Goal: Communication & Community: Answer question/provide support

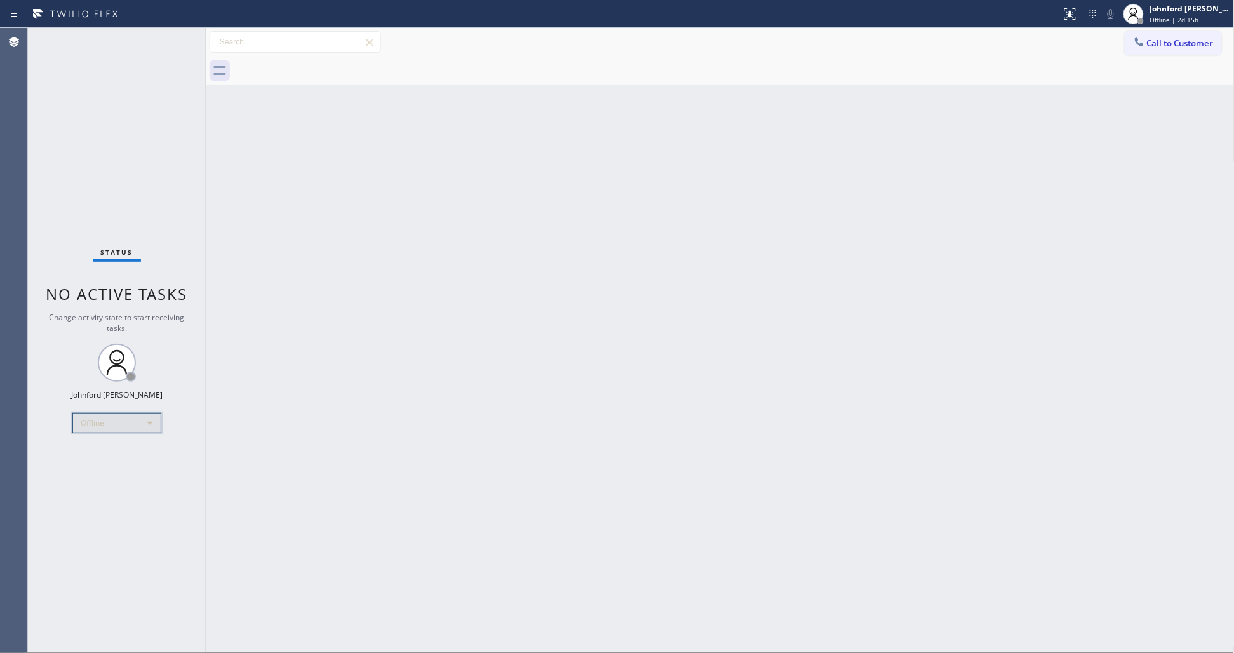
click at [79, 420] on div "Offline" at bounding box center [116, 423] width 89 height 20
click at [98, 468] on li "Unavailable" at bounding box center [116, 472] width 86 height 15
click at [680, 223] on div "Back to Dashboard Change Sender ID Customers Technicians Select a contact Outbo…" at bounding box center [720, 340] width 1029 height 625
click at [76, 191] on div "Status No active tasks Change activity state to start receiving tasks. Johnford…" at bounding box center [117, 340] width 178 height 625
click at [48, 135] on div "Status No active tasks Change activity state to start receiving tasks. Johnford…" at bounding box center [117, 340] width 178 height 625
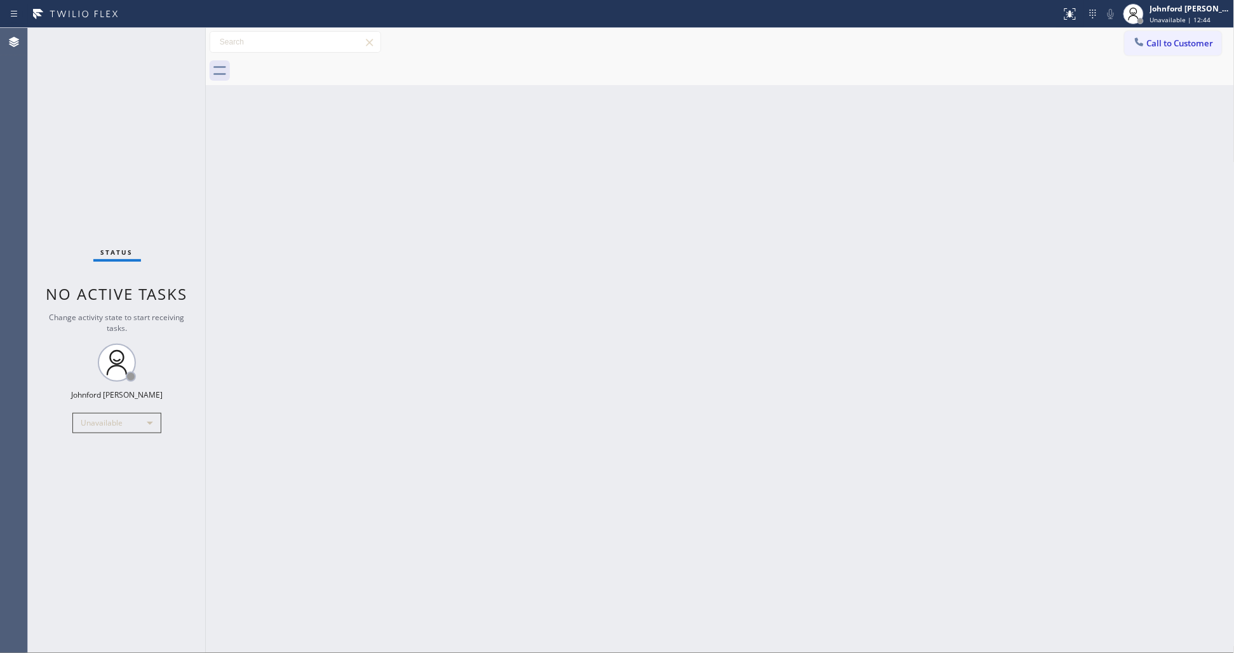
click at [914, 194] on div "Back to Dashboard Change Sender ID Customers Technicians Select a contact Outbo…" at bounding box center [720, 340] width 1029 height 625
click at [262, 260] on div "Back to Dashboard Change Sender ID Customers Technicians Select a contact Outbo…" at bounding box center [720, 340] width 1029 height 625
click at [1172, 42] on span "Call to Customer" at bounding box center [1180, 42] width 67 height 11
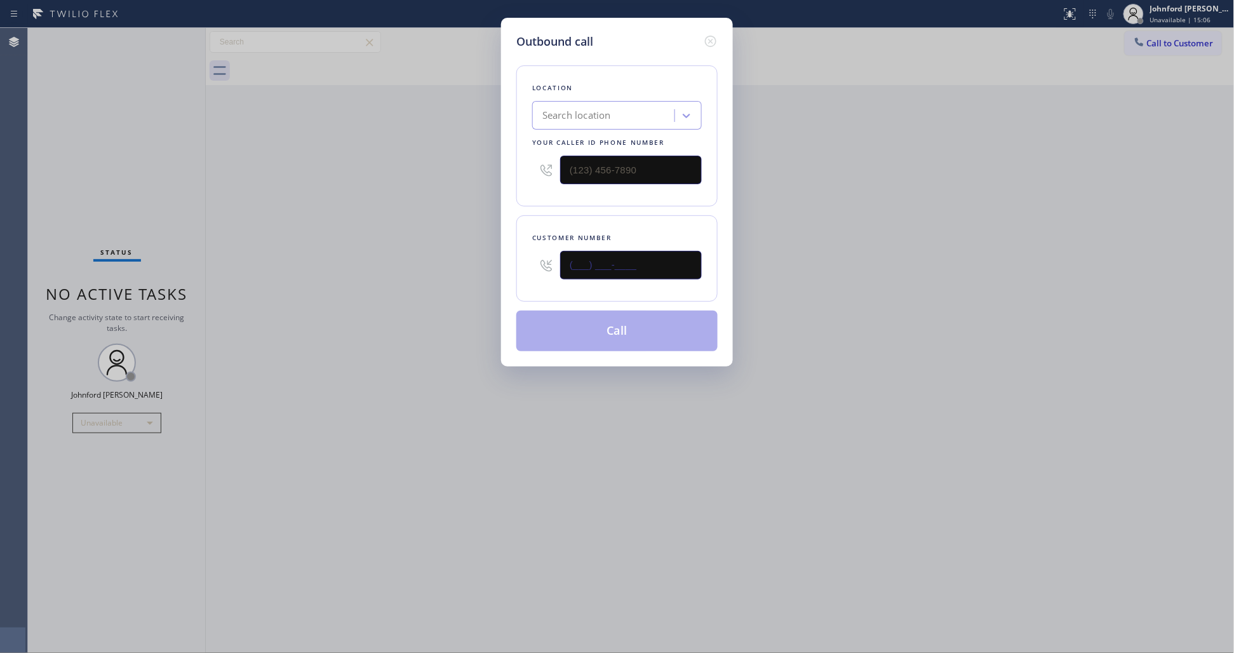
paste input "337) 315-1285"
type input "(337) 315-1285"
click at [427, 264] on div "Outbound call Location Search location Your caller id phone number Customer num…" at bounding box center [617, 326] width 1234 height 653
type input "(___) ___-____"
drag, startPoint x: 652, startPoint y: 159, endPoint x: 449, endPoint y: 163, distance: 203.3
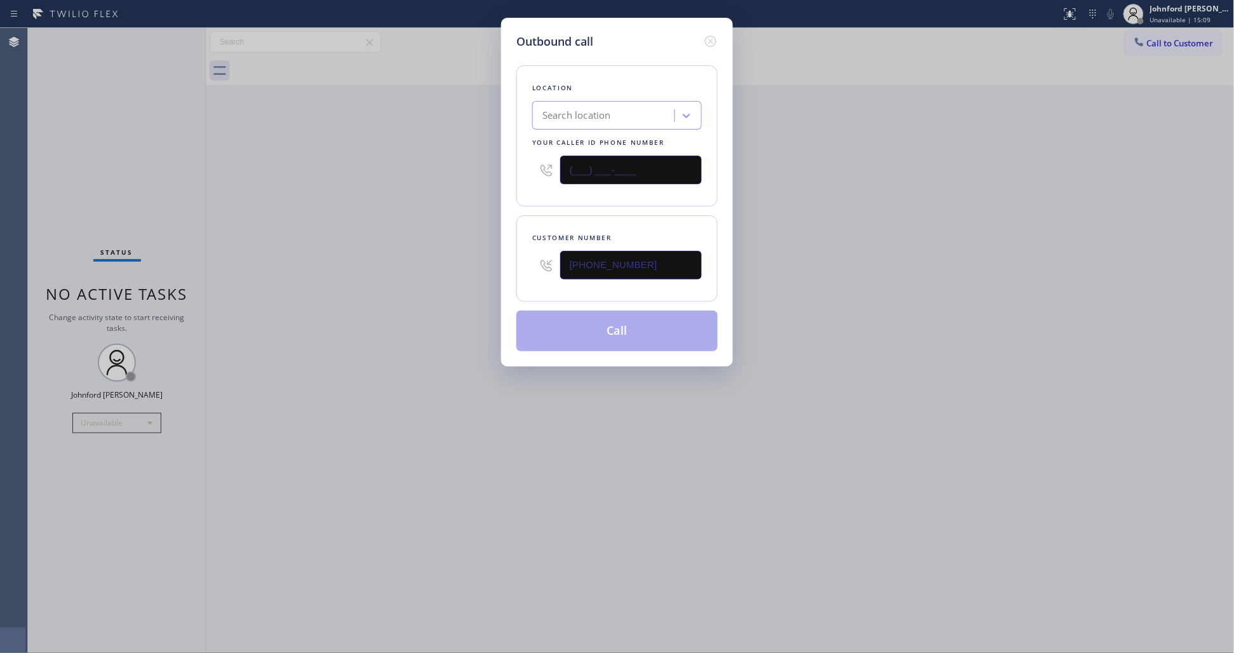
click at [486, 162] on div "Outbound call Location Search location Your caller id phone number (___) ___-__…" at bounding box center [617, 326] width 1234 height 653
drag, startPoint x: 415, startPoint y: 168, endPoint x: 553, endPoint y: 278, distance: 176.7
click at [414, 168] on div "Outbound call Location Search location Your caller id phone number Customer num…" at bounding box center [617, 326] width 1234 height 653
click at [623, 192] on div "Location Search location Your caller id phone number" at bounding box center [616, 135] width 201 height 141
drag, startPoint x: 613, startPoint y: 156, endPoint x: 605, endPoint y: 156, distance: 8.3
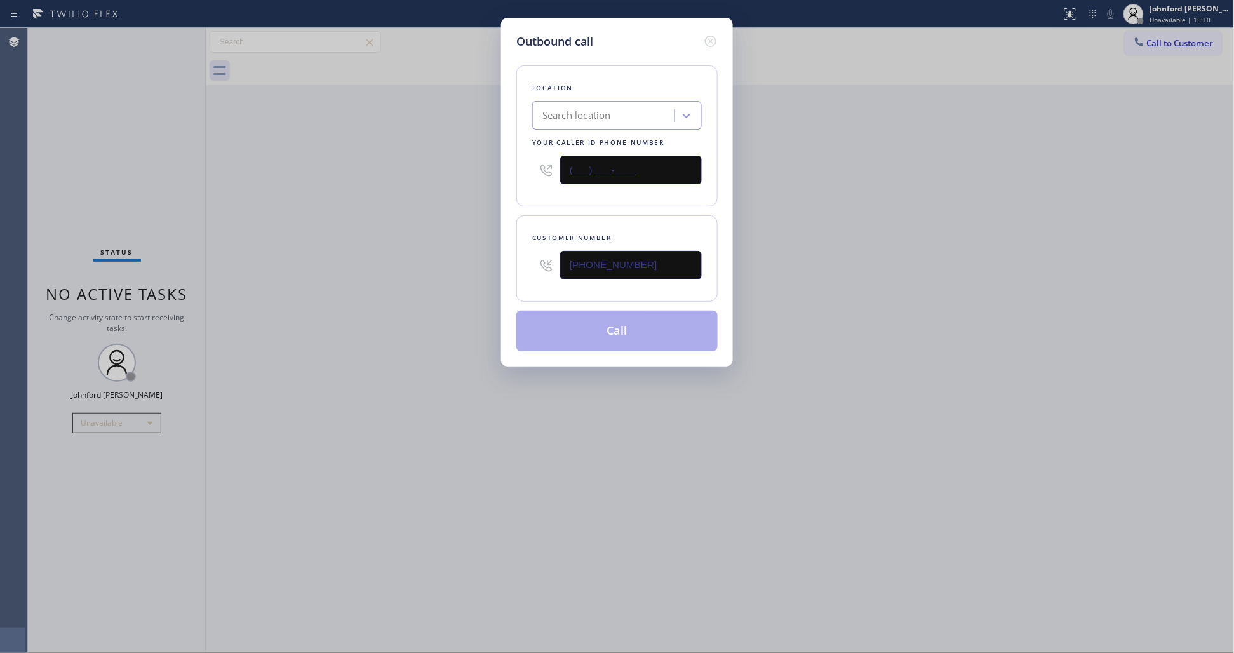
click at [605, 156] on input "(___) ___-____" at bounding box center [631, 170] width 142 height 29
paste input "8-5573"
click at [376, 189] on div "Outbound call Location Search location Your caller id phone number (___) __8-55…" at bounding box center [617, 326] width 1234 height 653
drag, startPoint x: 645, startPoint y: 152, endPoint x: 467, endPoint y: 163, distance: 178.1
click at [502, 161] on div "Outbound call Location Search location Your caller id phone number (___) __8-55…" at bounding box center [617, 192] width 232 height 349
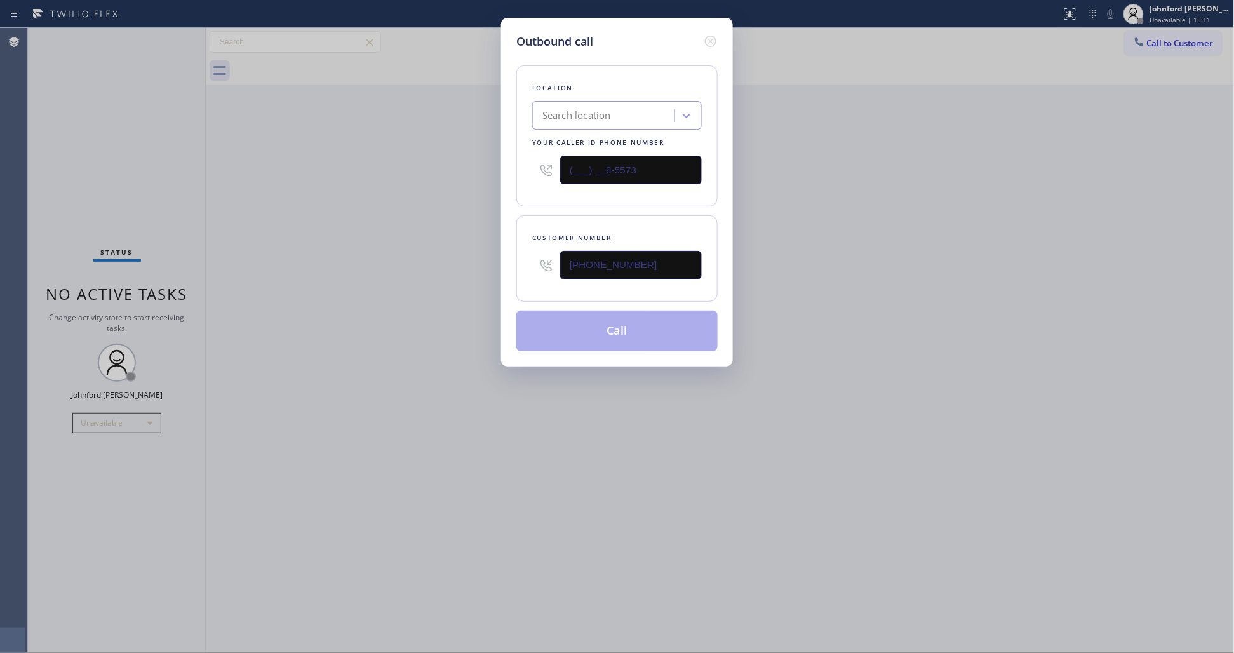
paste input "855) 731-4952"
type input "(855) 731-4952"
click at [439, 169] on div "Outbound call Location Search location Your caller id phone number (855) 731-49…" at bounding box center [617, 326] width 1234 height 653
click at [598, 337] on button "Call" at bounding box center [616, 331] width 201 height 41
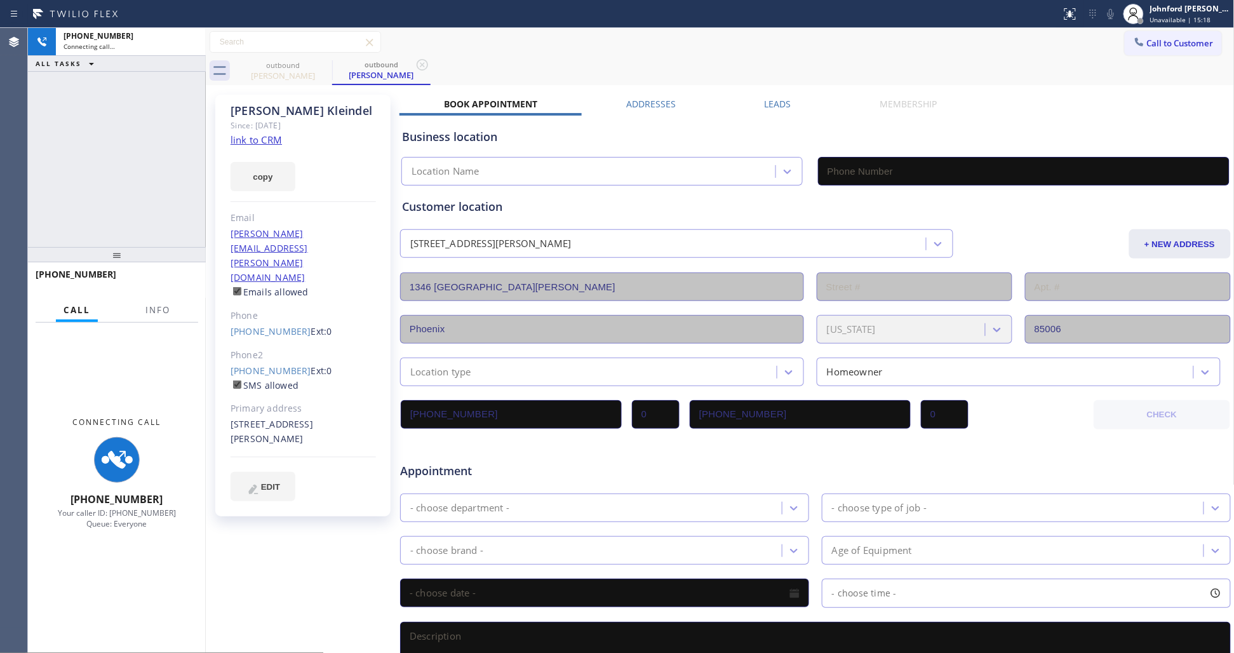
click at [264, 145] on link "link to CRM" at bounding box center [256, 139] width 51 height 13
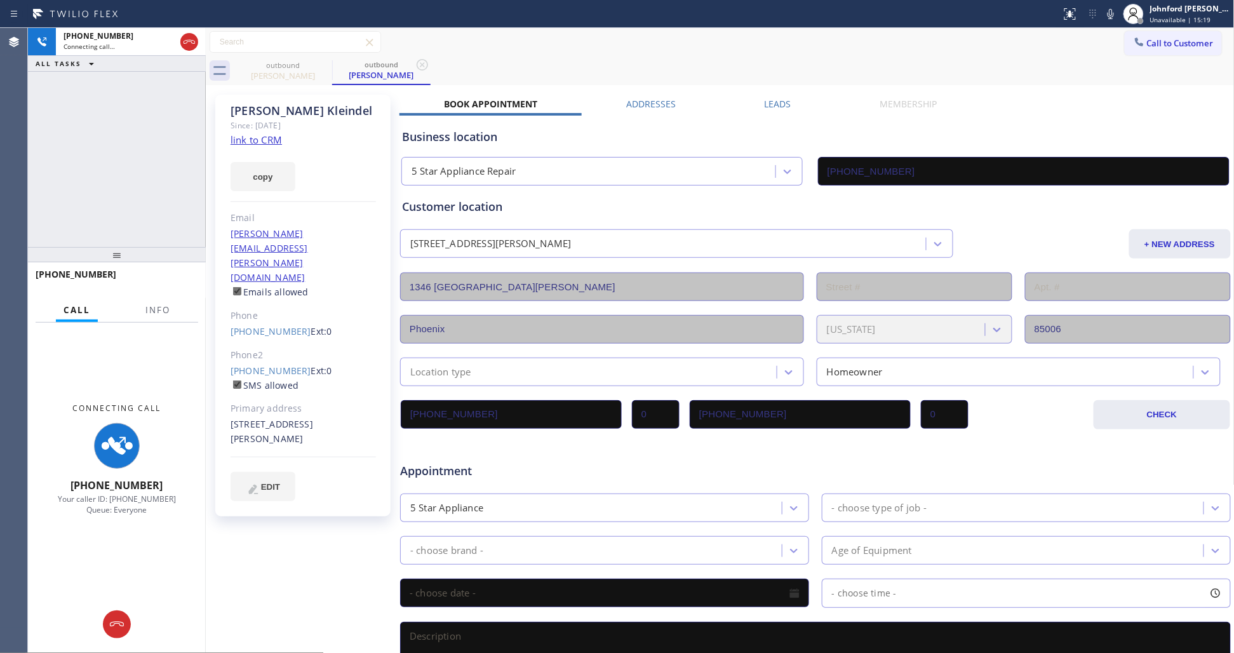
type input "(855) 731-4952"
click at [172, 298] on button "Info" at bounding box center [158, 310] width 40 height 25
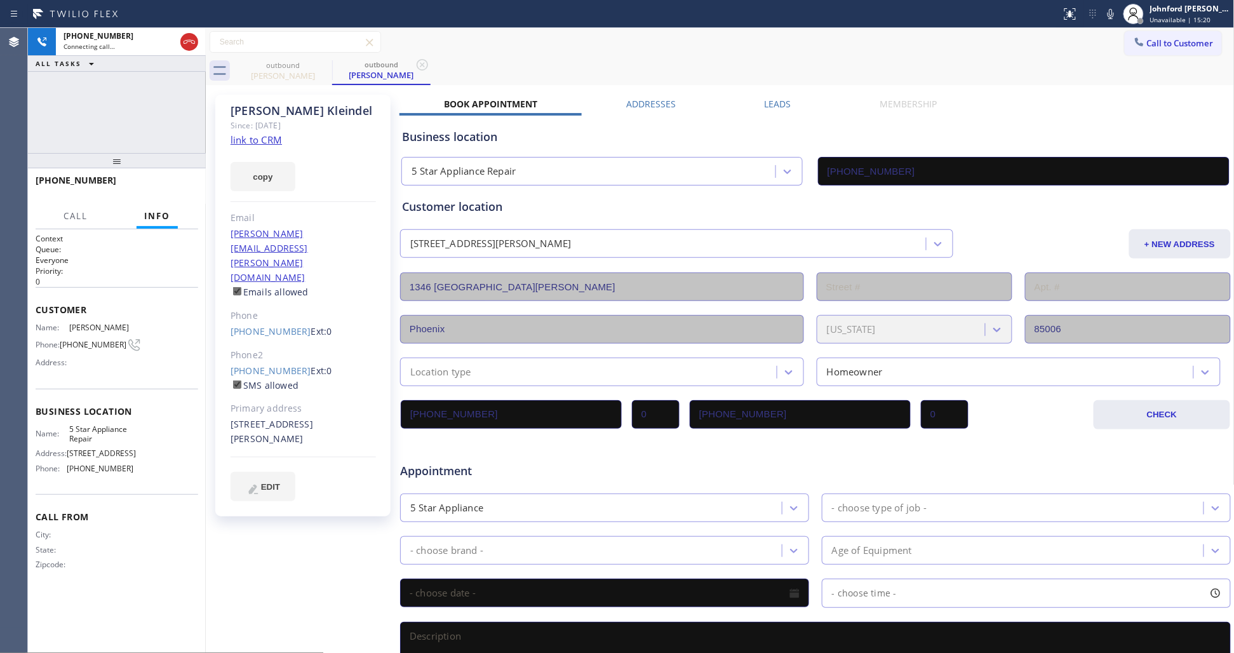
drag, startPoint x: 121, startPoint y: 251, endPoint x: 129, endPoint y: 72, distance: 179.9
click at [123, 83] on div "+13373151285 Connecting call… ALL TASKS ALL TASKS ACTIVE TASKS TASKS IN WRAP UP…" at bounding box center [117, 340] width 178 height 625
click at [157, 182] on span "HANG UP" at bounding box center [168, 186] width 39 height 9
click at [172, 178] on button "COMPLETE" at bounding box center [166, 186] width 64 height 18
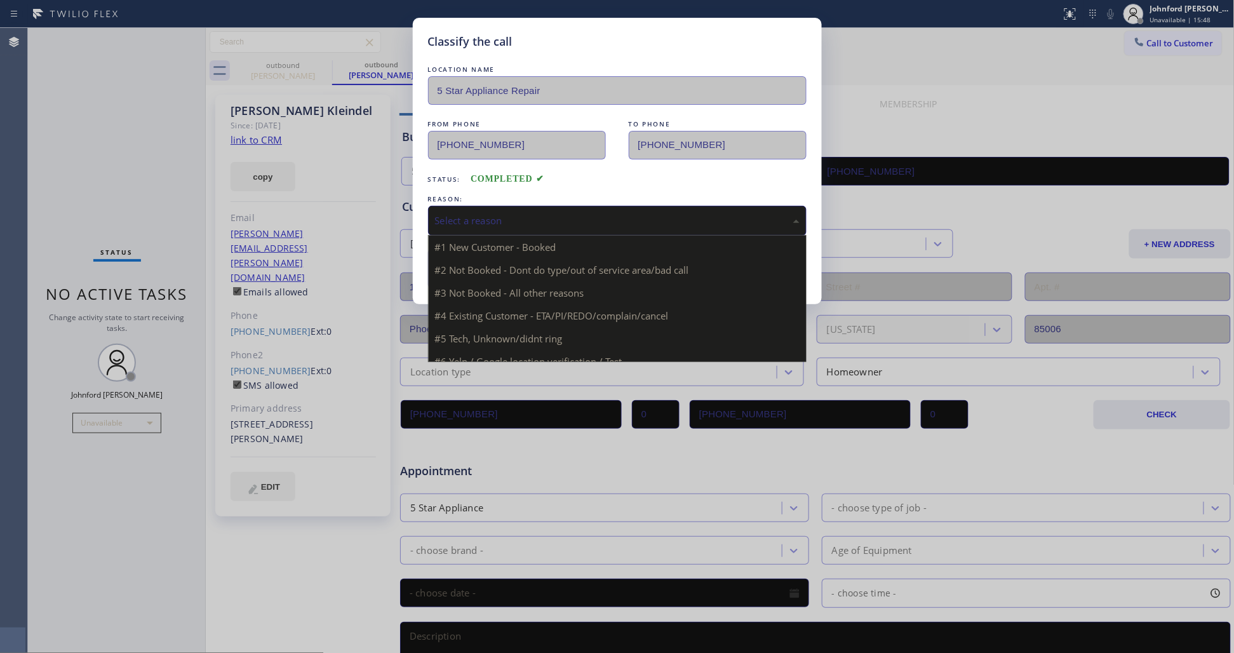
click at [562, 221] on div "Select a reason" at bounding box center [617, 220] width 365 height 15
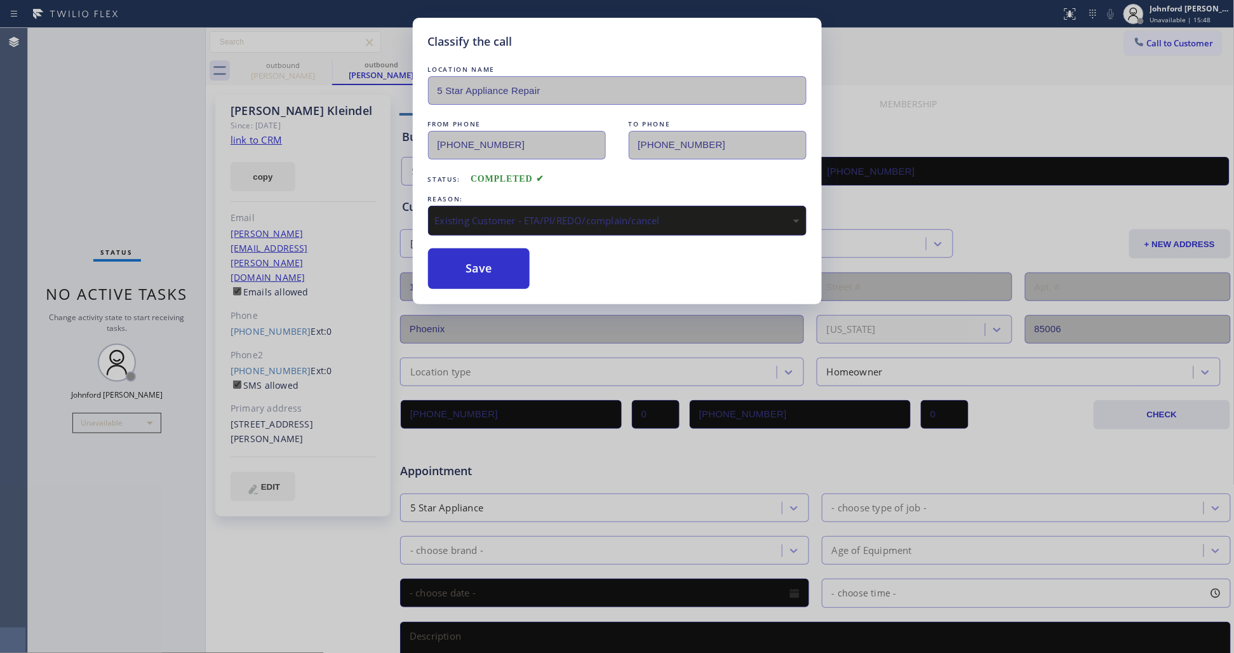
drag, startPoint x: 492, startPoint y: 279, endPoint x: 702, endPoint y: 171, distance: 235.7
click at [491, 277] on button "Save" at bounding box center [479, 268] width 102 height 41
drag, startPoint x: 929, startPoint y: 39, endPoint x: 957, endPoint y: 4, distance: 45.2
click at [930, 39] on div "Classify the call LOCATION NAME 5 Star Appliance Repair FROM PHONE (855) 731-49…" at bounding box center [617, 326] width 1234 height 653
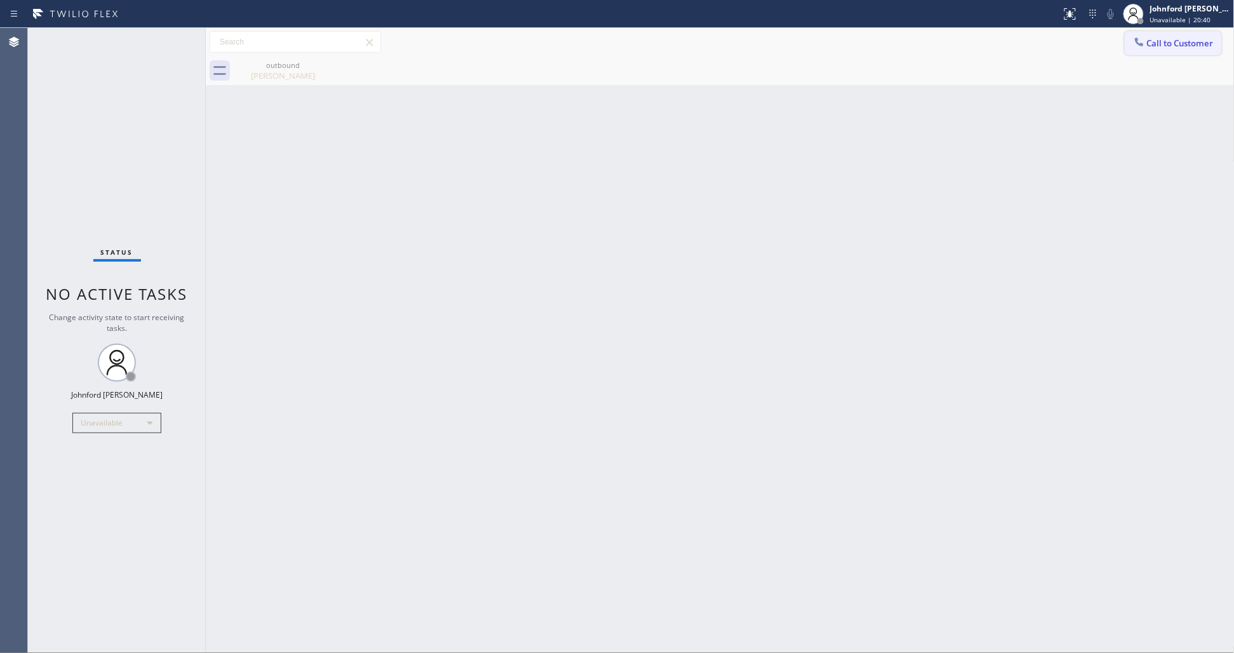
click at [1134, 39] on icon at bounding box center [1139, 42] width 13 height 13
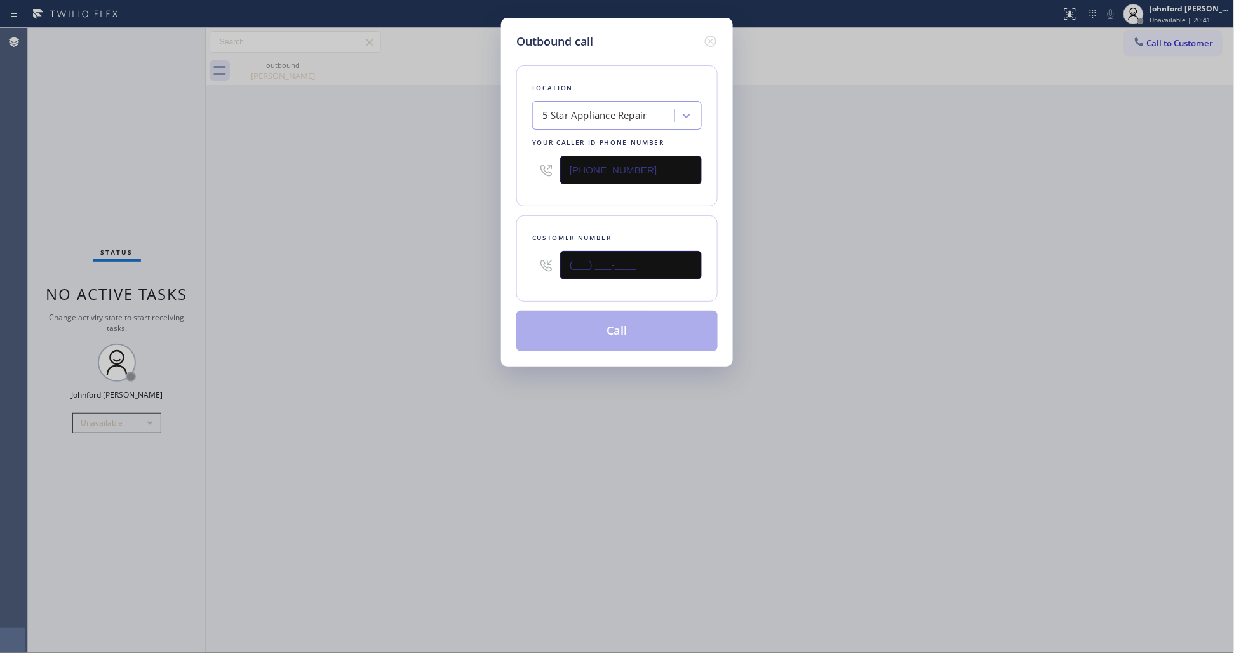
drag, startPoint x: 564, startPoint y: 271, endPoint x: 497, endPoint y: 267, distance: 66.8
click at [513, 262] on div "Outbound call Location 5 Star Appliance Repair Your caller id phone number (855…" at bounding box center [617, 192] width 232 height 349
paste input "337) 315-1285"
type input "(337) 315-1285"
click at [454, 267] on div "Outbound call Location 5 Star Appliance Repair Your caller id phone number (855…" at bounding box center [617, 326] width 1234 height 653
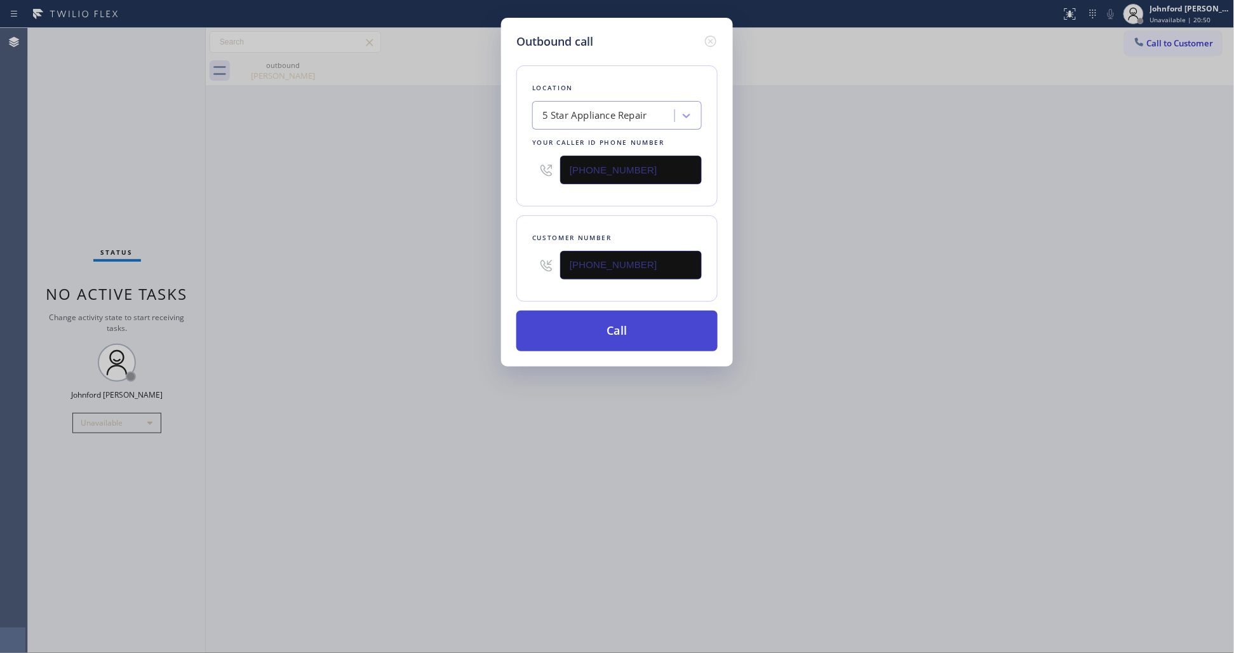
click at [616, 327] on button "Call" at bounding box center [616, 331] width 201 height 41
click at [840, 265] on div "Outbound call Location 5 Star Appliance Repair Your caller id phone number (855…" at bounding box center [617, 326] width 1234 height 653
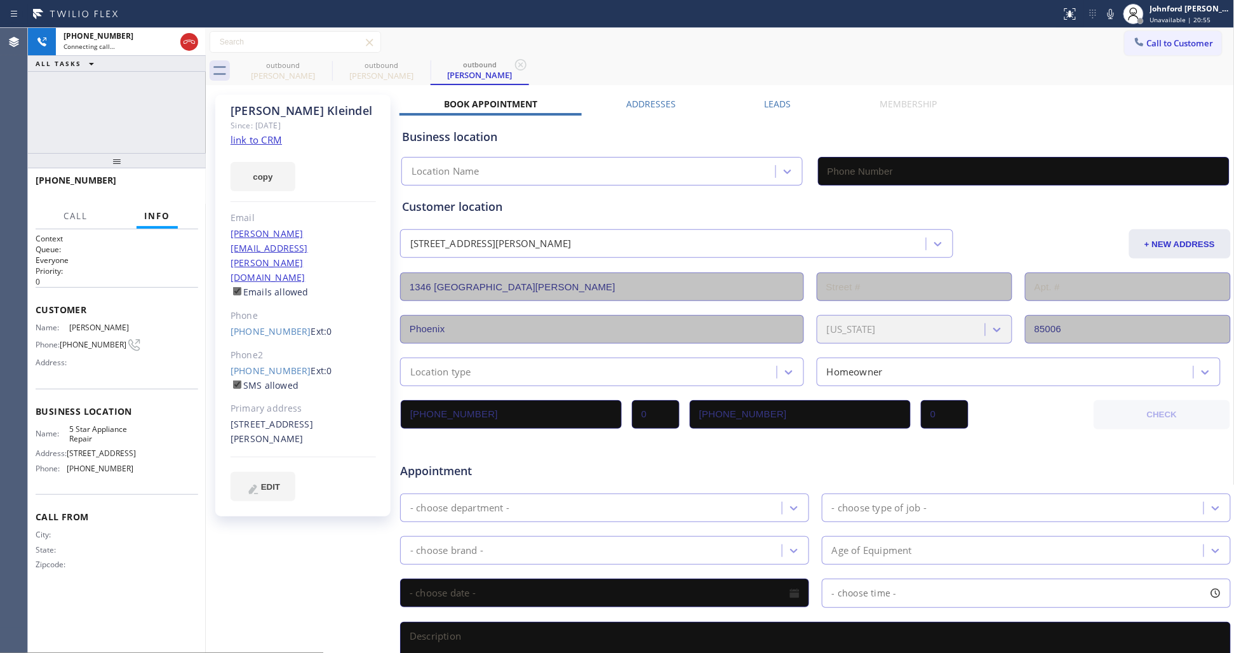
click at [629, 57] on div "outbound Tyson Kleindel outbound Tyson Kleindel outbound Tyson Kleindel" at bounding box center [734, 71] width 1001 height 29
type input "(855) 731-4952"
click at [1115, 20] on icon at bounding box center [1110, 13] width 15 height 15
click at [1113, 11] on icon at bounding box center [1110, 13] width 15 height 15
click at [166, 189] on span "HANG UP" at bounding box center [168, 186] width 39 height 9
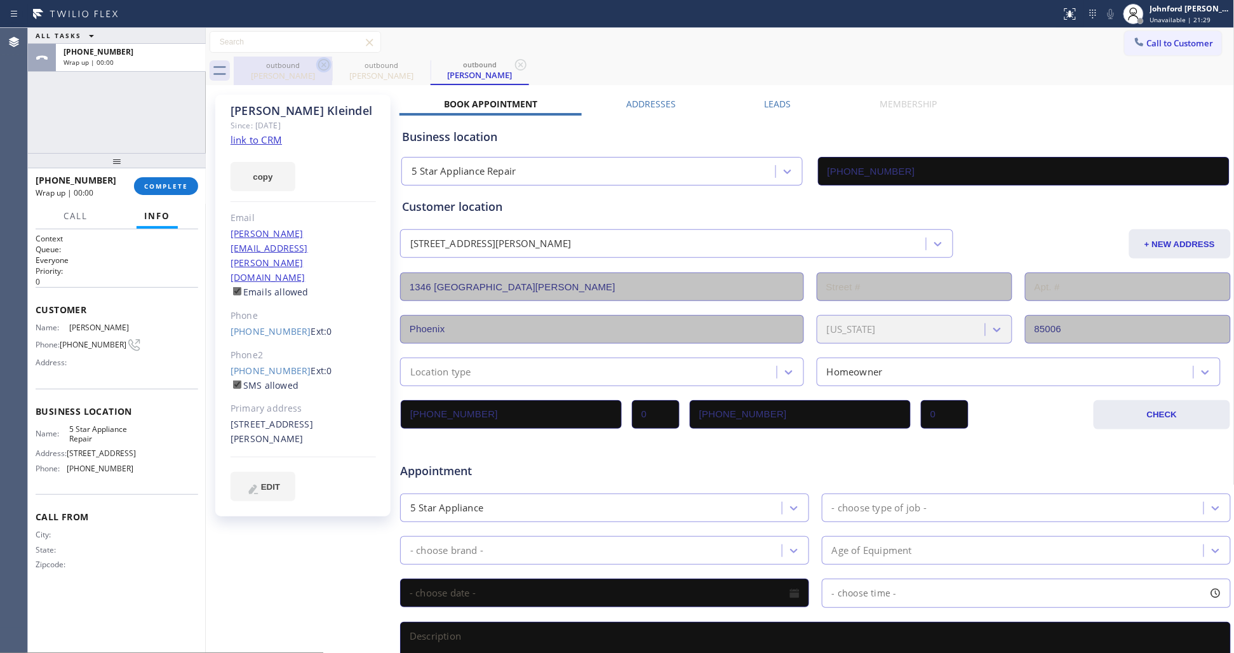
click at [321, 70] on icon at bounding box center [323, 64] width 15 height 15
click at [0, 0] on icon at bounding box center [0, 0] width 0 height 0
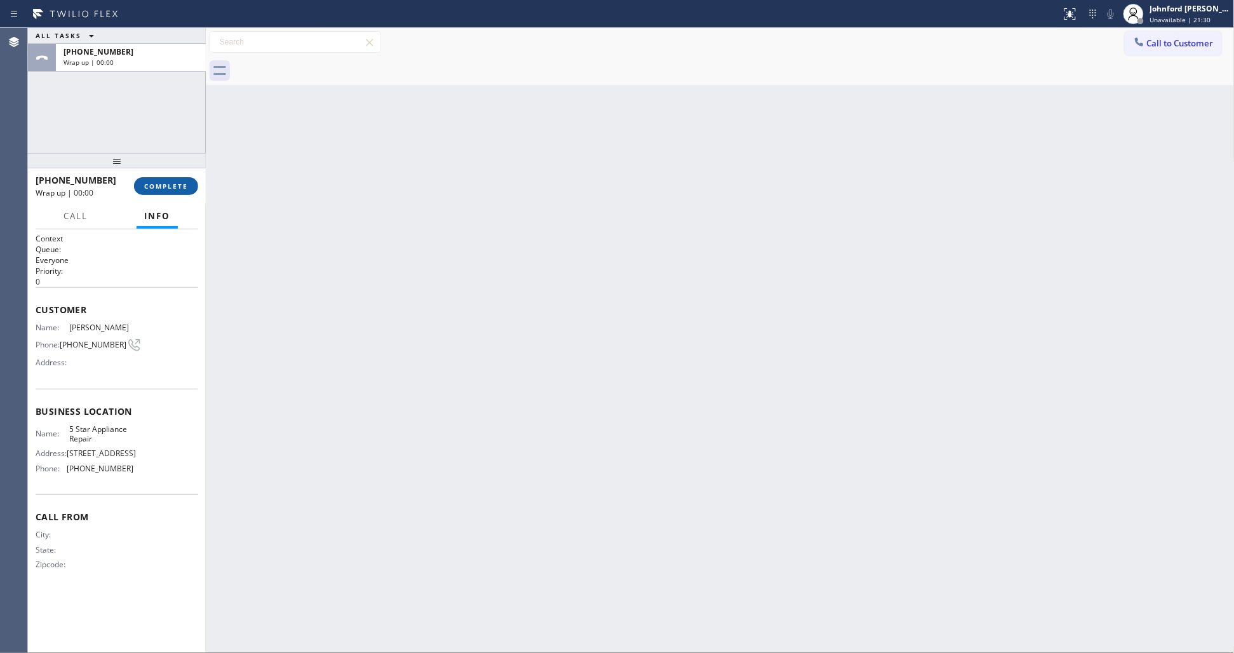
click at [184, 177] on button "COMPLETE" at bounding box center [166, 186] width 64 height 18
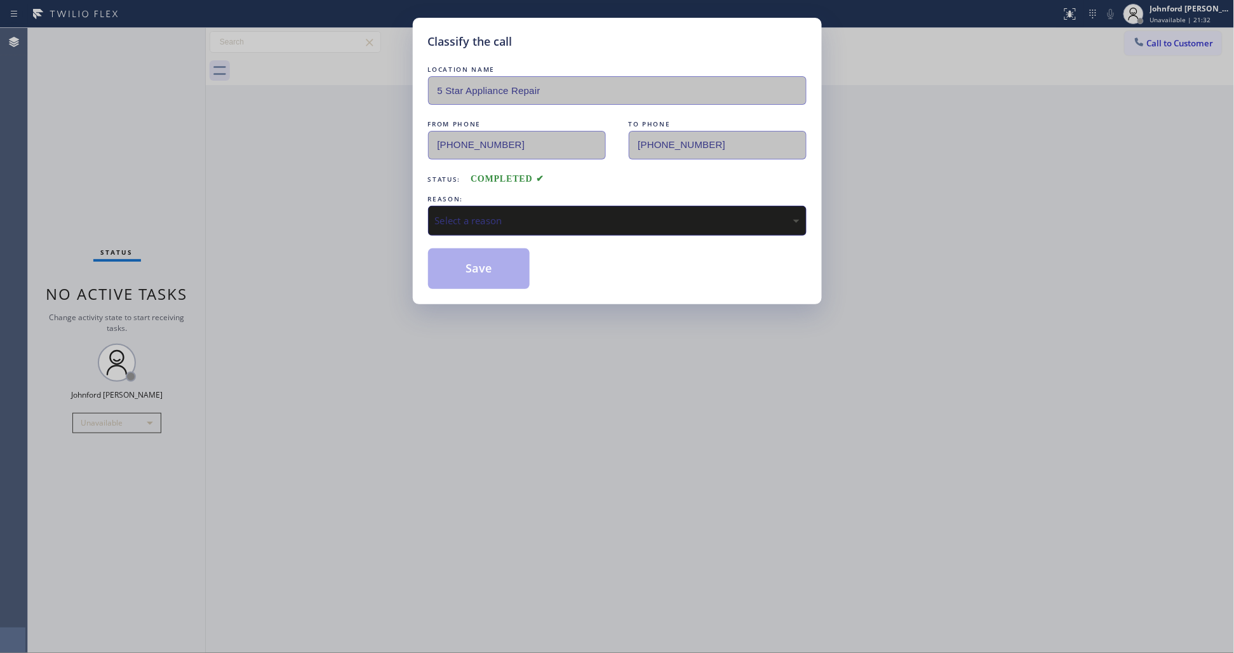
click at [487, 218] on div "Select a reason" at bounding box center [617, 220] width 365 height 15
click at [474, 272] on button "Save" at bounding box center [479, 268] width 102 height 41
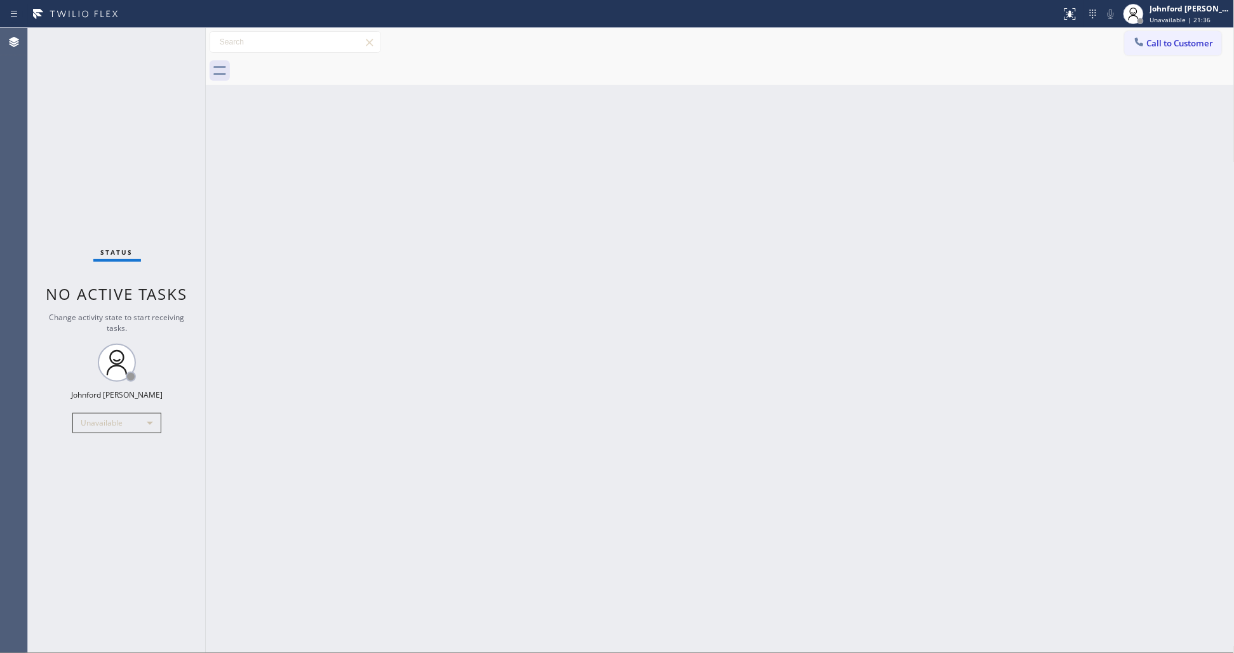
drag, startPoint x: 948, startPoint y: 128, endPoint x: 969, endPoint y: 29, distance: 101.4
click at [949, 121] on div "Back to Dashboard Change Sender ID Customers Technicians Select a contact Outbo…" at bounding box center [720, 340] width 1029 height 625
click at [868, 256] on div "Back to Dashboard Change Sender ID Customers Technicians Select a contact Outbo…" at bounding box center [720, 340] width 1029 height 625
click at [76, 128] on div "Status No active tasks Change activity state to start receiving tasks. [PERSON_…" at bounding box center [117, 340] width 178 height 625
drag, startPoint x: 1012, startPoint y: 124, endPoint x: 1018, endPoint y: 15, distance: 110.1
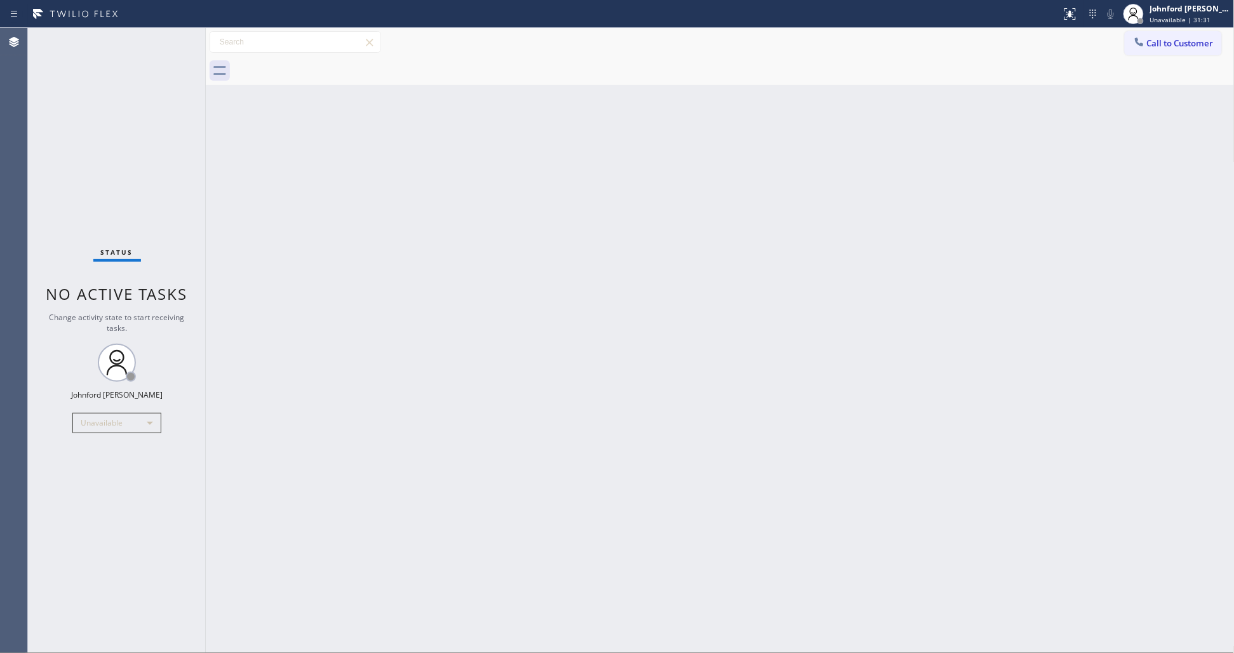
click at [1017, 115] on div "Back to Dashboard Change Sender ID Customers Technicians Select a contact Outbo…" at bounding box center [720, 340] width 1029 height 625
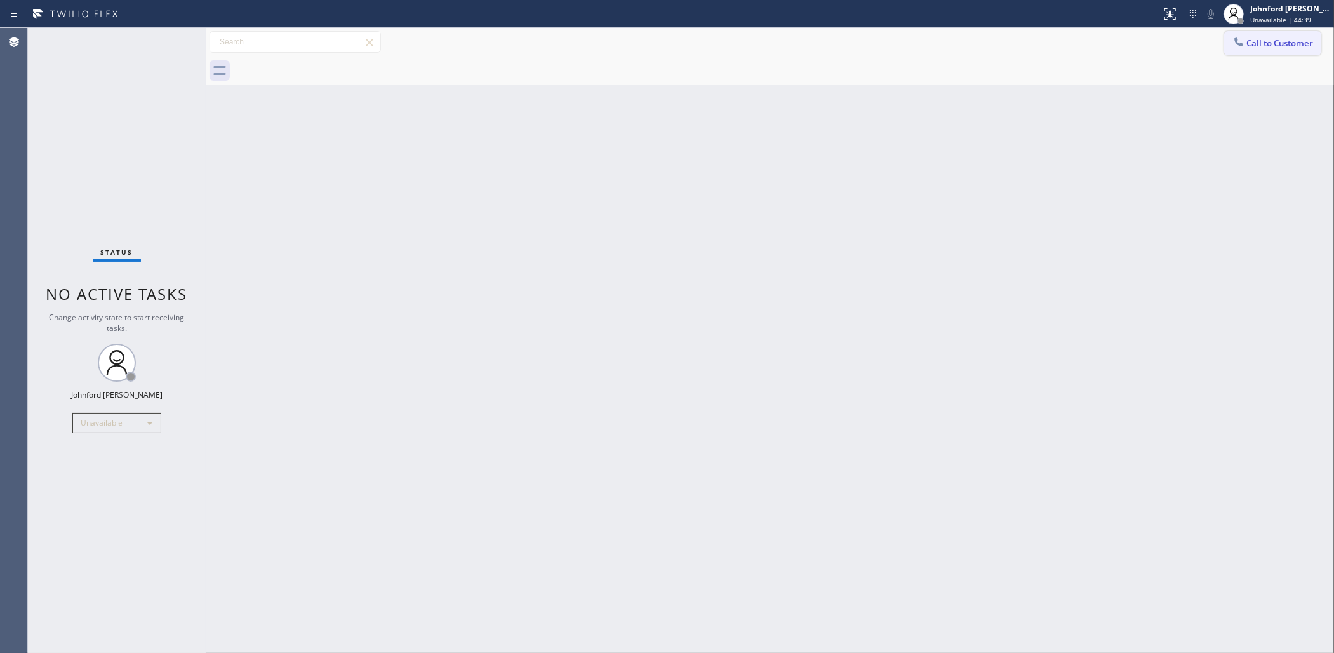
click at [1233, 48] on div at bounding box center [1238, 43] width 15 height 15
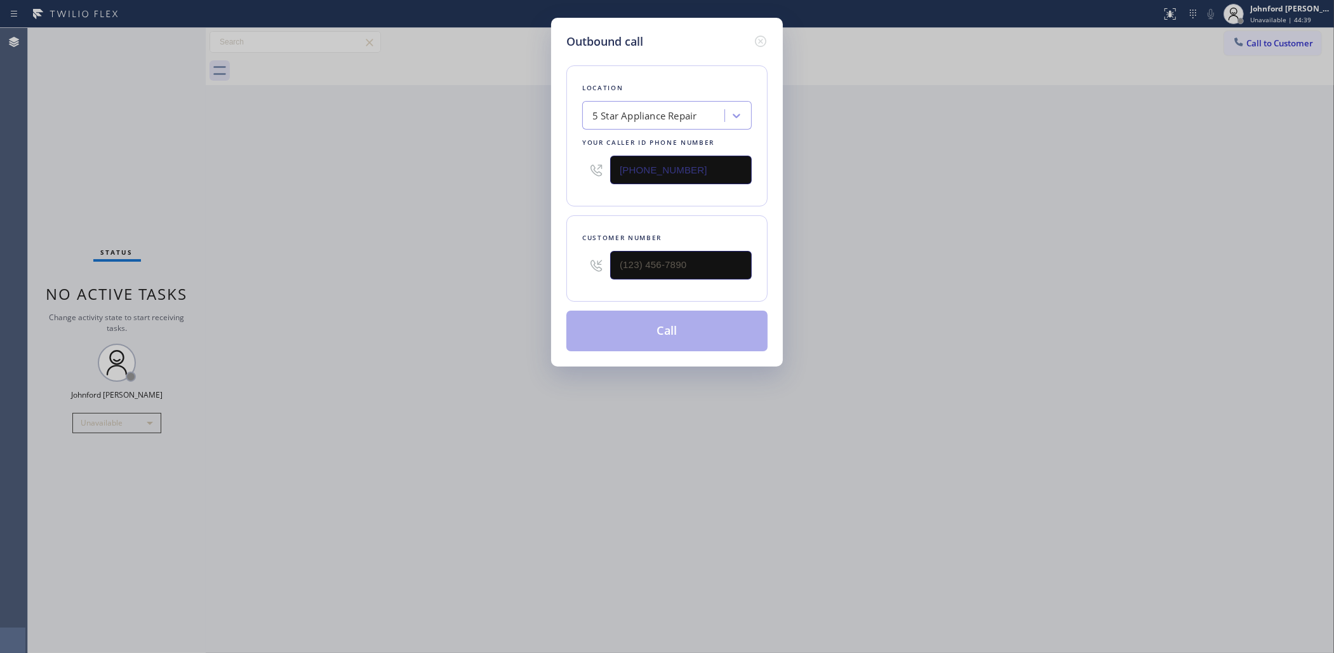
drag, startPoint x: 714, startPoint y: 167, endPoint x: 497, endPoint y: 163, distance: 217.2
click at [537, 163] on div "Outbound call Location 5 Star Appliance Repair Your caller id phone number (855…" at bounding box center [667, 326] width 1334 height 653
paste input "361) 203-2339"
type input "(361) 203-2339"
drag, startPoint x: 634, startPoint y: 265, endPoint x: 540, endPoint y: 255, distance: 93.9
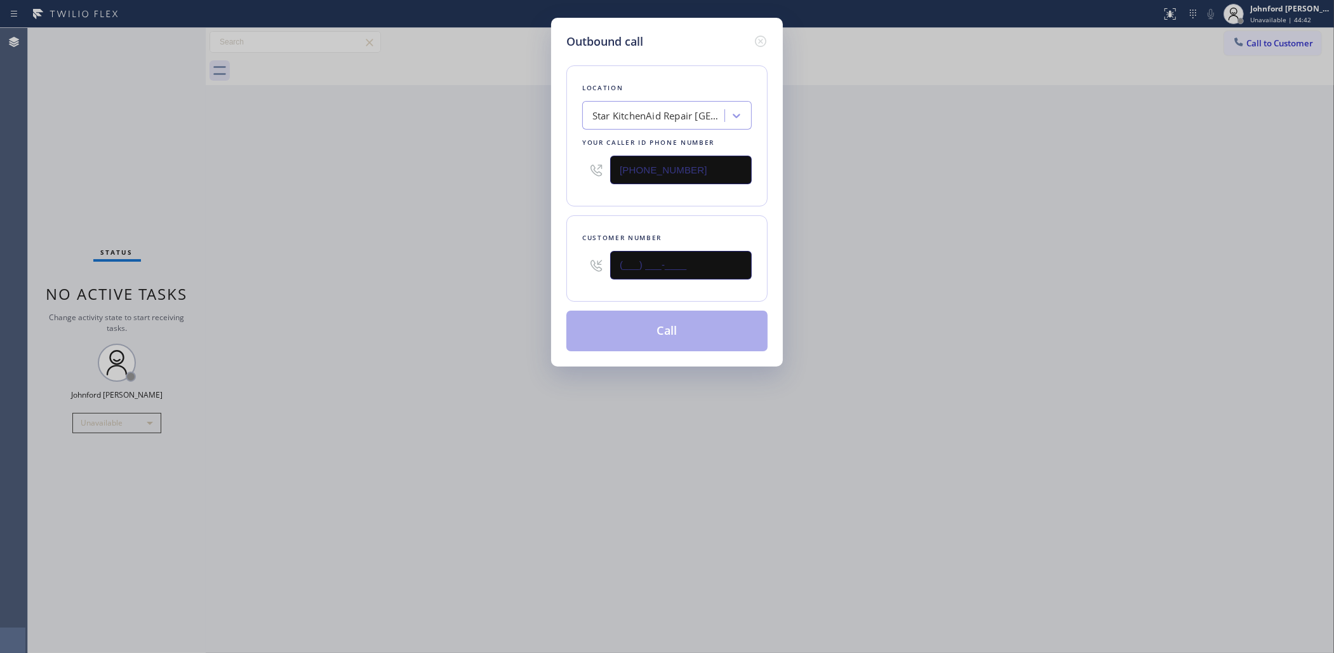
click at [556, 258] on div "Outbound call Location Star KitchenAid Repair San Diego Your caller id phone nu…" at bounding box center [667, 192] width 232 height 349
paste input "361) 408-1244"
type input "(361) 408-1244"
click at [535, 252] on div "Outbound call Location Star KitchenAid Repair San Diego Your caller id phone nu…" at bounding box center [667, 326] width 1334 height 653
click at [665, 314] on button "Call" at bounding box center [666, 331] width 201 height 41
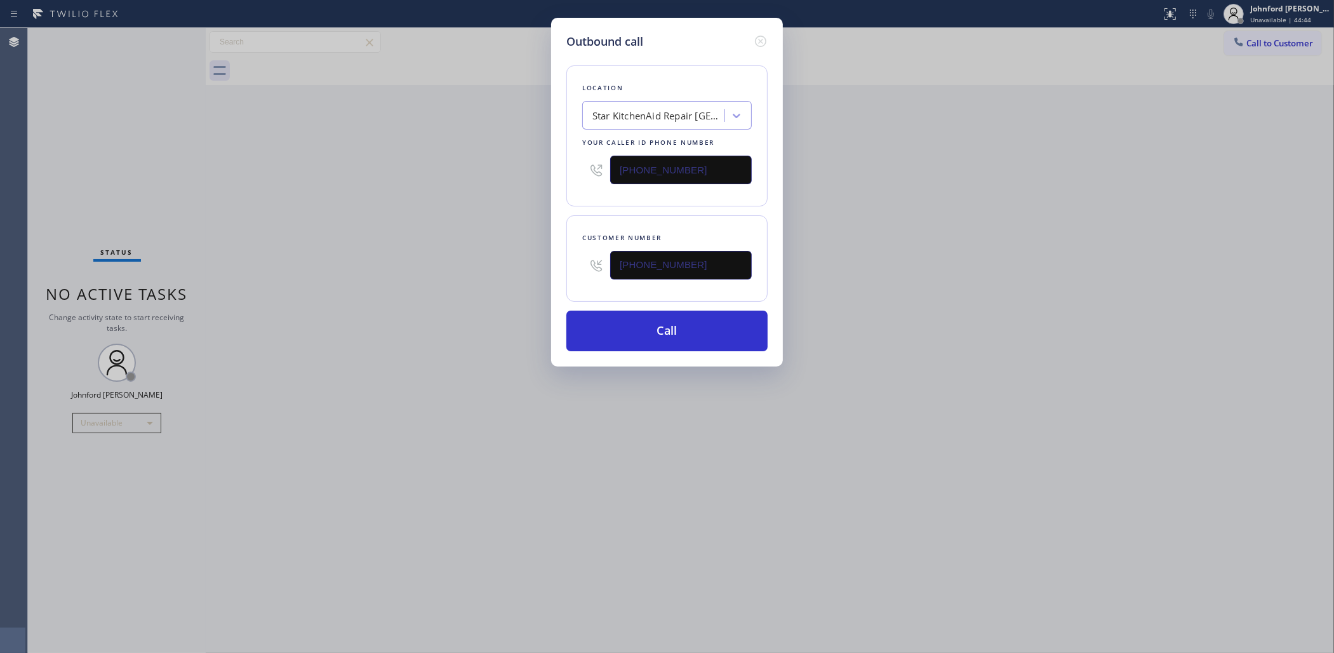
drag, startPoint x: 856, startPoint y: 257, endPoint x: 908, endPoint y: 74, distance: 190.8
click at [873, 246] on div "Outbound call Location Star KitchenAid Repair San Diego Your caller id phone nu…" at bounding box center [667, 326] width 1334 height 653
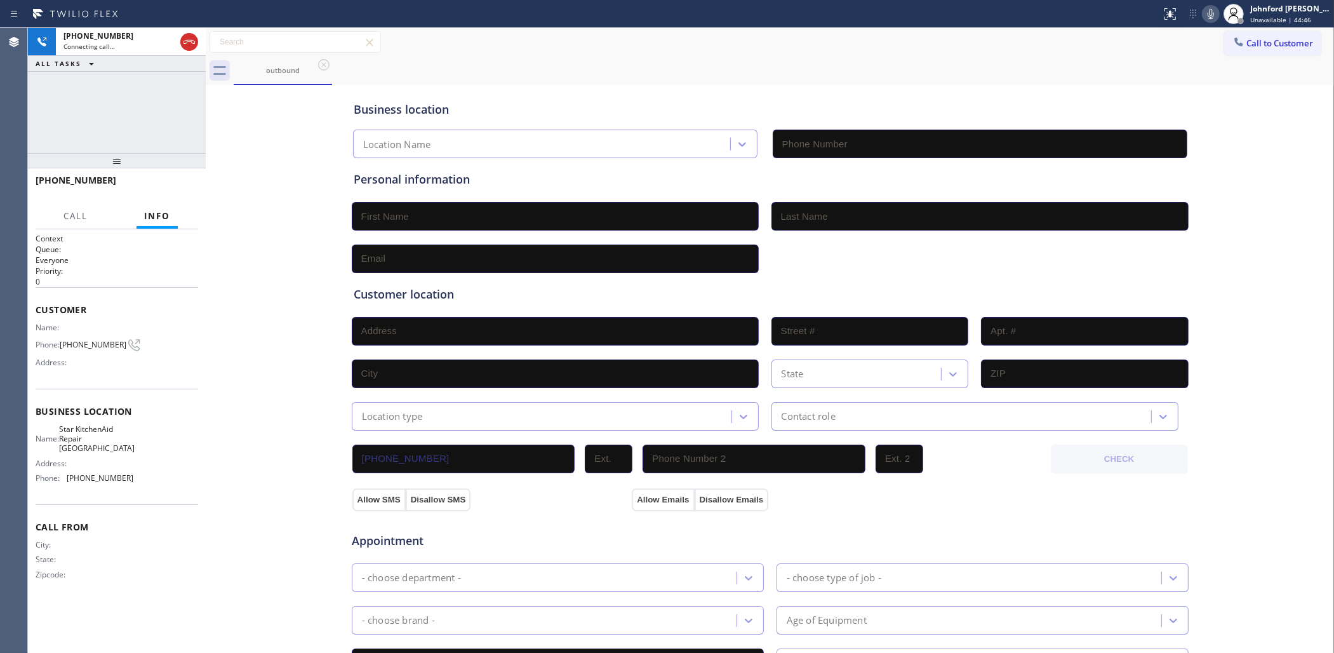
type input "(361) 203-2339"
click at [77, 93] on div "+13614081244 Connecting call… ALL TASKS ALL TASKS ACTIVE TASKS TASKS IN WRAP UP" at bounding box center [117, 90] width 178 height 125
click at [172, 185] on span "HANG UP" at bounding box center [168, 186] width 39 height 9
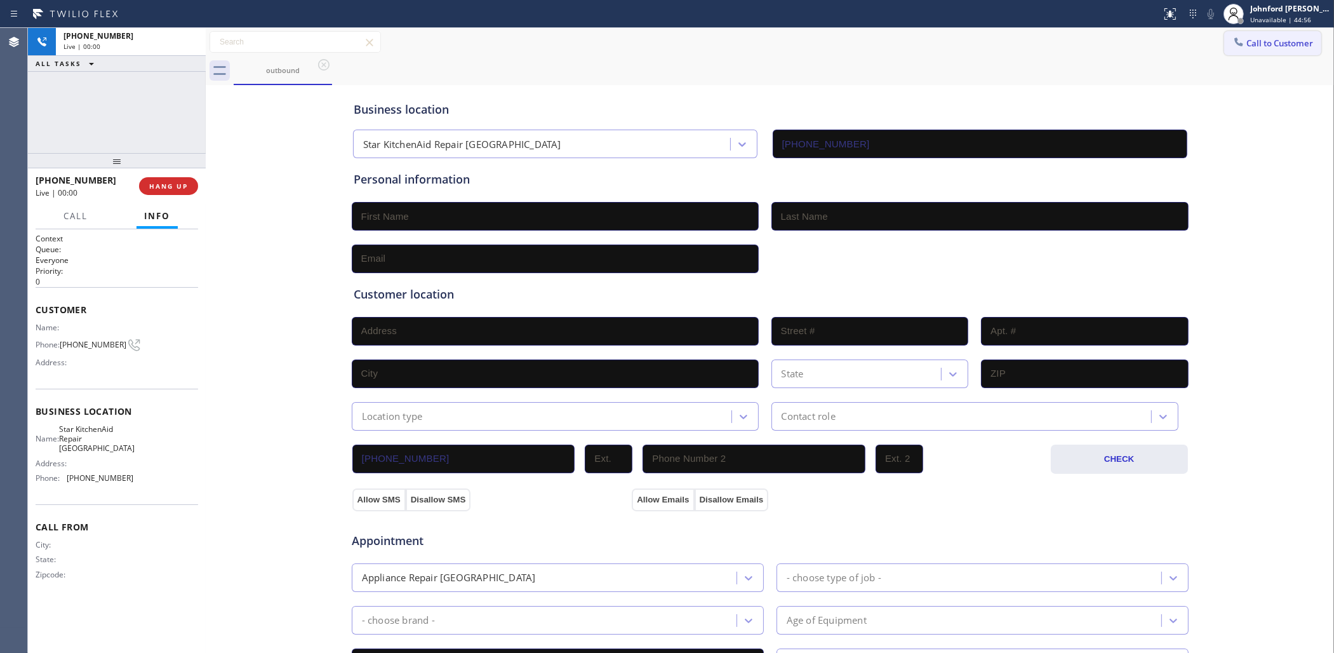
click at [1233, 39] on button "Call to Customer" at bounding box center [1272, 43] width 97 height 24
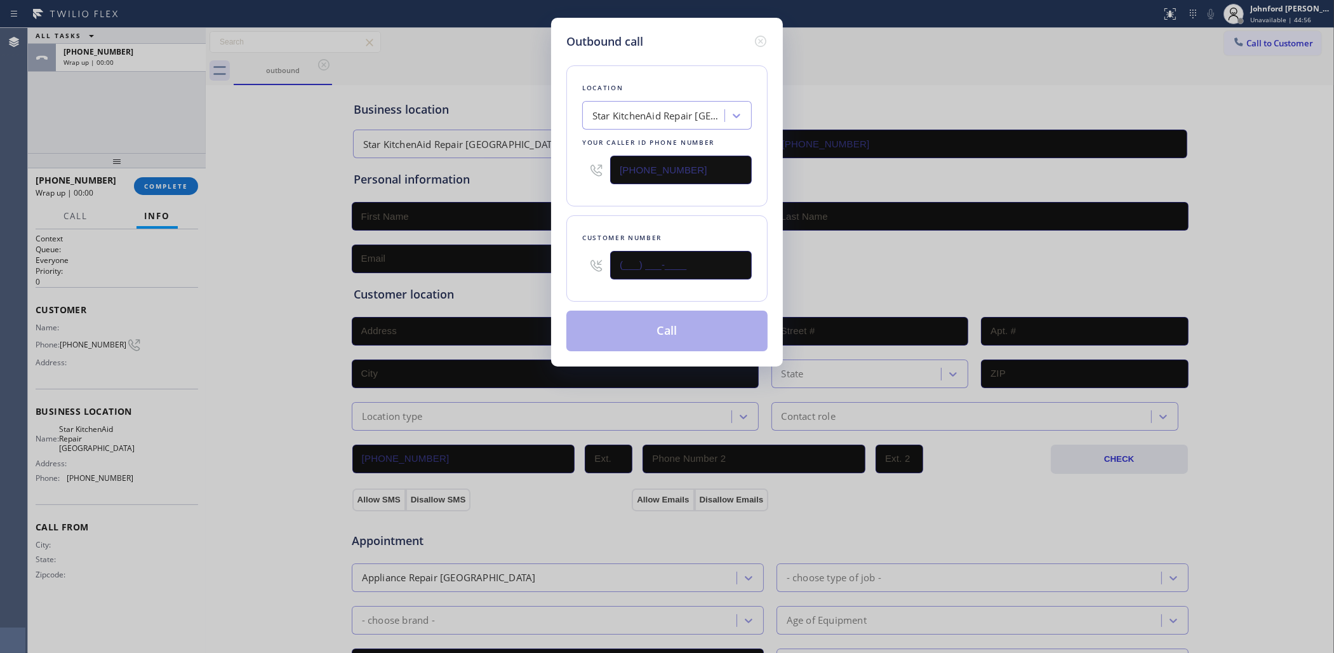
drag, startPoint x: 584, startPoint y: 248, endPoint x: 544, endPoint y: 248, distance: 40.6
click at [544, 248] on div "Outbound call Location Star KitchenAid Repair San Diego Your caller id phone nu…" at bounding box center [667, 326] width 1334 height 653
paste input "361) 408-1244"
type input "(361) 408-1244"
click at [693, 329] on button "Call" at bounding box center [666, 331] width 201 height 41
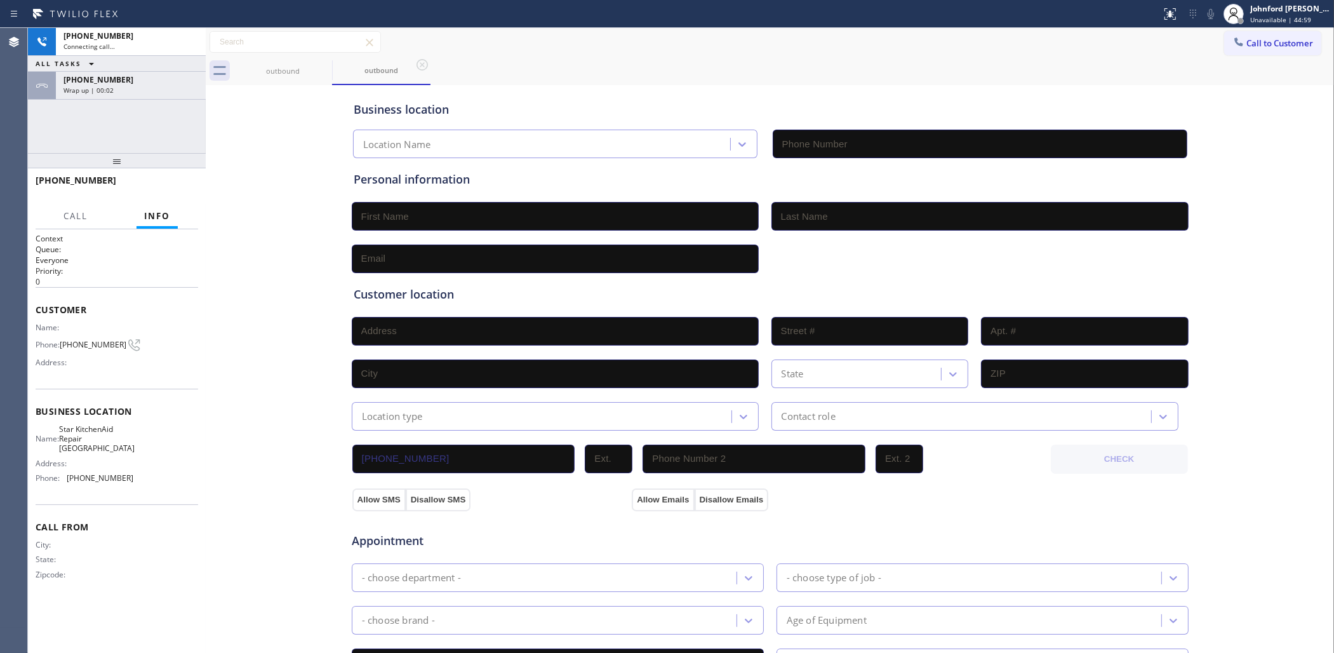
type input "(361) 203-2339"
click at [226, 226] on div "Business location Star KitchenAid Repair San Diego (361) 203-2339 Personal info…" at bounding box center [770, 522] width 1122 height 868
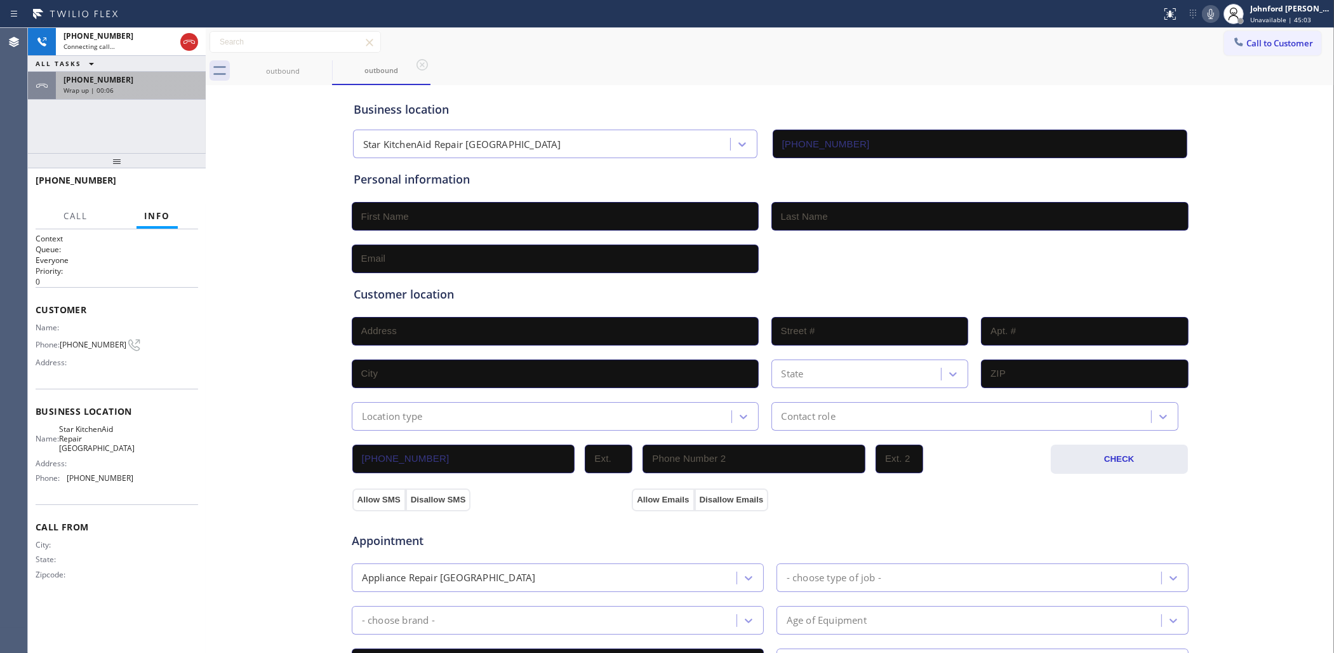
click at [148, 87] on div "Wrap up | 00:06" at bounding box center [131, 90] width 135 height 9
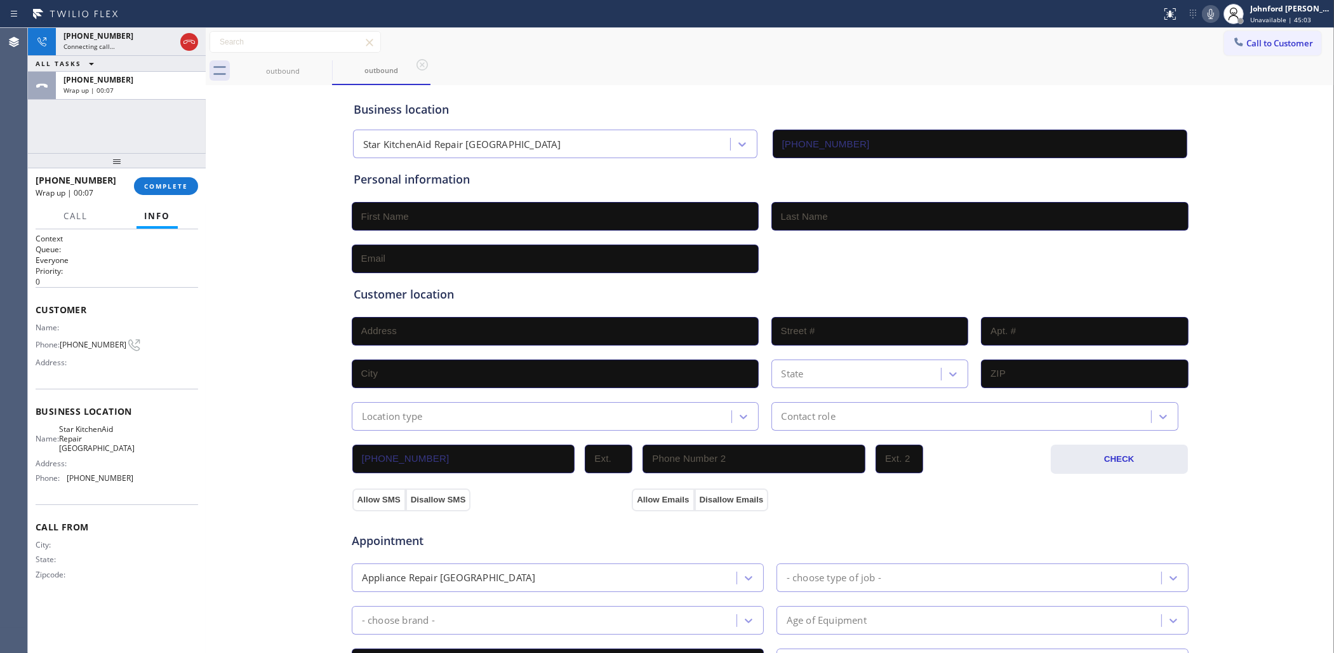
click at [154, 213] on span "Info" at bounding box center [157, 215] width 26 height 11
click at [157, 177] on button "COMPLETE" at bounding box center [166, 186] width 64 height 18
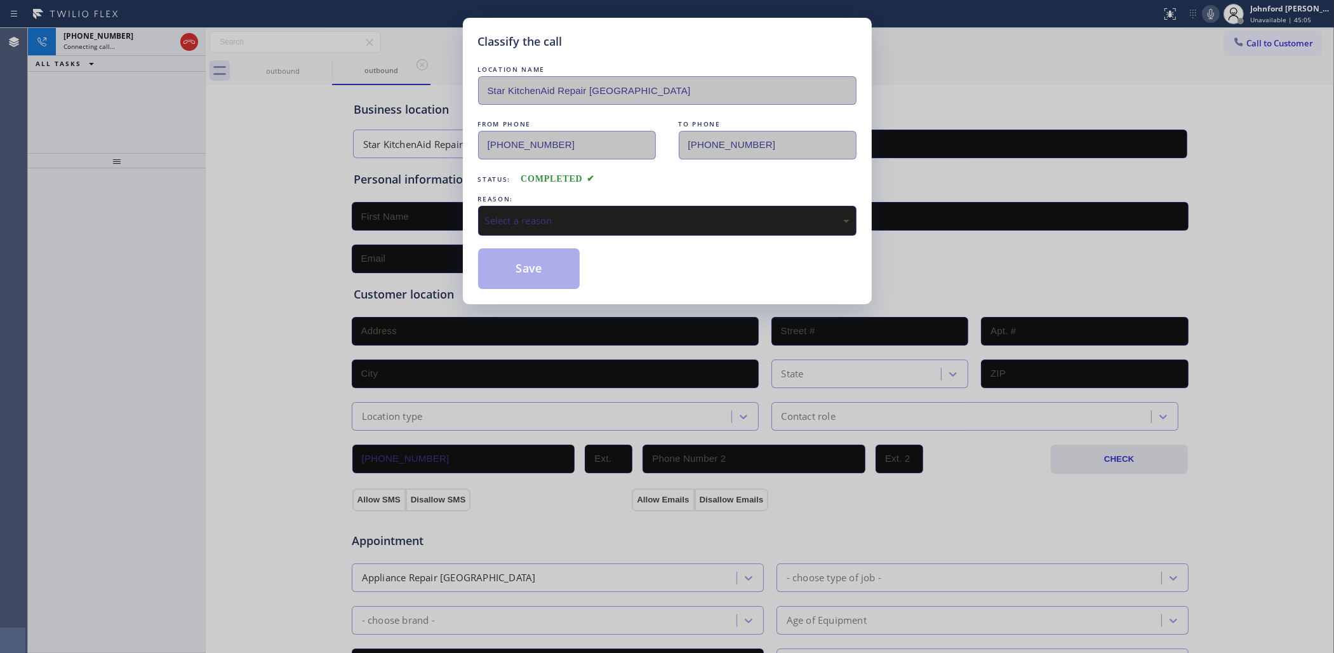
click at [518, 186] on div "LOCATION NAME Star KitchenAid Repair San Diego FROM PHONE (361) 203-2339 TO PHO…" at bounding box center [667, 176] width 379 height 226
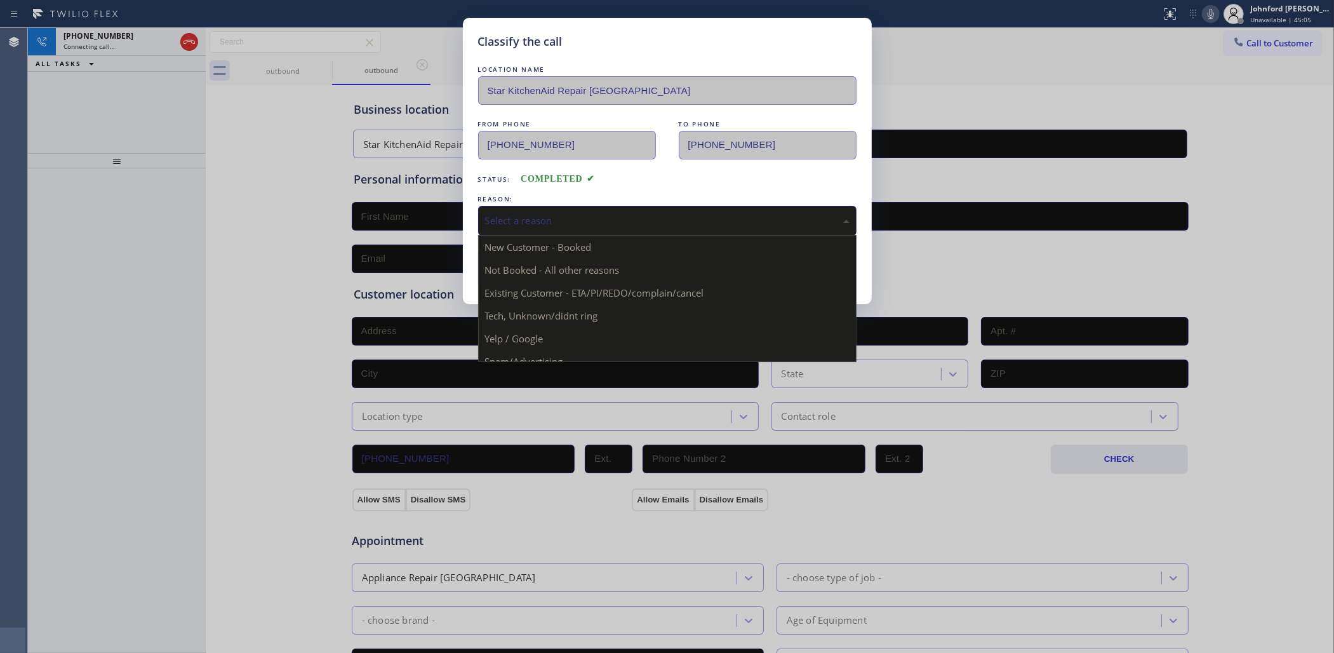
drag, startPoint x: 527, startPoint y: 210, endPoint x: 544, endPoint y: 242, distance: 36.6
click at [528, 213] on div "Select a reason" at bounding box center [667, 220] width 365 height 15
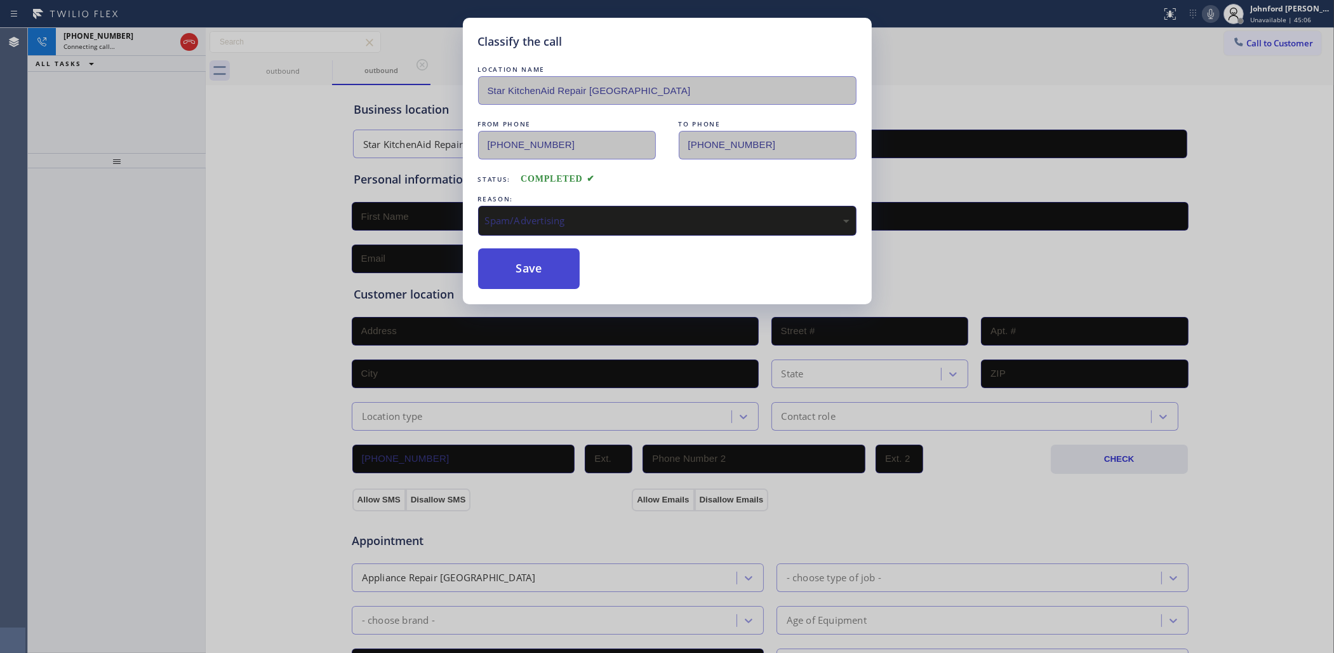
click at [534, 260] on button "Save" at bounding box center [529, 268] width 102 height 41
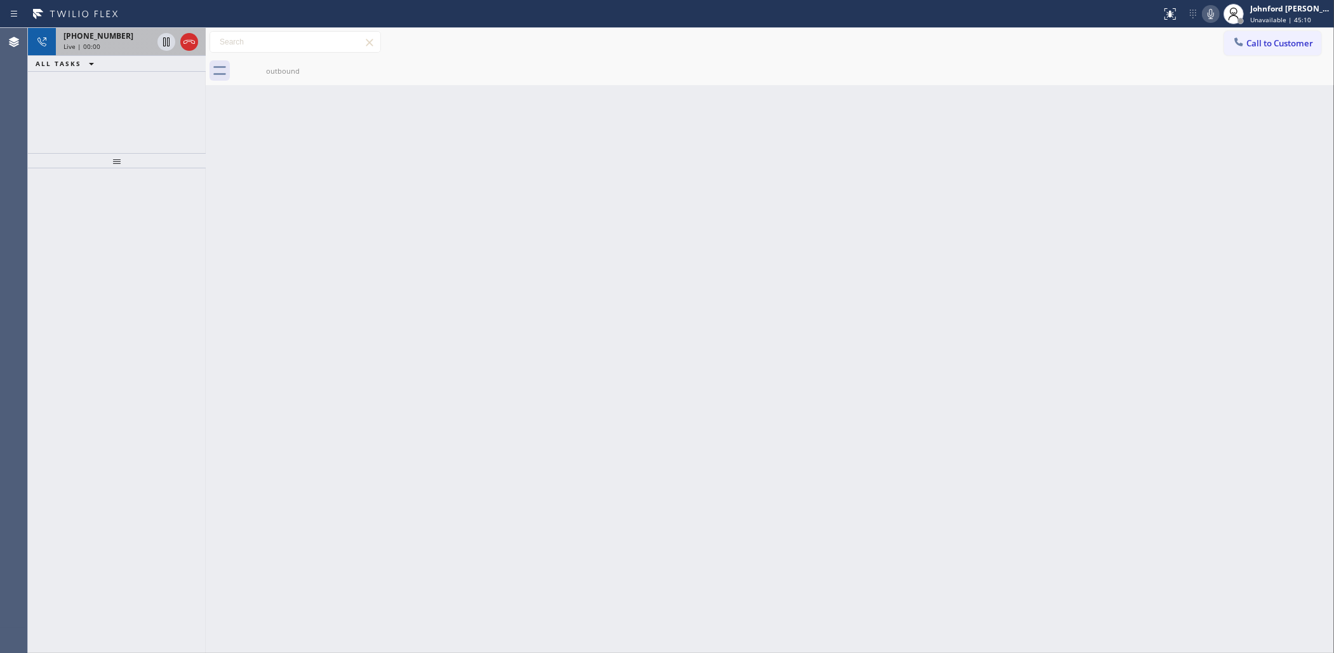
drag, startPoint x: 182, startPoint y: 39, endPoint x: 184, endPoint y: 55, distance: 15.5
click at [183, 39] on icon at bounding box center [189, 41] width 15 height 15
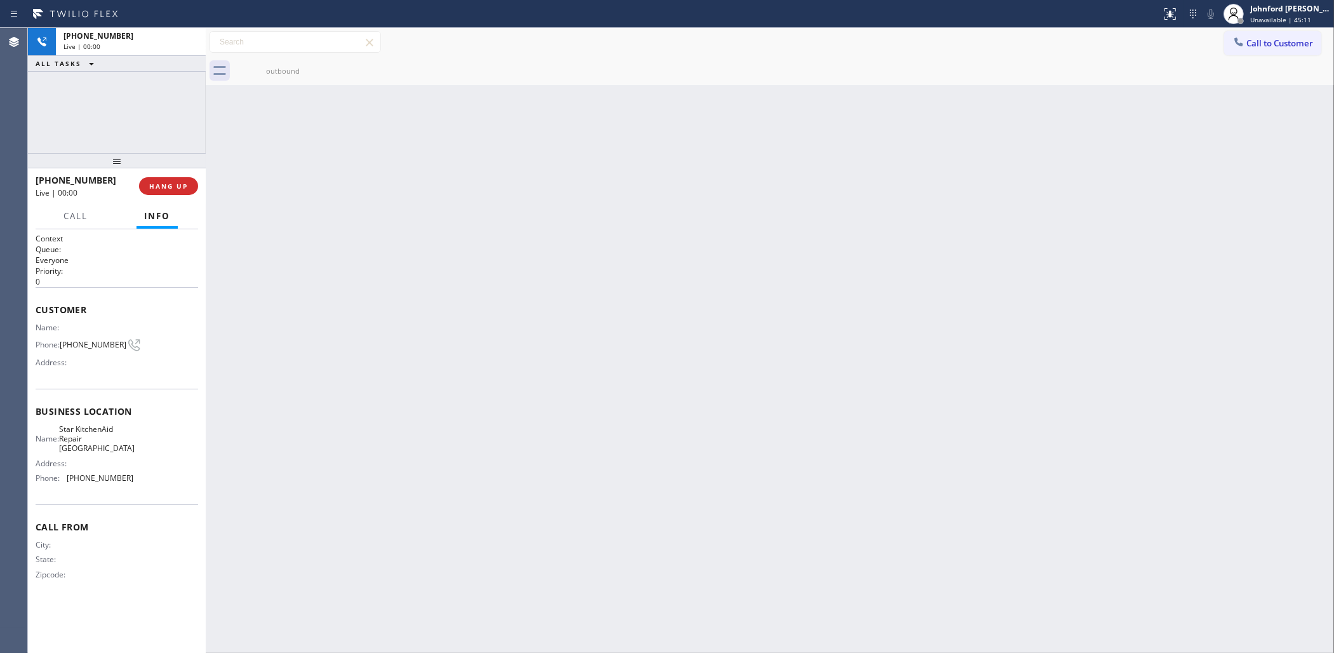
click at [159, 168] on div at bounding box center [117, 160] width 178 height 15
click at [159, 171] on div at bounding box center [117, 163] width 178 height 15
click at [159, 185] on span "COMPLETE" at bounding box center [166, 188] width 44 height 9
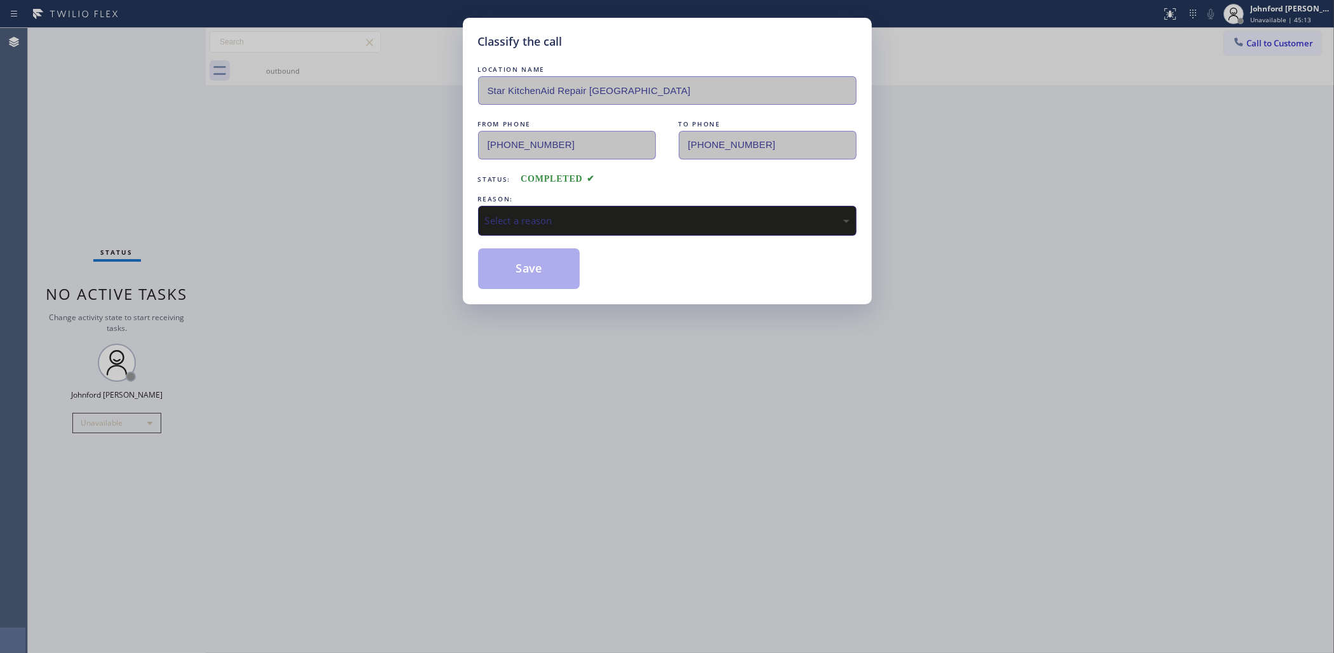
drag, startPoint x: 582, startPoint y: 211, endPoint x: 634, endPoint y: 224, distance: 53.8
click at [587, 213] on div "Select a reason" at bounding box center [667, 220] width 365 height 15
drag, startPoint x: 632, startPoint y: 296, endPoint x: 547, endPoint y: 267, distance: 90.0
click at [547, 267] on button "Save" at bounding box center [529, 268] width 102 height 41
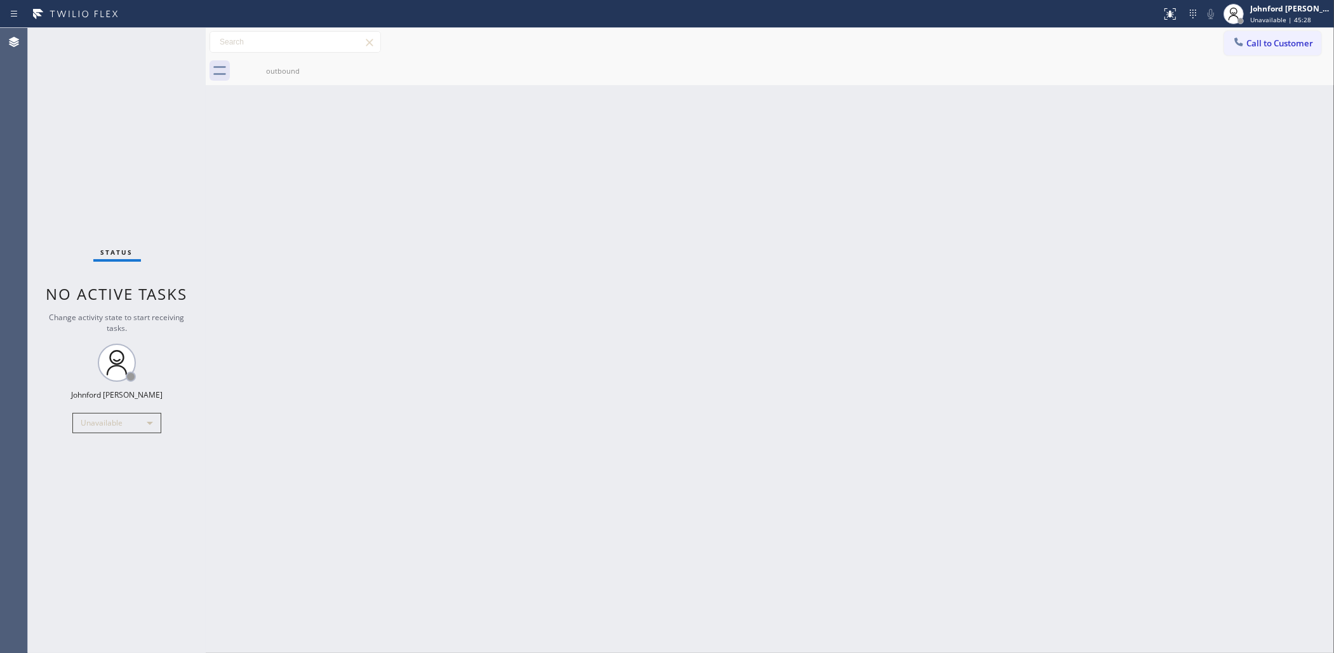
click at [1150, 191] on div "Back to Dashboard Change Sender ID Customers Technicians Select a contact Outbo…" at bounding box center [770, 340] width 1129 height 625
click at [1233, 46] on span "Call to Customer" at bounding box center [1280, 42] width 67 height 11
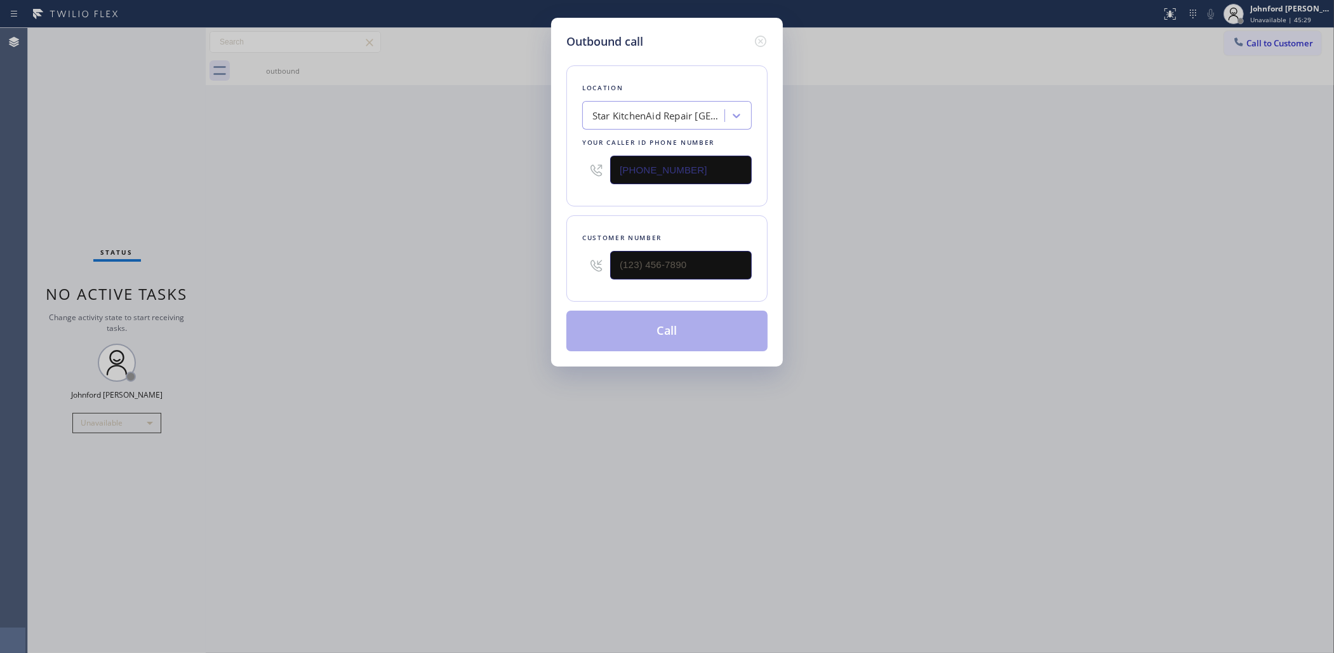
drag, startPoint x: 575, startPoint y: 163, endPoint x: 381, endPoint y: 163, distance: 193.7
click at [459, 163] on div "Outbound call Location Star KitchenAid Repair San Diego Your caller id phone nu…" at bounding box center [667, 326] width 1334 height 653
paste input "23) 685-4711"
type input "(323) 685-4711"
drag, startPoint x: 705, startPoint y: 243, endPoint x: 471, endPoint y: 257, distance: 234.1
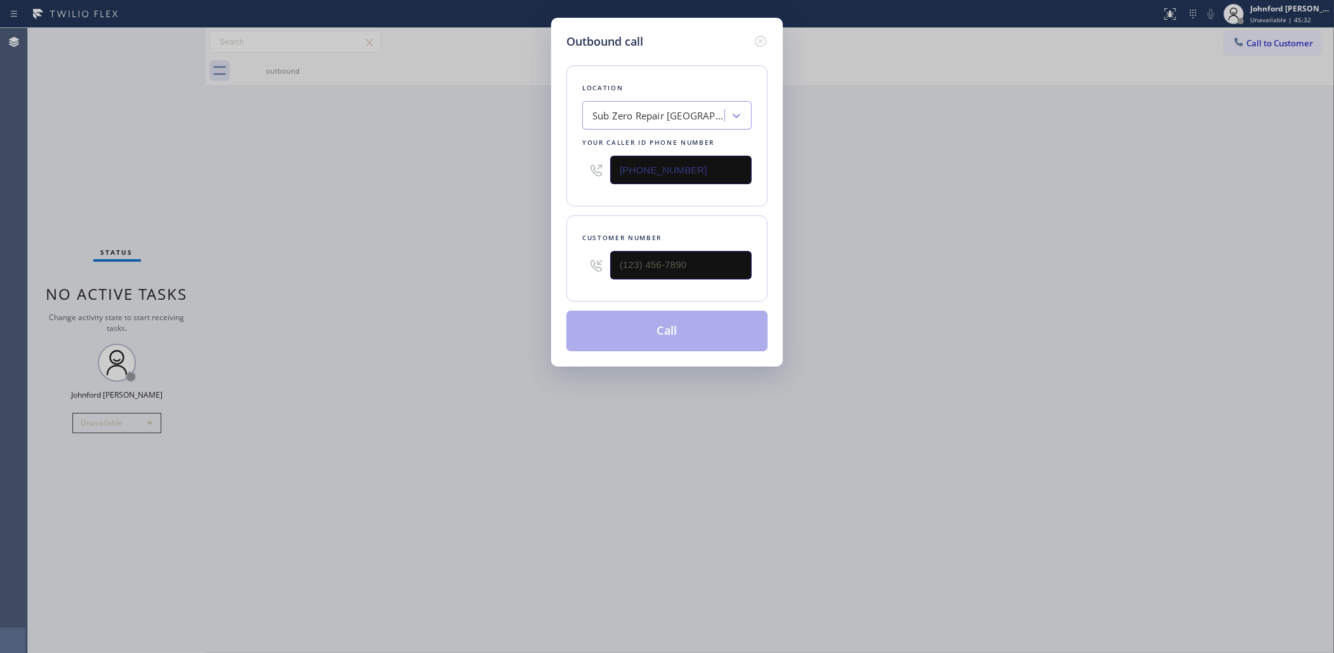
click at [476, 258] on div "Outbound call Location Sub Zero Repair Burbank Your caller id phone number (323…" at bounding box center [667, 326] width 1334 height 653
click at [636, 267] on input "(___) ___-____" at bounding box center [681, 265] width 142 height 29
paste input "718) 306-3159"
type input "(718) 306-3159"
drag, startPoint x: 471, startPoint y: 255, endPoint x: 700, endPoint y: 333, distance: 242.4
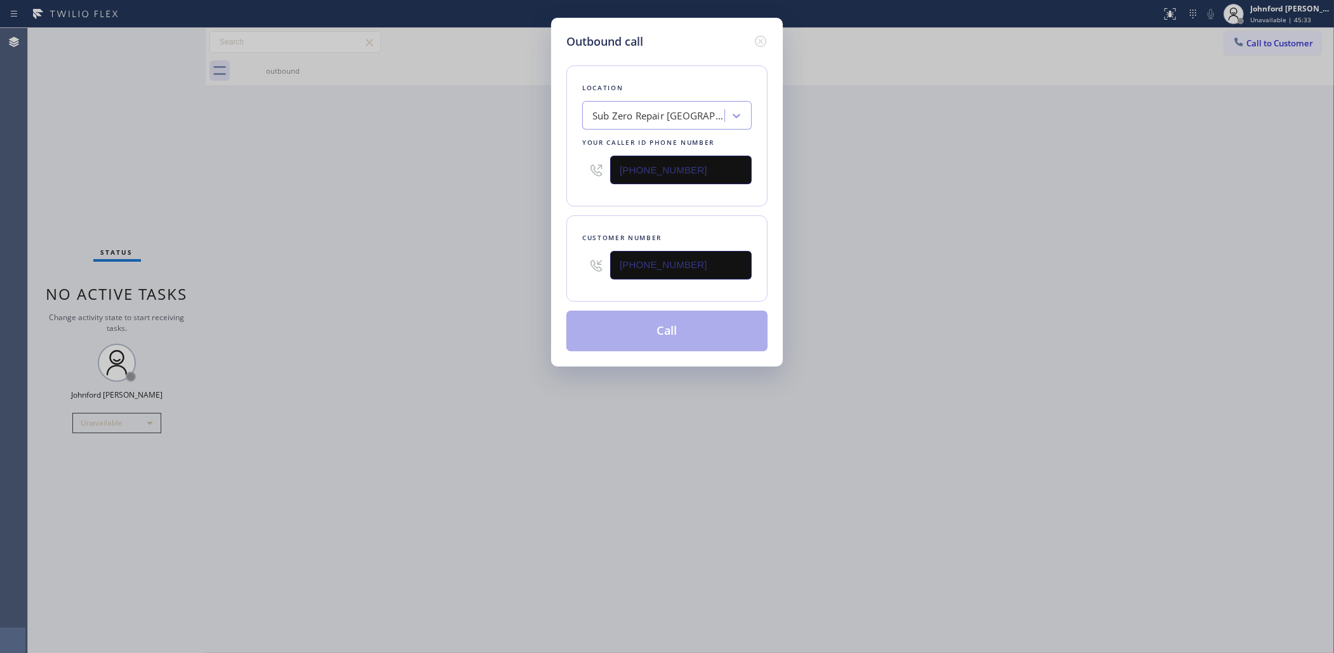
click at [481, 256] on div "Outbound call Location Sub Zero Repair Burbank Your caller id phone number (323…" at bounding box center [667, 326] width 1334 height 653
click at [702, 335] on button "Call" at bounding box center [666, 331] width 201 height 41
drag, startPoint x: 966, startPoint y: 312, endPoint x: 991, endPoint y: 269, distance: 50.3
click at [975, 300] on div "Outbound call Location Sub Zero Repair Burbank Your caller id phone number (323…" at bounding box center [667, 326] width 1334 height 653
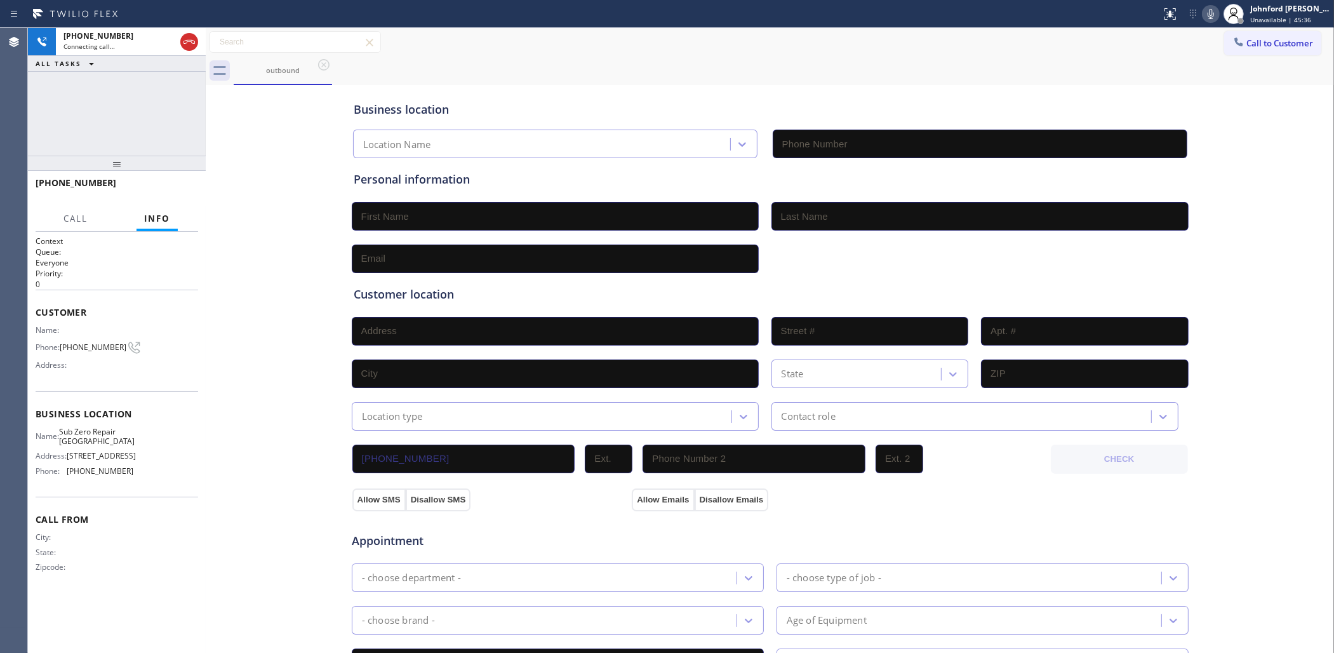
type input "(323) 685-4711"
click at [135, 98] on div "+17183063159 Connecting call… ALL TASKS ALL TASKS ACTIVE TASKS TASKS IN WRAP UP" at bounding box center [117, 92] width 178 height 128
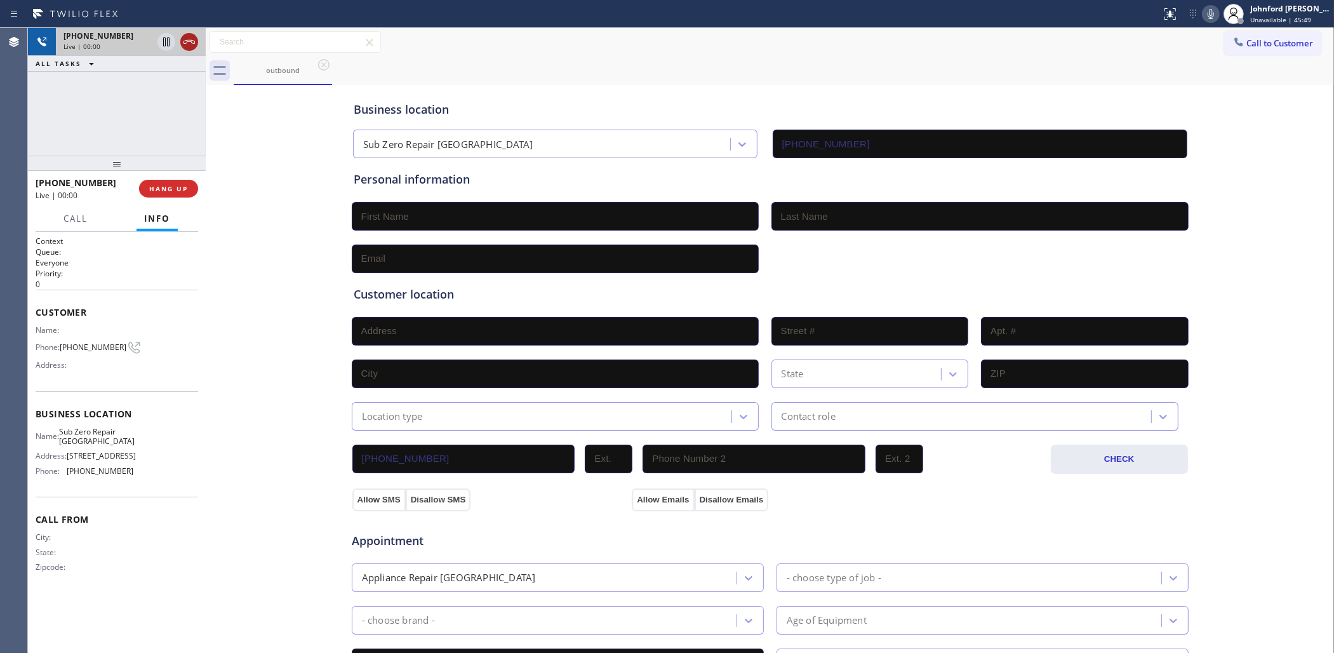
click at [194, 43] on icon at bounding box center [189, 42] width 11 height 4
click at [188, 182] on div "+17183063159 Wrap up | 00:00 COMPLETE" at bounding box center [117, 188] width 163 height 33
click at [186, 186] on span "COMPLETE" at bounding box center [166, 188] width 44 height 9
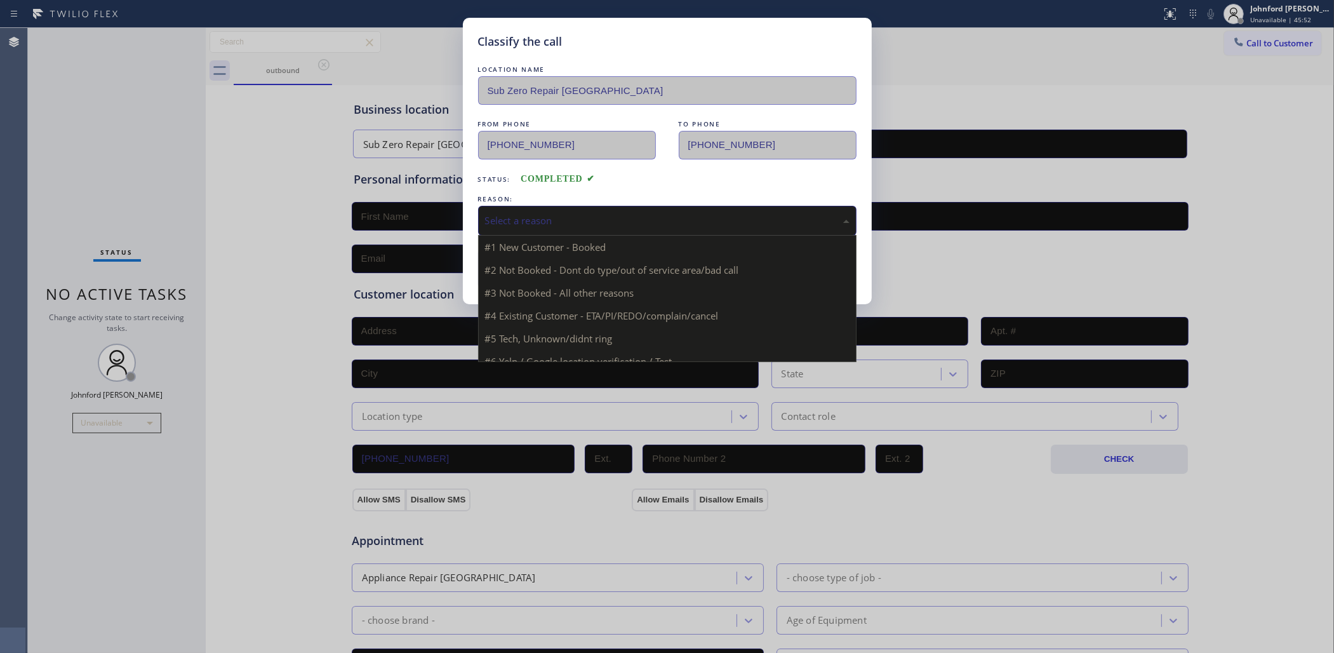
click at [582, 208] on div "Select a reason" at bounding box center [667, 221] width 379 height 30
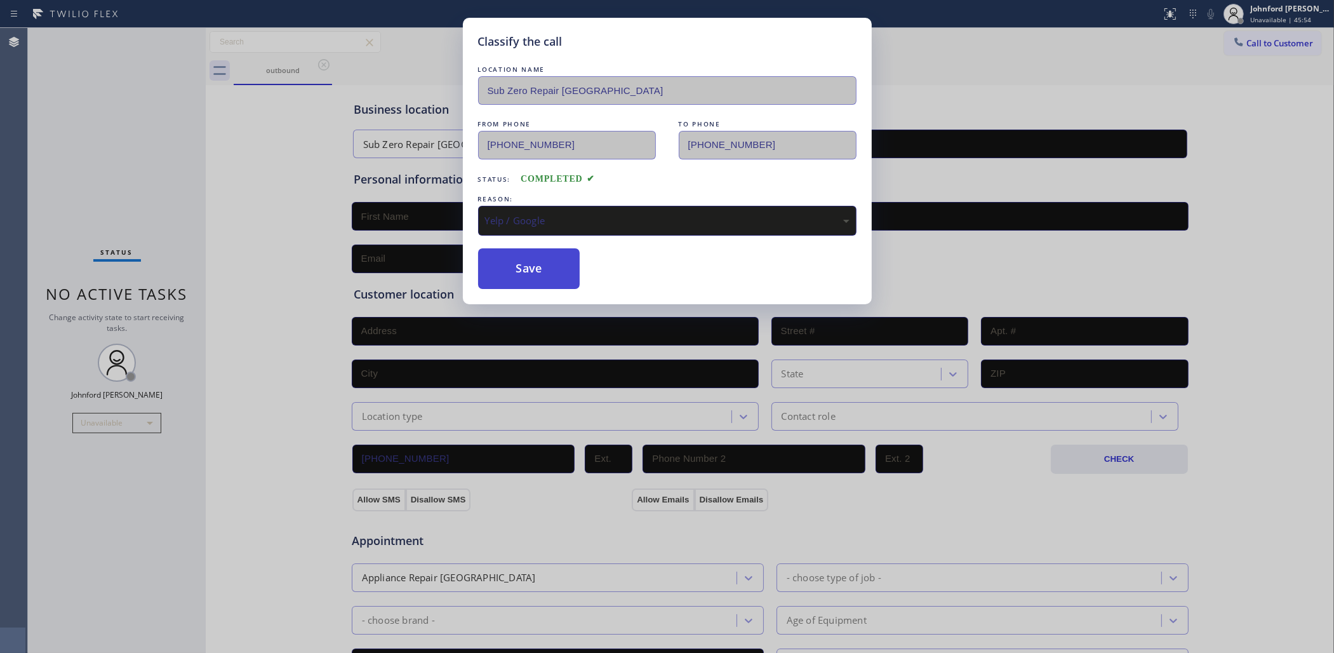
click at [514, 248] on button "Save" at bounding box center [529, 268] width 102 height 41
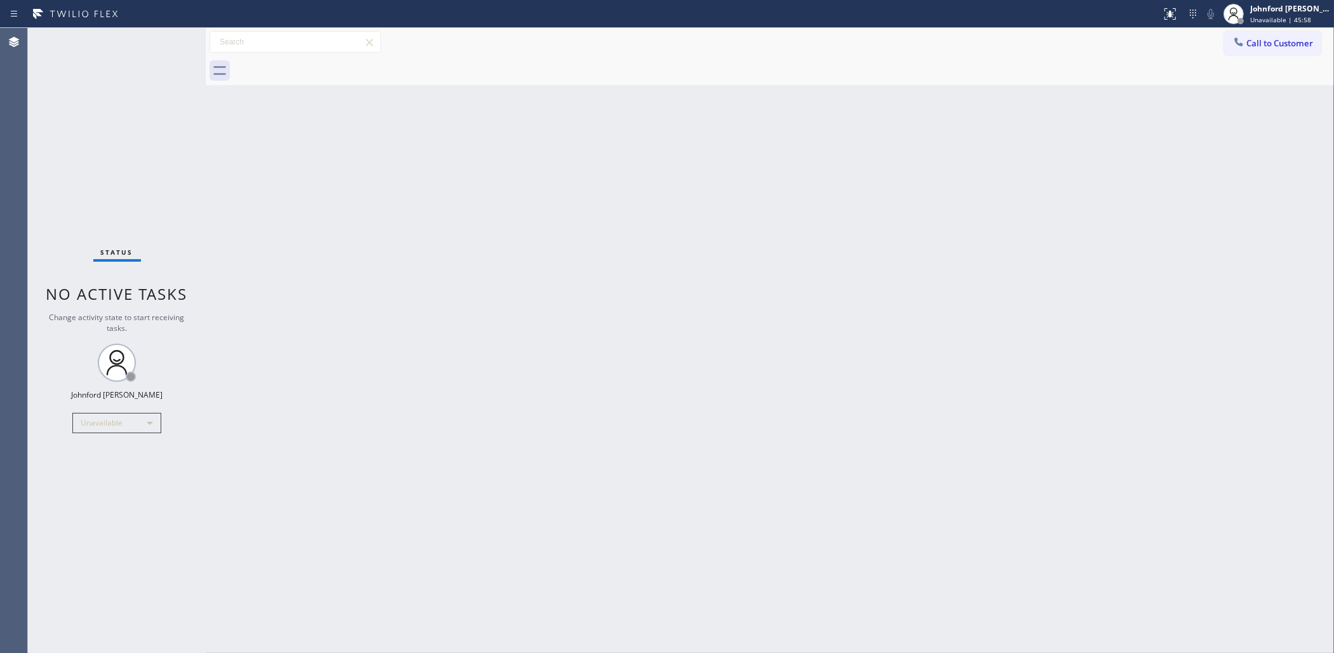
drag, startPoint x: 1261, startPoint y: 52, endPoint x: 1243, endPoint y: 43, distance: 19.9
click at [1233, 48] on button "Call to Customer" at bounding box center [1272, 43] width 97 height 24
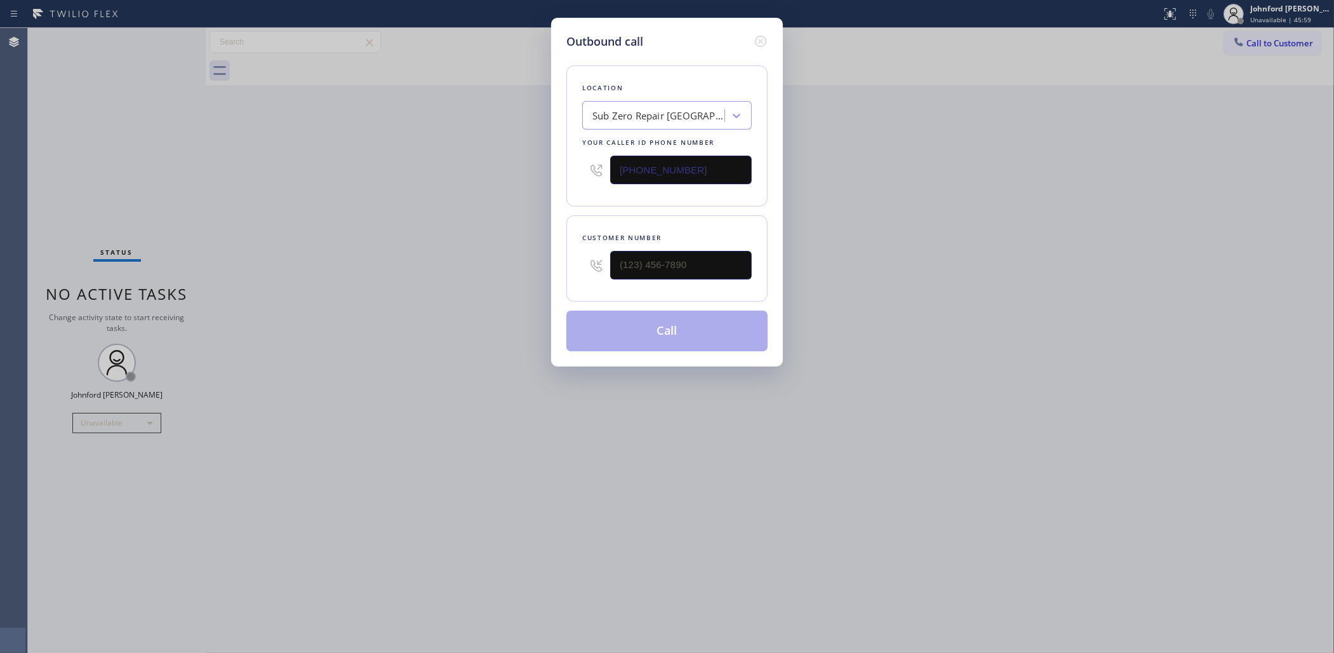
drag, startPoint x: 718, startPoint y: 156, endPoint x: 308, endPoint y: 165, distance: 410.4
click at [366, 165] on div "Outbound call Location Sub Zero Repair Burbank Your caller id phone number (323…" at bounding box center [667, 326] width 1334 height 653
paste input "855) 731-4952"
type input "(855) 731-4952"
drag, startPoint x: 678, startPoint y: 262, endPoint x: 466, endPoint y: 264, distance: 212.1
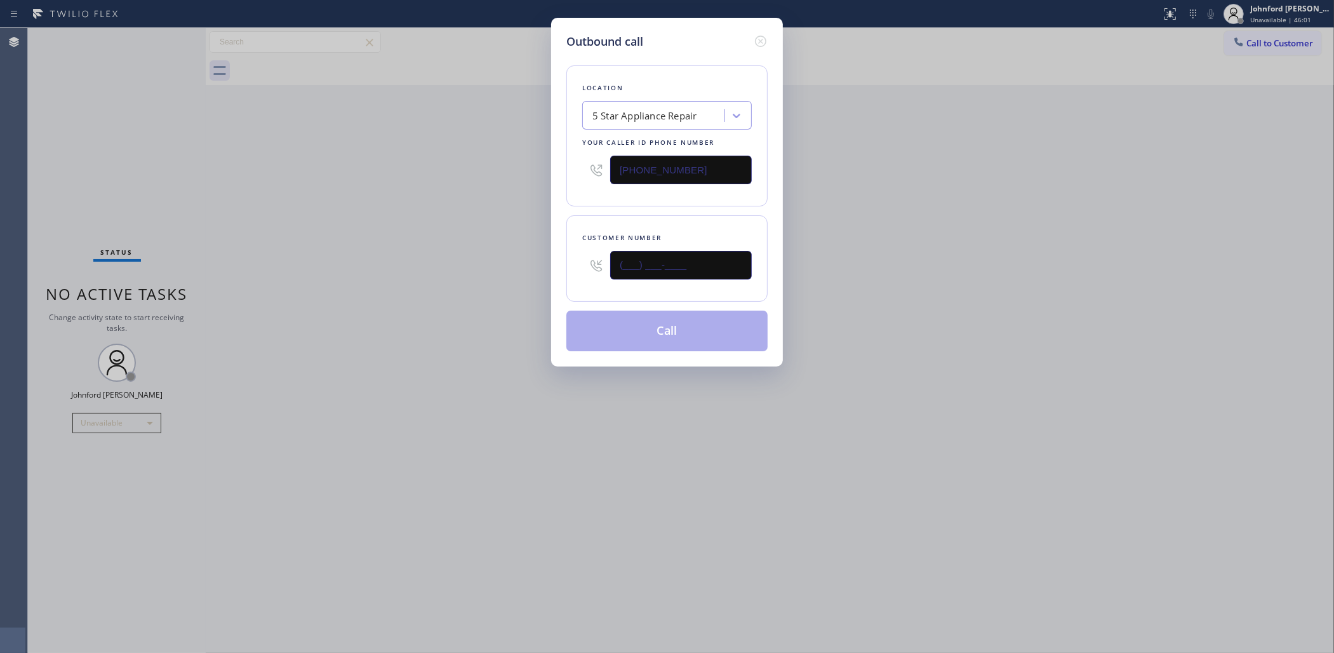
click at [467, 264] on div "Outbound call Location 5 Star Appliance Repair Your caller id phone number (855…" at bounding box center [667, 326] width 1334 height 653
paste input "800) 222-7820"
type input "(800) 222-7820"
click at [458, 261] on div "Outbound call Location 5 Star Appliance Repair Your caller id phone number (855…" at bounding box center [667, 326] width 1334 height 653
click at [613, 324] on button "Call" at bounding box center [666, 331] width 201 height 41
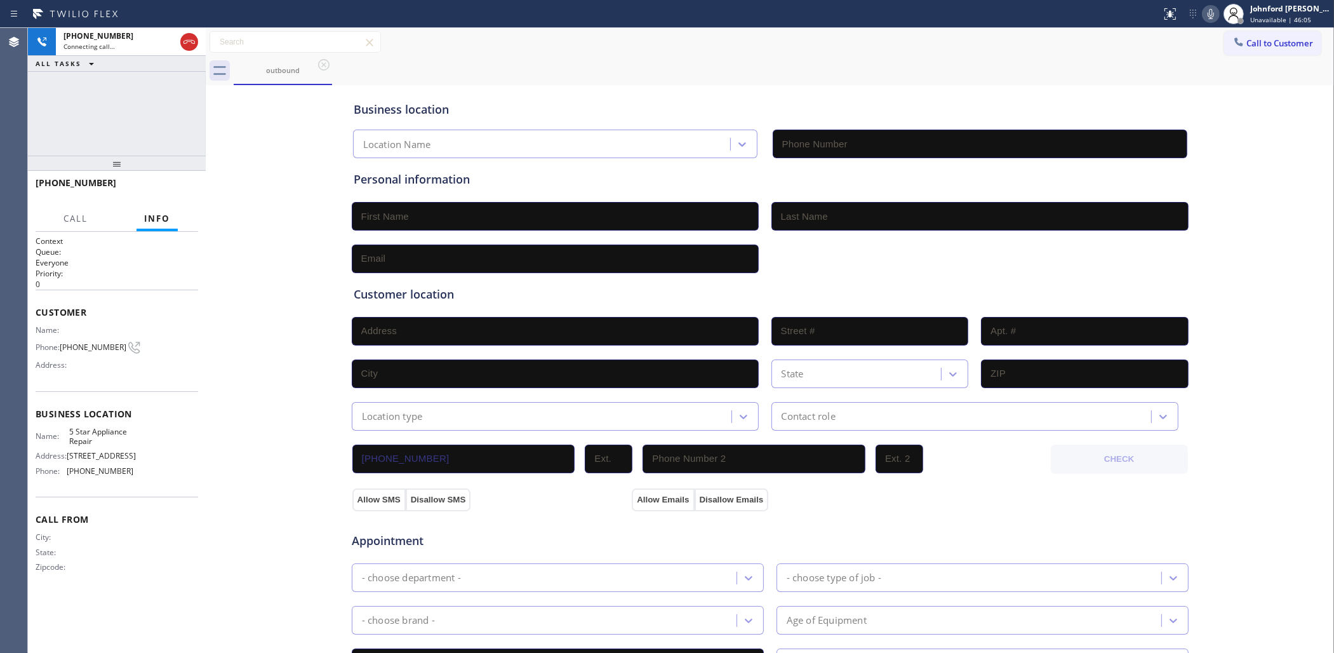
type input "(855) 731-4952"
click at [169, 187] on span "HANG UP" at bounding box center [168, 188] width 39 height 9
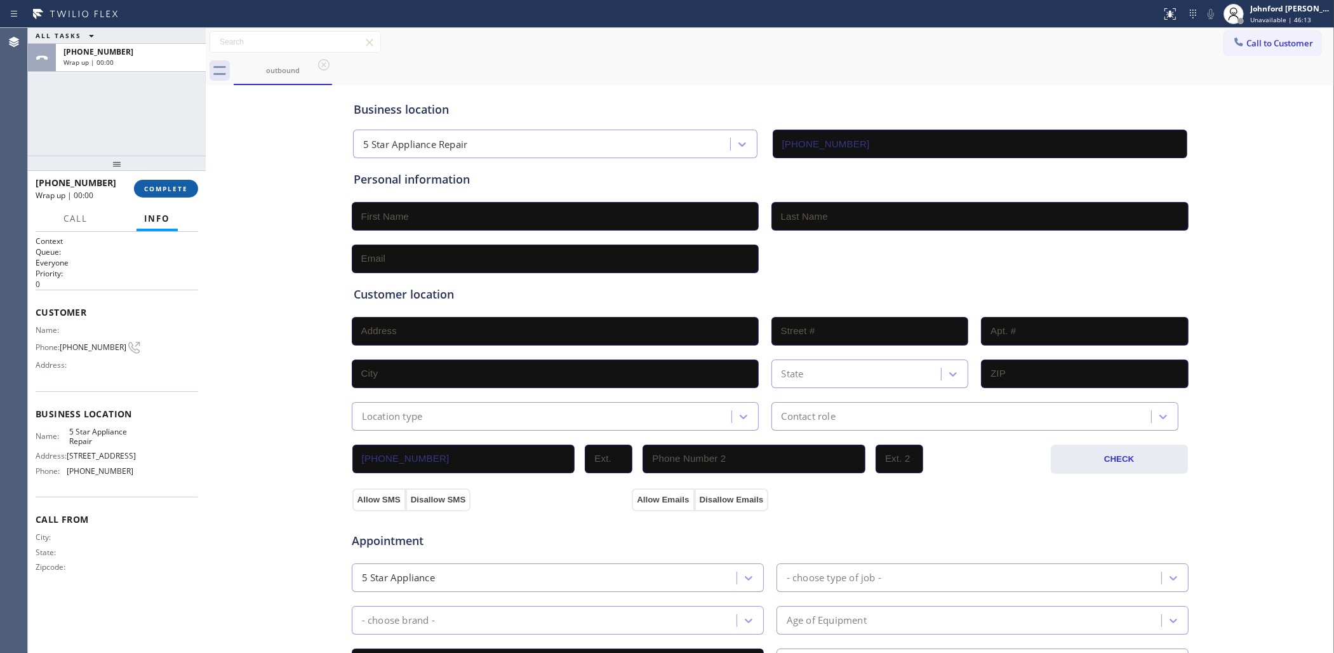
click at [169, 187] on span "COMPLETE" at bounding box center [166, 188] width 44 height 9
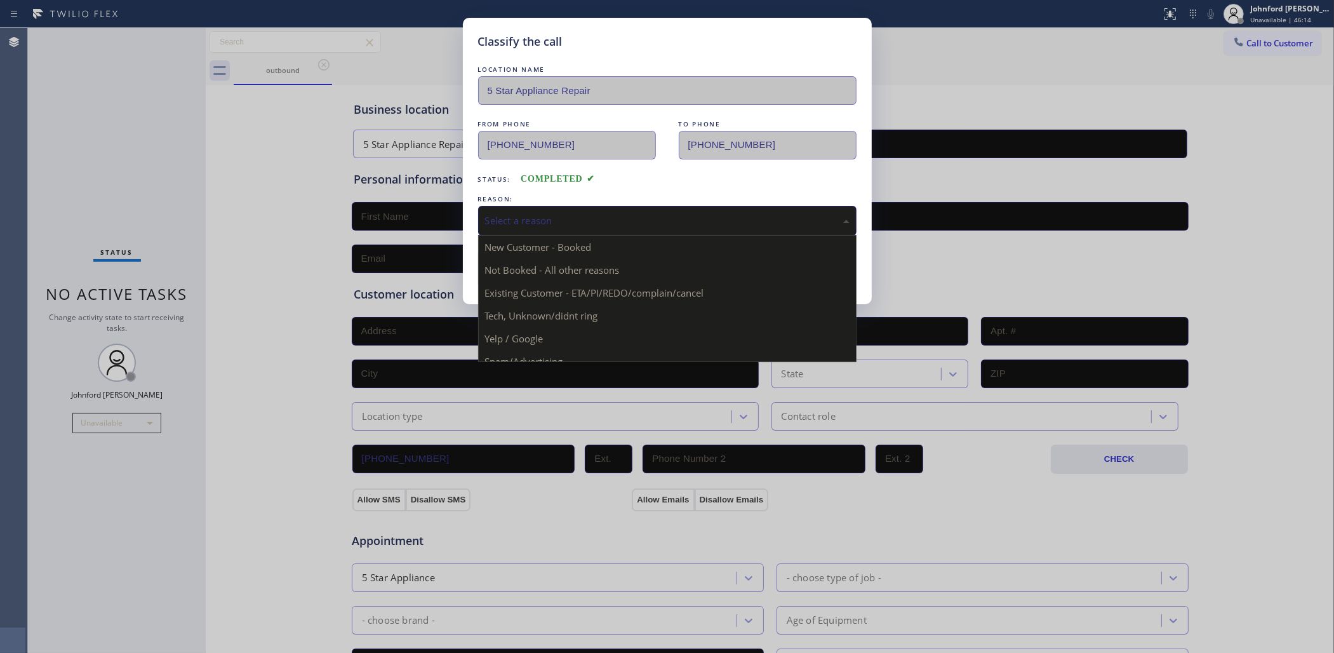
click at [490, 213] on div "Select a reason" at bounding box center [667, 220] width 365 height 15
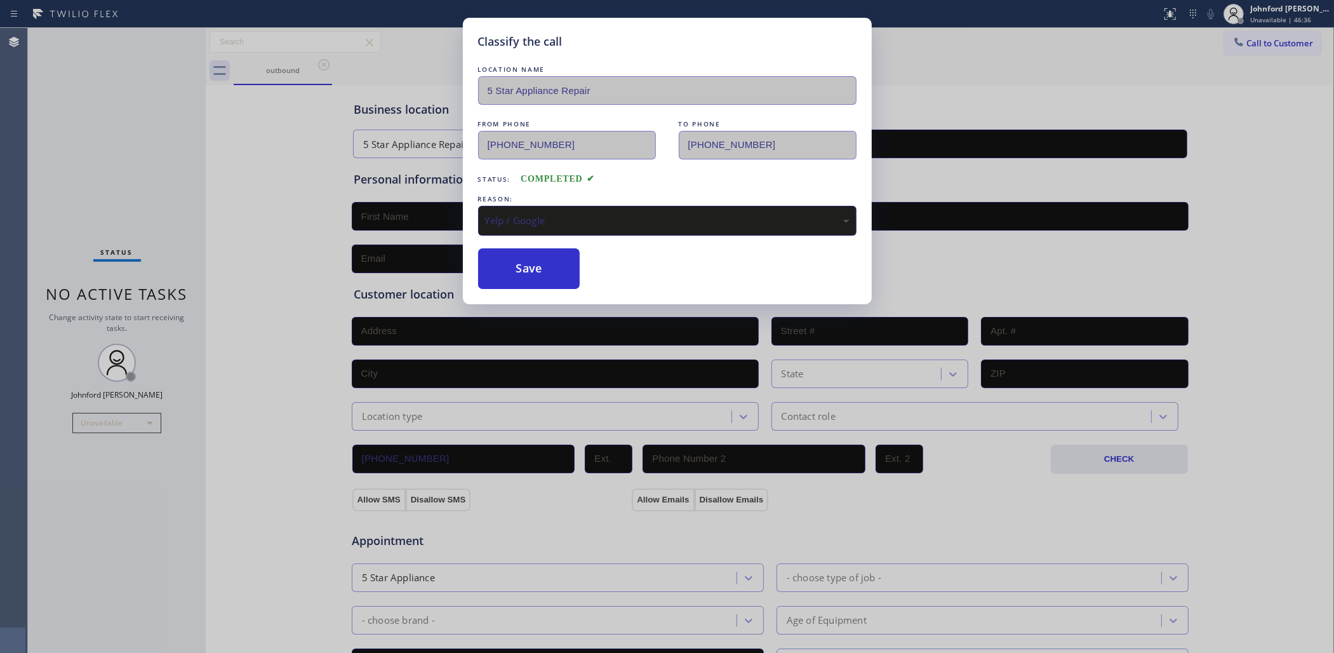
click at [511, 322] on div "Classify the call LOCATION NAME 5 Star Appliance Repair FROM PHONE (855) 731-49…" at bounding box center [667, 326] width 1334 height 653
click at [503, 251] on button "Save" at bounding box center [529, 268] width 102 height 41
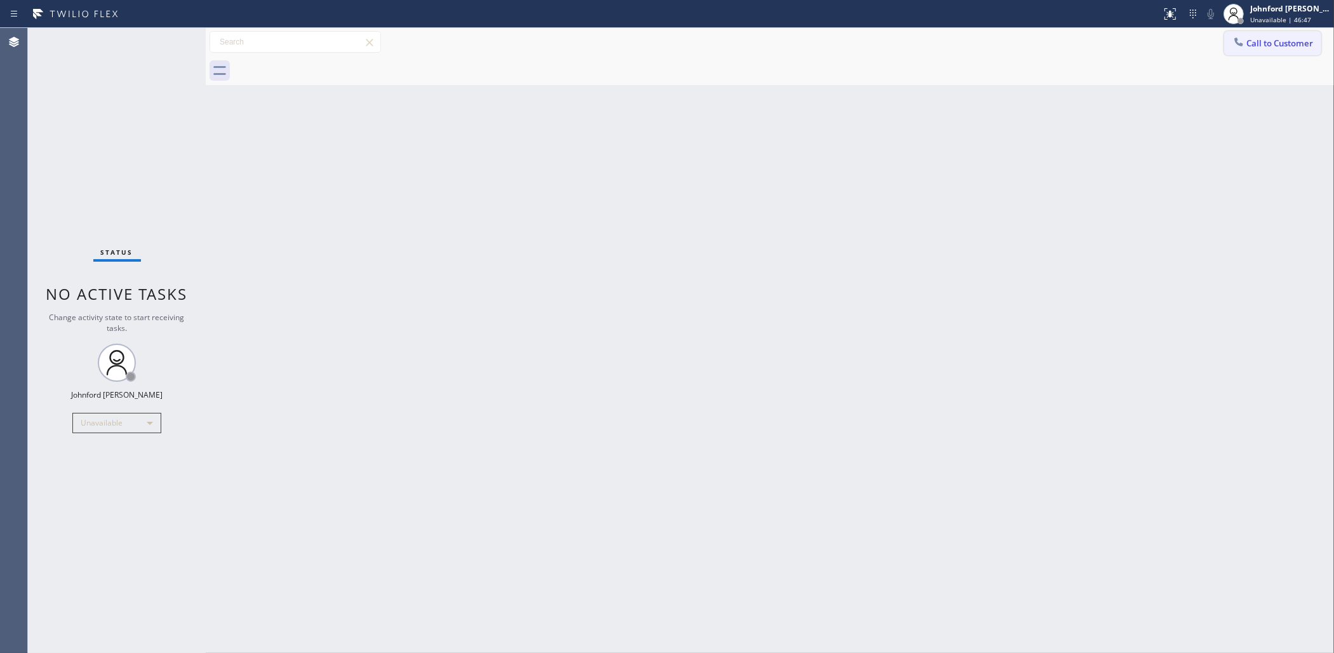
drag, startPoint x: 1268, startPoint y: 39, endPoint x: 1229, endPoint y: 37, distance: 38.8
click at [1233, 37] on button "Call to Customer" at bounding box center [1272, 43] width 97 height 24
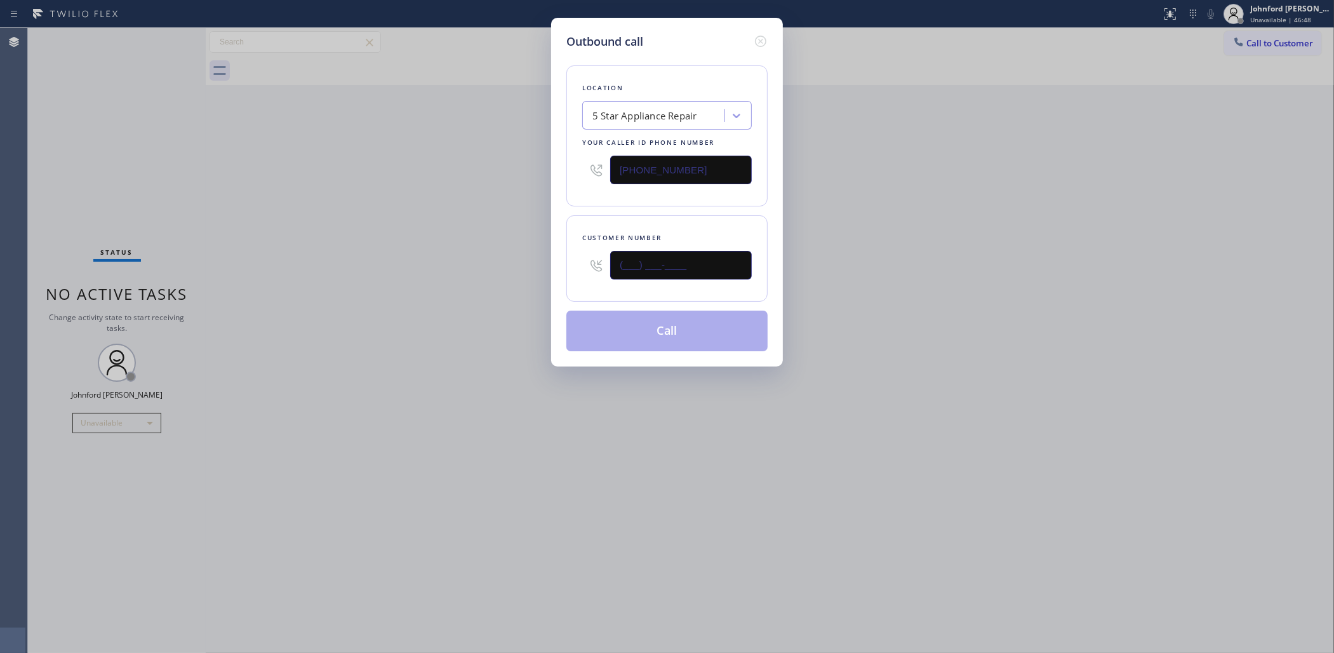
drag, startPoint x: 692, startPoint y: 260, endPoint x: 455, endPoint y: 259, distance: 236.9
click at [474, 260] on div "Outbound call Location 5 Star Appliance Repair Your caller id phone number (855…" at bounding box center [667, 326] width 1334 height 653
paste input "800) 222-7820"
type input "(800) 222-7820"
drag, startPoint x: 442, startPoint y: 255, endPoint x: 640, endPoint y: 335, distance: 213.9
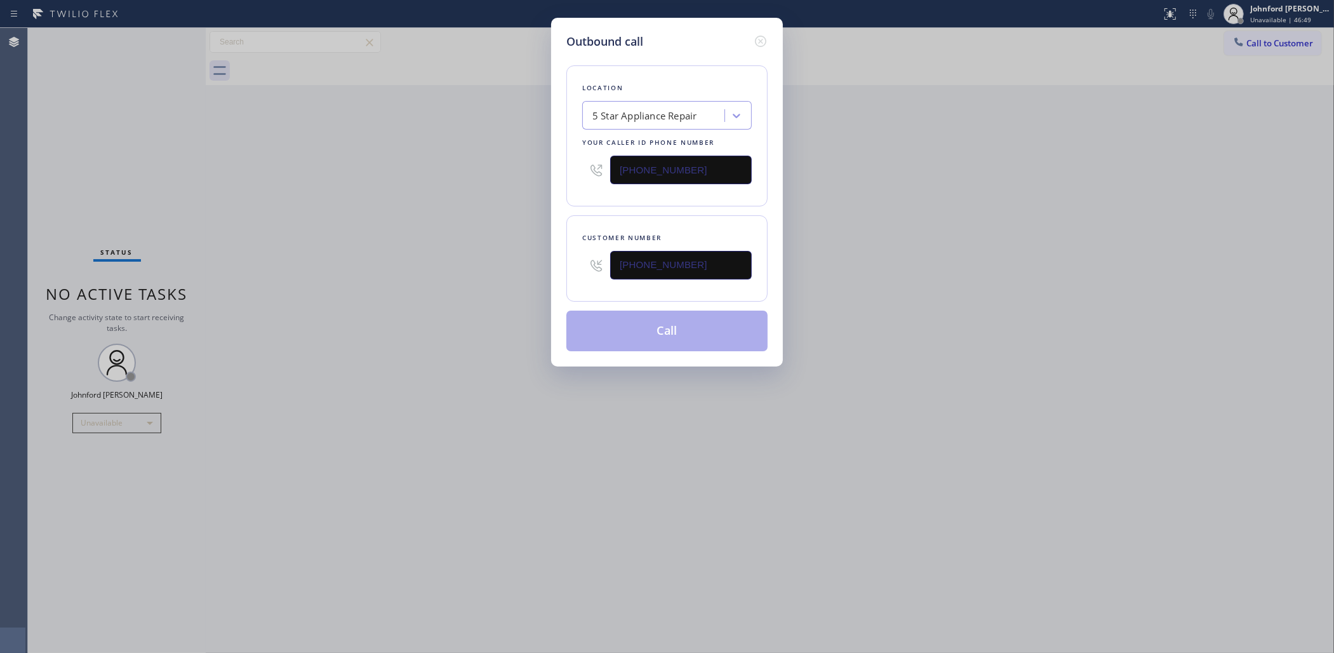
click at [449, 255] on div "Outbound call Location 5 Star Appliance Repair Your caller id phone number (855…" at bounding box center [667, 326] width 1334 height 653
click at [652, 329] on button "Call" at bounding box center [666, 331] width 201 height 41
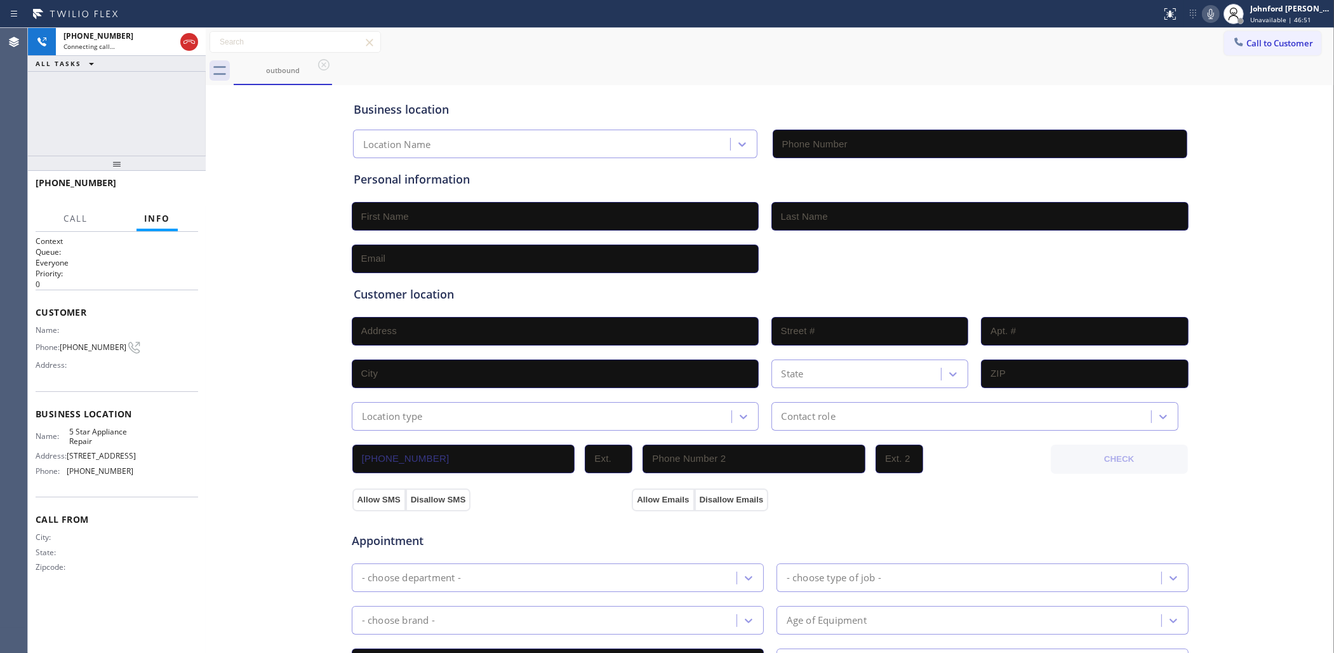
type input "(855) 731-4952"
click at [191, 194] on button "HANG UP" at bounding box center [168, 189] width 59 height 18
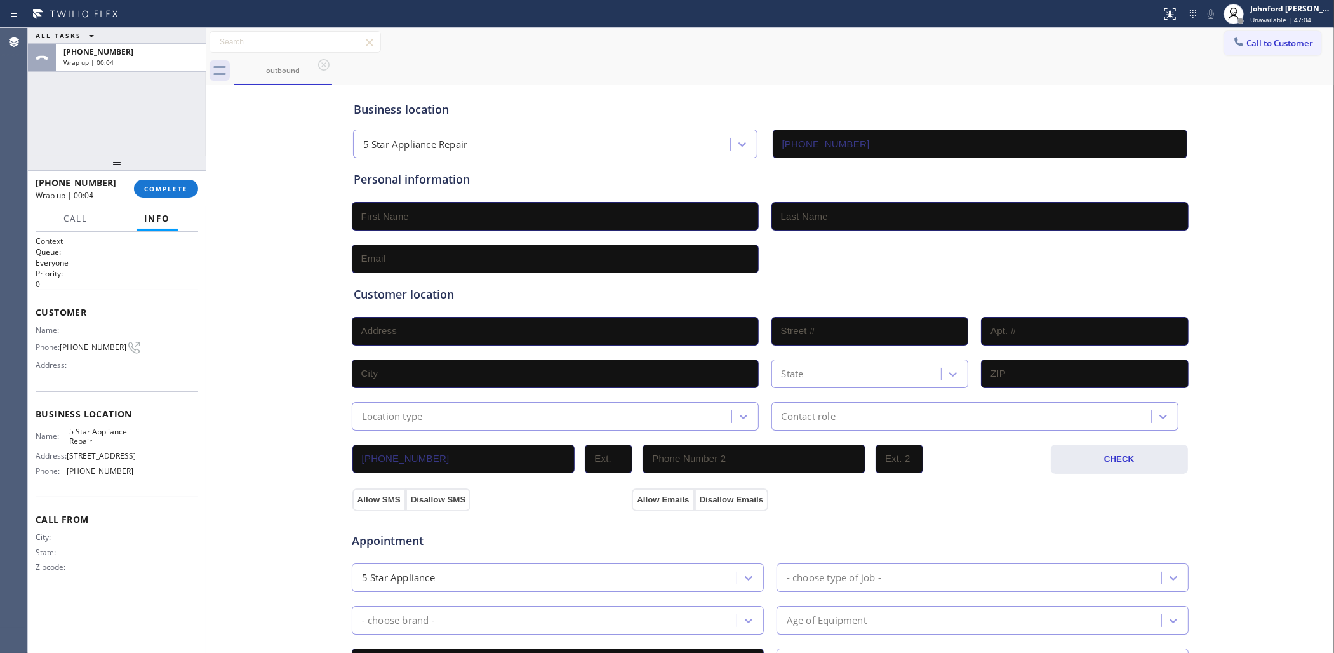
click at [183, 206] on div "Call Info" at bounding box center [117, 218] width 163 height 25
click at [160, 183] on button "COMPLETE" at bounding box center [166, 189] width 64 height 18
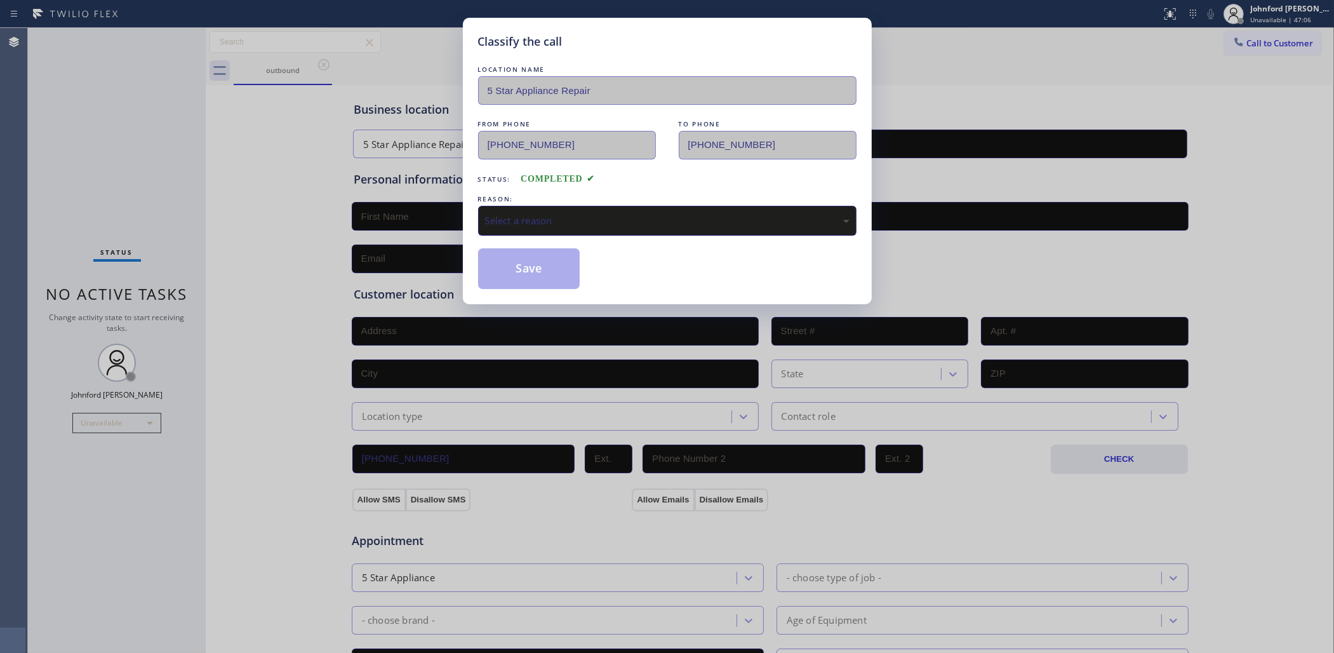
click at [529, 224] on div "Select a reason" at bounding box center [667, 221] width 379 height 30
drag, startPoint x: 547, startPoint y: 236, endPoint x: 548, endPoint y: 242, distance: 6.4
click at [547, 233] on div "LOCATION NAME 5 Star Appliance Repair FROM PHONE (855) 731-4952 TO PHONE (800) …" at bounding box center [667, 176] width 379 height 226
click at [543, 208] on div "Tech, Unknown/didnt ring" at bounding box center [667, 221] width 379 height 30
click at [541, 250] on button "Save" at bounding box center [529, 268] width 102 height 41
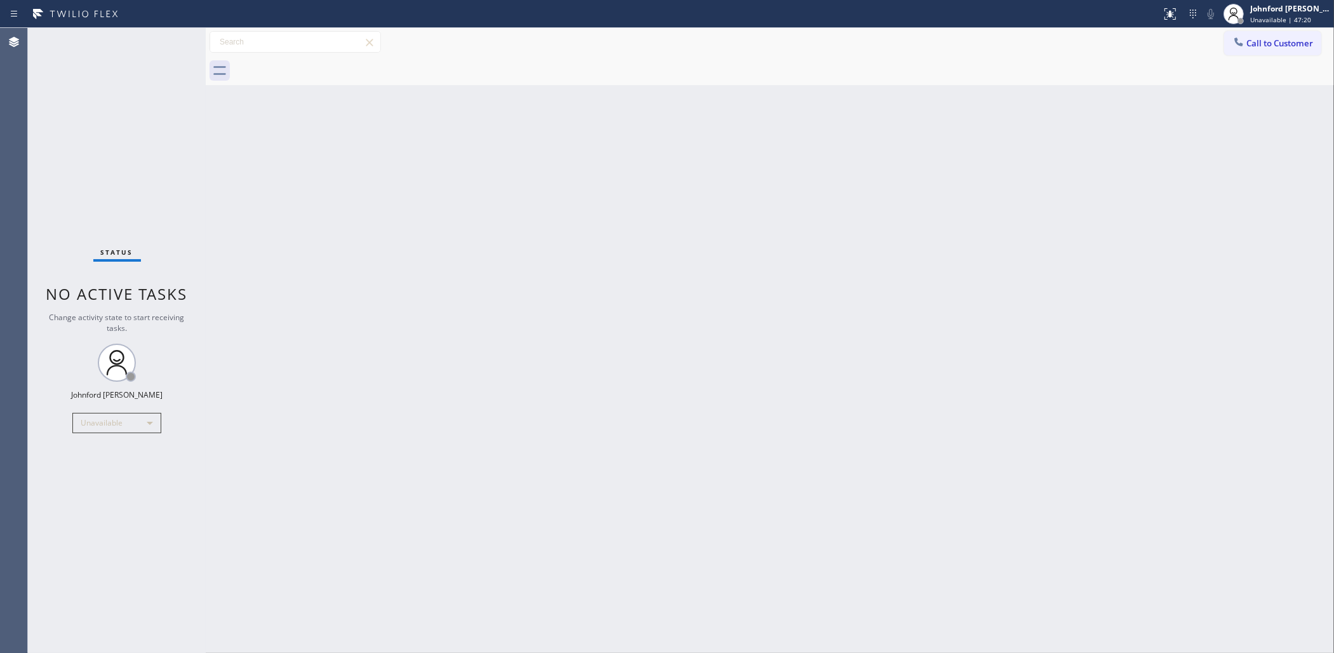
click at [1141, 184] on div "Back to Dashboard Change Sender ID Customers Technicians Select a contact Outbo…" at bounding box center [770, 340] width 1129 height 625
click at [1233, 25] on div "Johnford Colley Donque Unavailable | 47:21" at bounding box center [1277, 14] width 114 height 28
click at [1193, 90] on div "Back to Dashboard Change Sender ID Customers Technicians Select a contact Outbo…" at bounding box center [770, 340] width 1129 height 625
click at [1233, 48] on button "Call to Customer" at bounding box center [1272, 43] width 97 height 24
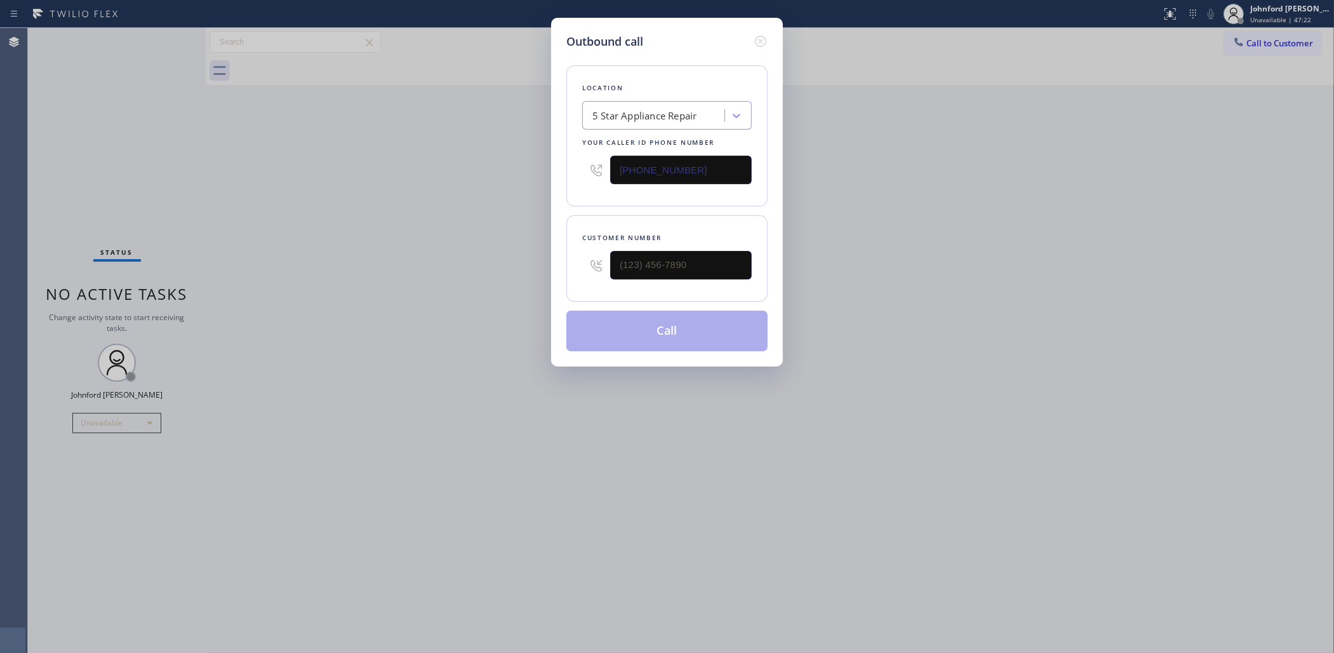
drag, startPoint x: 744, startPoint y: 176, endPoint x: 545, endPoint y: 188, distance: 199.8
click at [557, 185] on div "Outbound call Location 5 Star Appliance Repair Your caller id phone number (855…" at bounding box center [667, 192] width 232 height 349
paste input "718) 865-2843"
type input "(718) 865-2843"
paste input "718) 308-0744"
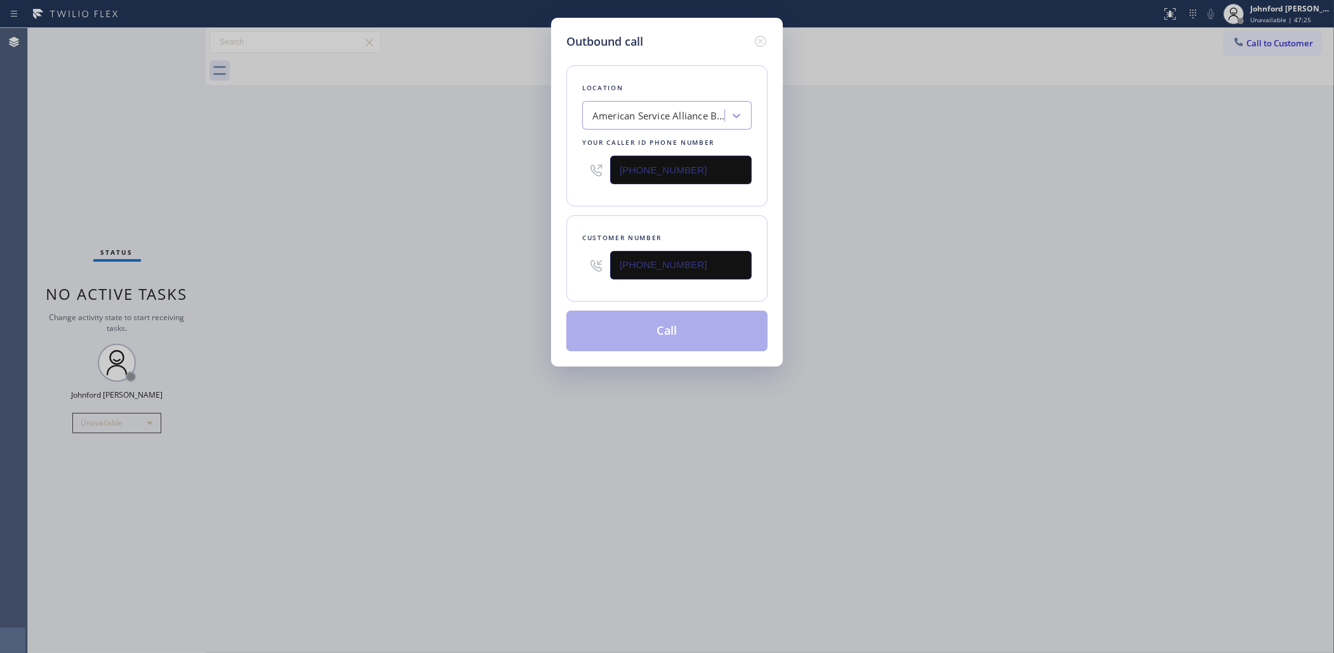
type input "(718) 308-0744"
drag, startPoint x: 414, startPoint y: 281, endPoint x: 441, endPoint y: 296, distance: 31.3
click at [416, 286] on div "Outbound call Location American Service Alliance Bushwick Your caller id phone …" at bounding box center [667, 326] width 1334 height 653
click at [636, 334] on button "Call" at bounding box center [666, 331] width 201 height 41
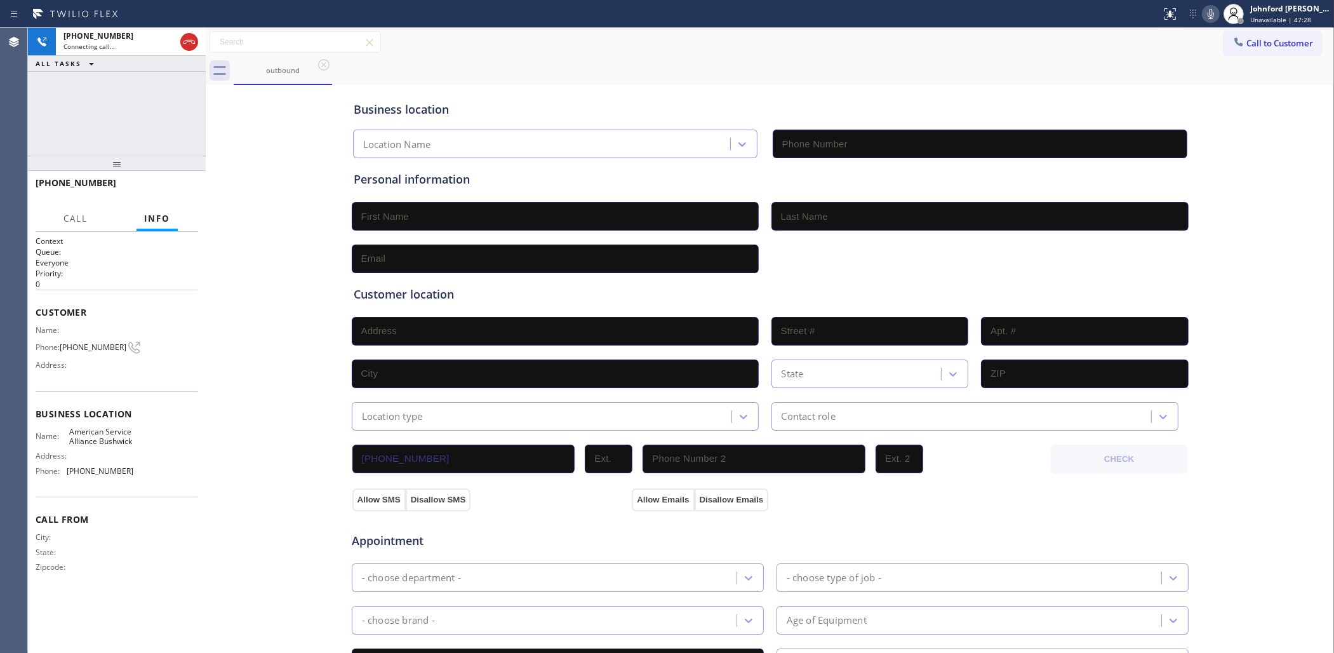
type input "(718) 865-2843"
click at [132, 100] on div "+17183080744 Connecting call… ALL TASKS ALL TASKS ACTIVE TASKS TASKS IN WRAP UP" at bounding box center [117, 92] width 178 height 128
click at [195, 39] on icon at bounding box center [189, 41] width 15 height 15
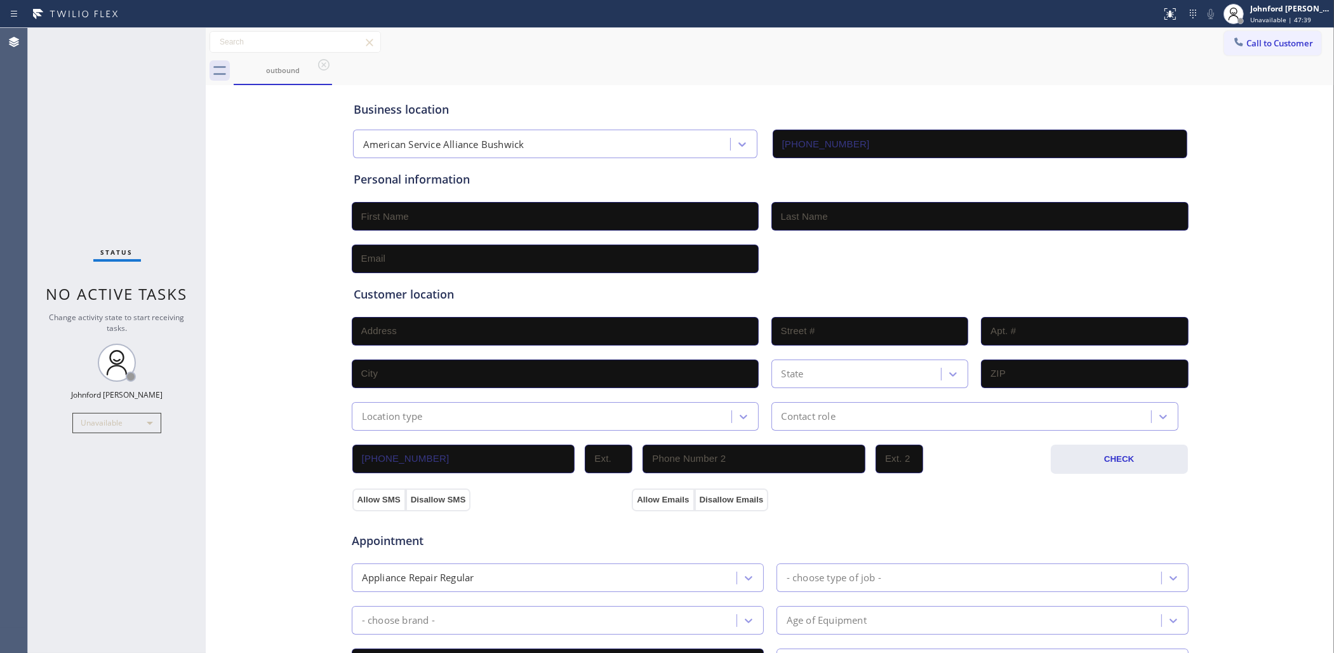
drag, startPoint x: 1267, startPoint y: 37, endPoint x: 940, endPoint y: 172, distance: 353.9
click at [1233, 36] on button "Call to Customer" at bounding box center [1272, 43] width 97 height 24
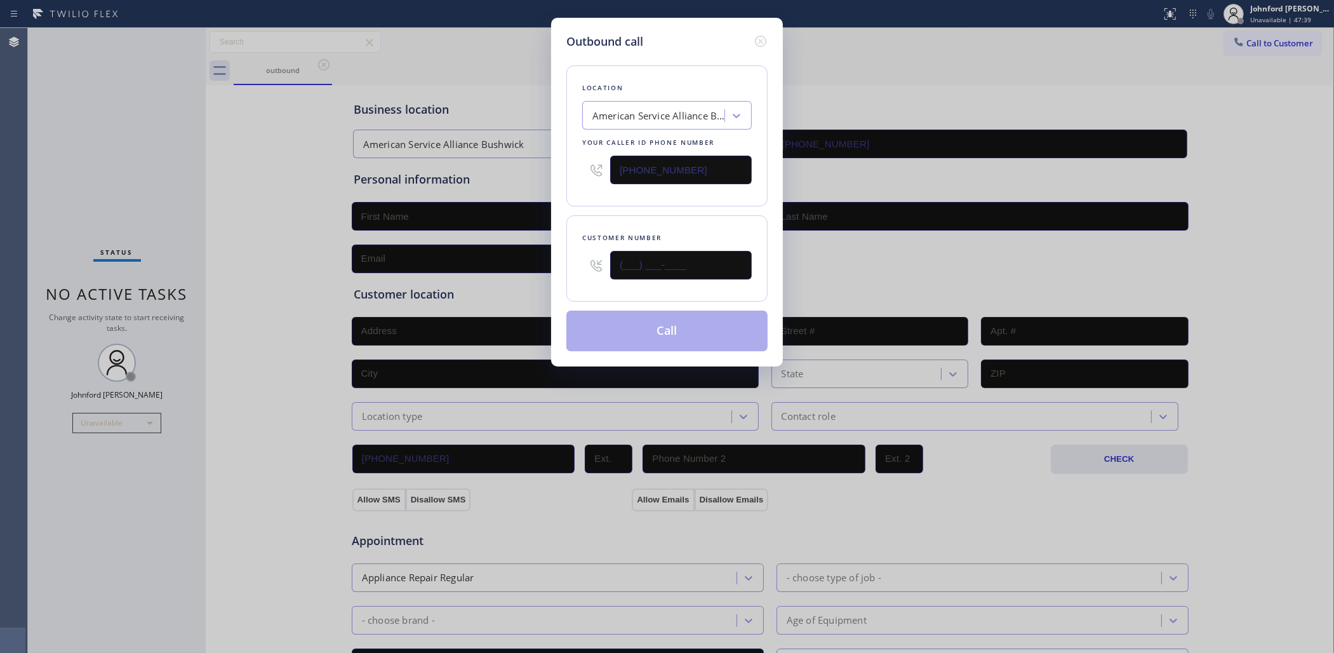
paste input "718) 308-0744"
type input "(718) 308-0744"
drag, startPoint x: 626, startPoint y: 194, endPoint x: 697, endPoint y: 351, distance: 172.8
click at [637, 207] on div "Location American Service Alliance Bushwick Your caller id phone number (718) 8…" at bounding box center [666, 200] width 201 height 301
click at [697, 343] on button "Call" at bounding box center [666, 331] width 201 height 41
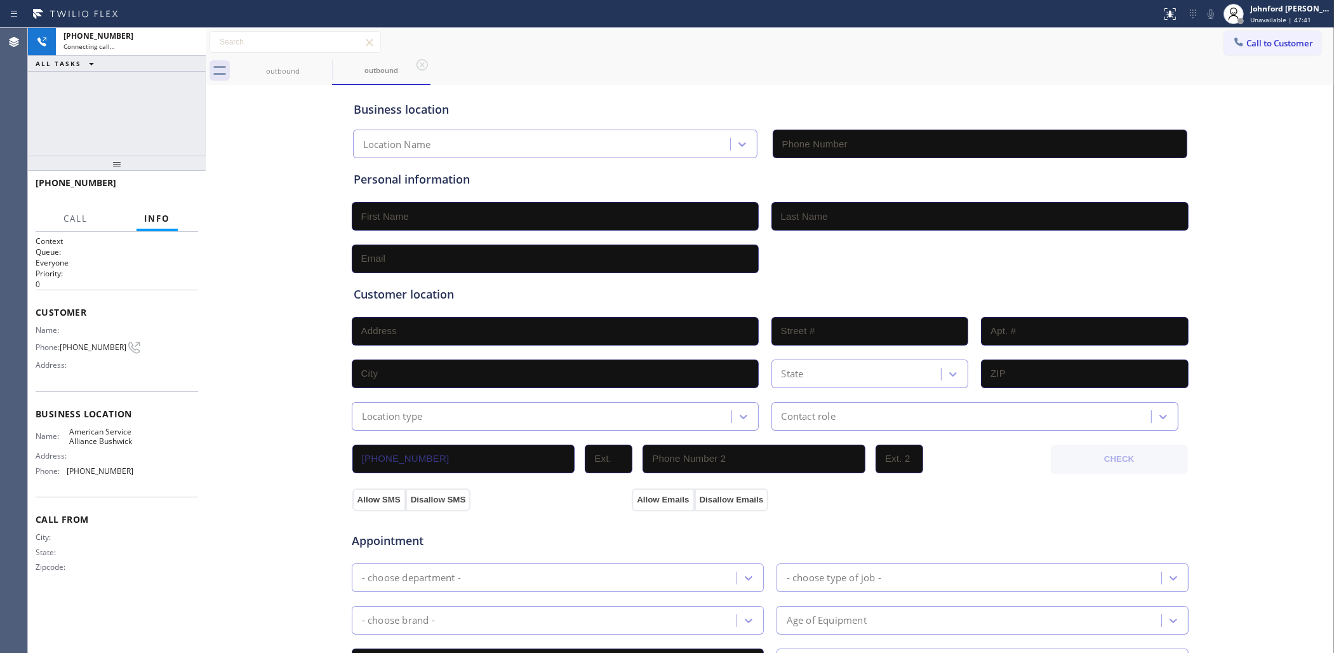
type input "(718) 865-2843"
click at [123, 90] on div "+17183080744 Connecting call… ALL TASKS ALL TASKS ACTIVE TASKS TASKS IN WRAP UP" at bounding box center [117, 92] width 178 height 128
click at [192, 46] on icon at bounding box center [189, 41] width 15 height 15
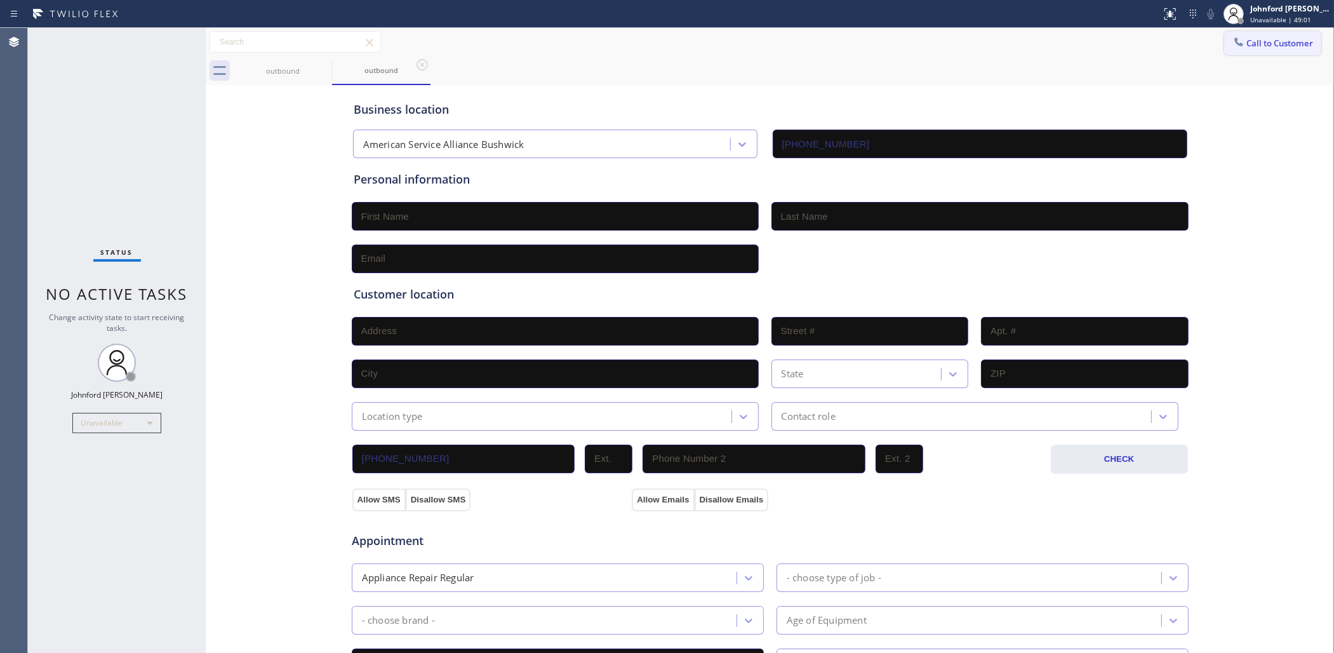
drag, startPoint x: 1240, startPoint y: 43, endPoint x: 1166, endPoint y: 59, distance: 75.5
click at [1233, 42] on span "Call to Customer" at bounding box center [1280, 42] width 67 height 11
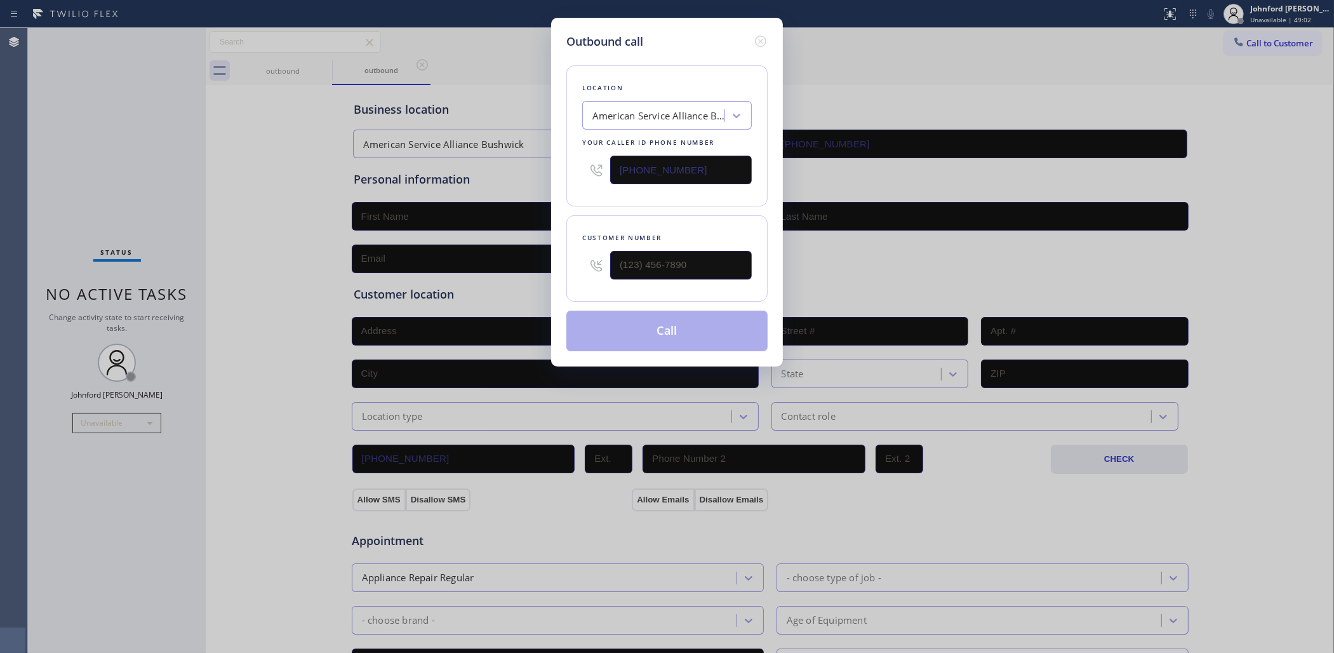
drag, startPoint x: 713, startPoint y: 159, endPoint x: 510, endPoint y: 176, distance: 203.3
click at [521, 173] on div "Outbound call Location American Service Alliance Bushwick Your caller id phone …" at bounding box center [667, 326] width 1334 height 653
paste input "47) 588-7655"
type input "(747) 588-7655"
paste input "747) 244-4428"
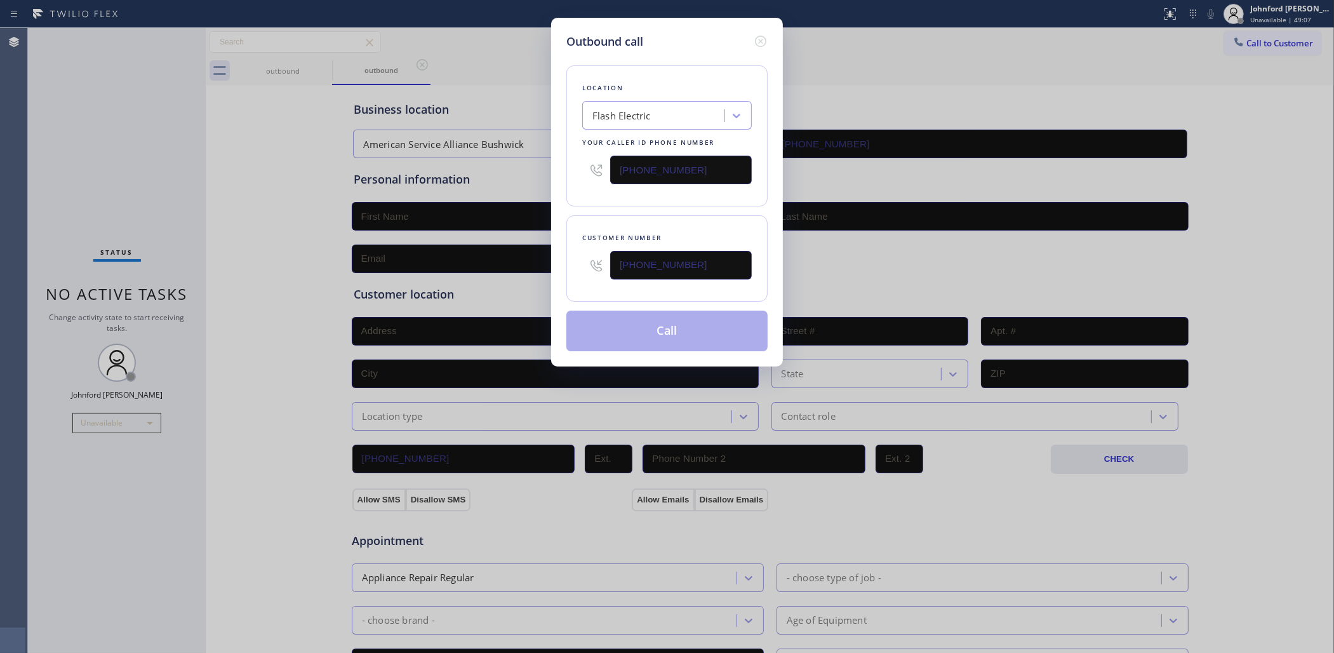
type input "(747) 244-4428"
drag, startPoint x: 568, startPoint y: 217, endPoint x: 601, endPoint y: 248, distance: 45.4
click at [570, 217] on div "Customer number (747) 244-4428" at bounding box center [666, 258] width 201 height 86
click at [659, 326] on button "Call" at bounding box center [666, 331] width 201 height 41
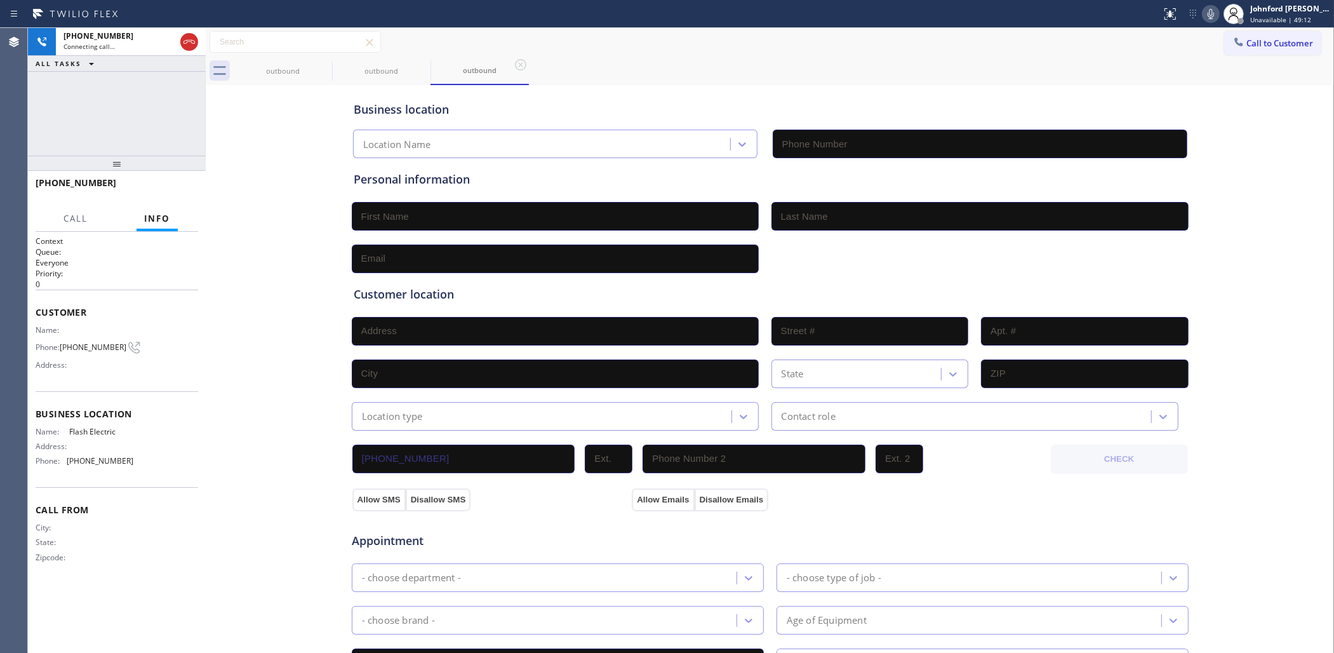
type input "(747) 588-7655"
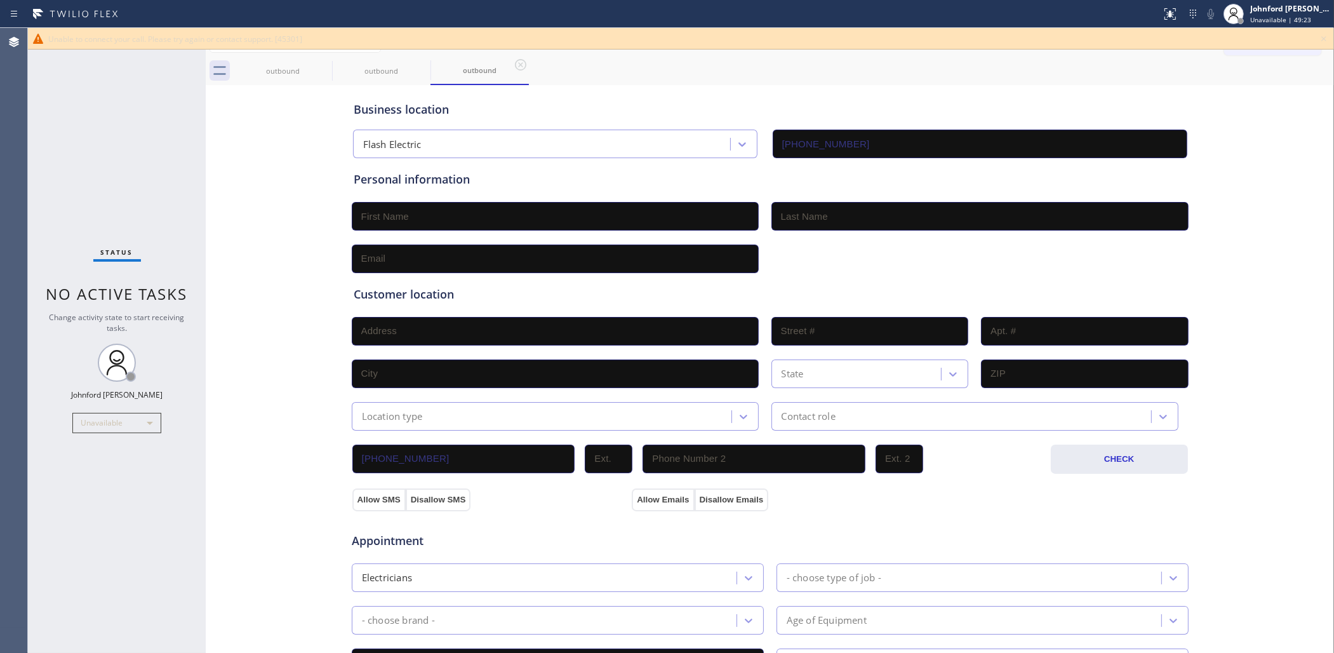
click at [143, 183] on div "Status No active tasks Change activity state to start receiving tasks. [PERSON_…" at bounding box center [117, 340] width 178 height 625
click at [1233, 30] on div "Unable to connect your call. Please try again or contact support. [45301]" at bounding box center [681, 39] width 1306 height 22
click at [1233, 40] on icon at bounding box center [1323, 38] width 15 height 15
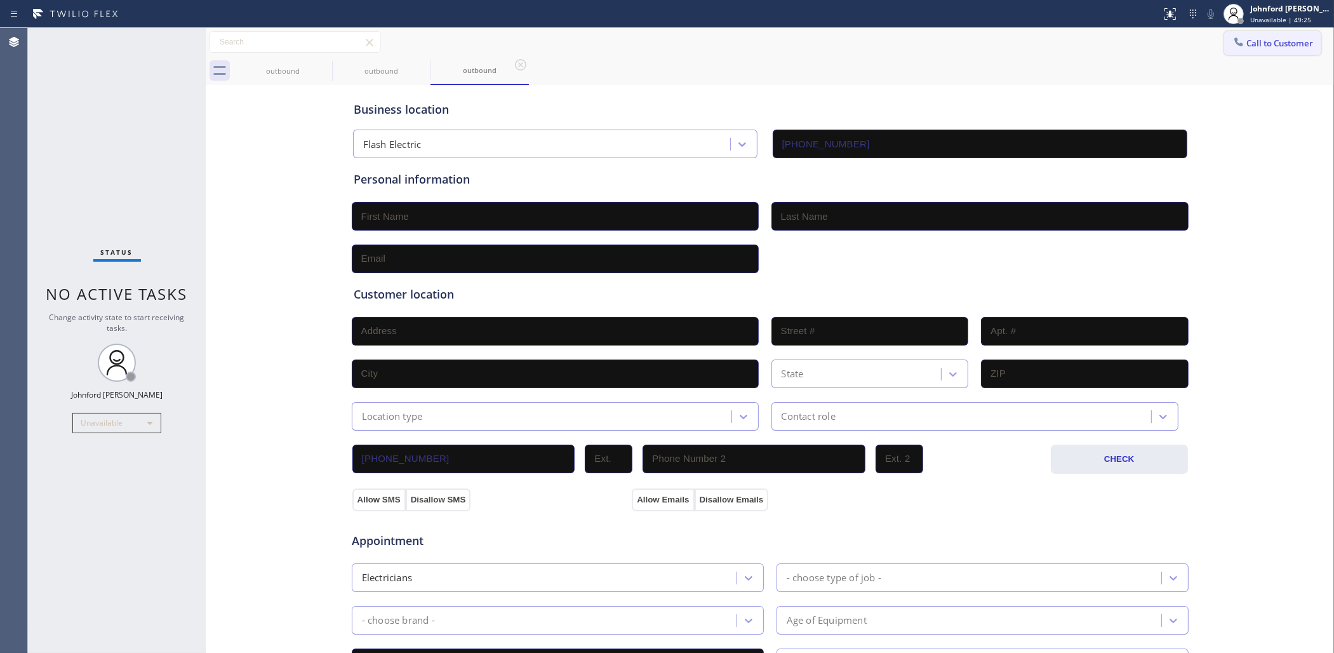
drag, startPoint x: 1269, startPoint y: 34, endPoint x: 960, endPoint y: 182, distance: 342.3
click at [1233, 34] on button "Call to Customer" at bounding box center [1272, 43] width 97 height 24
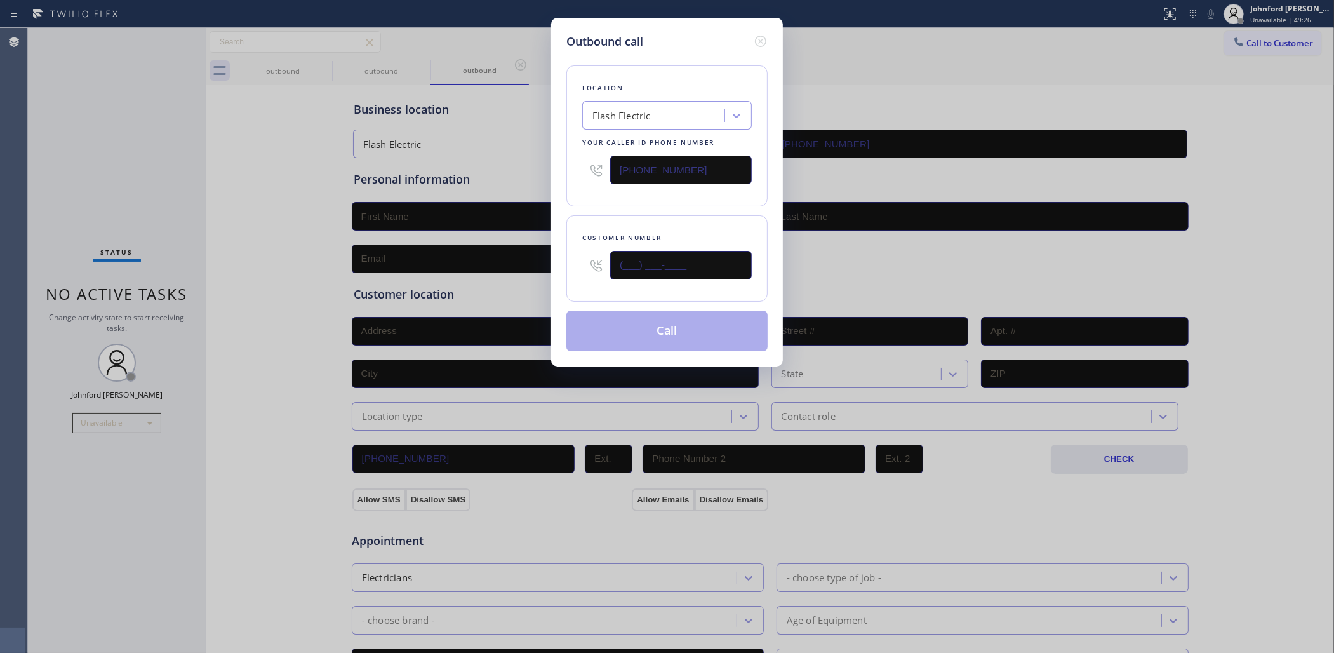
paste input "747) 244-4428"
type input "(747) 244-4428"
click at [578, 203] on div "Location Flash Electric Your caller id phone number (747) 588-7655 Customer num…" at bounding box center [666, 200] width 201 height 301
click at [660, 340] on button "Call" at bounding box center [666, 331] width 201 height 41
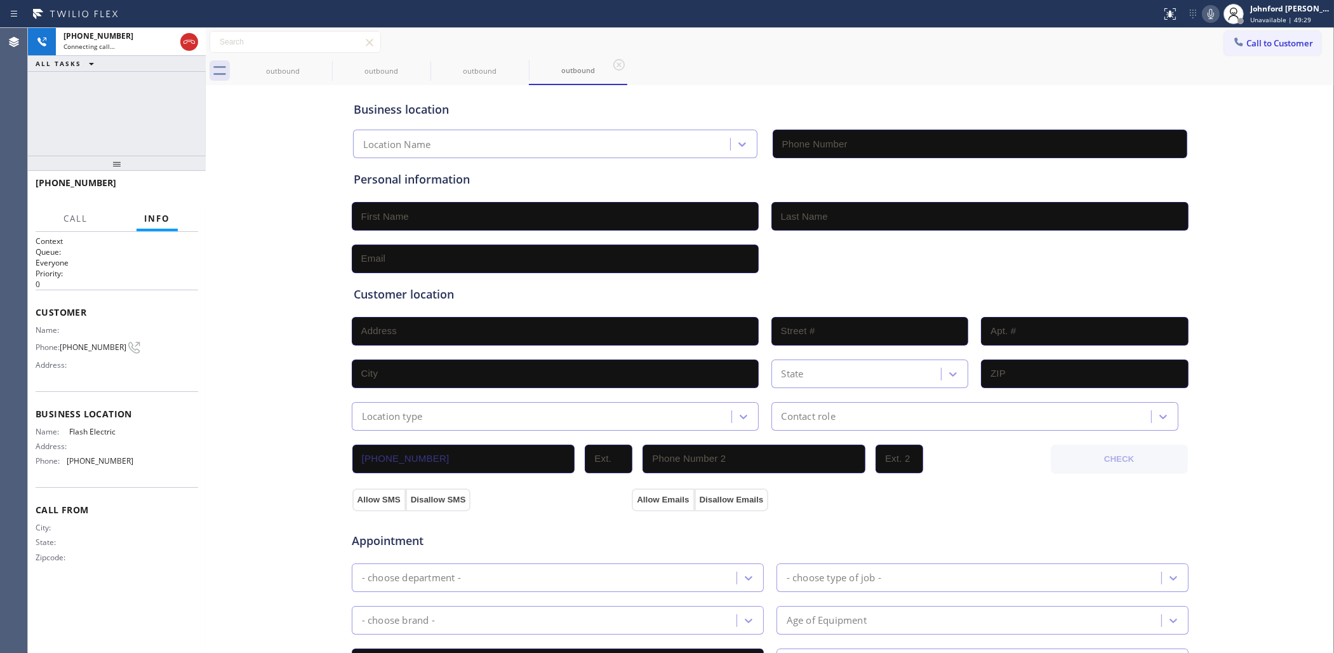
type input "(747) 588-7655"
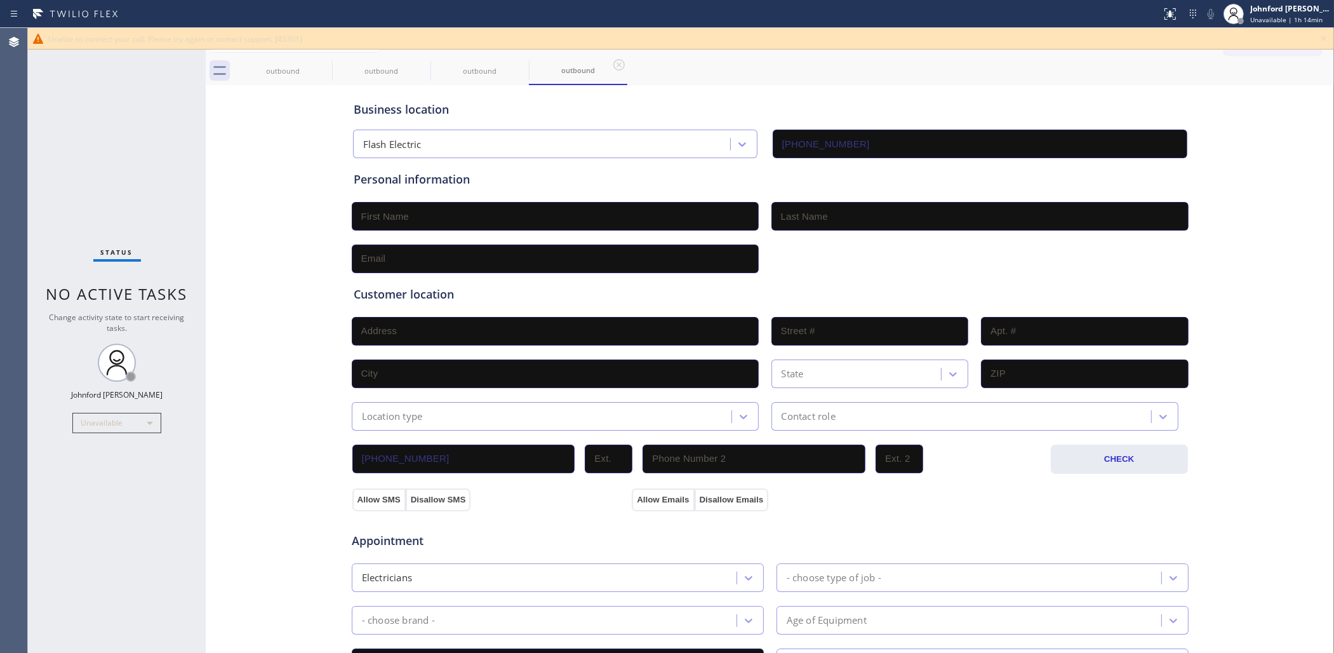
click at [1233, 43] on icon at bounding box center [1323, 38] width 15 height 15
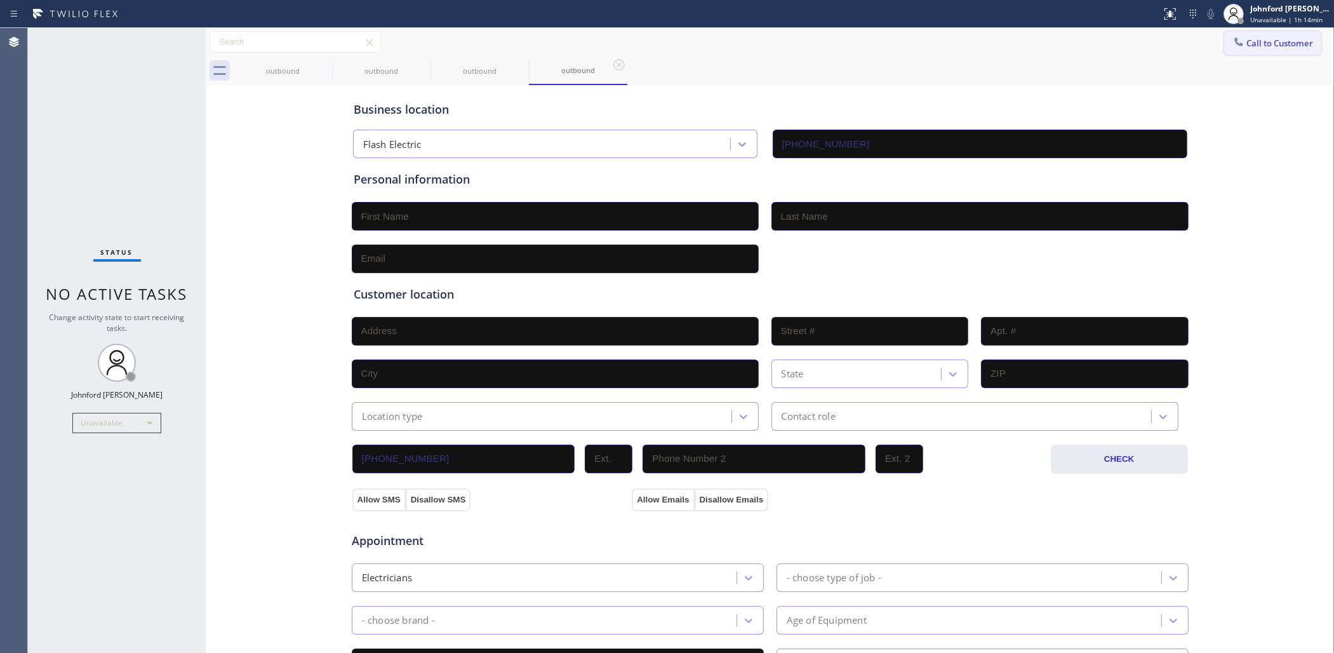
click at [1233, 35] on button "Call to Customer" at bounding box center [1272, 43] width 97 height 24
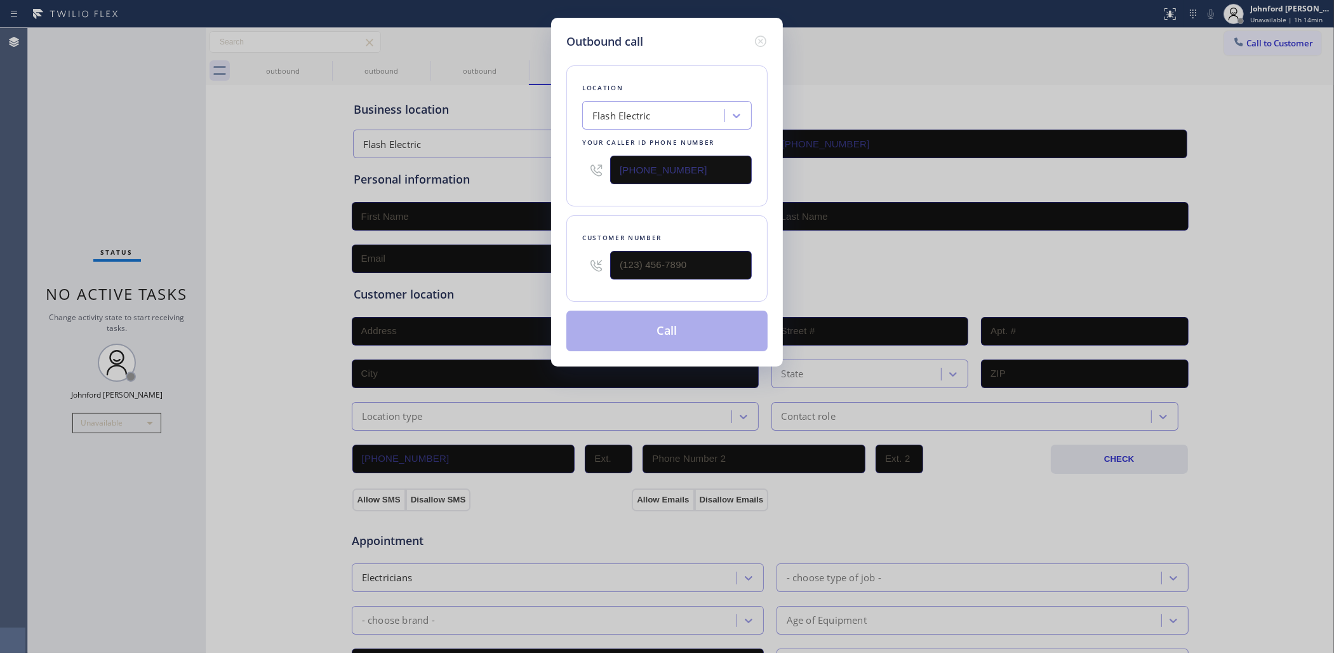
drag, startPoint x: 693, startPoint y: 175, endPoint x: 548, endPoint y: 175, distance: 144.8
click at [551, 175] on div "Outbound call Location Flash Electric Your caller id phone number (747) 588-765…" at bounding box center [667, 192] width 232 height 349
paste input "909) 390-1773"
type input "(747) 588-7655"
paste input "888) 446-3814"
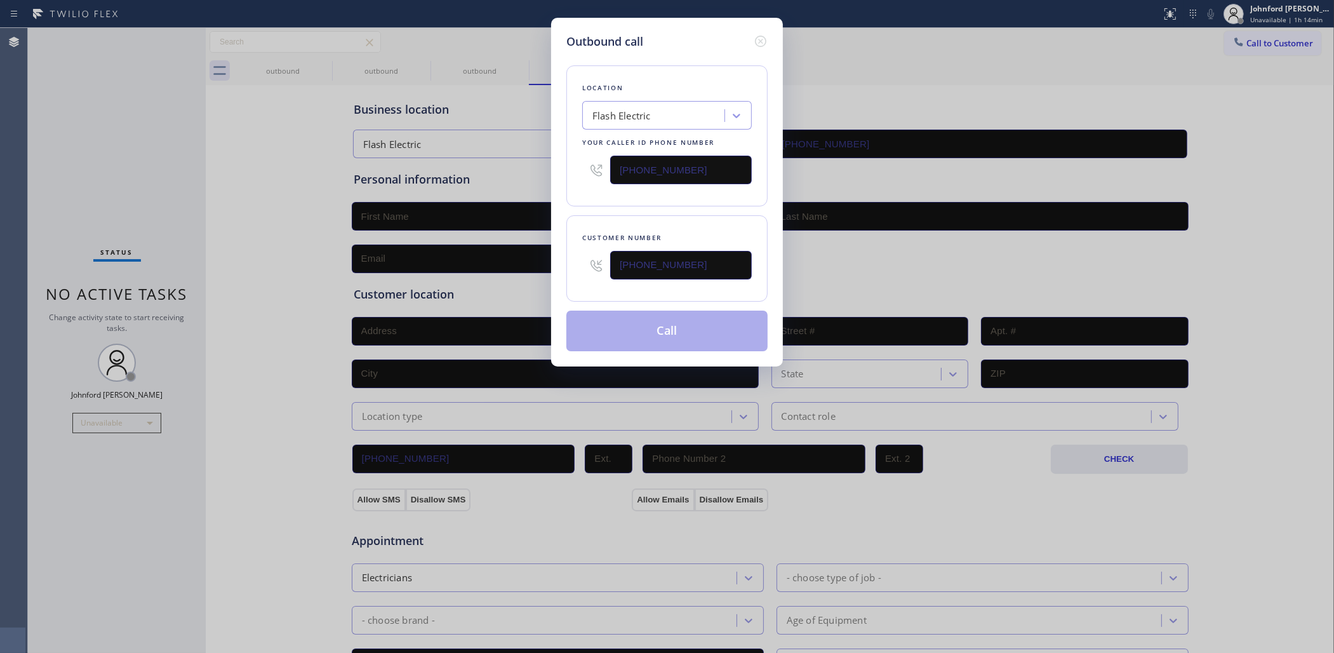
type input "(888) 446-3814"
click at [570, 205] on div "Location Flash Electric Your caller id phone number (747) 588-7655 Customer num…" at bounding box center [666, 200] width 201 height 301
click at [653, 333] on button "Call" at bounding box center [666, 331] width 201 height 41
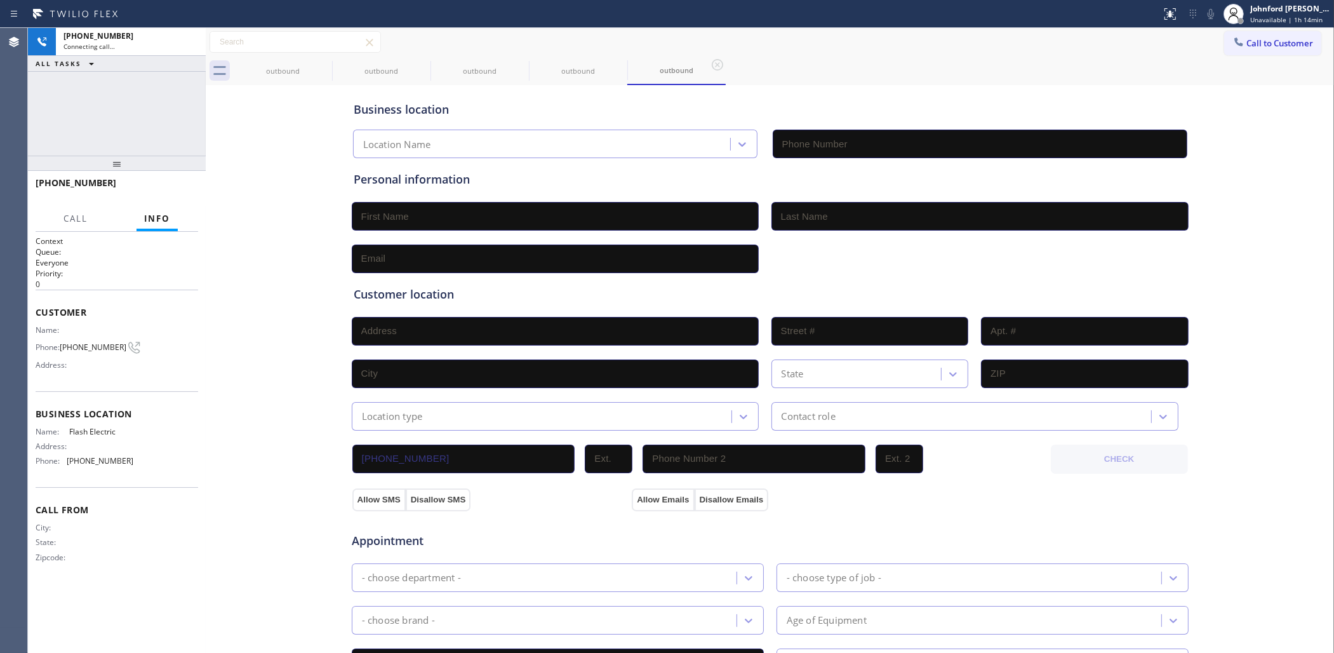
type input "(747) 588-7655"
click at [160, 187] on span "HANG UP" at bounding box center [168, 188] width 39 height 9
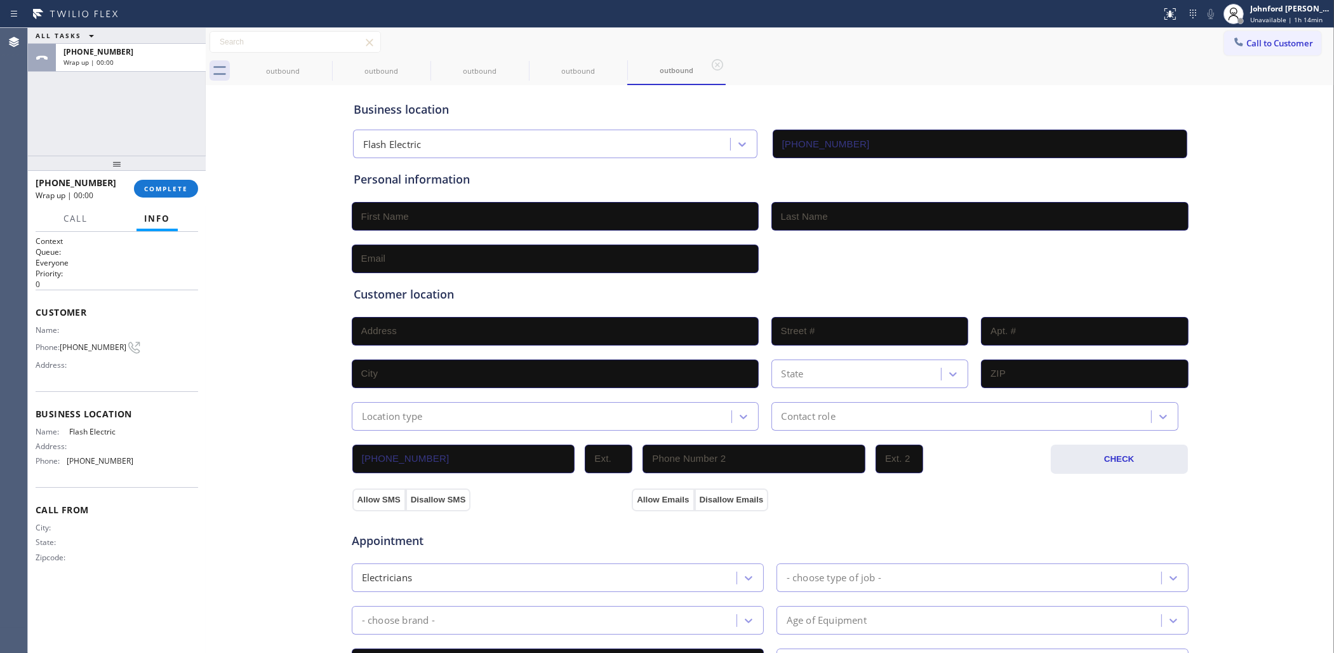
drag, startPoint x: 1242, startPoint y: 30, endPoint x: 1199, endPoint y: 65, distance: 55.0
click at [1233, 32] on button "Call to Customer" at bounding box center [1272, 43] width 97 height 24
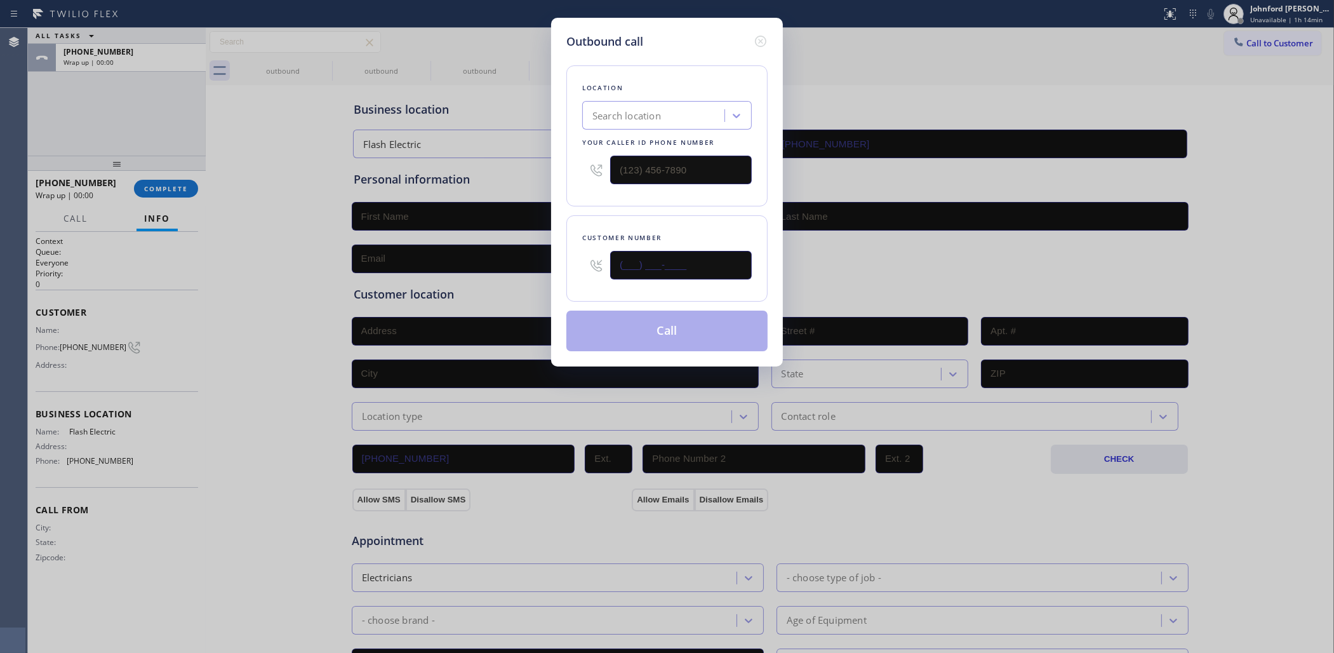
drag, startPoint x: 697, startPoint y: 259, endPoint x: 544, endPoint y: 268, distance: 153.3
click at [544, 273] on div "Outbound call Location Search location Your caller id phone number Customer num…" at bounding box center [667, 326] width 1334 height 653
paste input "888) 446-3814"
type input "(888) 446-3814"
drag, startPoint x: 597, startPoint y: 210, endPoint x: 655, endPoint y: 312, distance: 118.3
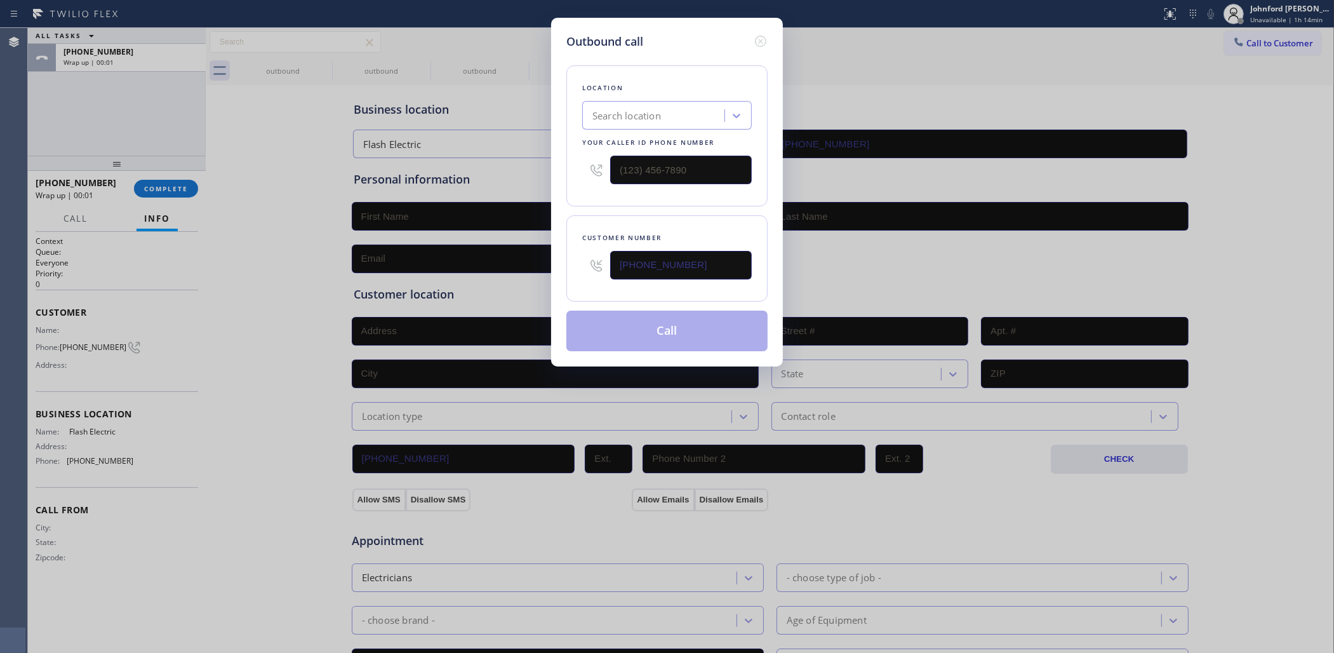
click at [601, 210] on div "Location Search location Your caller id phone number Customer number (888) 446-…" at bounding box center [666, 200] width 201 height 301
paste input "909) 390-1773"
click at [534, 164] on div "Outbound call Location Search location Your caller id phone number (909) 390-17…" at bounding box center [667, 326] width 1334 height 653
click at [608, 343] on button "Call" at bounding box center [666, 331] width 201 height 41
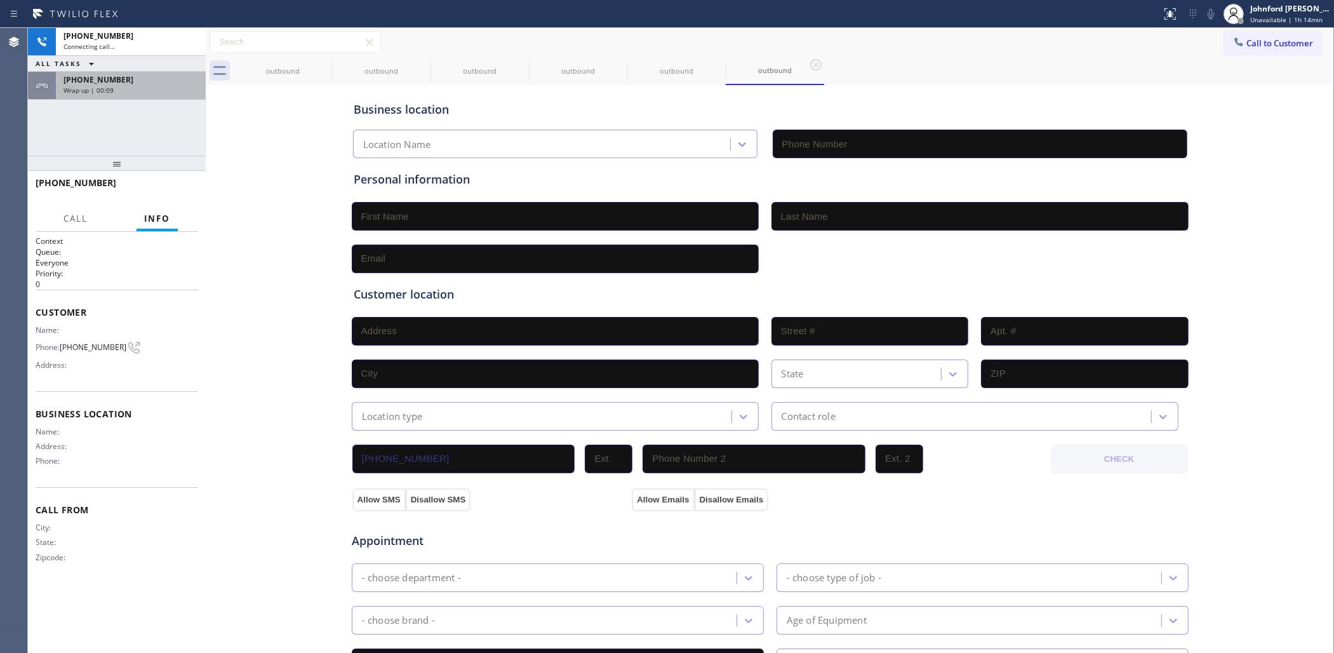
click at [109, 97] on div "+18884463814 Wrap up | 00:09" at bounding box center [128, 86] width 145 height 28
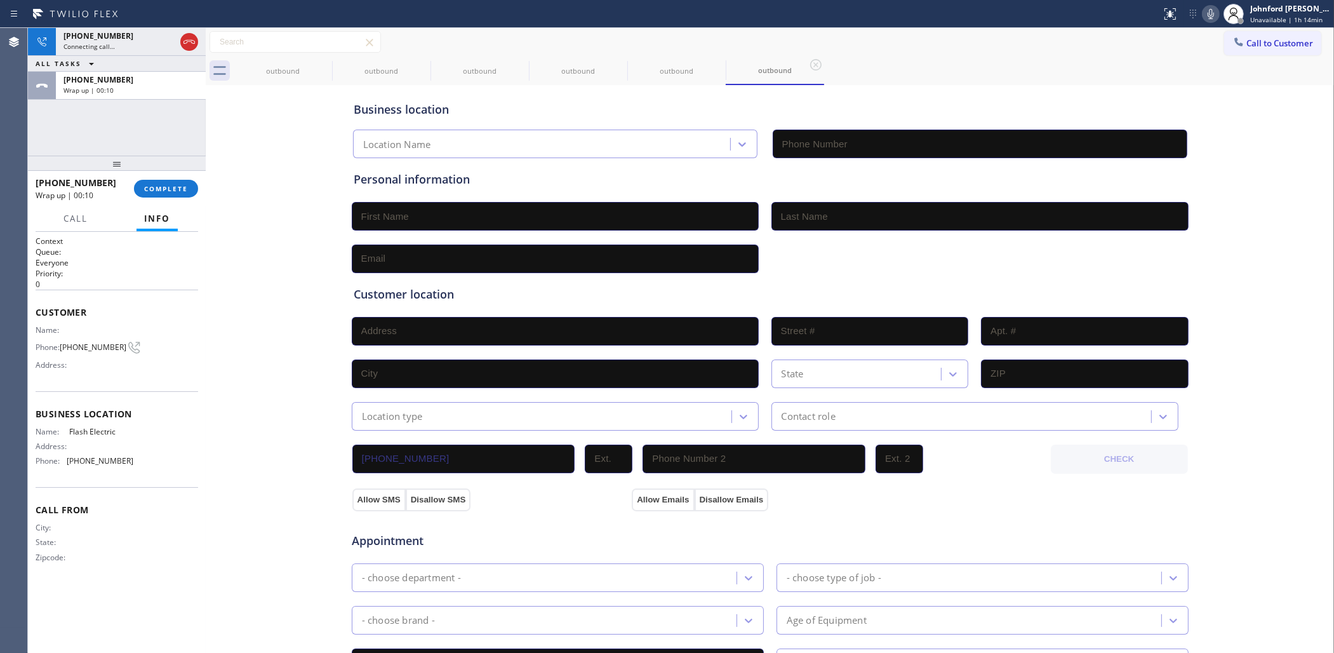
click at [184, 177] on div "+18884463814 Wrap up | 00:10 COMPLETE" at bounding box center [117, 188] width 163 height 33
click at [169, 187] on span "COMPLETE" at bounding box center [166, 188] width 44 height 9
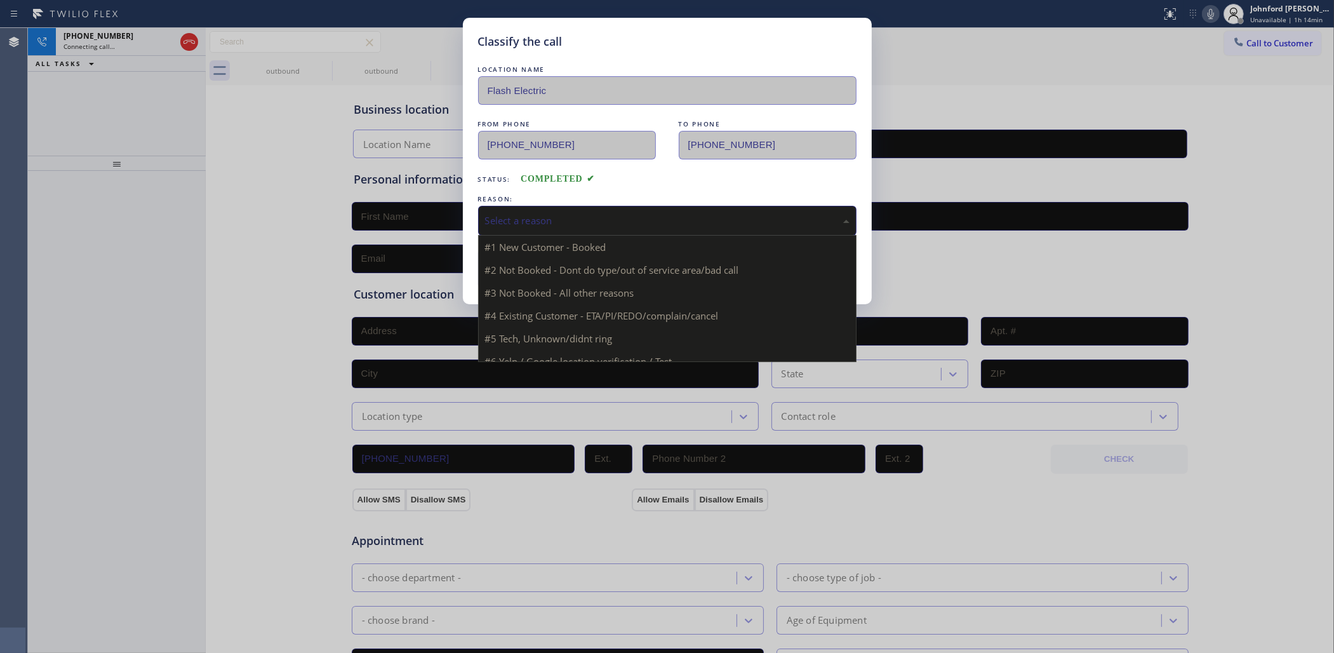
click at [585, 230] on div "Select a reason" at bounding box center [667, 221] width 379 height 30
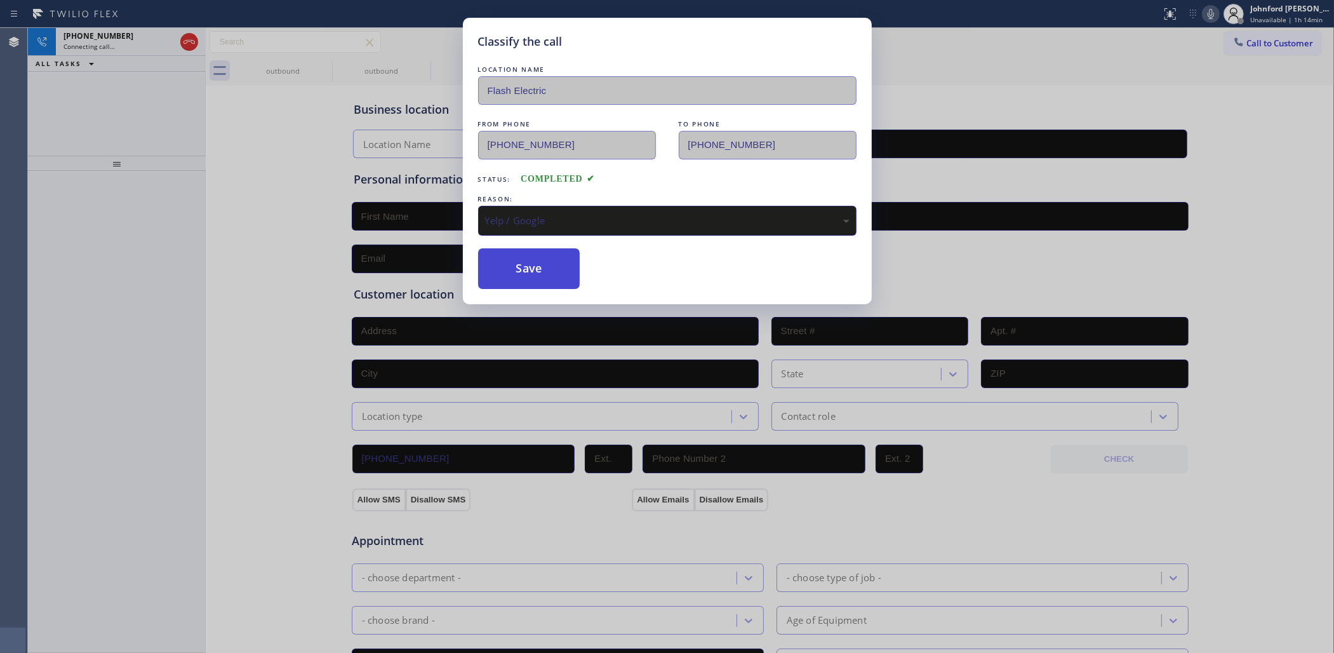
click at [521, 260] on button "Save" at bounding box center [529, 268] width 102 height 41
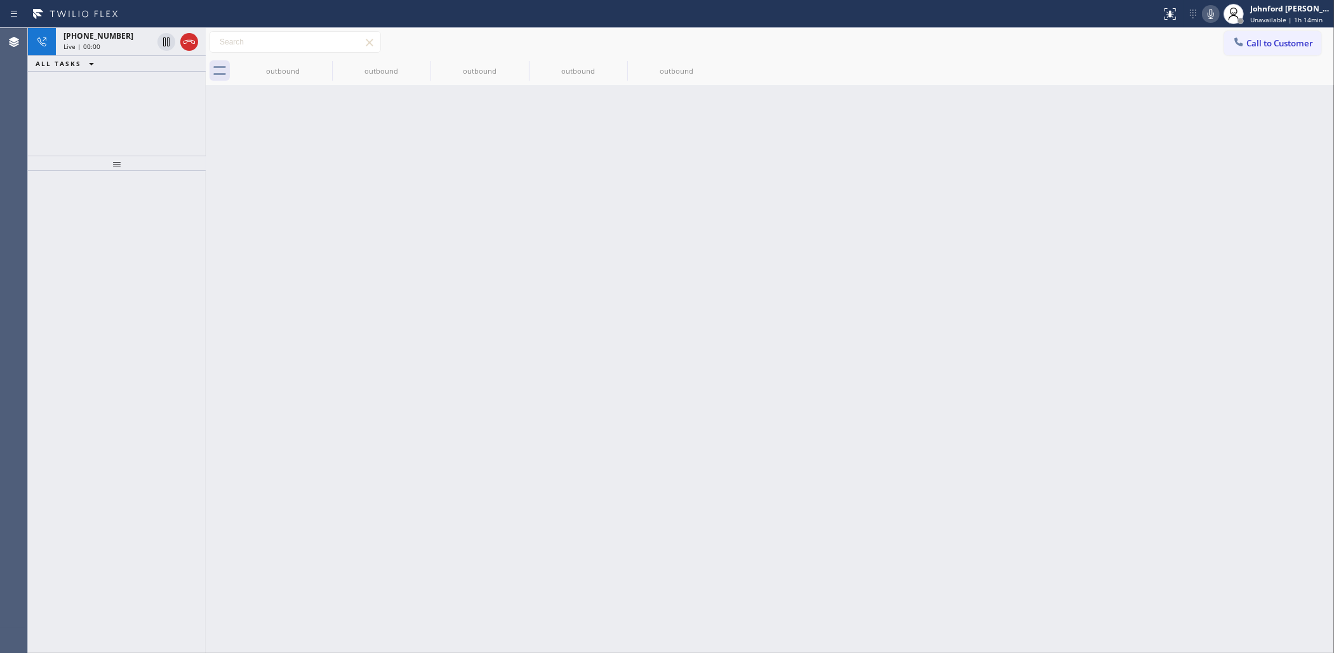
click at [182, 45] on icon at bounding box center [189, 41] width 15 height 15
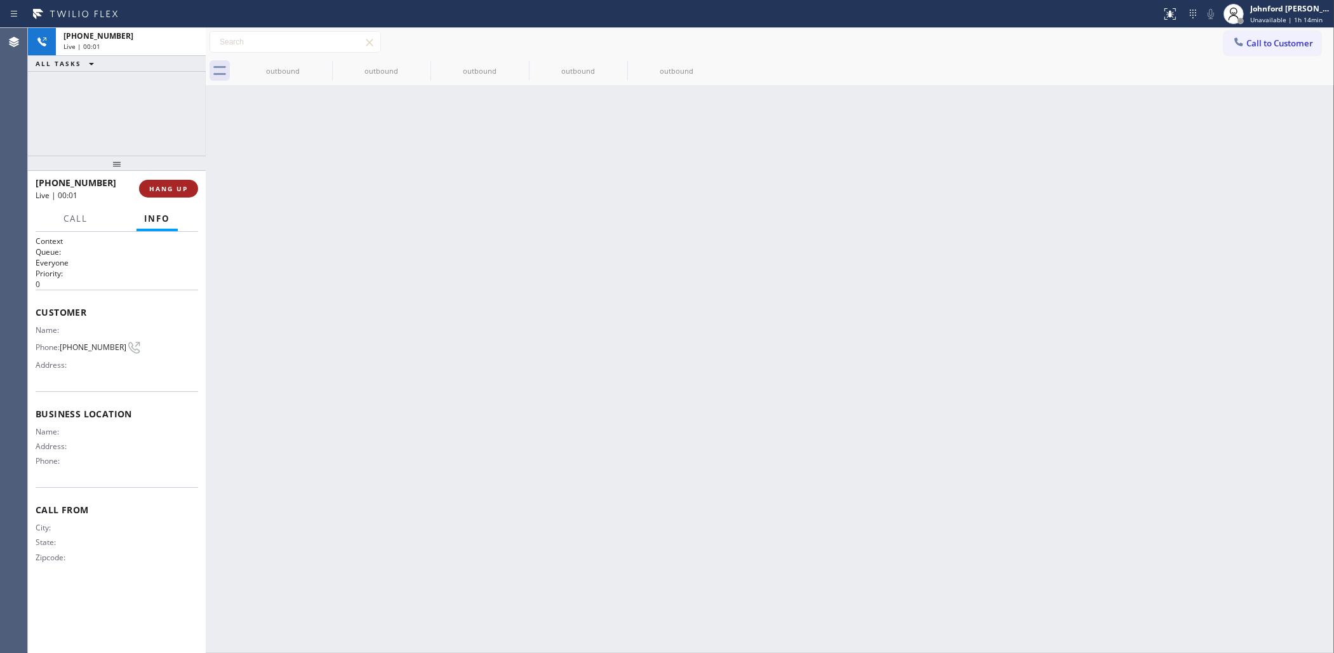
click at [173, 180] on button "HANG UP" at bounding box center [168, 189] width 59 height 18
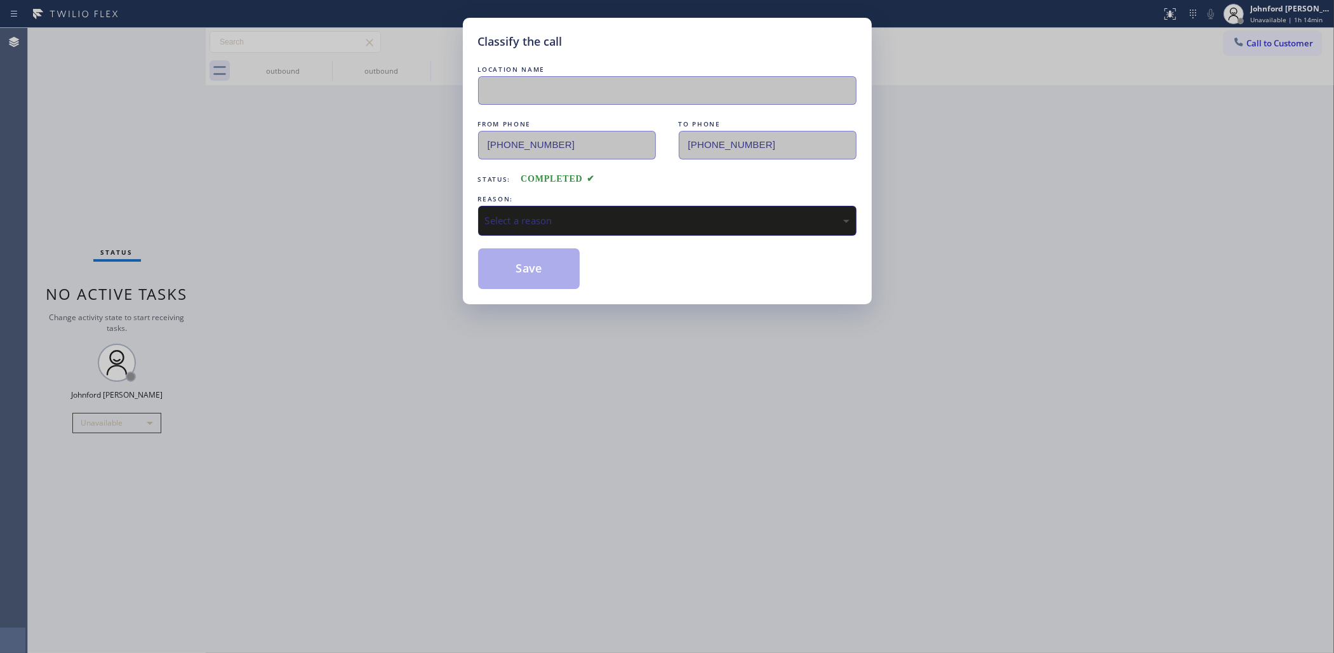
click at [597, 219] on div "Select a reason" at bounding box center [667, 220] width 365 height 15
click at [508, 276] on button "Save" at bounding box center [529, 268] width 102 height 41
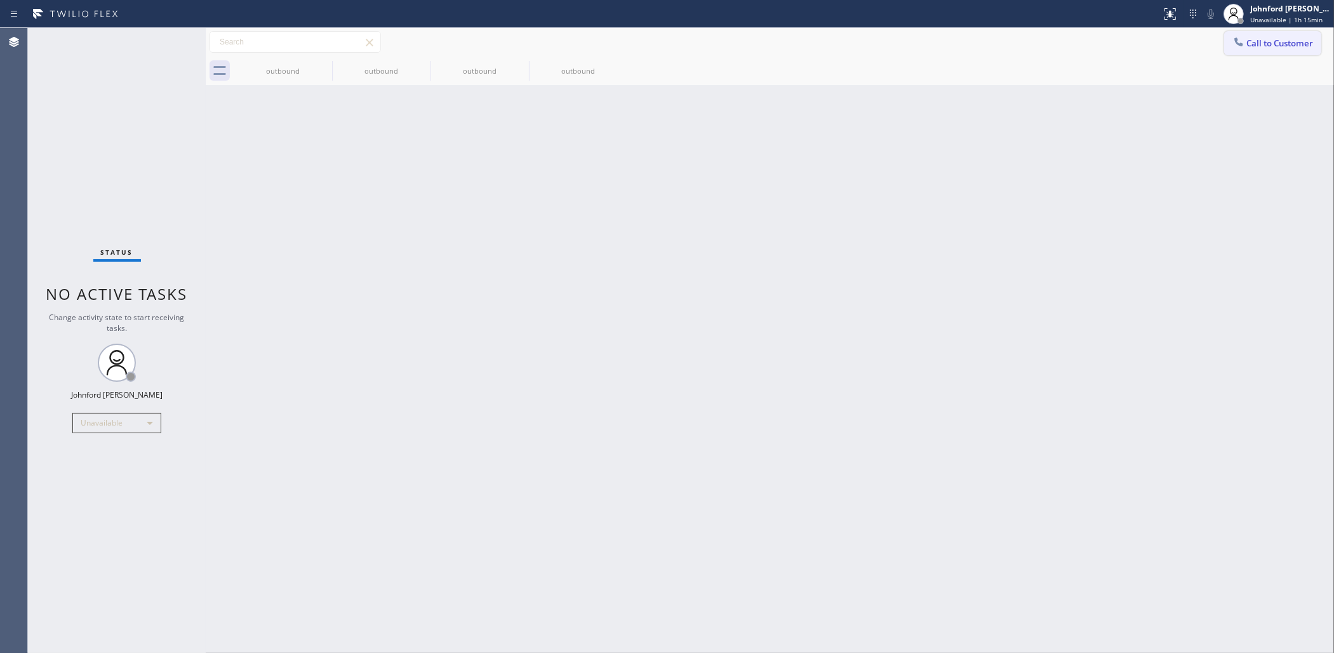
drag, startPoint x: 1249, startPoint y: 49, endPoint x: 1214, endPoint y: 49, distance: 35.6
click at [1233, 48] on button "Call to Customer" at bounding box center [1272, 43] width 97 height 24
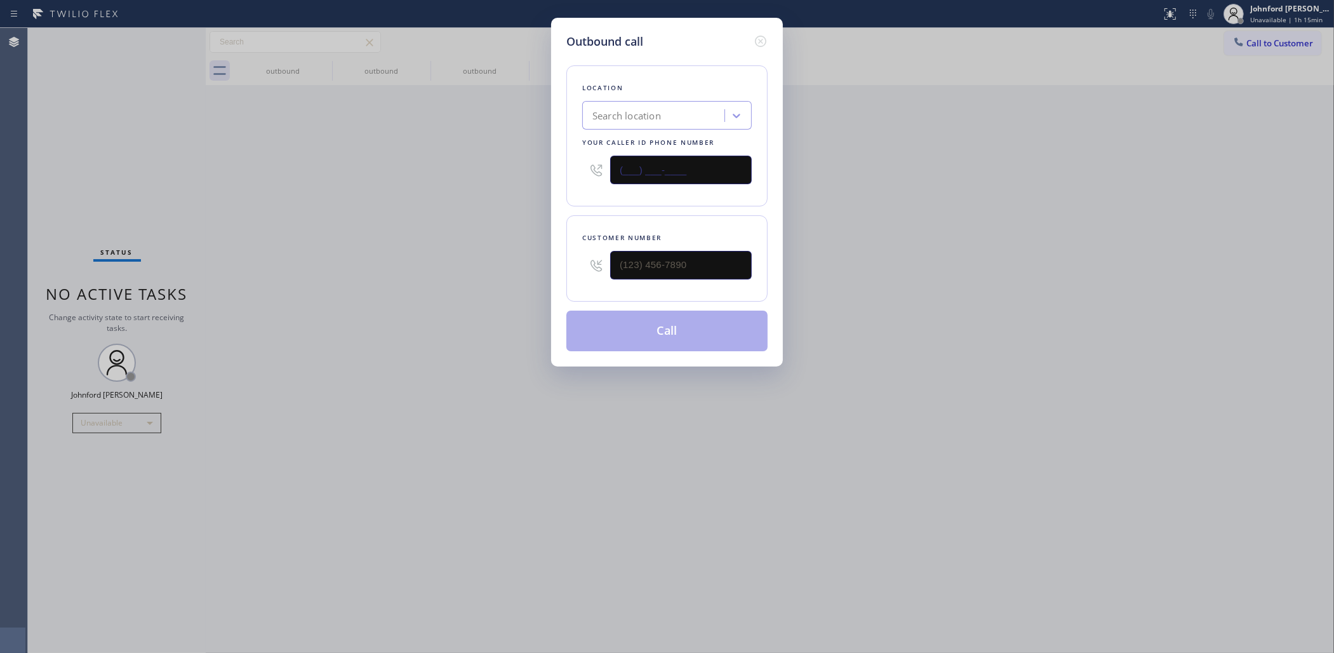
drag, startPoint x: 710, startPoint y: 170, endPoint x: 458, endPoint y: 169, distance: 252.1
click at [462, 169] on div "Outbound call Location Search location Your caller id phone number (___) ___-__…" at bounding box center [667, 326] width 1334 height 653
paste input "888) 616-3067"
click at [478, 308] on div "Outbound call Location LG Appliance Repair Your caller id phone number (888) 61…" at bounding box center [667, 326] width 1334 height 653
click at [240, 154] on div "Outbound call Location LG Appliance Repair Your caller id phone number (888) 61…" at bounding box center [667, 326] width 1334 height 653
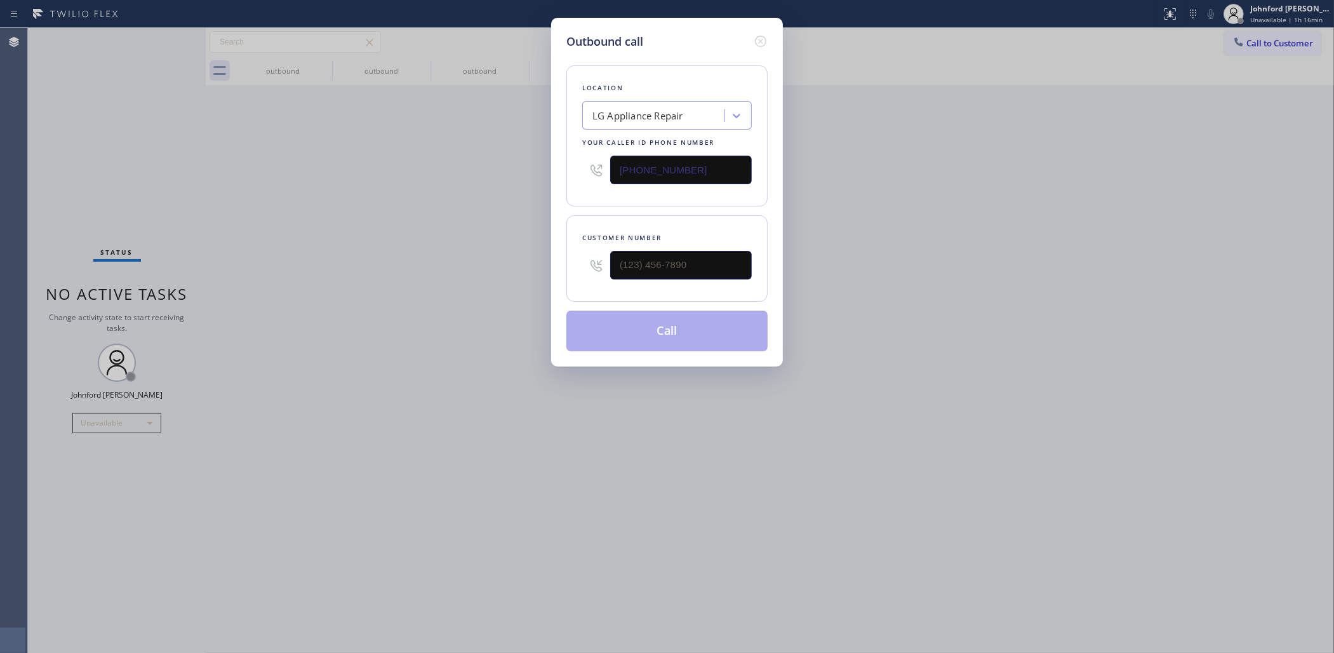
click at [369, 519] on div "Outbound call Location LG Appliance Repair Your caller id phone number (888) 61…" at bounding box center [667, 326] width 1334 height 653
click at [52, 197] on div "Outbound call Location LG Appliance Repair Your caller id phone number (888) 61…" at bounding box center [667, 326] width 1334 height 653
drag, startPoint x: 675, startPoint y: 177, endPoint x: 483, endPoint y: 185, distance: 192.6
click at [483, 185] on div "Outbound call Location LG Appliance Repair Your caller id phone number (888) 61…" at bounding box center [667, 326] width 1334 height 653
paste input "949) 647-4293"
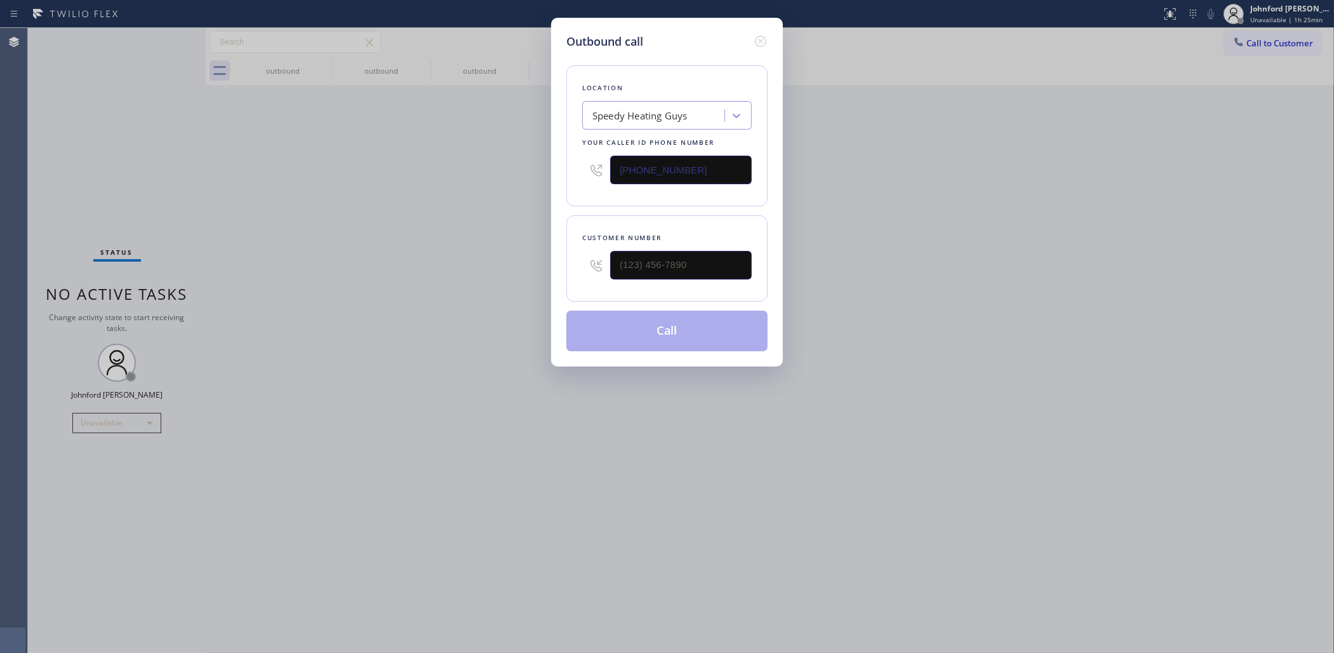
type input "(949) 647-4293"
paste input "949) 384-4657"
type input "(949) 384-4657"
click at [493, 252] on div "Outbound call Location Speedy Heating Guys Your caller id phone number (949) 64…" at bounding box center [667, 326] width 1334 height 653
click at [657, 340] on button "Call" at bounding box center [666, 331] width 201 height 41
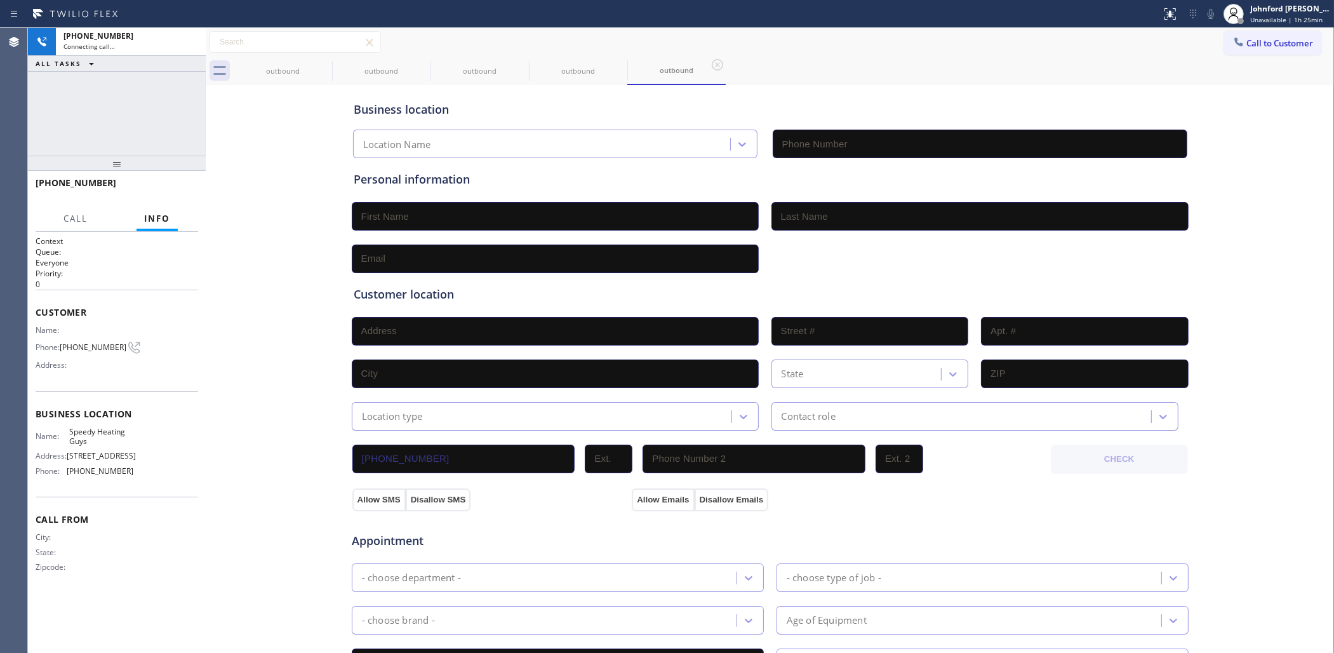
type input "(949) 647-4293"
click at [51, 102] on div "+19493844657 Live | 00:00 ALL TASKS ALL TASKS ACTIVE TASKS TASKS IN WRAP UP" at bounding box center [117, 92] width 178 height 128
click at [184, 188] on span "HANG UP" at bounding box center [168, 188] width 39 height 9
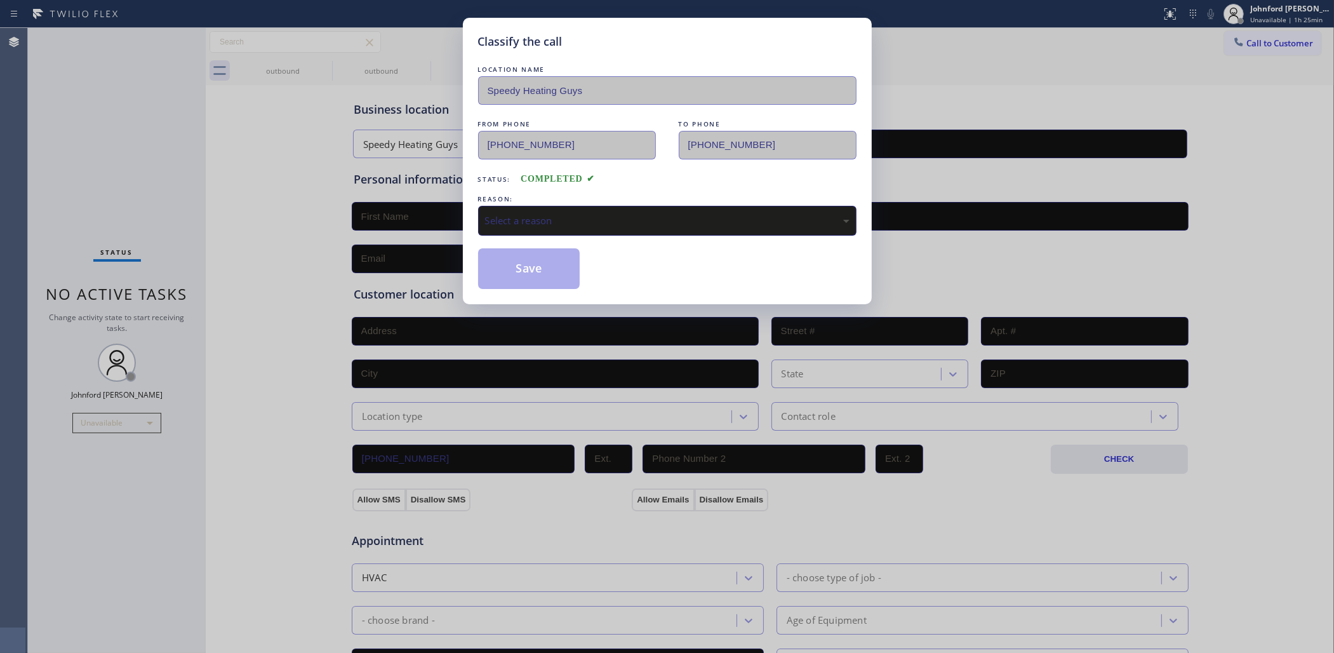
click at [540, 229] on div "Select a reason" at bounding box center [667, 221] width 379 height 30
click at [535, 230] on div "New Customer - Booked" at bounding box center [667, 221] width 379 height 30
click at [540, 281] on button "Save" at bounding box center [529, 268] width 102 height 41
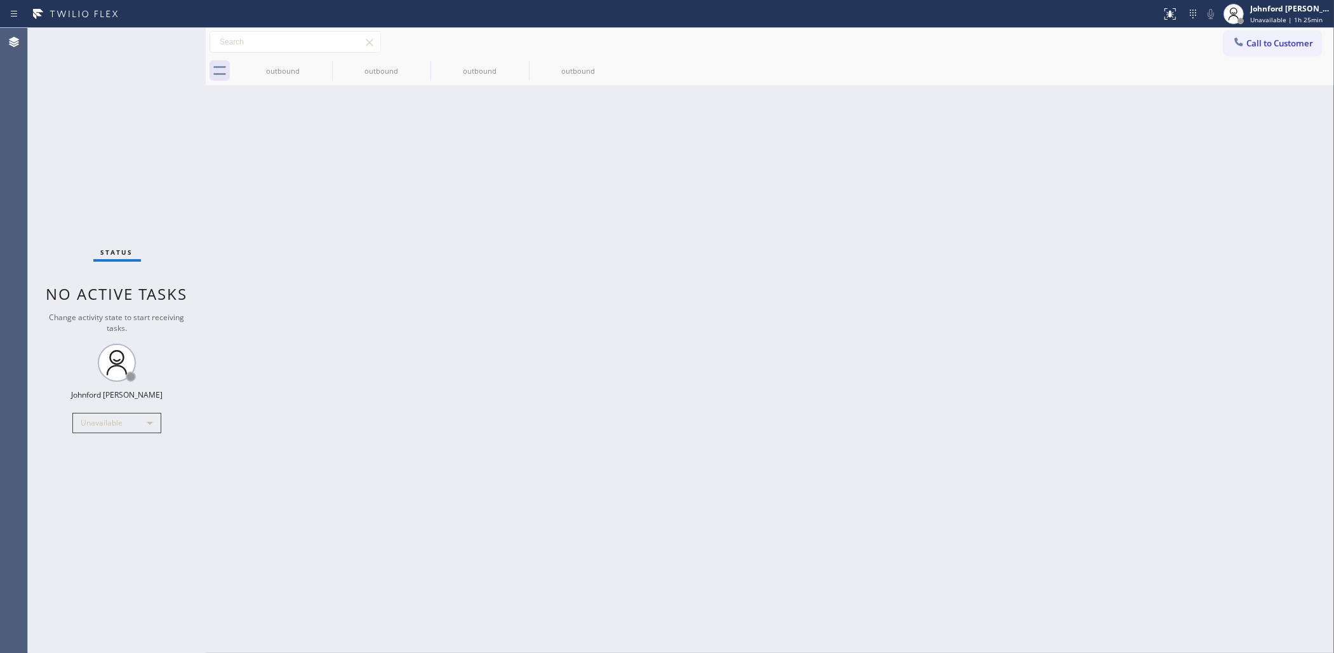
click at [997, 157] on div "Back to Dashboard Change Sender ID Customers Technicians Select a contact Outbo…" at bounding box center [770, 340] width 1129 height 625
drag, startPoint x: 964, startPoint y: 408, endPoint x: 963, endPoint y: 396, distance: 12.7
click at [964, 408] on div "Back to Dashboard Change Sender ID Customers Technicians Select a contact Outbo…" at bounding box center [770, 340] width 1129 height 625
click at [1233, 42] on button "Call to Customer" at bounding box center [1272, 43] width 97 height 24
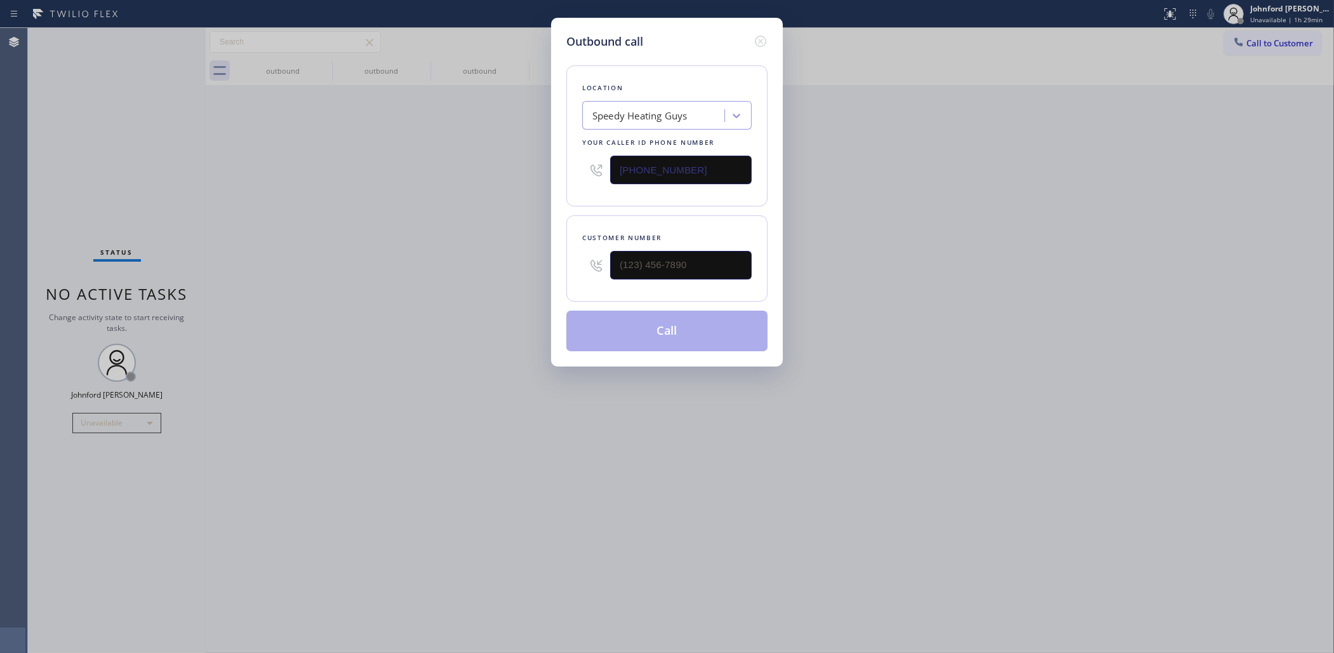
paste input "833) 692-2271"
type input "(833) 692-2271"
drag, startPoint x: 1064, startPoint y: 1, endPoint x: 748, endPoint y: 10, distance: 316.4
click at [986, 0] on html "Status report No issues detected If you experience an issue, please download th…" at bounding box center [667, 326] width 1334 height 653
drag, startPoint x: 706, startPoint y: 271, endPoint x: 514, endPoint y: 270, distance: 191.8
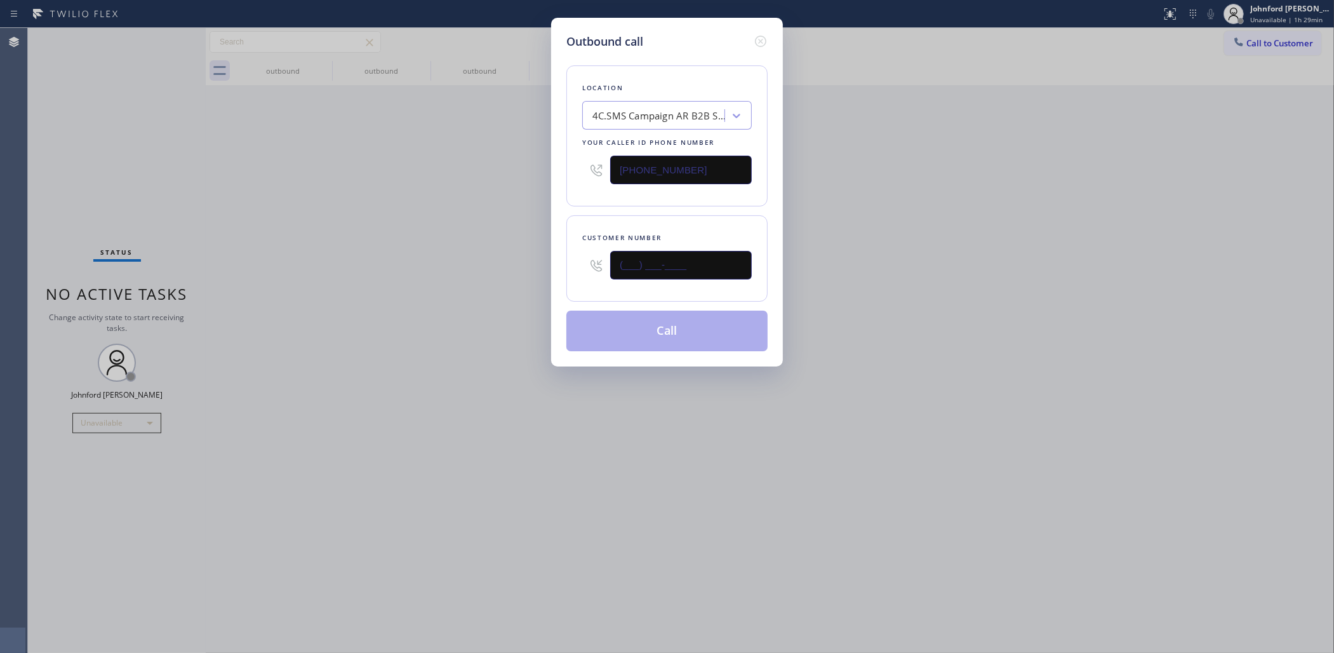
click at [592, 270] on div "(___) ___-____" at bounding box center [667, 265] width 170 height 41
paste input "313) 717-6255"
type input "(313) 717-6255"
click at [510, 270] on div "Outbound call Location 4C.SMS Campaign AR B2B SMS Your caller id phone number (…" at bounding box center [667, 326] width 1334 height 653
click at [627, 328] on button "Call" at bounding box center [666, 331] width 201 height 41
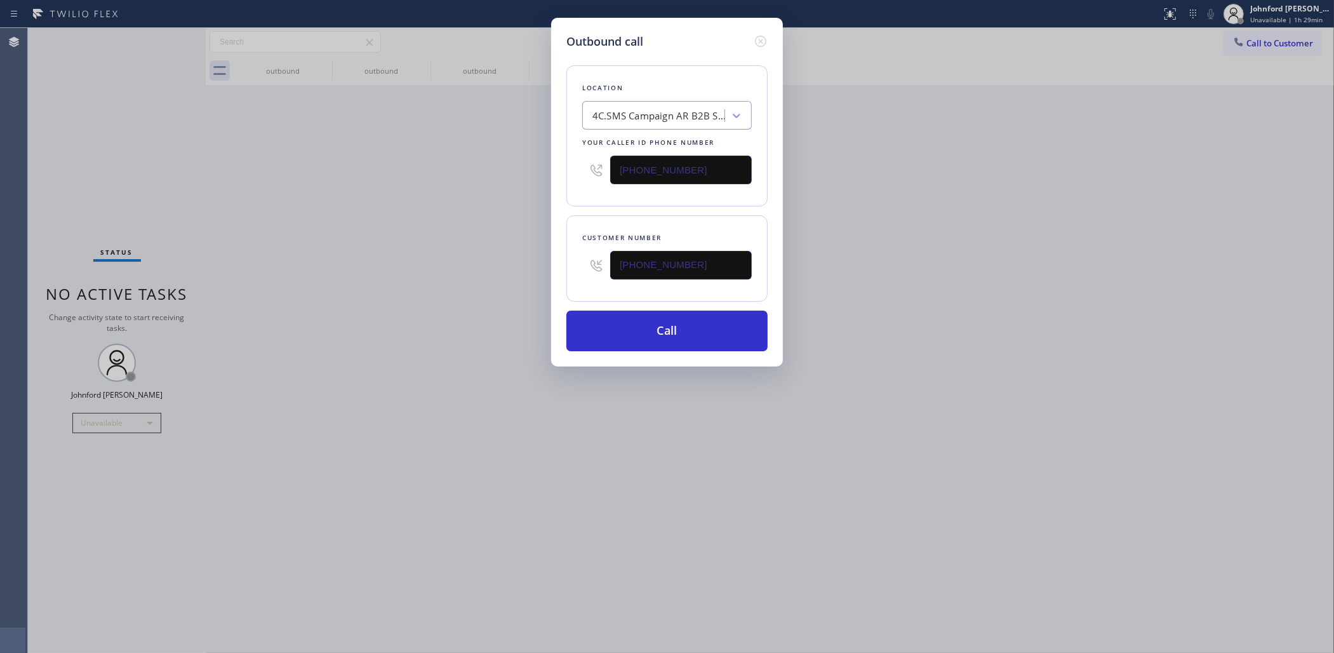
drag, startPoint x: 865, startPoint y: 292, endPoint x: 881, endPoint y: 204, distance: 89.8
click at [875, 284] on div "Outbound call Location 4C.SMS Campaign AR B2B SMS Your caller id phone number (…" at bounding box center [667, 326] width 1334 height 653
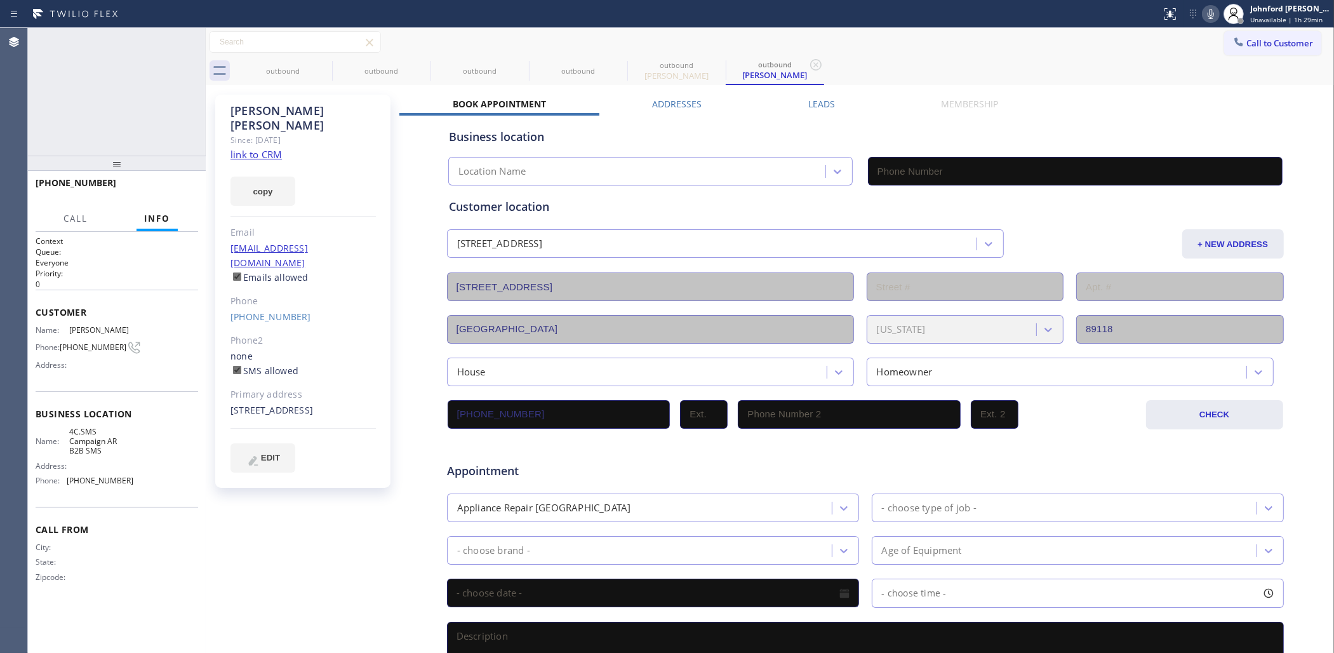
type input "(833) 692-2271"
click at [311, 68] on div "outbound" at bounding box center [283, 71] width 96 height 10
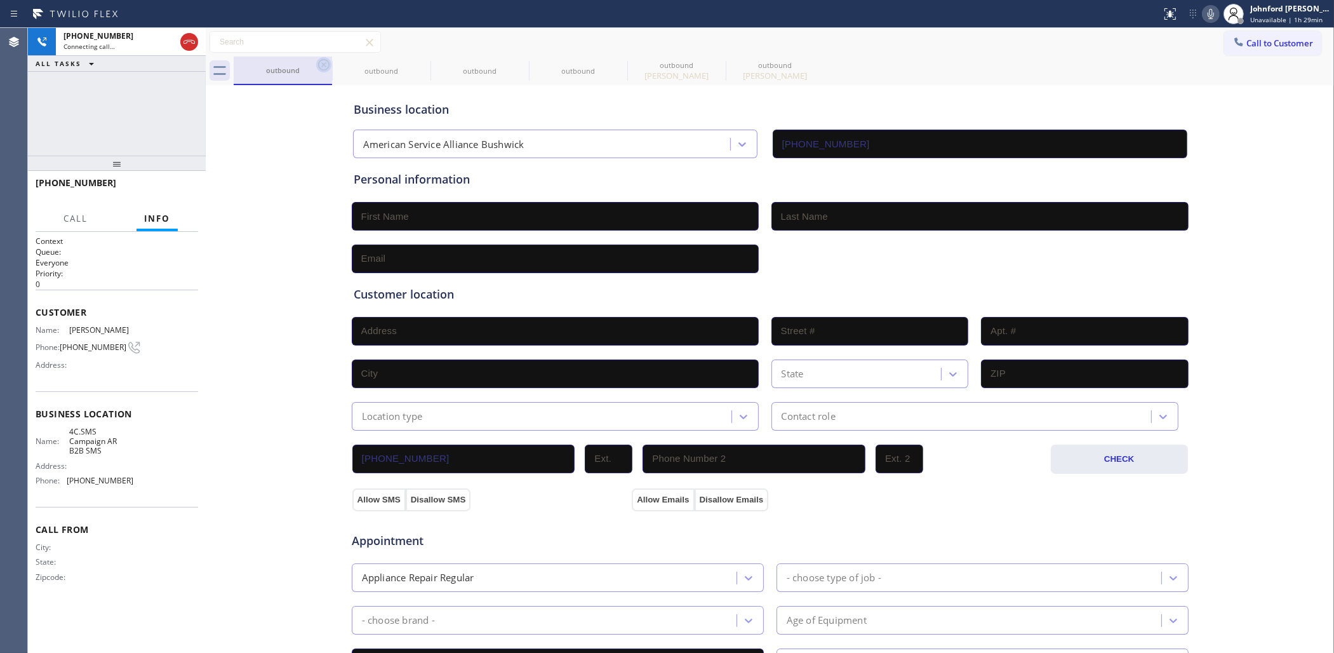
click at [323, 64] on icon at bounding box center [323, 64] width 11 height 11
click at [0, 0] on icon at bounding box center [0, 0] width 0 height 0
type input "(833) 692-2271"
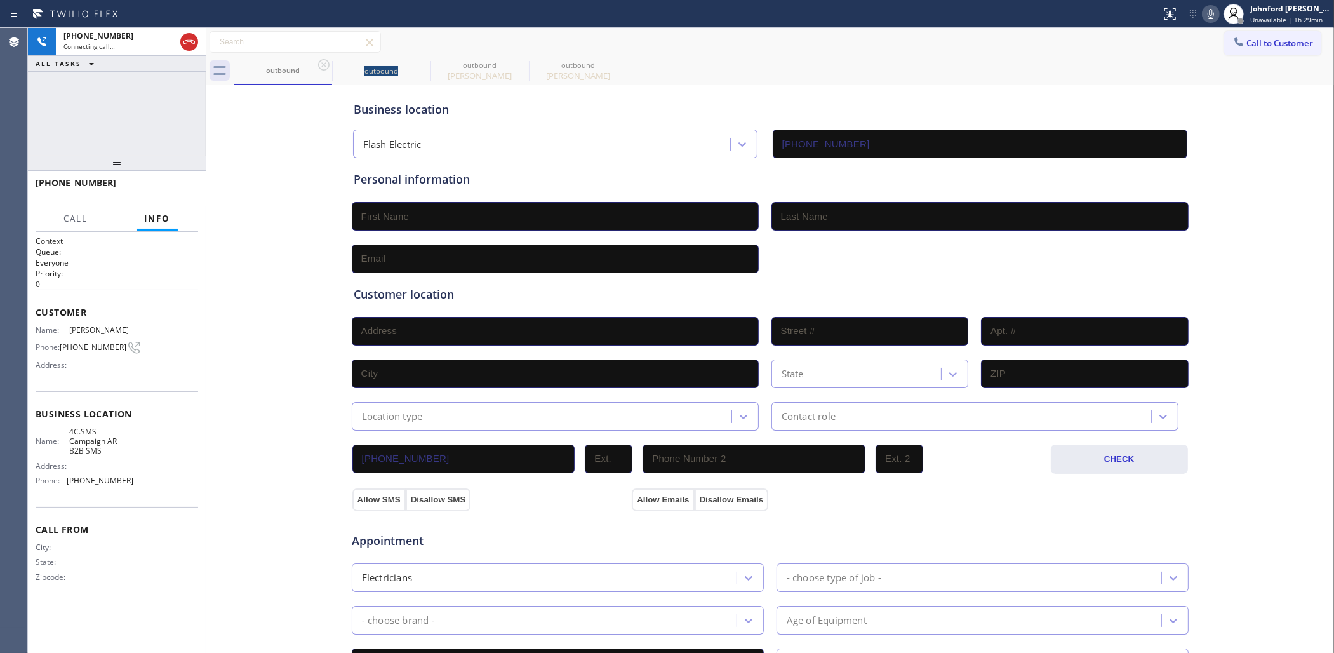
type input "(833) 692-2271"
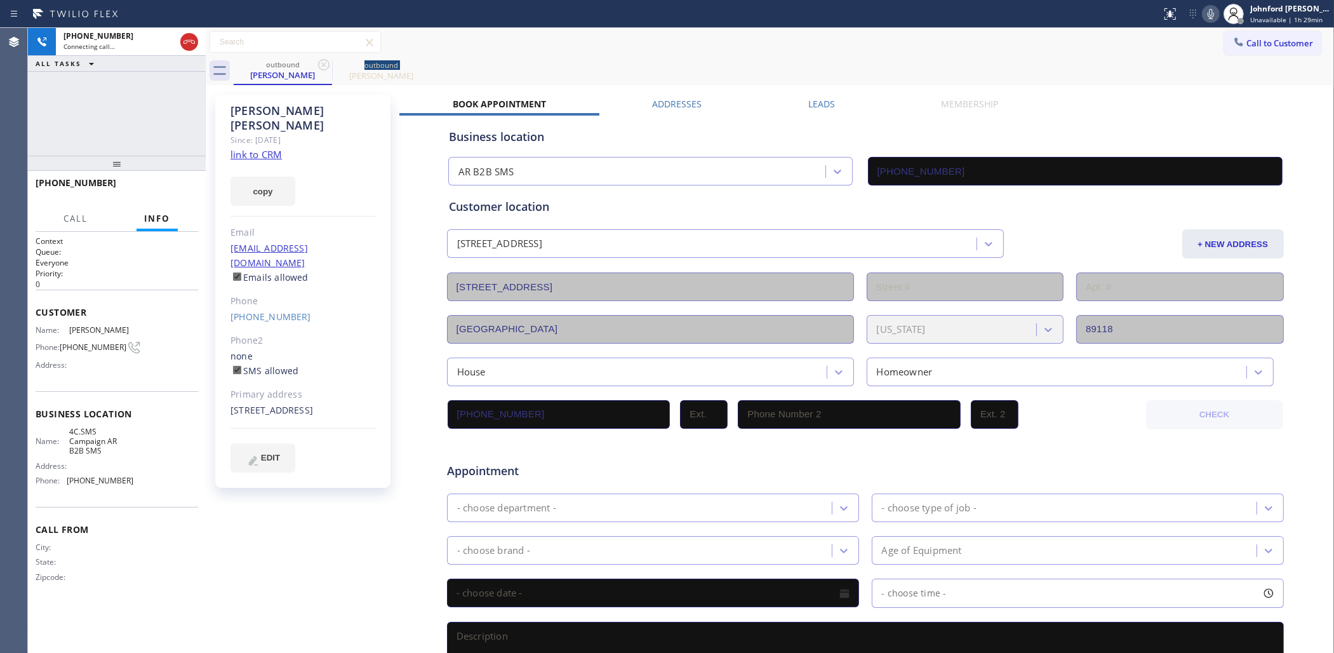
click at [323, 64] on icon at bounding box center [323, 64] width 11 height 11
drag, startPoint x: 327, startPoint y: 58, endPoint x: 207, endPoint y: 134, distance: 141.8
click at [323, 58] on icon at bounding box center [323, 64] width 15 height 15
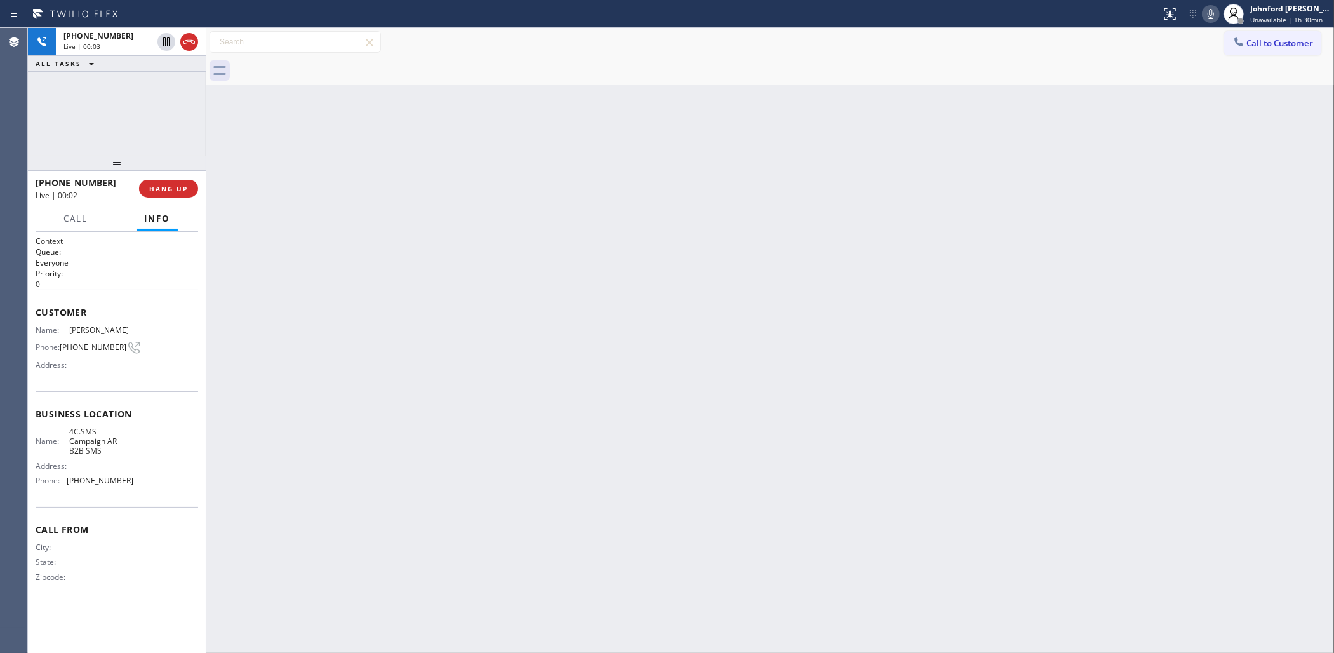
click at [162, 171] on div at bounding box center [117, 163] width 178 height 15
click at [159, 181] on button "HANG UP" at bounding box center [168, 189] width 59 height 18
click at [162, 71] on div "+13137176255 Wrap up | 00:08" at bounding box center [117, 58] width 178 height 28
drag, startPoint x: 161, startPoint y: 65, endPoint x: 150, endPoint y: 70, distance: 12.2
click at [162, 64] on div "Wrap up | 00:09" at bounding box center [131, 62] width 135 height 9
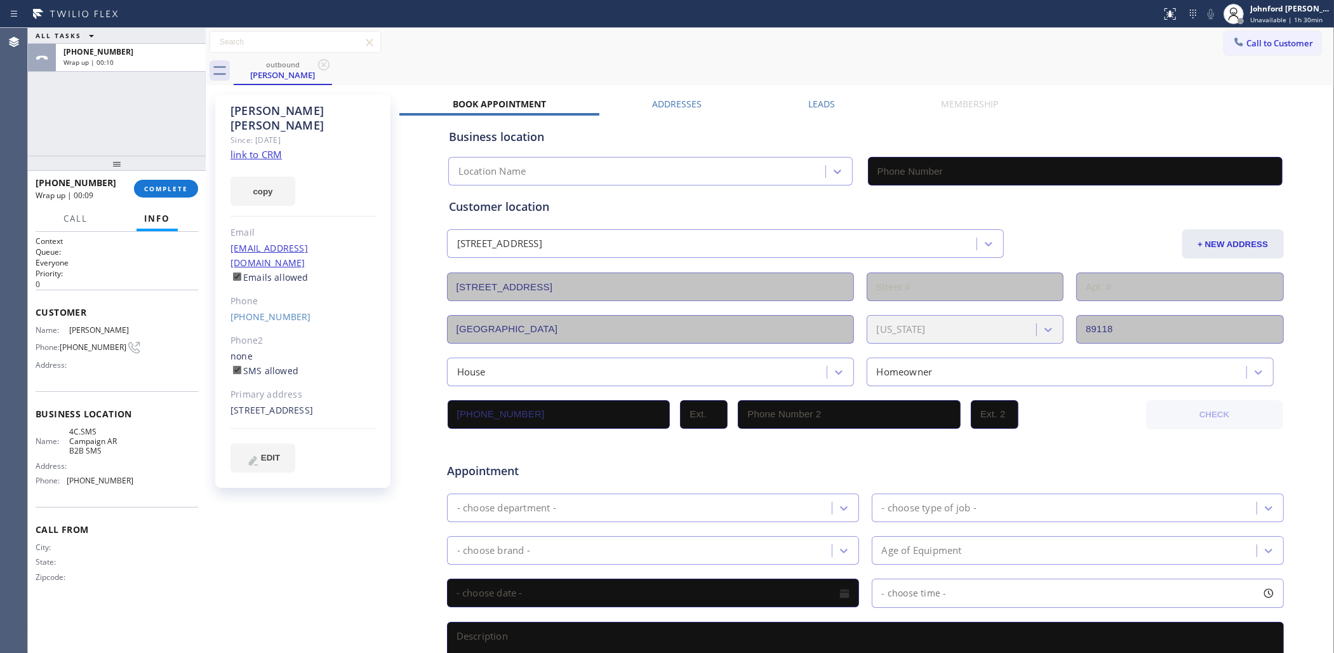
type input "(833) 692-2271"
click at [262, 180] on button "copy" at bounding box center [263, 191] width 65 height 29
drag, startPoint x: 182, startPoint y: 179, endPoint x: 213, endPoint y: 194, distance: 34.4
click at [180, 180] on button "COMPLETE" at bounding box center [166, 189] width 64 height 18
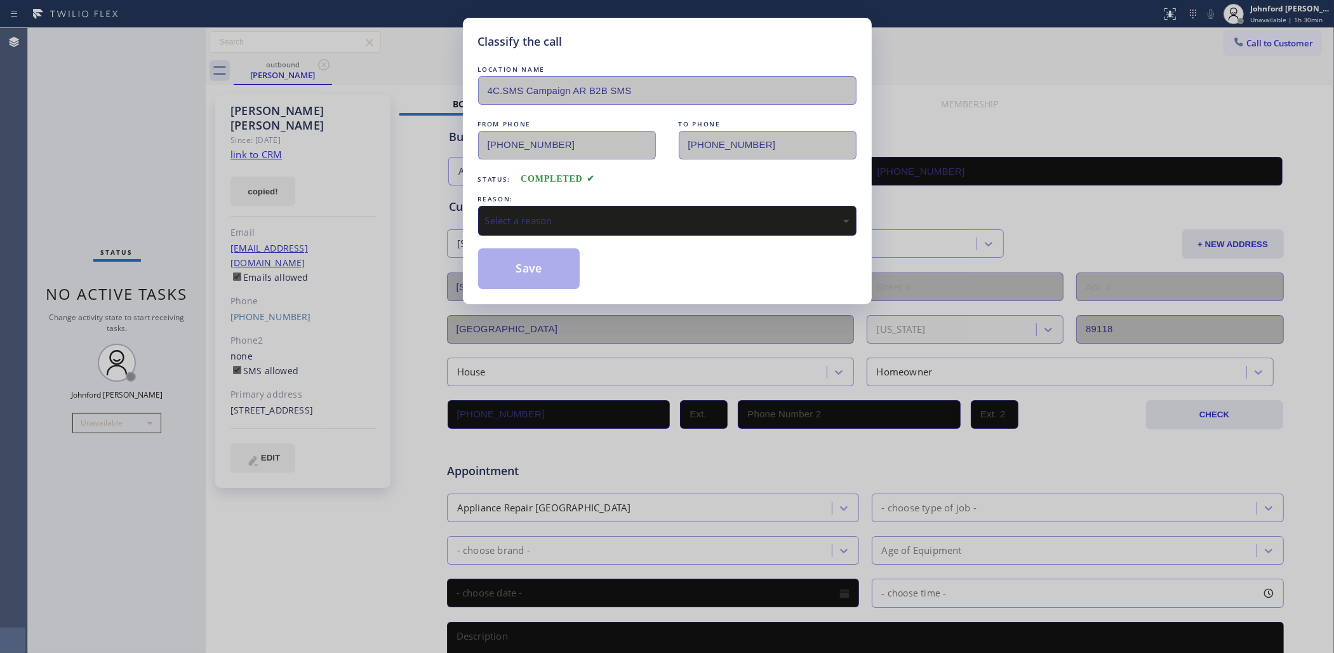
click at [559, 213] on div "Select a reason" at bounding box center [667, 220] width 365 height 15
drag, startPoint x: 554, startPoint y: 260, endPoint x: 982, endPoint y: 51, distance: 476.6
click at [556, 257] on button "Save" at bounding box center [529, 268] width 102 height 41
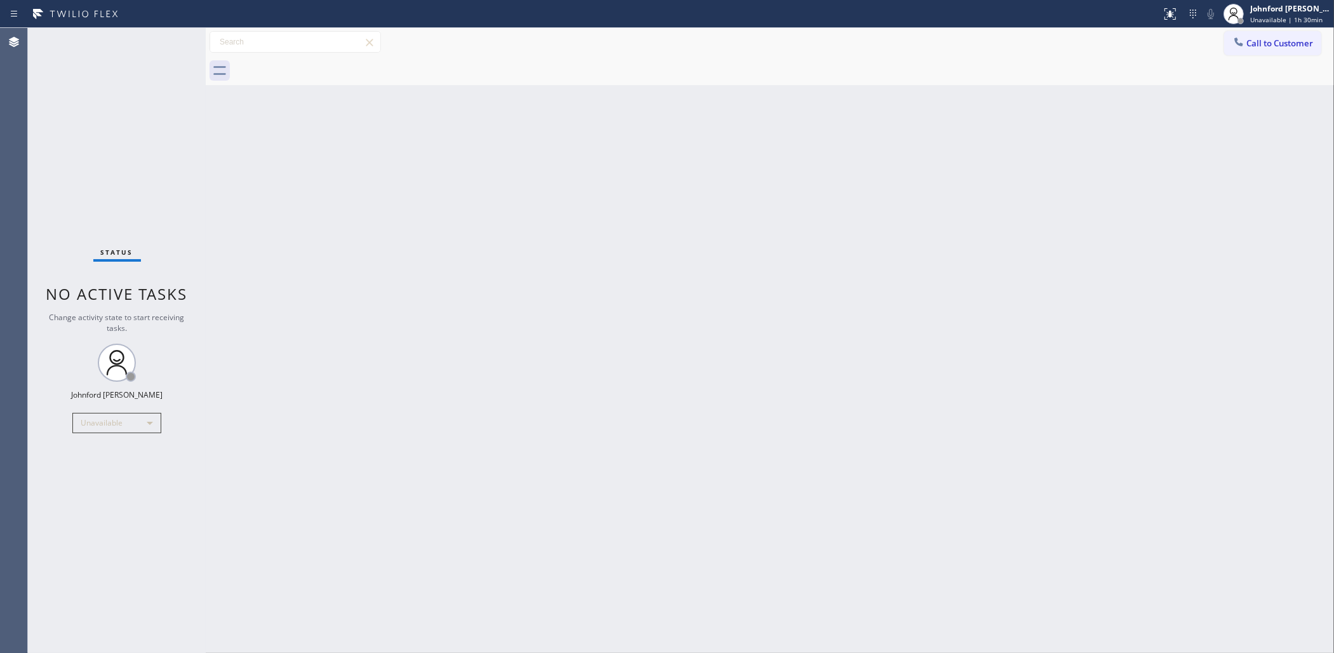
drag, startPoint x: 493, startPoint y: 439, endPoint x: 351, endPoint y: 448, distance: 142.5
click at [471, 446] on div "Back to Dashboard Change Sender ID Customers Technicians Select a contact Outbo…" at bounding box center [770, 340] width 1129 height 625
click at [1094, 129] on div "Back to Dashboard Change Sender ID Customers Technicians Select a contact Outbo…" at bounding box center [770, 340] width 1129 height 625
click at [1233, 45] on span "Call to Customer" at bounding box center [1280, 42] width 67 height 11
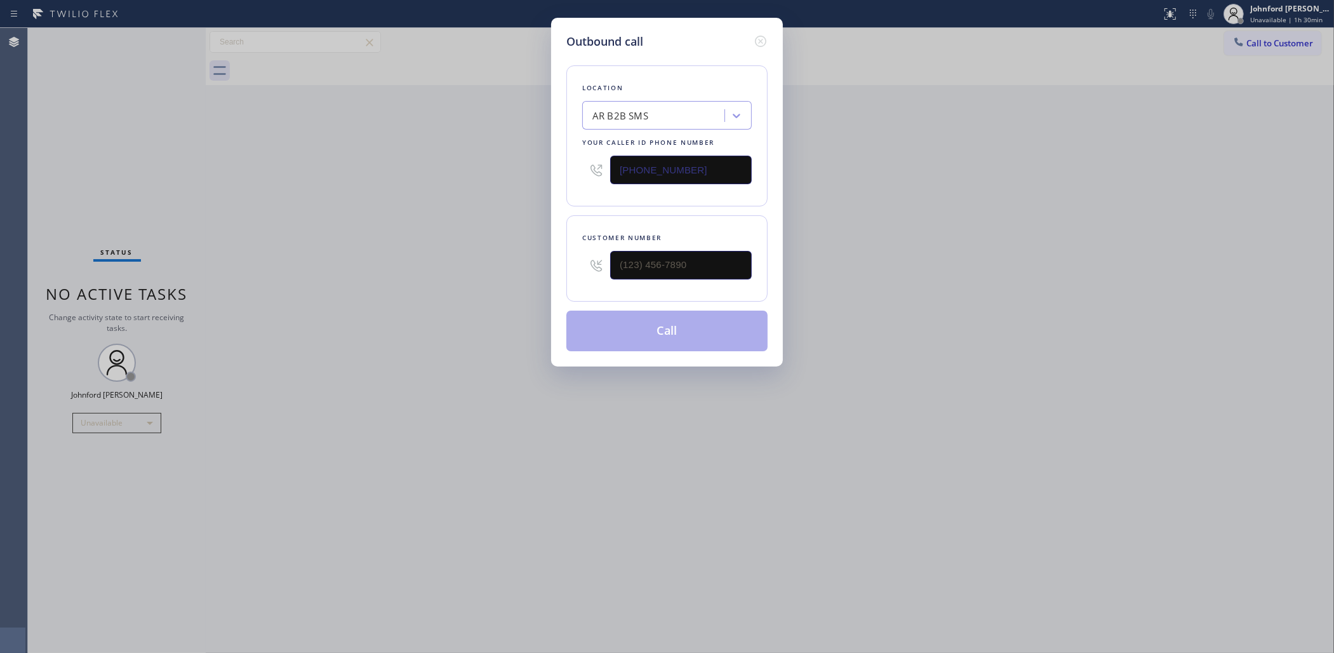
paste input "55) 731-4952"
type input "(855) 731-4952"
click at [0, 433] on html "Status report No issues detected If you experience an issue, please download th…" at bounding box center [667, 326] width 1334 height 653
drag, startPoint x: 721, startPoint y: 256, endPoint x: 509, endPoint y: 260, distance: 211.5
click at [511, 260] on div "Outbound call Location 5 Star Appliance Repair Your caller id phone number (855…" at bounding box center [667, 326] width 1334 height 653
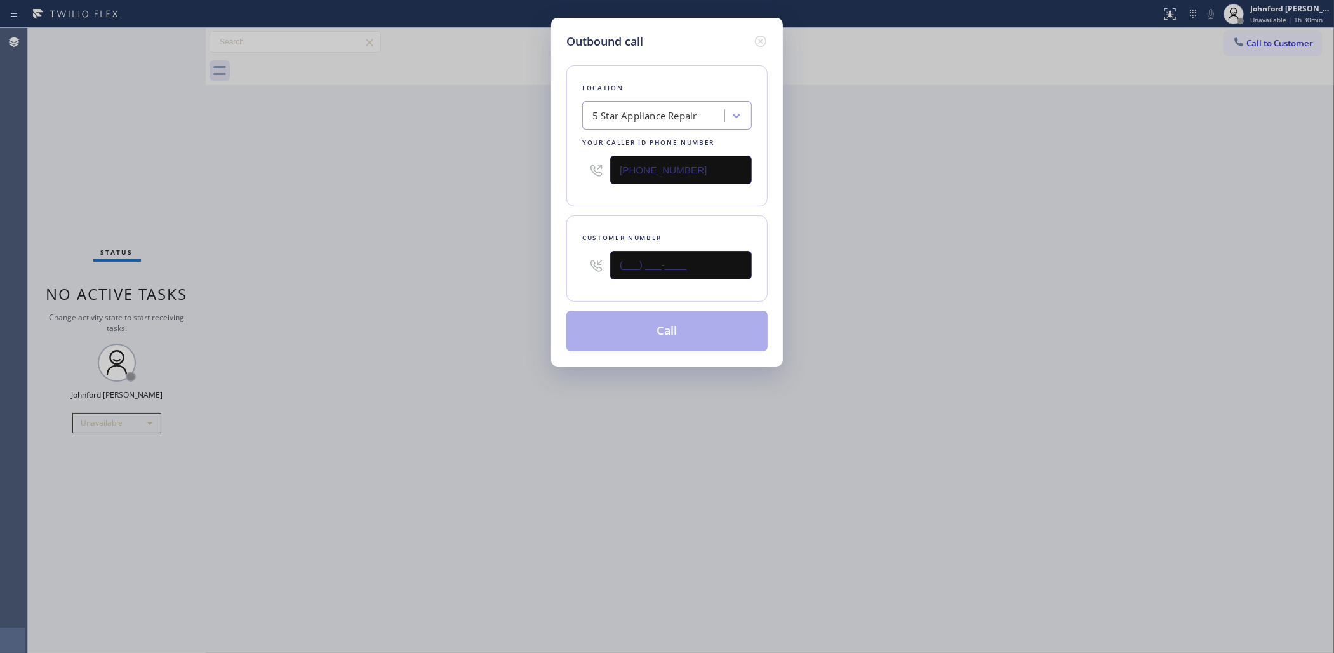
paste input "800) 222-7820"
type input "(800) 222-7820"
click at [471, 259] on div "Outbound call Location 5 Star Appliance Repair Your caller id phone number (855…" at bounding box center [667, 326] width 1334 height 653
click at [664, 329] on button "Call" at bounding box center [666, 331] width 201 height 41
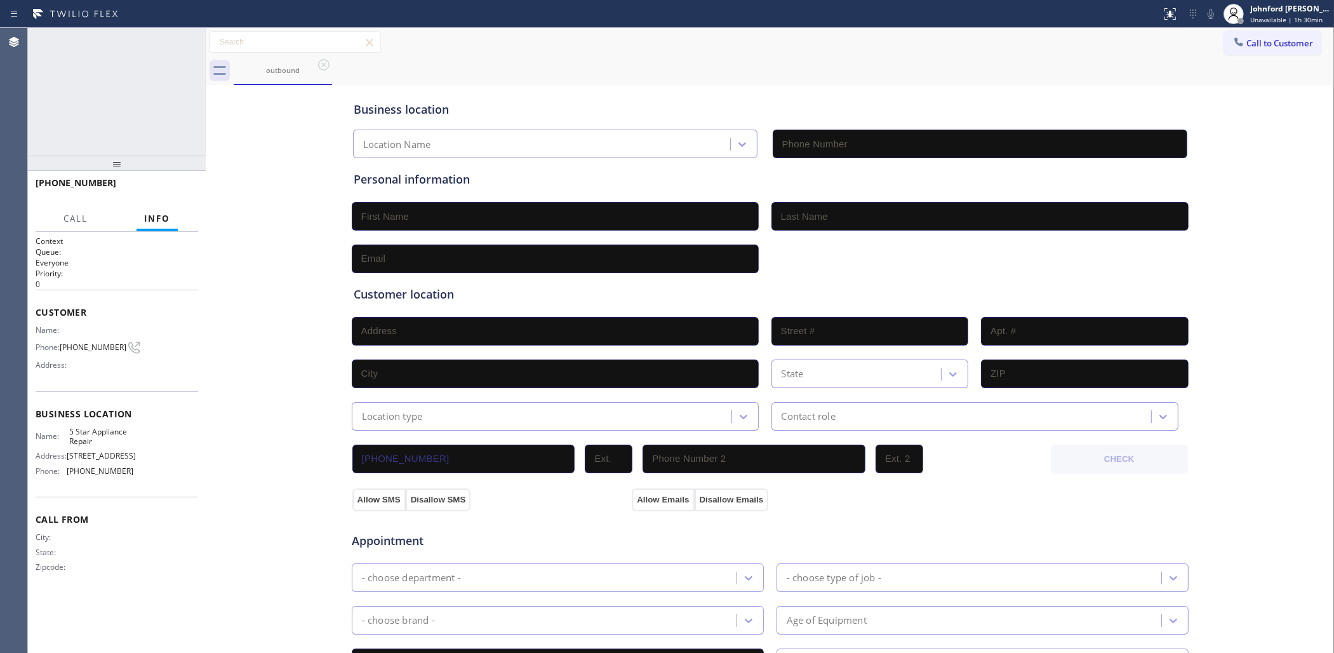
type input "(855) 731-4952"
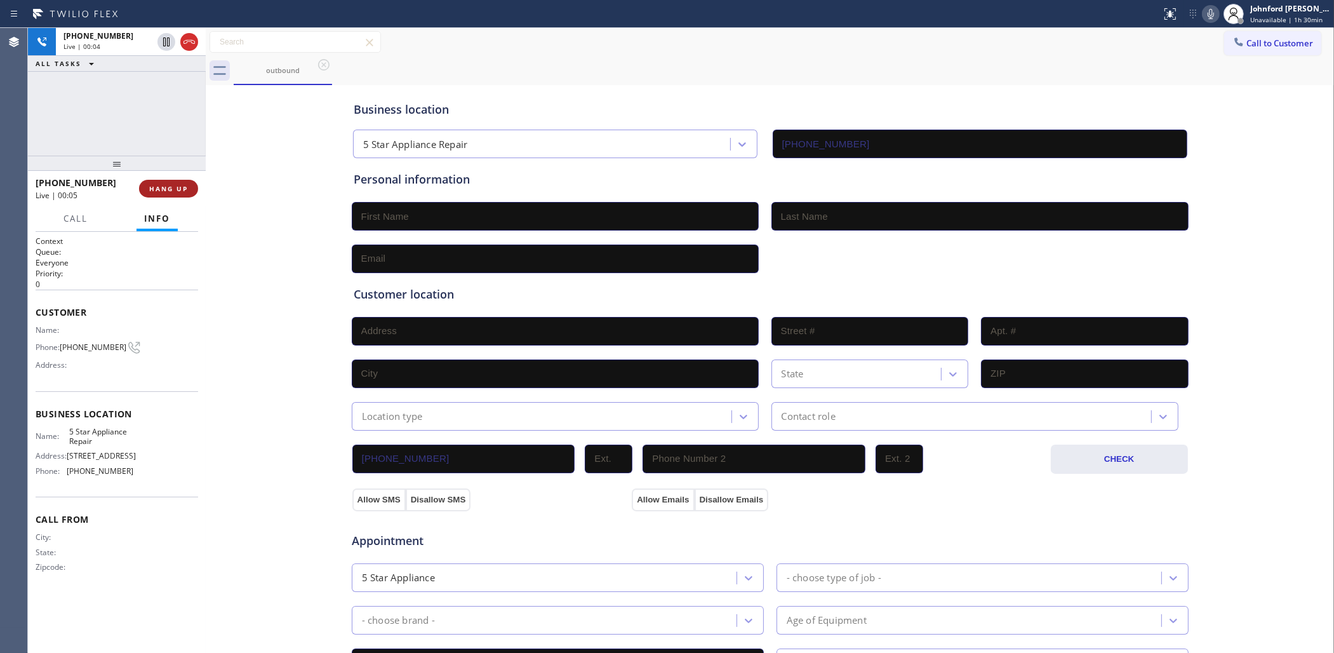
click at [141, 185] on button "HANG UP" at bounding box center [168, 189] width 59 height 18
click at [217, 175] on div "Business location 5 Star Appliance Repair (855) 731-4952 Personal information C…" at bounding box center [770, 522] width 1122 height 868
click at [168, 189] on span "COMPLETE" at bounding box center [166, 188] width 44 height 9
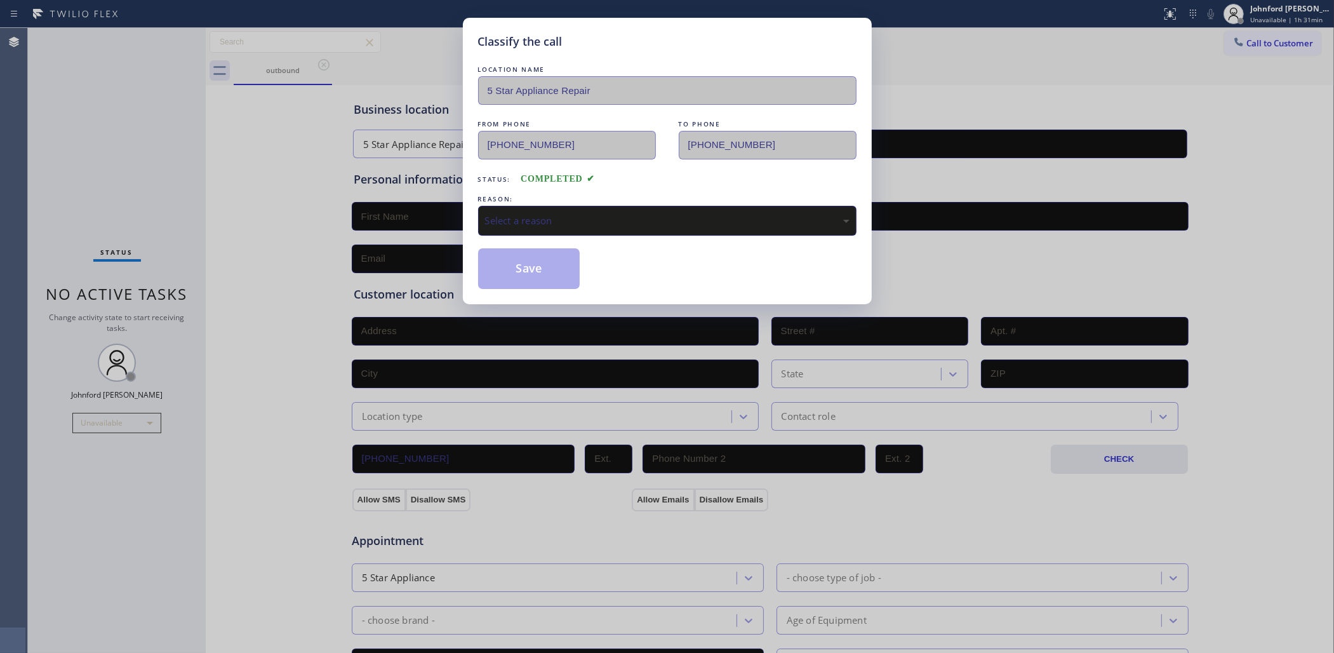
drag, startPoint x: 561, startPoint y: 218, endPoint x: 553, endPoint y: 223, distance: 9.7
click at [561, 215] on div "Select a reason" at bounding box center [667, 220] width 365 height 15
click at [544, 198] on div "REASON:" at bounding box center [667, 198] width 379 height 13
click at [546, 229] on div "Yelp / Google" at bounding box center [667, 221] width 379 height 30
drag, startPoint x: 509, startPoint y: 267, endPoint x: 427, endPoint y: 37, distance: 244.4
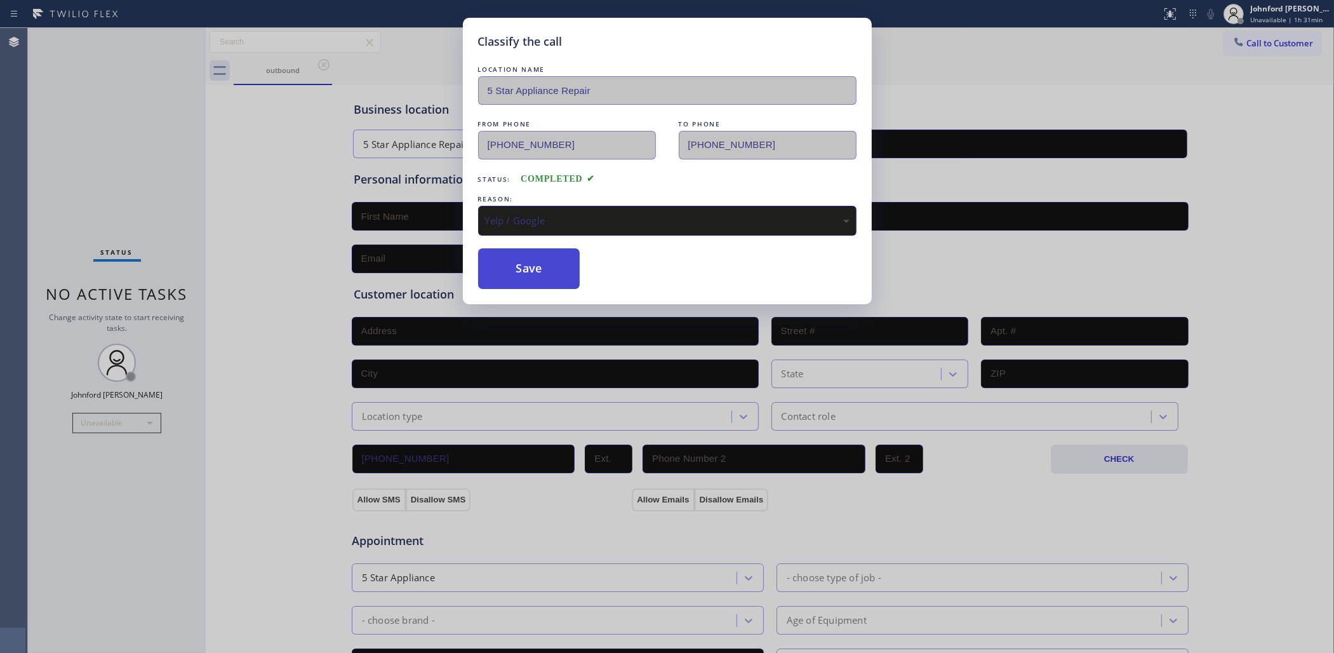
click at [509, 265] on button "Save" at bounding box center [529, 268] width 102 height 41
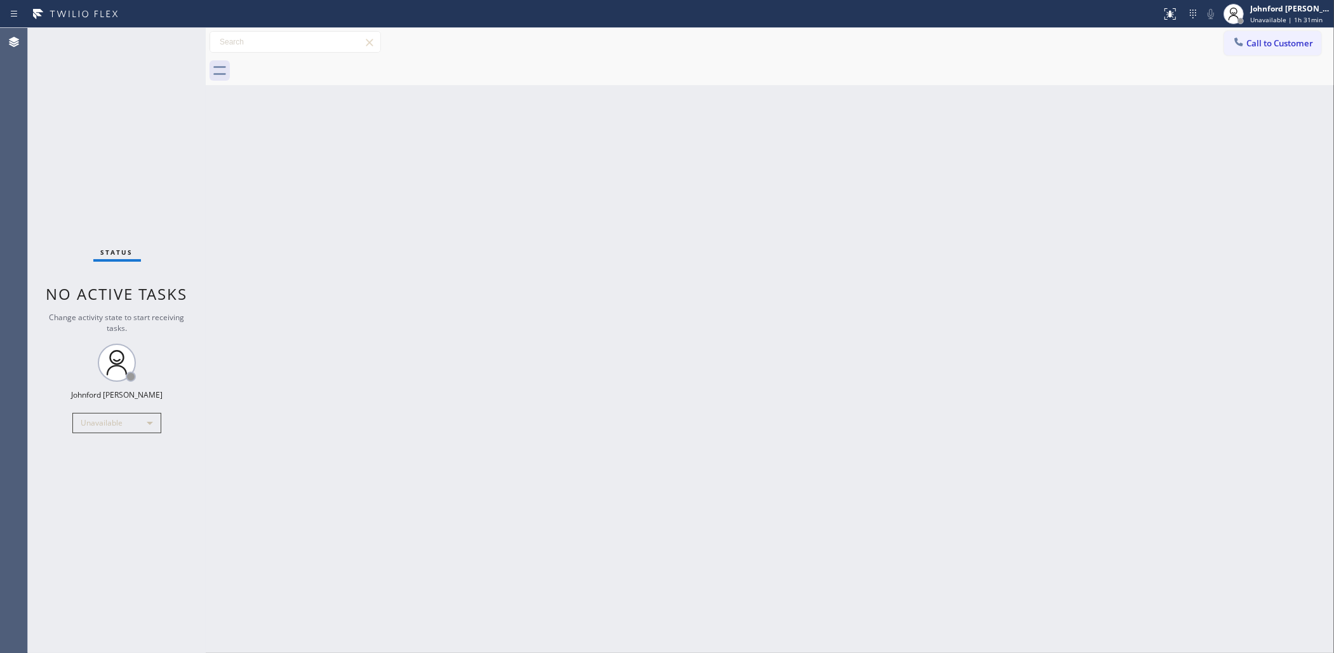
click at [970, 239] on div "Back to Dashboard Change Sender ID Customers Technicians Select a contact Outbo…" at bounding box center [770, 340] width 1129 height 625
drag, startPoint x: 977, startPoint y: 103, endPoint x: 991, endPoint y: 7, distance: 97.0
click at [983, 86] on div "Back to Dashboard Change Sender ID Customers Technicians Select a contact Outbo…" at bounding box center [770, 340] width 1129 height 625
click at [1233, 43] on span "Call to Customer" at bounding box center [1280, 42] width 67 height 11
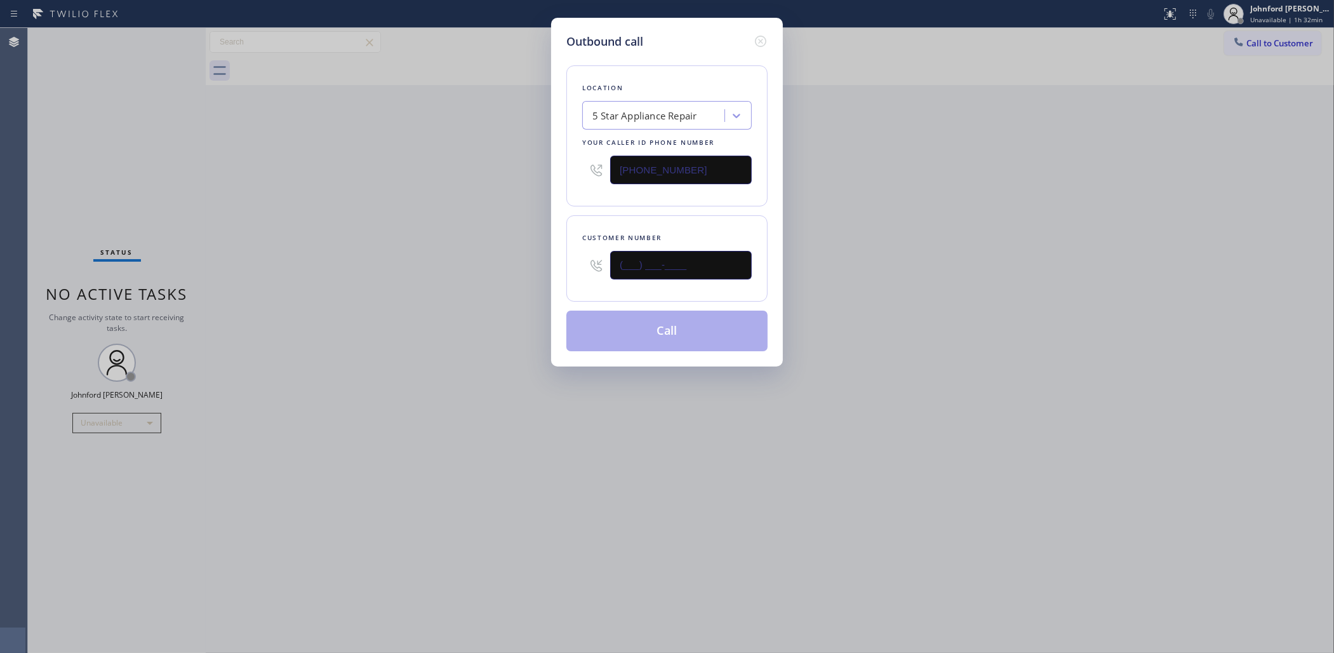
paste input "337) 315-1285"
type input "(337) 315-1285"
click at [908, 0] on html "Status report No issues detected If you experience an issue, please download th…" at bounding box center [667, 326] width 1334 height 653
paste input "text"
drag, startPoint x: 686, startPoint y: 159, endPoint x: 502, endPoint y: 167, distance: 183.7
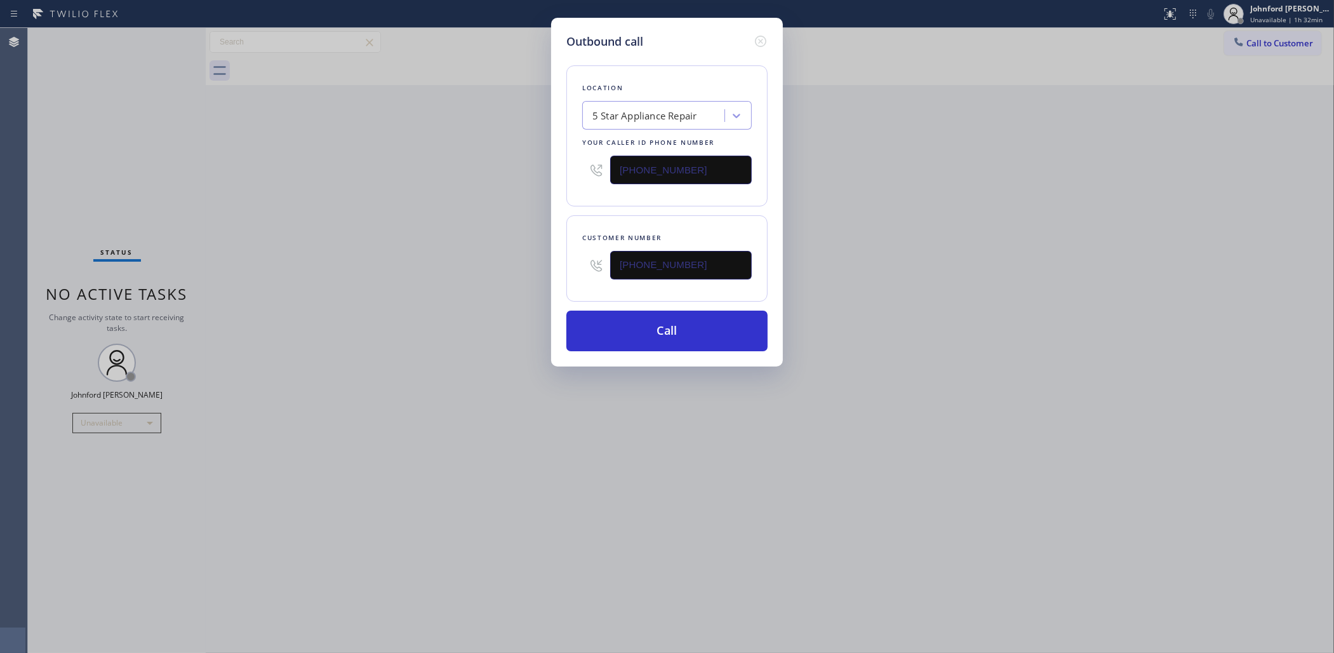
click at [506, 167] on div "Outbound call Location 5 Star Appliance Repair Your caller id phone number (855…" at bounding box center [667, 326] width 1334 height 653
type input "(855) 731-4952"
click at [462, 170] on div "Outbound call Location 5 Star Appliance Repair Your caller id phone number (855…" at bounding box center [667, 326] width 1334 height 653
click at [639, 337] on button "Call" at bounding box center [666, 331] width 201 height 41
click at [636, 416] on div "Outbound call Location 5 Star Appliance Repair Your caller id phone number (855…" at bounding box center [667, 326] width 1334 height 653
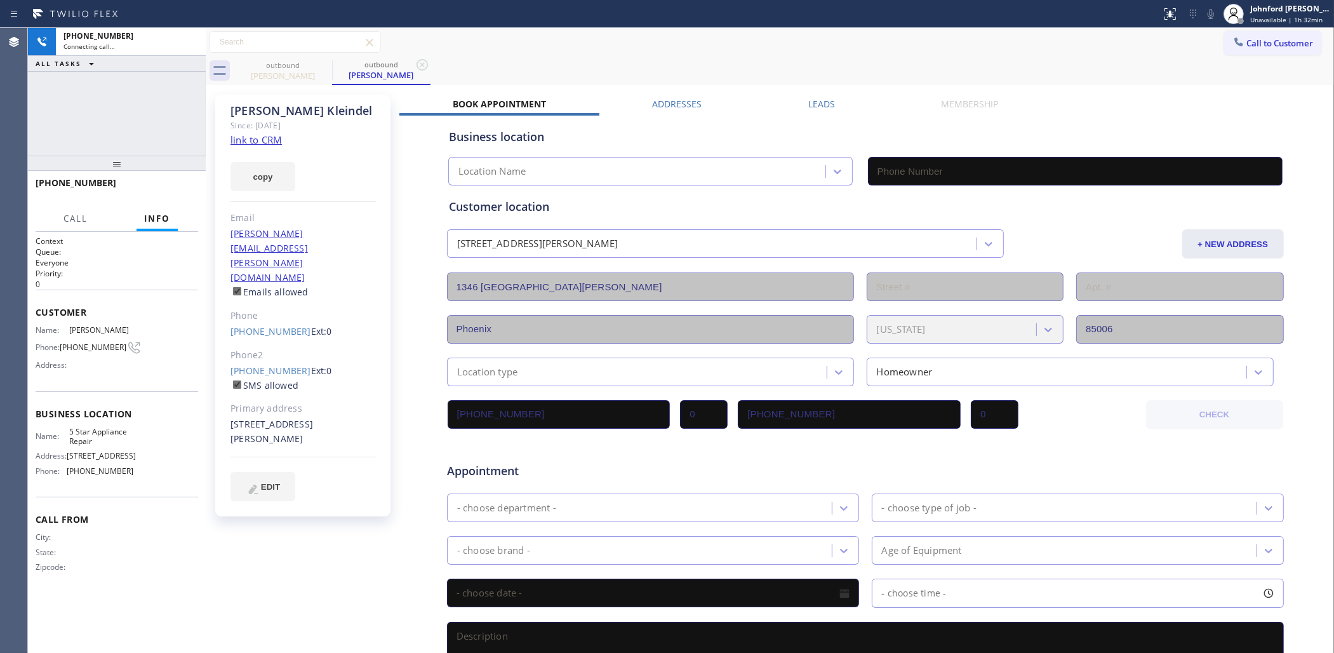
type input "(855) 731-4952"
click at [128, 124] on div "+13373151285 Live | 00:01 ALL TASKS ALL TASKS ACTIVE TASKS TASKS IN WRAP UP" at bounding box center [117, 92] width 178 height 128
click at [157, 183] on button "HANG UP" at bounding box center [168, 189] width 59 height 18
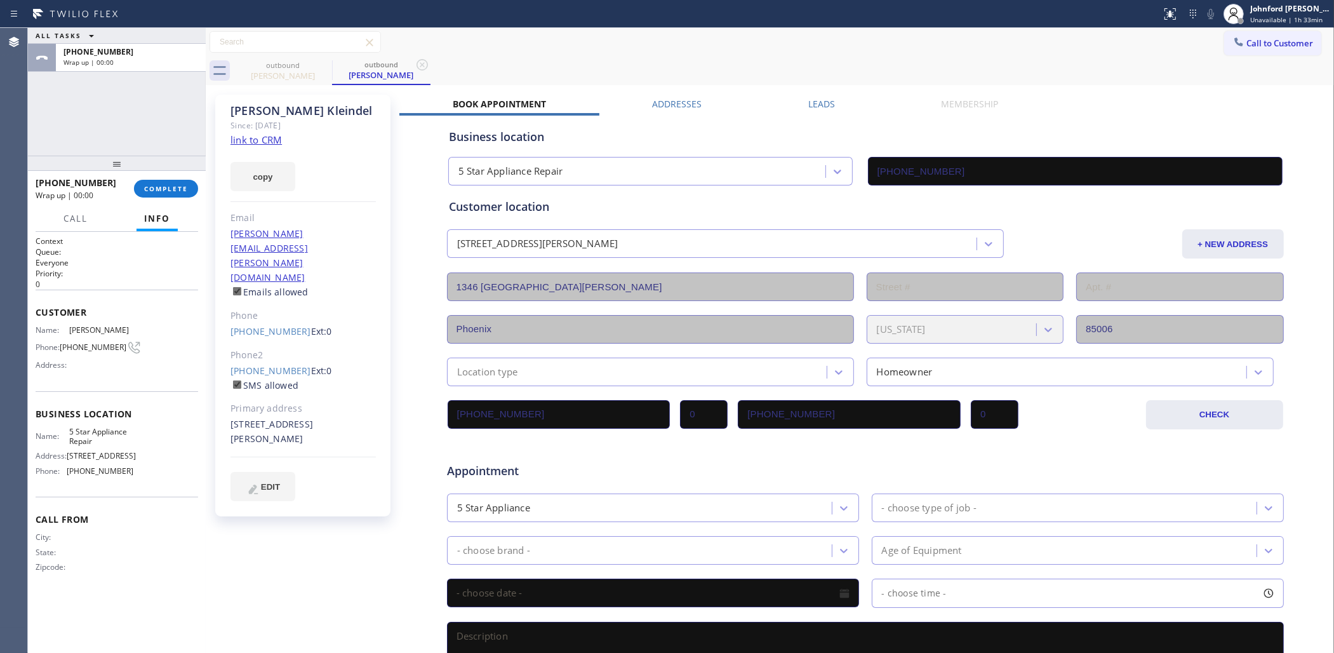
click at [198, 191] on div "+13373151285 Wrap up | 00:00 COMPLETE" at bounding box center [117, 189] width 178 height 36
click at [176, 189] on span "COMPLETE" at bounding box center [166, 188] width 44 height 9
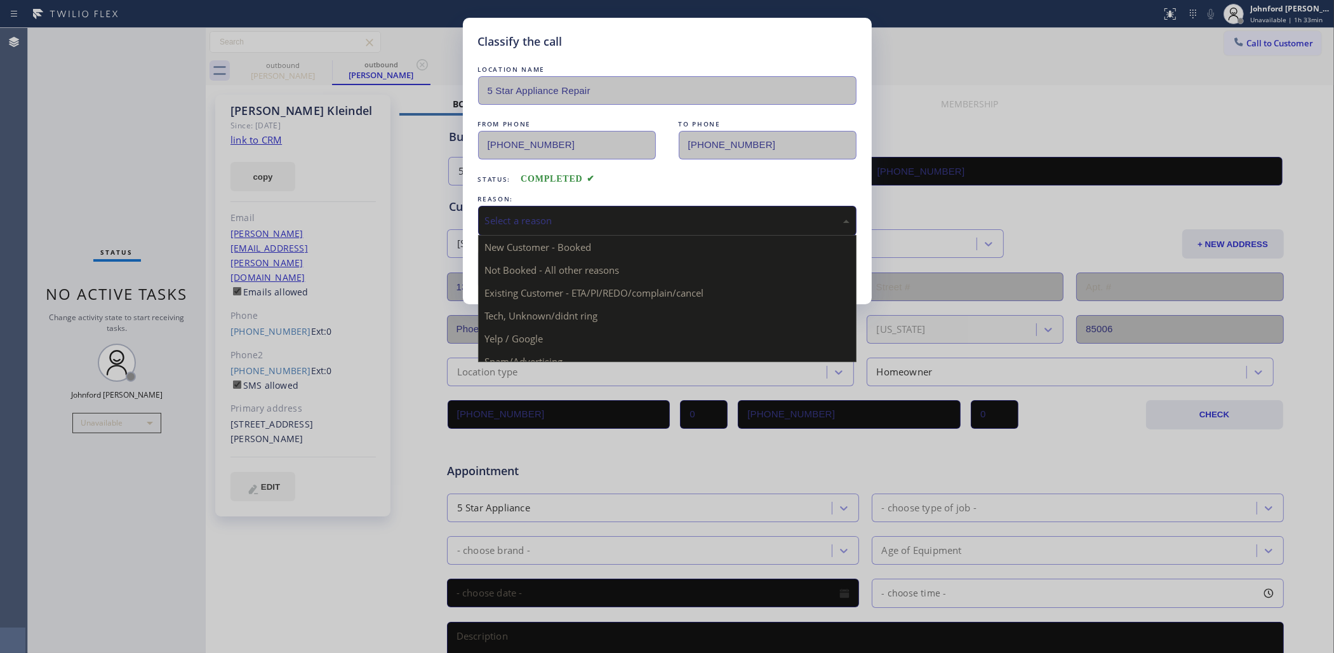
click at [580, 213] on div "Select a reason" at bounding box center [667, 220] width 365 height 15
drag, startPoint x: 592, startPoint y: 291, endPoint x: 519, endPoint y: 264, distance: 77.8
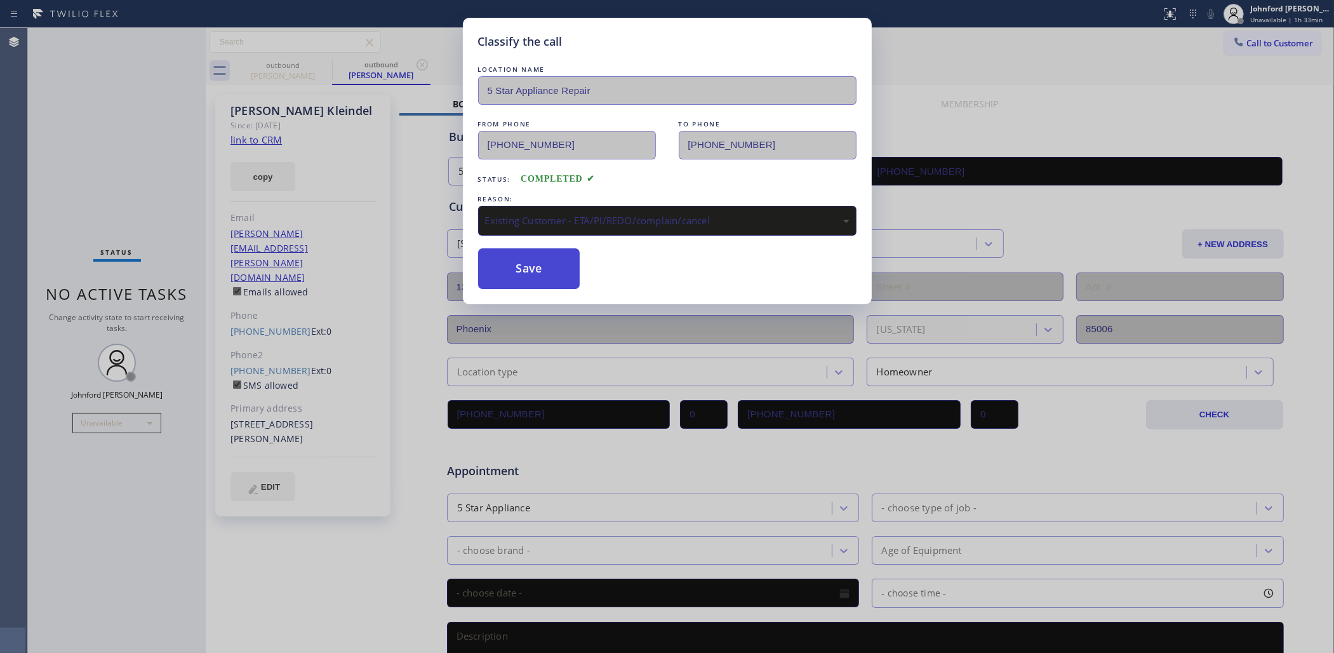
click at [519, 264] on button "Save" at bounding box center [529, 268] width 102 height 41
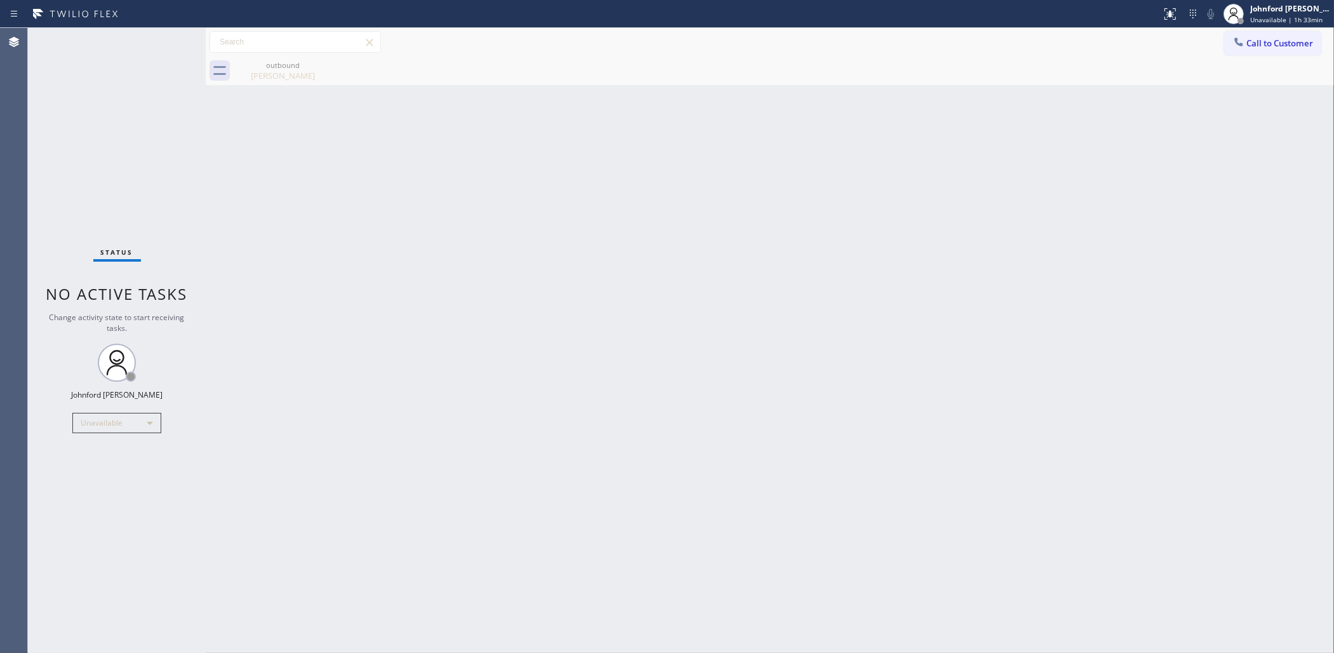
click at [76, 125] on div "Status No active tasks Change activity state to start receiving tasks. [PERSON_…" at bounding box center [117, 340] width 178 height 625
drag, startPoint x: 1305, startPoint y: 135, endPoint x: 1294, endPoint y: 100, distance: 36.8
click at [1233, 135] on div "Back to Dashboard Change Sender ID Customers Technicians Select a contact Outbo…" at bounding box center [770, 340] width 1129 height 625
drag, startPoint x: 1288, startPoint y: 35, endPoint x: 859, endPoint y: 194, distance: 457.1
click at [1233, 34] on button "Call to Customer" at bounding box center [1272, 43] width 97 height 24
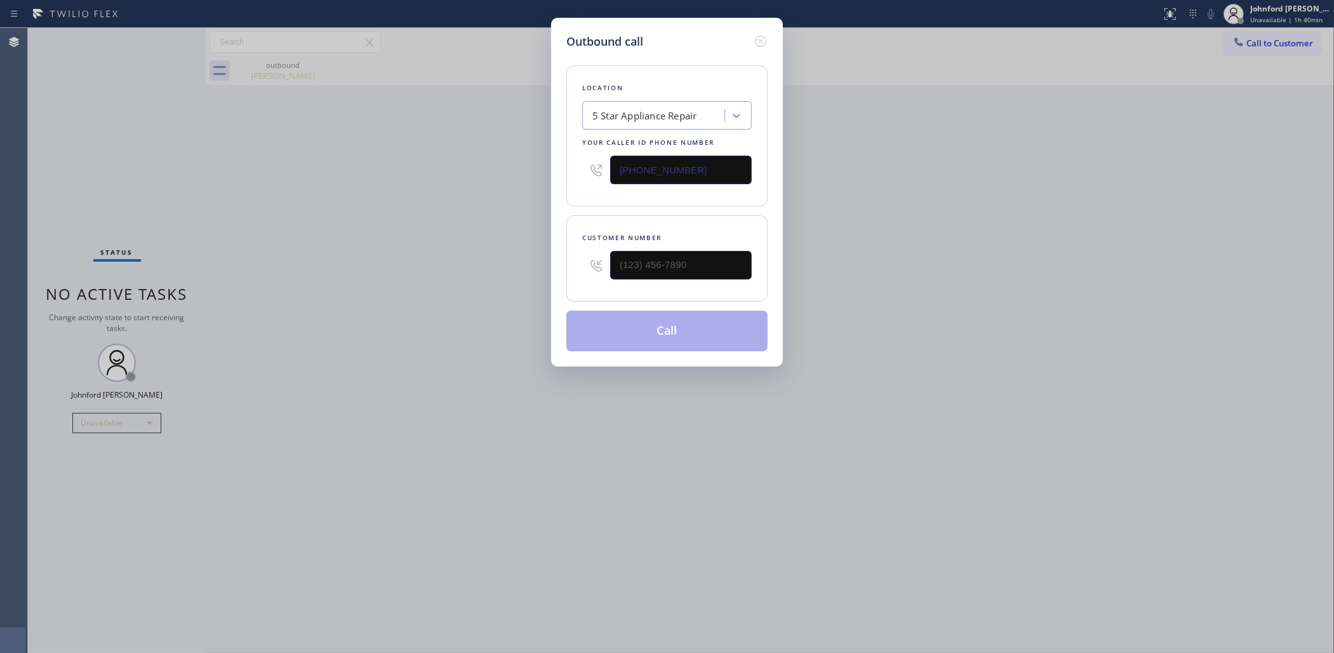
drag, startPoint x: 704, startPoint y: 163, endPoint x: 451, endPoint y: 180, distance: 253.3
click at [474, 176] on div "Outbound call Location 5 Star Appliance Repair Your caller id phone number (855…" at bounding box center [667, 326] width 1334 height 653
paste input "626) 313-2343"
type input "(626) 313-2343"
paste input "626) 784-2771"
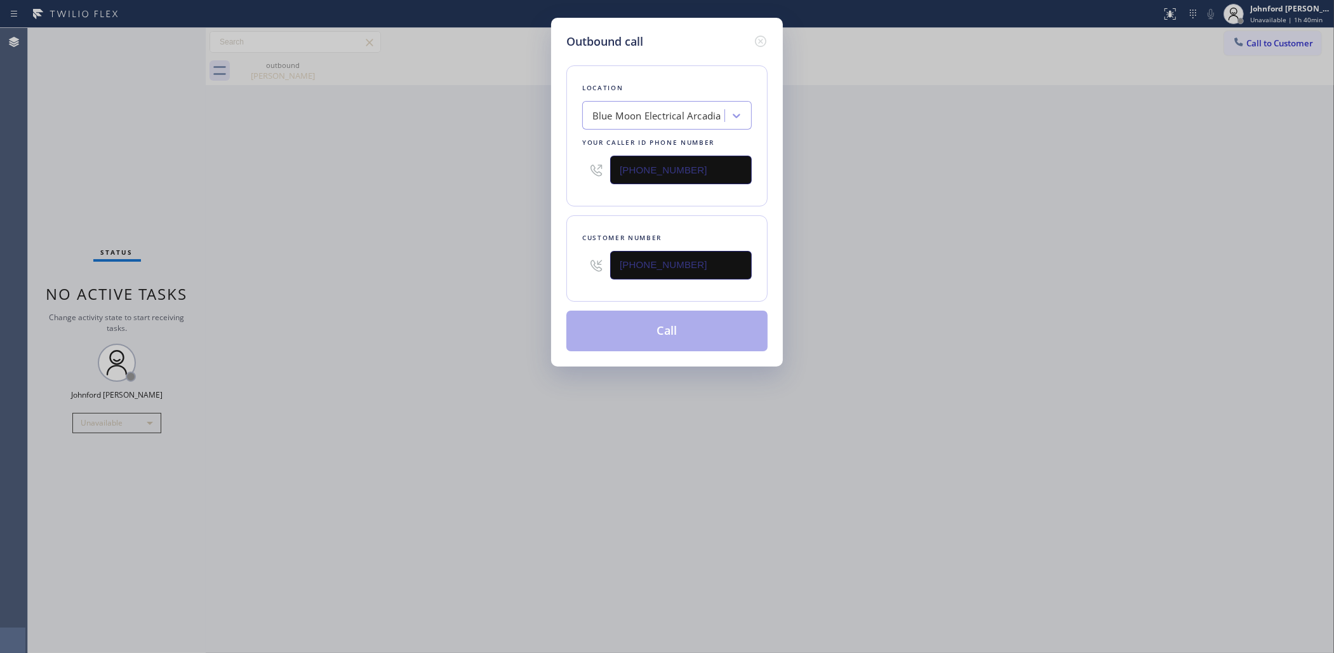
type input "(626) 784-2771"
click at [455, 258] on div "Outbound call Location Blue Moon Electrical Arcadia Your caller id phone number…" at bounding box center [667, 326] width 1334 height 653
click at [672, 335] on button "Call" at bounding box center [666, 331] width 201 height 41
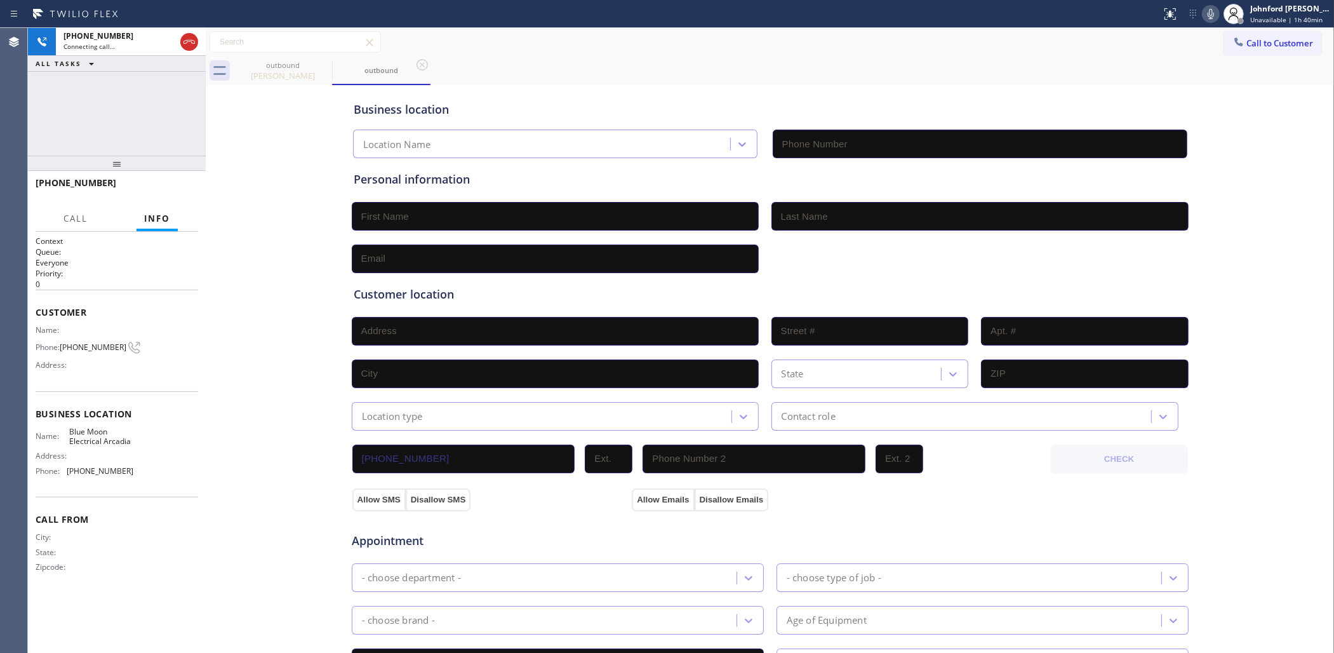
type input "(626) 313-2343"
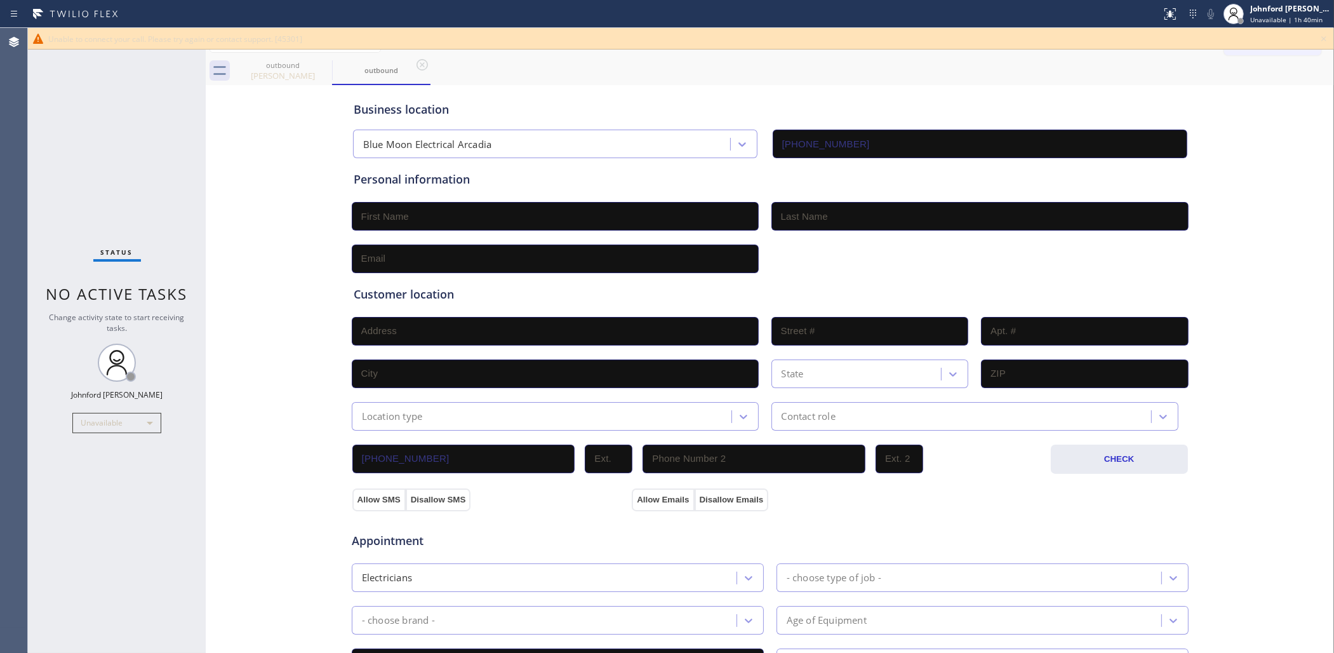
drag, startPoint x: 293, startPoint y: 223, endPoint x: 685, endPoint y: 119, distance: 404.7
click at [312, 208] on div "Business location Blue Moon Electrical Arcadia (626) 313-2343 Personal informat…" at bounding box center [770, 522] width 1122 height 868
click at [1233, 36] on icon at bounding box center [1323, 38] width 15 height 15
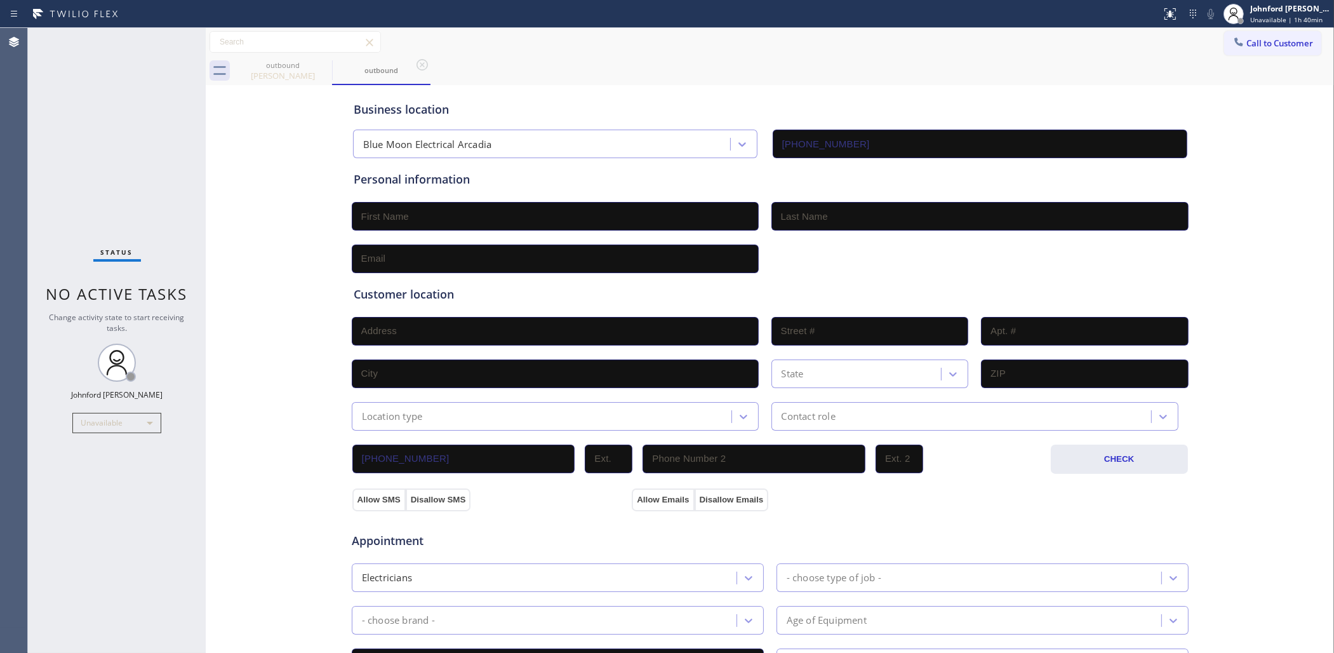
click at [1231, 48] on div at bounding box center [1238, 43] width 15 height 15
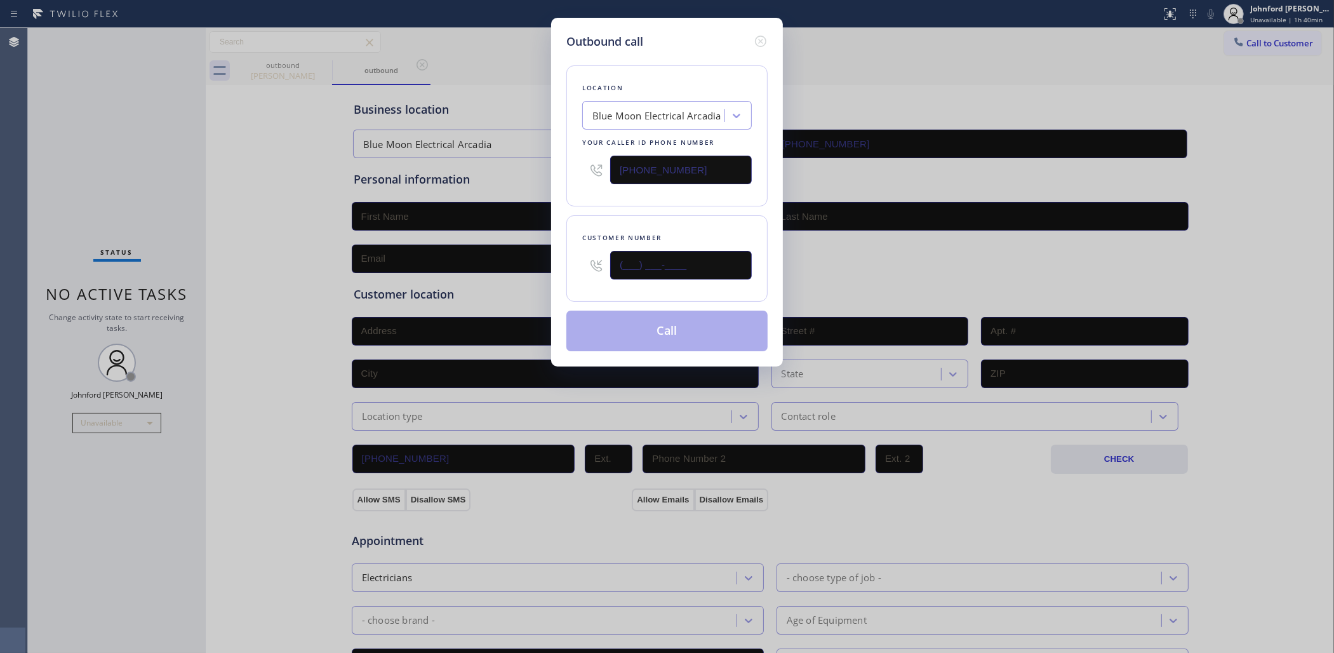
paste input "626) 784-2771"
type input "(626) 784-2771"
click at [610, 191] on div "Location Blue Moon Electrical Arcadia Your caller id phone number (626) 313-2343" at bounding box center [666, 135] width 201 height 141
click at [669, 348] on div "Outbound call Location Blue Moon Electrical Arcadia Your caller id phone number…" at bounding box center [667, 192] width 232 height 349
click at [677, 337] on button "Call" at bounding box center [666, 331] width 201 height 41
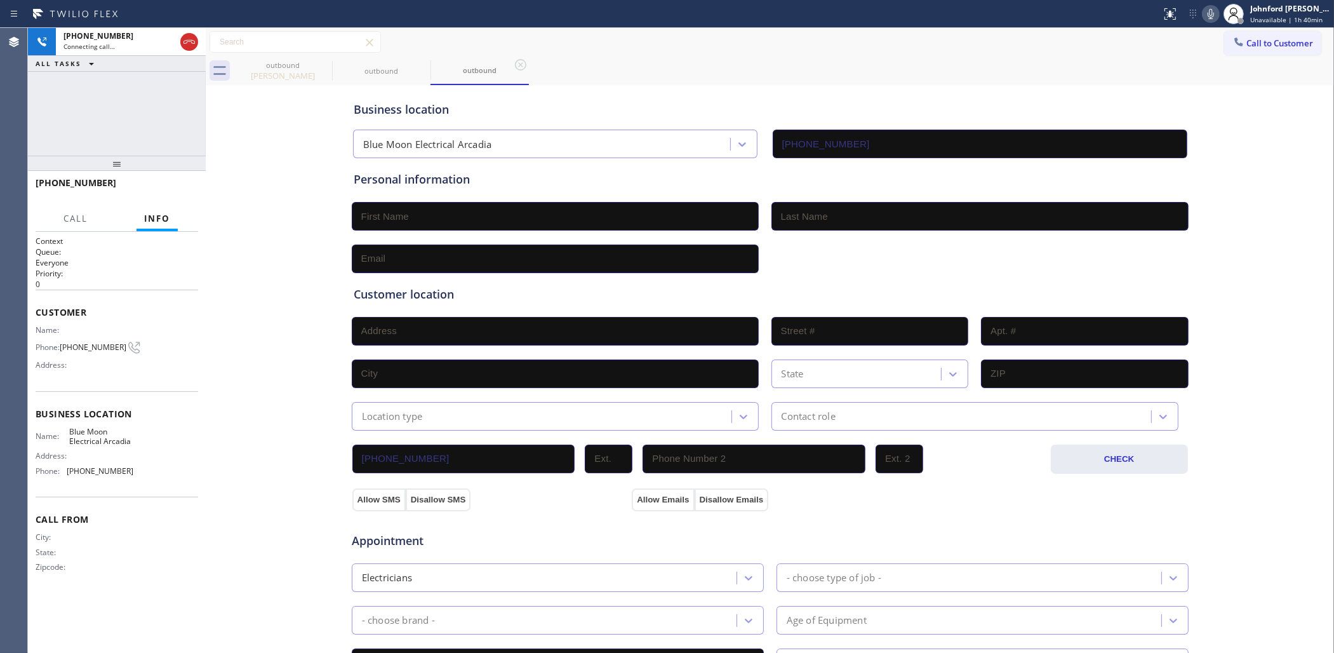
type input "(626) 313-2343"
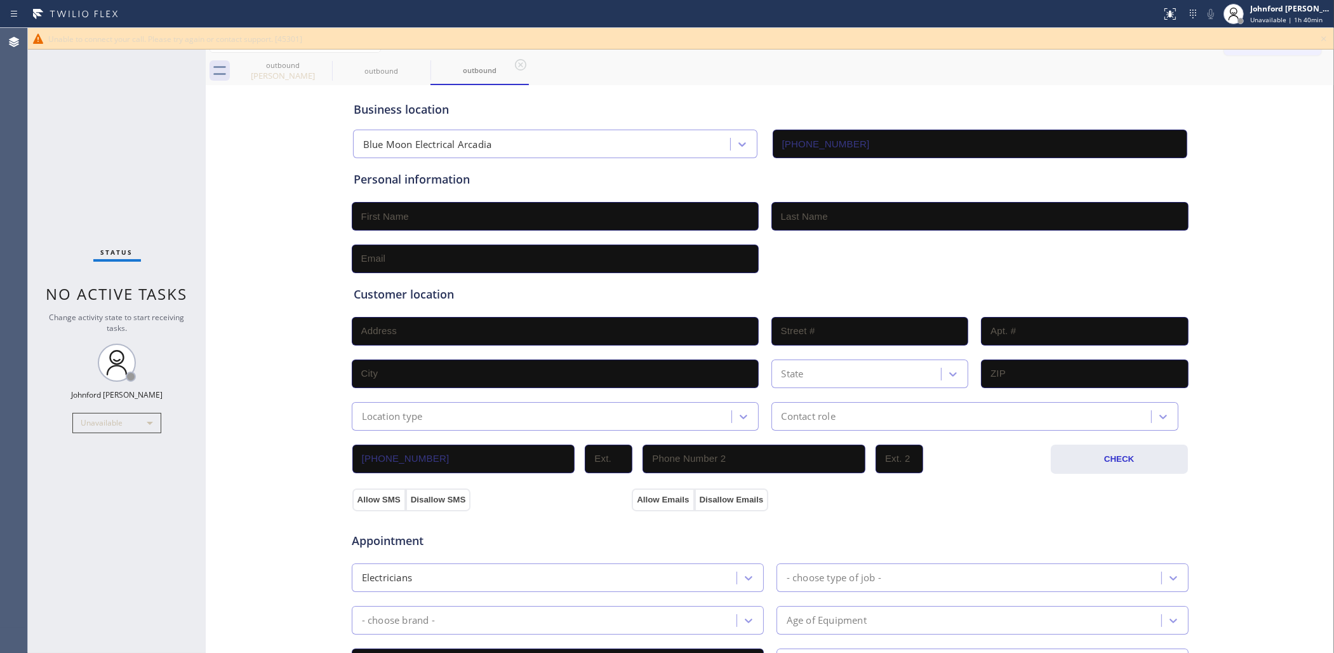
drag, startPoint x: 664, startPoint y: 70, endPoint x: 1019, endPoint y: 68, distance: 355.0
click at [678, 69] on div "outbound Tyson Kleindel outbound outbound" at bounding box center [784, 71] width 1101 height 29
click at [1233, 38] on icon at bounding box center [1323, 38] width 15 height 15
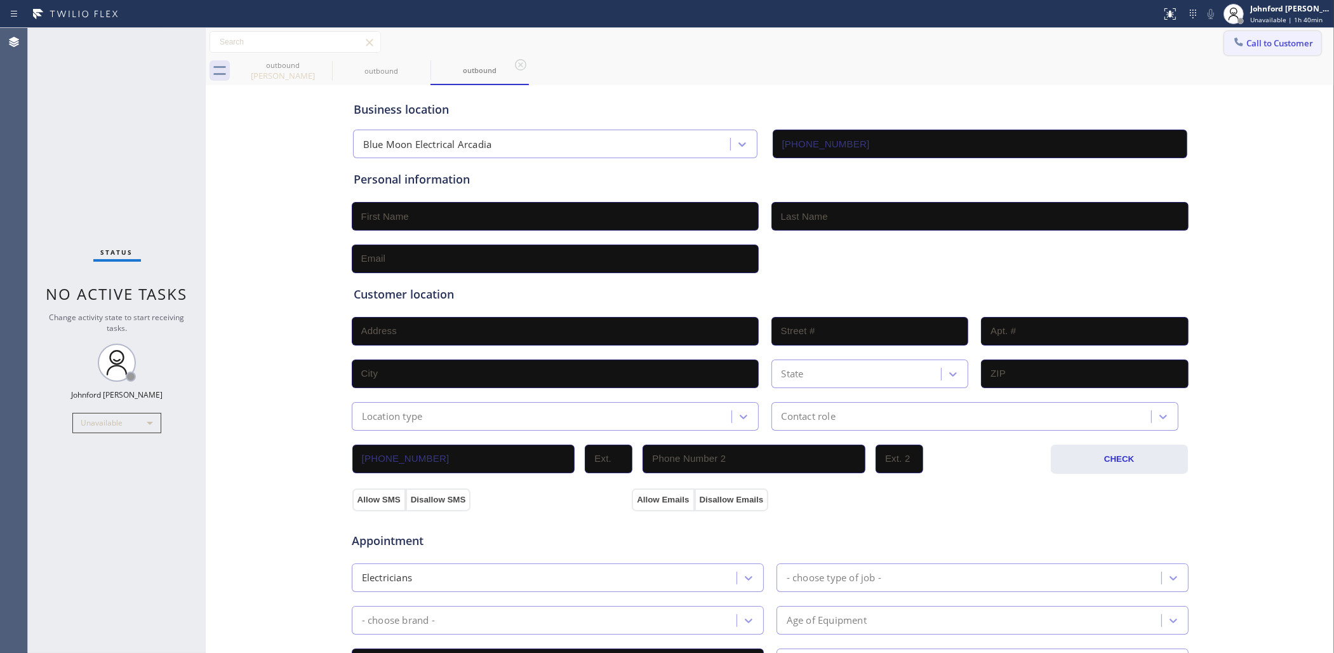
click at [1233, 39] on span "Call to Customer" at bounding box center [1280, 42] width 67 height 11
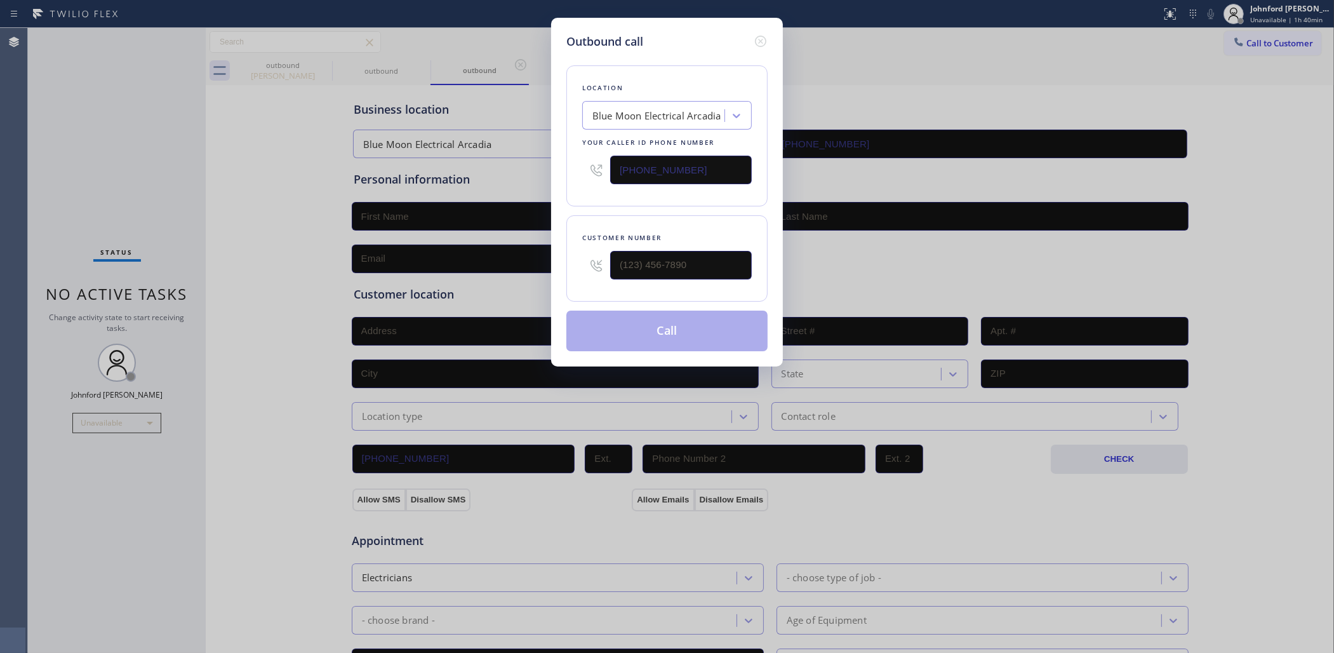
paste input "510) 880-3442"
type input "(510) 880-3442"
click at [0, 75] on html "Status report No issues detected If you experience an issue, please download th…" at bounding box center [667, 326] width 1334 height 653
drag, startPoint x: 632, startPoint y: 274, endPoint x: 544, endPoint y: 259, distance: 89.6
click at [544, 259] on div "Outbound call Location Electrical Land Union City Your caller id phone number (…" at bounding box center [667, 326] width 1334 height 653
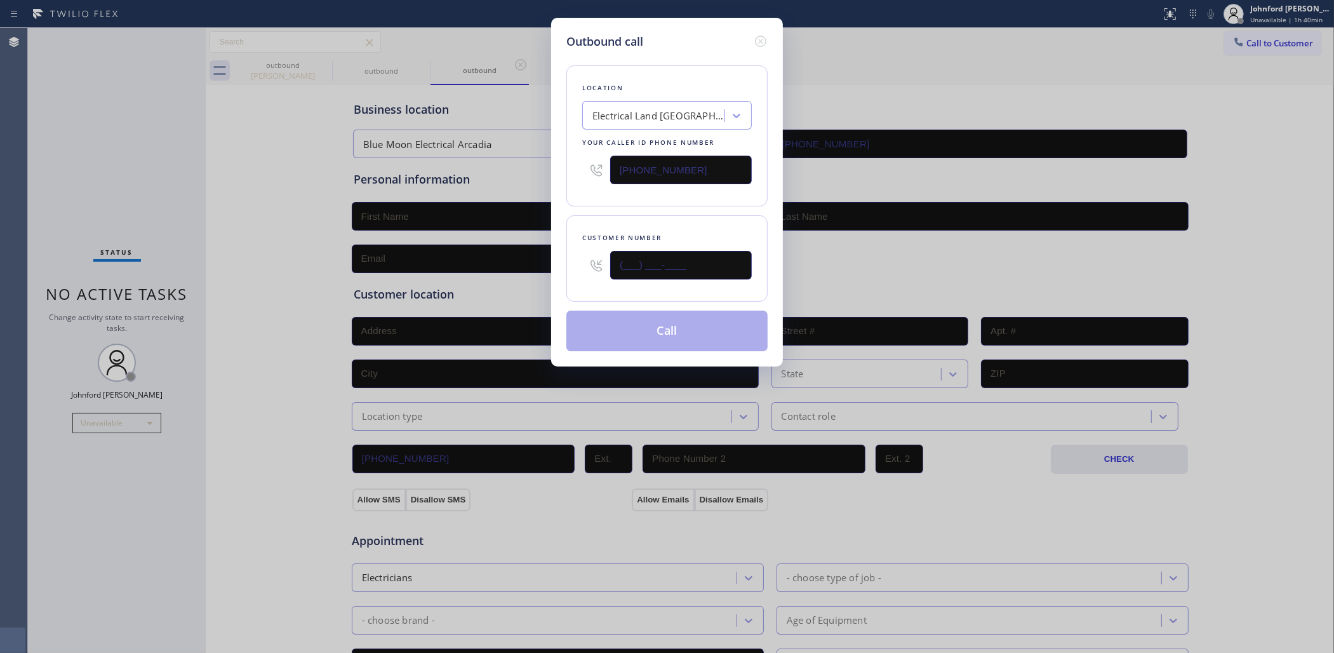
paste input "301-5022"
click at [643, 204] on div "Location Electrical Land Union City Your caller id phone number (510) 880-3442 …" at bounding box center [666, 200] width 201 height 301
drag, startPoint x: 678, startPoint y: 254, endPoint x: 554, endPoint y: 264, distance: 124.8
click at [554, 264] on div "Outbound call Location Electrical Land Union City Your caller id phone number (…" at bounding box center [667, 192] width 232 height 349
paste input "301) 502-2147"
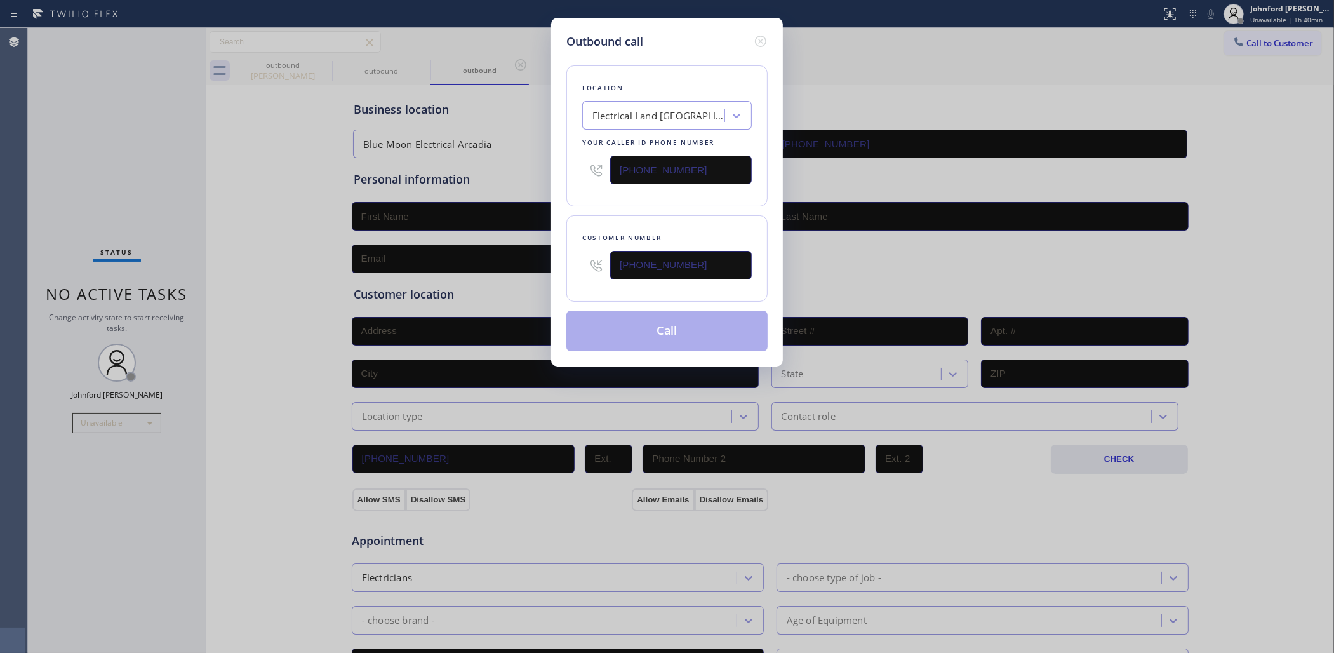
type input "(301) 502-2147"
click at [687, 207] on div "Location Electrical Land Union City Your caller id phone number (510) 880-3442 …" at bounding box center [666, 200] width 201 height 301
click at [675, 334] on button "Call" at bounding box center [666, 331] width 201 height 41
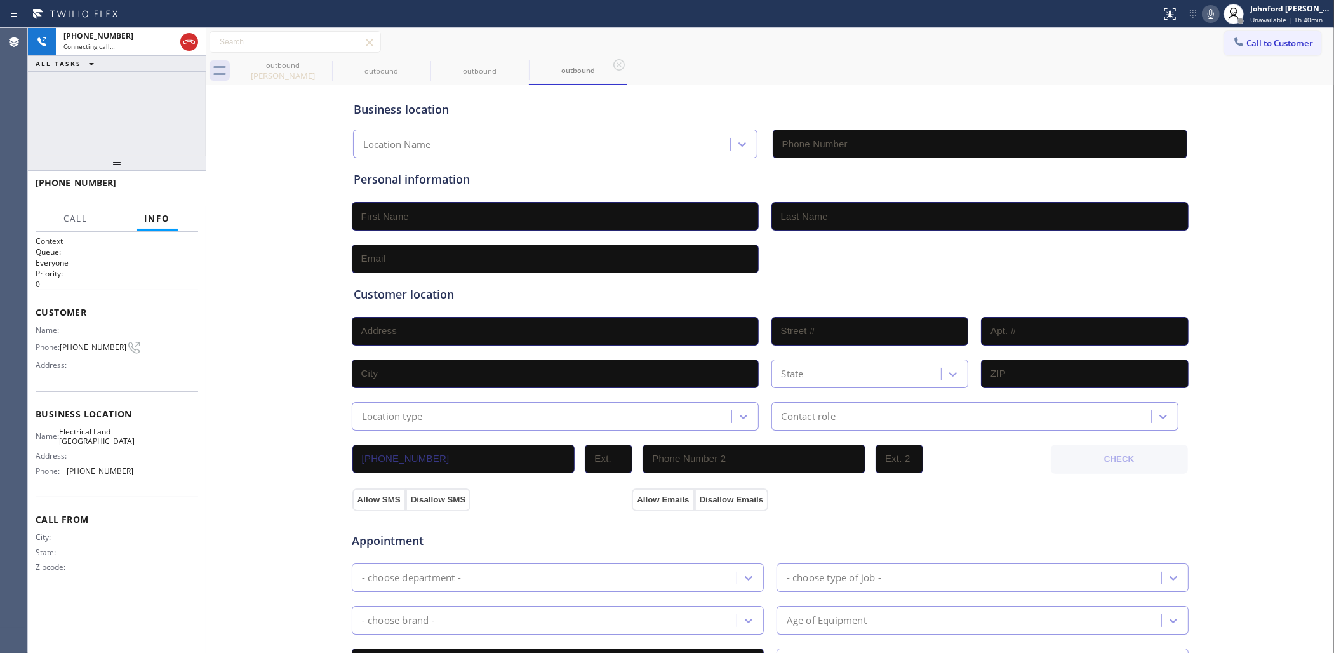
type input "(510) 880-3442"
click at [246, 159] on div "Business location Electrical Land Union City (510) 880-3442 Personal informatio…" at bounding box center [770, 522] width 1122 height 868
click at [315, 62] on div "outbound" at bounding box center [283, 65] width 96 height 10
type input "(855) 731-4952"
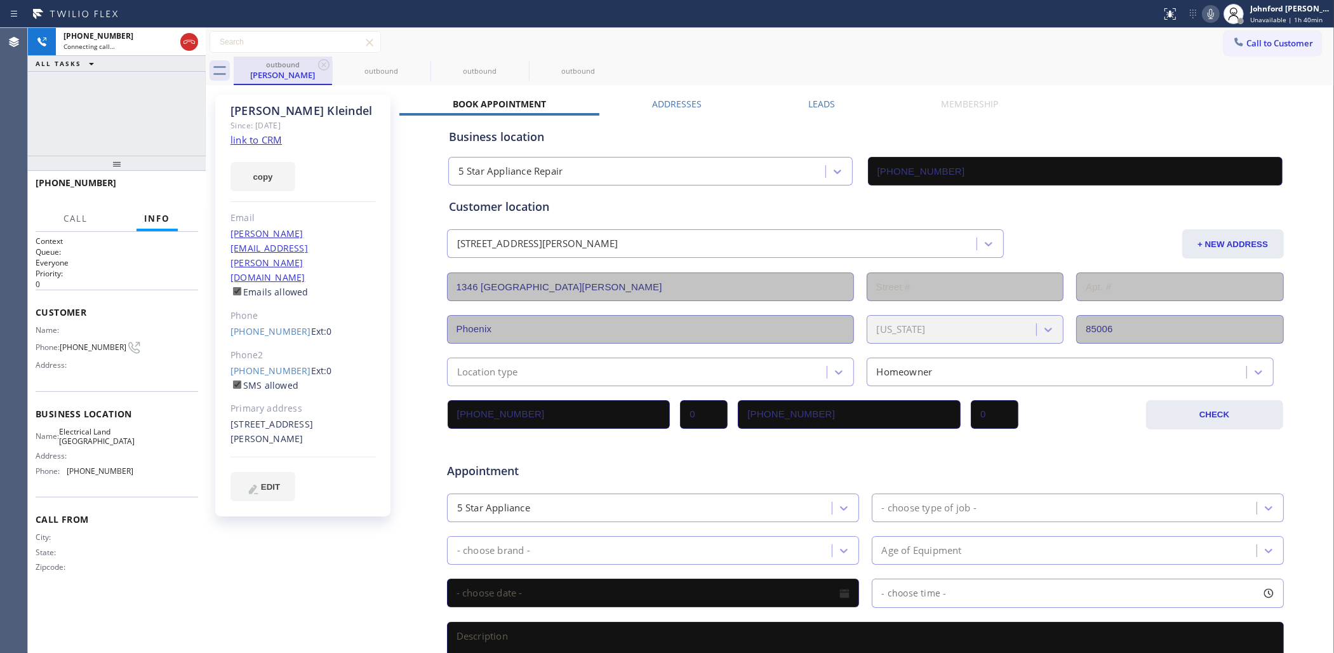
click at [315, 62] on div "outbound" at bounding box center [283, 65] width 96 height 10
click at [326, 64] on icon at bounding box center [323, 64] width 15 height 15
click at [0, 0] on icon at bounding box center [0, 0] width 0 height 0
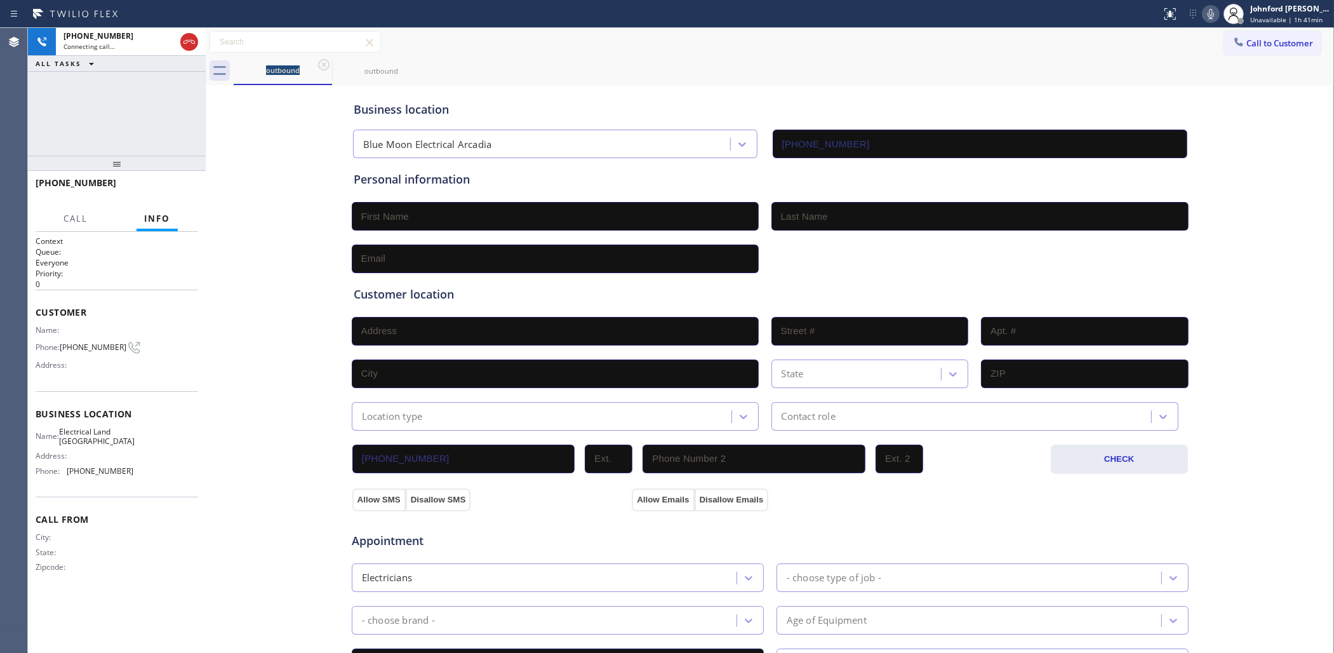
click at [75, 126] on div "+13015022147 Connecting call… ALL TASKS ALL TASKS ACTIVE TASKS TASKS IN WRAP UP" at bounding box center [117, 92] width 178 height 128
click at [191, 46] on icon at bounding box center [189, 41] width 15 height 15
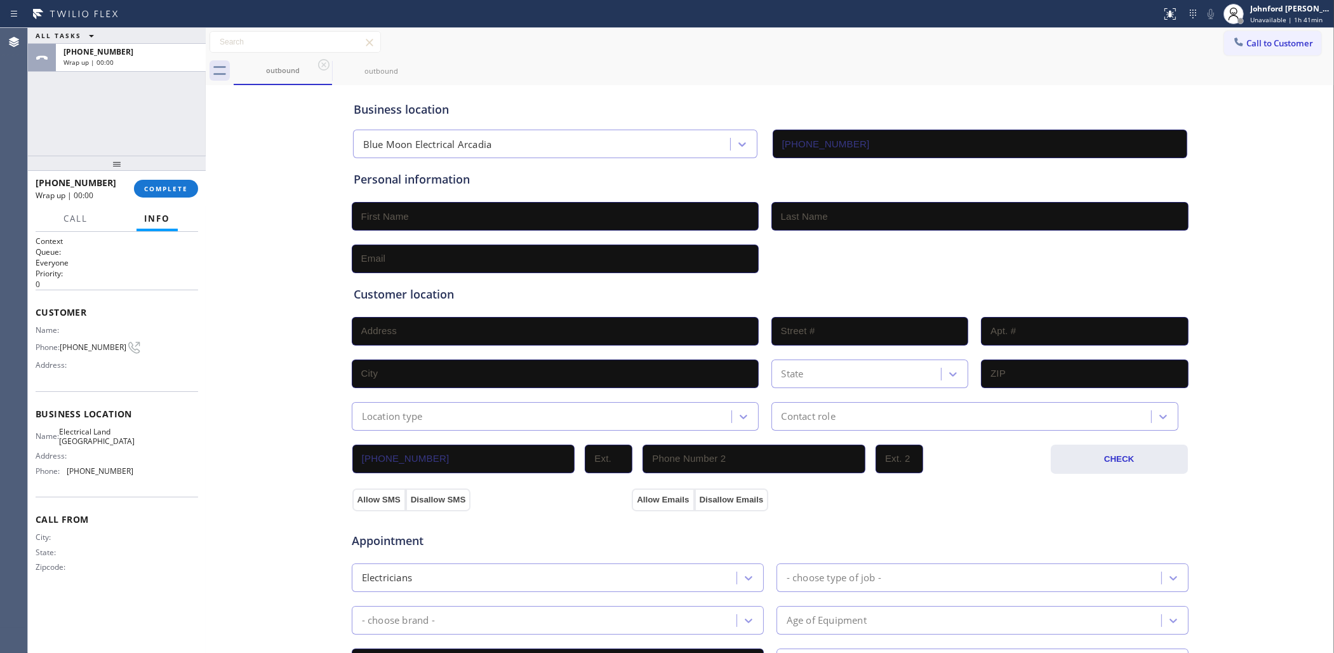
drag, startPoint x: 1243, startPoint y: 46, endPoint x: 1210, endPoint y: 55, distance: 33.4
click at [1233, 46] on span "Call to Customer" at bounding box center [1280, 42] width 67 height 11
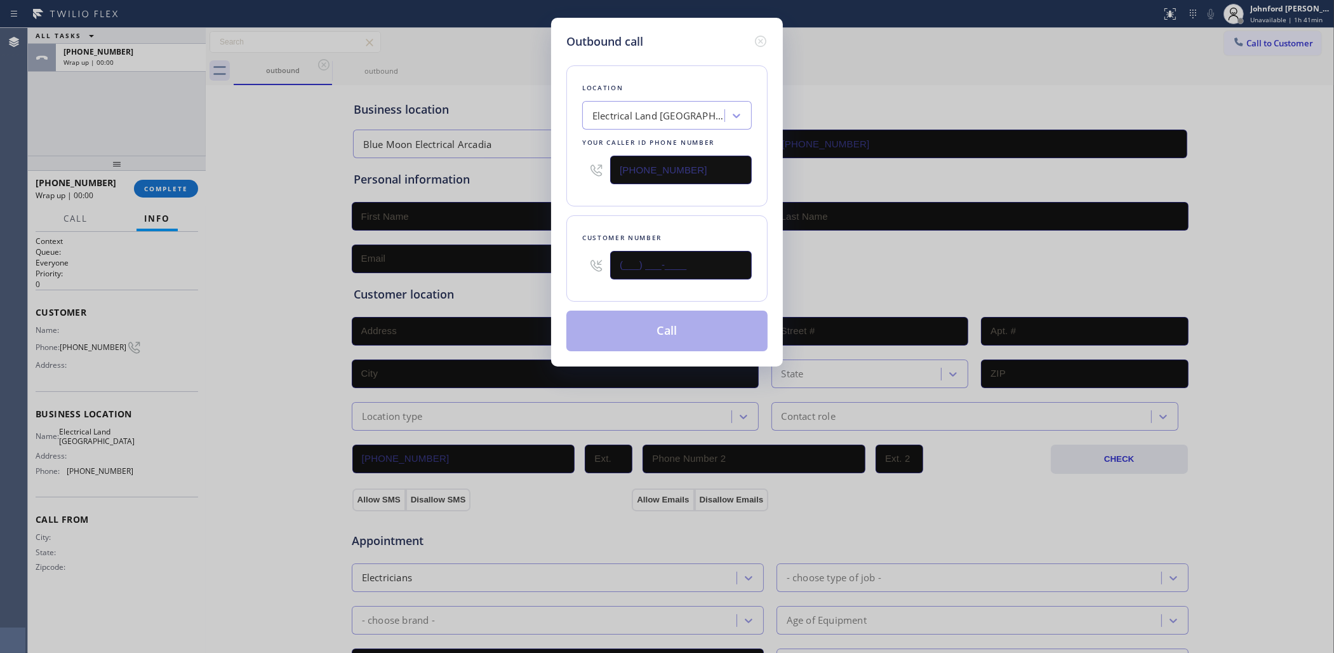
drag, startPoint x: 715, startPoint y: 262, endPoint x: 513, endPoint y: 275, distance: 202.4
click at [513, 275] on div "Outbound call Location Electrical Land Union City Your caller id phone number (…" at bounding box center [667, 326] width 1334 height 653
paste input "301) 502-2147"
type input "(301) 502-2147"
click at [645, 194] on div "Location Electrical Land Union City Your caller id phone number (510) 880-3442" at bounding box center [666, 135] width 201 height 141
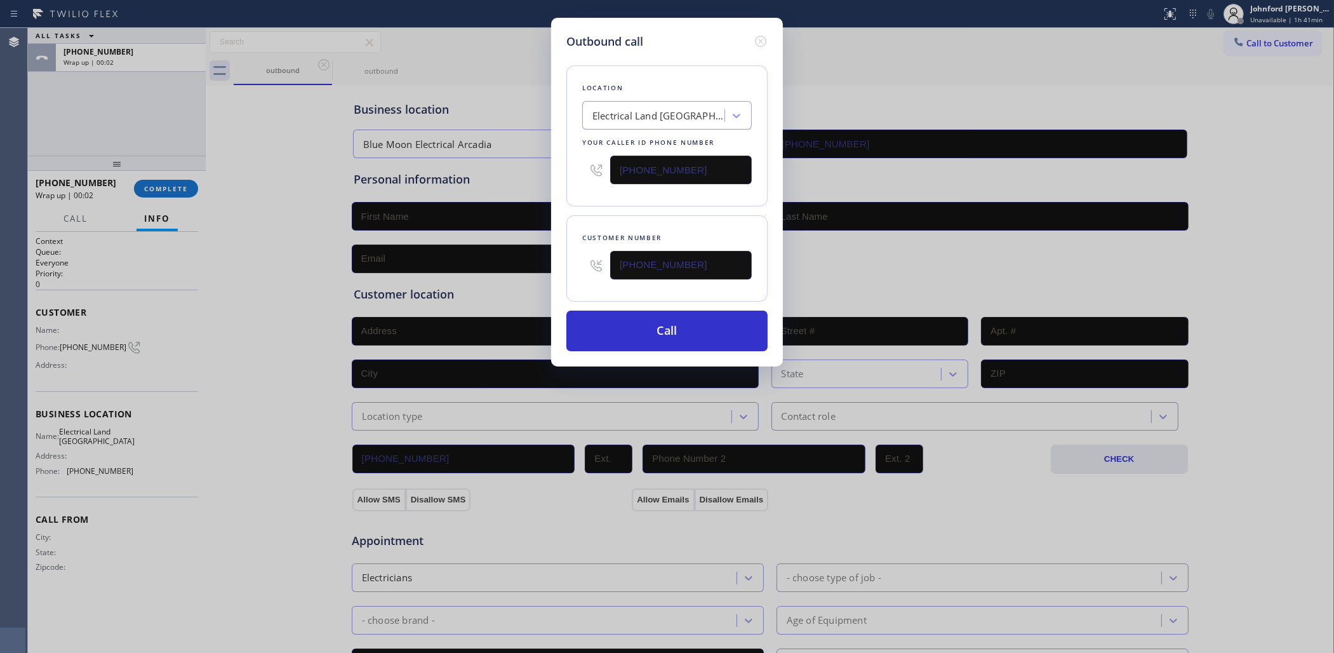
drag, startPoint x: 659, startPoint y: 335, endPoint x: 749, endPoint y: 241, distance: 130.2
click at [659, 334] on button "Call" at bounding box center [666, 331] width 201 height 41
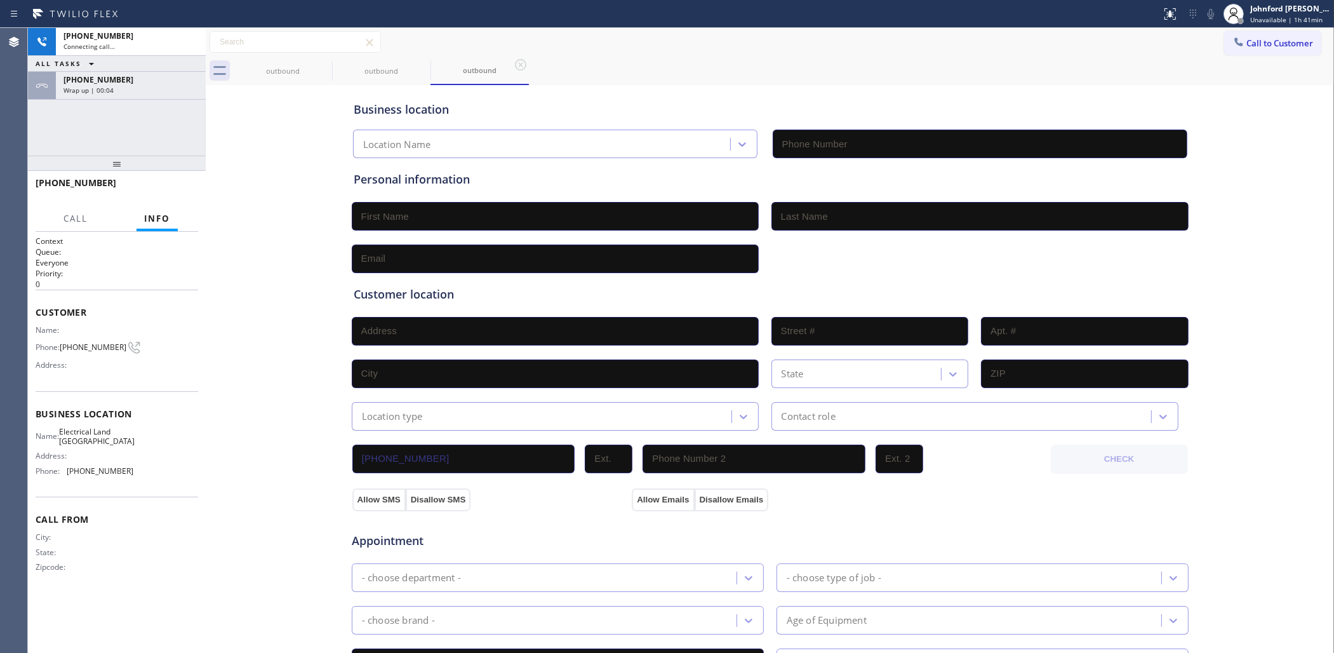
type input "(510) 880-3442"
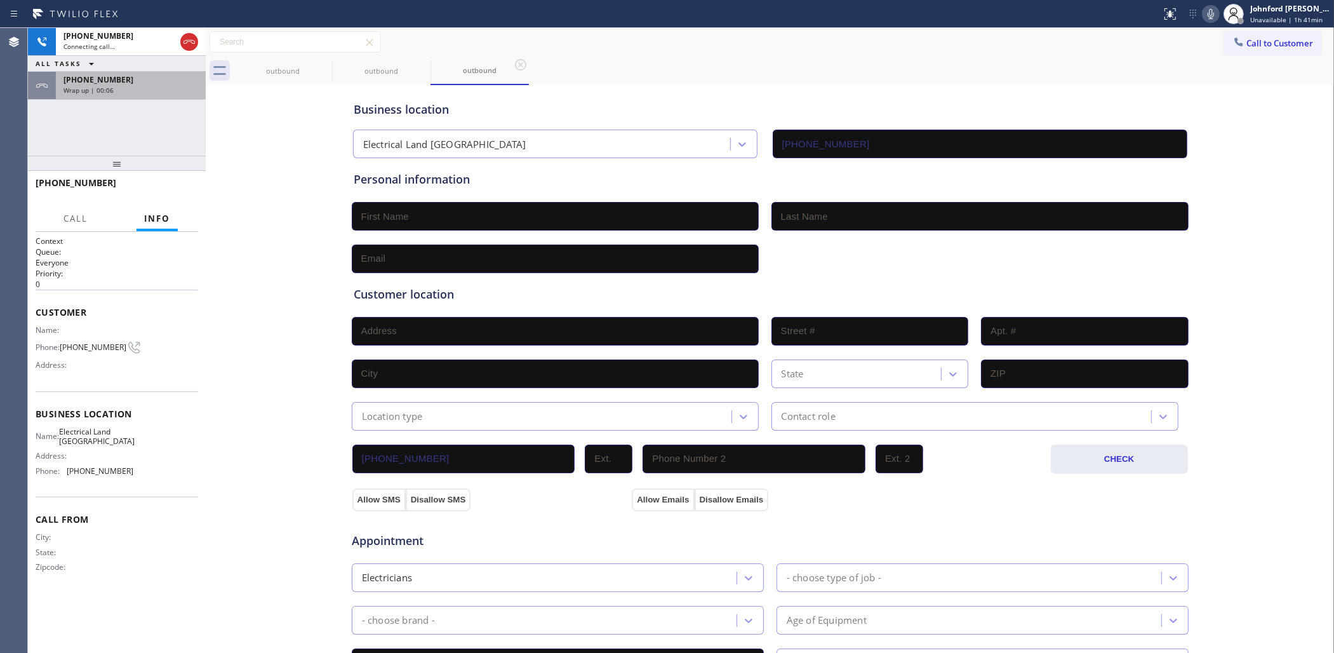
click at [140, 93] on div "Wrap up | 00:06" at bounding box center [131, 90] width 135 height 9
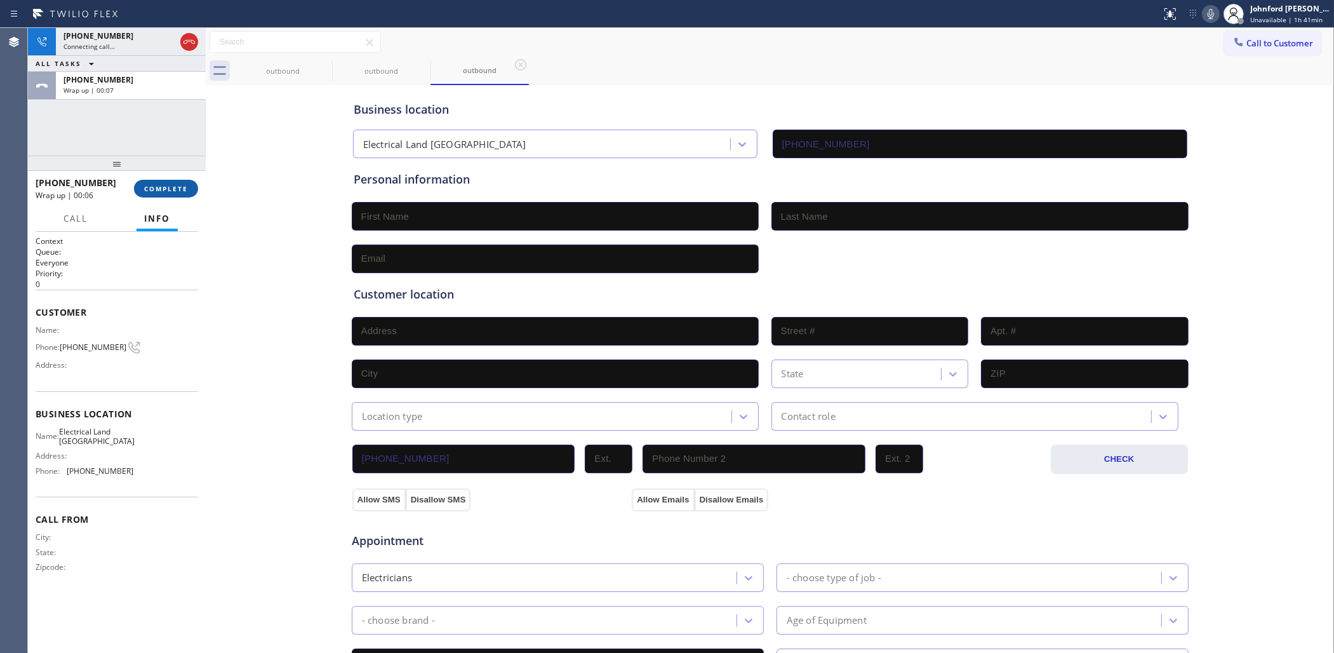
click at [160, 182] on button "COMPLETE" at bounding box center [166, 189] width 64 height 18
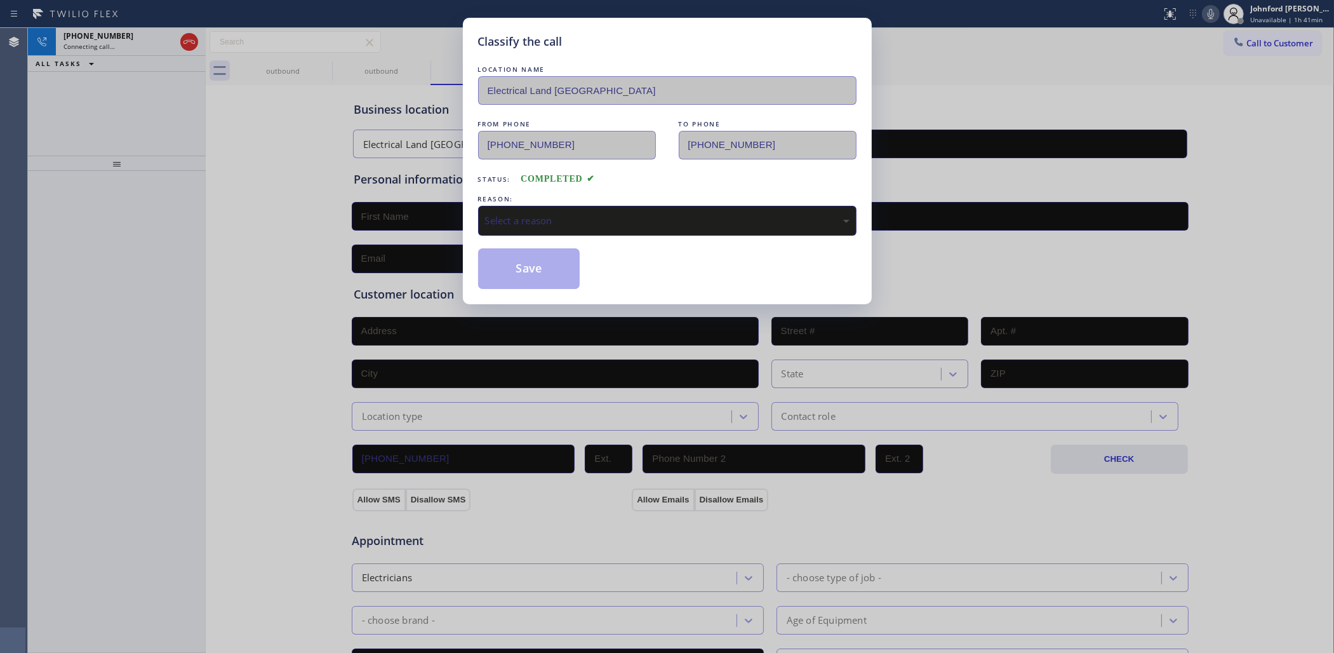
drag, startPoint x: 525, startPoint y: 206, endPoint x: 556, endPoint y: 206, distance: 31.1
click at [532, 206] on div "Select a reason" at bounding box center [667, 221] width 379 height 30
click at [537, 284] on button "Save" at bounding box center [529, 268] width 102 height 41
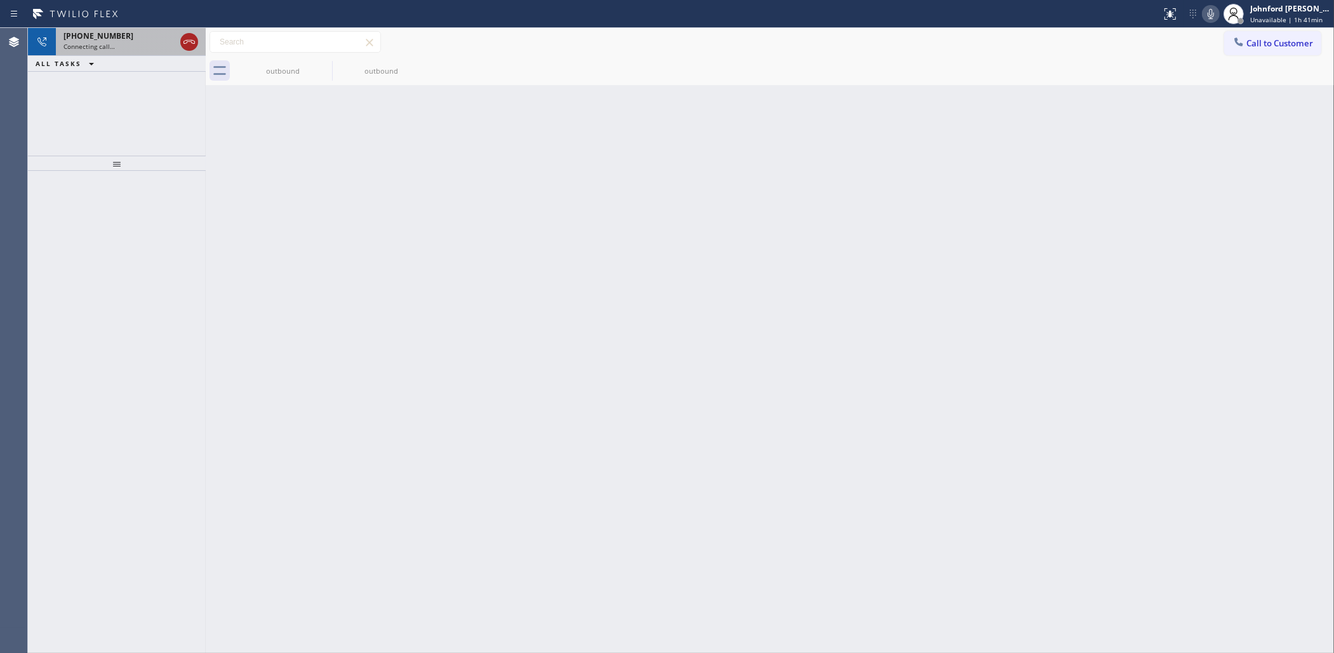
click at [182, 40] on icon at bounding box center [189, 41] width 15 height 15
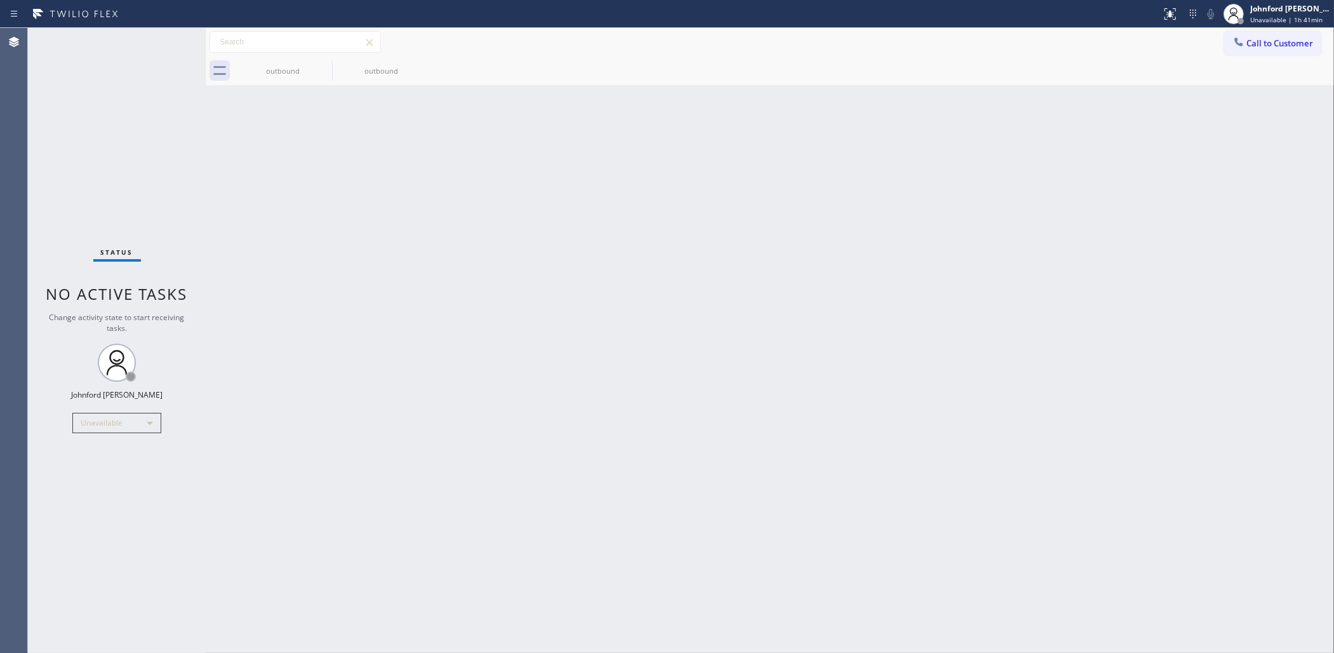
drag, startPoint x: 1267, startPoint y: 48, endPoint x: 1243, endPoint y: 52, distance: 24.5
click at [1233, 48] on button "Call to Customer" at bounding box center [1272, 43] width 97 height 24
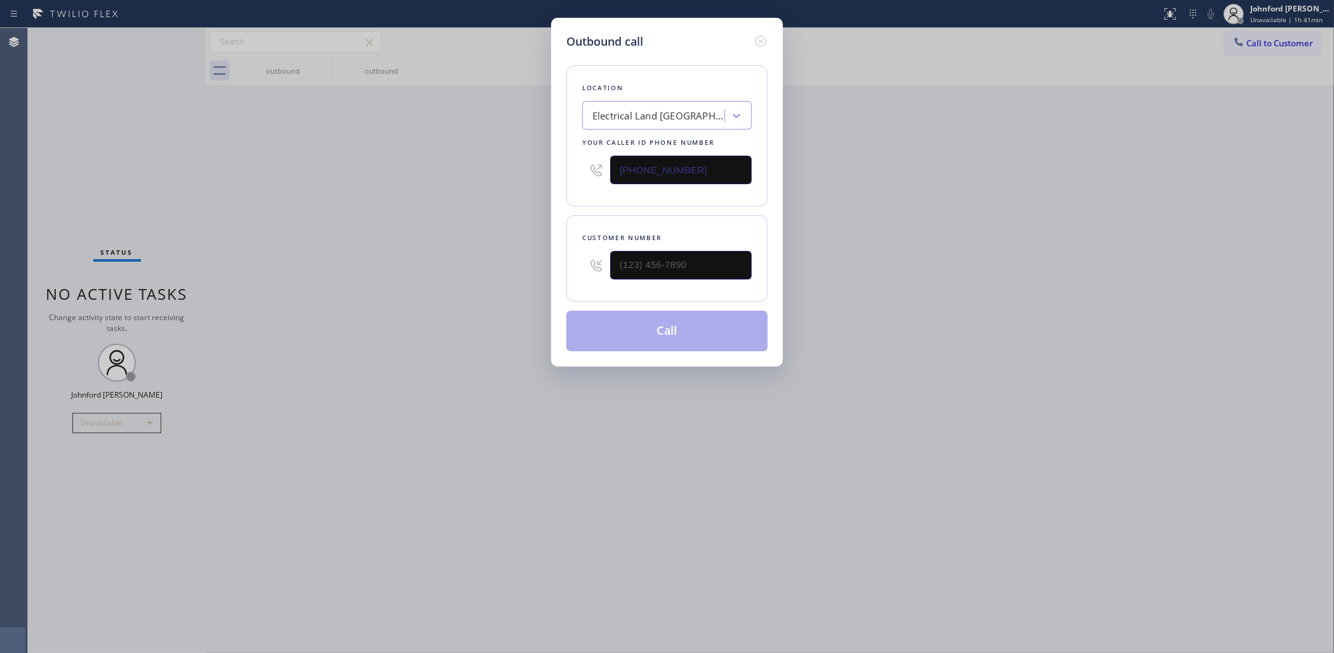
drag, startPoint x: 673, startPoint y: 164, endPoint x: 278, endPoint y: 149, distance: 395.3
click at [307, 149] on div "Outbound call Location Electrical Land Union City Your caller id phone number (…" at bounding box center [667, 326] width 1334 height 653
paste input "855) 731-495"
type input "(855) 731-4952"
drag, startPoint x: 747, startPoint y: 285, endPoint x: 499, endPoint y: 260, distance: 249.5
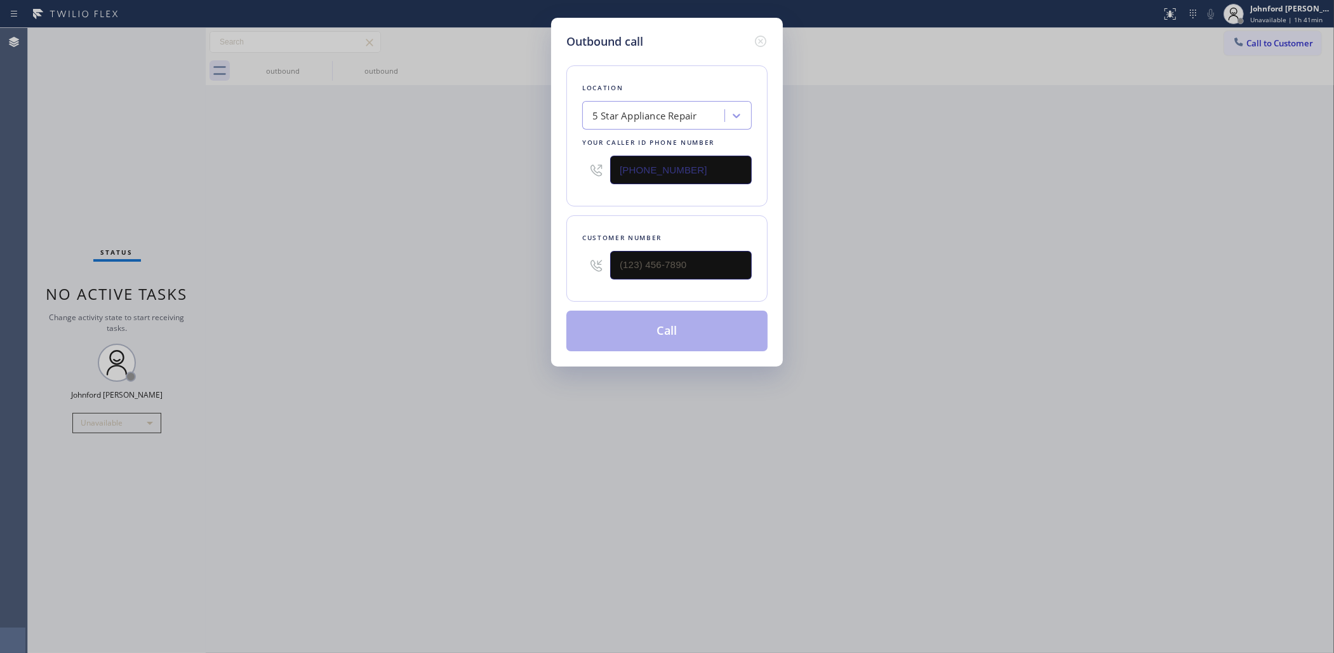
click at [499, 260] on div "Outbound call Location 5 Star Appliance Repair Your caller id phone number (855…" at bounding box center [667, 326] width 1334 height 653
click at [639, 251] on input "(___) ___-____" at bounding box center [681, 265] width 142 height 29
paste input "800) 222-7820"
type input "(800) 222-7820"
click at [400, 250] on div "Outbound call Location 5 Star Appliance Repair Your caller id phone number (855…" at bounding box center [667, 326] width 1334 height 653
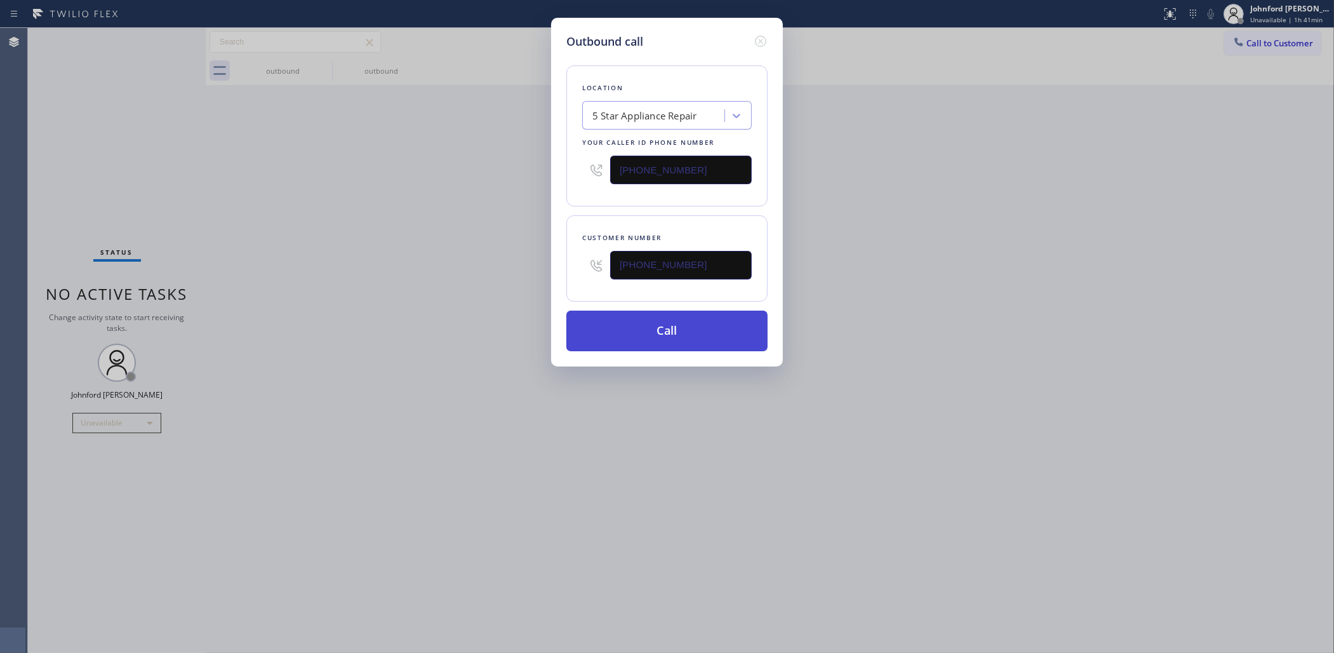
click at [636, 327] on button "Call" at bounding box center [666, 331] width 201 height 41
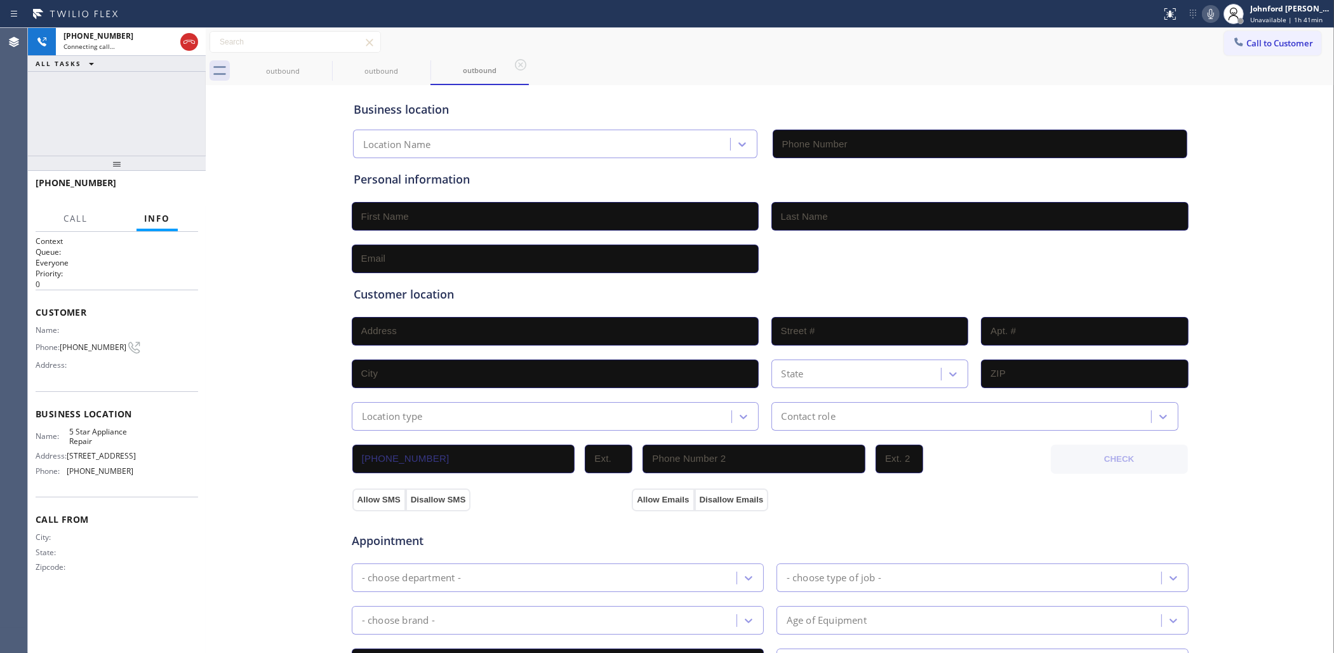
type input "(855) 731-4952"
click at [166, 185] on span "HANG UP" at bounding box center [168, 188] width 39 height 9
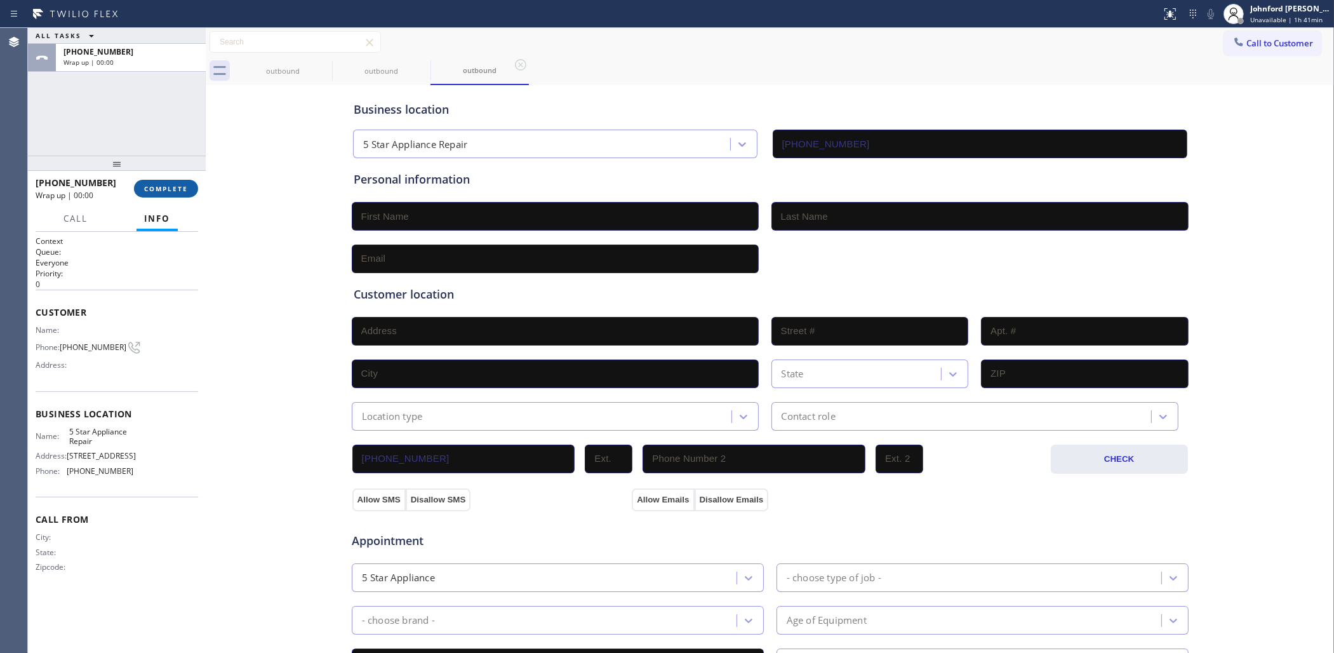
click at [166, 185] on span "COMPLETE" at bounding box center [166, 188] width 44 height 9
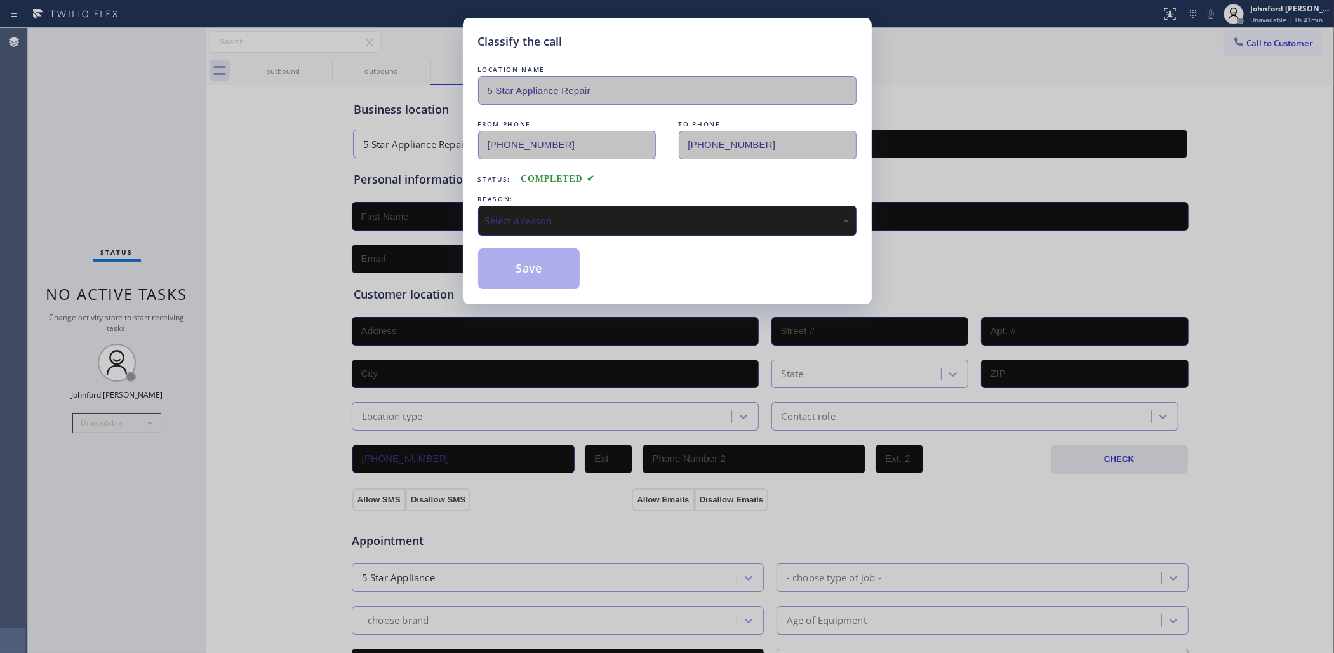
click at [586, 206] on div "Select a reason" at bounding box center [667, 221] width 379 height 30
click at [553, 302] on div "Classify the call LOCATION NAME 5 Star Appliance Repair FROM PHONE (855) 731-49…" at bounding box center [667, 326] width 1334 height 653
click at [548, 249] on button "Save" at bounding box center [529, 268] width 102 height 41
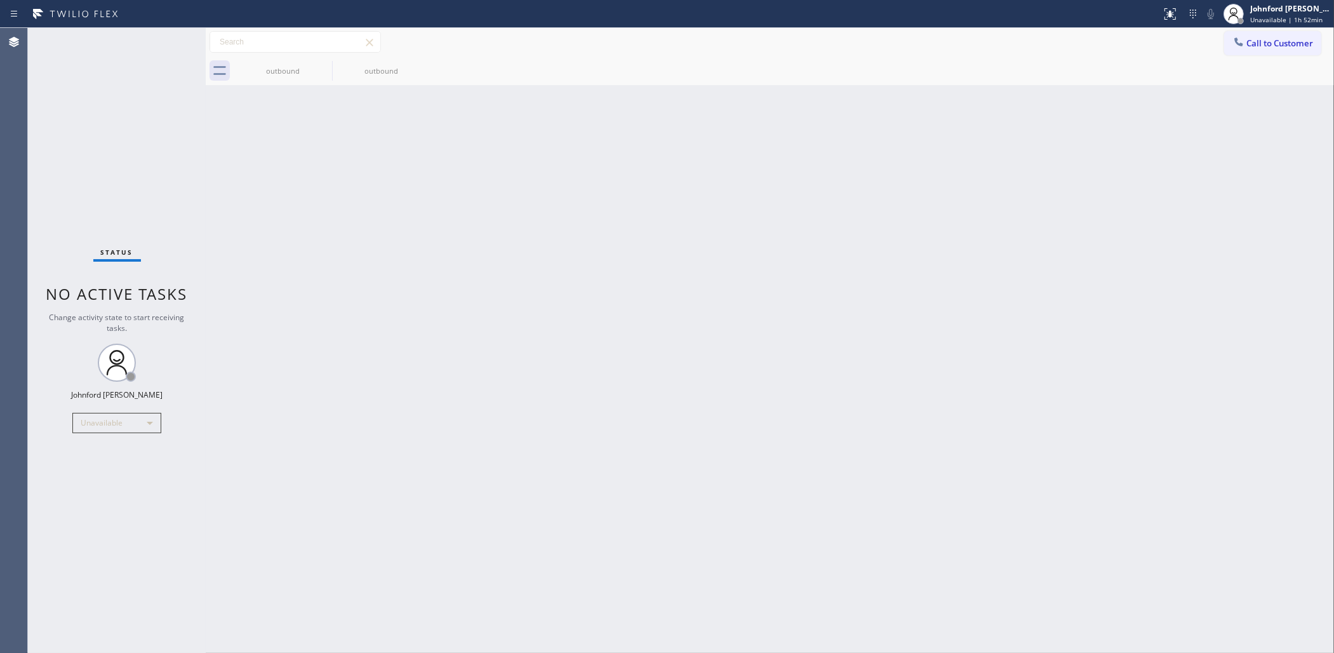
drag, startPoint x: 140, startPoint y: 455, endPoint x: 170, endPoint y: 518, distance: 69.6
click at [170, 518] on div "Status No active tasks Change activity state to start receiving tasks. [PERSON_…" at bounding box center [117, 340] width 178 height 625
click at [347, 424] on div "Back to Dashboard Change Sender ID Customers Technicians Select a contact Outbo…" at bounding box center [770, 340] width 1129 height 625
click at [100, 181] on div "Status No active tasks Change activity state to start receiving tasks. [PERSON_…" at bounding box center [117, 340] width 178 height 625
drag, startPoint x: 1039, startPoint y: 537, endPoint x: 1043, endPoint y: 643, distance: 105.5
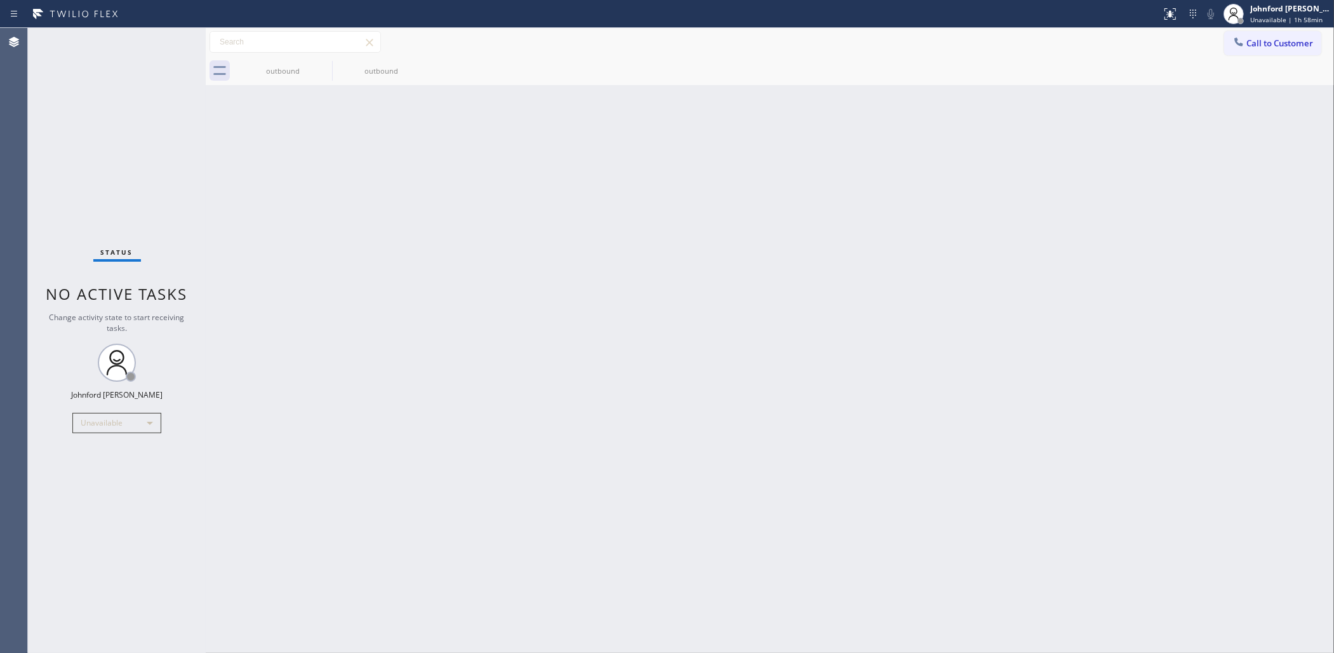
click at [1039, 537] on div "Back to Dashboard Change Sender ID Customers Technicians Select a contact Outbo…" at bounding box center [770, 340] width 1129 height 625
click at [131, 430] on div "Unavailable" at bounding box center [116, 423] width 89 height 20
click at [97, 490] on li "Break" at bounding box center [116, 488] width 86 height 15
click at [138, 427] on div "Break" at bounding box center [116, 423] width 89 height 20
click at [121, 475] on li "Unavailable" at bounding box center [116, 472] width 86 height 15
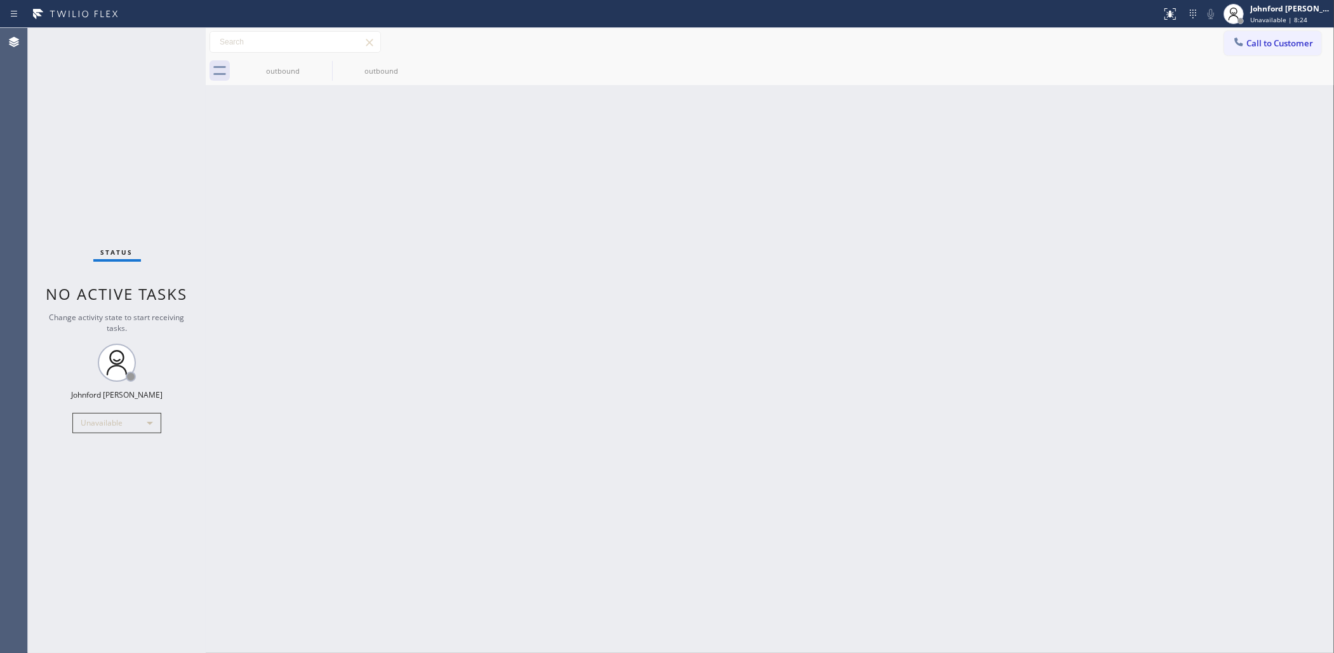
click at [922, 265] on div "Back to Dashboard Change Sender ID Customers Technicians Select a contact Outbo…" at bounding box center [770, 340] width 1129 height 625
drag, startPoint x: 69, startPoint y: 180, endPoint x: 69, endPoint y: 171, distance: 8.3
click at [69, 180] on div "Status No active tasks Change activity state to start receiving tasks. [PERSON_…" at bounding box center [117, 340] width 178 height 625
click at [1233, 60] on div "outbound outbound" at bounding box center [784, 71] width 1101 height 29
click at [1233, 46] on span "Call to Customer" at bounding box center [1280, 42] width 67 height 11
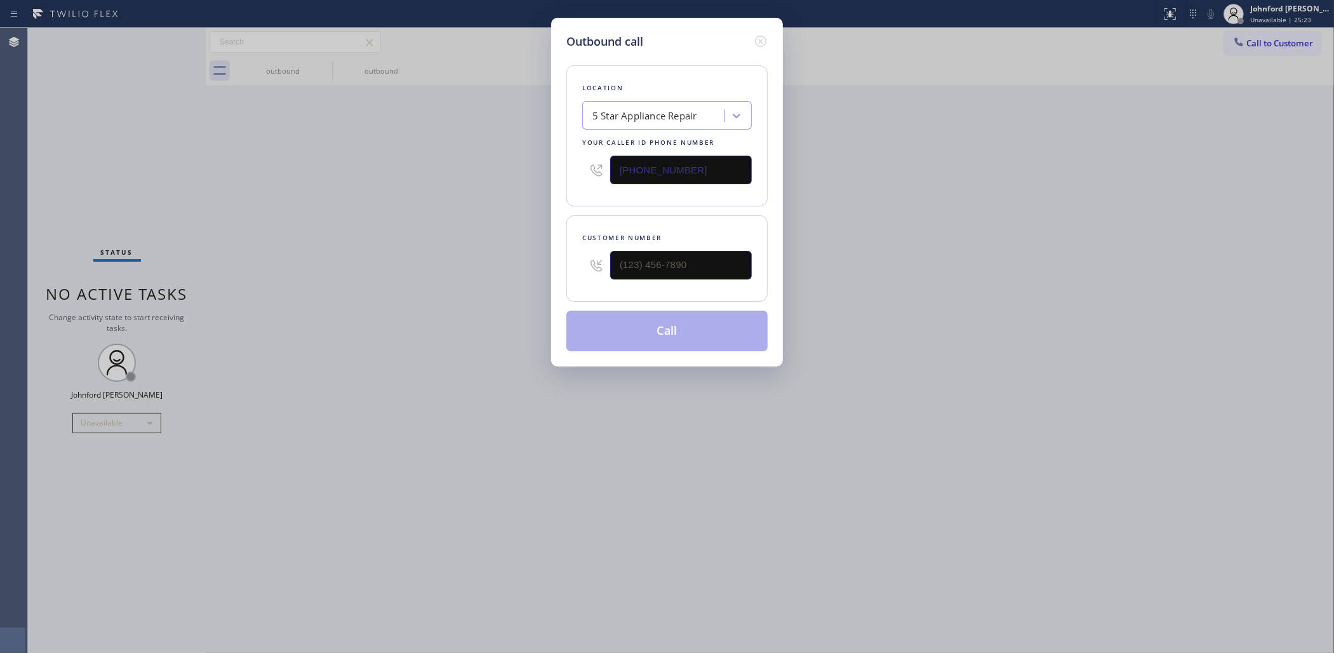
drag, startPoint x: 573, startPoint y: 287, endPoint x: 508, endPoint y: 279, distance: 65.2
click at [523, 283] on div "Outbound call Location 5 Star Appliance Repair Your caller id phone number (855…" at bounding box center [667, 326] width 1334 height 653
click at [704, 284] on div "Customer number" at bounding box center [666, 258] width 201 height 86
drag, startPoint x: 714, startPoint y: 265, endPoint x: 565, endPoint y: 284, distance: 150.5
click at [570, 285] on div "Customer number (___) ___-____" at bounding box center [666, 258] width 201 height 86
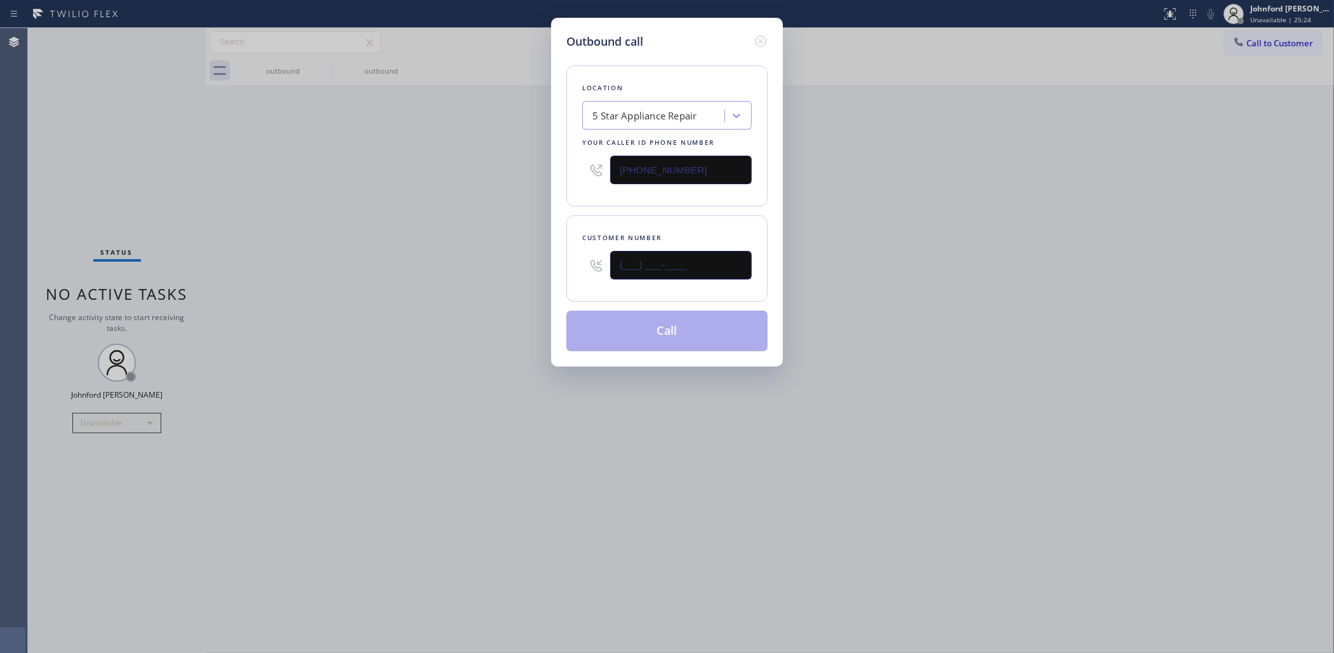
paste input "916) 612-9624"
type input "(916) 612-9624"
drag, startPoint x: 961, startPoint y: 213, endPoint x: 1022, endPoint y: 56, distance: 168.5
click at [962, 211] on div "Outbound call Location 5 Star Appliance Repair Your caller id phone number (855…" at bounding box center [667, 326] width 1334 height 653
paste input "00) 686-5038"
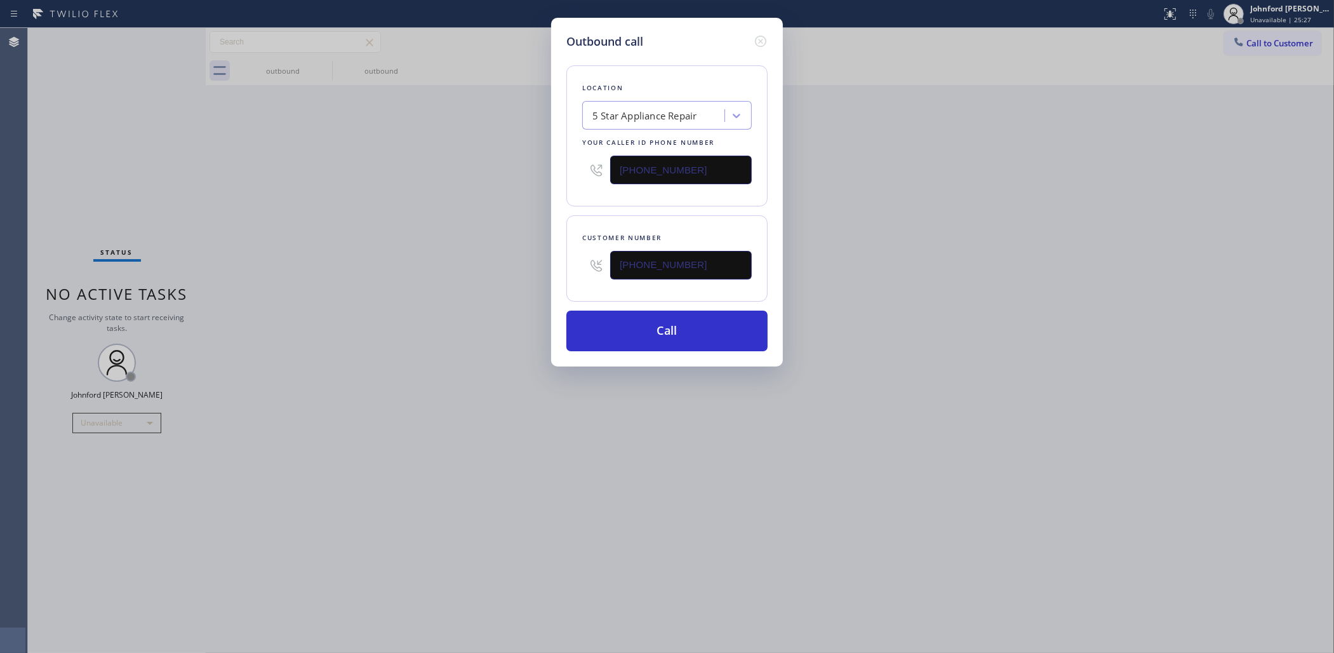
click at [471, 172] on div "Outbound call Location 5 Star Appliance Repair Your caller id phone number (800…" at bounding box center [667, 326] width 1334 height 653
click at [532, 351] on div "Outbound call Location 5 Star Air Your caller id phone number (800) 686-5038 Cu…" at bounding box center [667, 326] width 1334 height 653
click at [434, 421] on div "Outbound call Location 5 Star Air Your caller id phone number (800) 686-5038 Cu…" at bounding box center [667, 326] width 1334 height 653
click at [436, 318] on div "Outbound call Location 5 Star Air Your caller id phone number (800) 686-5038 Cu…" at bounding box center [667, 326] width 1334 height 653
click at [84, 199] on div "Outbound call Location 5 Star Air Your caller id phone number (800) 686-5038 Cu…" at bounding box center [667, 326] width 1334 height 653
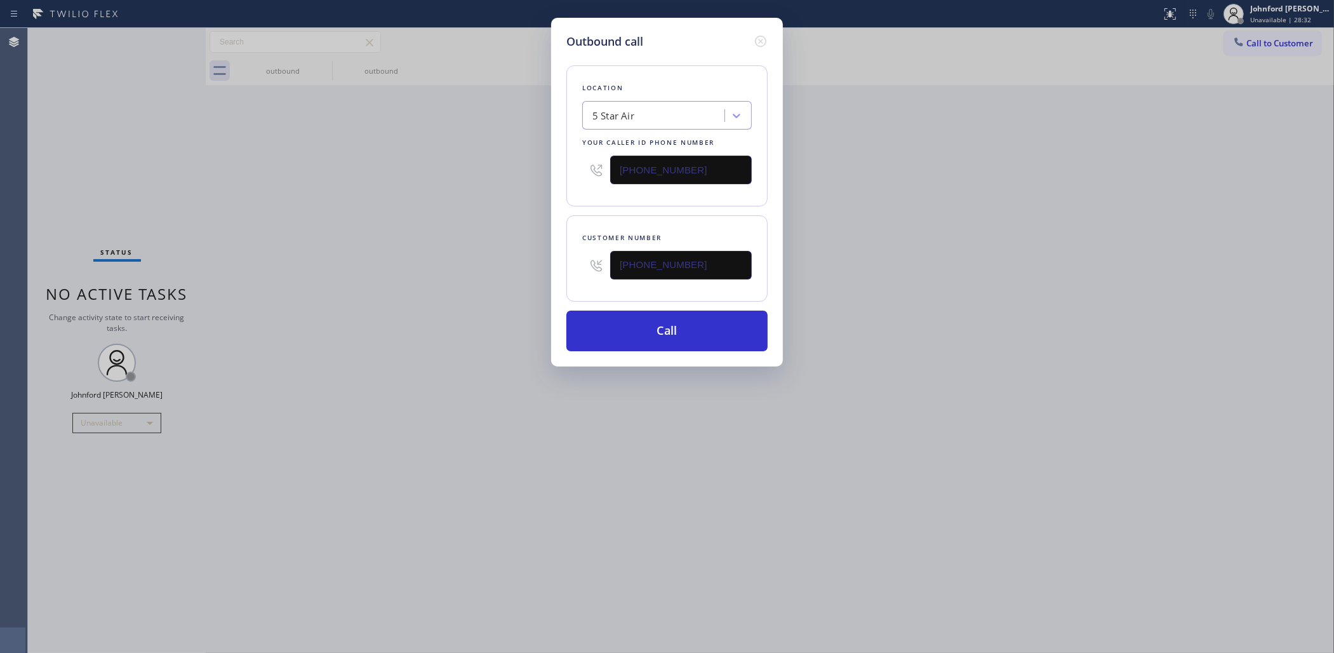
drag, startPoint x: 711, startPoint y: 162, endPoint x: 441, endPoint y: 163, distance: 269.9
click at [445, 162] on div "Outbound call Location 5 Star Air Your caller id phone number (800) 686-5038 Cu…" at bounding box center [667, 326] width 1334 height 653
paste input "720) 330-069"
type input "(720) 330-0698"
drag, startPoint x: 680, startPoint y: 271, endPoint x: 470, endPoint y: 274, distance: 209.6
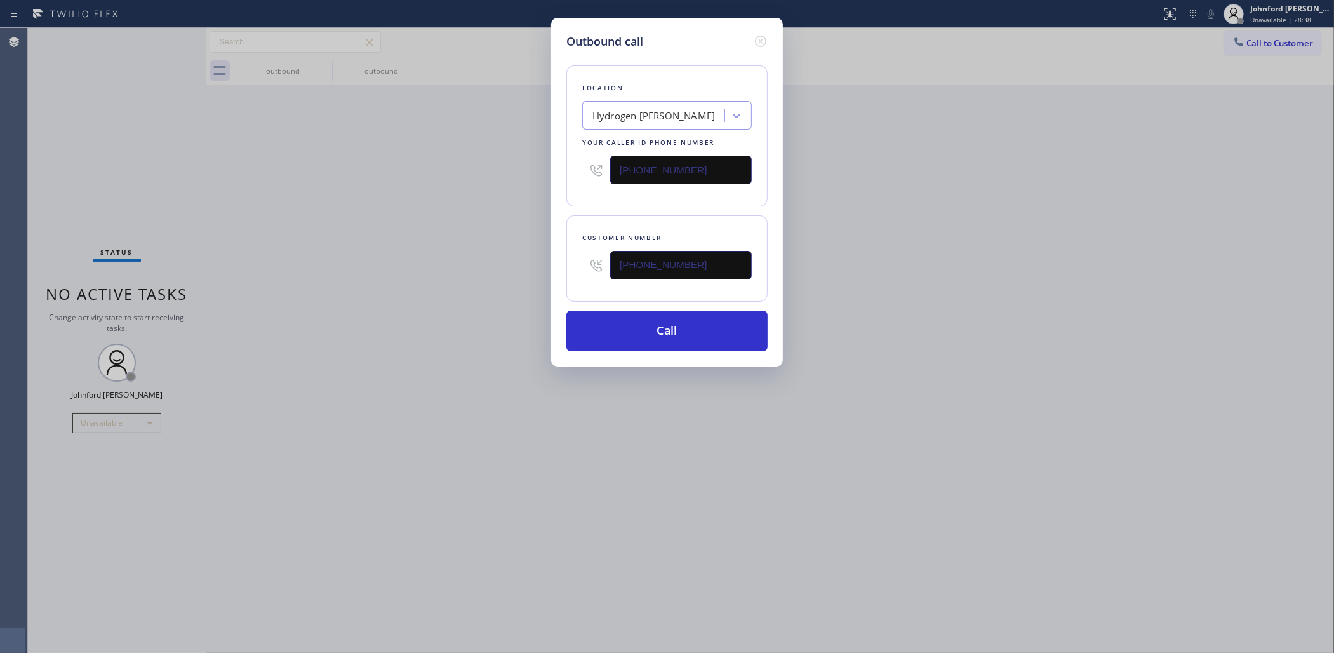
click at [471, 274] on div "Outbound call Location Hydrogen Fugitt Freezer Your caller id phone number (720…" at bounding box center [667, 326] width 1334 height 653
paste input "720) 414-0228"
type input "(720) 414-0228"
click at [495, 285] on div "Outbound call Location Hydrogen Fugitt Freezer Your caller id phone number (720…" at bounding box center [667, 326] width 1334 height 653
click at [599, 326] on button "Call" at bounding box center [666, 331] width 201 height 41
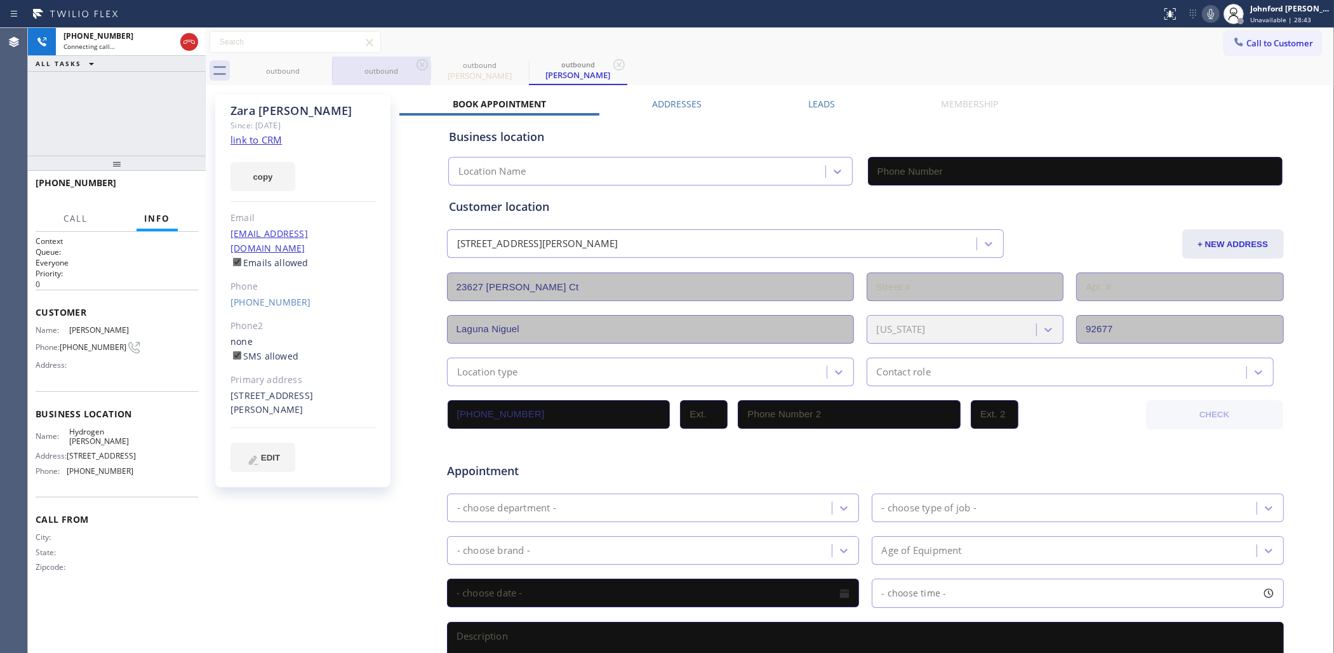
type input "(720) 330-0698"
click at [321, 72] on icon at bounding box center [323, 64] width 15 height 15
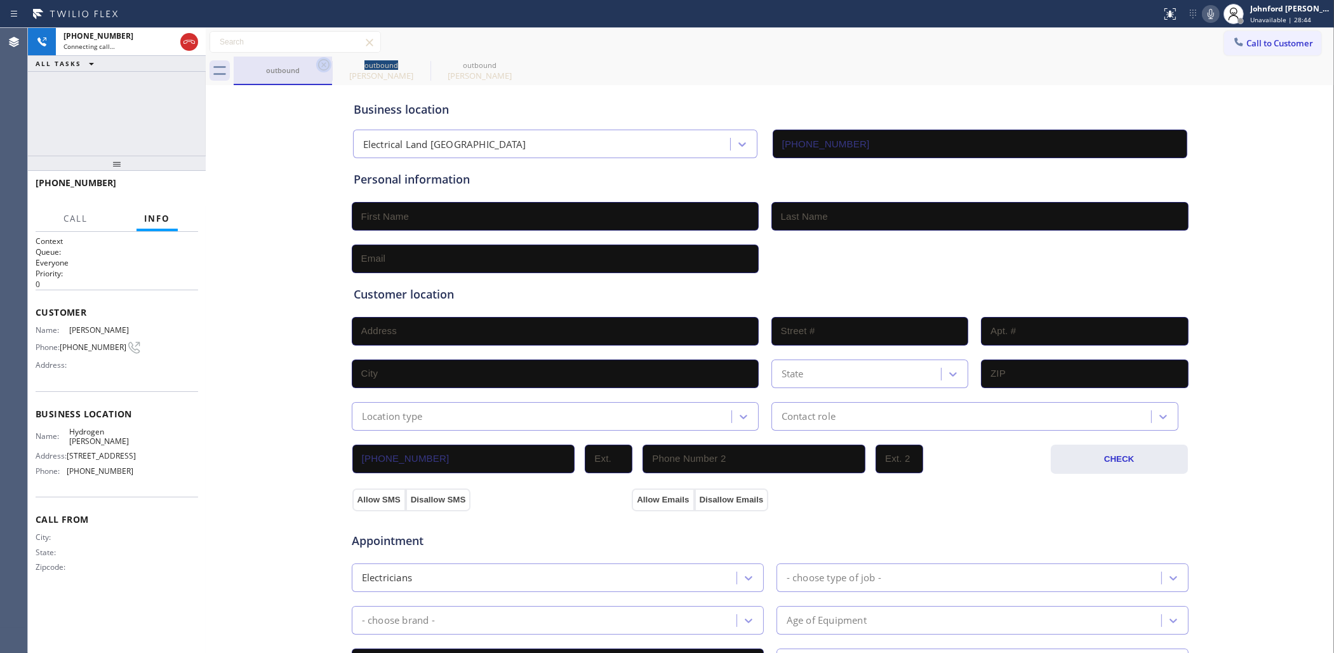
click at [322, 72] on icon at bounding box center [323, 64] width 15 height 15
type input "(720) 330-0698"
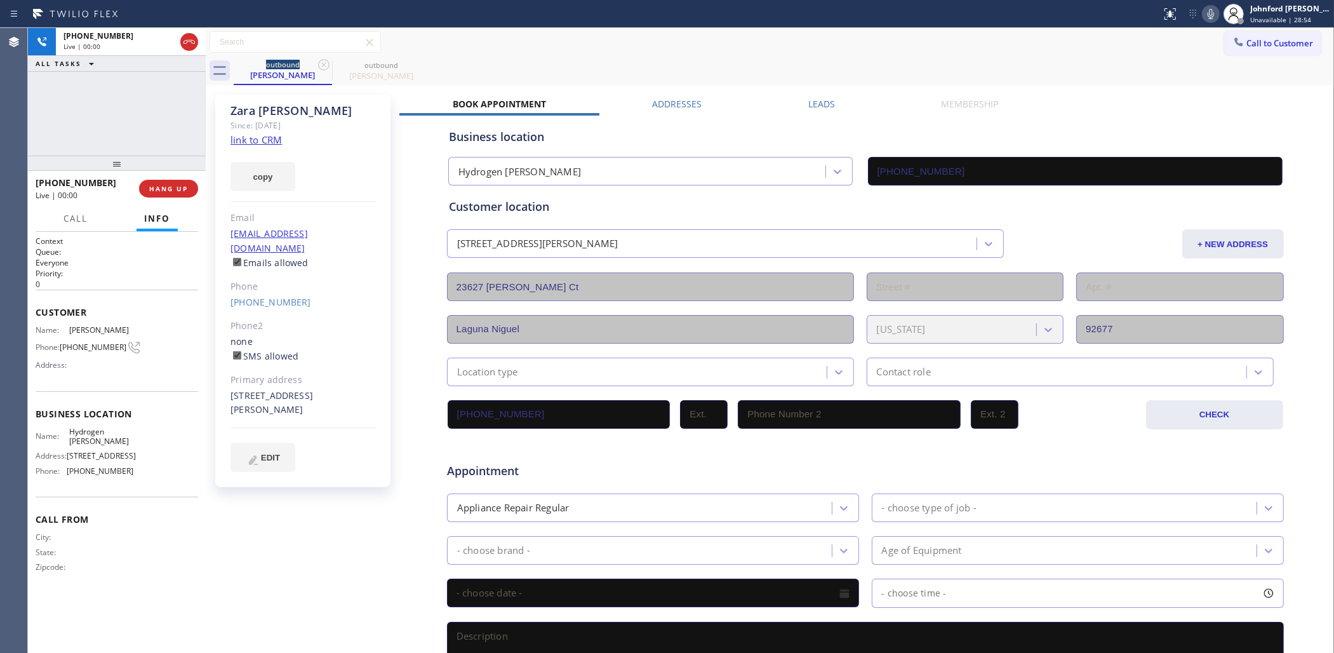
drag, startPoint x: 90, startPoint y: 121, endPoint x: 114, endPoint y: 119, distance: 24.2
click at [92, 119] on div "+19166129624 Live | 00:00 ALL TASKS ALL TASKS ACTIVE TASKS TASKS IN WRAP UP" at bounding box center [117, 92] width 178 height 128
click at [175, 198] on div "+19166129624 Live | 00:00 HANG UP" at bounding box center [117, 188] width 163 height 33
click at [182, 183] on button "HANG UP" at bounding box center [168, 189] width 59 height 18
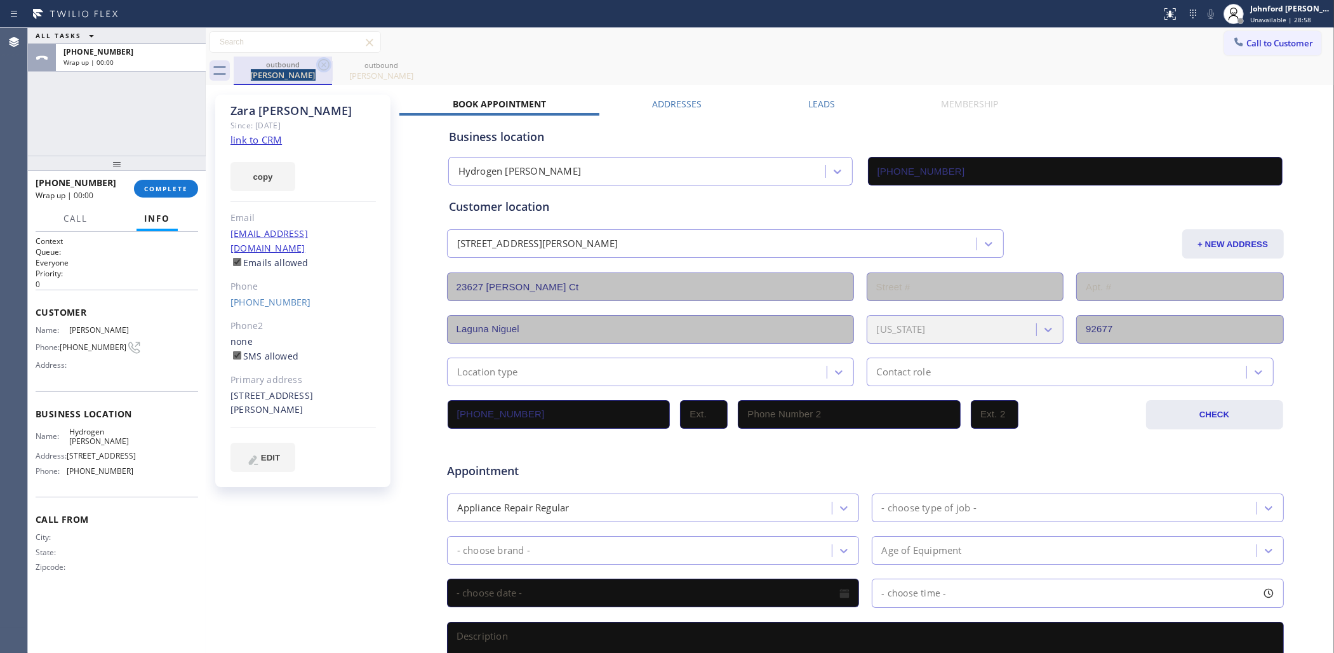
click at [316, 64] on div "outbound Zara Muha" at bounding box center [283, 71] width 98 height 29
click at [316, 64] on icon at bounding box center [323, 64] width 15 height 15
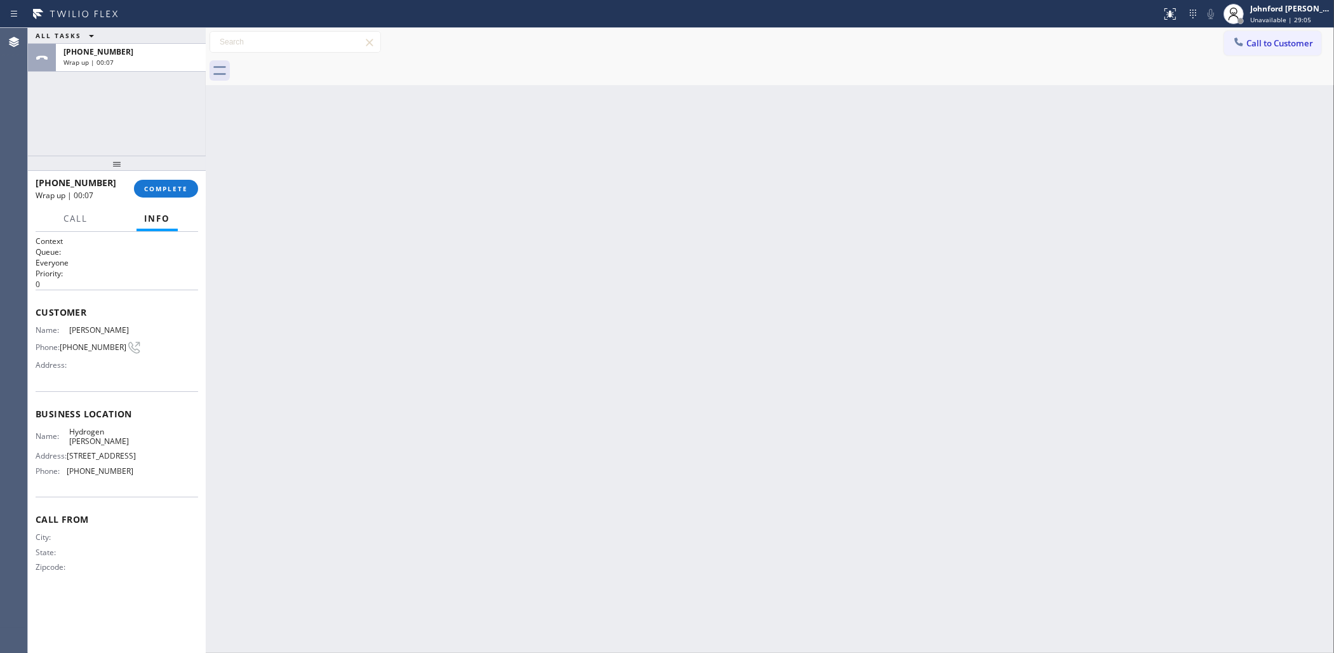
click at [102, 124] on div "ALL TASKS ALL TASKS ACTIVE TASKS TASKS IN WRAP UP +19166129624 Wrap up | 00:07" at bounding box center [117, 92] width 178 height 128
click at [159, 202] on div "+19166129624 Wrap up | 00:11 COMPLETE" at bounding box center [117, 188] width 163 height 33
click at [161, 192] on span "COMPLETE" at bounding box center [166, 188] width 44 height 9
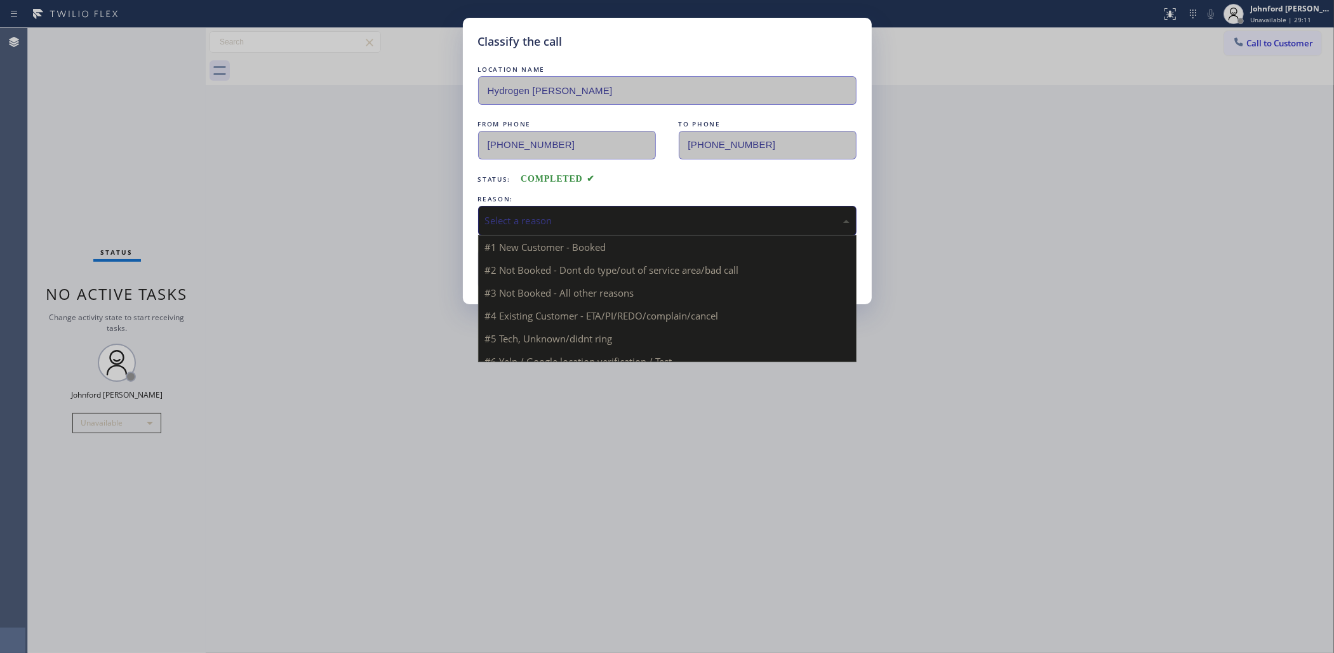
click at [546, 206] on div "Select a reason" at bounding box center [667, 221] width 379 height 30
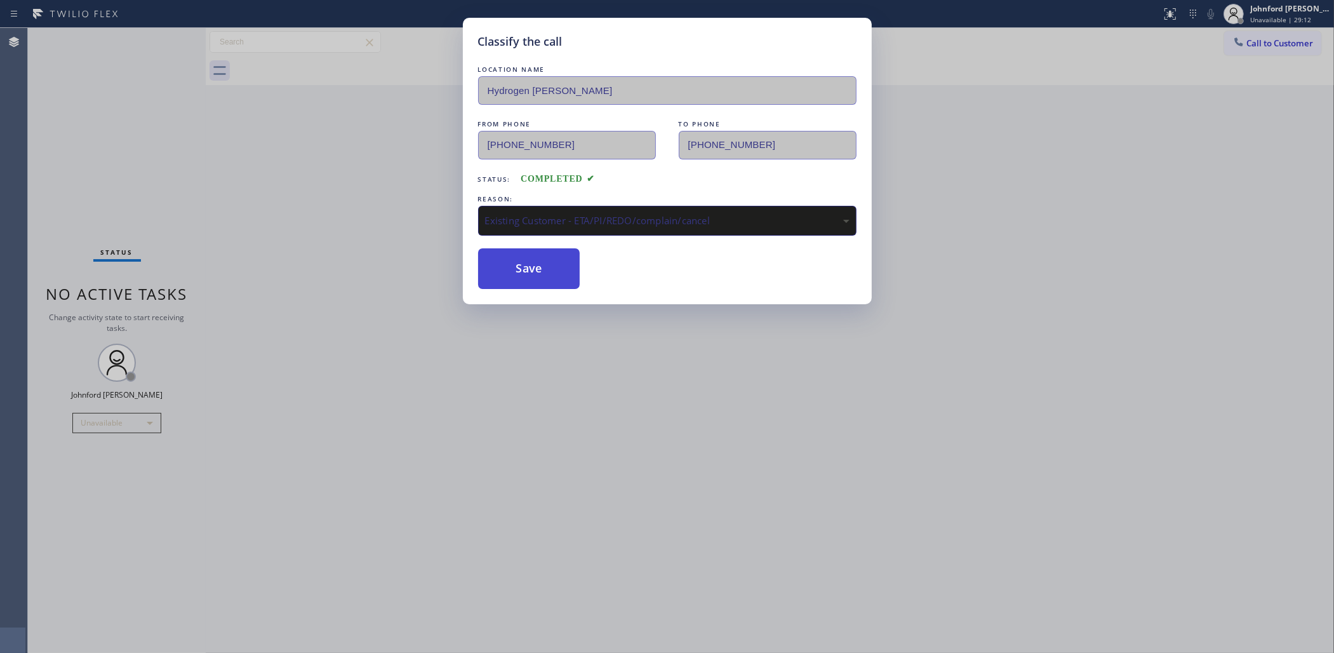
click at [525, 273] on button "Save" at bounding box center [529, 268] width 102 height 41
click at [1233, 39] on div "Classify the call LOCATION NAME 5 Star Appliance Repair FROM PHONE (855) 731-49…" at bounding box center [681, 340] width 1306 height 625
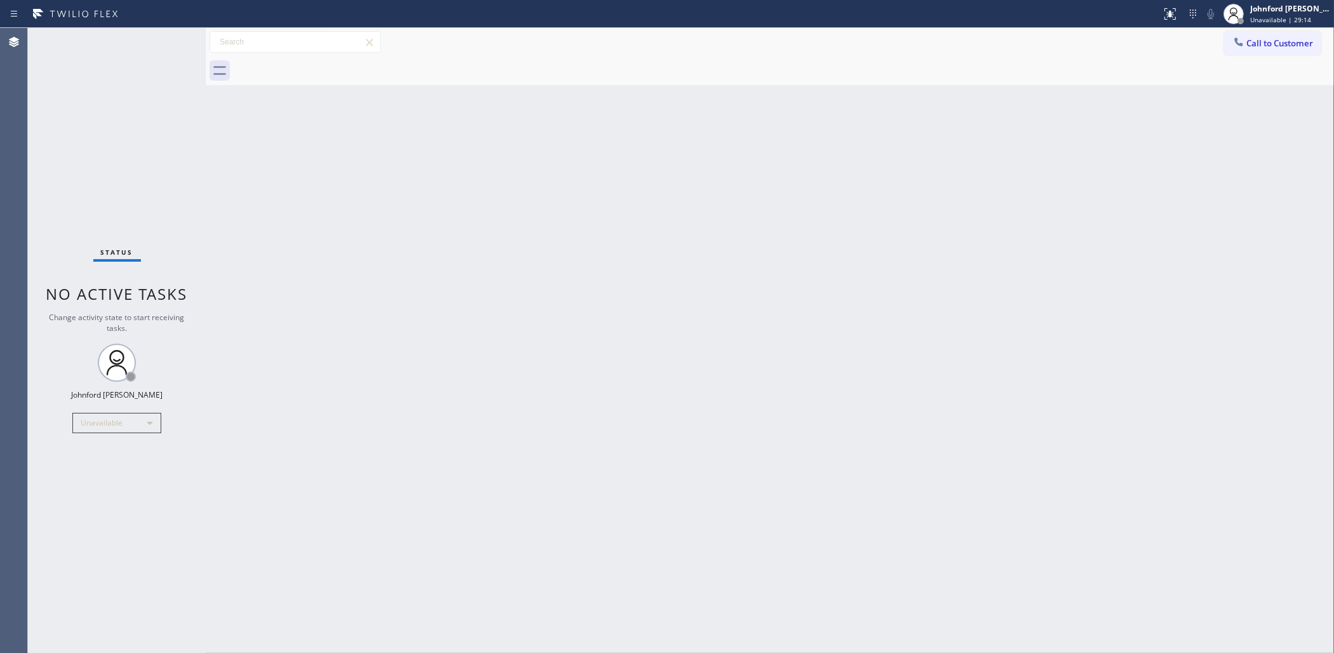
drag, startPoint x: 1242, startPoint y: 46, endPoint x: 957, endPoint y: 112, distance: 292.8
click at [1233, 45] on div at bounding box center [1238, 43] width 15 height 15
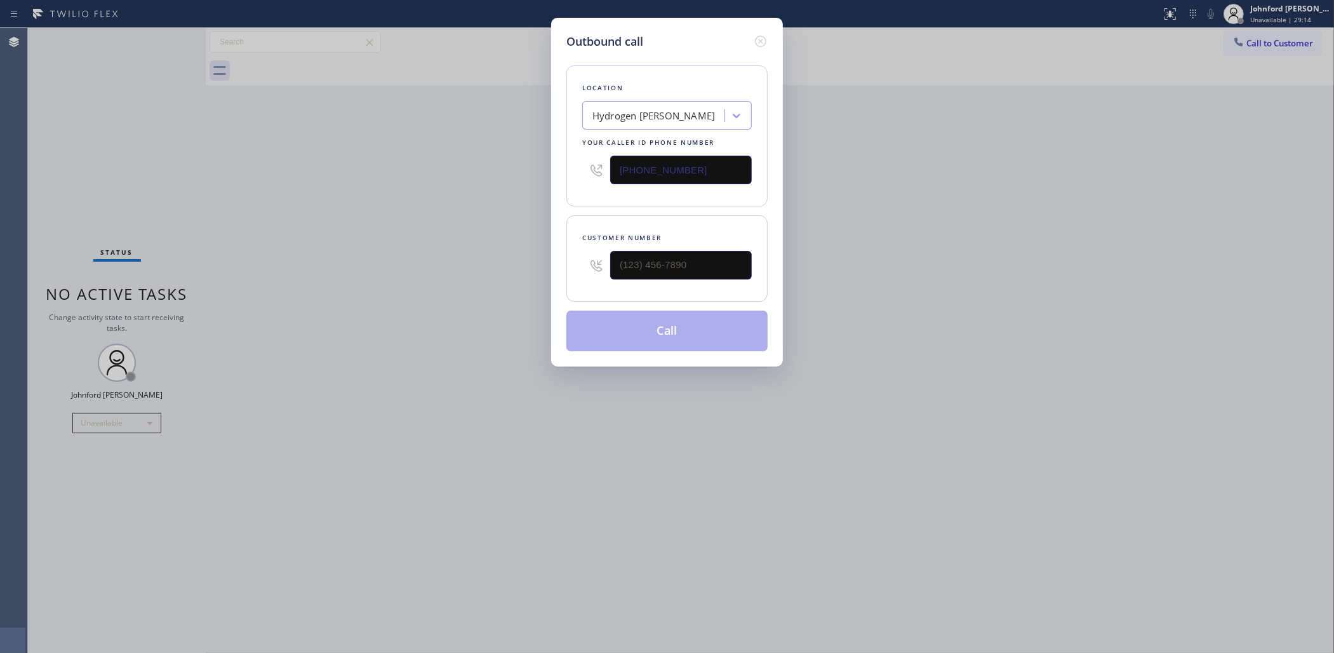
drag, startPoint x: 723, startPoint y: 236, endPoint x: 608, endPoint y: 264, distance: 117.7
click at [608, 264] on div "Customer number" at bounding box center [666, 258] width 201 height 86
paste input "720) 414-0228"
type input "(720) 414-0228"
click at [404, 236] on div "Outbound call Location Hydrogen Fugitt Freezer Your caller id phone number (720…" at bounding box center [667, 326] width 1334 height 653
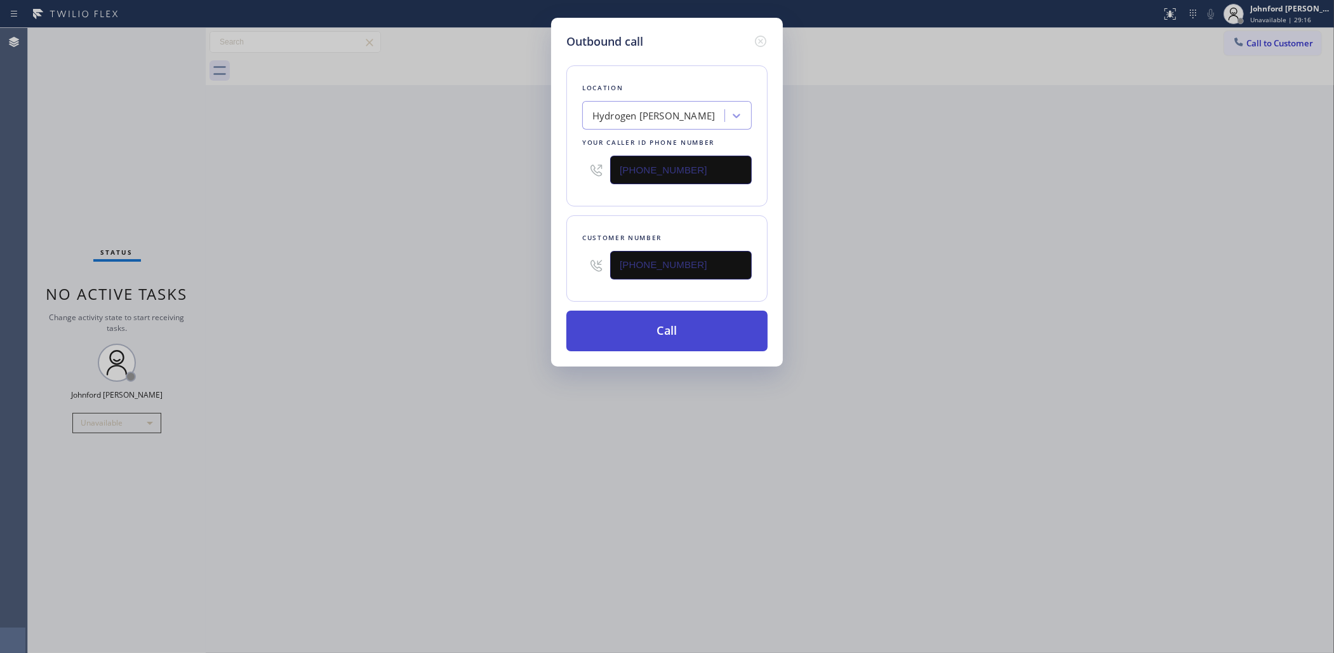
click at [640, 333] on button "Call" at bounding box center [666, 331] width 201 height 41
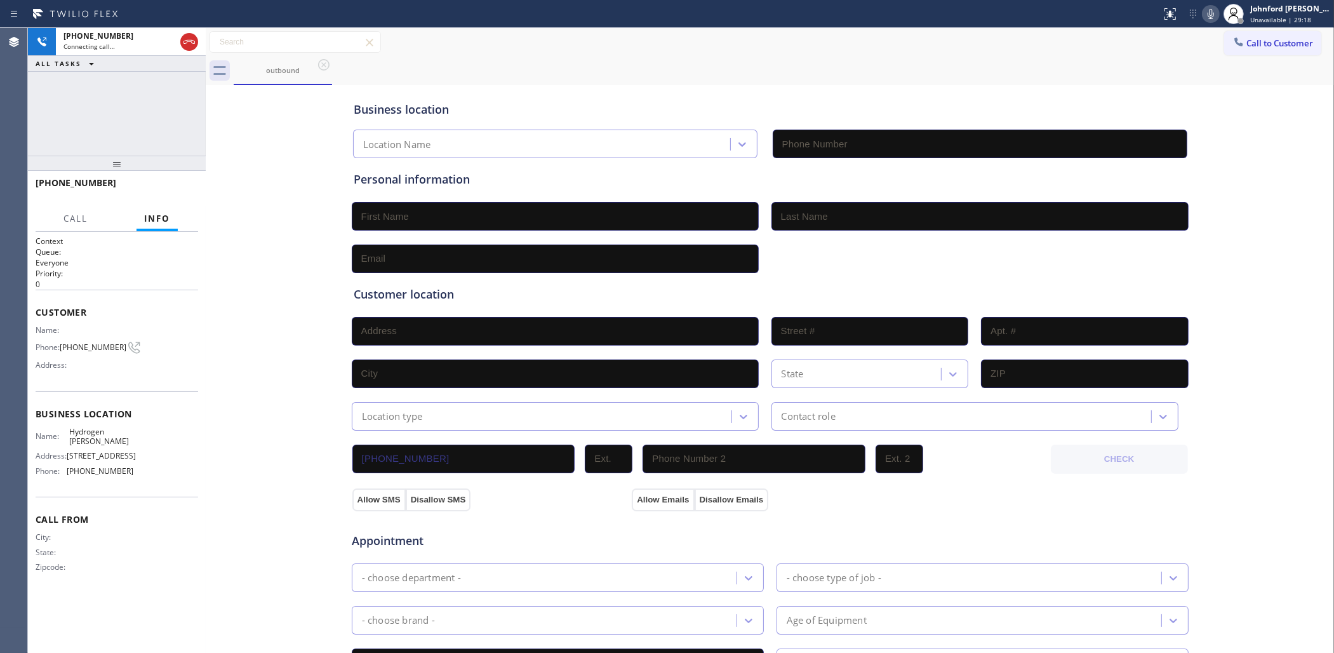
type input "(720) 330-0698"
click at [175, 182] on button "HANG UP" at bounding box center [168, 189] width 59 height 18
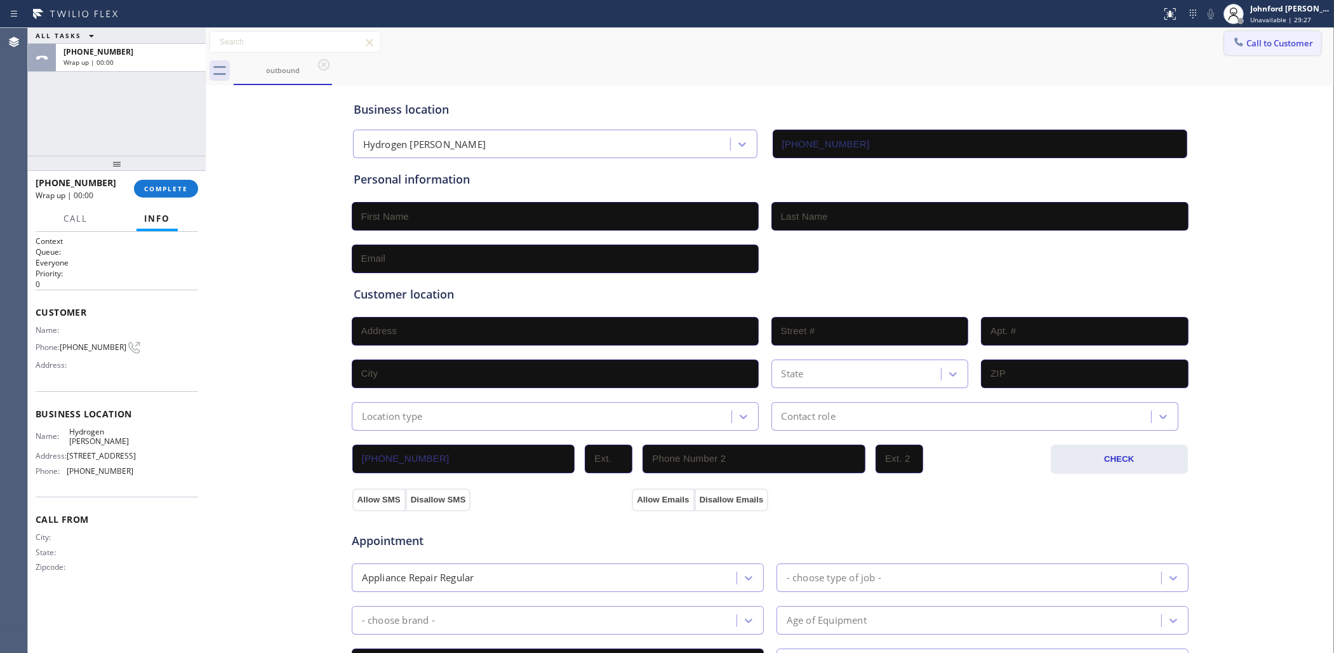
click at [1233, 49] on button "Call to Customer" at bounding box center [1272, 43] width 97 height 24
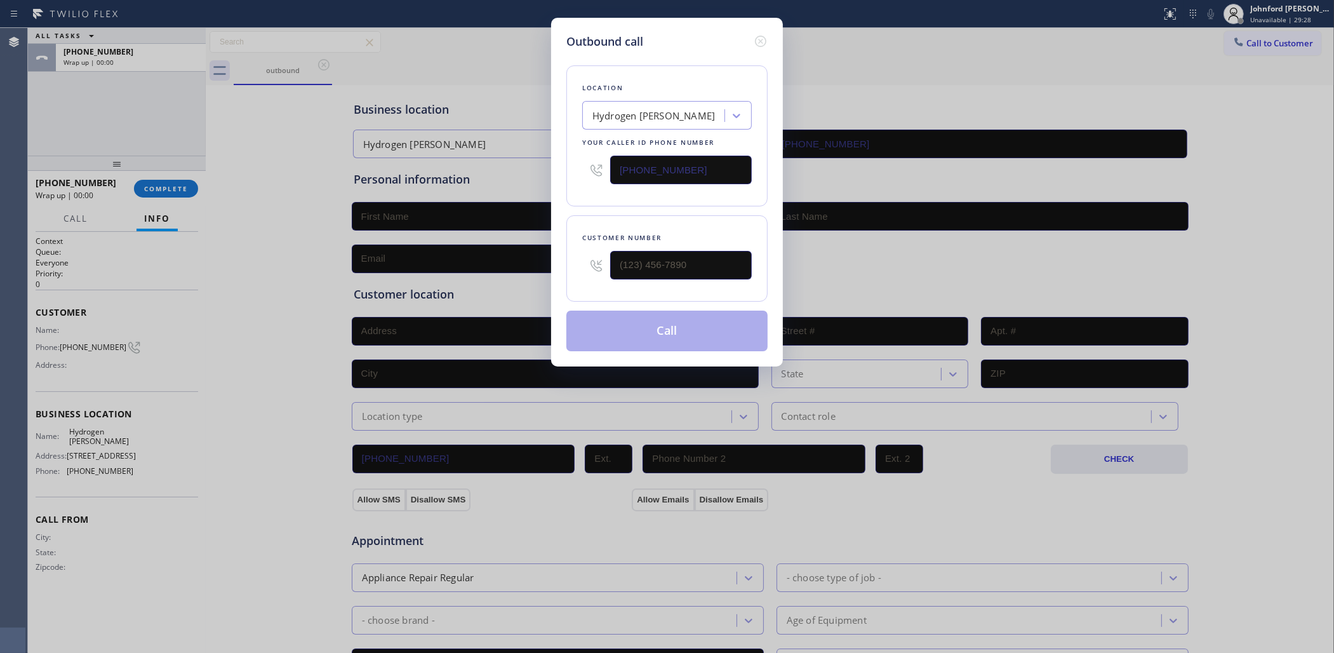
drag, startPoint x: 596, startPoint y: 172, endPoint x: 558, endPoint y: 185, distance: 40.4
click at [564, 172] on div "Outbound call Location Hydrogen Fugitt Freezer Your caller id phone number (720…" at bounding box center [667, 192] width 232 height 349
paste input "929) 545-6299"
type input "(929) 545-6299"
drag, startPoint x: 674, startPoint y: 267, endPoint x: 506, endPoint y: 270, distance: 168.9
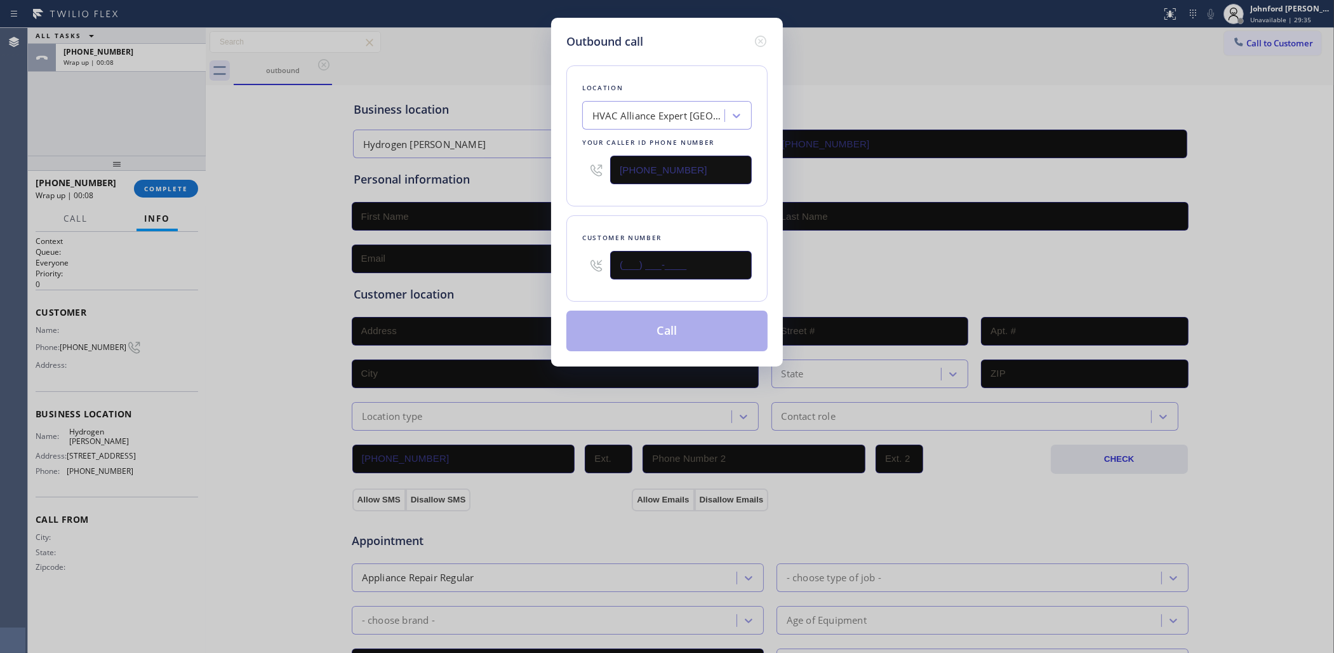
click at [509, 271] on div "Outbound call Location HVAC Alliance Expert East Village Your caller id phone n…" at bounding box center [667, 326] width 1334 height 653
paste input "929) 977-9545"
type input "(929) 977-9545"
drag, startPoint x: 512, startPoint y: 199, endPoint x: 645, endPoint y: 330, distance: 186.8
click at [524, 201] on div "Outbound call Location HVAC Alliance Expert East Village Your caller id phone n…" at bounding box center [667, 326] width 1334 height 653
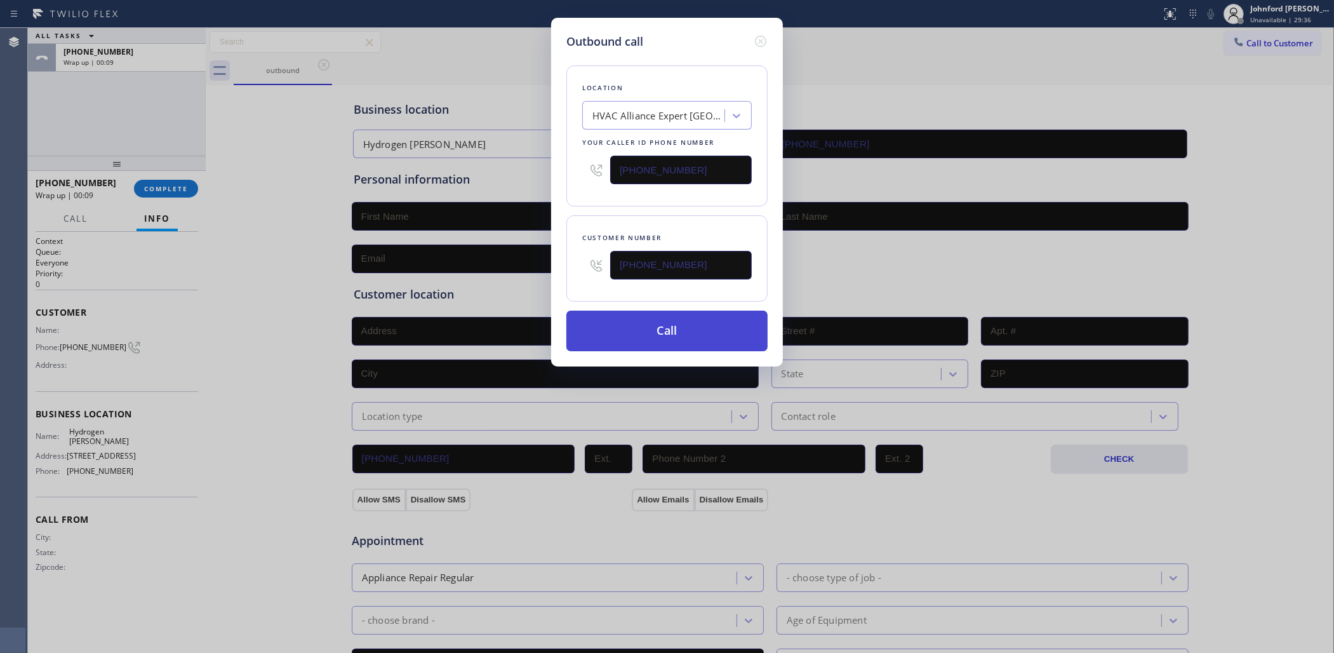
click at [645, 331] on button "Call" at bounding box center [666, 331] width 201 height 41
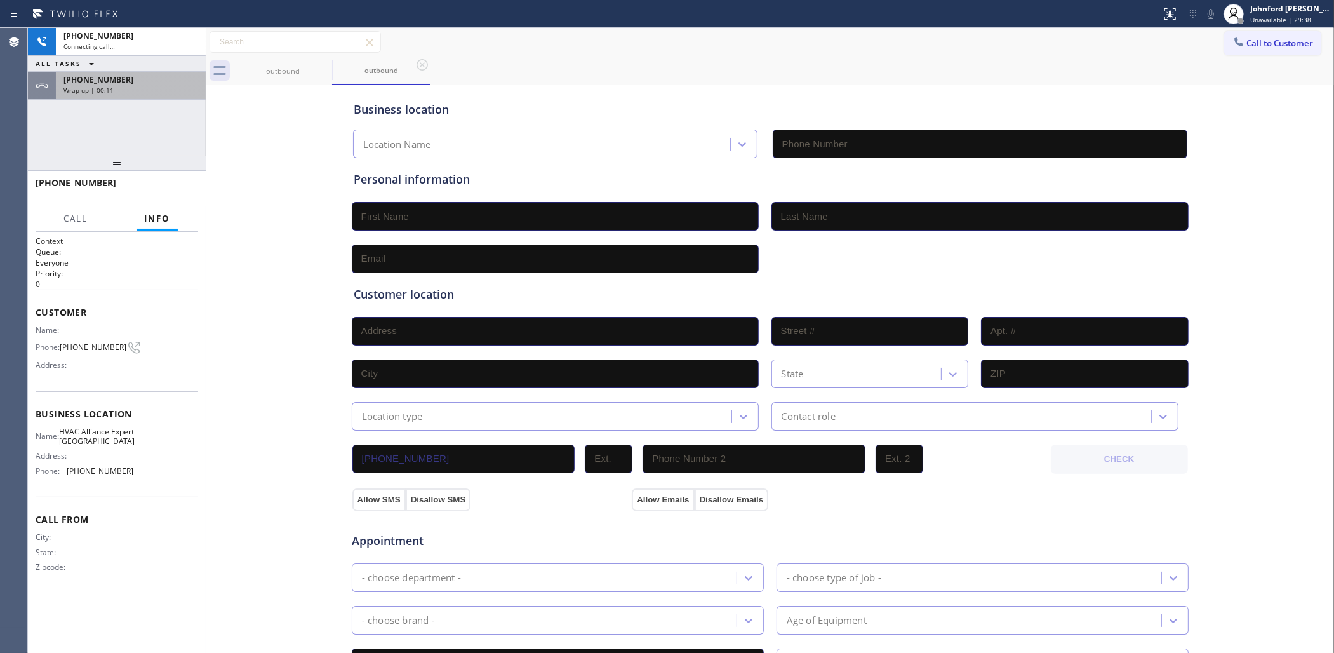
type input "(929) 545-6299"
click at [167, 94] on div "+17204140228 Wrap up | 00:11" at bounding box center [128, 86] width 145 height 28
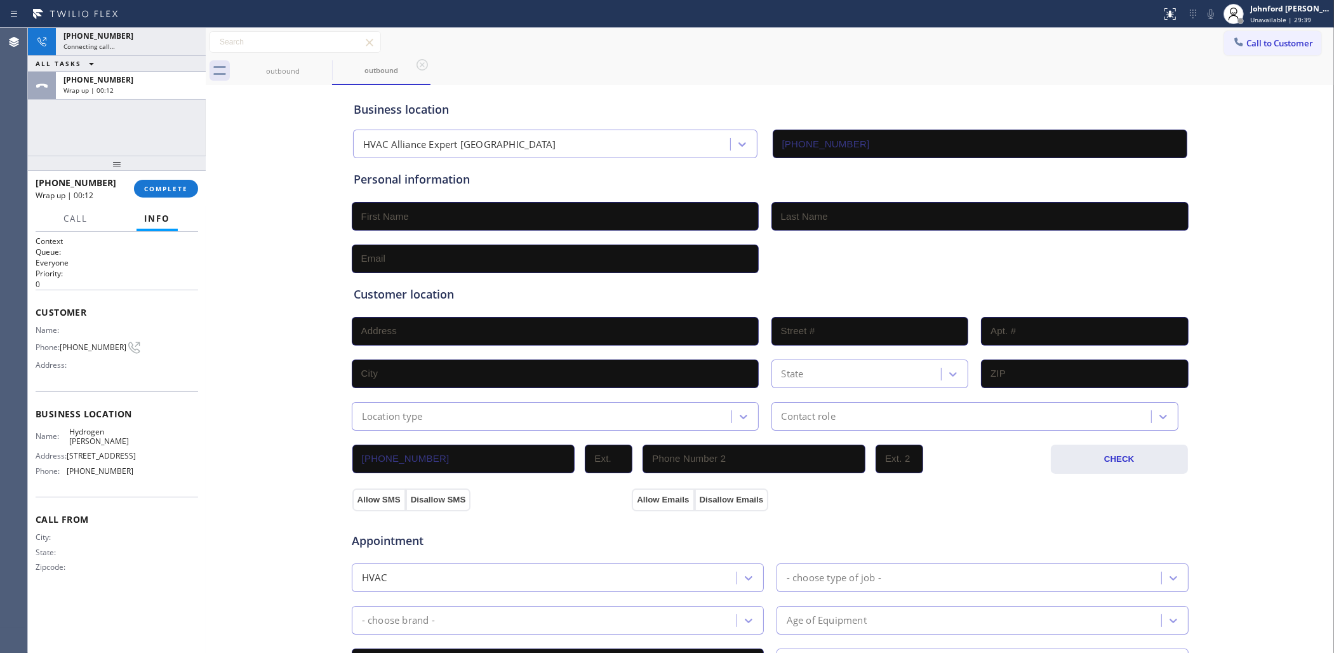
click at [160, 171] on div at bounding box center [117, 163] width 178 height 15
click at [162, 191] on span "COMPLETE" at bounding box center [166, 188] width 44 height 9
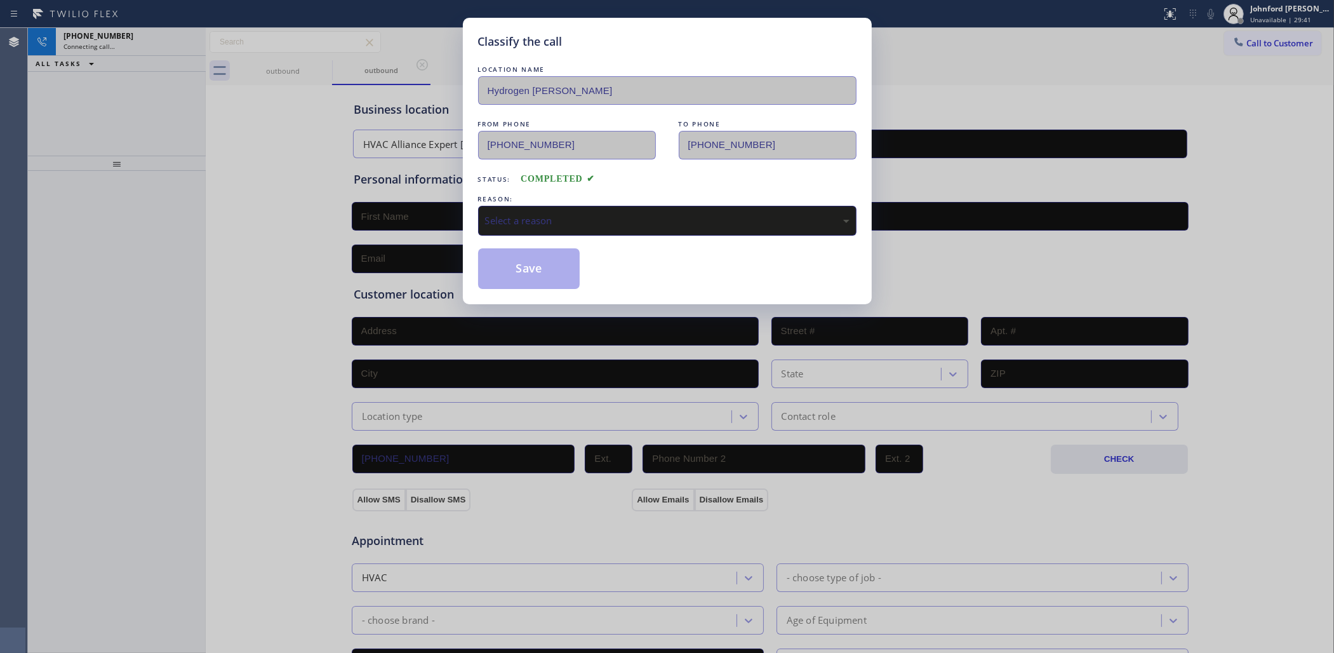
drag, startPoint x: 532, startPoint y: 213, endPoint x: 553, endPoint y: 218, distance: 22.2
click at [535, 213] on div "Select a reason" at bounding box center [667, 220] width 365 height 15
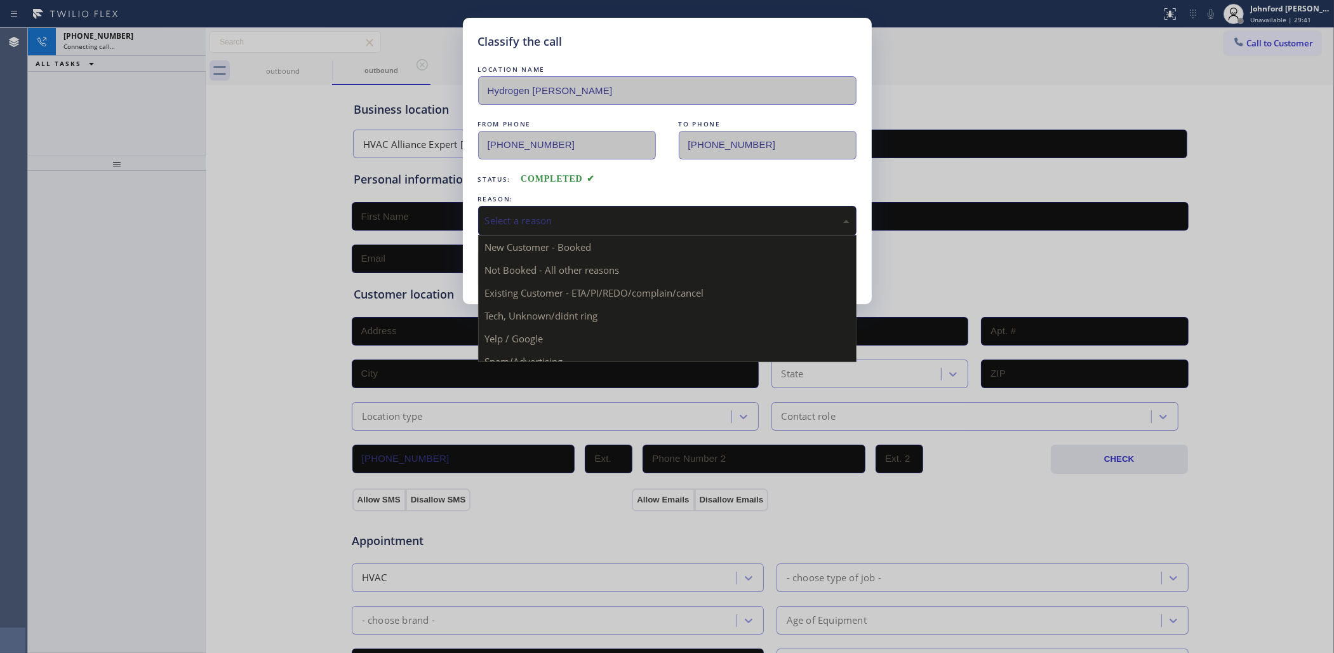
drag, startPoint x: 559, startPoint y: 284, endPoint x: 535, endPoint y: 267, distance: 29.2
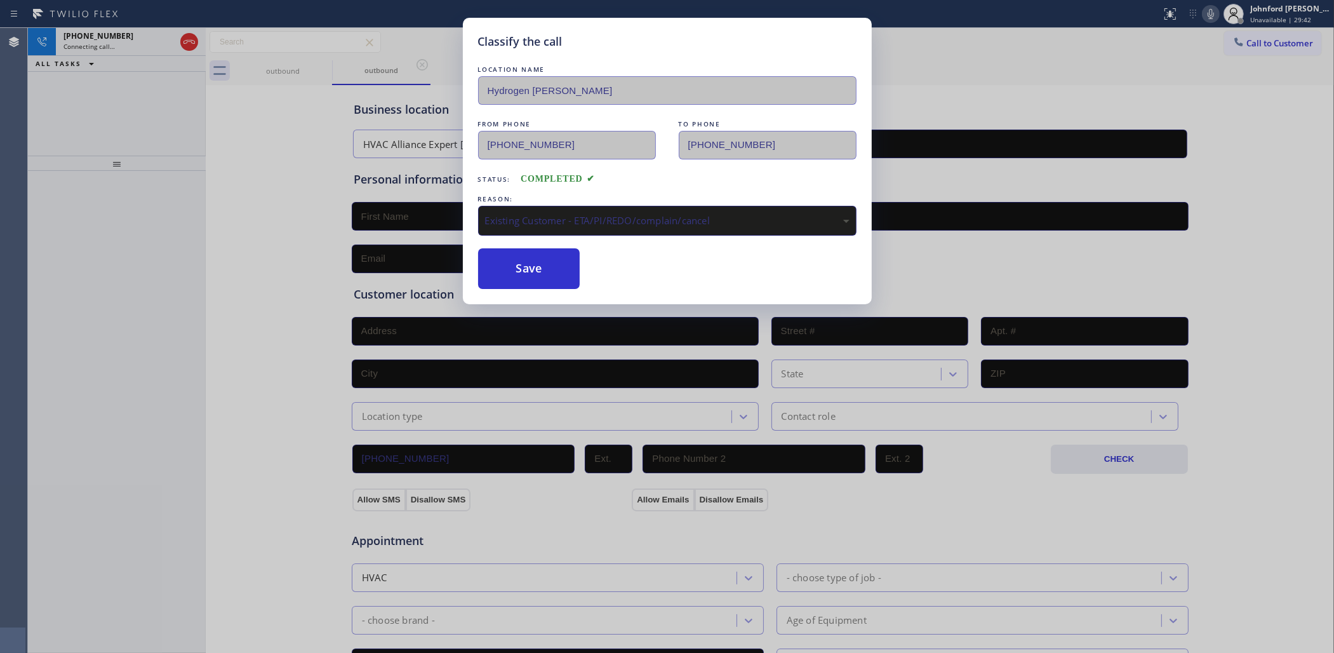
drag, startPoint x: 535, startPoint y: 267, endPoint x: 281, endPoint y: 96, distance: 306.0
click at [535, 267] on button "Save" at bounding box center [529, 268] width 102 height 41
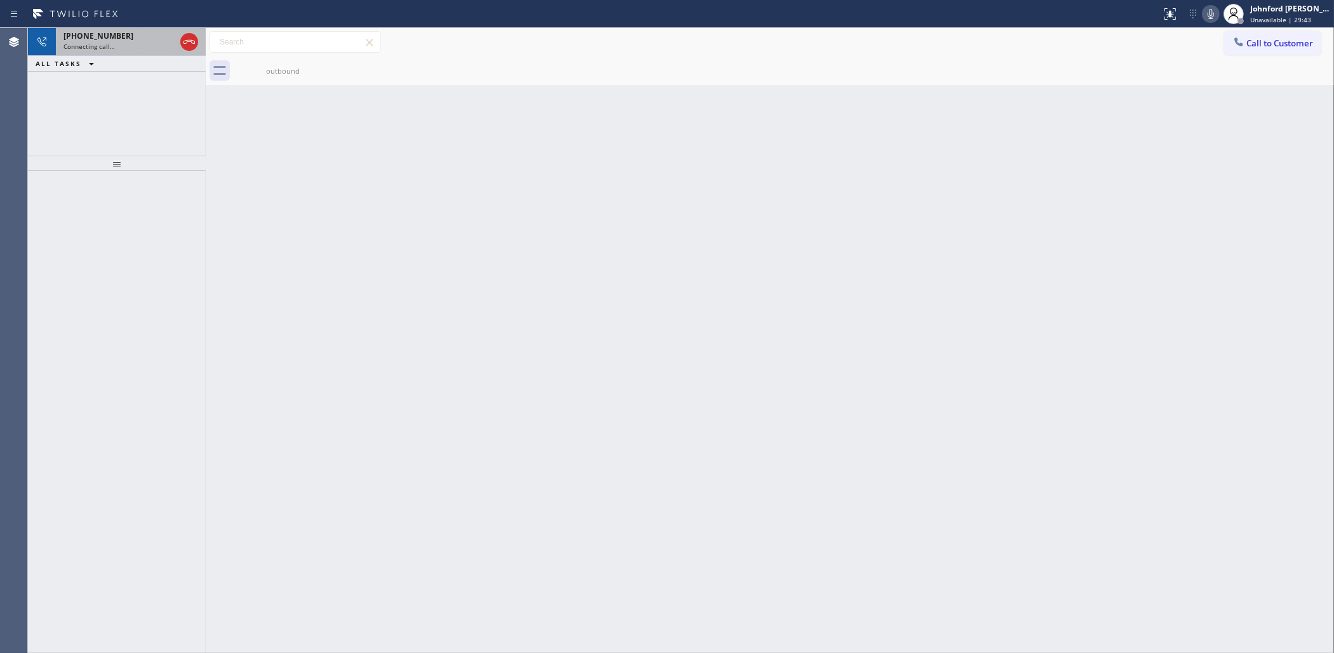
click at [159, 40] on div "+19299779545" at bounding box center [120, 35] width 112 height 11
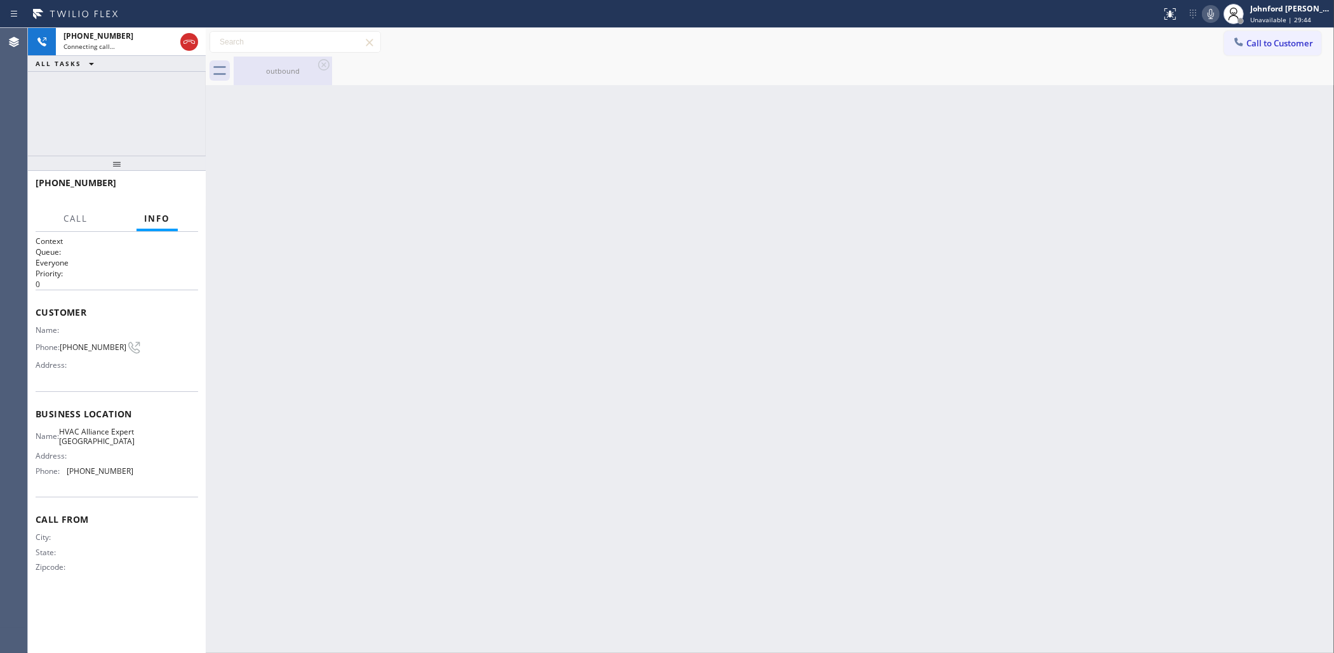
click at [294, 71] on div "outbound" at bounding box center [283, 71] width 96 height 10
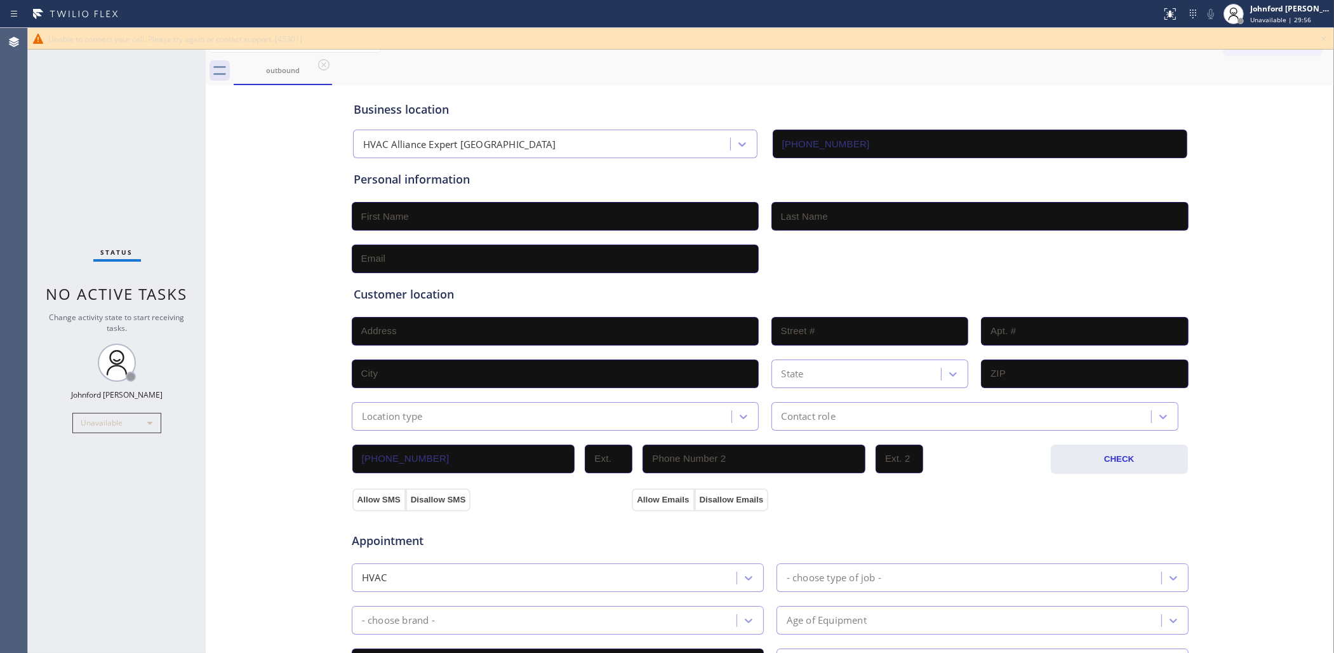
drag, startPoint x: 591, startPoint y: 62, endPoint x: 906, endPoint y: 46, distance: 315.4
click at [596, 62] on div "outbound" at bounding box center [784, 71] width 1101 height 29
click at [1233, 44] on icon at bounding box center [1323, 38] width 15 height 15
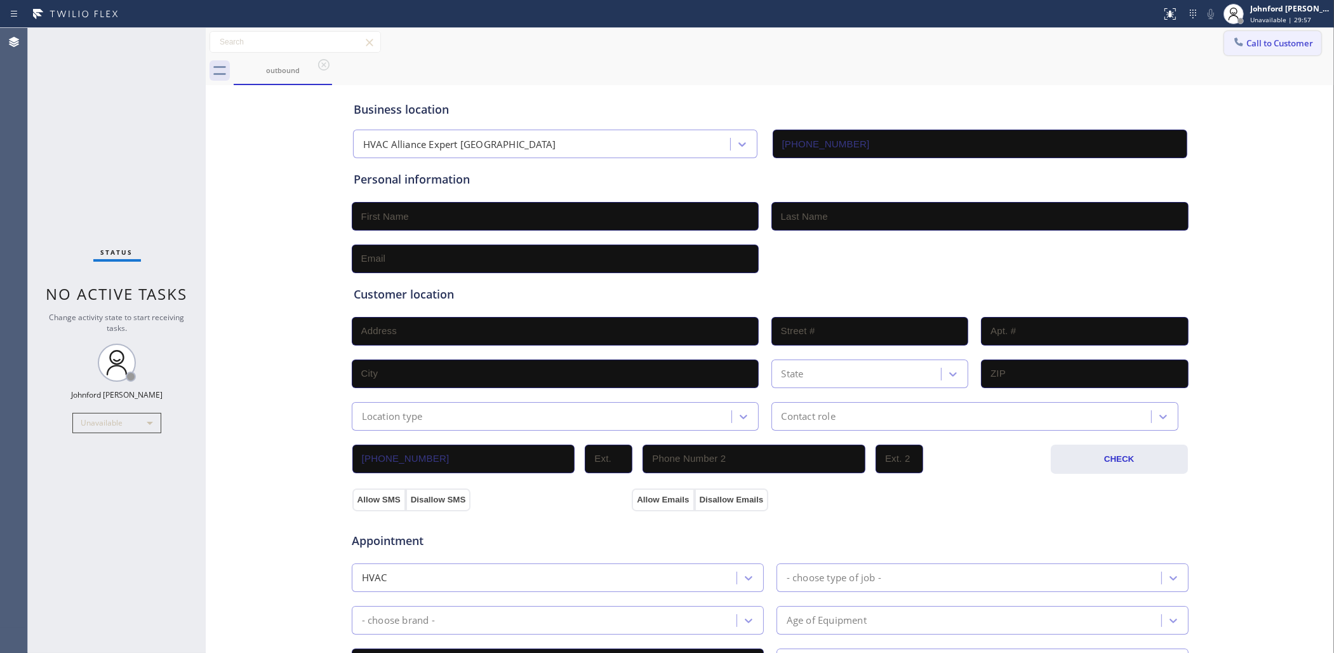
click at [1233, 44] on span "Call to Customer" at bounding box center [1280, 42] width 67 height 11
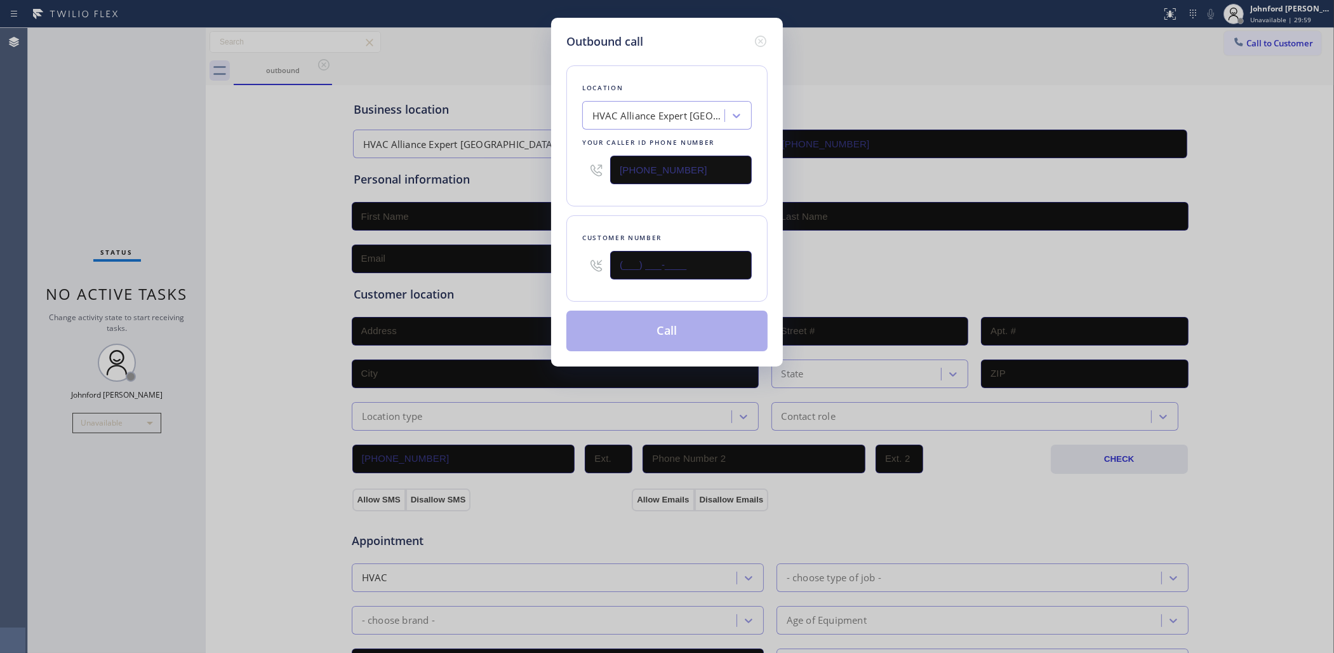
paste input "929) 977-9545"
type input "(929) 977-9545"
click at [612, 210] on div "Location HVAC Alliance Expert East Village Your caller id phone number (929) 54…" at bounding box center [666, 200] width 201 height 301
click at [659, 323] on button "Call" at bounding box center [666, 331] width 201 height 41
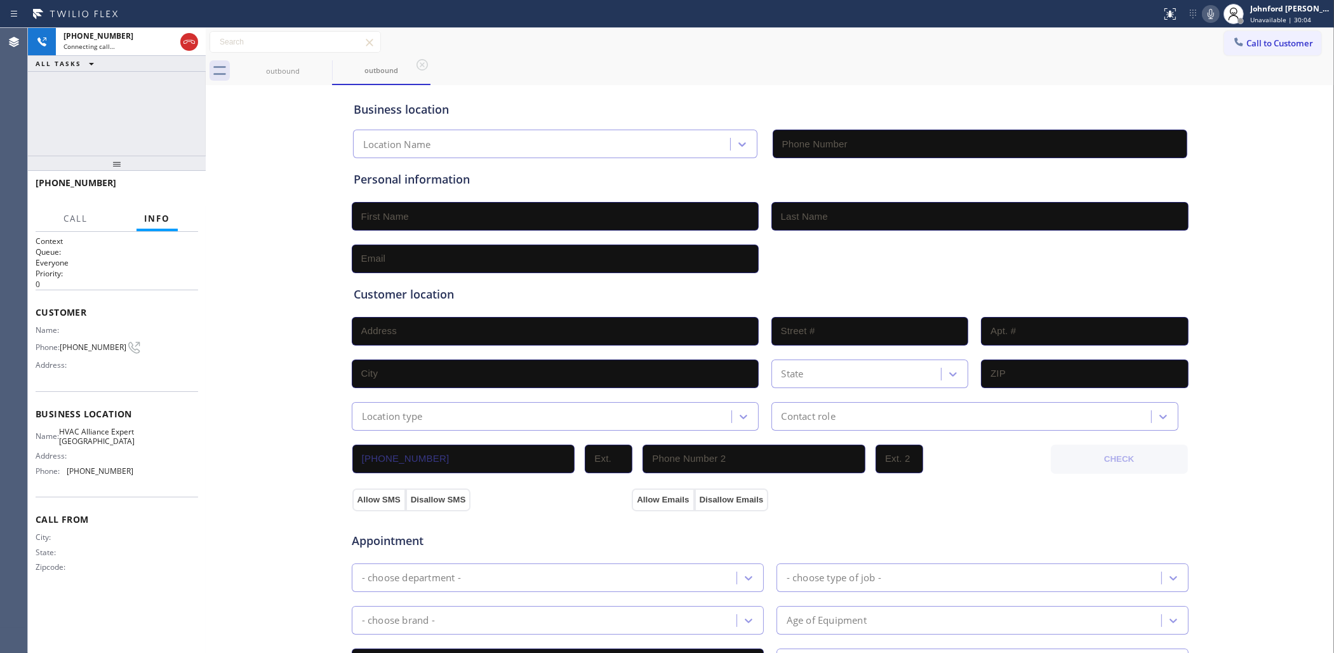
type input "(929) 545-6299"
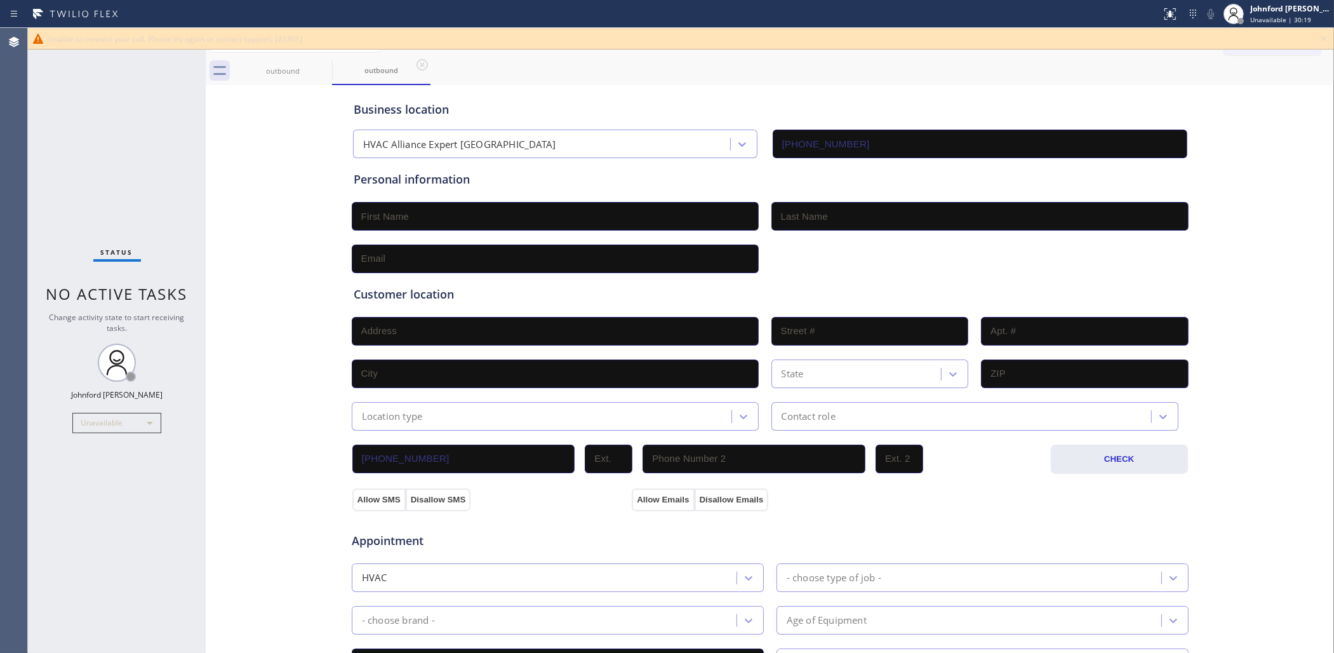
click at [145, 169] on div "Status No active tasks Change activity state to start receiving tasks. [PERSON_…" at bounding box center [117, 340] width 178 height 625
click at [1233, 39] on icon at bounding box center [1323, 38] width 15 height 15
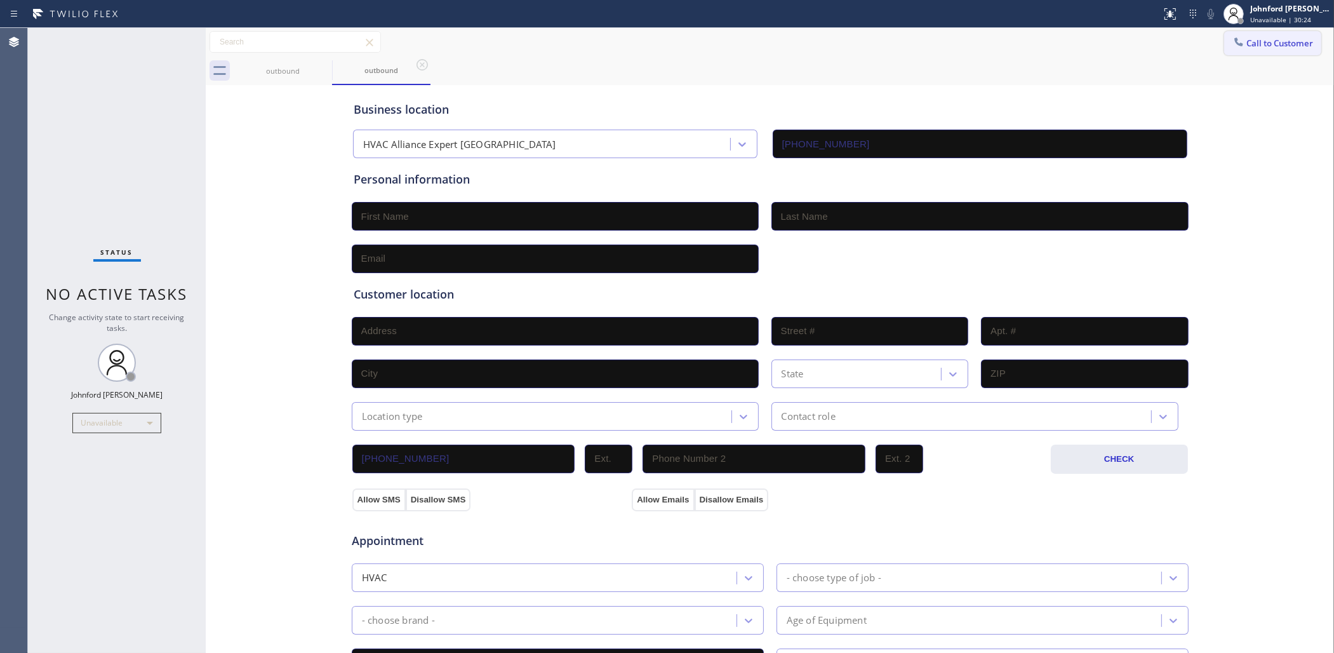
drag, startPoint x: 1261, startPoint y: 38, endPoint x: 836, endPoint y: 117, distance: 432.8
click at [1233, 38] on button "Call to Customer" at bounding box center [1272, 43] width 97 height 24
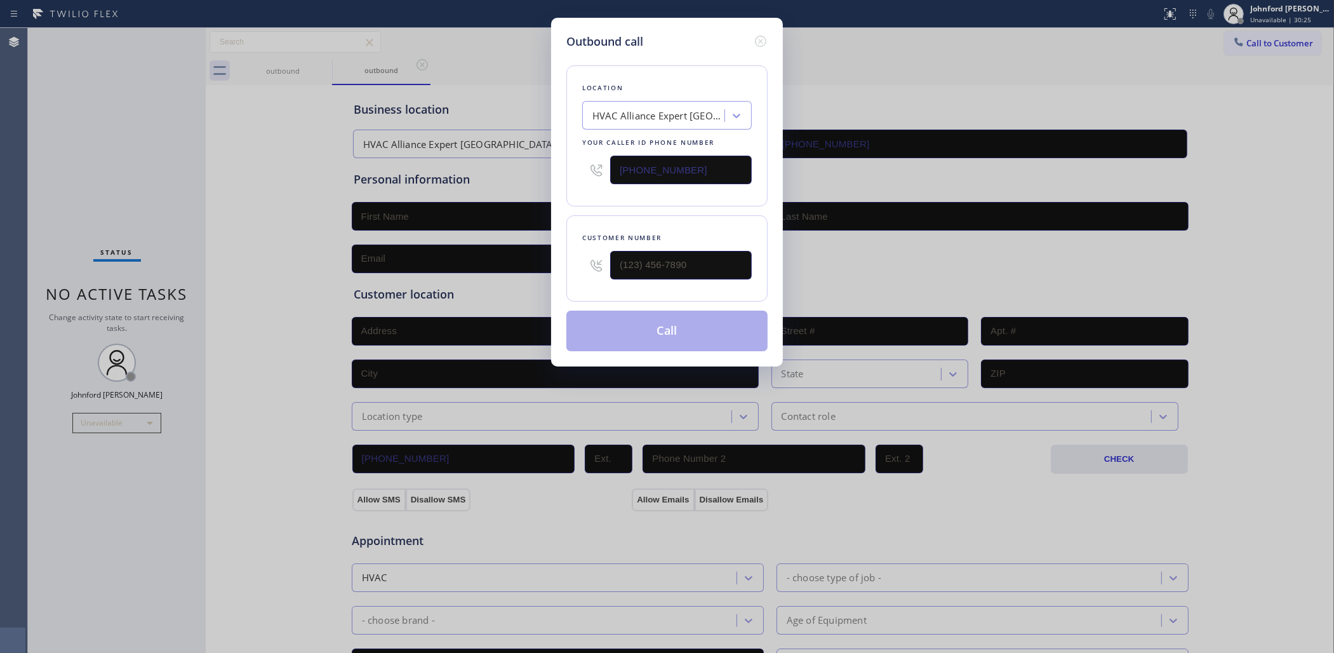
drag, startPoint x: 706, startPoint y: 164, endPoint x: 535, endPoint y: 166, distance: 170.8
click at [540, 166] on div "Outbound call Location HVAC Alliance Expert East Village Your caller id phone n…" at bounding box center [667, 326] width 1334 height 653
paste input "070"
type input "(929) 545-6070"
drag, startPoint x: 685, startPoint y: 281, endPoint x: 569, endPoint y: 275, distance: 115.8
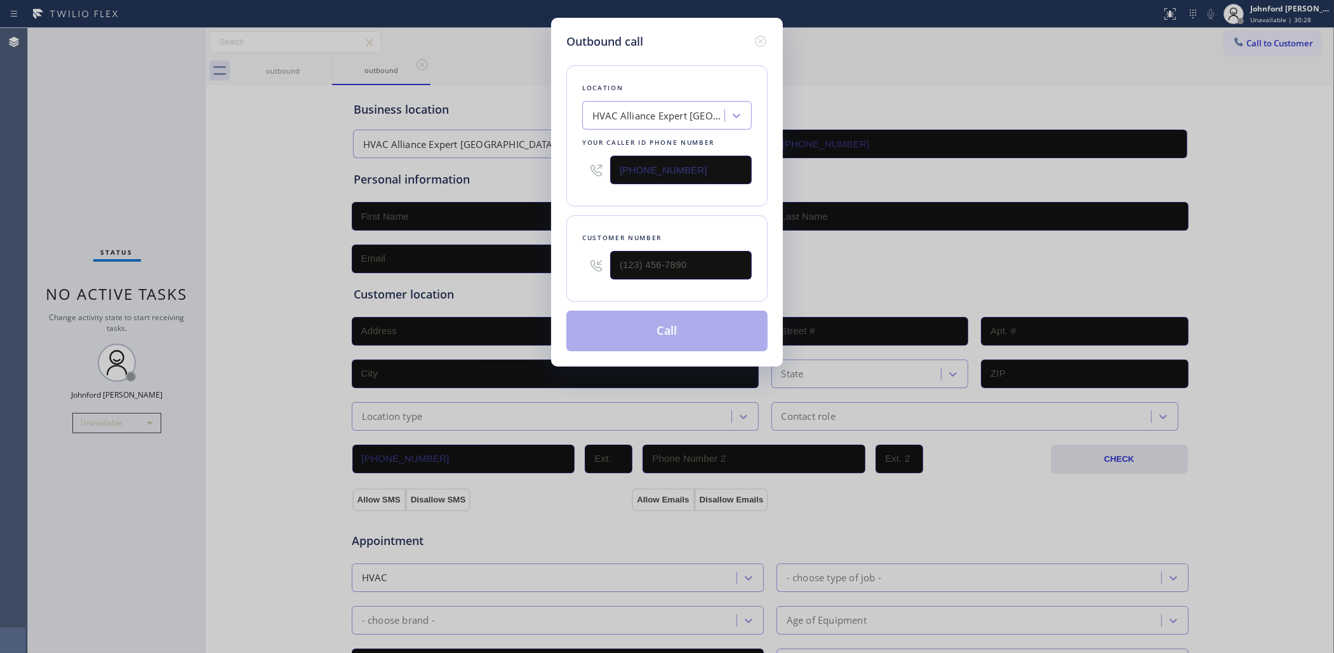
click at [569, 275] on div "Customer number" at bounding box center [666, 258] width 201 height 86
click at [651, 262] on input "(___) ___-____" at bounding box center [681, 265] width 142 height 29
paste input "929) 977-9384"
type input "(929) 977-9384"
click at [593, 217] on div "Customer number (929) 977-9384" at bounding box center [666, 258] width 201 height 86
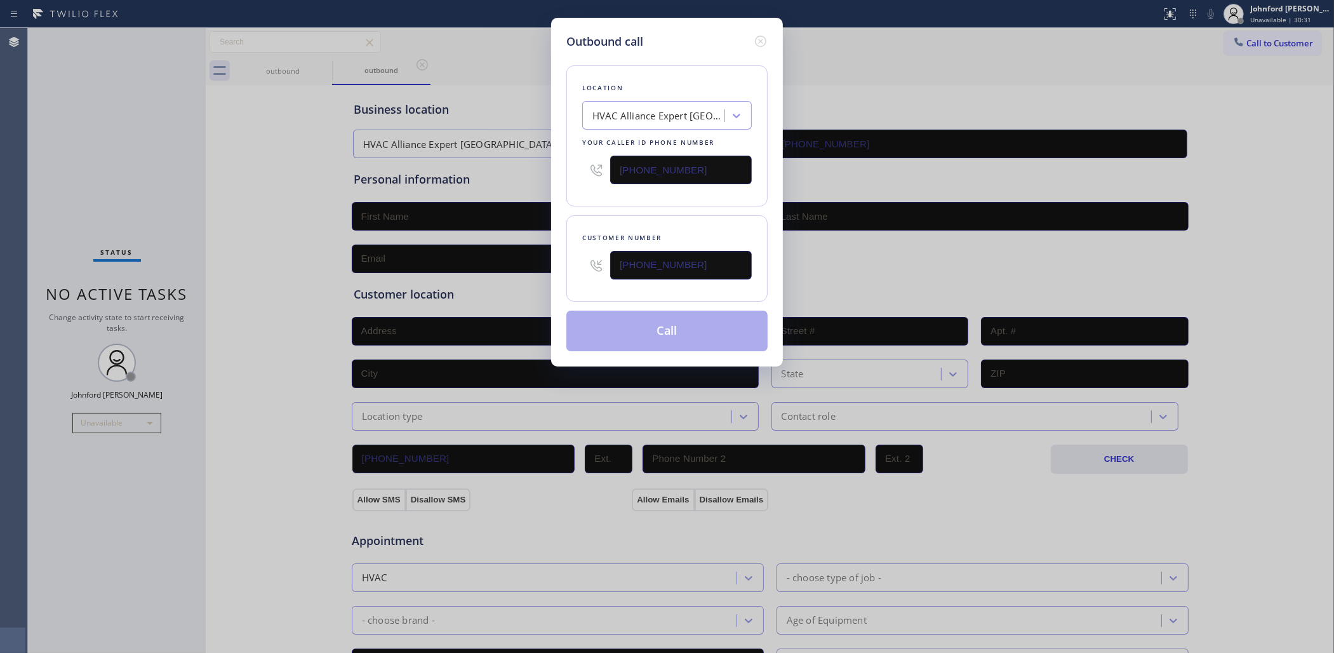
click at [763, 44] on div at bounding box center [760, 41] width 15 height 17
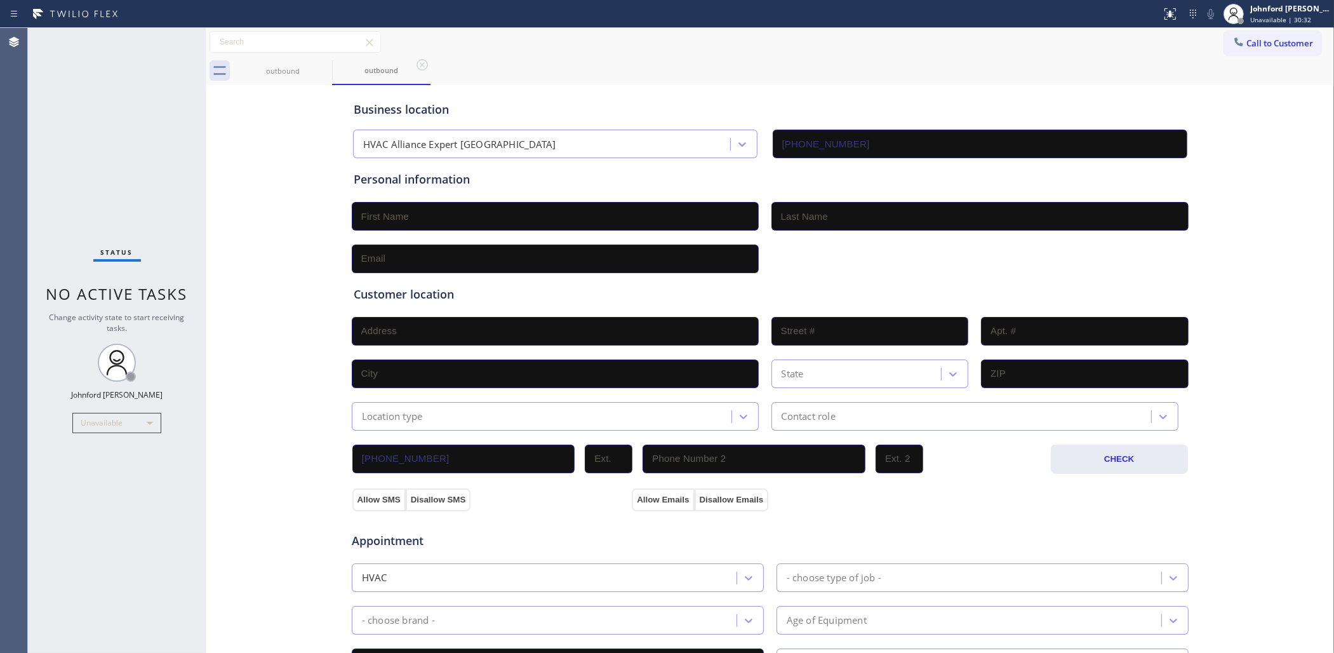
click at [767, 37] on div "Call to Customer Outbound call Location Search location Your caller id phone nu…" at bounding box center [770, 42] width 1129 height 22
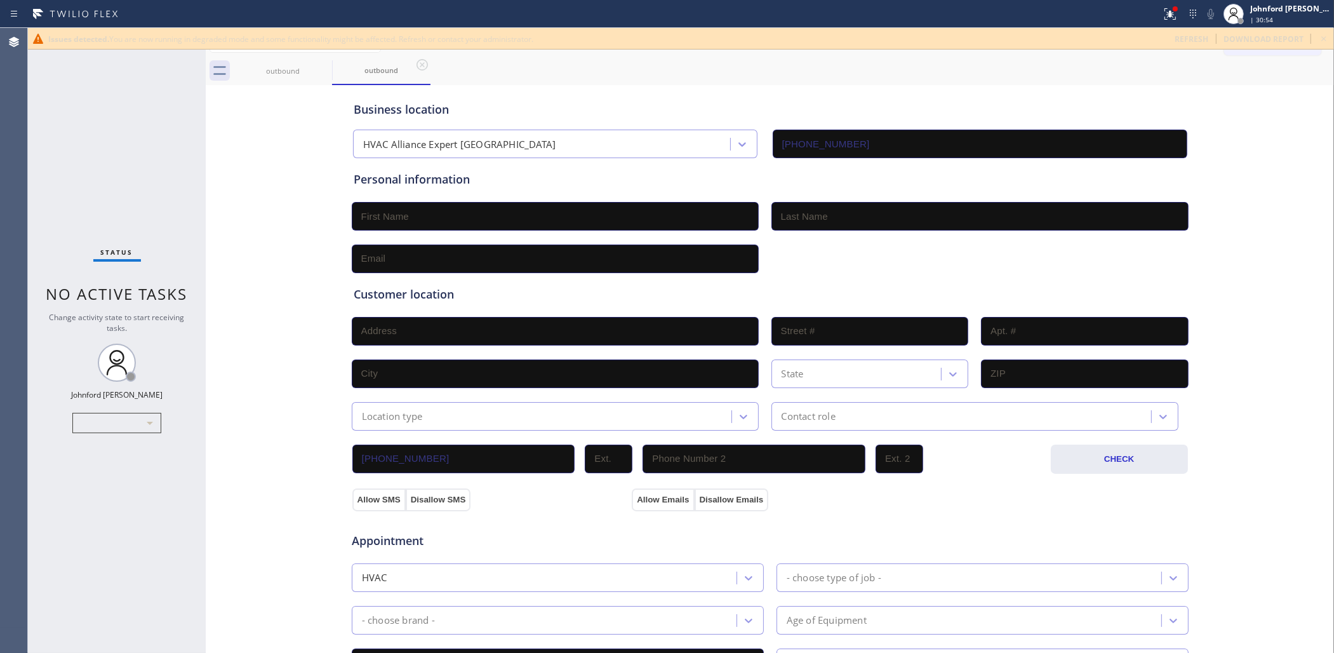
type input "[PHONE_NUMBER]"
click at [67, 175] on div "Status No active tasks Change activity state to start receiving tasks. [PERSON_…" at bounding box center [117, 340] width 178 height 625
click at [1319, 36] on icon at bounding box center [1323, 38] width 15 height 15
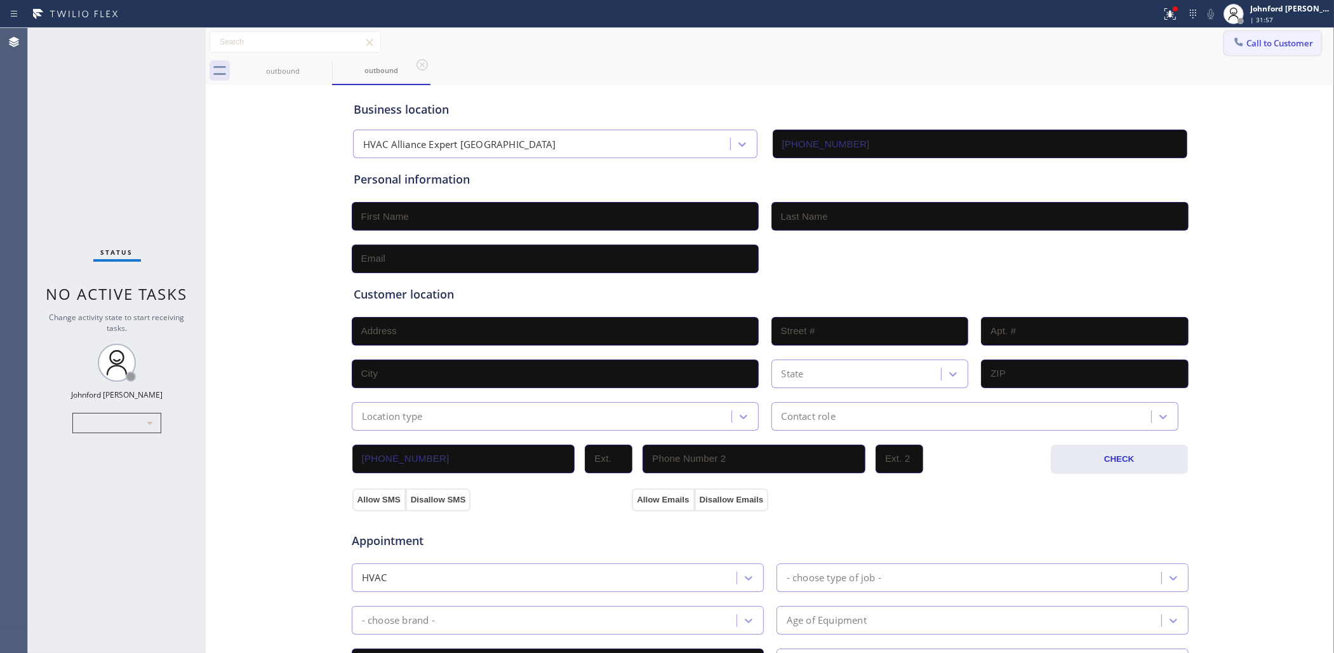
click at [1271, 48] on button "Call to Customer" at bounding box center [1272, 43] width 97 height 24
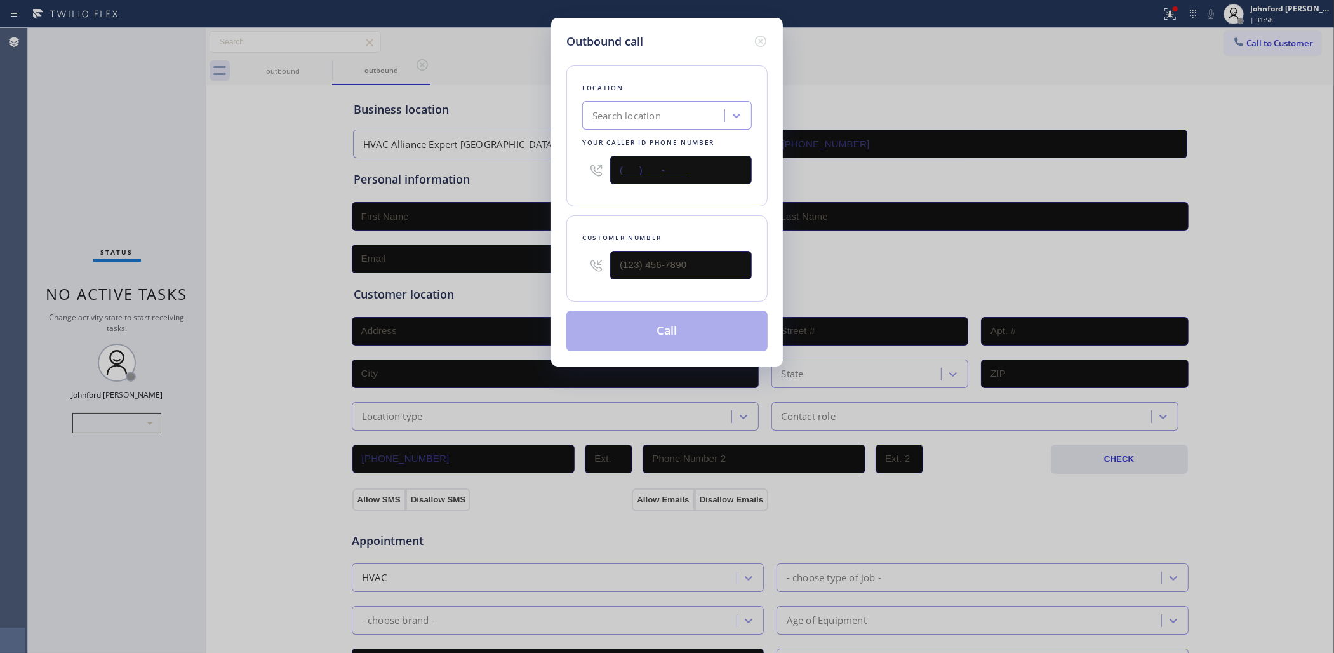
drag, startPoint x: 697, startPoint y: 176, endPoint x: 502, endPoint y: 178, distance: 194.3
click at [524, 175] on div "Outbound call Location Search location Your caller id phone number (___) ___-__…" at bounding box center [667, 326] width 1334 height 653
paste input "929) 977-9384"
type input "(929) 977-9384"
click at [734, 262] on input "(___) ___-____" at bounding box center [681, 265] width 142 height 29
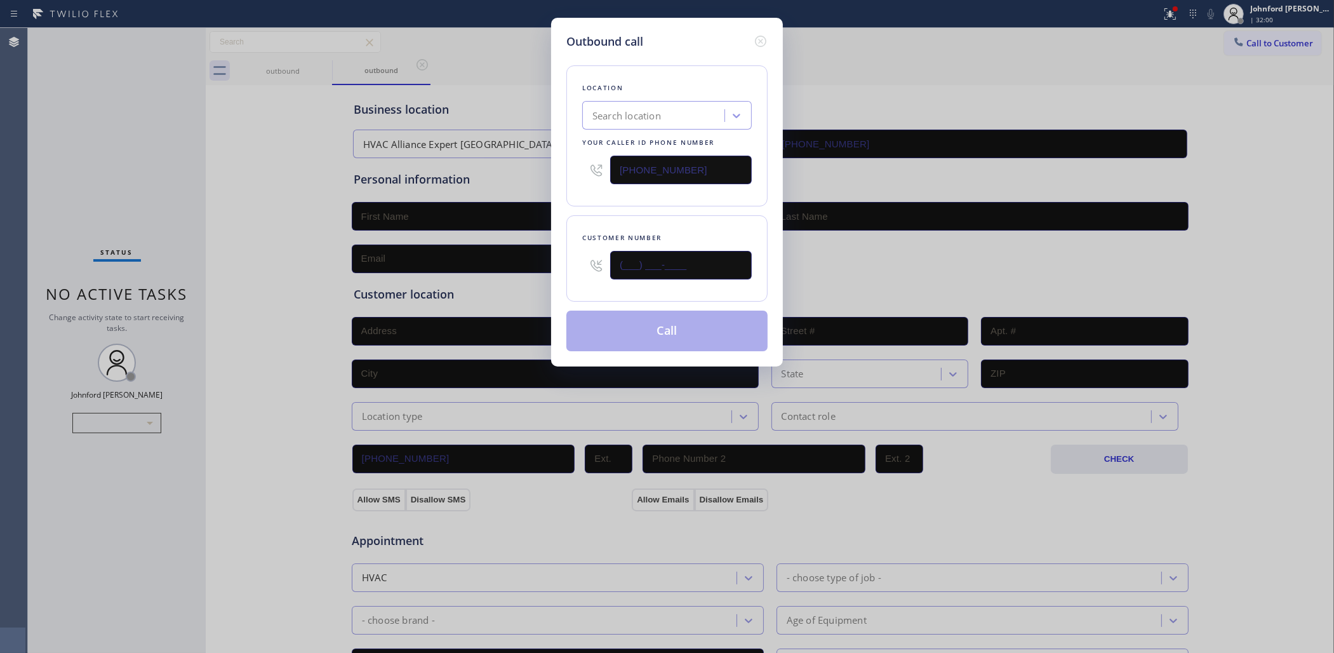
paste input "929) 977-9384"
type input "(929) 977-9384"
drag, startPoint x: 696, startPoint y: 183, endPoint x: 614, endPoint y: 175, distance: 82.3
click at [611, 176] on div "(929) 977-9384" at bounding box center [667, 169] width 170 height 41
click at [718, 170] on input "(929) 977-9384" at bounding box center [681, 170] width 142 height 29
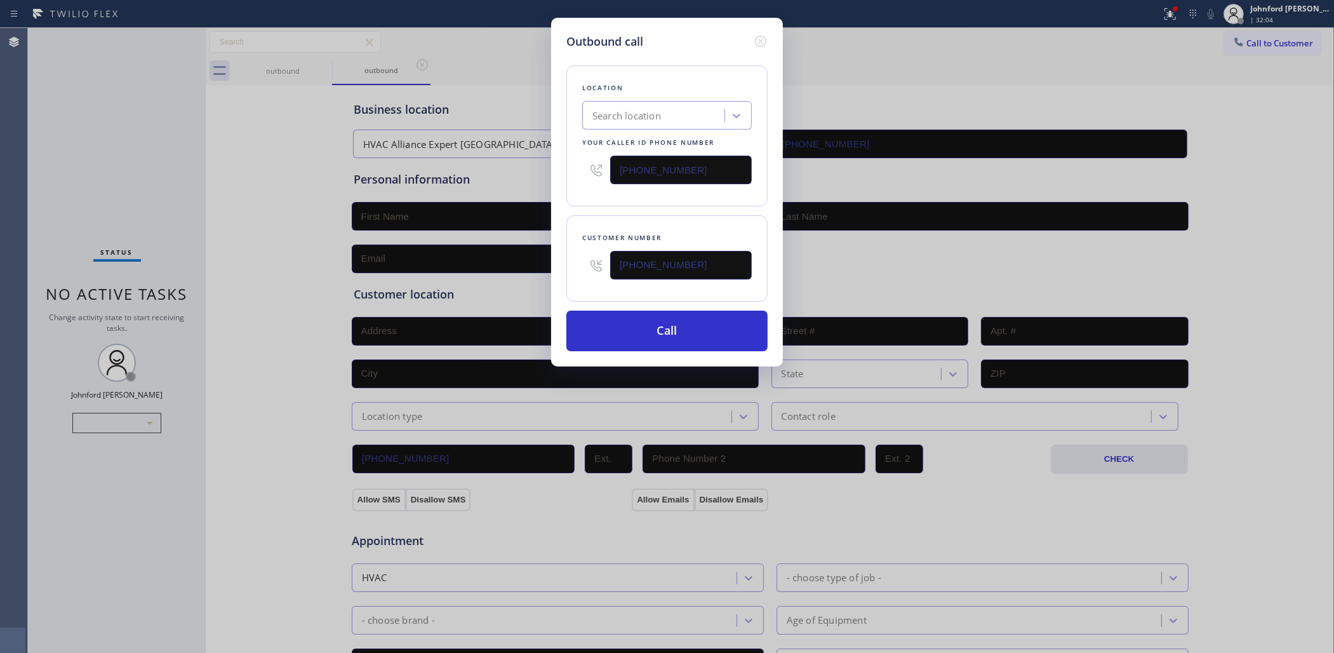
click at [718, 170] on input "(929) 977-9384" at bounding box center [681, 170] width 142 height 29
paste input "545-6070"
click at [577, 192] on div "Location Search location Your caller id phone number (929) 545-6070" at bounding box center [666, 135] width 201 height 141
click at [641, 322] on button "Call" at bounding box center [666, 331] width 201 height 41
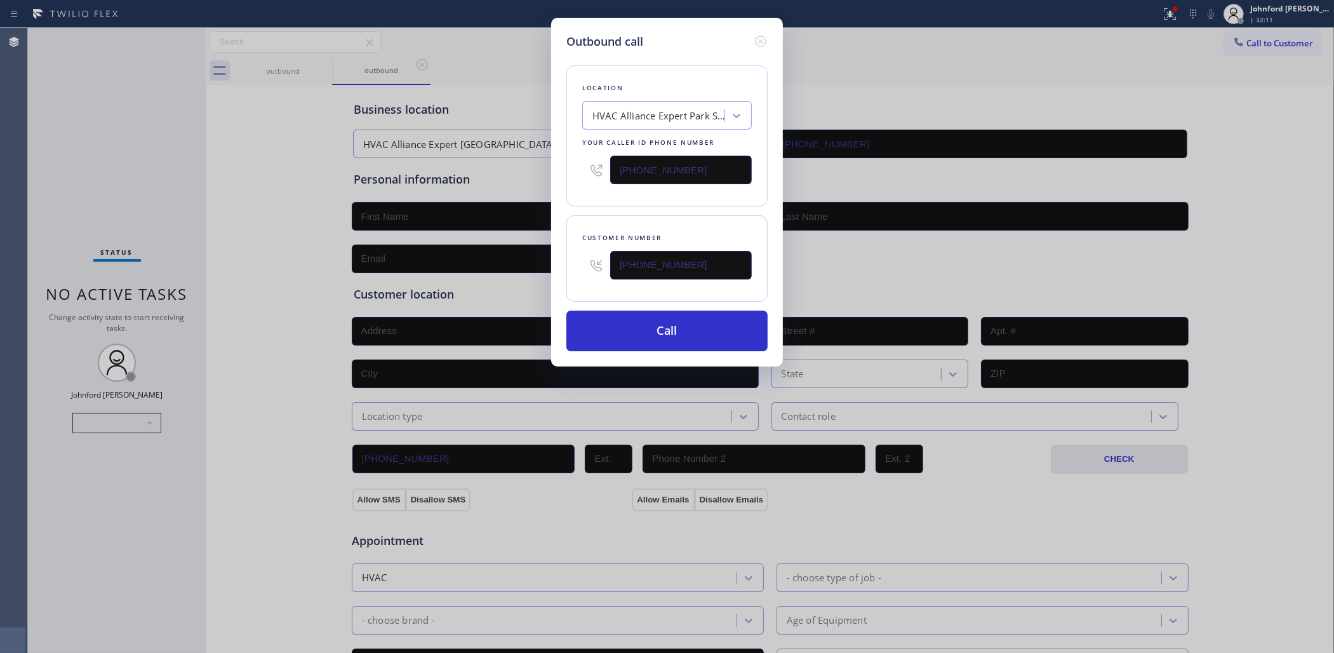
click at [661, 348] on div "Outbound call Location HVAC Alliance Expert Park Slope Your caller id phone num…" at bounding box center [667, 192] width 232 height 349
click at [656, 334] on button "Call" at bounding box center [666, 331] width 201 height 41
click at [762, 34] on icon at bounding box center [760, 41] width 15 height 15
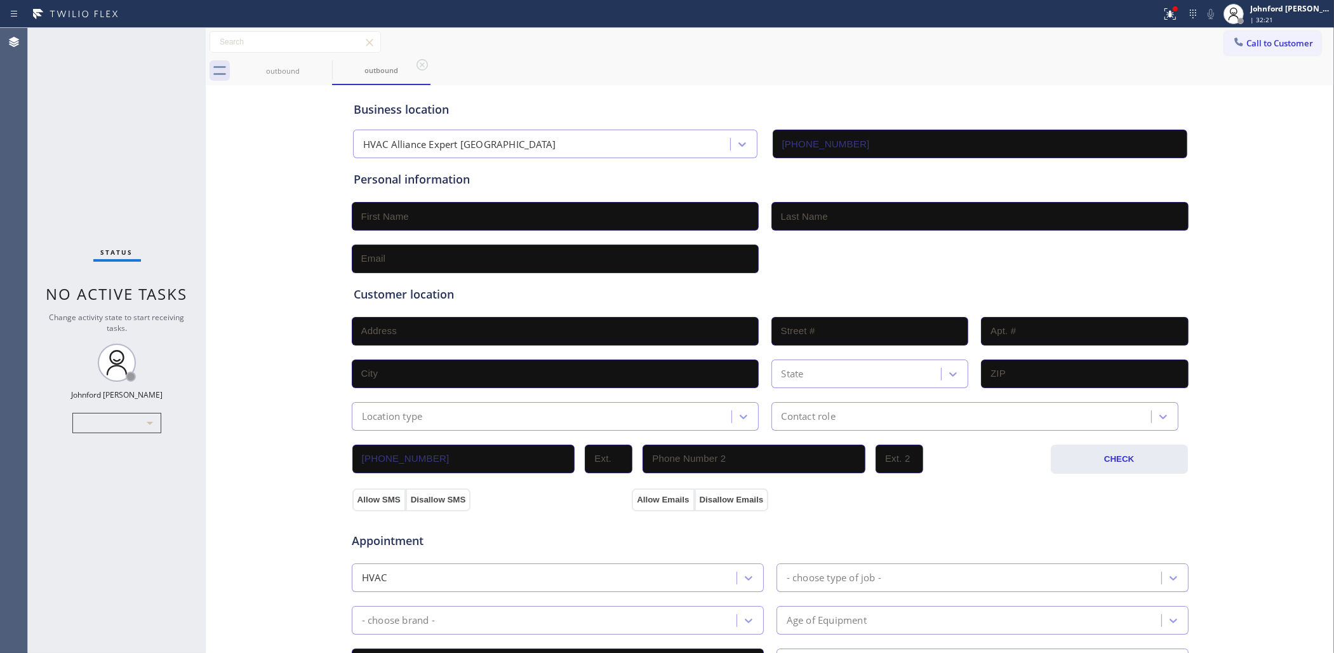
click at [1251, 53] on button "Call to Customer" at bounding box center [1272, 43] width 97 height 24
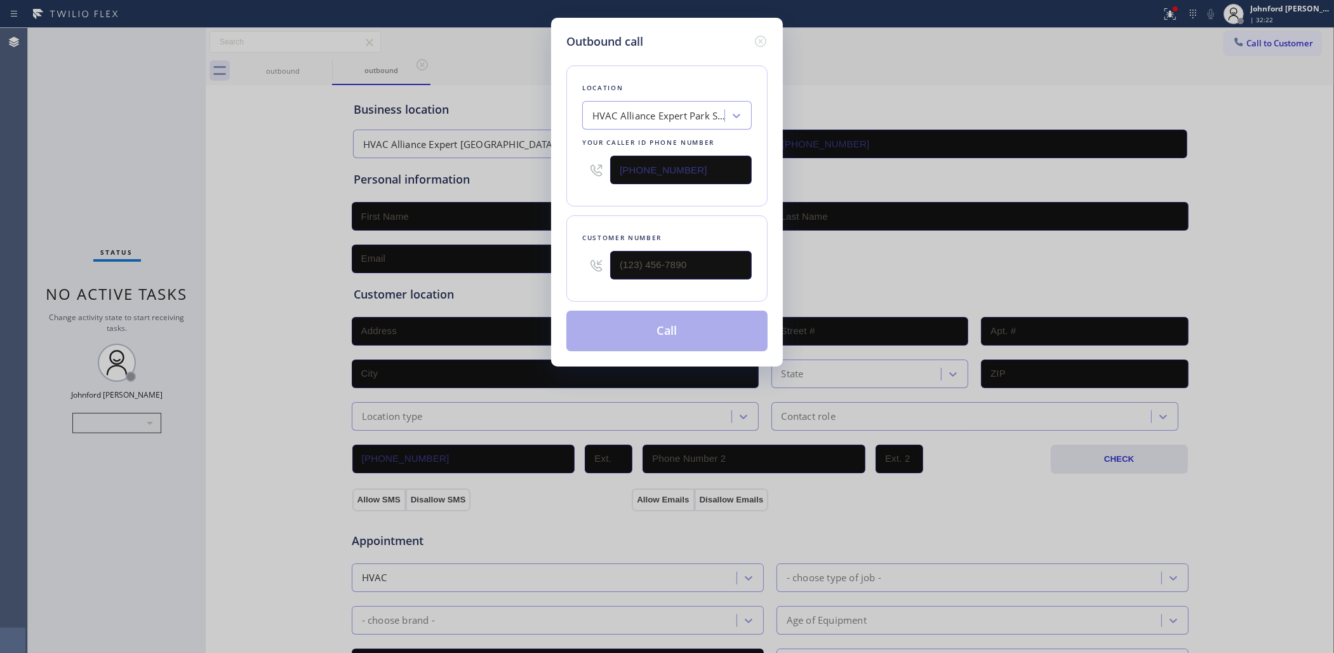
paste input "415) 417-0402"
type input "[PHONE_NUMBER]"
click at [0, 368] on html "Status report Issues detected You are now running in degraded mode and some fun…" at bounding box center [667, 326] width 1334 height 653
drag, startPoint x: 707, startPoint y: 269, endPoint x: 626, endPoint y: 284, distance: 82.7
click at [553, 272] on div "Outbound call Location Home Appliance Repair Service Westlake Your caller id ph…" at bounding box center [667, 192] width 232 height 349
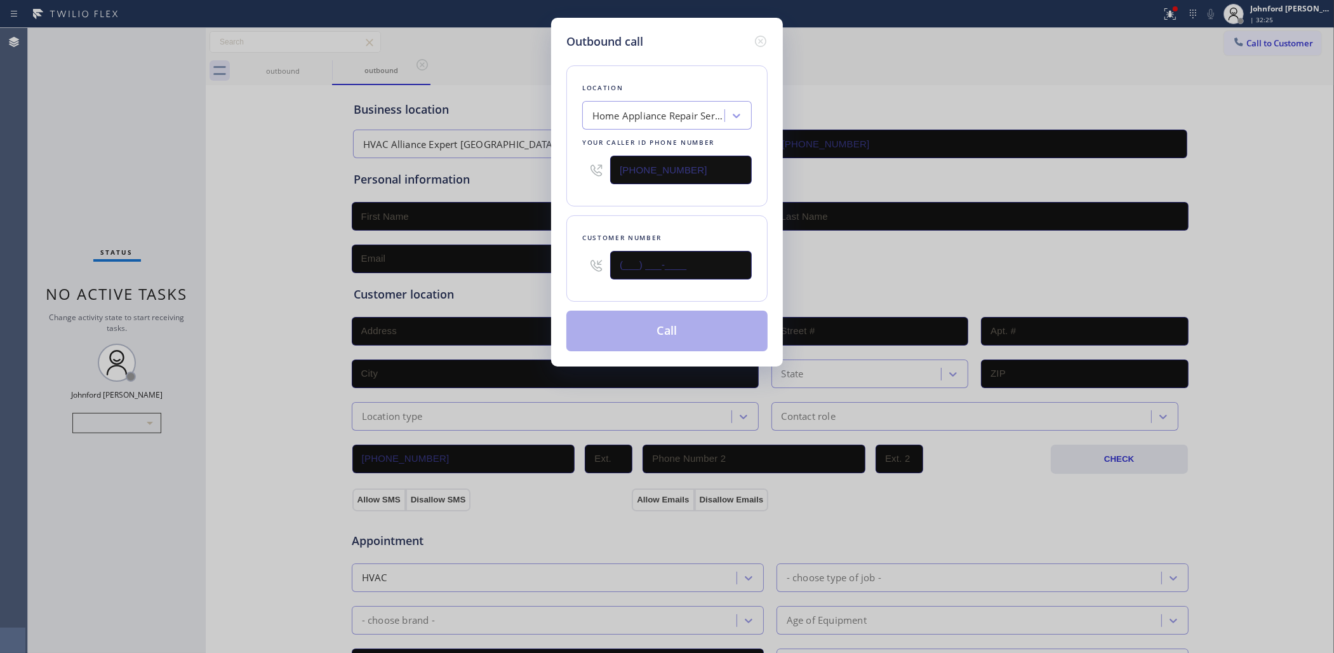
paste input "415) 223-3487"
type input "[PHONE_NUMBER]"
click at [651, 215] on div "Customer number [PHONE_NUMBER]" at bounding box center [666, 258] width 201 height 86
click at [651, 327] on button "Call" at bounding box center [666, 331] width 201 height 41
click at [1258, 19] on div "Outbound call Location Home Appliance Repair Service Westlake Your caller id ph…" at bounding box center [667, 326] width 1334 height 653
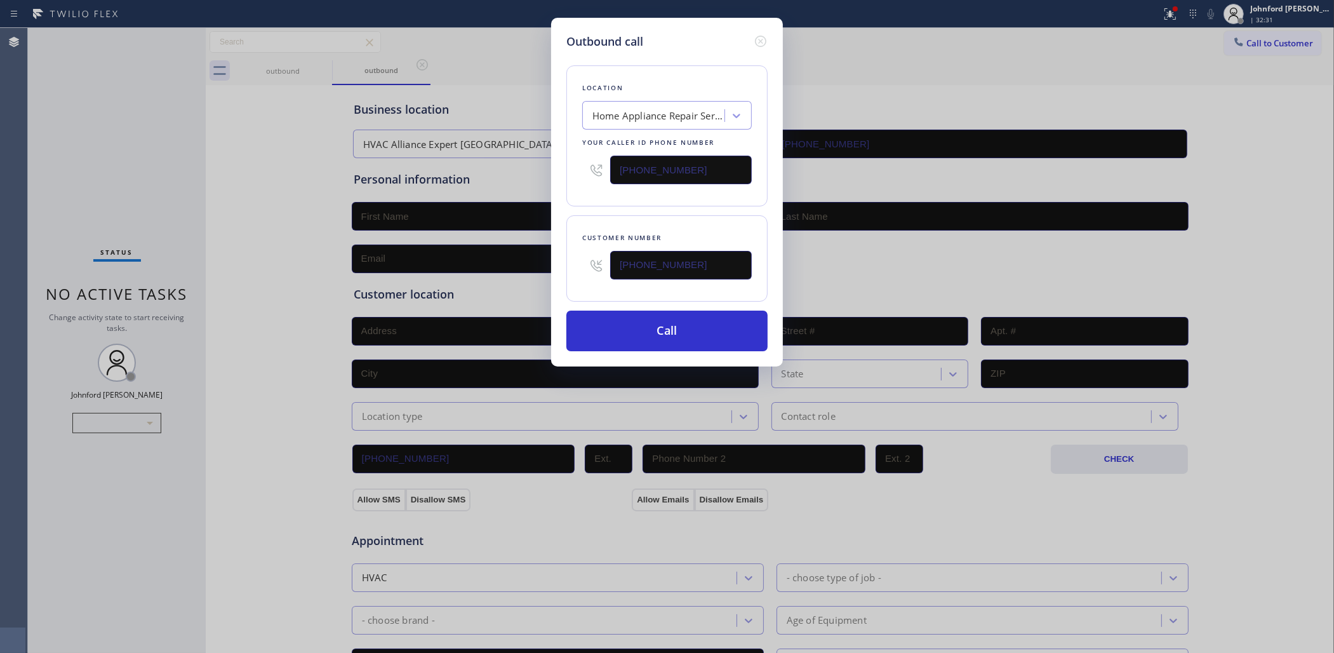
click at [140, 34] on div "Outbound call Location Home Appliance Repair Service Westlake Your caller id ph…" at bounding box center [667, 326] width 1334 height 653
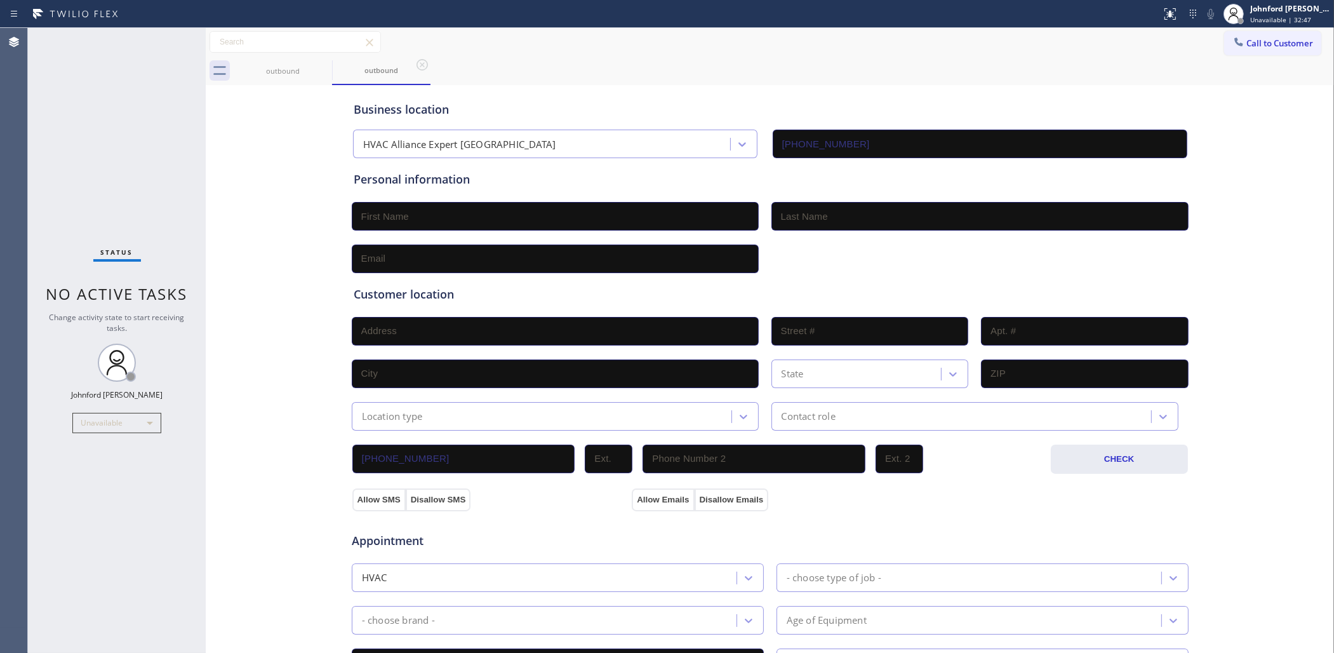
type input "[PHONE_NUMBER]"
click at [1266, 42] on span "Call to Customer" at bounding box center [1280, 42] width 67 height 11
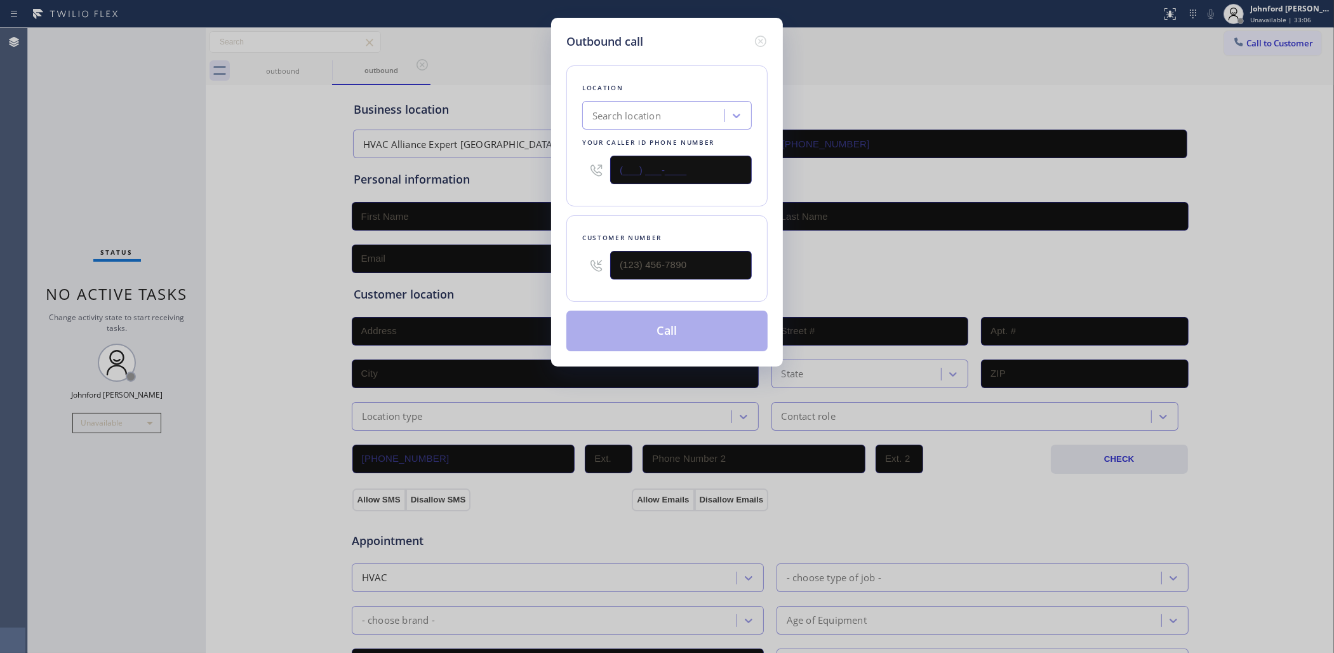
drag, startPoint x: 693, startPoint y: 159, endPoint x: 564, endPoint y: 163, distance: 129.0
click at [513, 163] on div "Outbound call Location Search location Your caller id phone number (___) ___-__…" at bounding box center [667, 326] width 1334 height 653
paste input "415) 417-0402"
type input "(415) 417-0402"
type input "(___) ___-____"
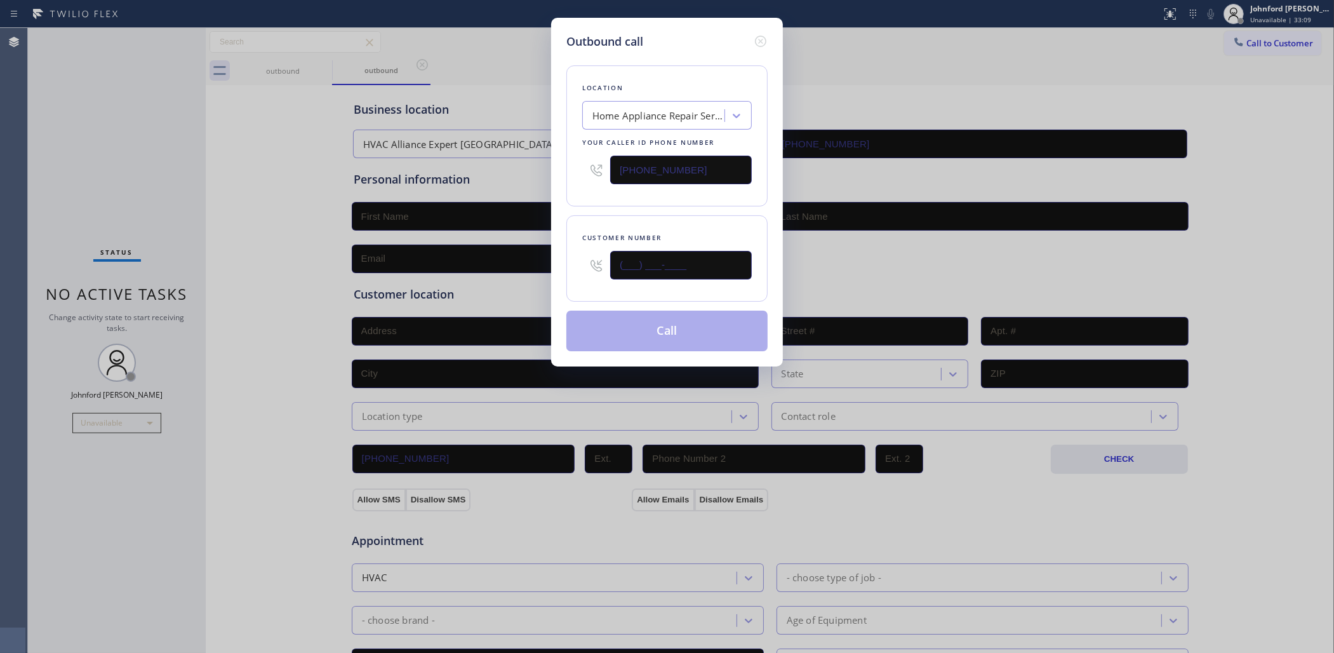
click at [575, 265] on div "Customer number (___) ___-____" at bounding box center [666, 258] width 201 height 86
click at [581, 204] on div "Location Home Appliance Repair Service Westlake Your caller id phone number (41…" at bounding box center [666, 200] width 201 height 301
drag, startPoint x: 694, startPoint y: 270, endPoint x: 587, endPoint y: 270, distance: 106.7
click at [586, 270] on div "(___) ___-____" at bounding box center [667, 265] width 170 height 41
paste input "415) 223-3487"
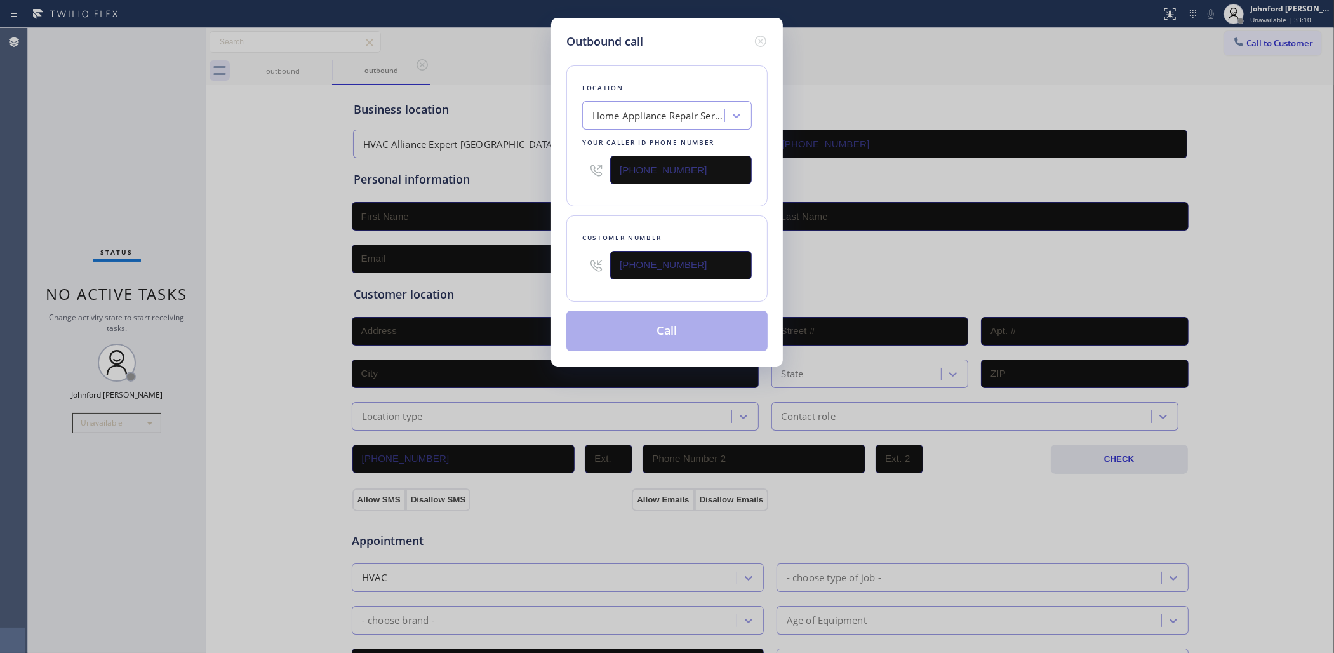
type input "(415) 223-3487"
click at [635, 218] on div "Customer number (415) 223-3487" at bounding box center [666, 258] width 201 height 86
click at [638, 319] on button "Call" at bounding box center [666, 331] width 201 height 41
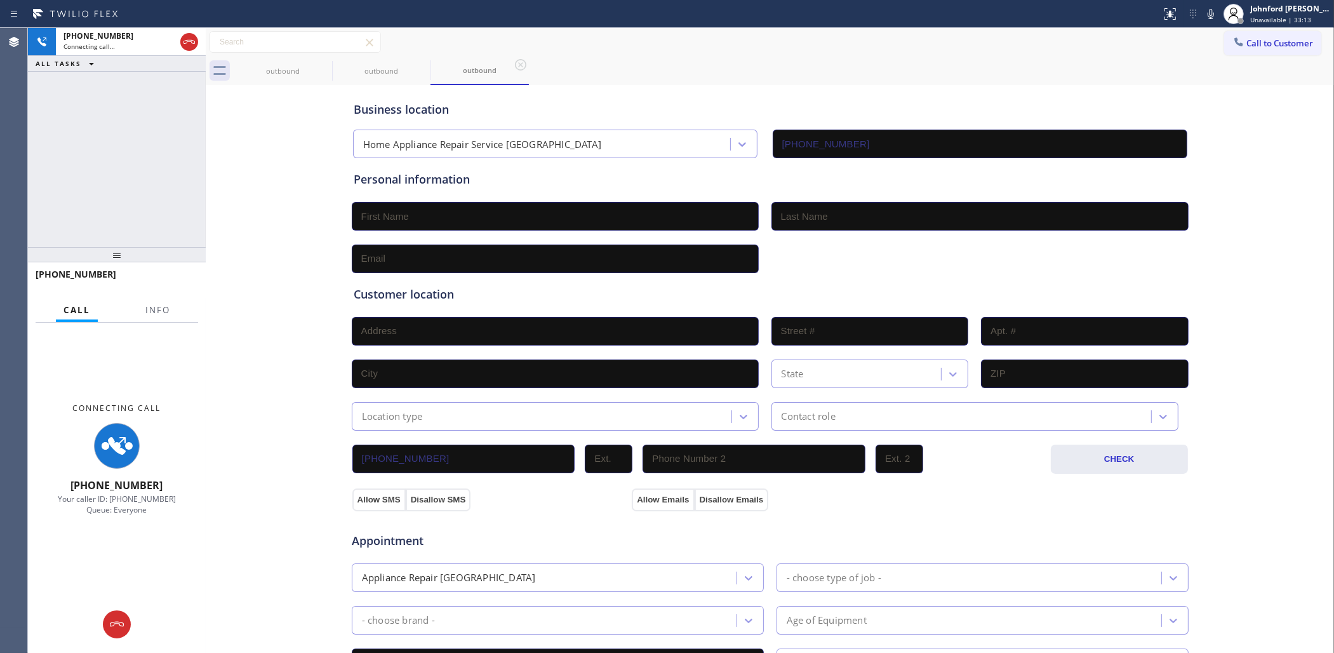
type input "(415) 417-0402"
drag, startPoint x: 176, startPoint y: 303, endPoint x: 165, endPoint y: 298, distance: 11.7
click at [175, 303] on div "Call Info" at bounding box center [117, 310] width 163 height 25
click at [163, 306] on span "Info" at bounding box center [157, 309] width 25 height 11
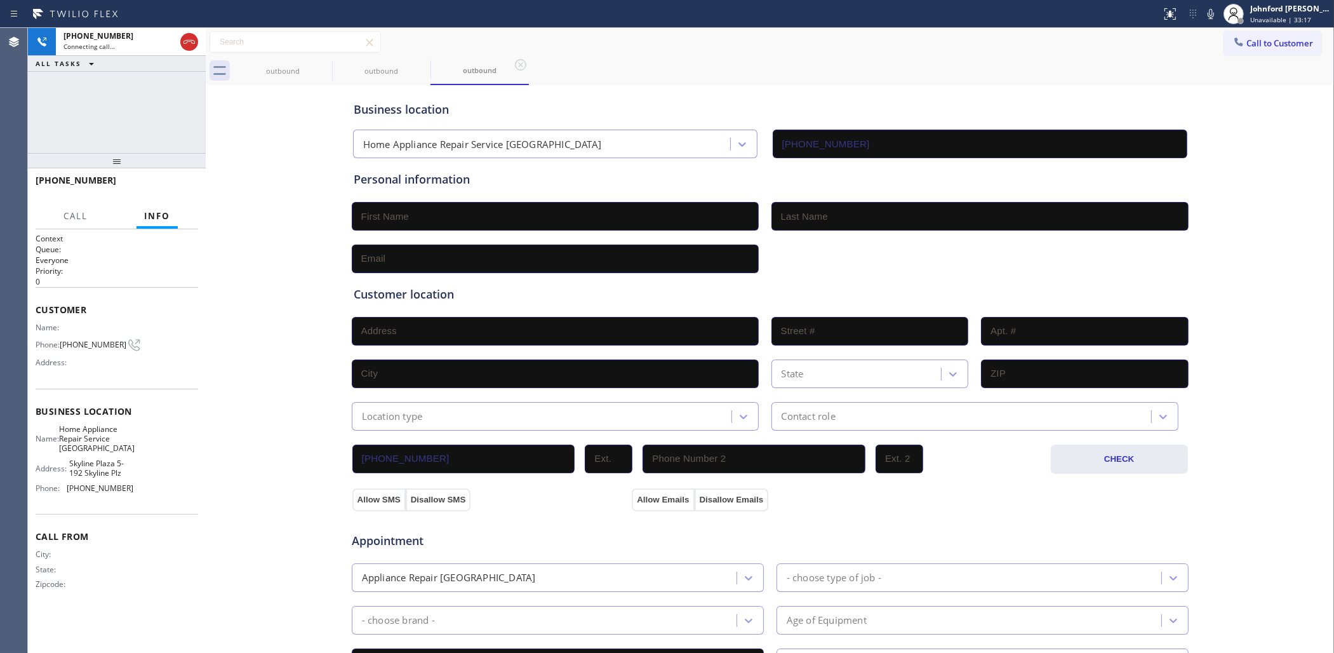
drag, startPoint x: 119, startPoint y: 232, endPoint x: 147, endPoint y: 130, distance: 105.2
click at [147, 130] on div "+14152233487 Connecting call… ALL TASKS ALL TASKS ACTIVE TASKS TASKS IN WRAP UP…" at bounding box center [117, 340] width 178 height 625
click at [329, 67] on icon at bounding box center [323, 64] width 15 height 15
click at [325, 65] on icon at bounding box center [323, 64] width 15 height 15
click at [172, 185] on span "HANG UP" at bounding box center [168, 186] width 39 height 9
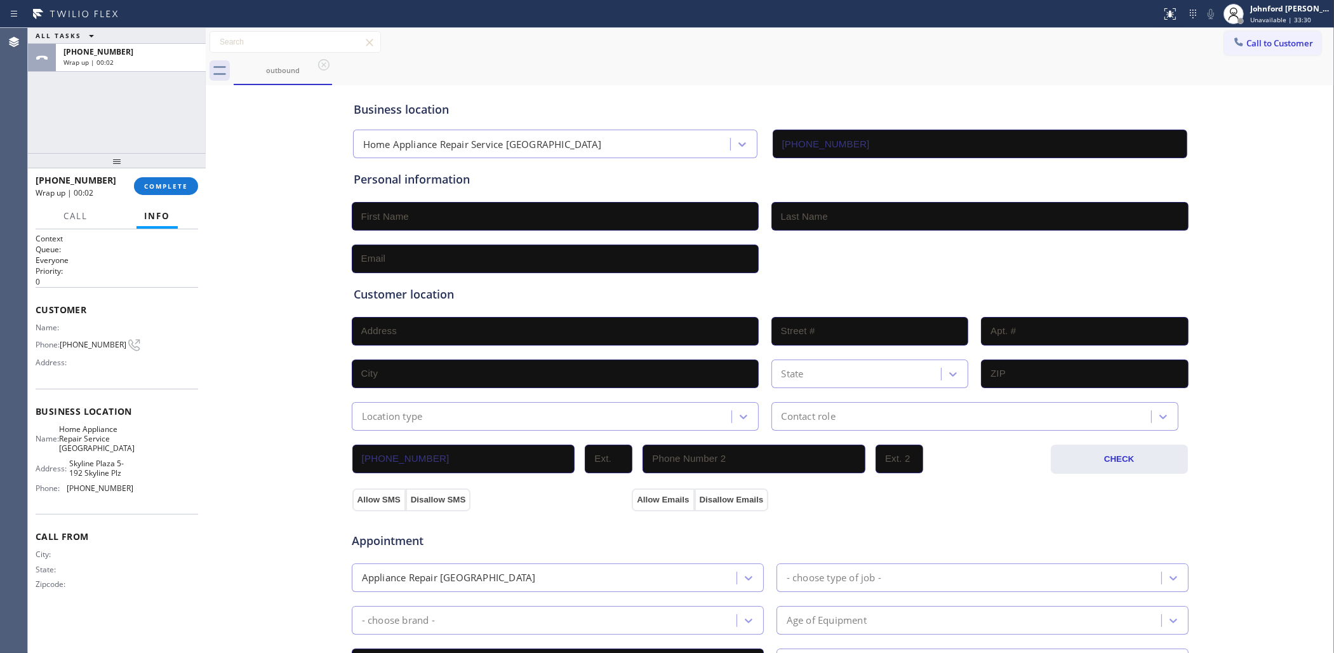
click at [183, 201] on div "+14152233487 Wrap up | 00:02 COMPLETE" at bounding box center [117, 186] width 163 height 33
drag, startPoint x: 182, startPoint y: 189, endPoint x: 497, endPoint y: 198, distance: 314.5
click at [182, 188] on span "COMPLETE" at bounding box center [166, 186] width 44 height 9
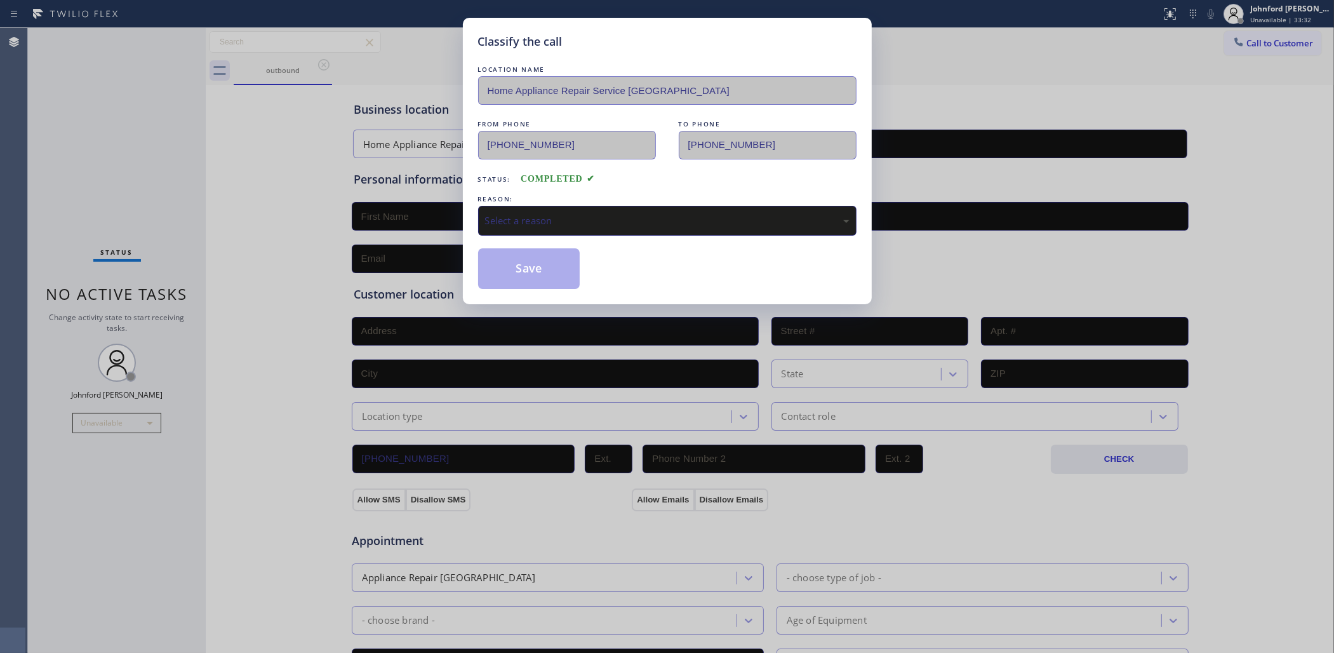
click at [615, 235] on div "LOCATION NAME Home Appliance Repair Service Westlake FROM PHONE (415) 417-0402 …" at bounding box center [667, 176] width 379 height 226
drag, startPoint x: 524, startPoint y: 309, endPoint x: 405, endPoint y: 348, distance: 124.9
click at [405, 348] on div "Classify the call LOCATION NAME Home Appliance Repair Service Westlake FROM PHO…" at bounding box center [667, 326] width 1334 height 653
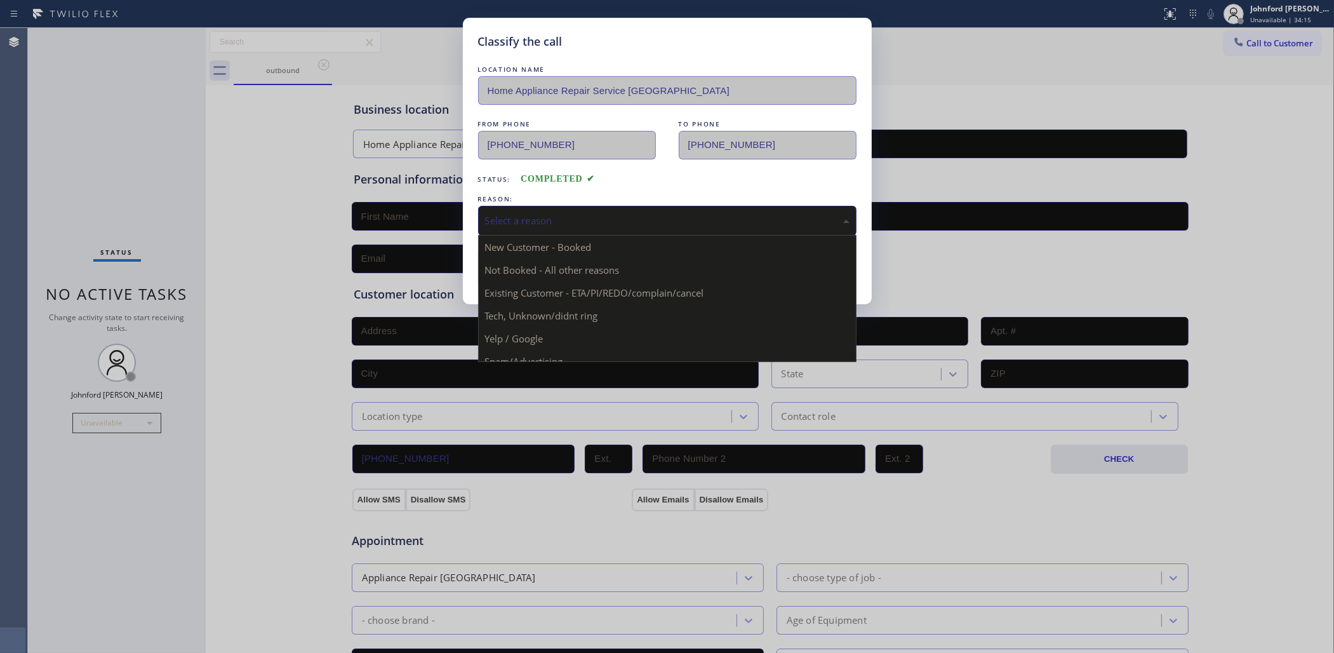
click at [553, 225] on div "Select a reason" at bounding box center [667, 221] width 379 height 30
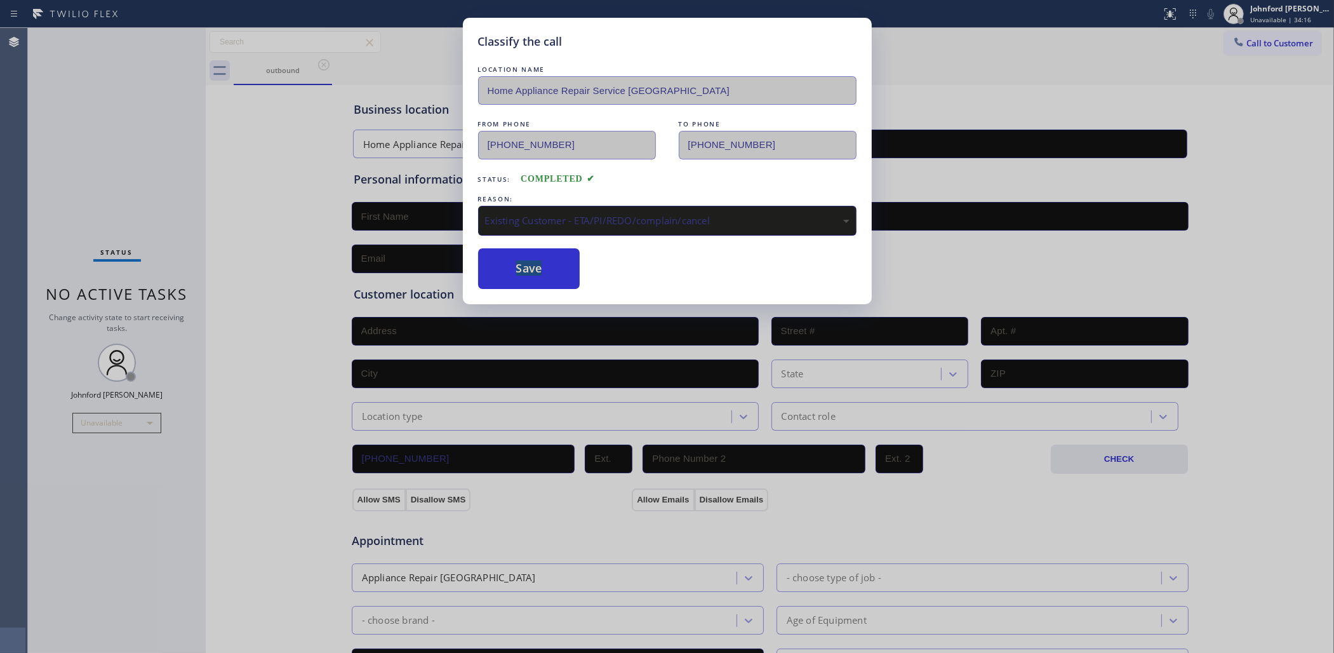
click at [558, 213] on div "Existing Customer - ETA/PI/REDO/complain/cancel" at bounding box center [667, 220] width 365 height 15
click at [534, 284] on button "Save" at bounding box center [529, 268] width 102 height 41
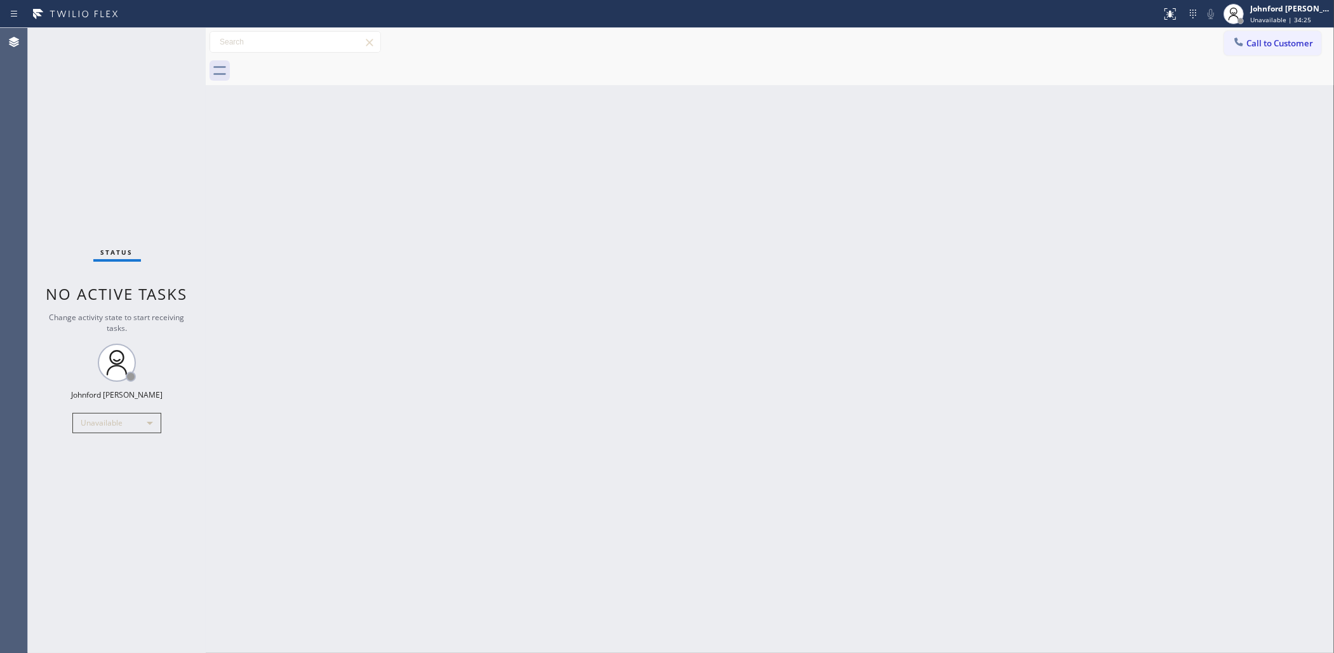
click at [1252, 53] on button "Call to Customer" at bounding box center [1272, 43] width 97 height 24
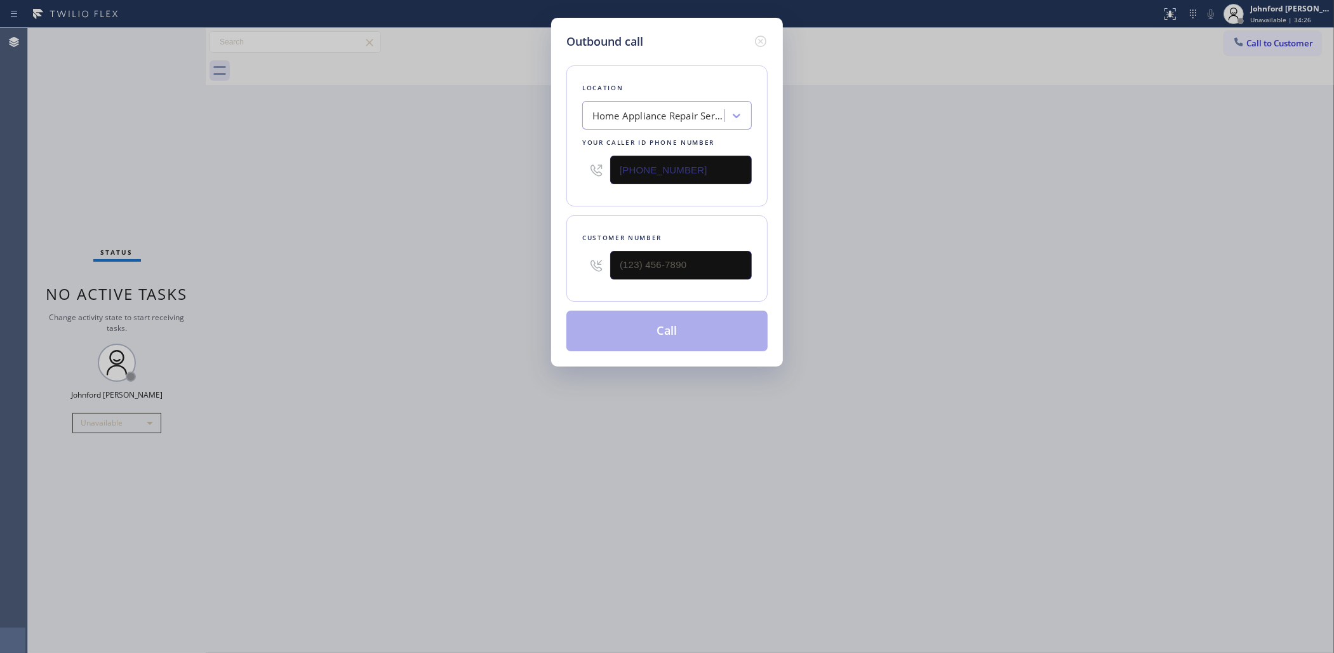
drag, startPoint x: 705, startPoint y: 160, endPoint x: 361, endPoint y: 195, distance: 346.0
click at [432, 183] on div "Outbound call Location Home Appliance Repair Service Westlake Your caller id ph…" at bounding box center [667, 326] width 1334 height 653
paste input "619) 505-0808"
type input "(619) 505-0808"
drag, startPoint x: 666, startPoint y: 272, endPoint x: 567, endPoint y: 271, distance: 98.4
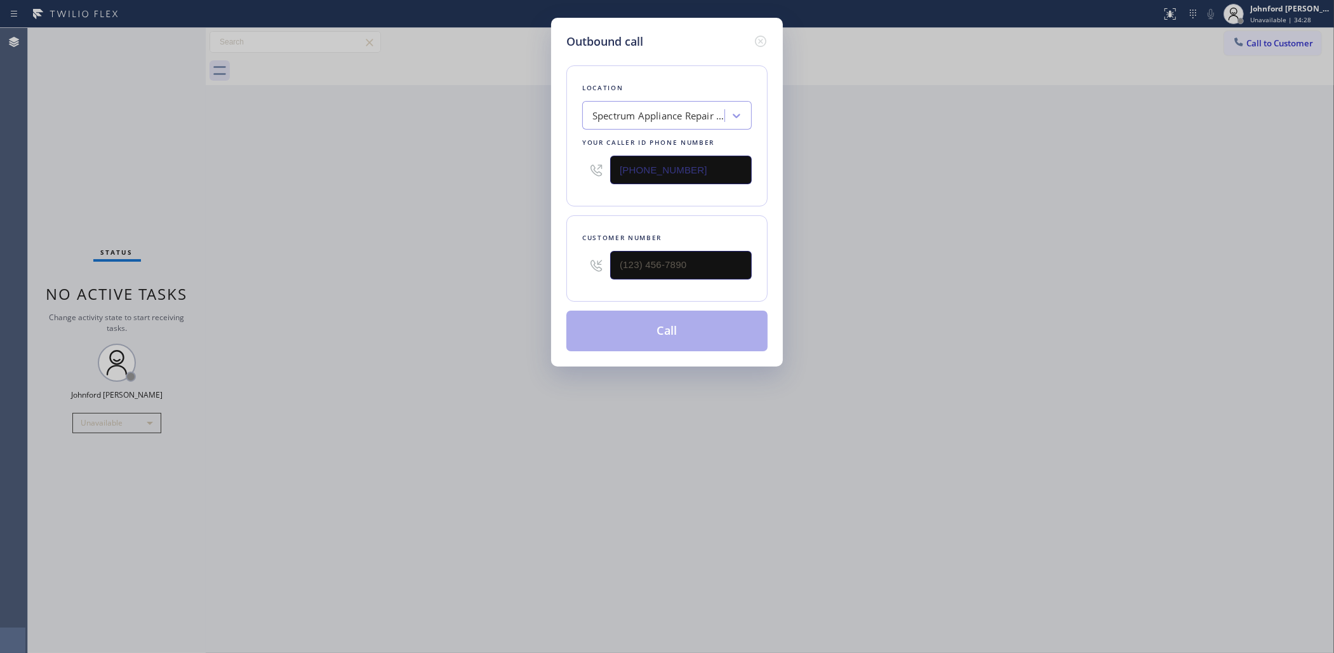
click at [569, 272] on div "Customer number" at bounding box center [666, 258] width 201 height 86
click at [617, 251] on input "(___) ___-____" at bounding box center [681, 265] width 142 height 29
paste input "224) 805-3803"
type input "(224) 805-3803"
click at [422, 262] on div "Outbound call Location Spectrum Appliance Repair La Mesa Your caller id phone n…" at bounding box center [667, 326] width 1334 height 653
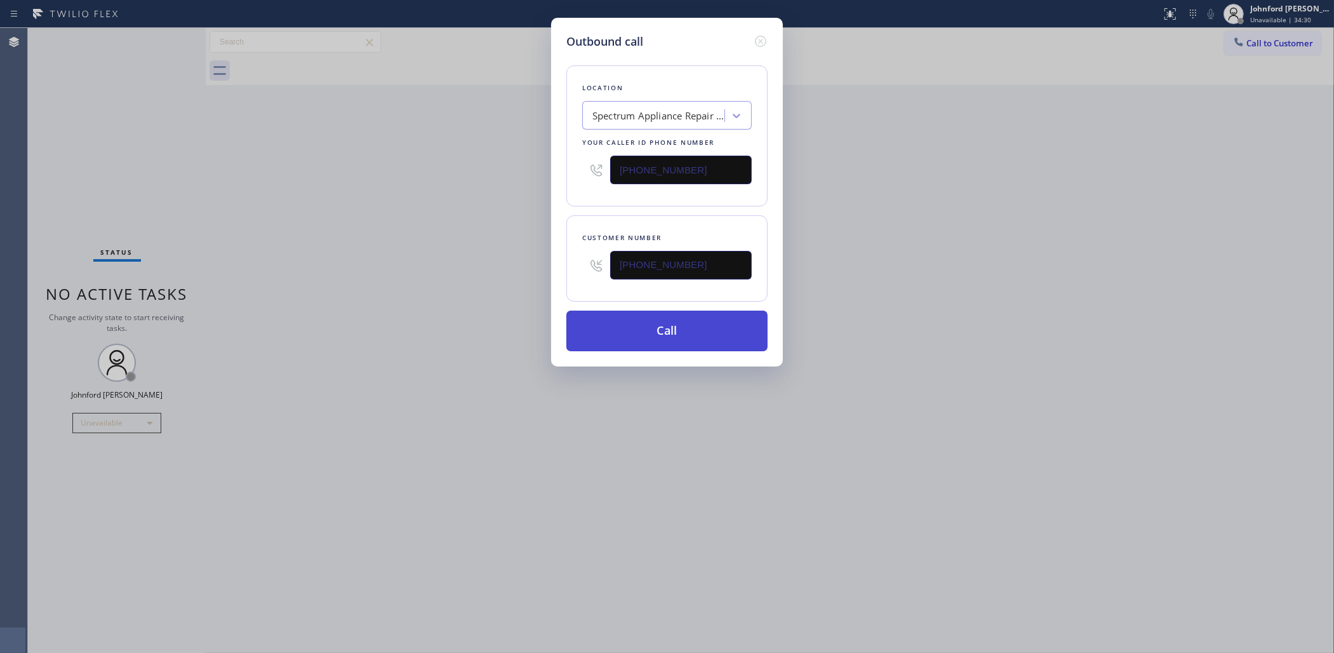
click at [656, 332] on button "Call" at bounding box center [666, 331] width 201 height 41
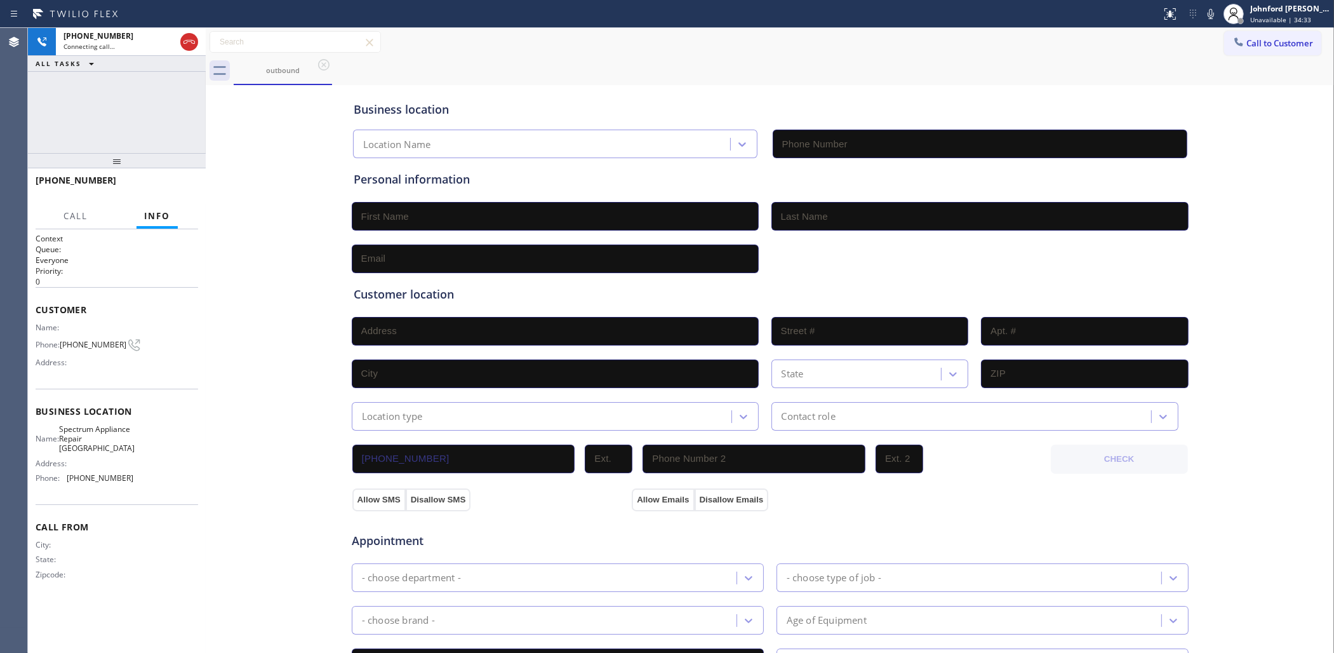
type input "(619) 505-0808"
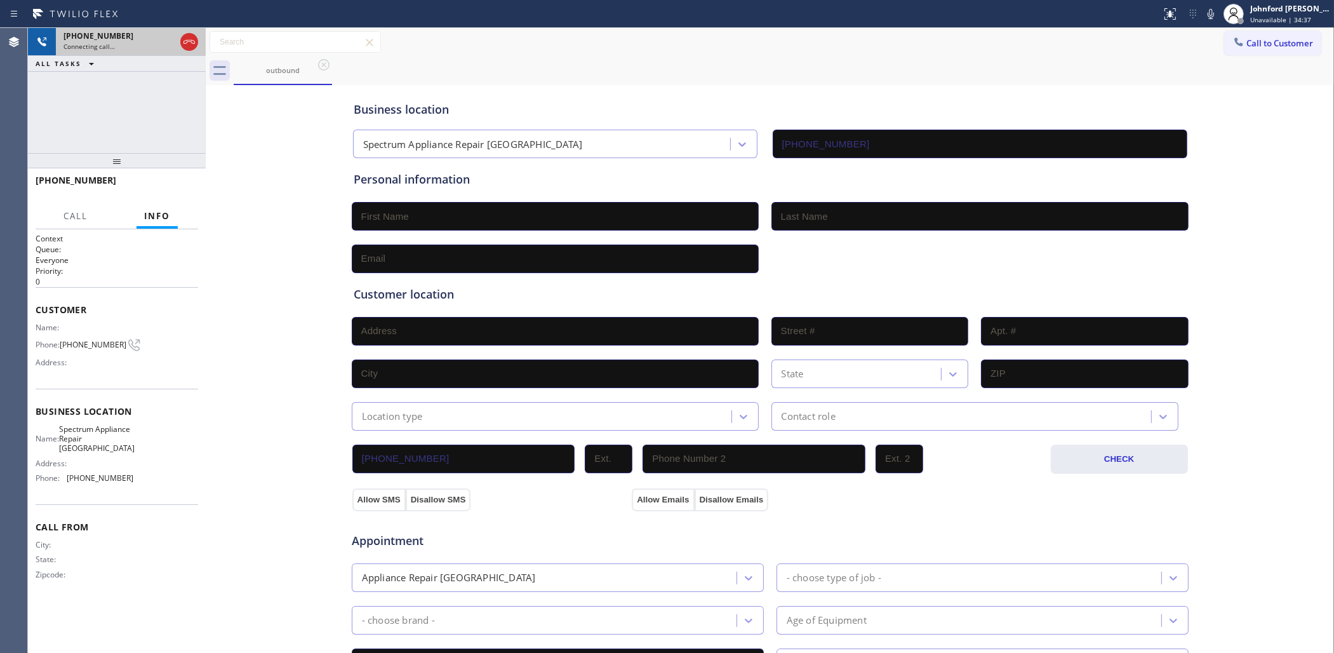
drag, startPoint x: 186, startPoint y: 43, endPoint x: 194, endPoint y: 43, distance: 7.6
click at [186, 43] on icon at bounding box center [189, 42] width 11 height 4
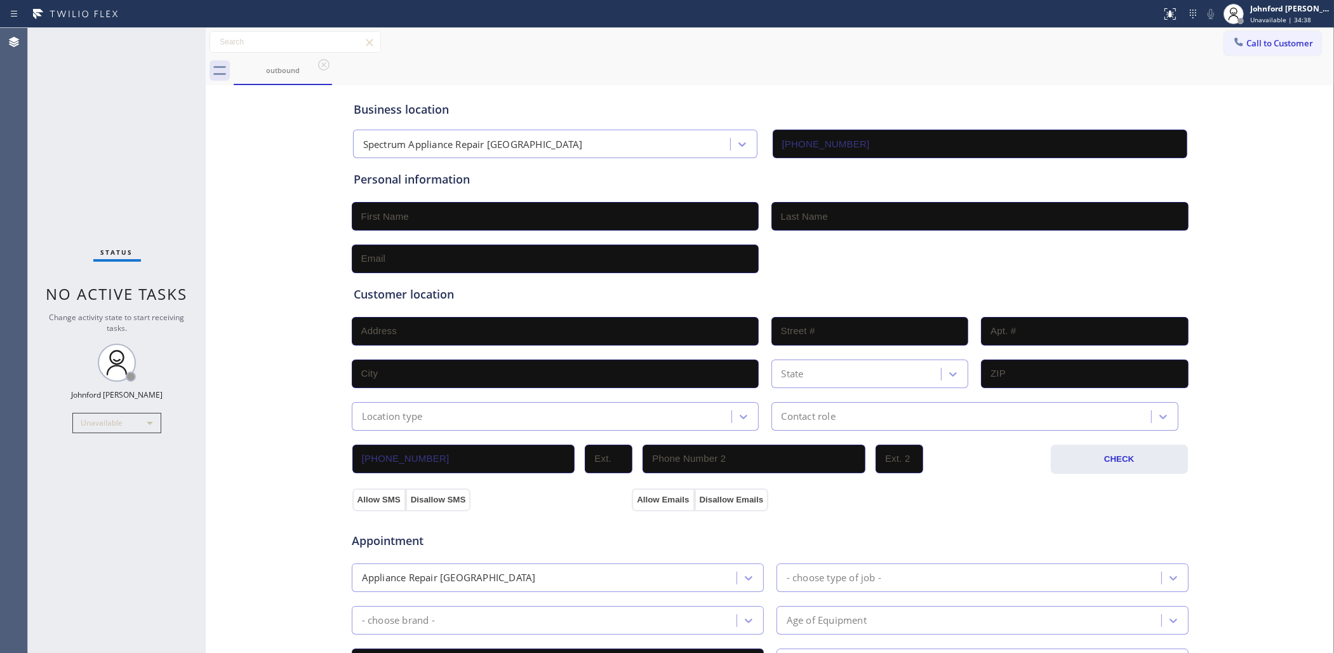
drag, startPoint x: 1287, startPoint y: 51, endPoint x: 1202, endPoint y: 51, distance: 85.7
click at [1282, 51] on button "Call to Customer" at bounding box center [1272, 43] width 97 height 24
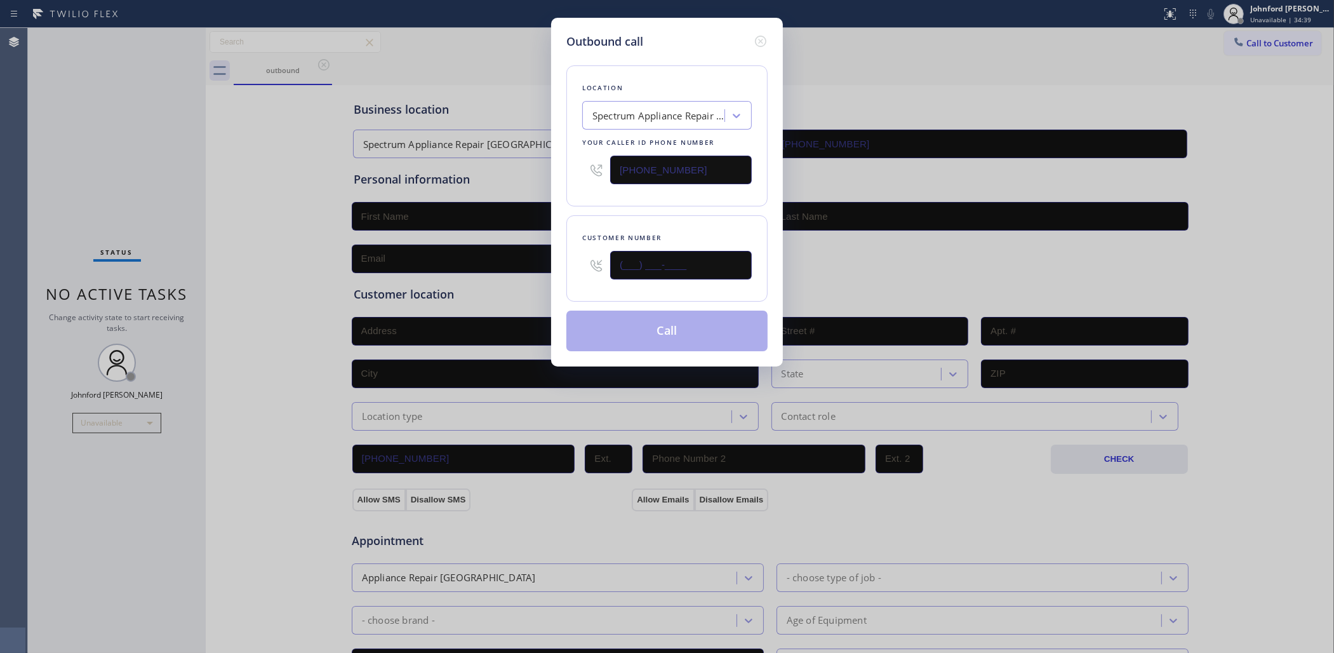
paste input "22) 480-5380"
click at [631, 208] on div "Location Spectrum Appliance Repair La Mesa Your caller id phone number (619) 50…" at bounding box center [666, 200] width 201 height 301
drag, startPoint x: 709, startPoint y: 258, endPoint x: 533, endPoint y: 258, distance: 175.9
click at [533, 258] on div "Outbound call Location Spectrum Appliance Repair La Mesa Your caller id phone n…" at bounding box center [667, 326] width 1334 height 653
paste input "224) 805-3803"
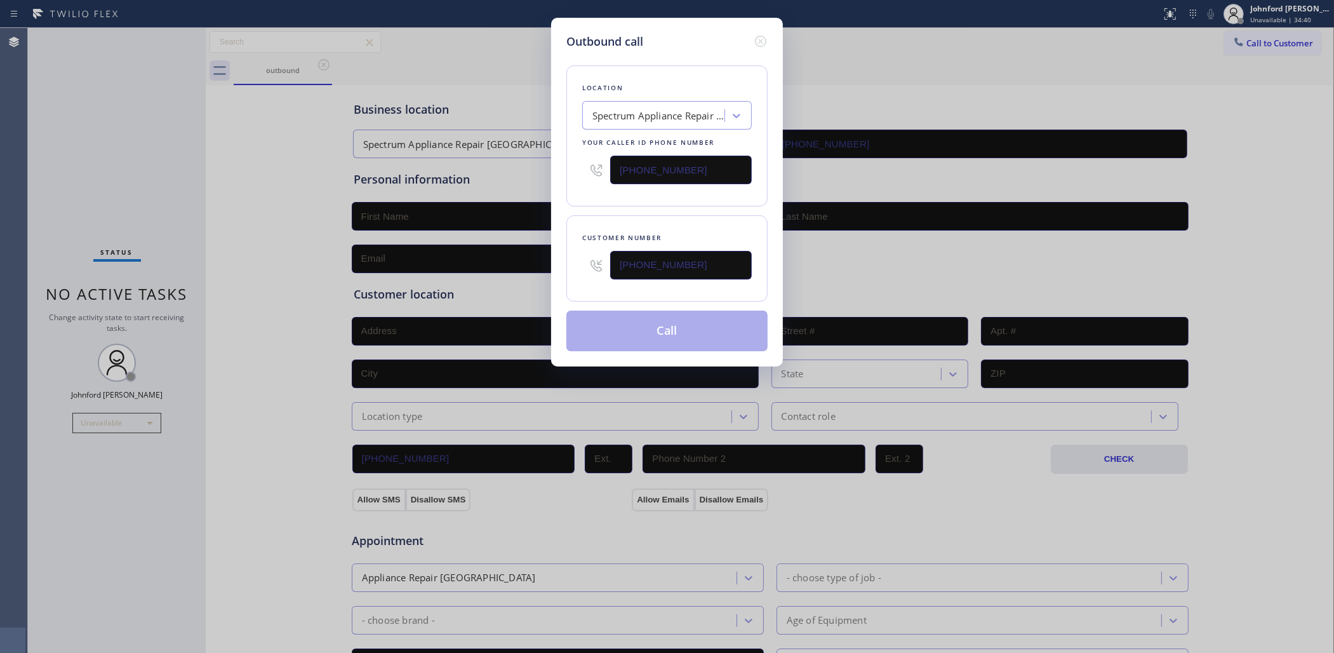
type input "(224) 805-3803"
click at [600, 200] on div "Location Spectrum Appliance Repair La Mesa Your caller id phone number (619) 50…" at bounding box center [666, 135] width 201 height 141
click at [605, 332] on button "Call" at bounding box center [666, 331] width 201 height 41
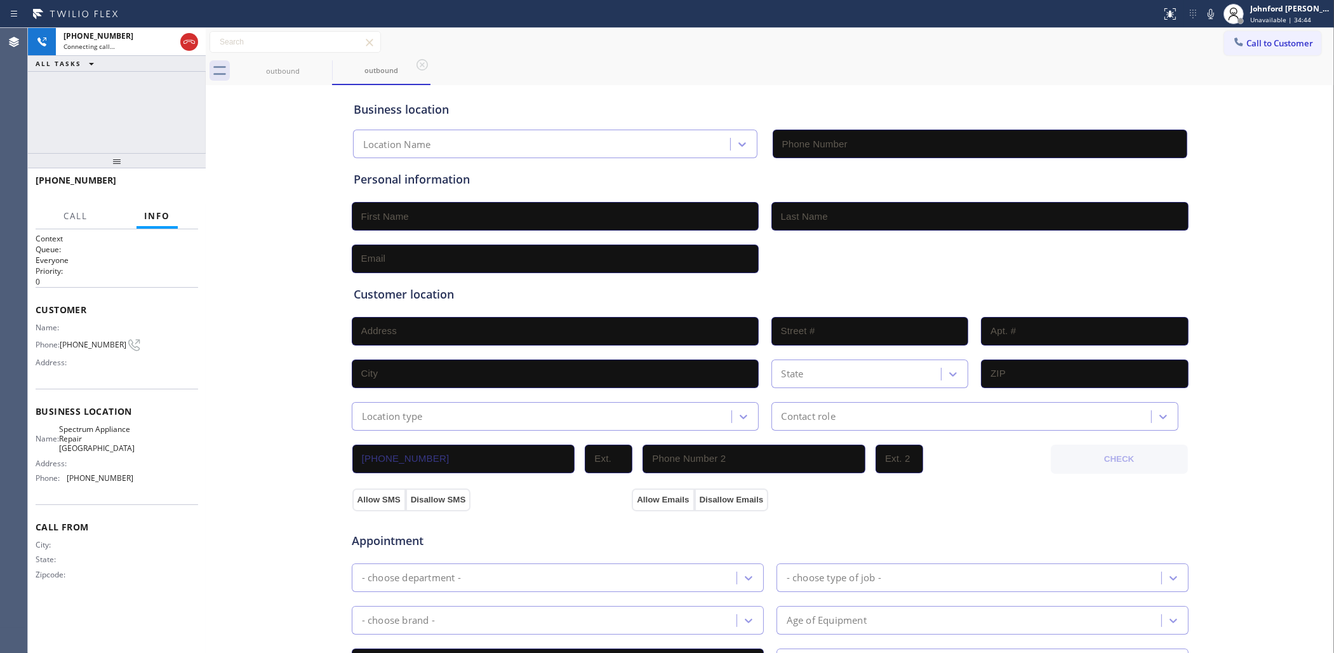
type input "(619) 505-0808"
click at [206, 303] on div at bounding box center [206, 340] width 0 height 625
drag, startPoint x: 192, startPoint y: 43, endPoint x: 189, endPoint y: 58, distance: 14.9
click at [192, 45] on icon at bounding box center [189, 41] width 15 height 15
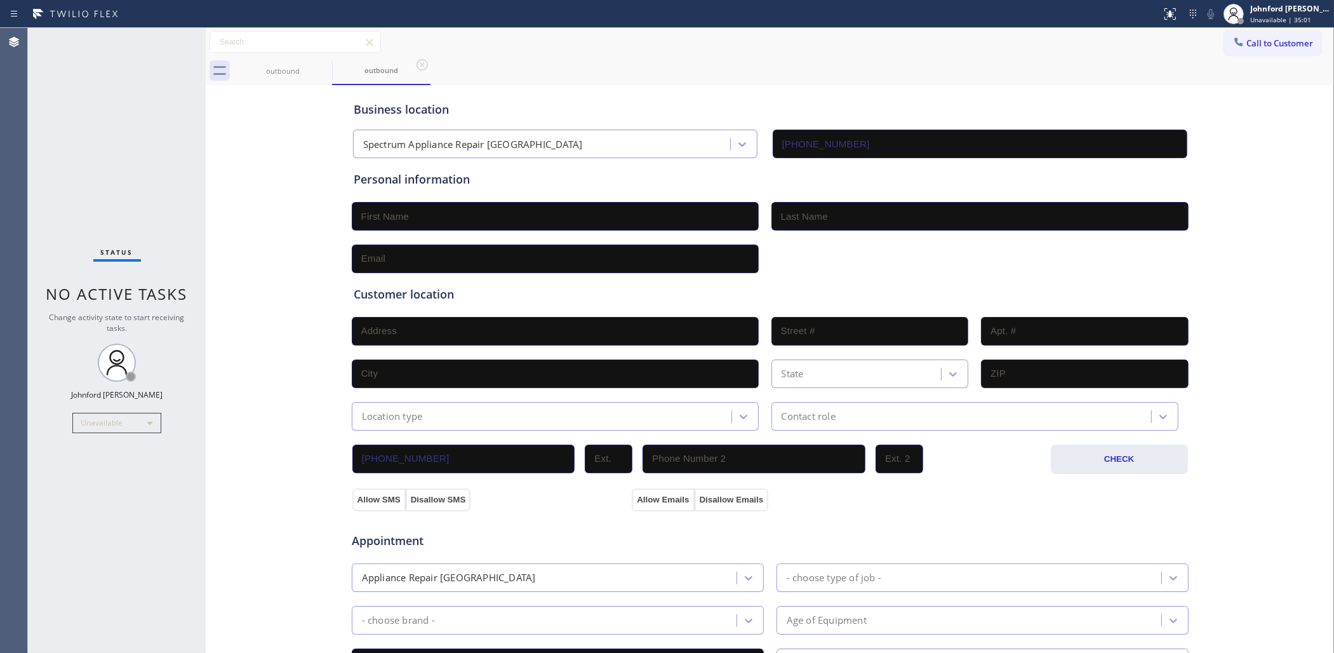
click at [1275, 43] on span "Call to Customer" at bounding box center [1280, 42] width 67 height 11
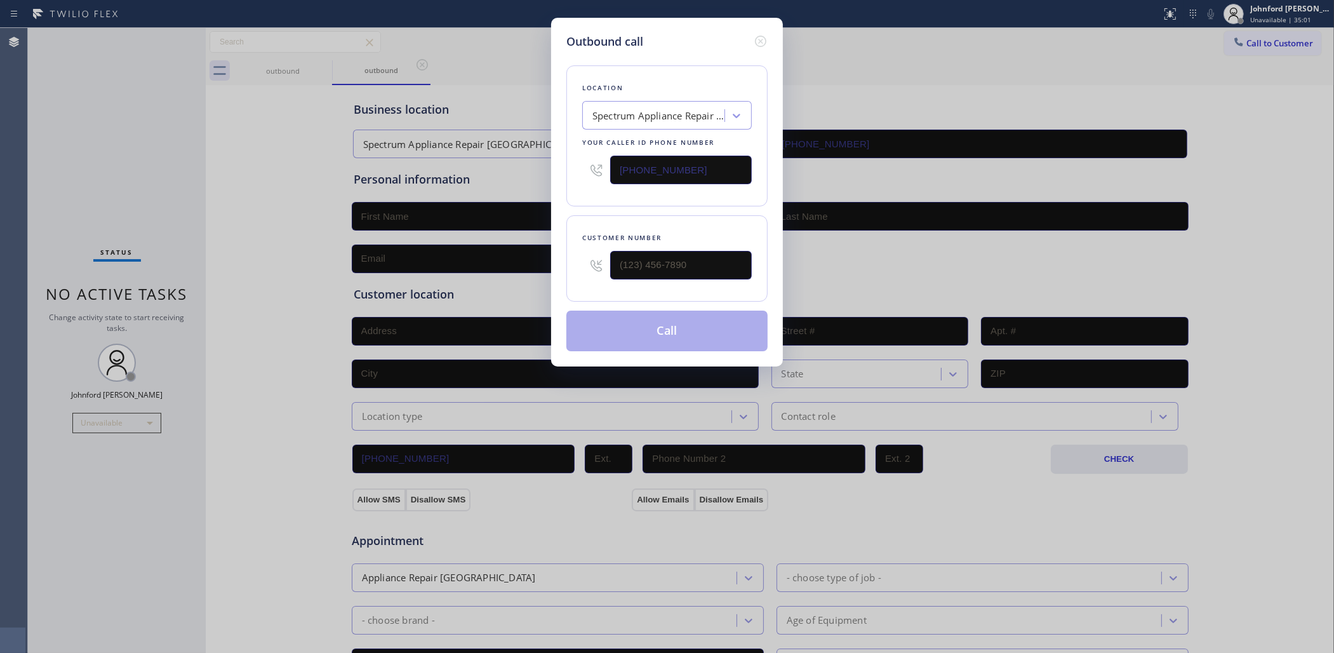
paste input "26) 341-1391"
type input "(626) 341-1391"
click at [0, 372] on html "Status report No issues detected If you experience an issue, please download th…" at bounding box center [667, 326] width 1334 height 653
paste input "626) 622-1817"
type input "(626) 622-1817"
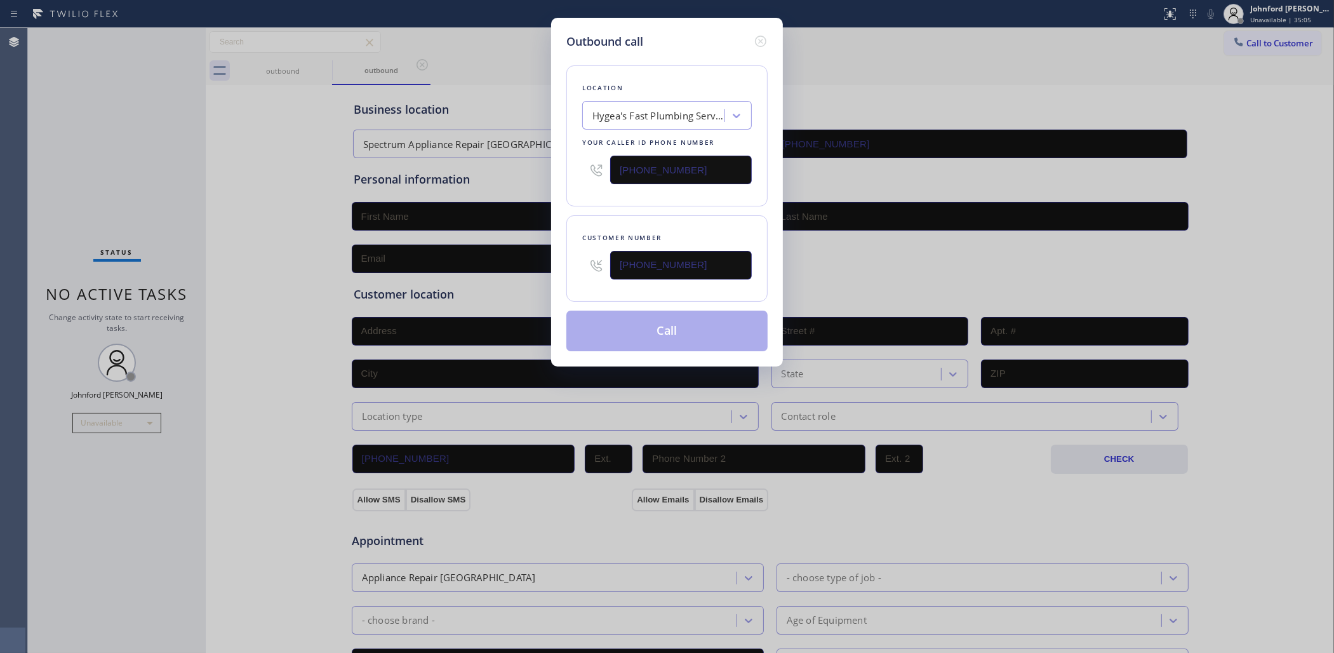
drag, startPoint x: 584, startPoint y: 197, endPoint x: 600, endPoint y: 318, distance: 121.7
click at [585, 204] on div "Location Hygea's Fast Plumbing Service Your caller id phone number (626) 341-13…" at bounding box center [666, 200] width 201 height 301
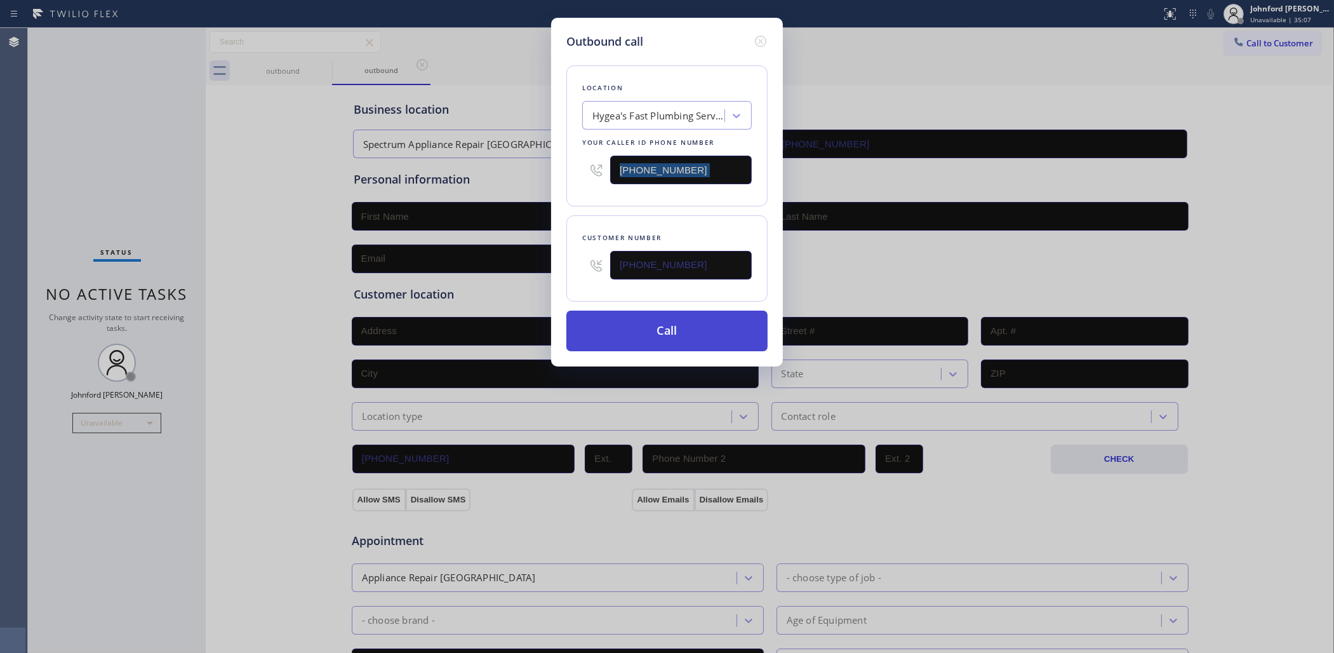
drag, startPoint x: 630, startPoint y: 318, endPoint x: 850, endPoint y: 90, distance: 316.2
click at [632, 315] on button "Call" at bounding box center [666, 331] width 201 height 41
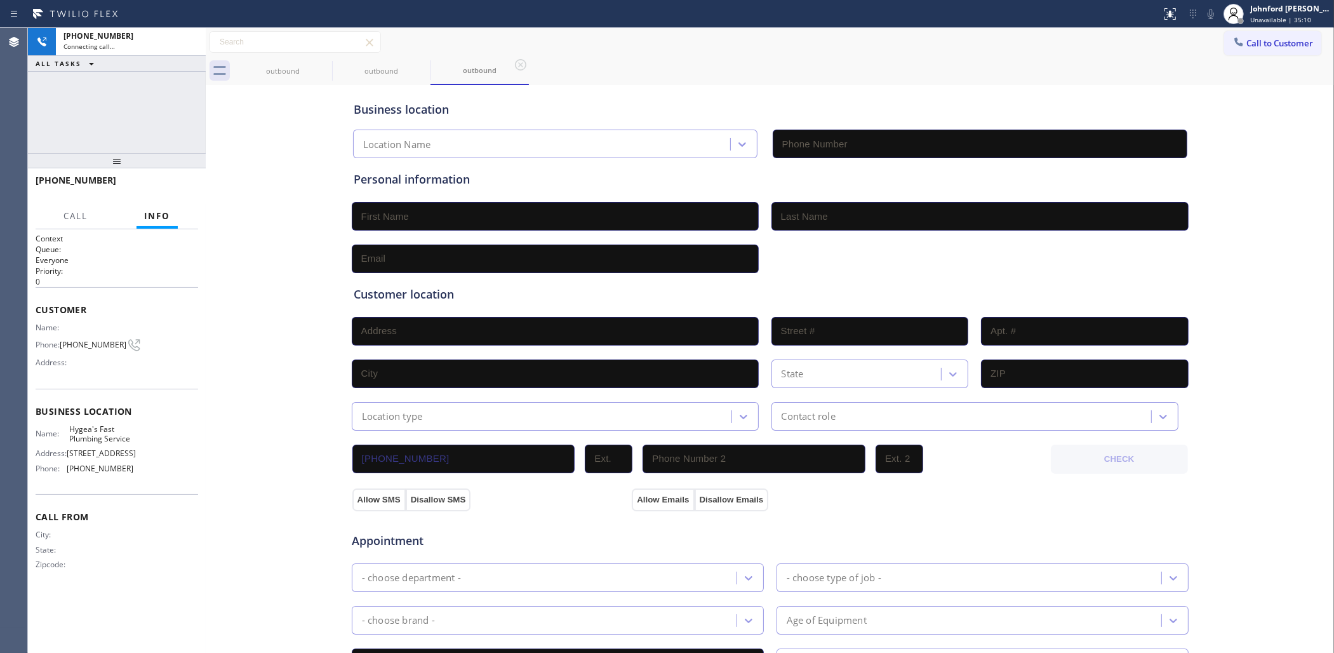
type input "(626) 341-1391"
click at [319, 67] on icon at bounding box center [323, 64] width 11 height 11
click at [183, 121] on div "+16266221817 Connecting call… ALL TASKS ALL TASKS ACTIVE TASKS TASKS IN WRAP UP" at bounding box center [117, 90] width 178 height 125
click at [157, 125] on div "+16266221817 Connecting call… ALL TASKS ALL TASKS ACTIVE TASKS TASKS IN WRAP UP" at bounding box center [117, 90] width 178 height 125
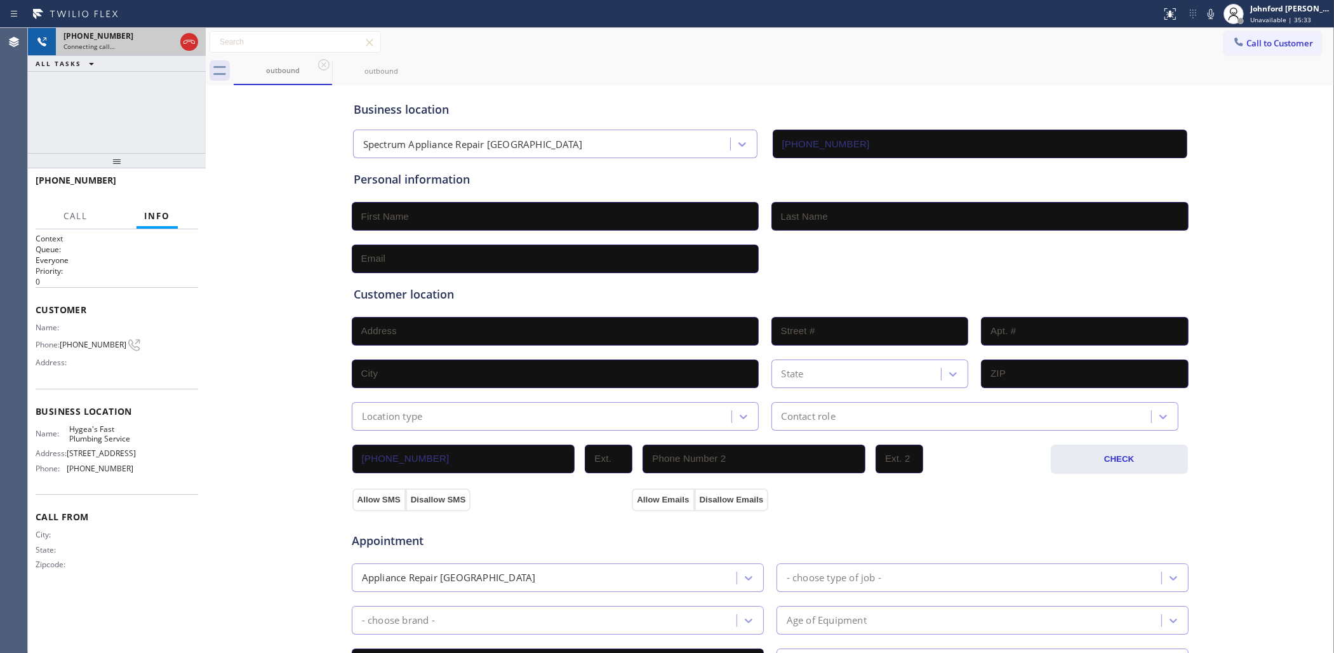
click at [198, 50] on div at bounding box center [189, 42] width 23 height 28
click at [198, 45] on div at bounding box center [189, 41] width 18 height 15
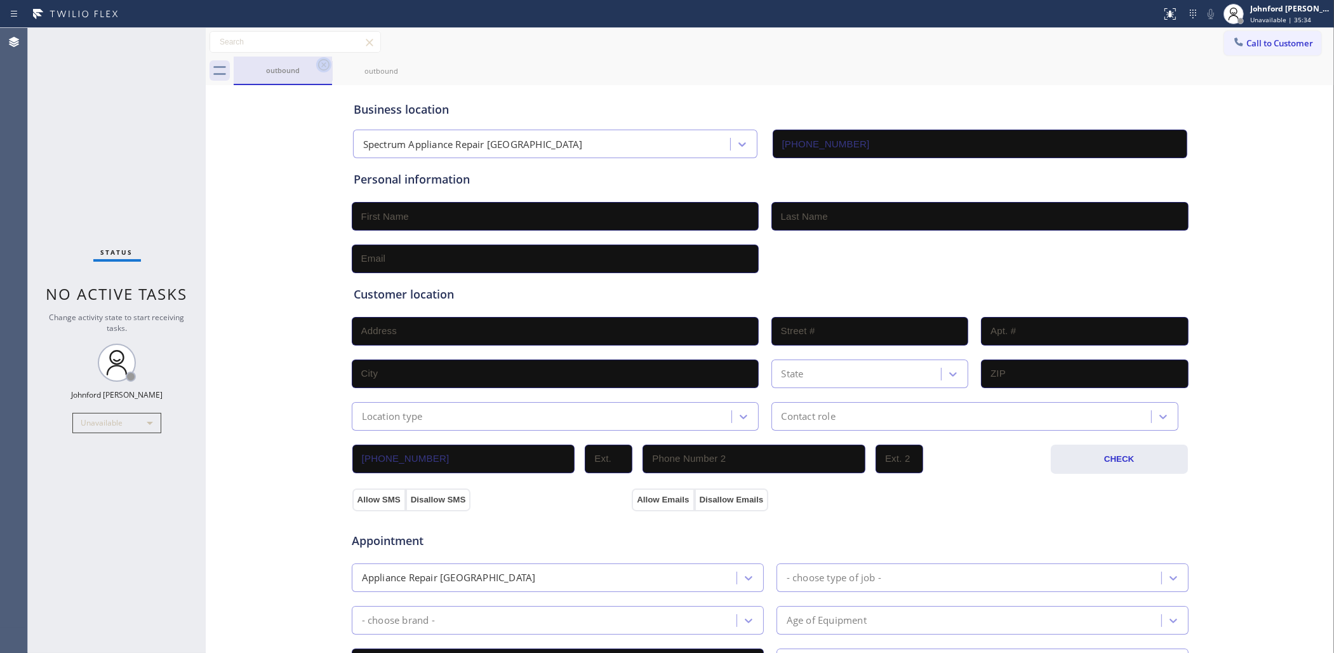
click at [327, 71] on icon at bounding box center [323, 64] width 15 height 15
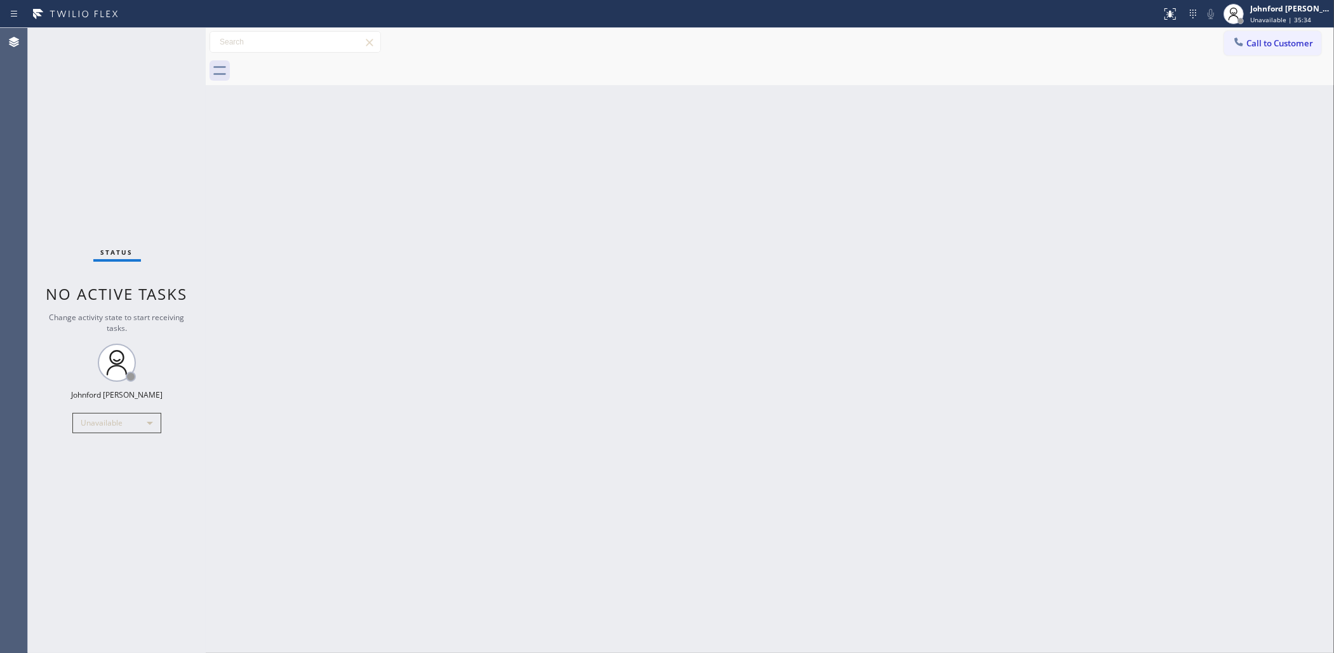
click at [327, 70] on div at bounding box center [784, 71] width 1101 height 29
drag, startPoint x: 140, startPoint y: 297, endPoint x: 128, endPoint y: 300, distance: 12.3
click at [128, 300] on span "No active tasks" at bounding box center [117, 293] width 142 height 21
click at [1268, 49] on button "Call to Customer" at bounding box center [1272, 43] width 97 height 24
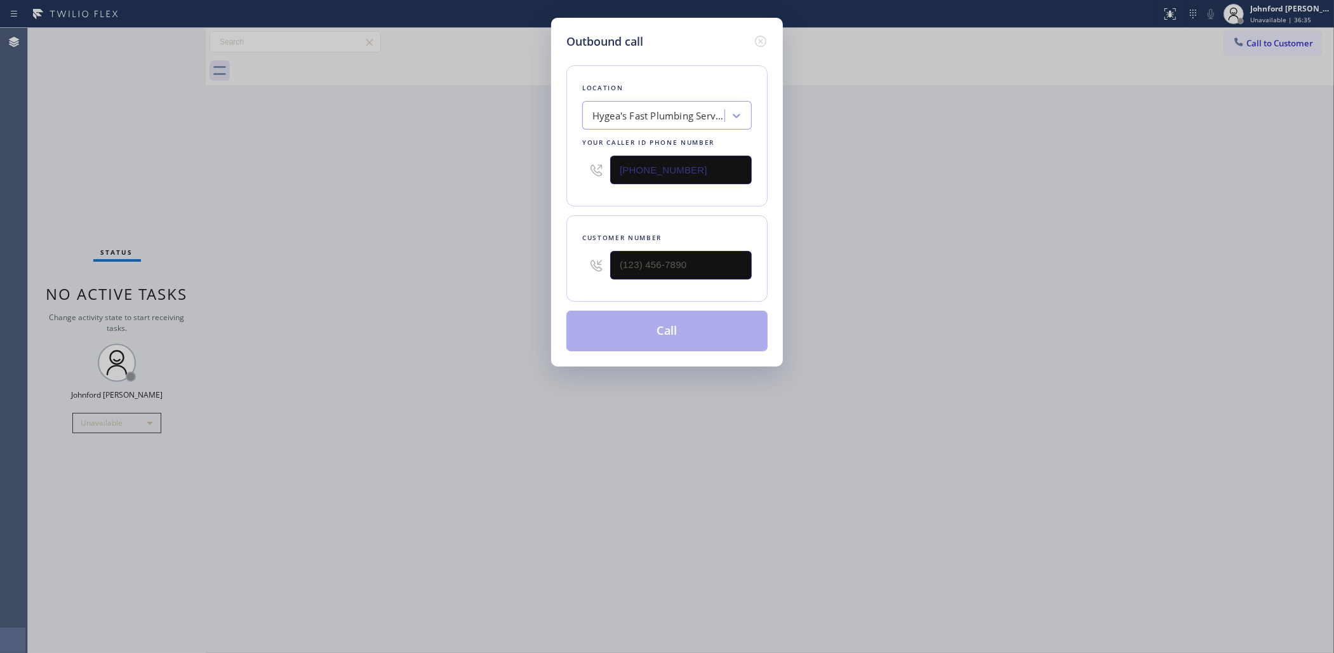
drag, startPoint x: 690, startPoint y: 161, endPoint x: 383, endPoint y: 175, distance: 307.7
click at [399, 173] on div "Outbound call Location Hygea's Fast Plumbing Service Your caller id phone numbe…" at bounding box center [667, 326] width 1334 height 653
paste input "50) 684-1004"
type input "[PHONE_NUMBER]"
drag, startPoint x: 649, startPoint y: 269, endPoint x: 455, endPoint y: 270, distance: 193.7
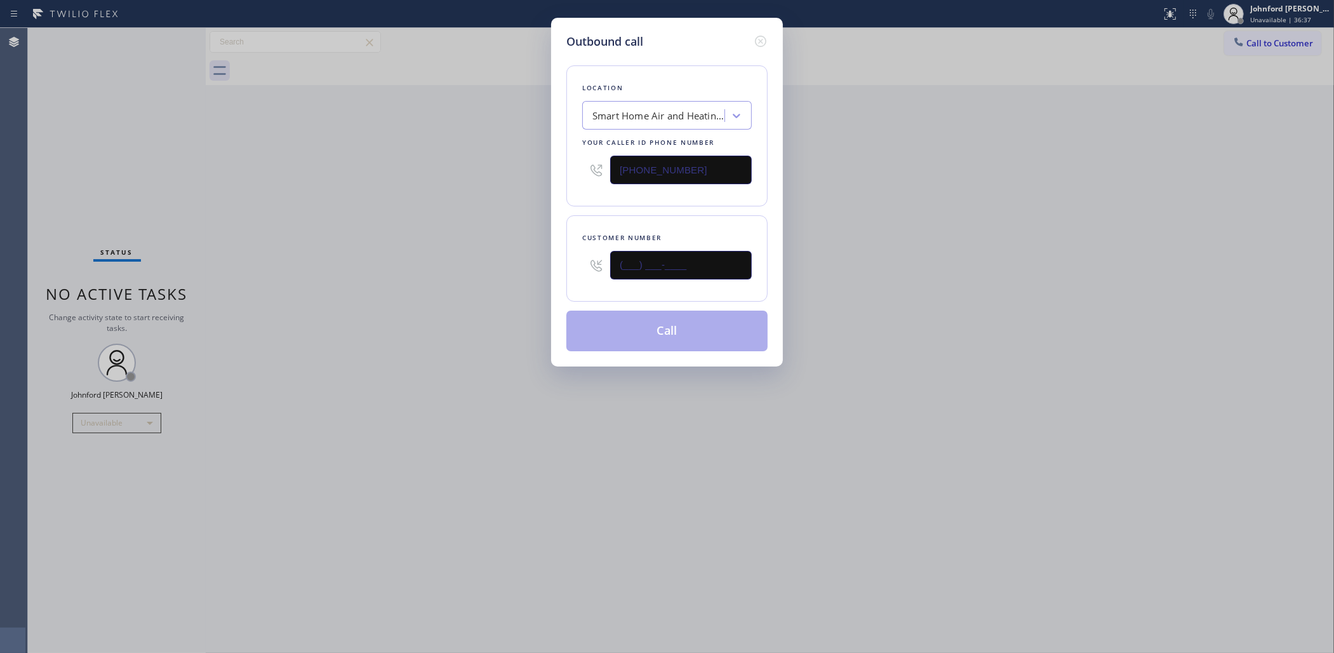
click at [456, 270] on div "Outbound call Location Smart Home Air and Heating Belmont Your caller id phone …" at bounding box center [667, 326] width 1334 height 653
paste input "650) 609-4686"
type input "[PHONE_NUMBER]"
click at [442, 270] on div "Outbound call Location Smart Home Air and Heating Belmont Your caller id phone …" at bounding box center [667, 326] width 1334 height 653
click at [613, 340] on button "Call" at bounding box center [666, 331] width 201 height 41
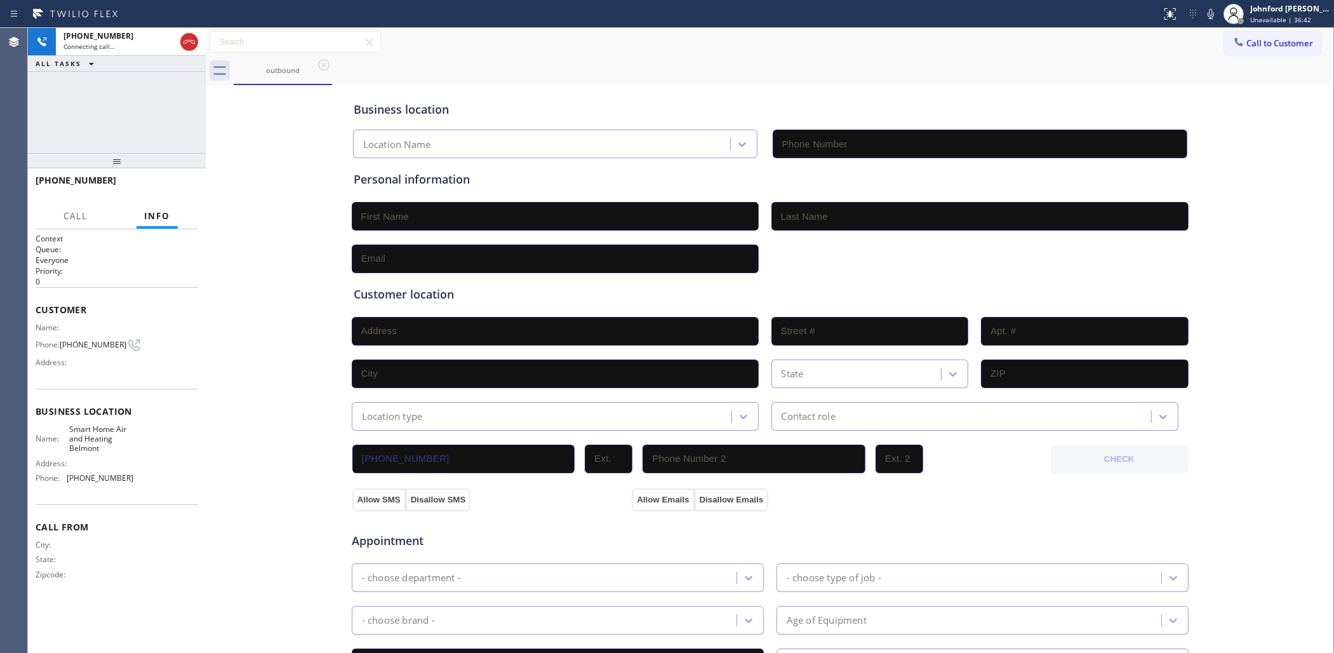
type input "[PHONE_NUMBER]"
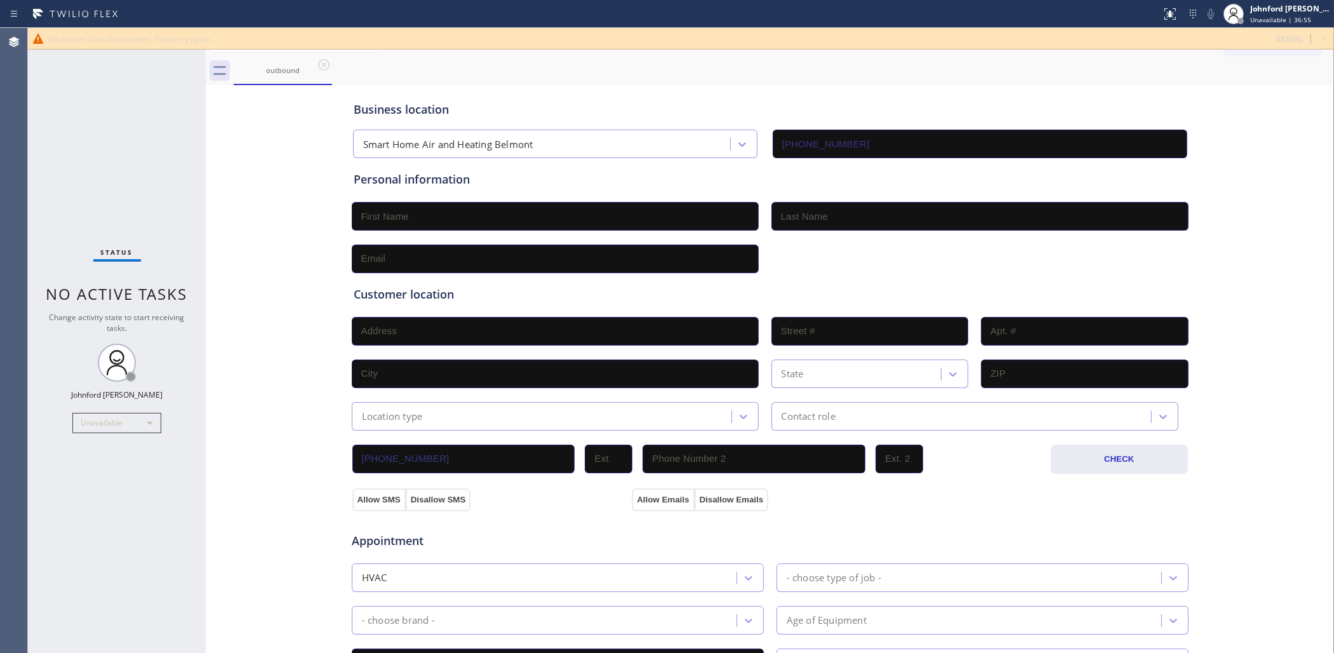
click at [1299, 40] on span "redial" at bounding box center [1289, 39] width 27 height 11
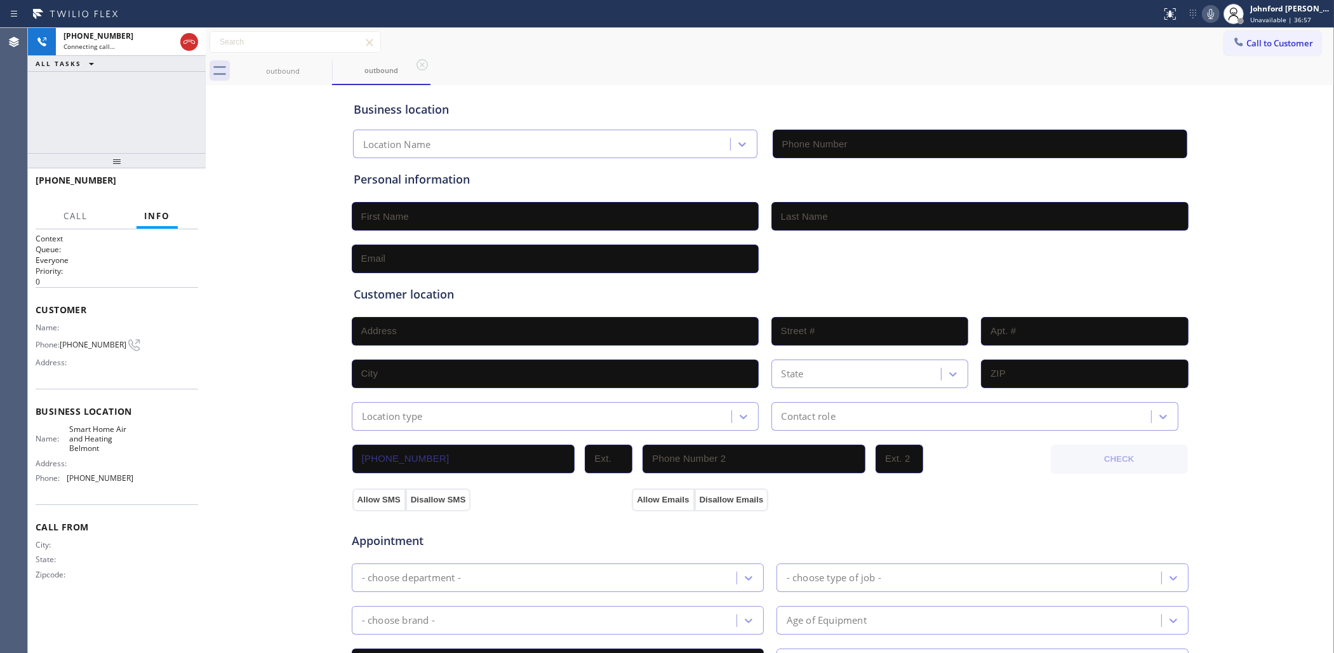
type input "[PHONE_NUMBER]"
click at [192, 45] on div "Connecting call…" at bounding box center [131, 46] width 135 height 9
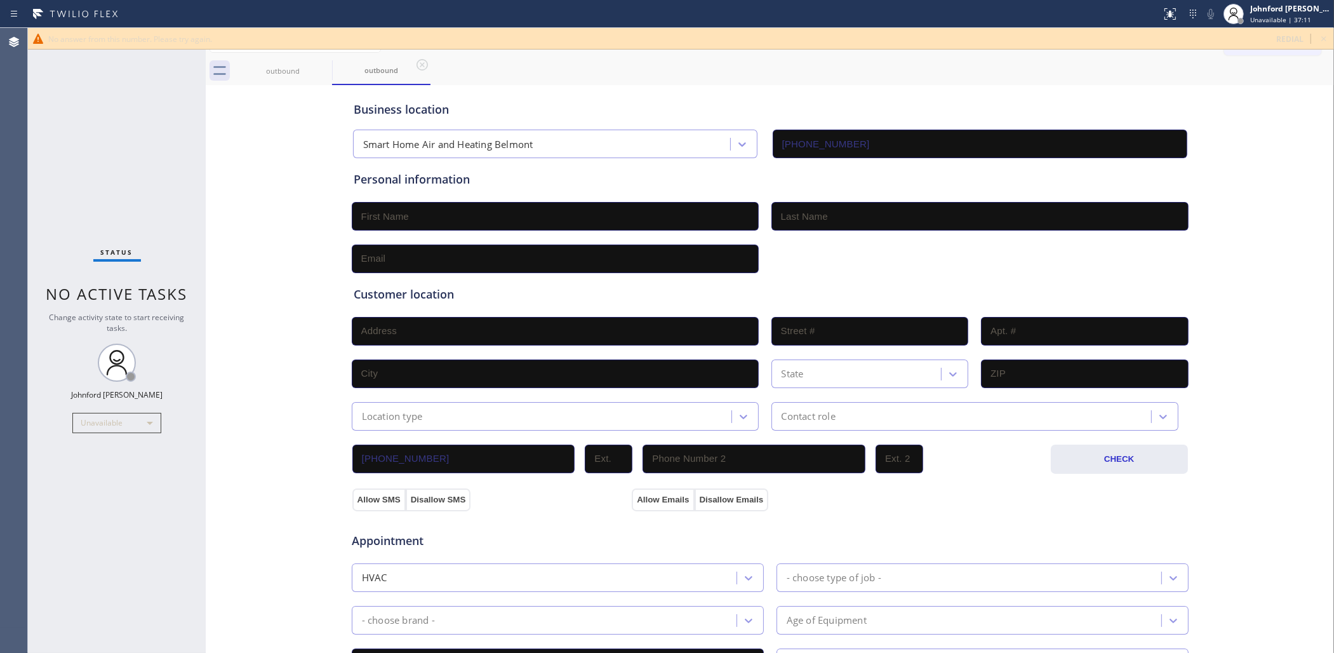
click at [1329, 31] on icon at bounding box center [1323, 38] width 15 height 15
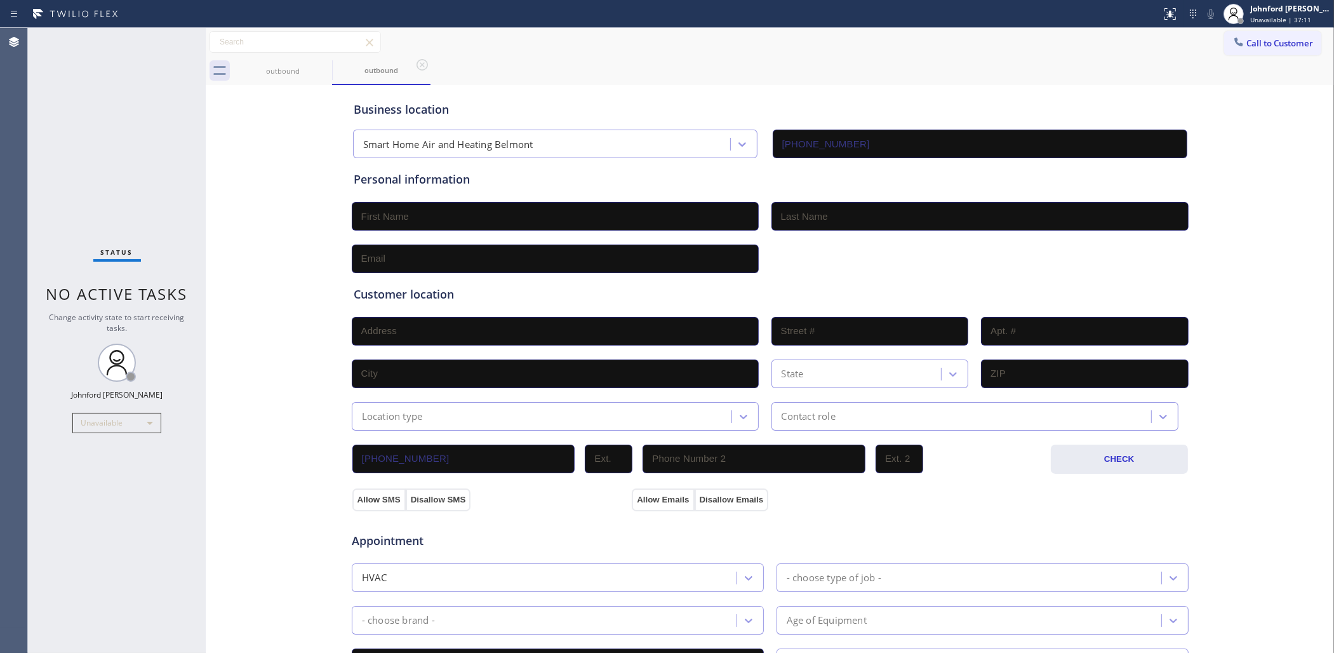
click at [1315, 34] on div "Call to Customer Outbound call Location Smart Home Air and Heating Belmont Your…" at bounding box center [1279, 42] width 110 height 22
drag, startPoint x: 1253, startPoint y: 43, endPoint x: 1052, endPoint y: 67, distance: 202.1
click at [1247, 43] on span "Call to Customer" at bounding box center [1280, 42] width 67 height 11
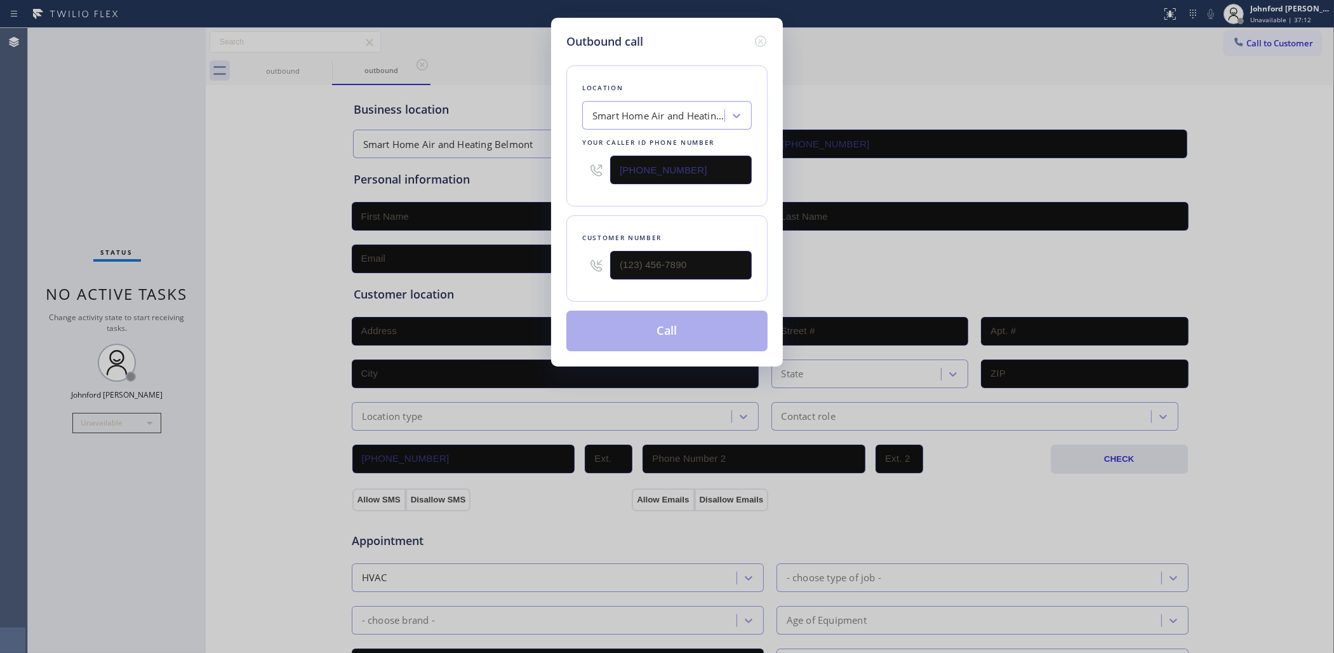
drag, startPoint x: 716, startPoint y: 157, endPoint x: 462, endPoint y: 164, distance: 254.8
click at [469, 164] on div "Outbound call Location Smart Home Air and Heating Belmont Your caller id phone …" at bounding box center [667, 326] width 1334 height 653
paste input "714) 844-7776"
type input "(714) 844-7776"
type input "(___) ___-____"
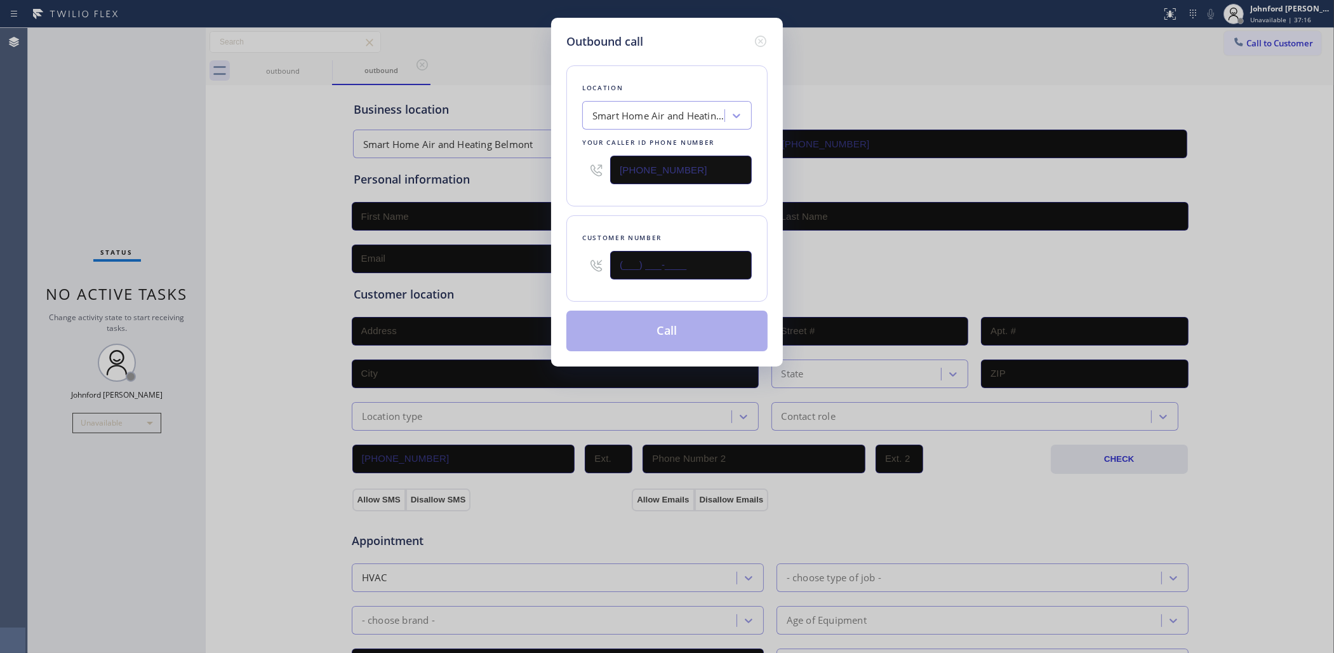
paste input "text"
click at [640, 208] on div "Location Smart Home Air and Heating Belmont Your caller id phone number (714) 8…" at bounding box center [666, 200] width 201 height 301
type input "(___) ___-____"
drag, startPoint x: 696, startPoint y: 264, endPoint x: 583, endPoint y: 242, distance: 115.2
click at [696, 264] on input "(___) ___-____" at bounding box center [681, 265] width 142 height 29
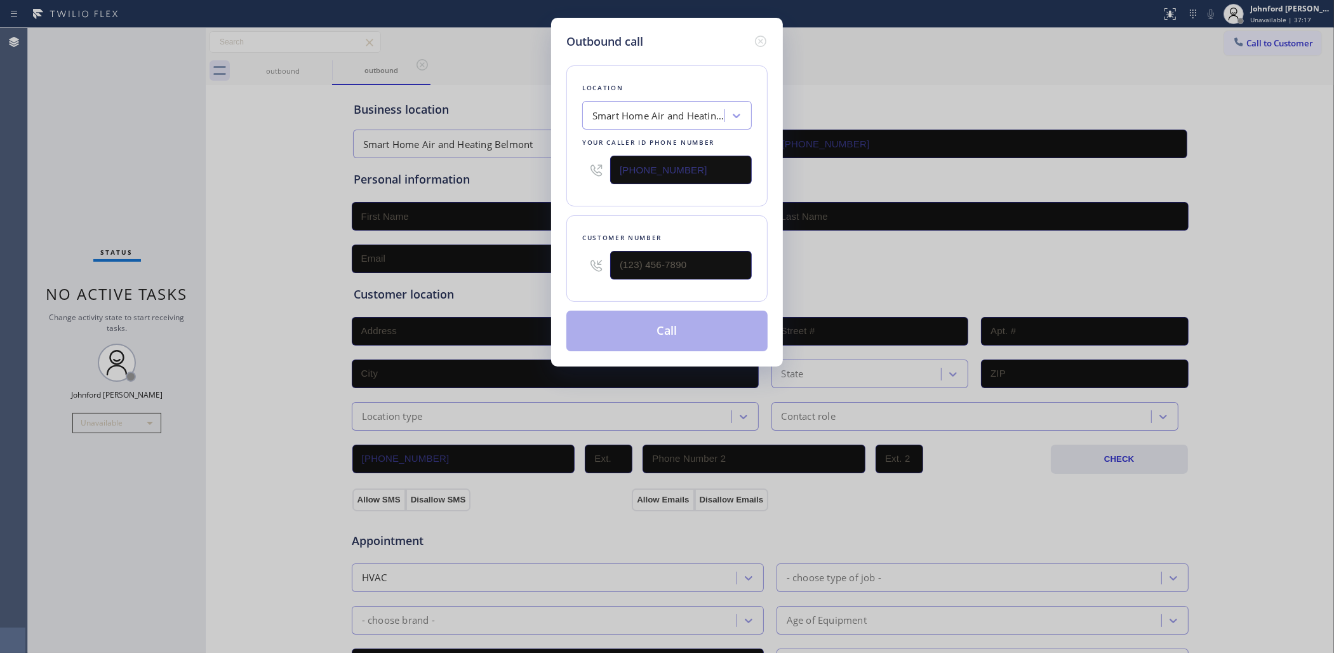
drag, startPoint x: 583, startPoint y: 242, endPoint x: 566, endPoint y: 227, distance: 22.9
click at [567, 242] on div "Customer number" at bounding box center [666, 258] width 201 height 86
click at [622, 201] on div "Location Smart Home Air and Heating Belmont Your caller id phone number (714) 8…" at bounding box center [666, 135] width 201 height 141
type input "(___) ___-____"
paste input "text"
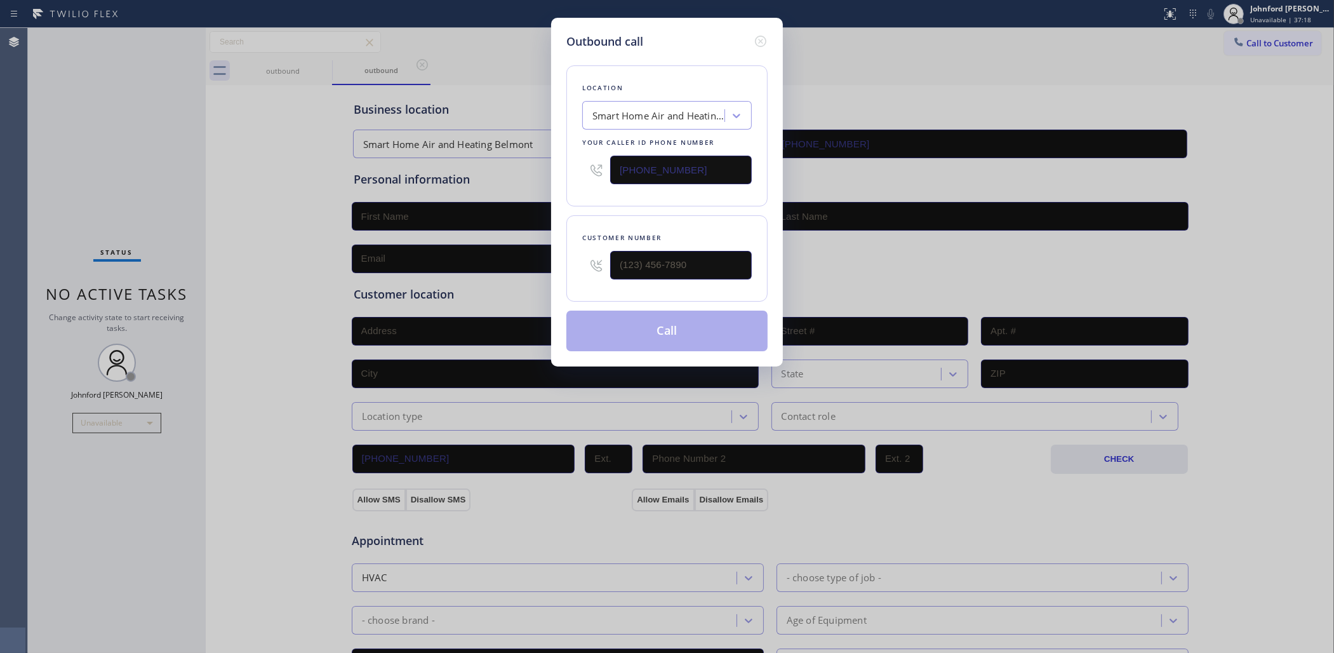
click at [601, 202] on div "Location Smart Home Air and Heating Belmont Your caller id phone number (714) 8…" at bounding box center [666, 135] width 201 height 141
type input "(___) ___-____"
click at [652, 265] on input "(___) ___-____" at bounding box center [681, 265] width 142 height 29
paste input "text"
type input "(___) ___-____"
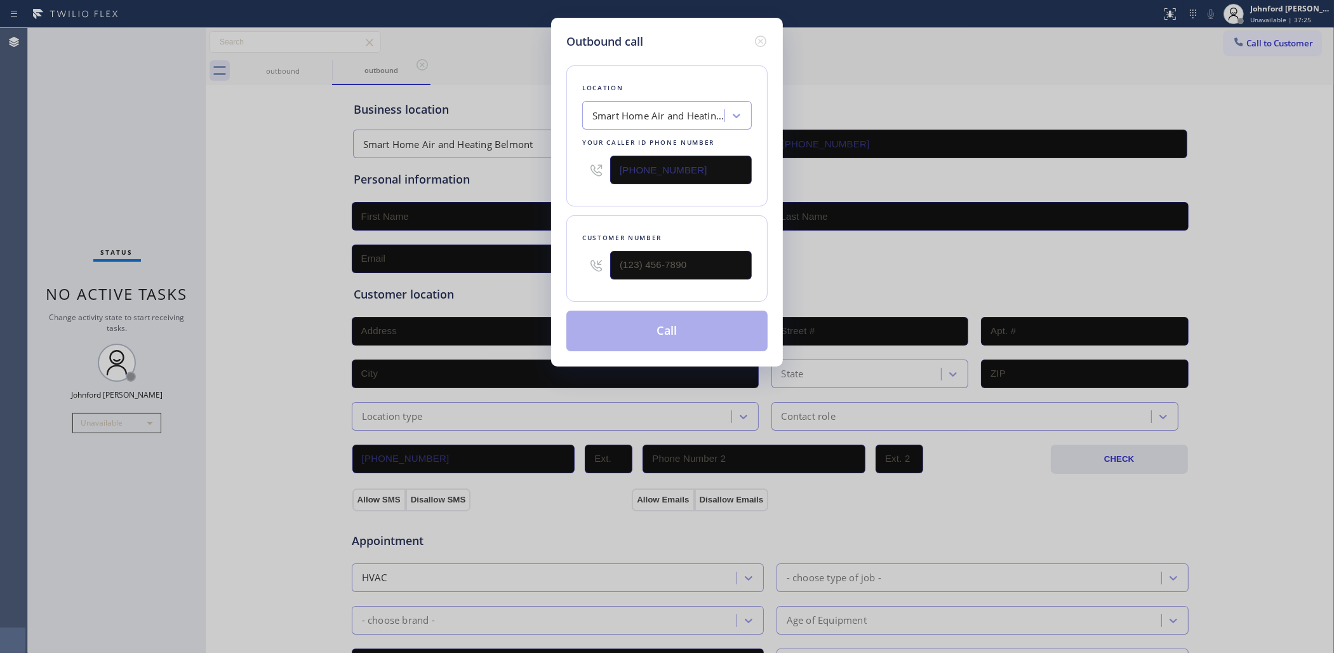
type input "(___) ___-____"
drag, startPoint x: 708, startPoint y: 268, endPoint x: 539, endPoint y: 258, distance: 169.8
click at [540, 258] on div "Outbound call Location Smart Home Air and Heating Belmont Your caller id phone …" at bounding box center [667, 326] width 1334 height 653
drag, startPoint x: 613, startPoint y: 198, endPoint x: 637, endPoint y: 312, distance: 116.1
click at [626, 200] on div "Location Smart Home Air and Heating Belmont Your caller id phone number (714) 8…" at bounding box center [666, 135] width 201 height 141
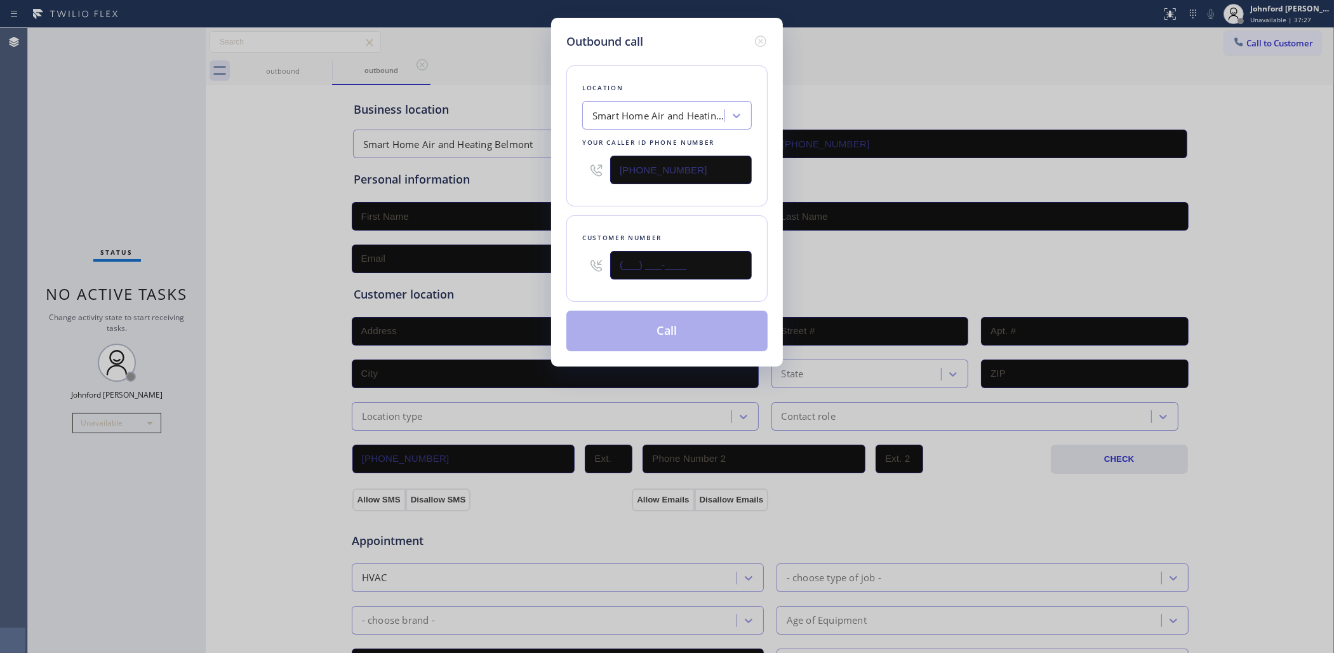
drag, startPoint x: 713, startPoint y: 267, endPoint x: 610, endPoint y: 265, distance: 102.9
click at [610, 265] on div "(___) ___-____" at bounding box center [667, 265] width 170 height 41
paste input "714) 677-3890"
type input "(714) 677-3890"
click at [657, 290] on div "Customer number (714) 677-3890" at bounding box center [666, 258] width 201 height 86
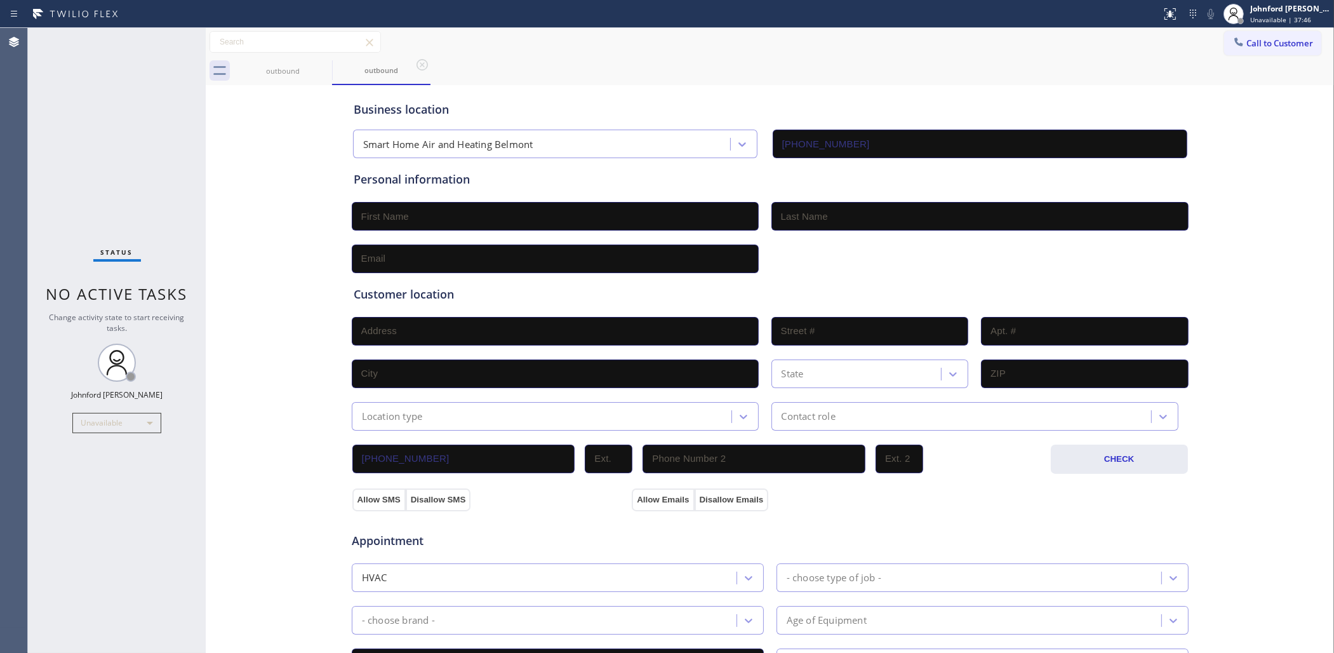
type input "[PHONE_NUMBER]"
click at [290, 223] on div "Business location Smart Home Air and Heating Belmont (650) 684-1004 Personal in…" at bounding box center [770, 522] width 1122 height 868
click at [71, 497] on div "Status No active tasks Change activity state to start receiving tasks. Johnford…" at bounding box center [117, 340] width 178 height 625
click at [1280, 43] on span "Call to Customer" at bounding box center [1280, 42] width 67 height 11
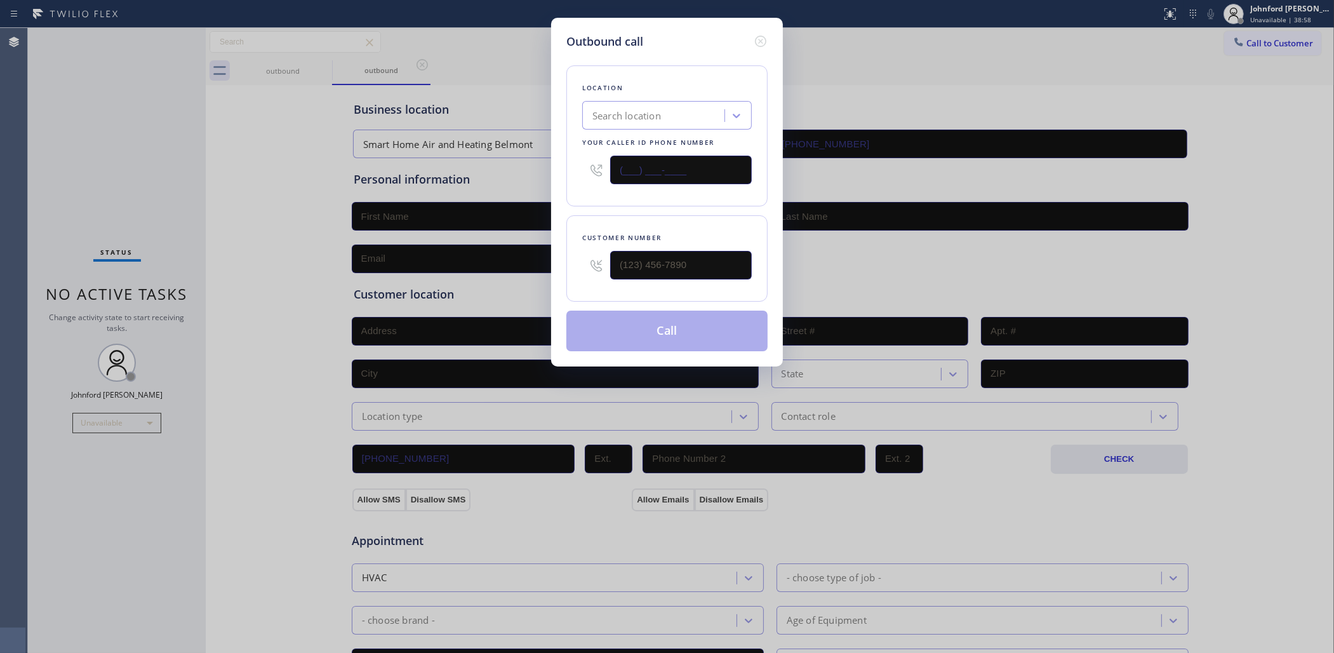
drag, startPoint x: 687, startPoint y: 157, endPoint x: 448, endPoint y: 182, distance: 240.0
click at [448, 182] on div "Outbound call Location Search location Your caller id phone number (___) ___-__…" at bounding box center [667, 326] width 1334 height 653
paste input "657) 275-8596"
type input "(657) 275-8596"
drag, startPoint x: 572, startPoint y: 273, endPoint x: 507, endPoint y: 272, distance: 64.8
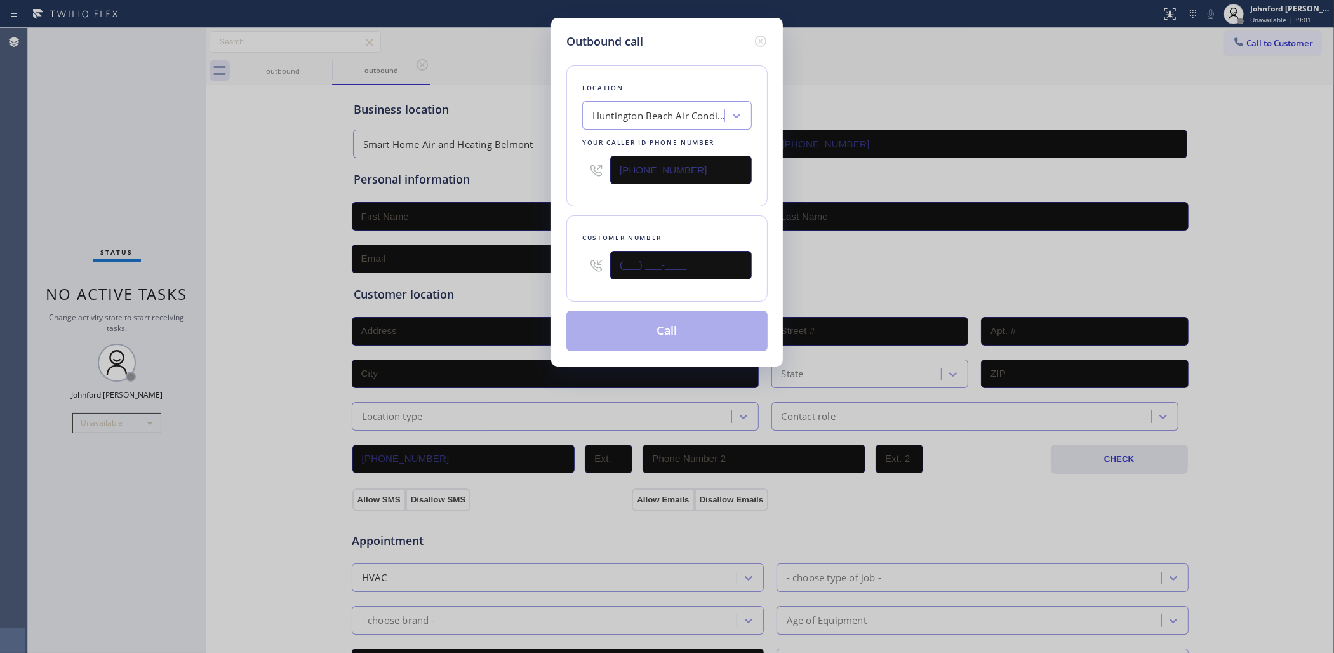
click at [507, 272] on div "Outbound call Location Huntington Beach Air Conditioning(Building Aire Inc.) Yo…" at bounding box center [667, 326] width 1334 height 653
paste input "402) 442-6003"
type input "(402) 442-6003"
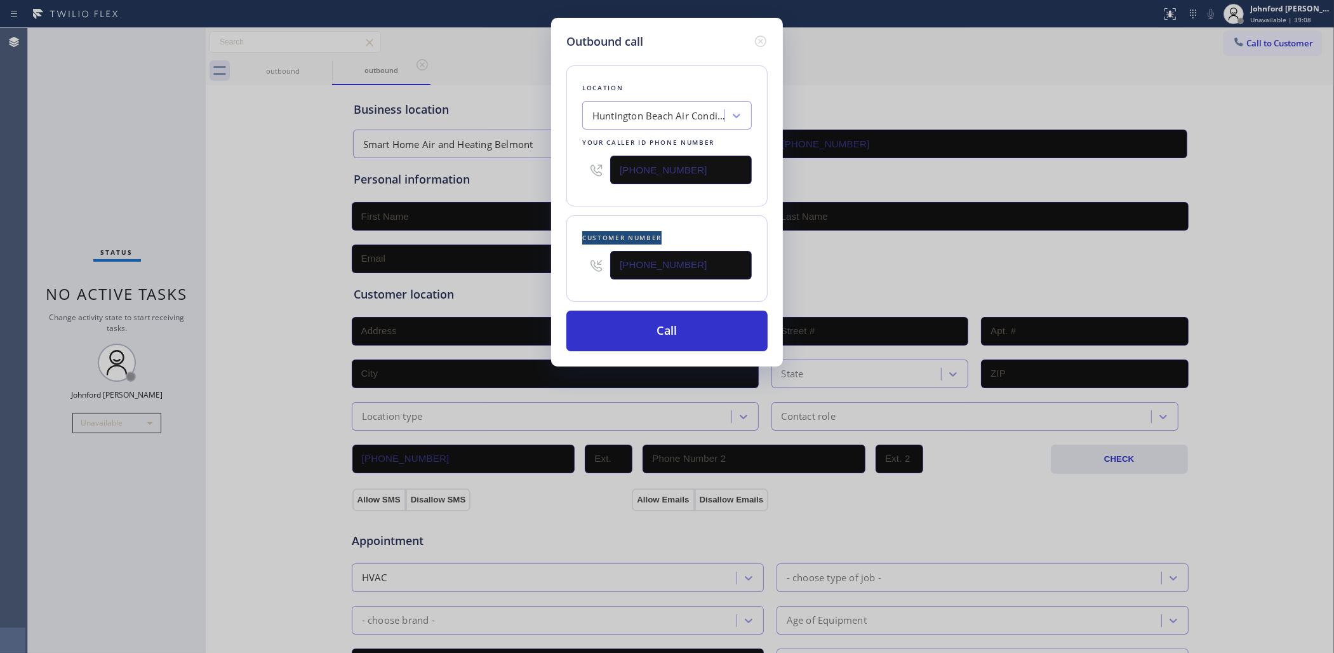
drag, startPoint x: 559, startPoint y: 239, endPoint x: 601, endPoint y: 267, distance: 50.4
click at [601, 267] on div "Outbound call Location Huntington Beach Air Conditioning(Building Aire Inc.) Yo…" at bounding box center [667, 192] width 232 height 349
click at [648, 327] on button "Call" at bounding box center [666, 331] width 201 height 41
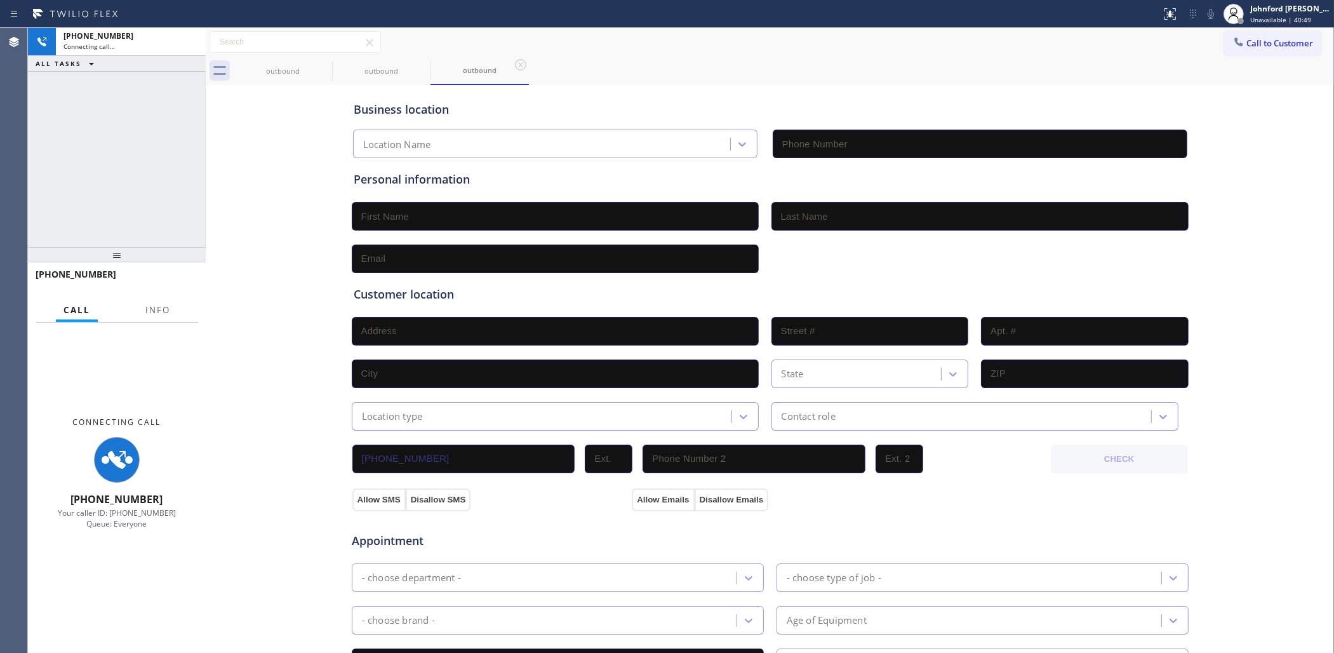
type input "(657) 275-8596"
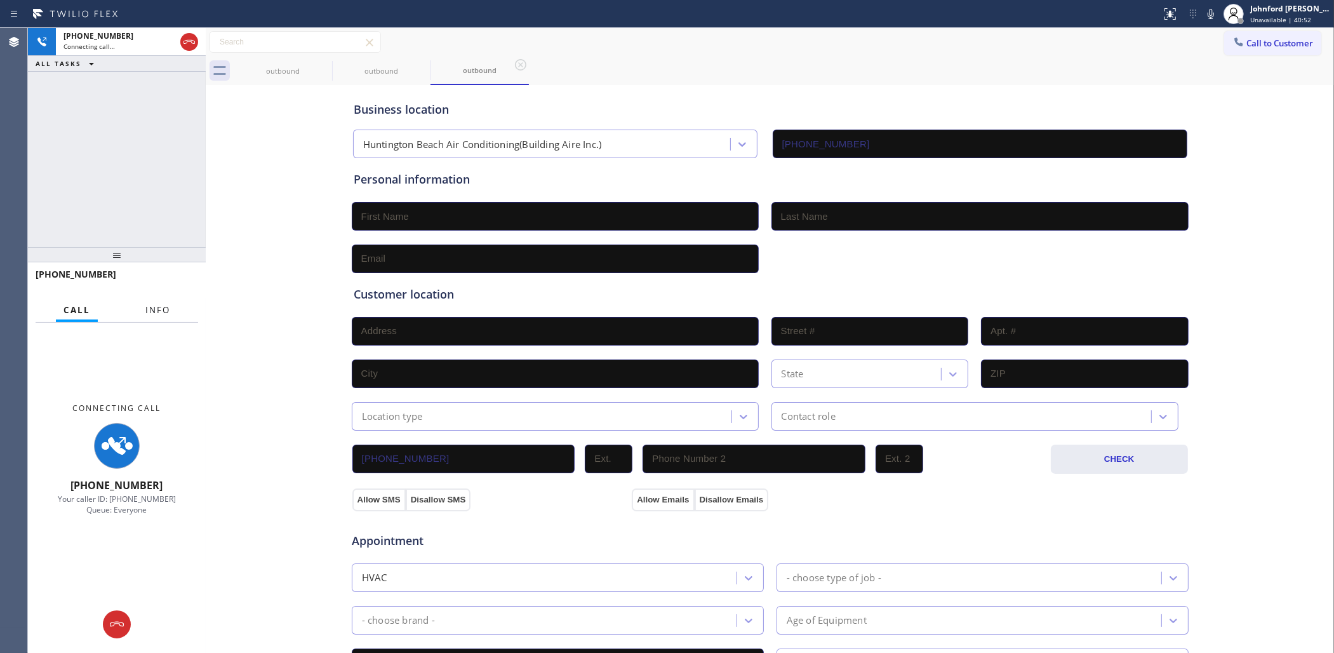
click at [147, 298] on button "Info" at bounding box center [158, 310] width 40 height 25
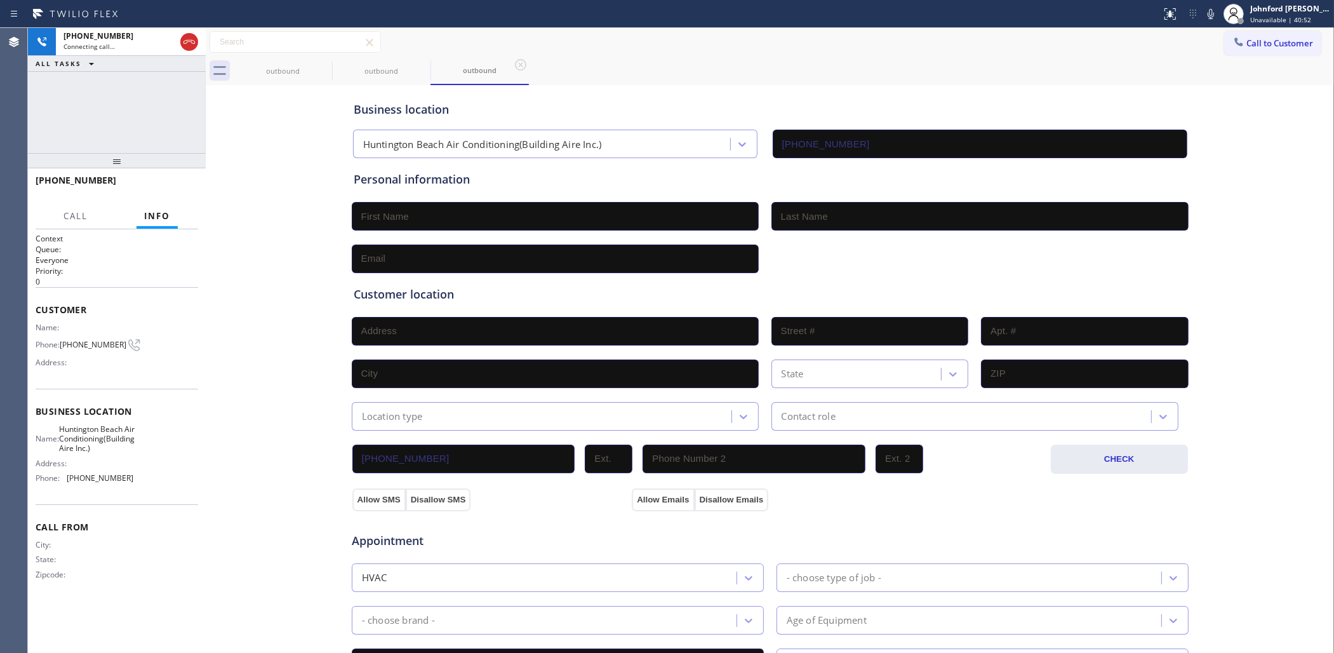
click at [169, 87] on div "+14024426003 Connecting call… ALL TASKS ALL TASKS ACTIVE TASKS TASKS IN WRAP UP…" at bounding box center [117, 340] width 178 height 625
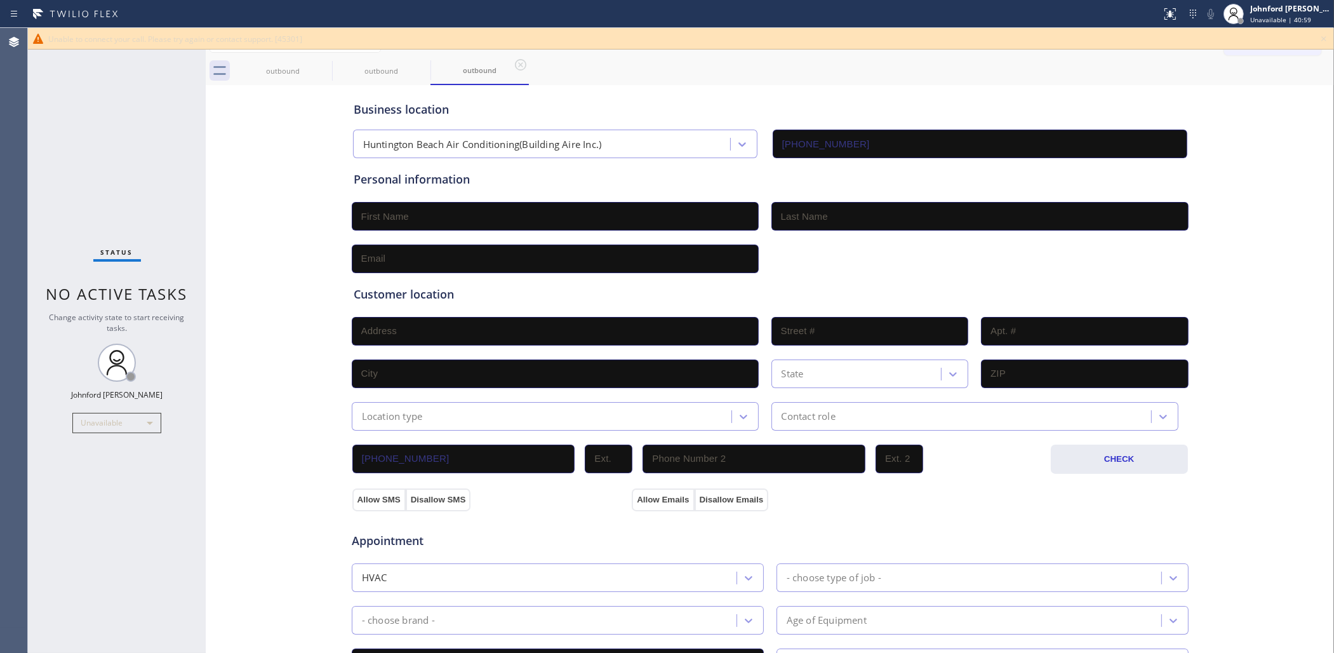
click at [141, 203] on div "Status No active tasks Change activity state to start receiving tasks. Johnford…" at bounding box center [117, 340] width 178 height 625
click at [1323, 44] on icon at bounding box center [1323, 38] width 15 height 15
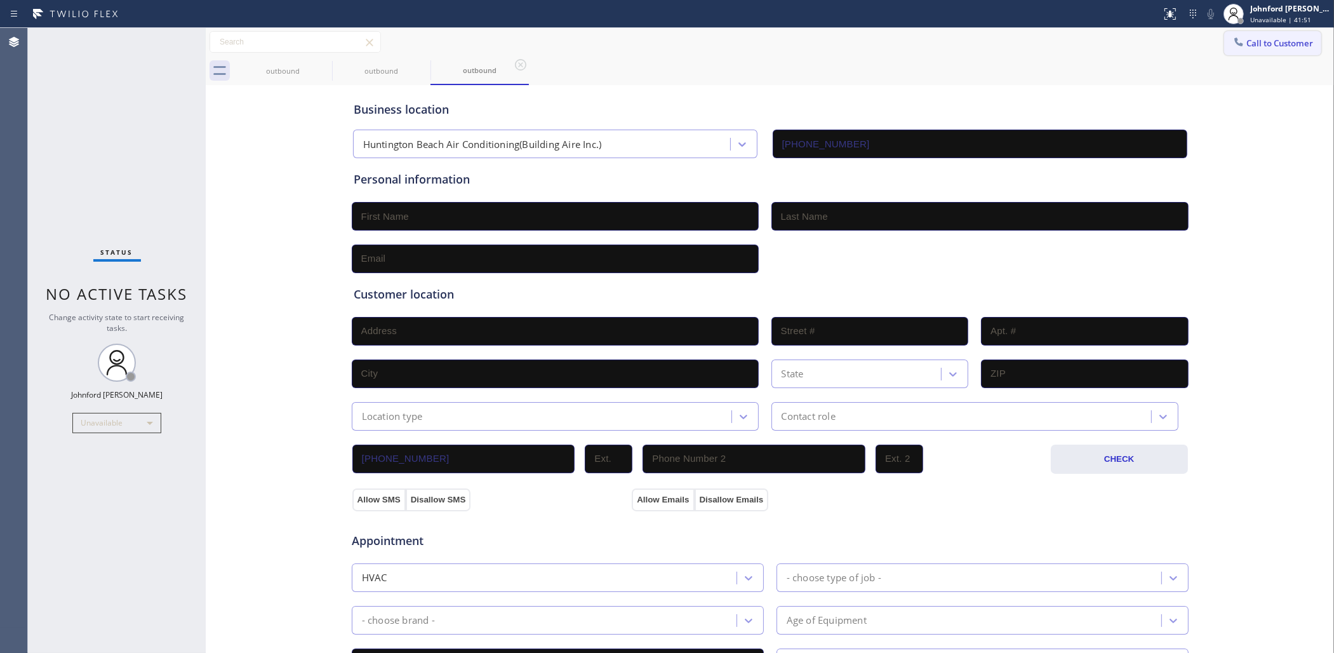
drag, startPoint x: 1315, startPoint y: 41, endPoint x: 1308, endPoint y: 41, distance: 7.0
click at [1310, 41] on div "Call to Customer Outbound call Location Huntington Beach Air Conditioning(Build…" at bounding box center [1279, 42] width 110 height 22
click at [1231, 48] on div at bounding box center [1238, 43] width 15 height 15
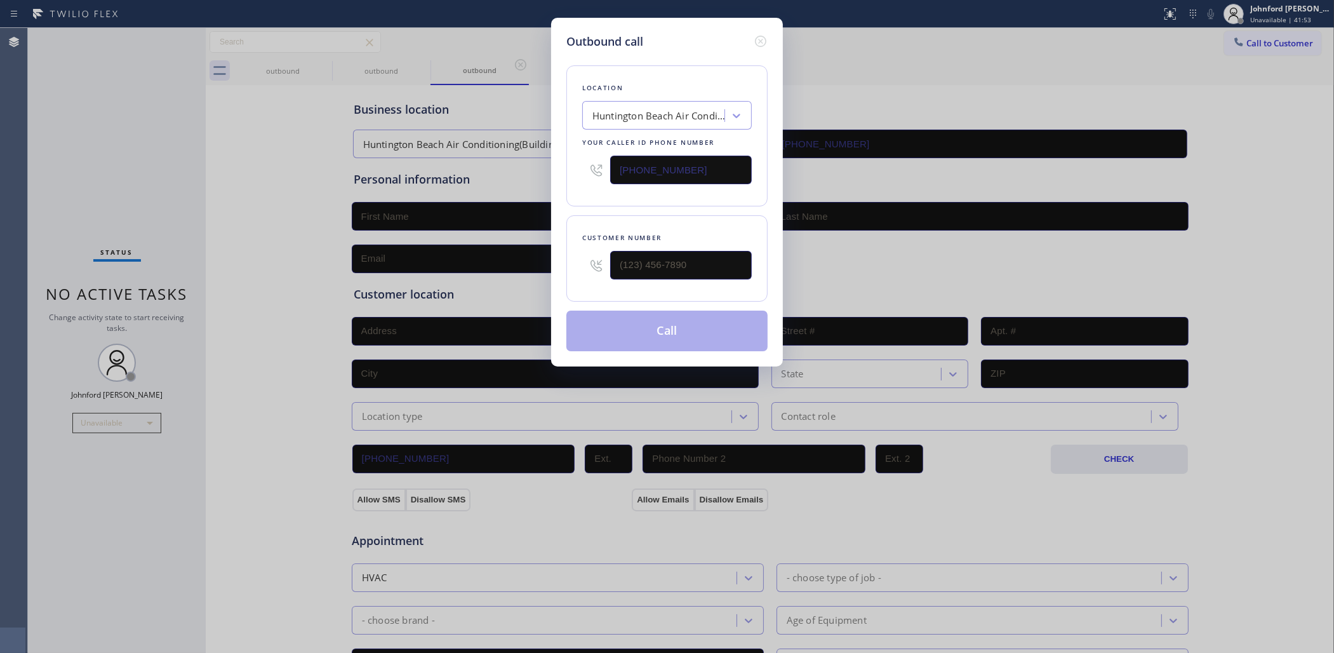
drag, startPoint x: 671, startPoint y: 165, endPoint x: 499, endPoint y: 165, distance: 172.1
click at [505, 165] on div "Outbound call Location Huntington Beach Air Conditioning(Building Aire Inc.) Yo…" at bounding box center [667, 326] width 1334 height 653
paste input "949) 334-2797"
type input "(949) 334-2797"
click at [0, 441] on html "Status report No issues detected If you experience an issue, please download th…" at bounding box center [667, 326] width 1334 height 653
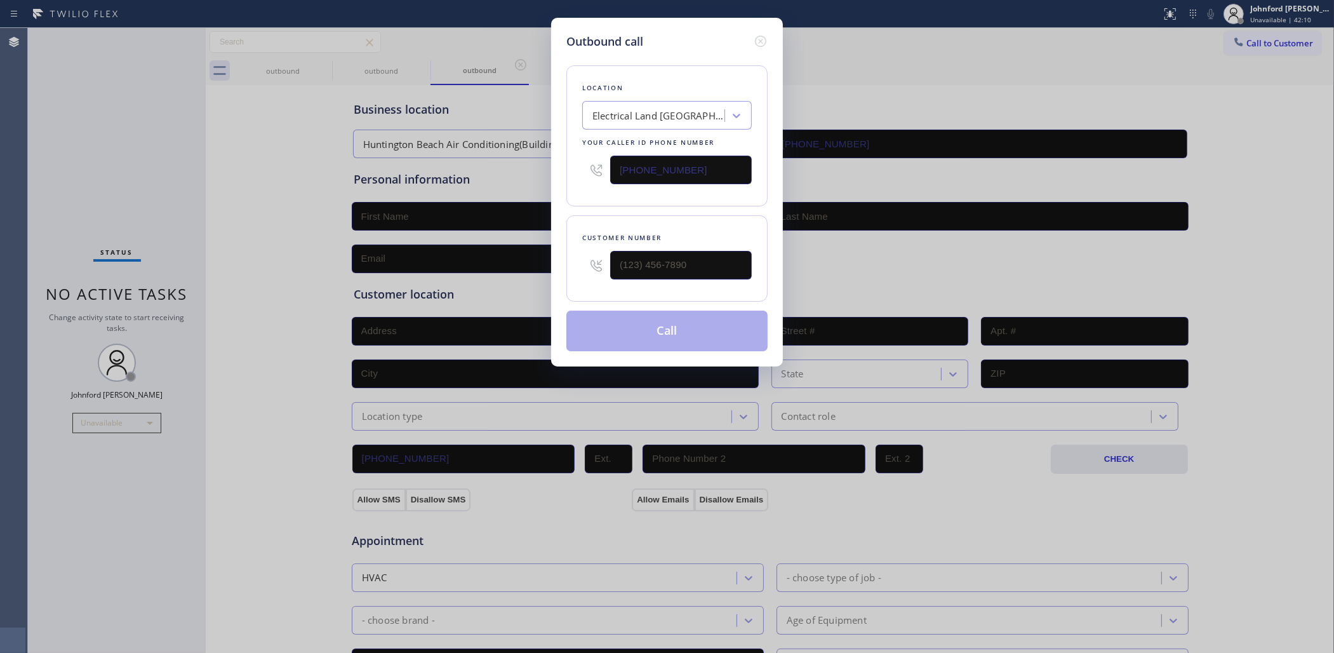
type input "(___) ___-____"
drag, startPoint x: 594, startPoint y: 199, endPoint x: 602, endPoint y: 236, distance: 37.6
click at [600, 208] on div "Location Electrical Land Mission Viejo Your caller id phone number (949) 334-27…" at bounding box center [666, 200] width 201 height 301
click at [678, 264] on input "(___) ___-____" at bounding box center [681, 265] width 142 height 29
paste input "949) 332-8205"
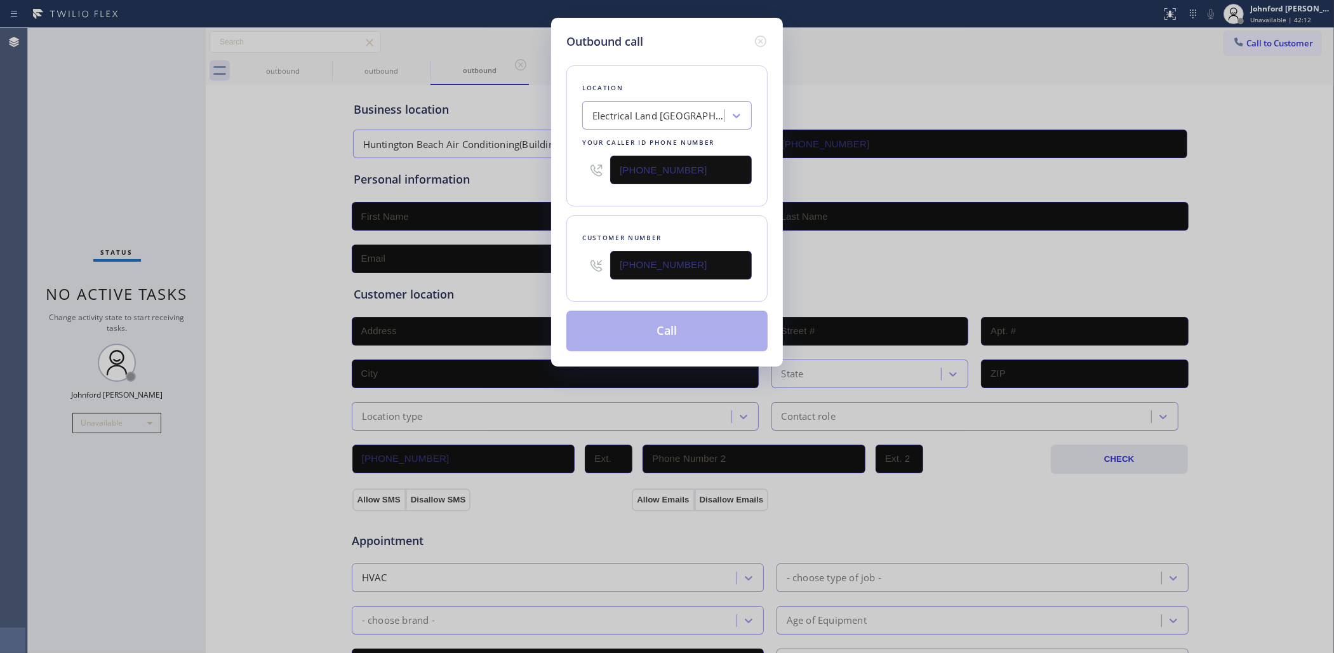
type input "(949) 332-8205"
click at [695, 208] on div "Location Electrical Land Mission Viejo Your caller id phone number (949) 334-27…" at bounding box center [666, 200] width 201 height 301
click at [661, 344] on button "Call" at bounding box center [666, 331] width 201 height 41
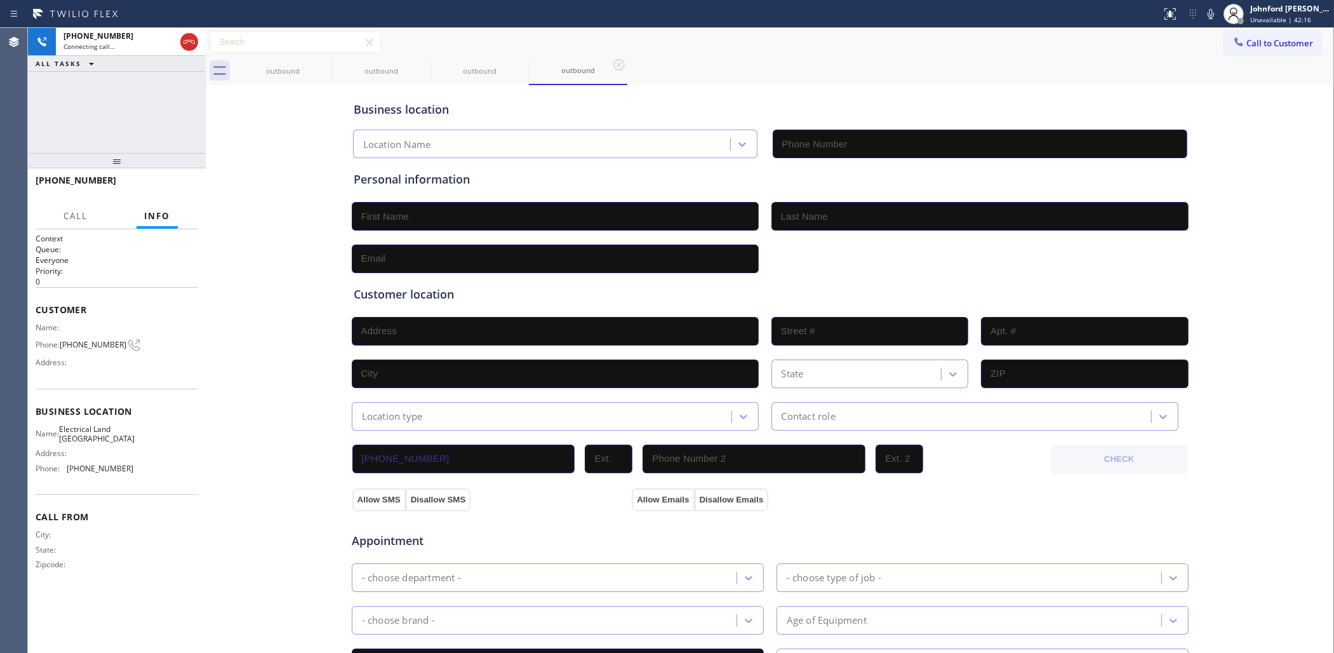
type input "(949) 334-2797"
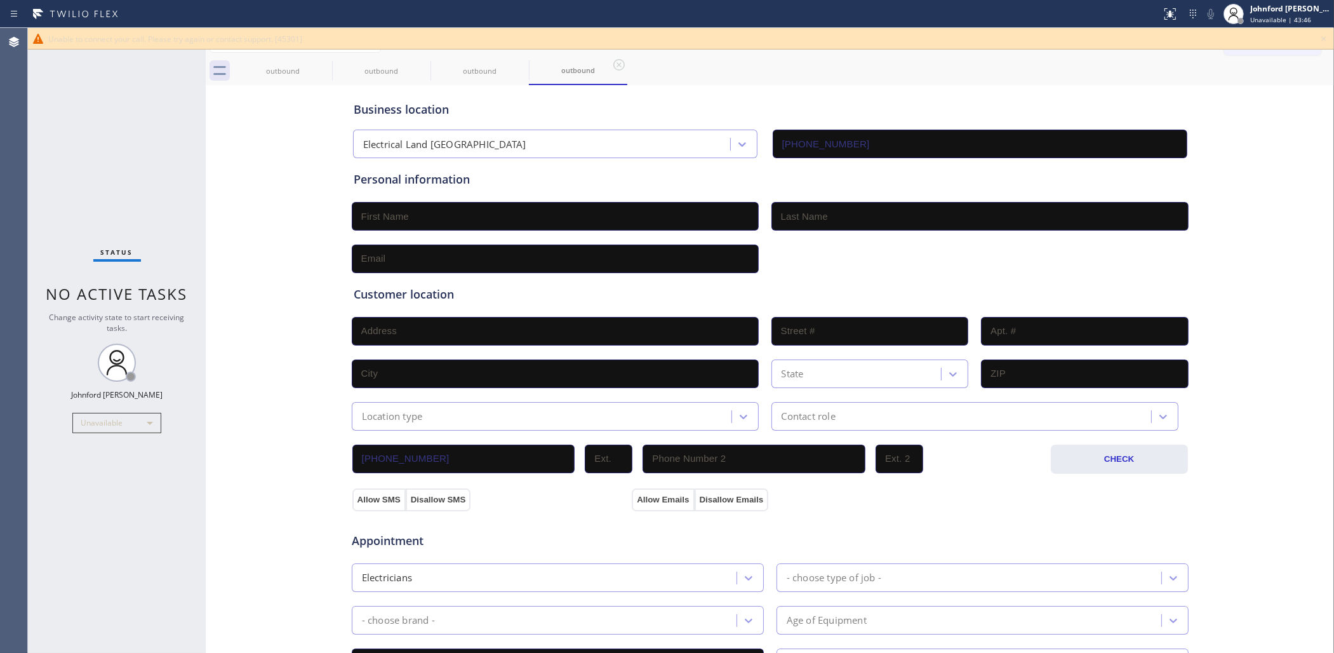
click at [129, 220] on div "Status No active tasks Change activity state to start receiving tasks. Johnford…" at bounding box center [117, 340] width 178 height 625
click at [1328, 46] on div "Unable to connect your call. Please try again or contact support. [45301]" at bounding box center [681, 39] width 1306 height 22
click at [584, 141] on div "Electrical Land Mission Viejo" at bounding box center [543, 144] width 373 height 22
click at [1268, 40] on div "Unable to connect your call. Please try again or contact support. [45301]" at bounding box center [681, 39] width 1266 height 11
click at [1321, 39] on icon at bounding box center [1323, 38] width 15 height 15
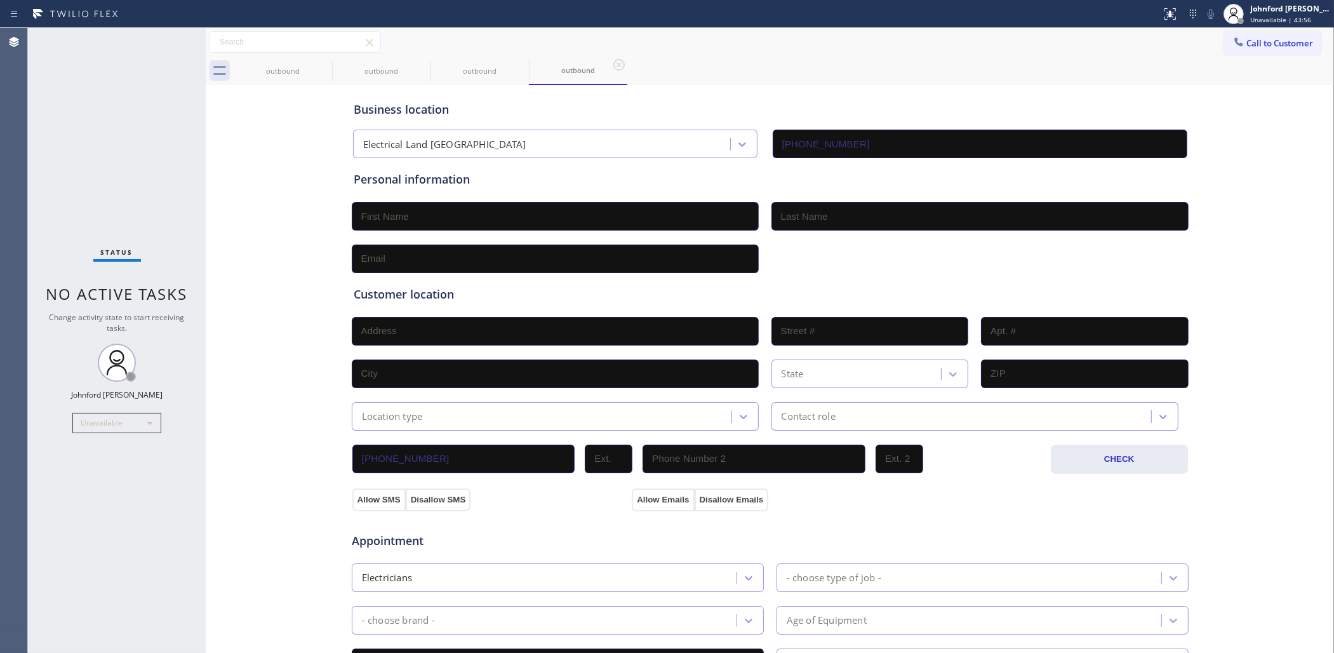
drag, startPoint x: 1275, startPoint y: 39, endPoint x: 1191, endPoint y: 58, distance: 85.3
click at [1268, 39] on span "Call to Customer" at bounding box center [1280, 42] width 67 height 11
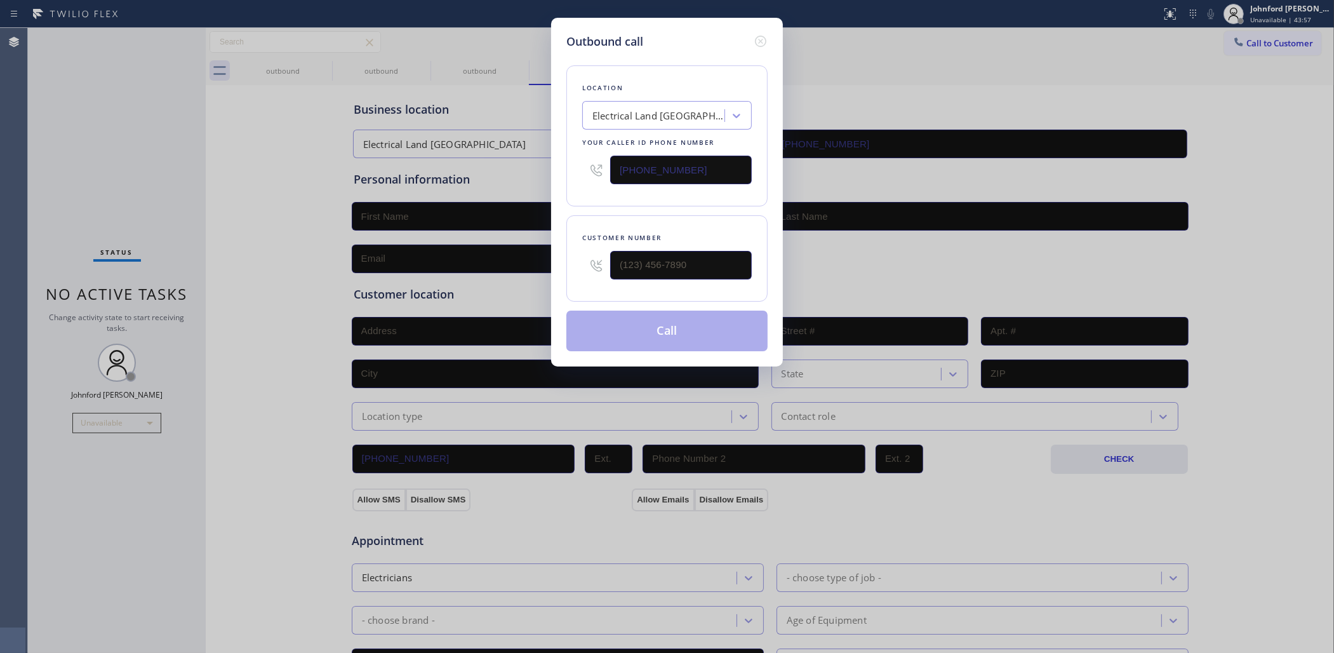
drag, startPoint x: 645, startPoint y: 164, endPoint x: 543, endPoint y: 168, distance: 102.3
click at [547, 166] on div "Outbound call Location Electrical Land Mission Viejo Your caller id phone numbe…" at bounding box center [667, 326] width 1334 height 653
paste input "415) 212-6304"
type input "(415) 212-6304"
drag, startPoint x: 699, startPoint y: 285, endPoint x: 556, endPoint y: 267, distance: 143.4
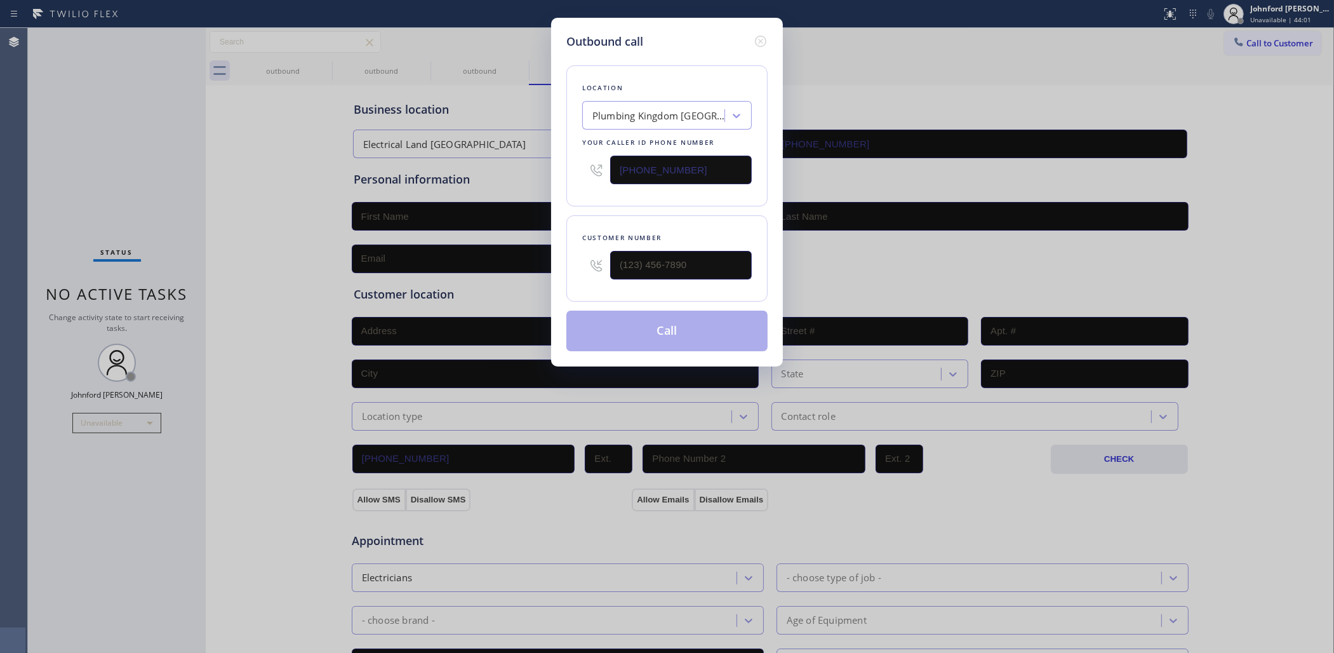
click at [556, 267] on div "Outbound call Location Plumbing Kingdom San Francisco Your caller id phone numb…" at bounding box center [667, 192] width 232 height 349
click at [601, 257] on div at bounding box center [596, 264] width 15 height 15
type input "(___) ___-____"
drag, startPoint x: 636, startPoint y: 201, endPoint x: 641, endPoint y: 248, distance: 47.3
click at [637, 203] on div "Location Plumbing Kingdom San Francisco Your caller id phone number (415) 212-6…" at bounding box center [666, 200] width 201 height 301
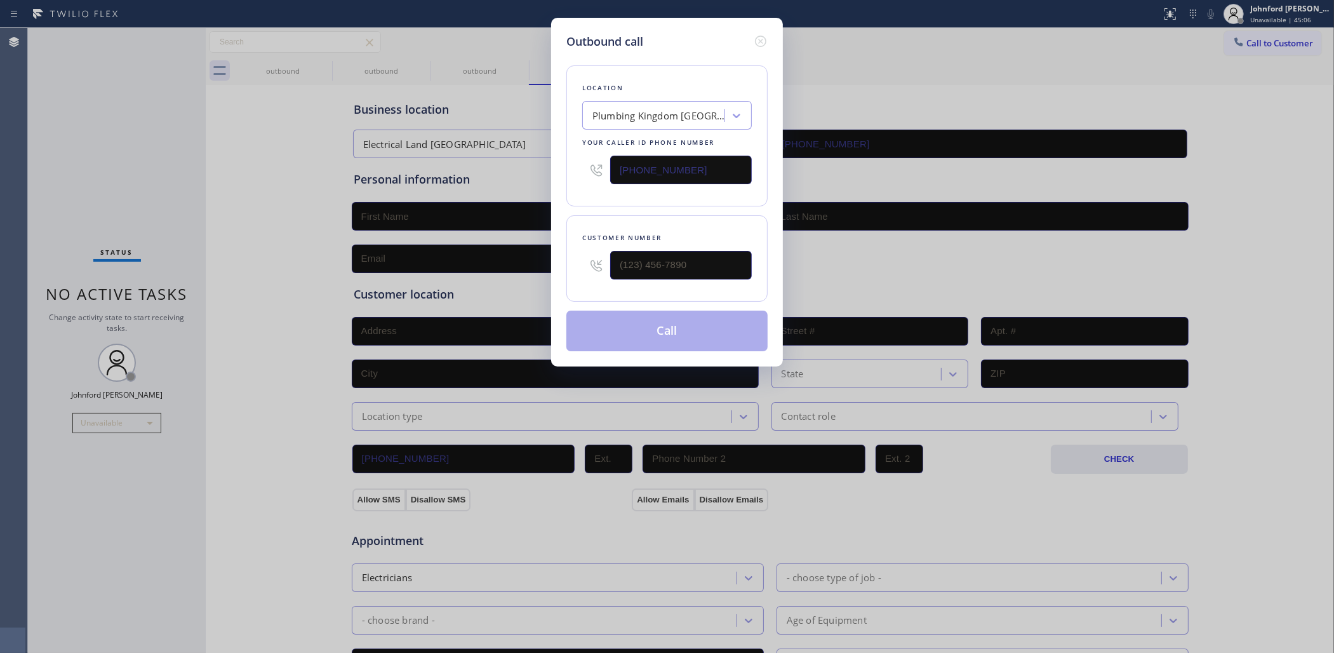
click at [641, 279] on div at bounding box center [681, 265] width 142 height 41
click at [658, 271] on input "(___) ___-____" at bounding box center [681, 265] width 142 height 29
paste input "415) 406-3677"
type input "(415) 406-3677"
click at [718, 215] on div "Customer number (415) 406-3677" at bounding box center [666, 258] width 201 height 86
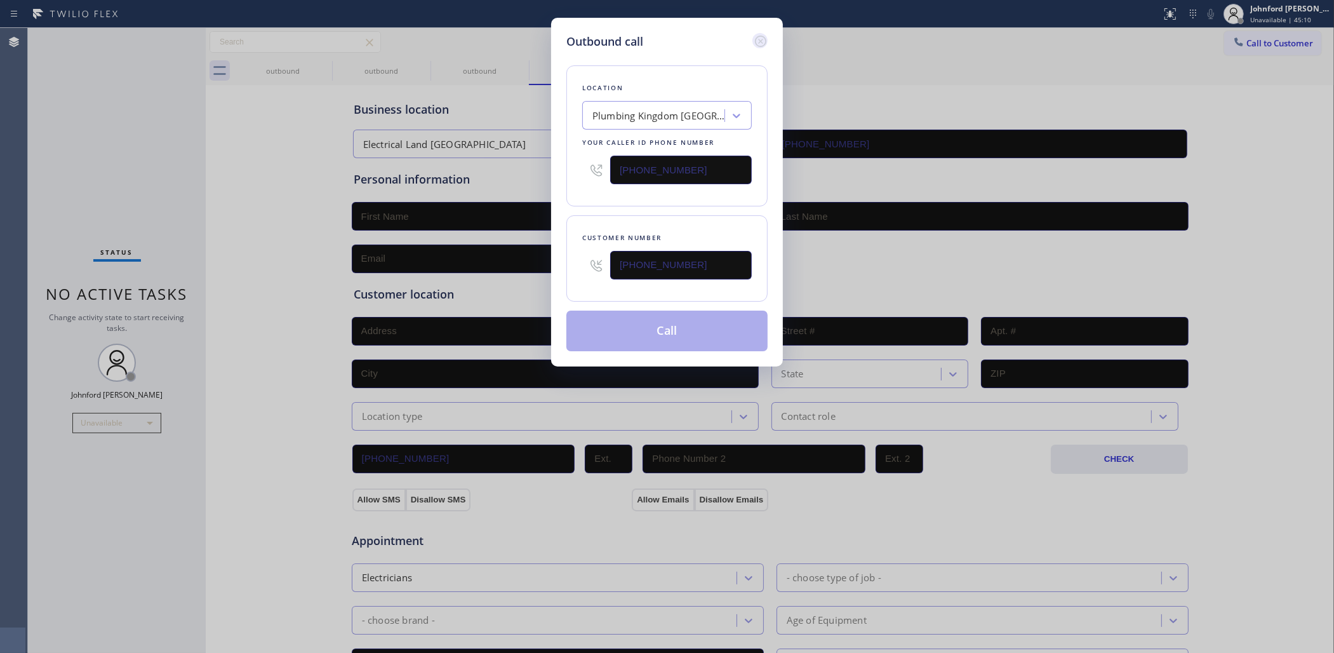
click at [762, 38] on icon at bounding box center [760, 41] width 11 height 11
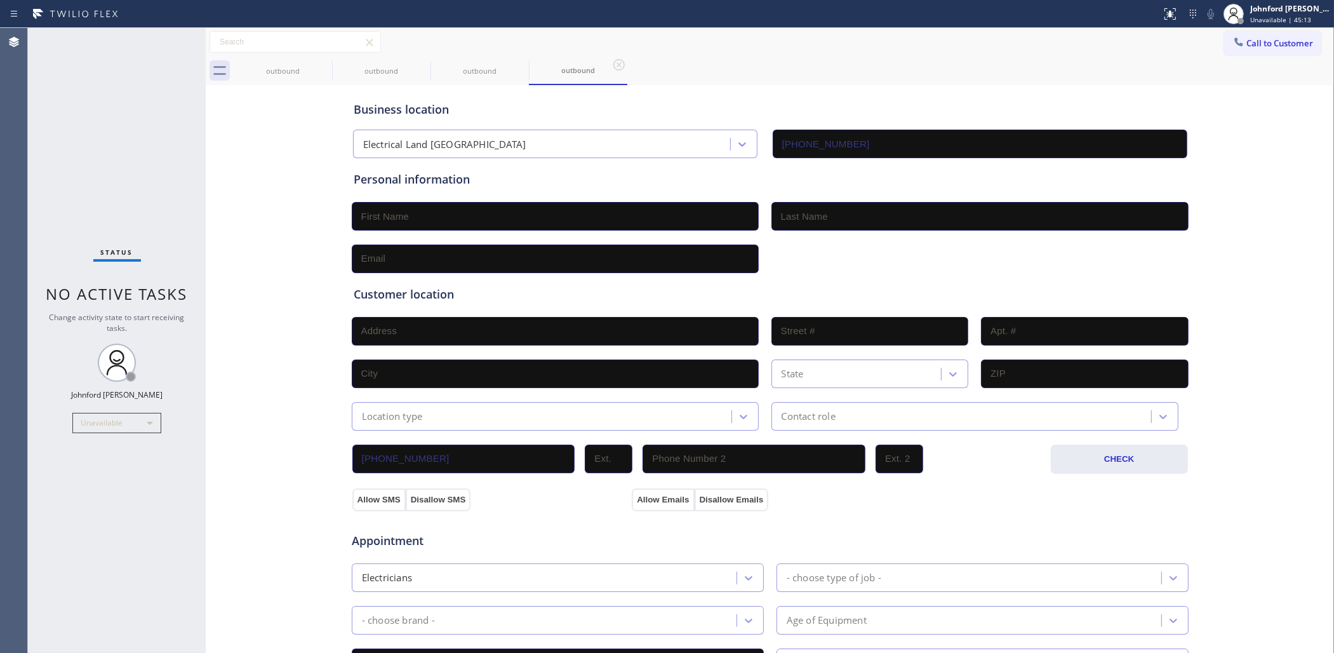
click at [1207, 53] on div "Call to Customer Outbound call Location Search location Your caller id phone nu…" at bounding box center [770, 42] width 1129 height 29
drag, startPoint x: 1236, startPoint y: 52, endPoint x: 1198, endPoint y: 55, distance: 38.2
click at [1237, 51] on button "Call to Customer" at bounding box center [1272, 43] width 97 height 24
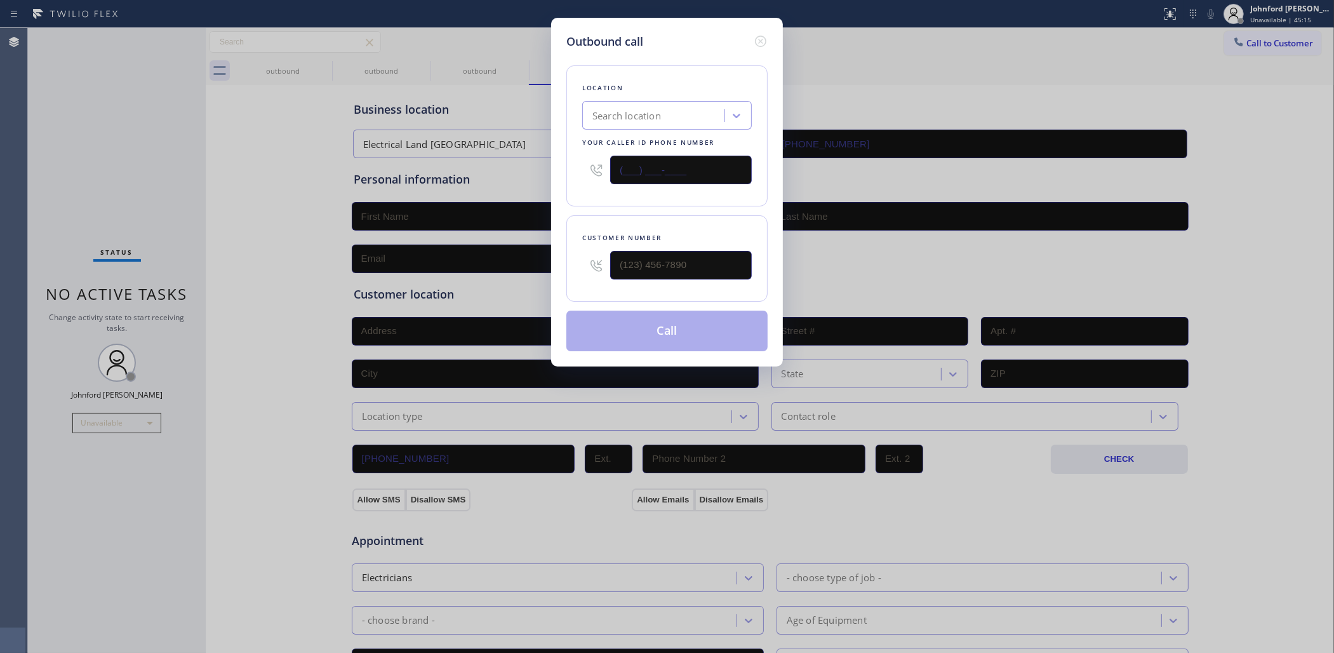
click at [648, 170] on input "(___) ___-____" at bounding box center [681, 170] width 142 height 29
paste input "415-2126"
drag, startPoint x: 680, startPoint y: 159, endPoint x: 486, endPoint y: 144, distance: 194.3
click at [488, 146] on div "Outbound call Location Search location Your caller id phone number (___) 415-21…" at bounding box center [667, 326] width 1334 height 653
paste input "415) 212-6304"
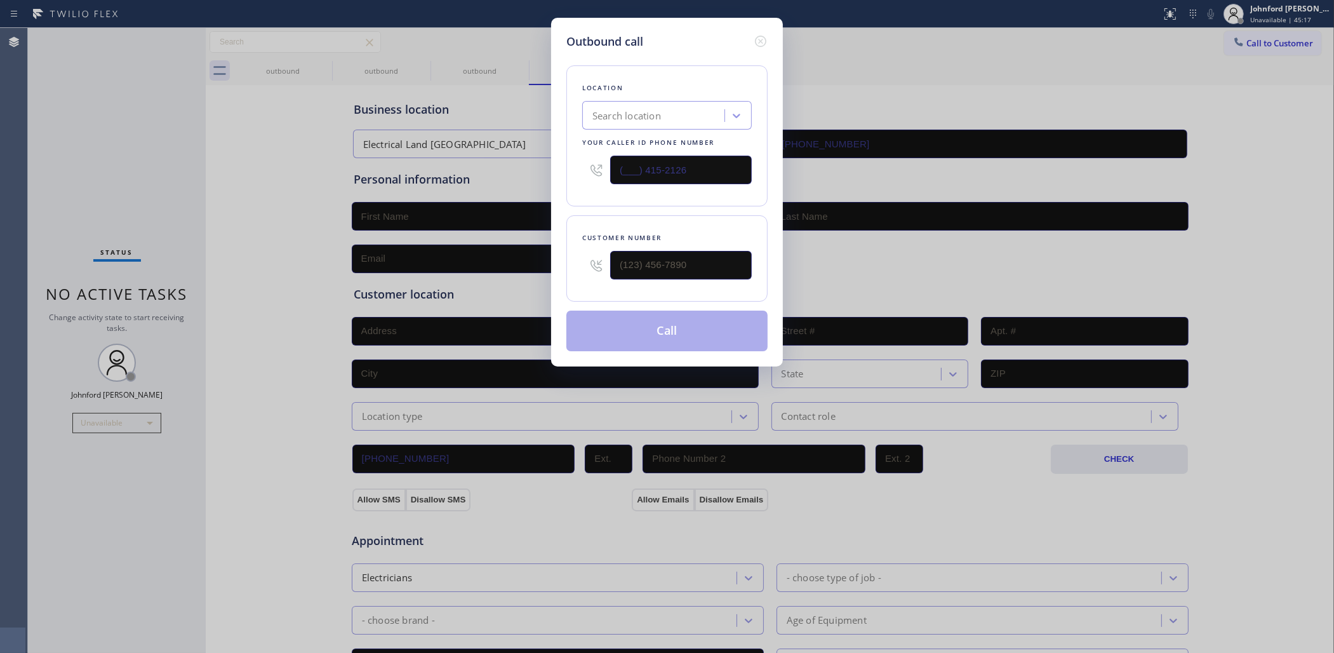
type input "(415) 212-6304"
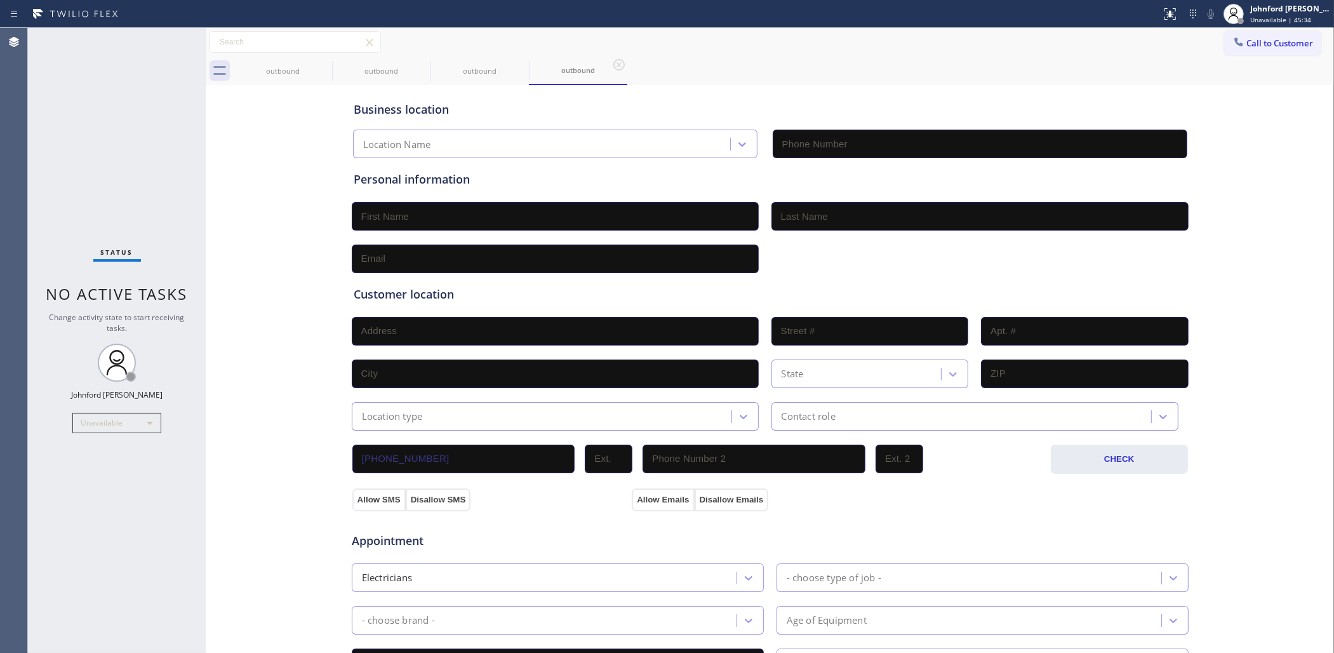
type input "[PHONE_NUMBER]"
click at [921, 96] on div "Business location Location Name" at bounding box center [770, 123] width 838 height 70
click at [1252, 51] on button "Call to Customer" at bounding box center [1272, 43] width 97 height 24
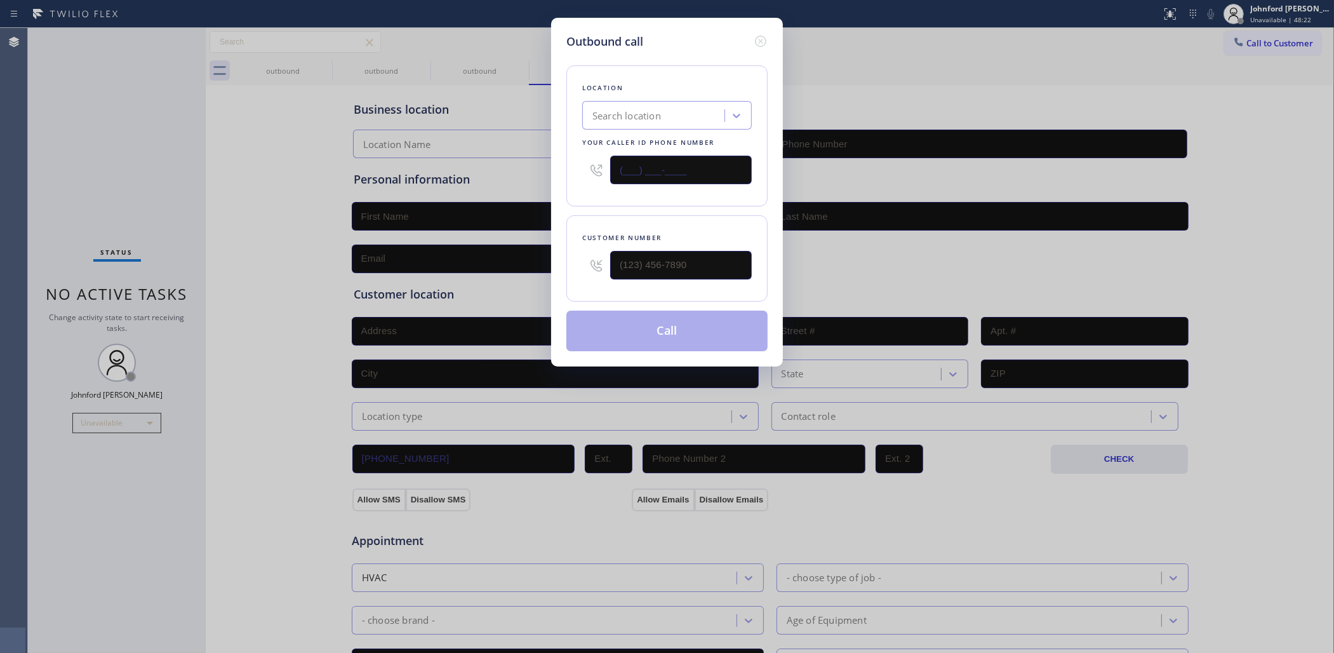
drag, startPoint x: 748, startPoint y: 159, endPoint x: 559, endPoint y: 165, distance: 188.7
click at [559, 165] on div "Outbound call Location Search location Your caller id phone number (___) ___-__…" at bounding box center [667, 192] width 232 height 349
paste input "213) 513-6855"
type input "[PHONE_NUMBER]"
drag, startPoint x: 618, startPoint y: 268, endPoint x: 608, endPoint y: 267, distance: 10.2
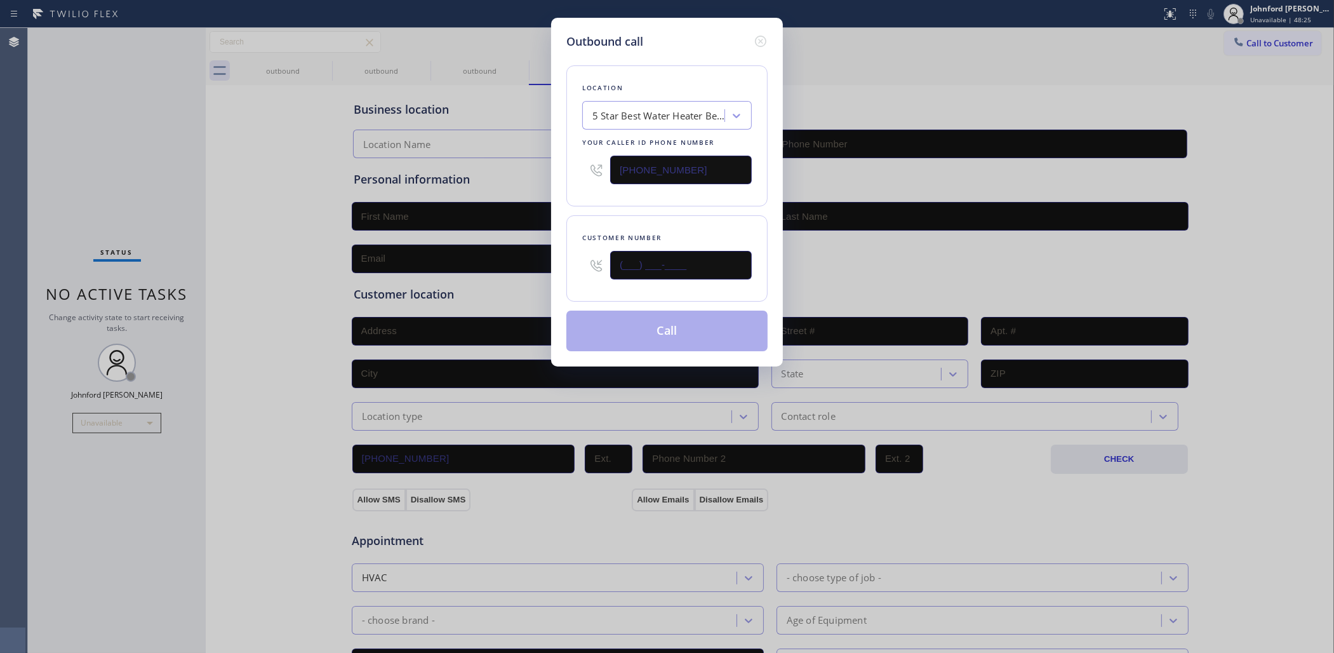
click at [610, 267] on div "(___) ___-____" at bounding box center [667, 265] width 170 height 41
paste input "213) 766-1297"
type input "[PHONE_NUMBER]"
click at [652, 204] on div "Location 5 Star Best Water Heater Bellflower Your caller id phone number [PHONE…" at bounding box center [666, 200] width 201 height 301
click at [674, 324] on button "Call" at bounding box center [666, 331] width 201 height 41
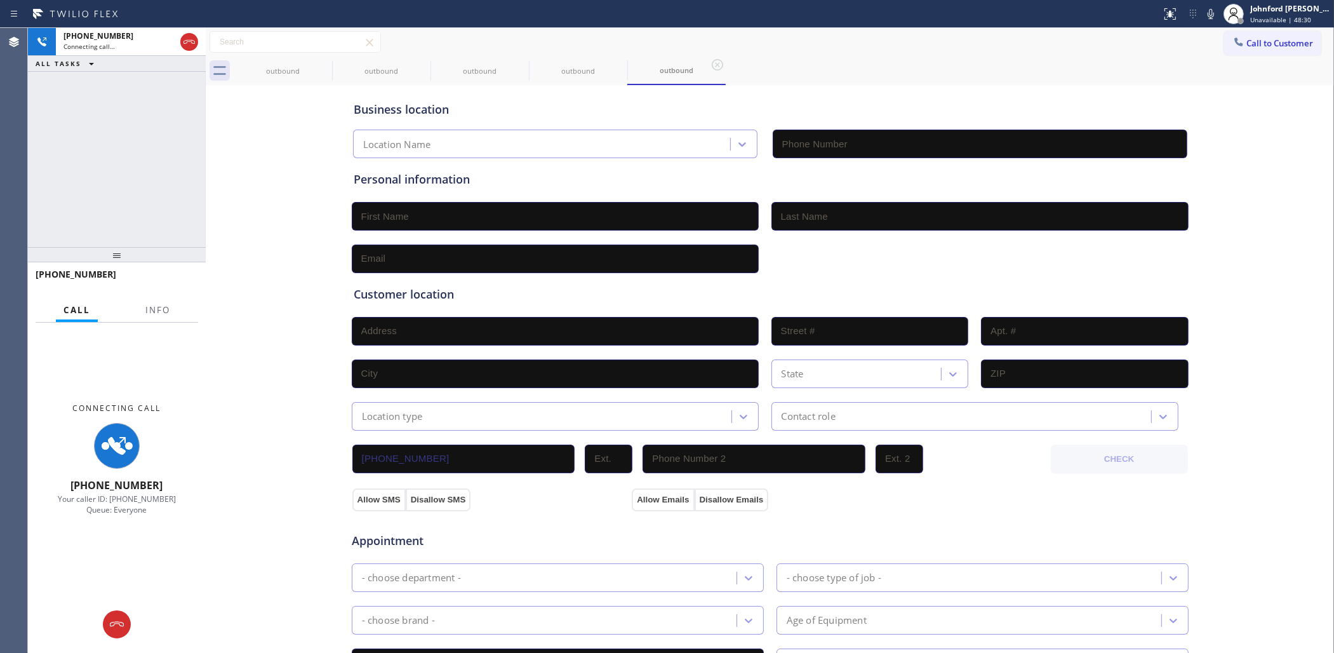
type input "[PHONE_NUMBER]"
click at [144, 108] on div "[PHONE_NUMBER] Connecting call… ALL TASKS ALL TASKS ACTIVE TASKS TASKS IN WRAP …" at bounding box center [117, 340] width 178 height 625
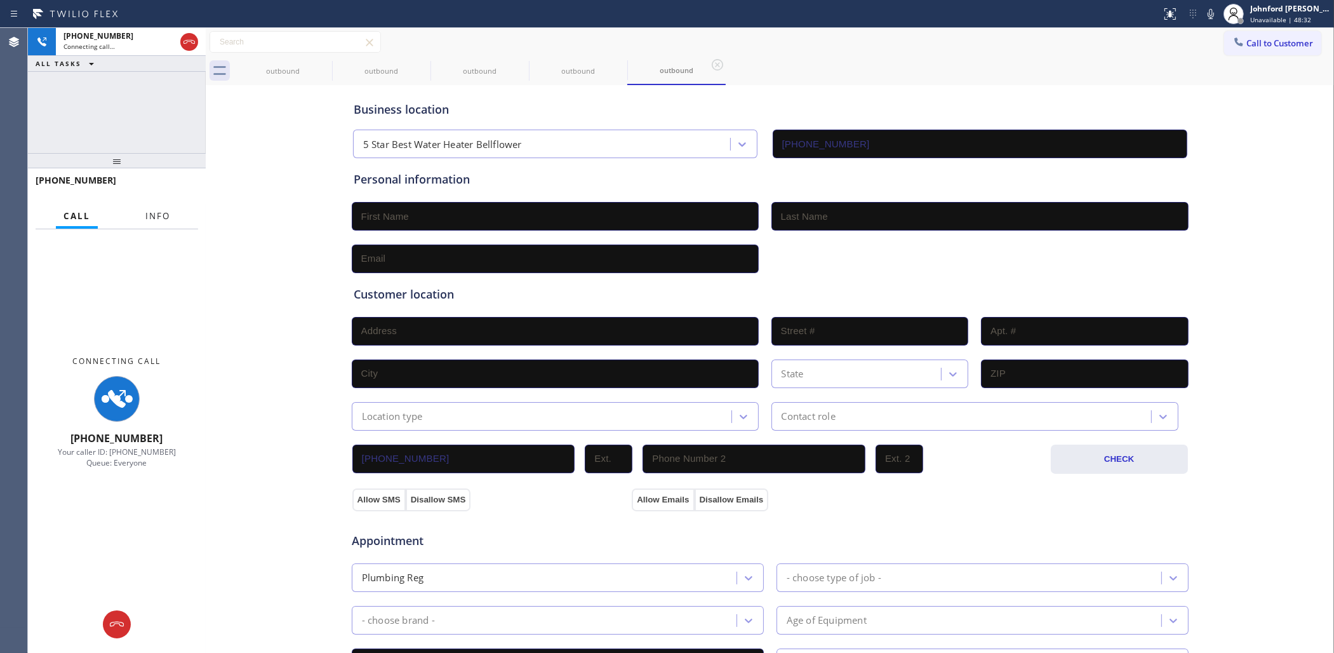
click at [151, 213] on span "Info" at bounding box center [157, 215] width 25 height 11
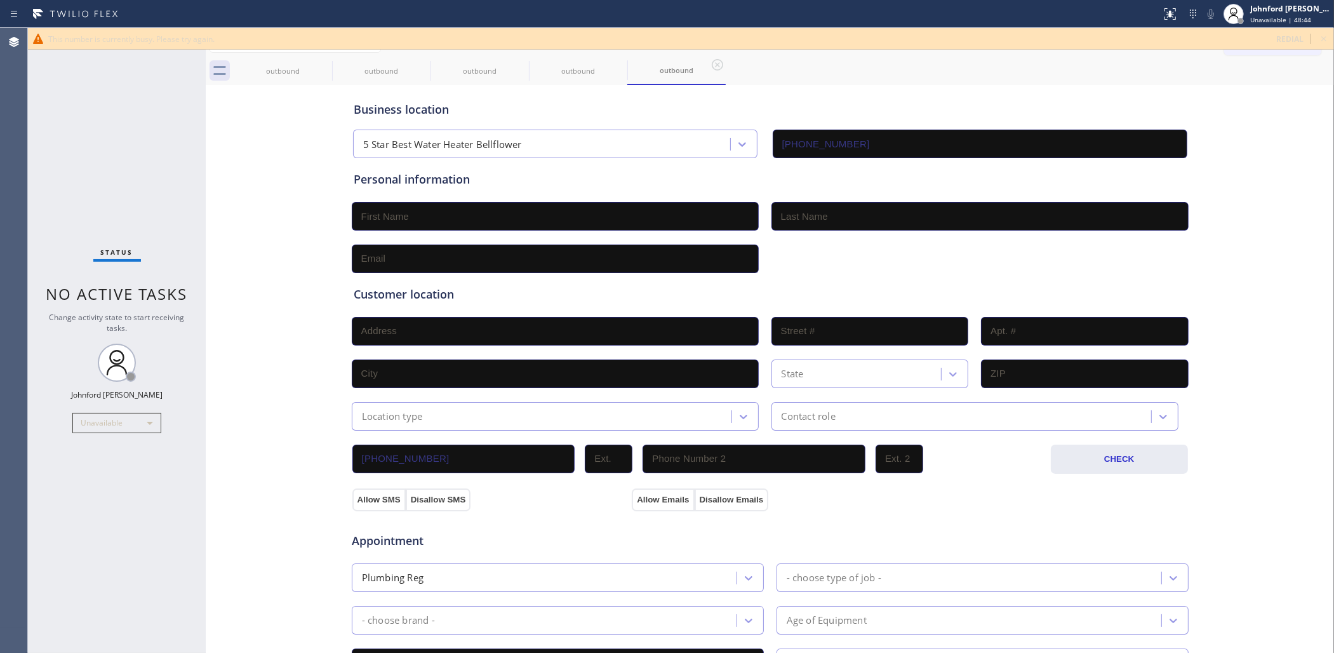
click at [1326, 42] on icon at bounding box center [1323, 38] width 15 height 15
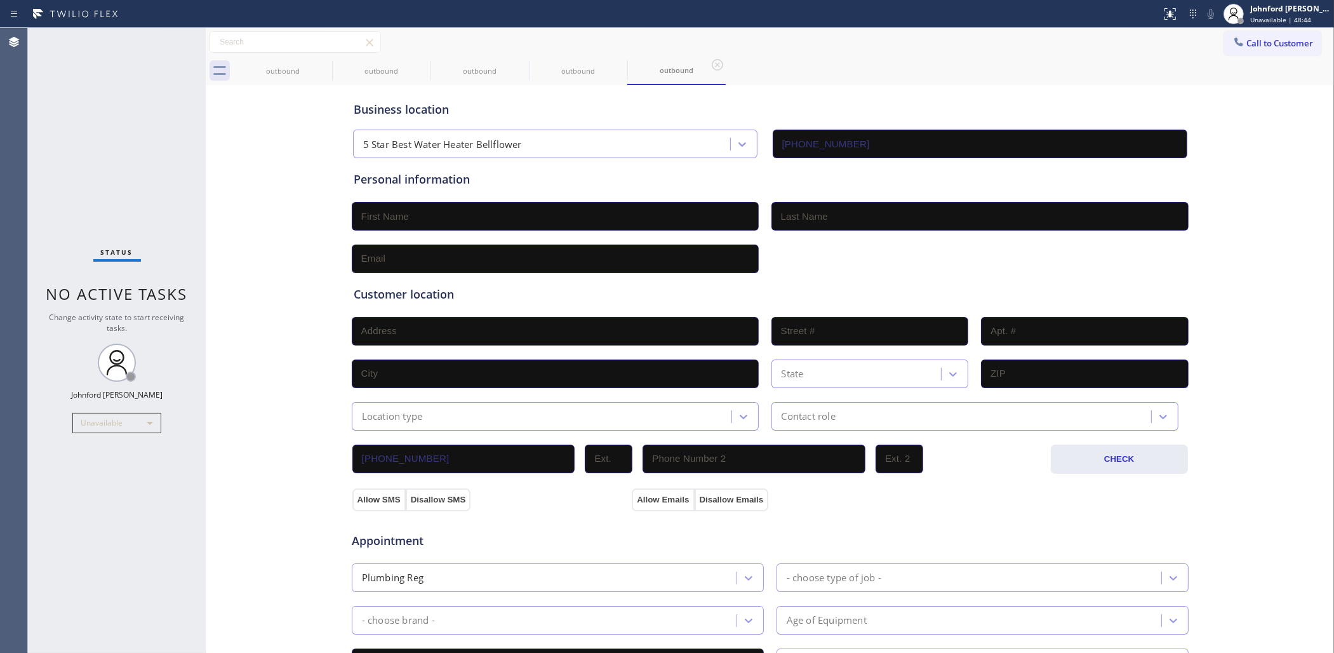
drag, startPoint x: 1274, startPoint y: 42, endPoint x: 1209, endPoint y: 46, distance: 65.6
click at [1268, 42] on span "Call to Customer" at bounding box center [1280, 42] width 67 height 11
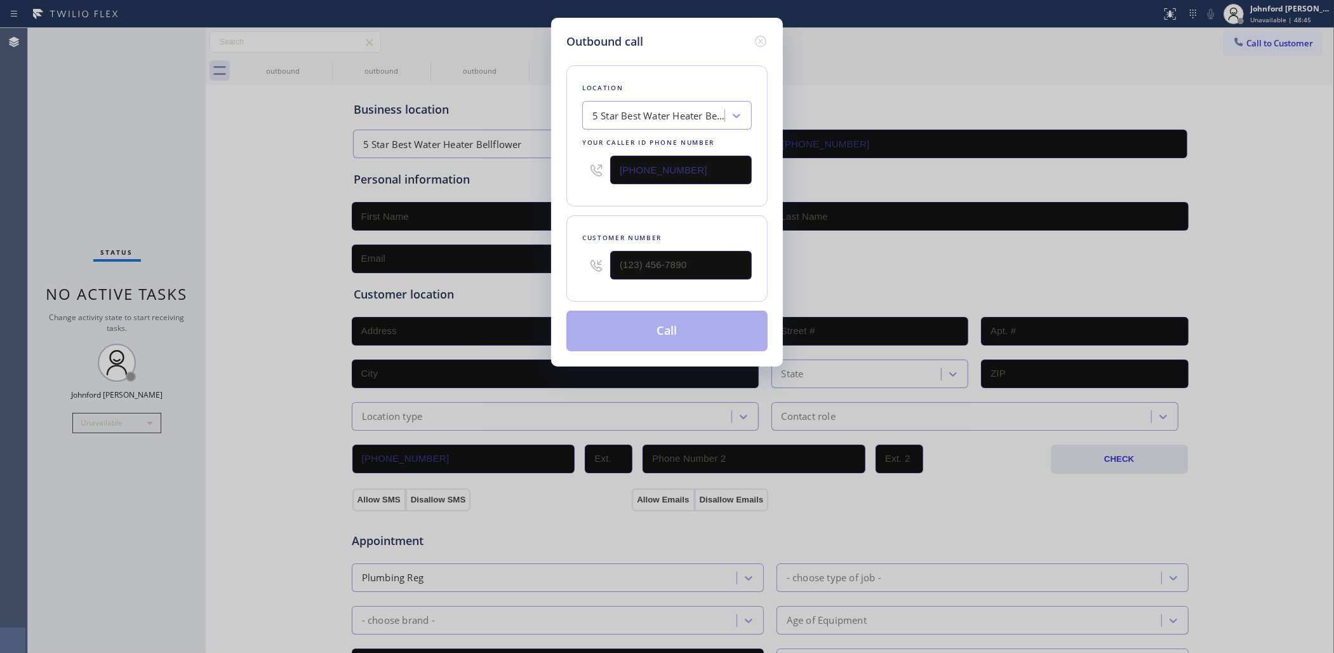
drag, startPoint x: 702, startPoint y: 170, endPoint x: 516, endPoint y: 169, distance: 186.7
click at [518, 169] on div "Outbound call Location 5 Star Best Water Heater Bellflower Your caller id phone…" at bounding box center [667, 326] width 1334 height 653
paste input "949) 506-5878"
type input "[PHONE_NUMBER]"
click at [606, 264] on div "(___) ___-____" at bounding box center [667, 265] width 170 height 41
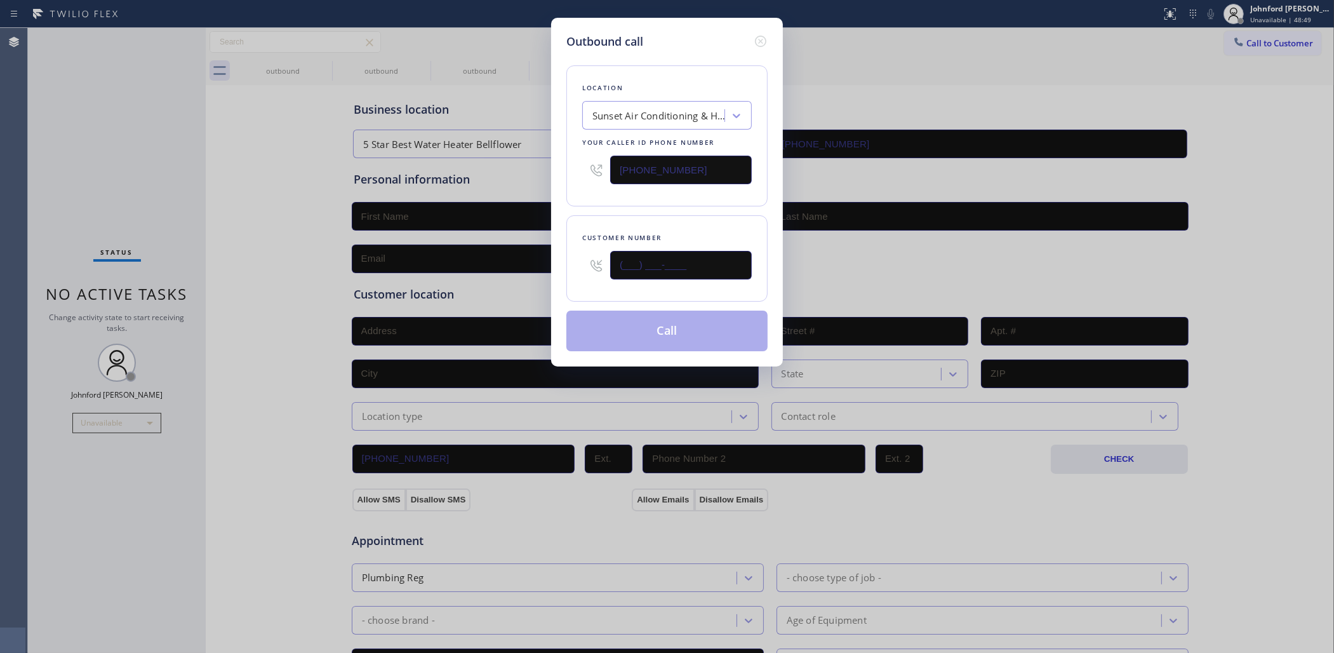
paste input "949) 506-5878"
type input "[PHONE_NUMBER]"
drag, startPoint x: 637, startPoint y: 217, endPoint x: 668, endPoint y: 321, distance: 108.7
click at [655, 234] on div "Customer number [PHONE_NUMBER]" at bounding box center [666, 258] width 201 height 86
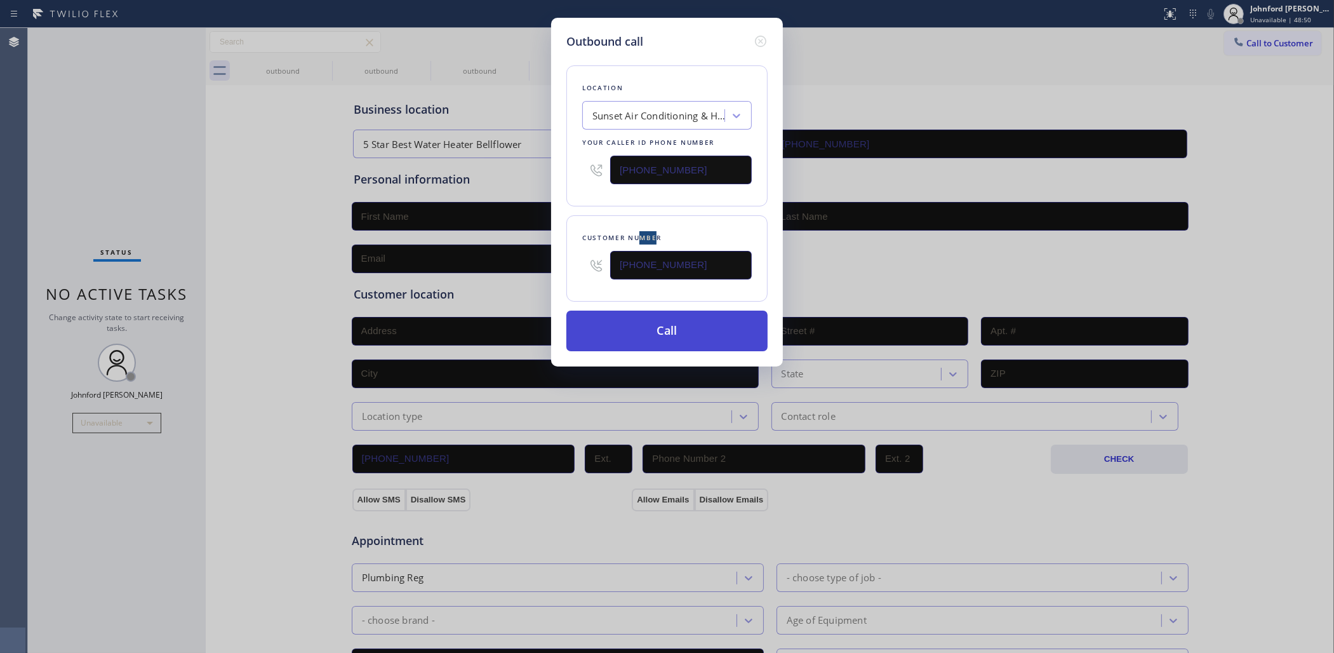
click at [669, 324] on button "Call" at bounding box center [666, 331] width 201 height 41
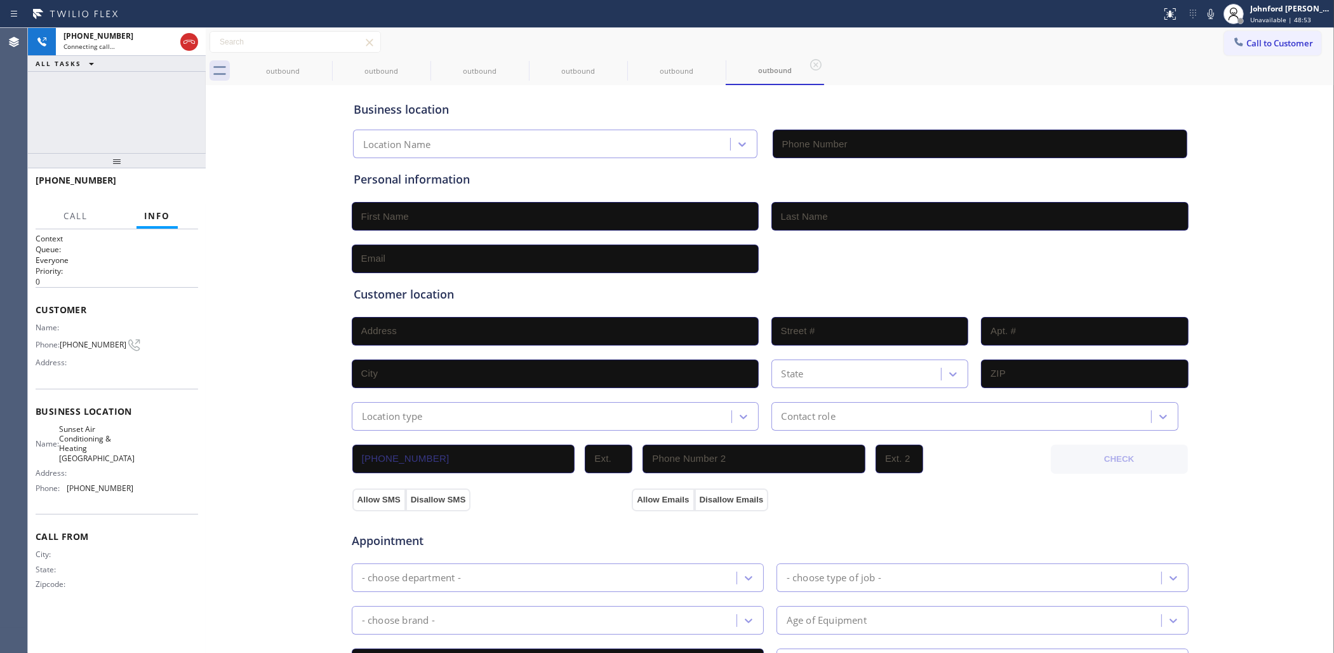
type input "[PHONE_NUMBER]"
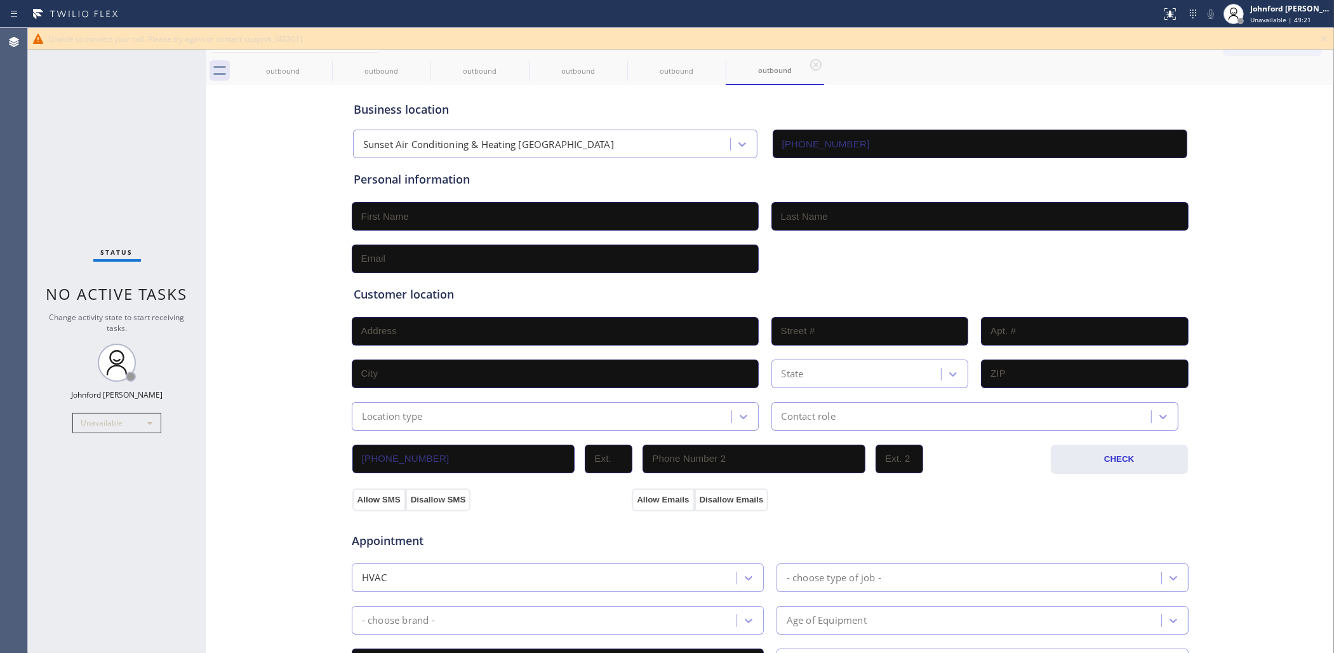
click at [116, 166] on div "Status No active tasks Change activity state to start receiving tasks. [PERSON_…" at bounding box center [117, 340] width 178 height 625
click at [1331, 38] on div "Unable to connect your call. Please try again or contact support. [45301]" at bounding box center [681, 39] width 1306 height 22
click at [1322, 38] on icon at bounding box center [1323, 38] width 15 height 15
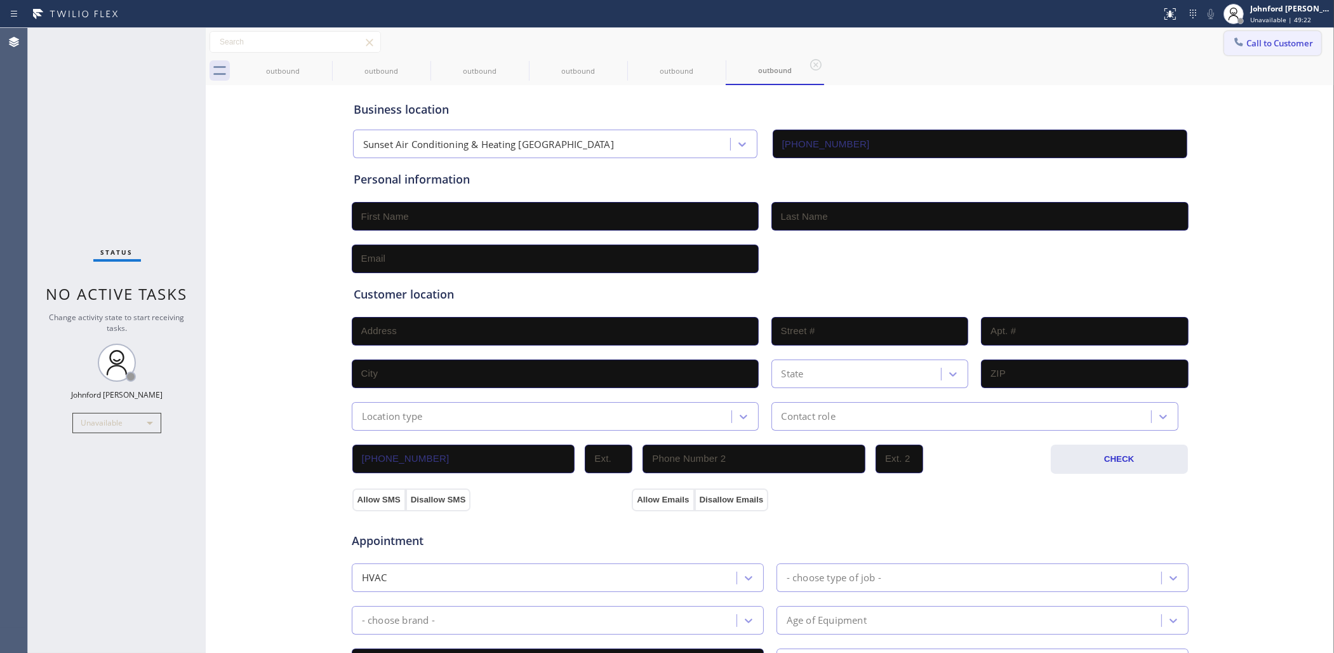
drag, startPoint x: 1238, startPoint y: 39, endPoint x: 1214, endPoint y: 46, distance: 25.0
click at [1234, 39] on button "Call to Customer" at bounding box center [1272, 43] width 97 height 24
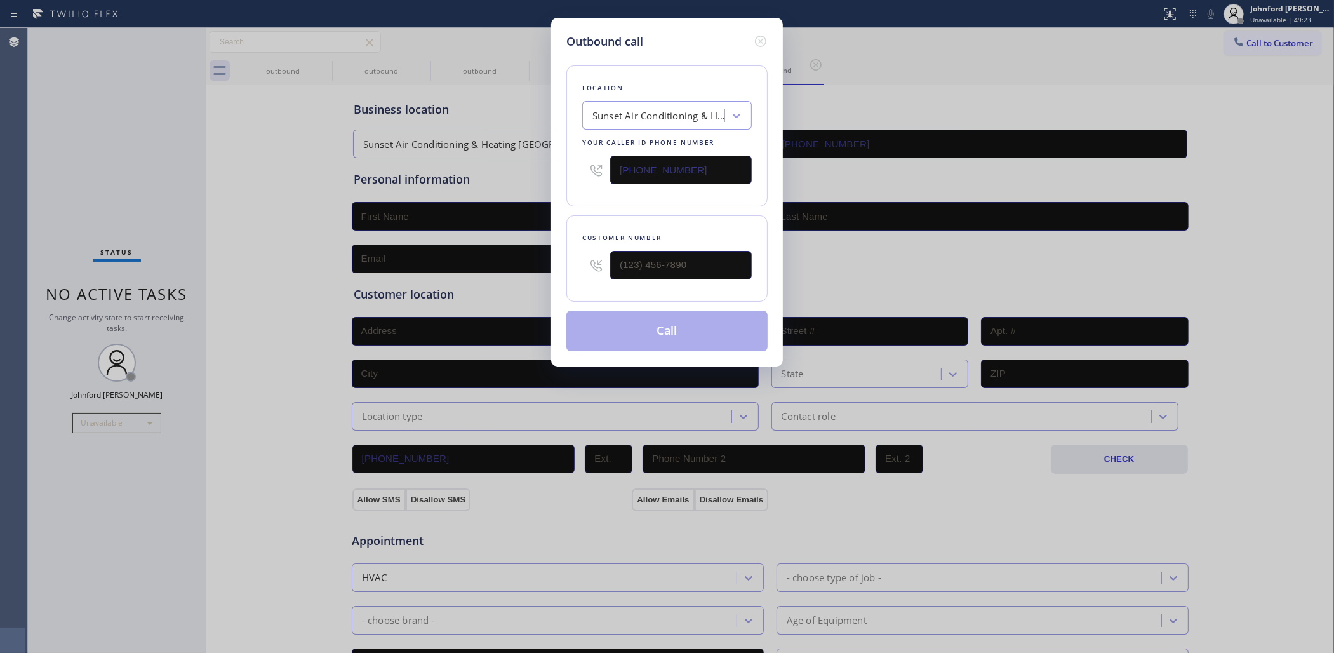
drag, startPoint x: 667, startPoint y: 163, endPoint x: 499, endPoint y: 160, distance: 168.3
click at [502, 160] on div "Outbound call Location Sunset Air Conditioning & Heating [GEOGRAPHIC_DATA] Your…" at bounding box center [667, 326] width 1334 height 653
paste input "760) 990-7421"
type input "[PHONE_NUMBER]"
type input "(___) ___-____"
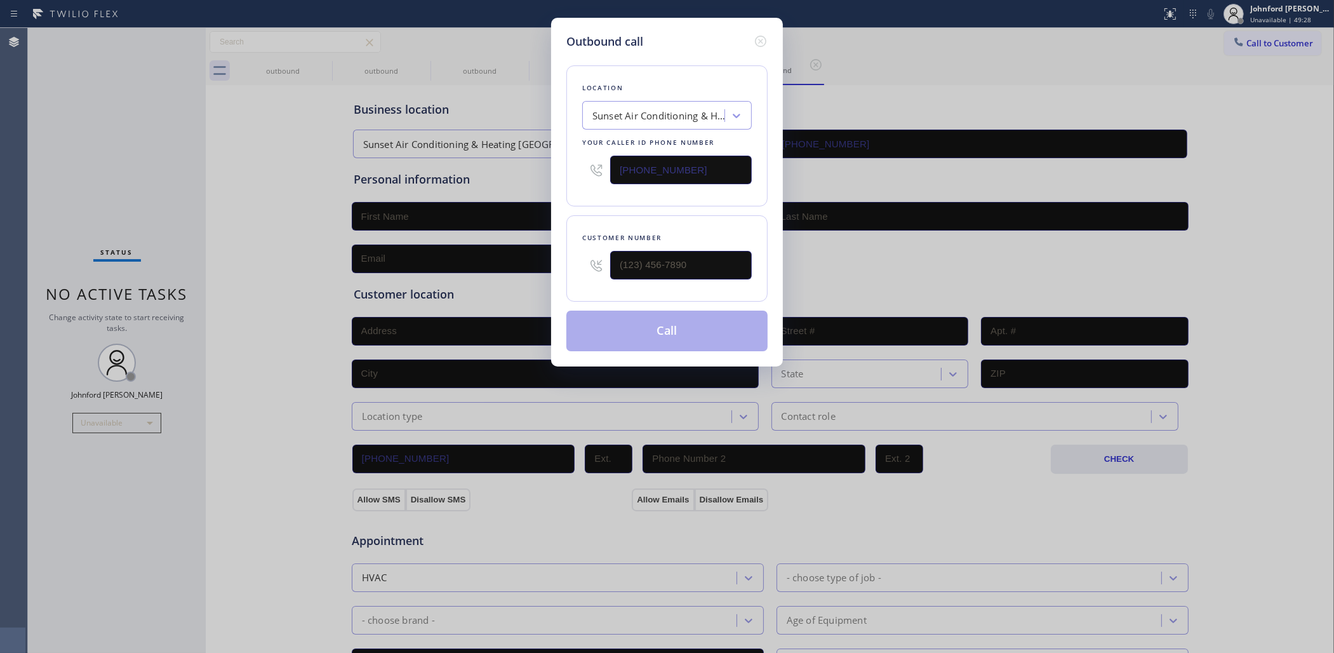
click at [466, 258] on div "Outbound call Location Sunset Air Conditioning & Heating [GEOGRAPHIC_DATA] Your…" at bounding box center [667, 326] width 1334 height 653
click at [500, 354] on div "Outbound call Location Sunset Air Conditioning & Heating [GEOGRAPHIC_DATA] Your…" at bounding box center [667, 326] width 1334 height 653
drag, startPoint x: 699, startPoint y: 175, endPoint x: 531, endPoint y: 175, distance: 168.3
click at [531, 175] on div "Outbound call Location Sunset Air Conditioning & Heating [GEOGRAPHIC_DATA] Your…" at bounding box center [667, 326] width 1334 height 653
paste input "415) 275-8321"
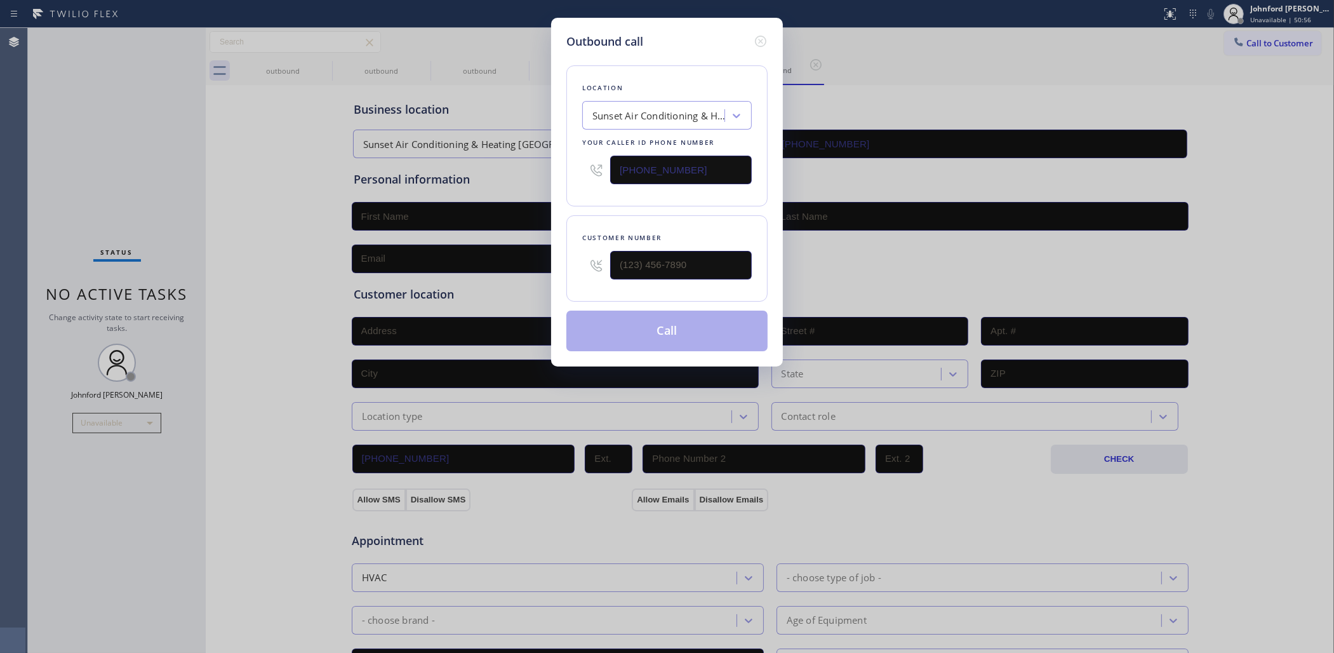
type input "[PHONE_NUMBER]"
drag, startPoint x: 630, startPoint y: 262, endPoint x: 575, endPoint y: 254, distance: 55.9
click at [570, 262] on div "Customer number (___) ___-____" at bounding box center [666, 258] width 201 height 86
paste input "415) 577-5830"
type input "[PHONE_NUMBER]"
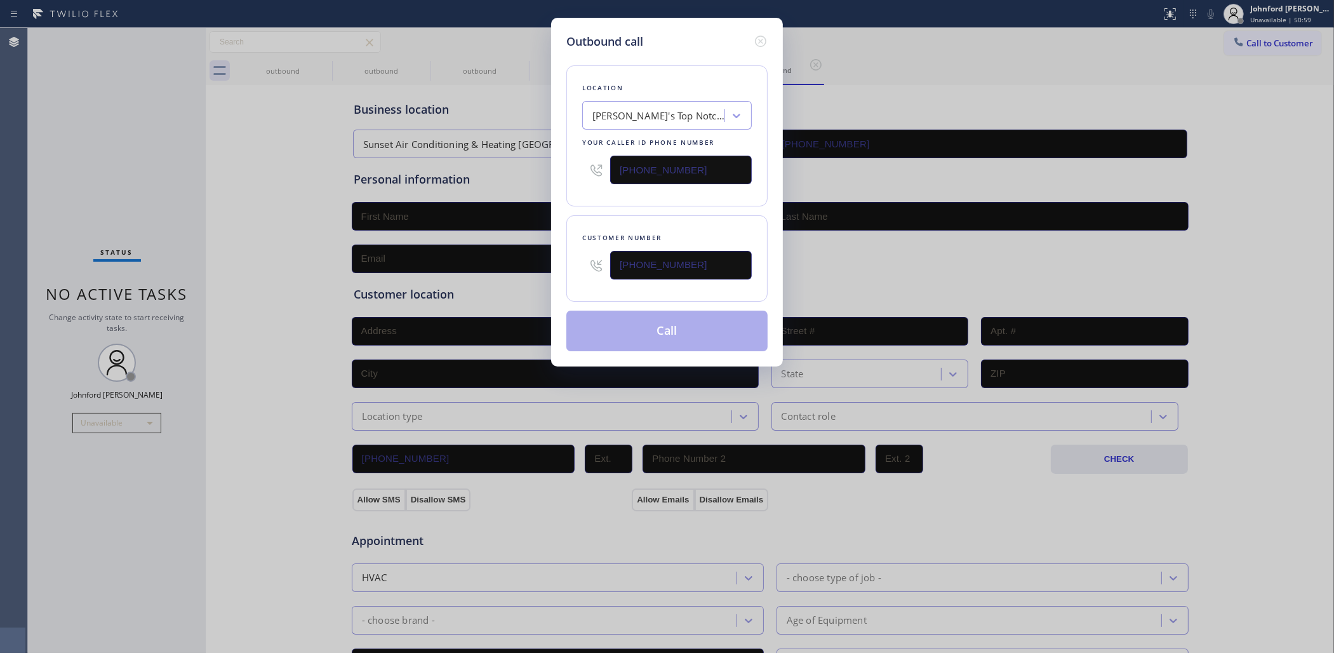
click at [626, 225] on div "Customer number [PHONE_NUMBER]" at bounding box center [666, 258] width 201 height 86
click at [608, 324] on button "Call" at bounding box center [666, 331] width 201 height 41
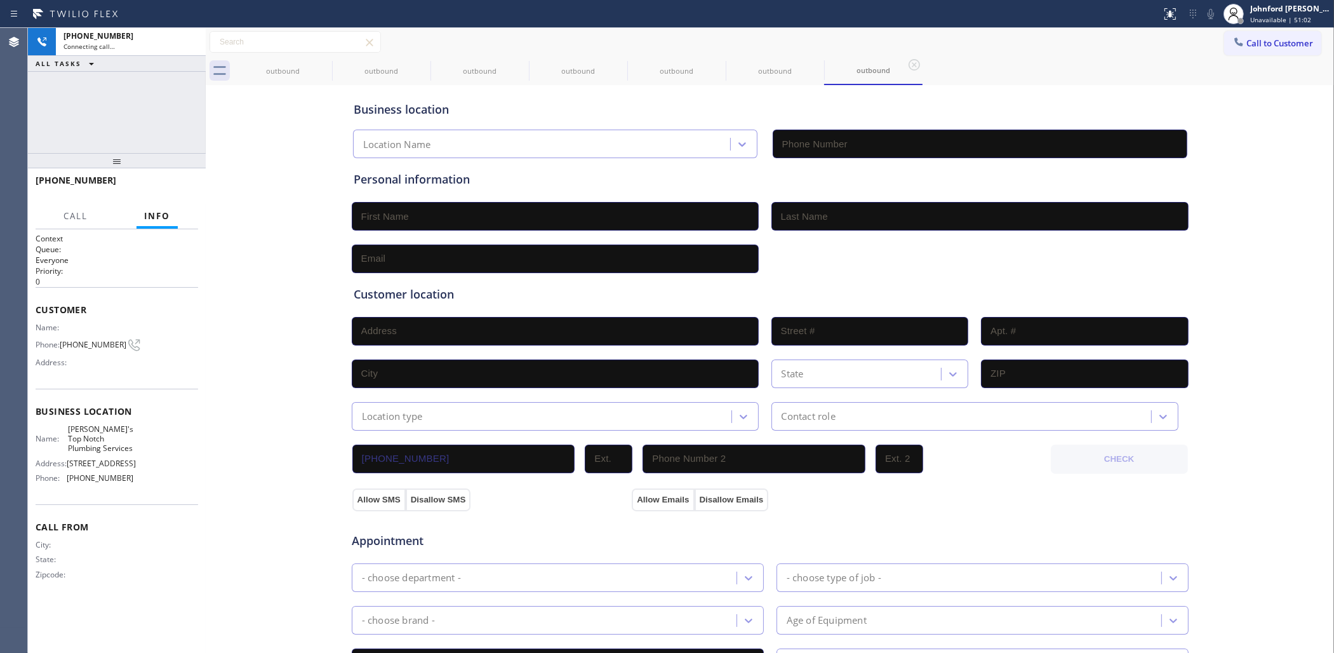
type input "[PHONE_NUMBER]"
click at [319, 67] on icon at bounding box center [323, 64] width 11 height 11
click at [0, 0] on icon at bounding box center [0, 0] width 0 height 0
click at [319, 67] on icon at bounding box center [323, 64] width 11 height 11
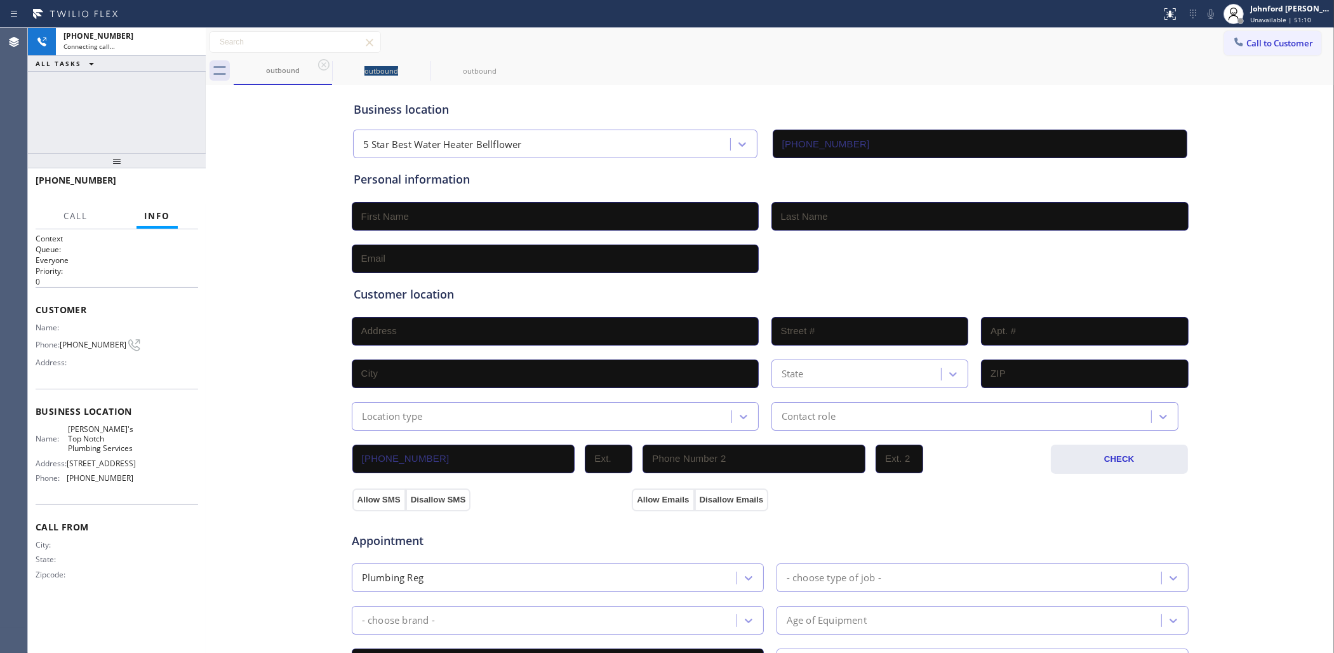
click at [319, 67] on icon at bounding box center [323, 64] width 11 height 11
click at [670, 65] on div "outbound outbound" at bounding box center [784, 71] width 1101 height 29
click at [94, 105] on div "[PHONE_NUMBER] Live | 00:00 ALL TASKS ALL TASKS ACTIVE TASKS TASKS IN WRAP UP" at bounding box center [117, 90] width 178 height 125
drag, startPoint x: 165, startPoint y: 189, endPoint x: 680, endPoint y: 170, distance: 514.8
click at [166, 191] on button "HANG UP" at bounding box center [168, 186] width 59 height 18
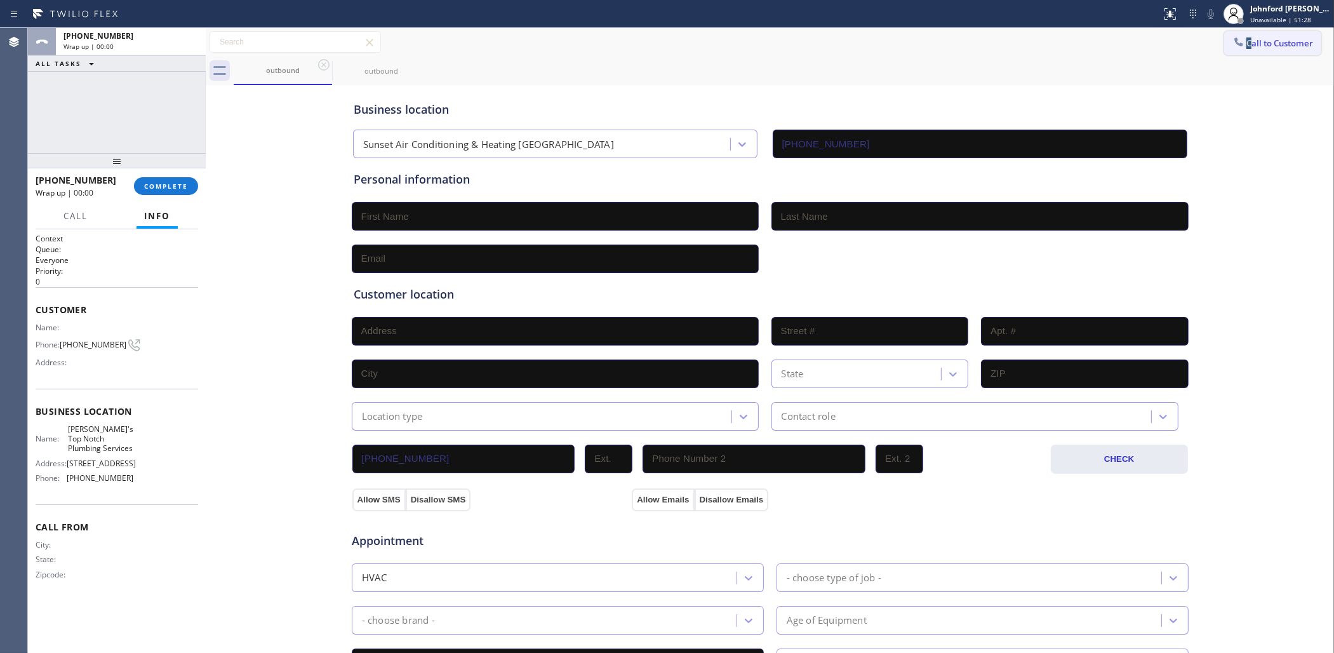
click at [1242, 48] on div "Call to Customer Outbound call Location [PERSON_NAME]'s Top Notch Plumbing Serv…" at bounding box center [770, 42] width 1129 height 29
drag, startPoint x: 1226, startPoint y: 110, endPoint x: 1229, endPoint y: 99, distance: 11.1
click at [1227, 109] on div "Business location Sunset Air Conditioning & Heating [GEOGRAPHIC_DATA] [PHONE_NU…" at bounding box center [770, 522] width 1122 height 868
click at [1257, 43] on span "Call to Customer" at bounding box center [1280, 42] width 67 height 11
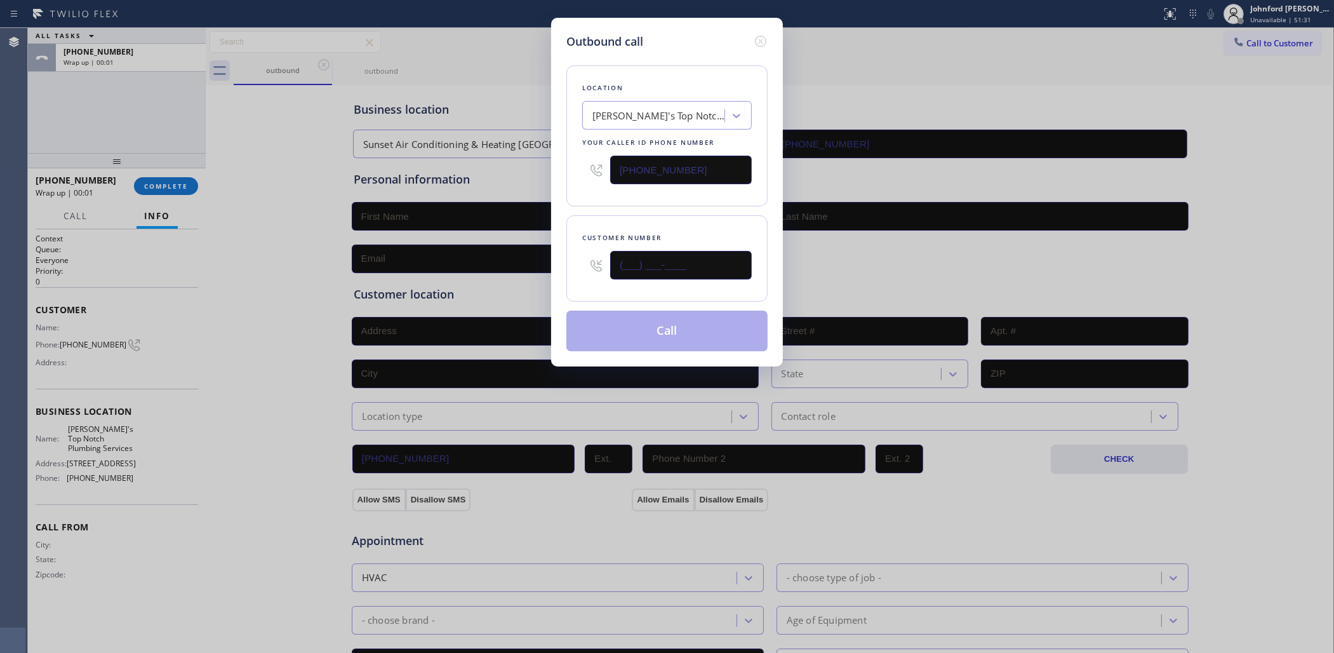
paste input "415) 577-5830"
type input "[PHONE_NUMBER]"
drag, startPoint x: 640, startPoint y: 208, endPoint x: 664, endPoint y: 325, distance: 119.3
click at [641, 207] on div "Location [PERSON_NAME]'s Top Notch Plumbing Services Your caller id phone numbe…" at bounding box center [666, 200] width 201 height 301
drag, startPoint x: 659, startPoint y: 332, endPoint x: 849, endPoint y: 74, distance: 320.2
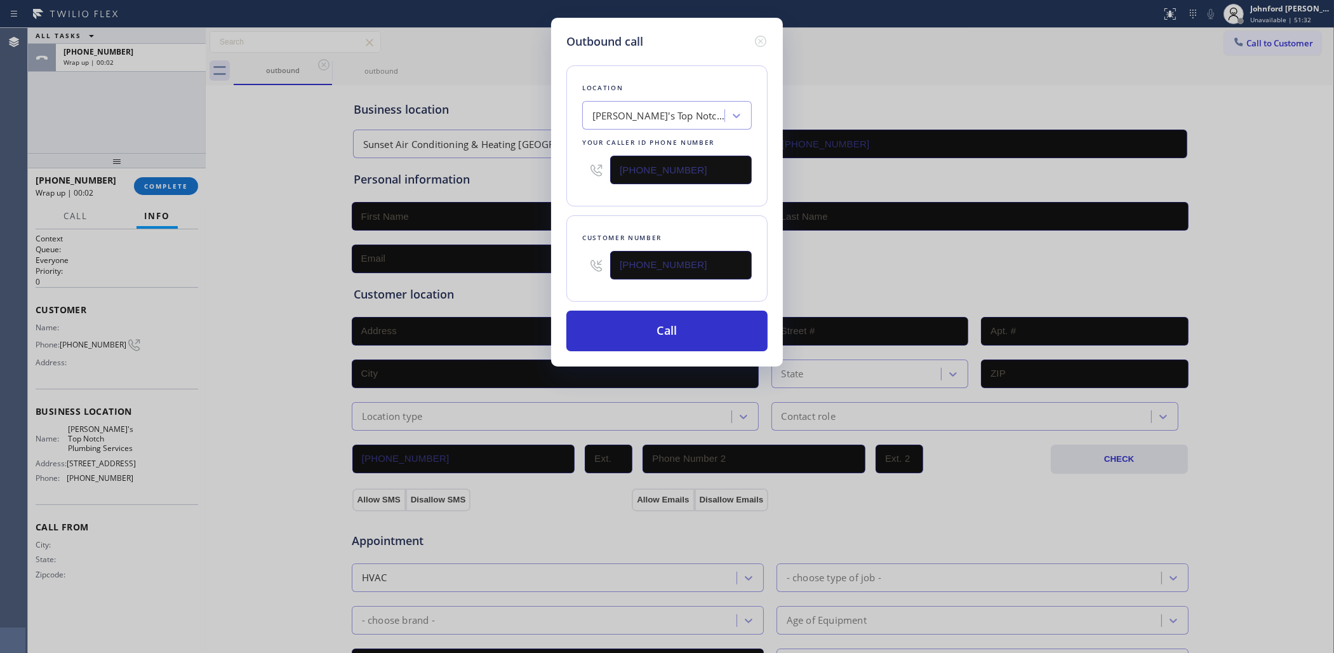
click at [659, 326] on button "Call" at bounding box center [666, 331] width 201 height 41
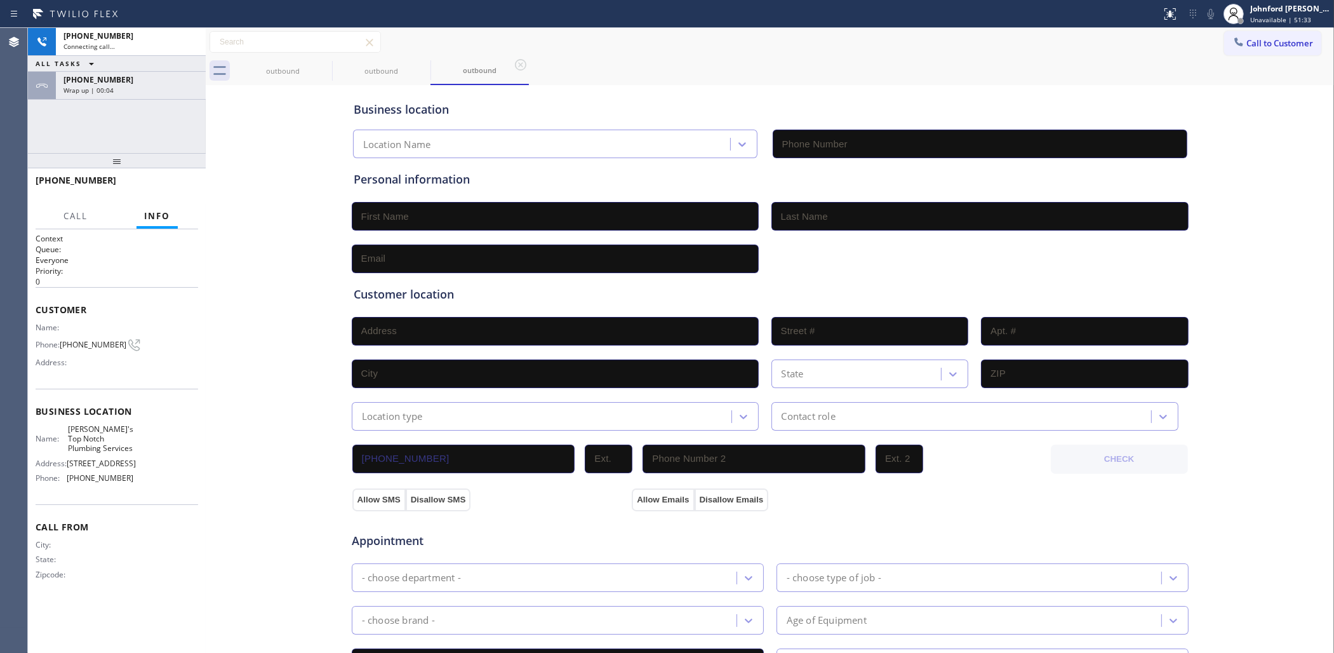
type input "[PHONE_NUMBER]"
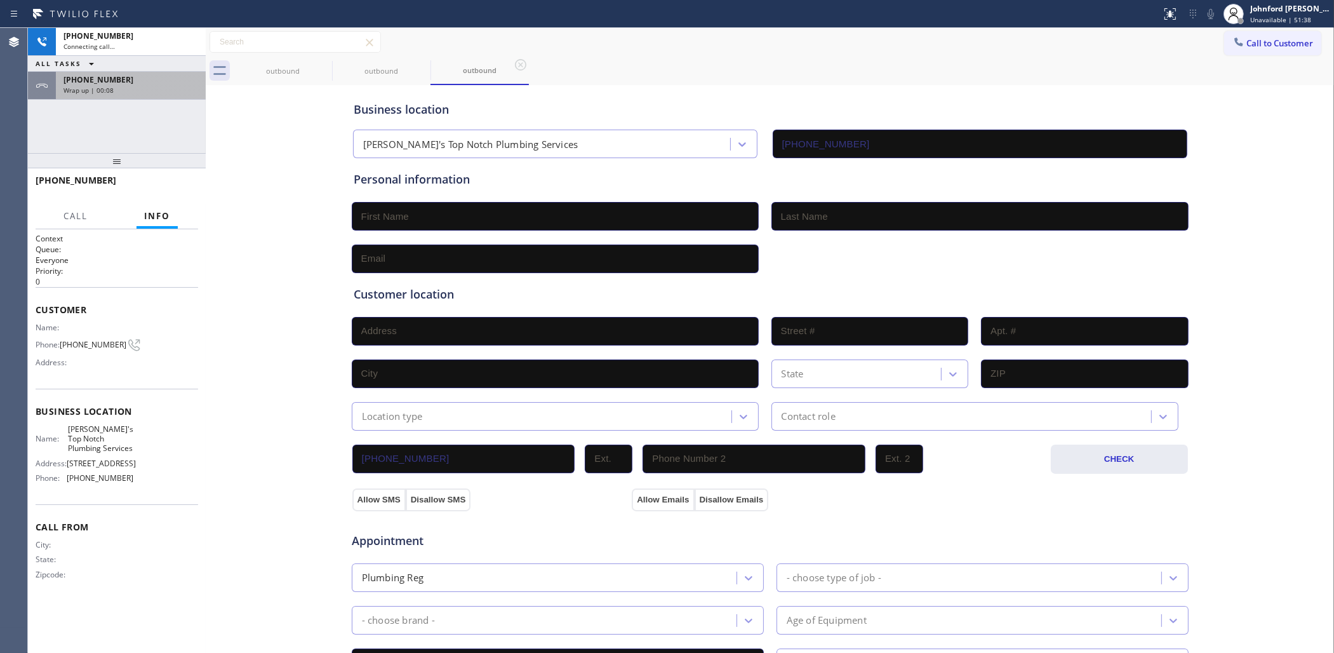
click at [182, 91] on div "Wrap up | 00:08" at bounding box center [131, 90] width 135 height 9
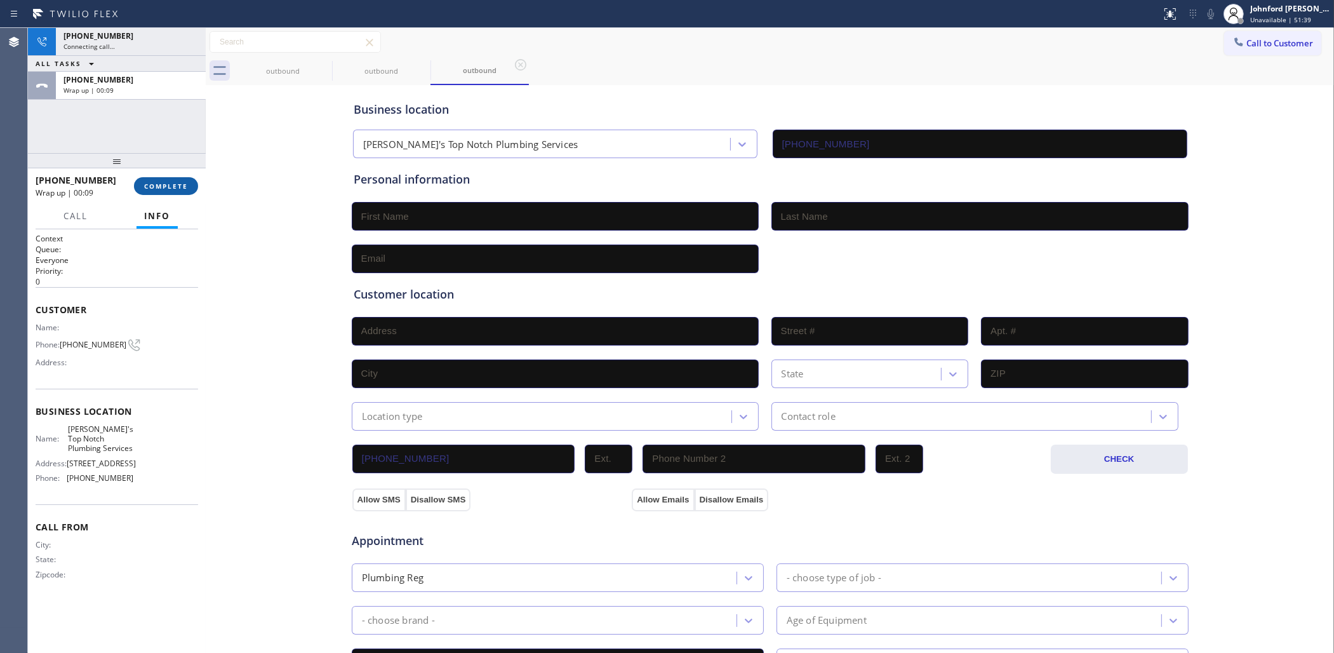
click at [180, 188] on span "COMPLETE" at bounding box center [166, 186] width 44 height 9
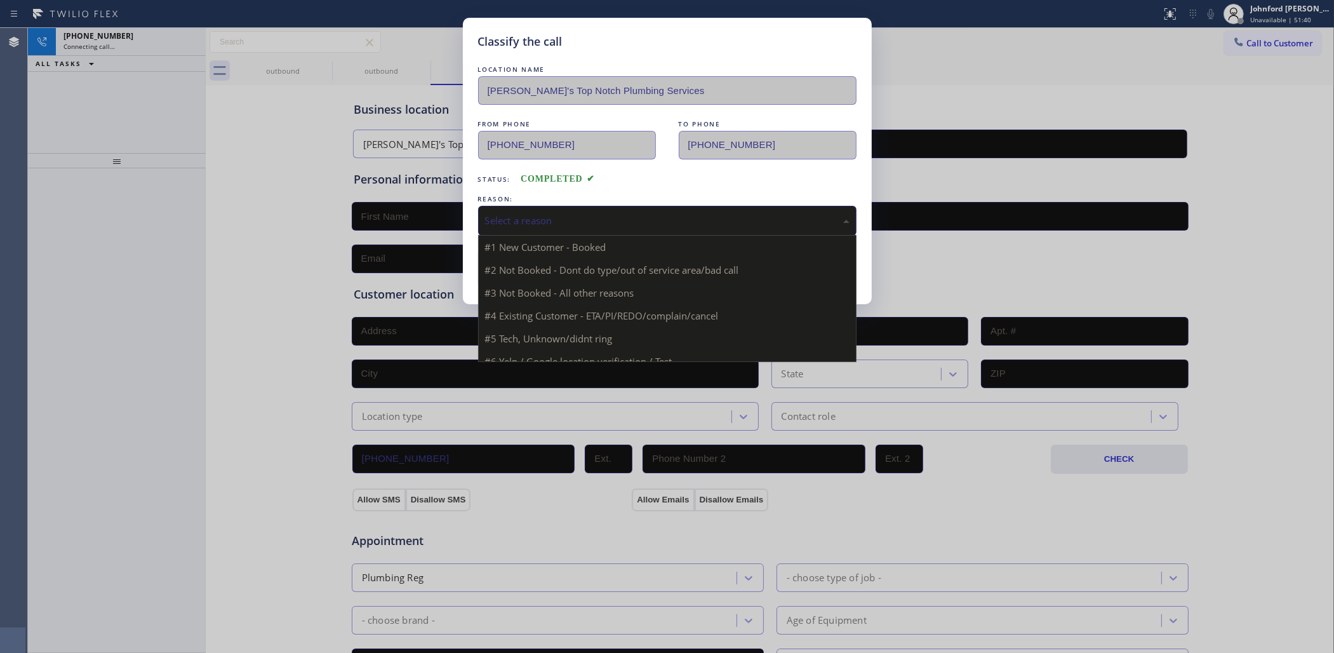
click at [509, 213] on div "Select a reason" at bounding box center [667, 220] width 365 height 15
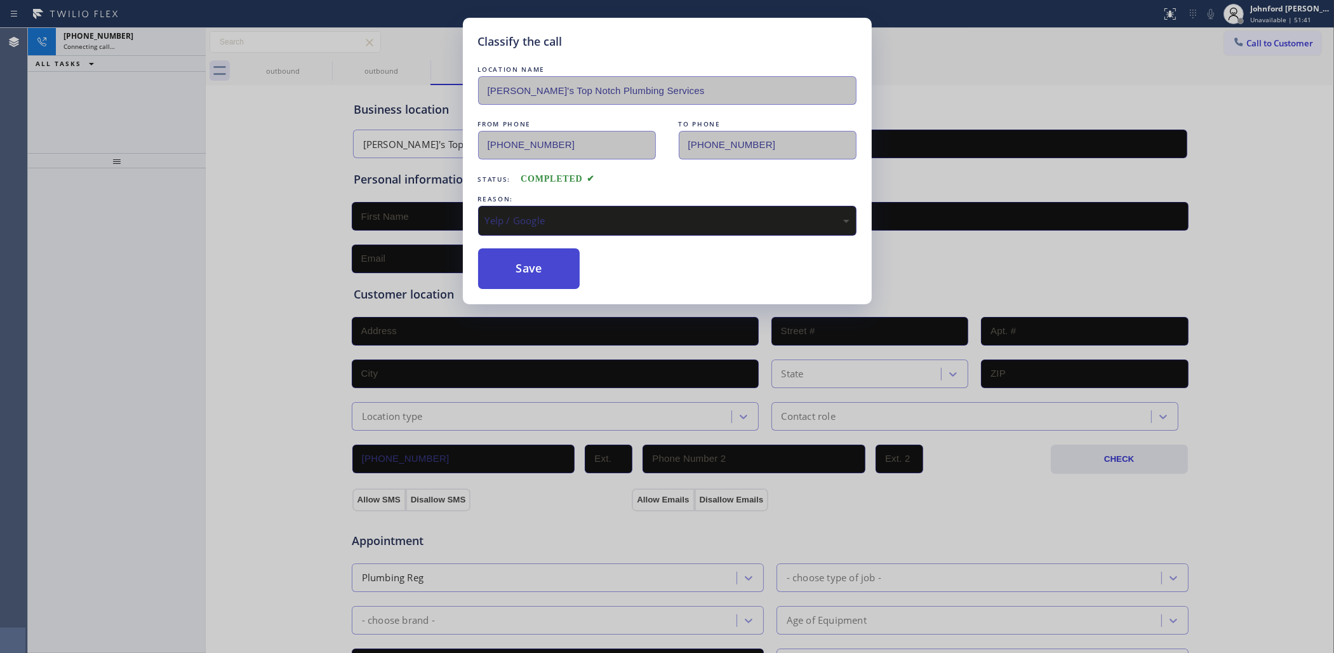
click at [525, 270] on button "Save" at bounding box center [529, 268] width 102 height 41
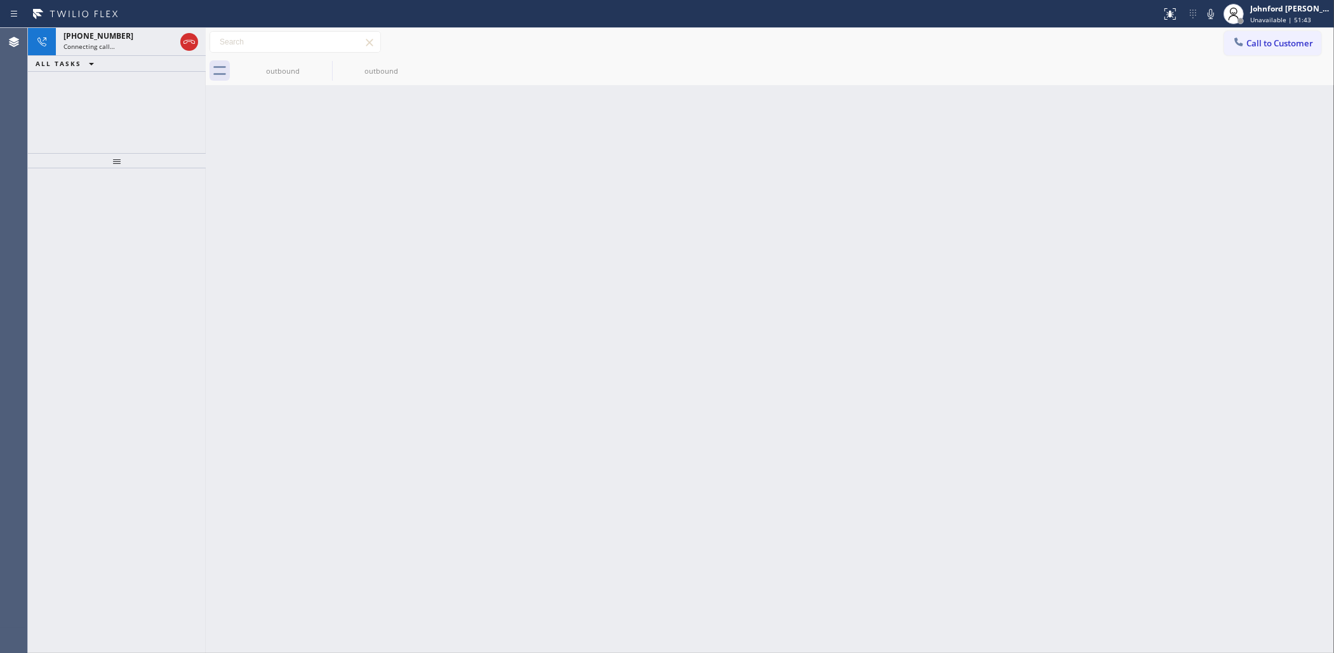
click at [125, 51] on div "[PHONE_NUMBER] Connecting call…" at bounding box center [117, 42] width 122 height 28
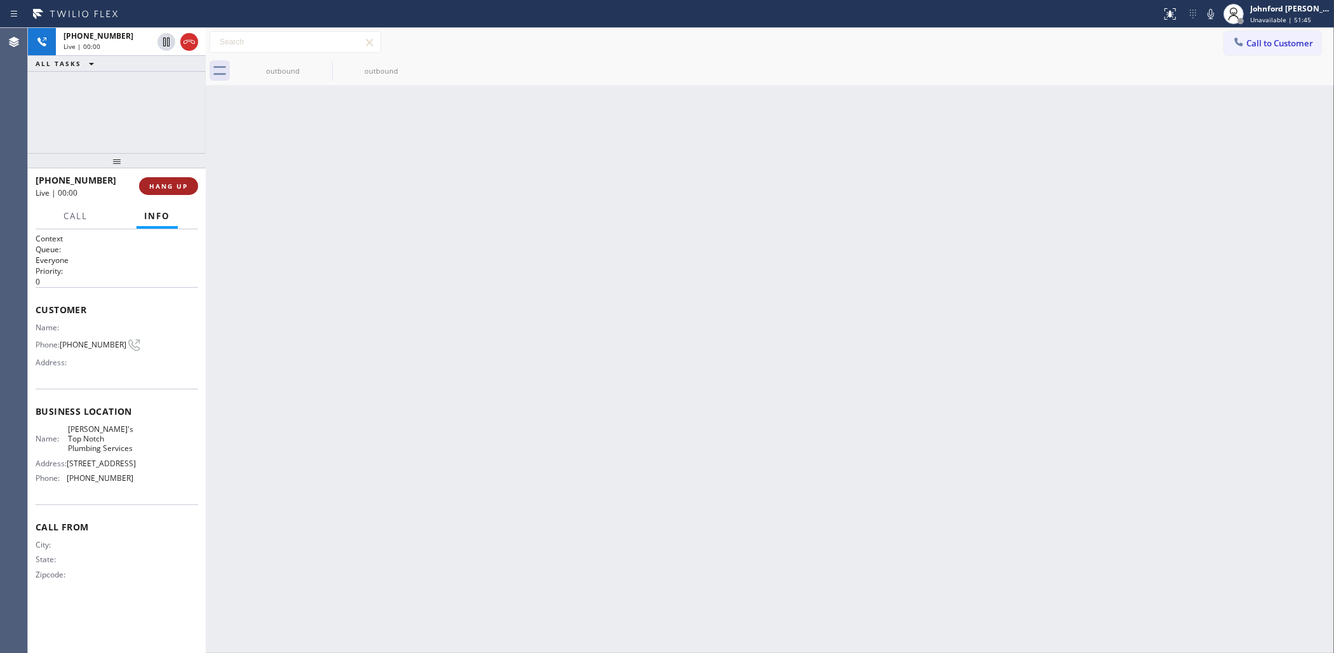
click at [170, 182] on span "HANG UP" at bounding box center [168, 186] width 39 height 9
click at [170, 182] on span "COMPLETE" at bounding box center [166, 186] width 44 height 9
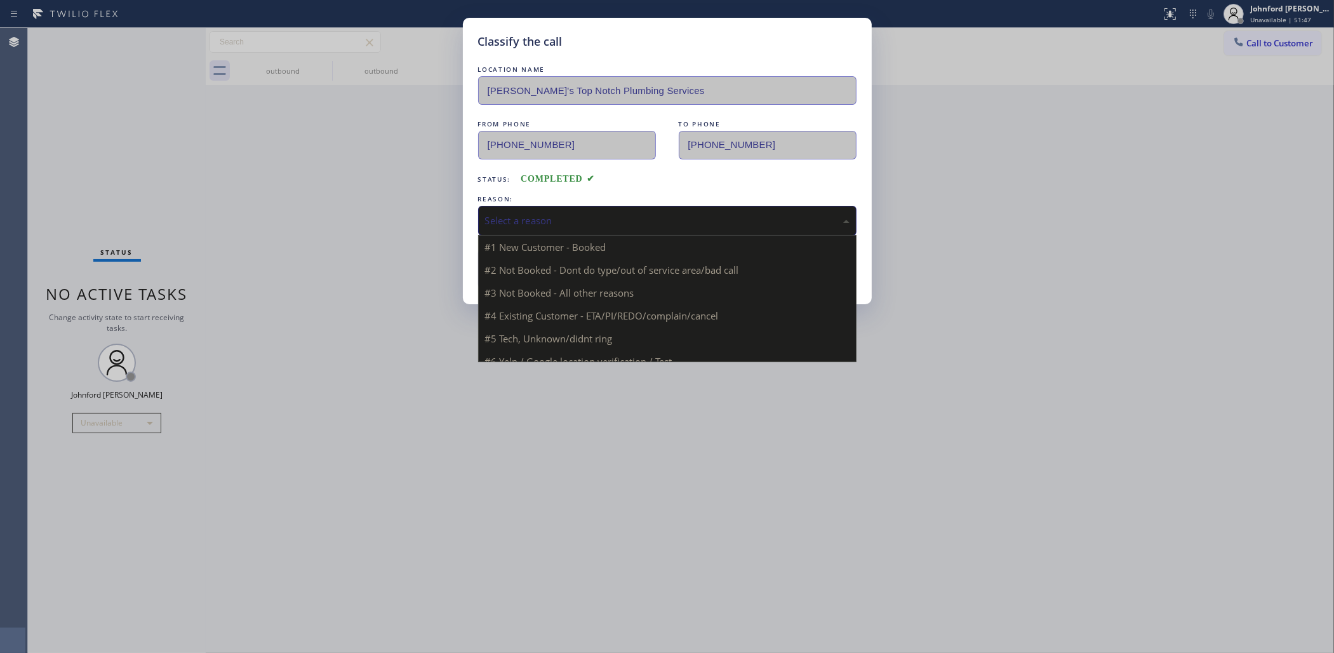
click at [540, 223] on div "Select a reason" at bounding box center [667, 220] width 365 height 15
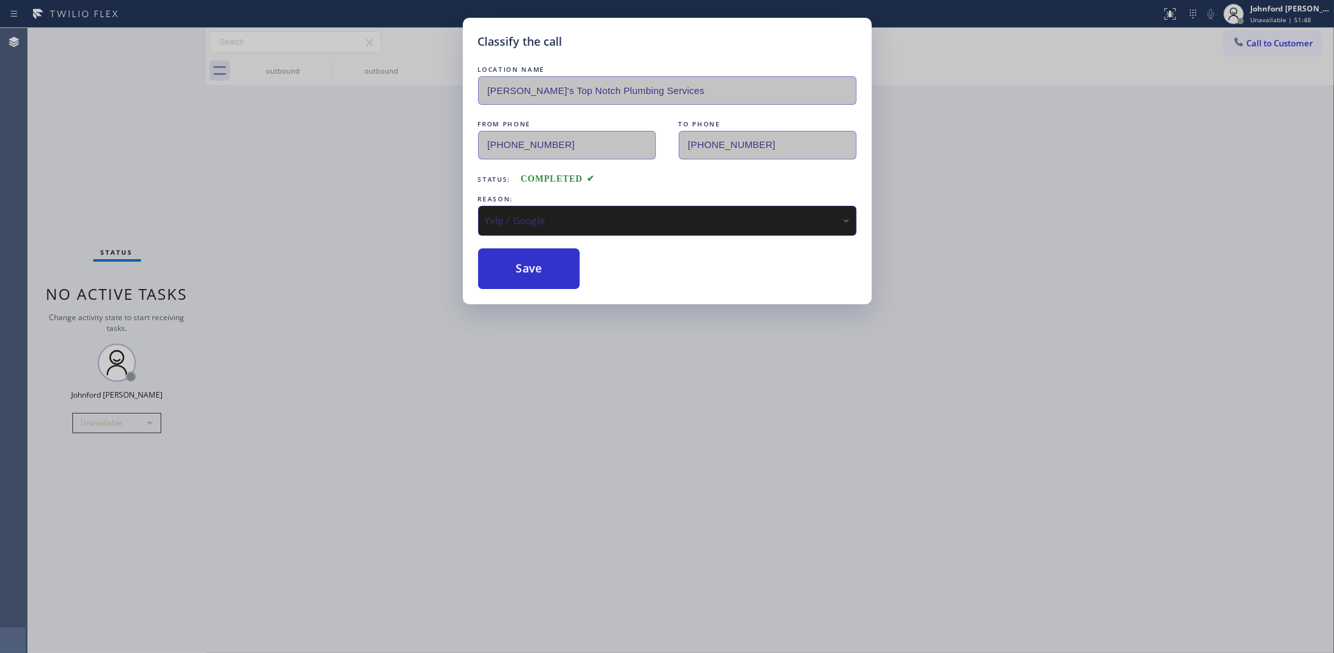
drag, startPoint x: 549, startPoint y: 332, endPoint x: 556, endPoint y: 323, distance: 10.9
click at [542, 260] on button "Save" at bounding box center [529, 268] width 102 height 41
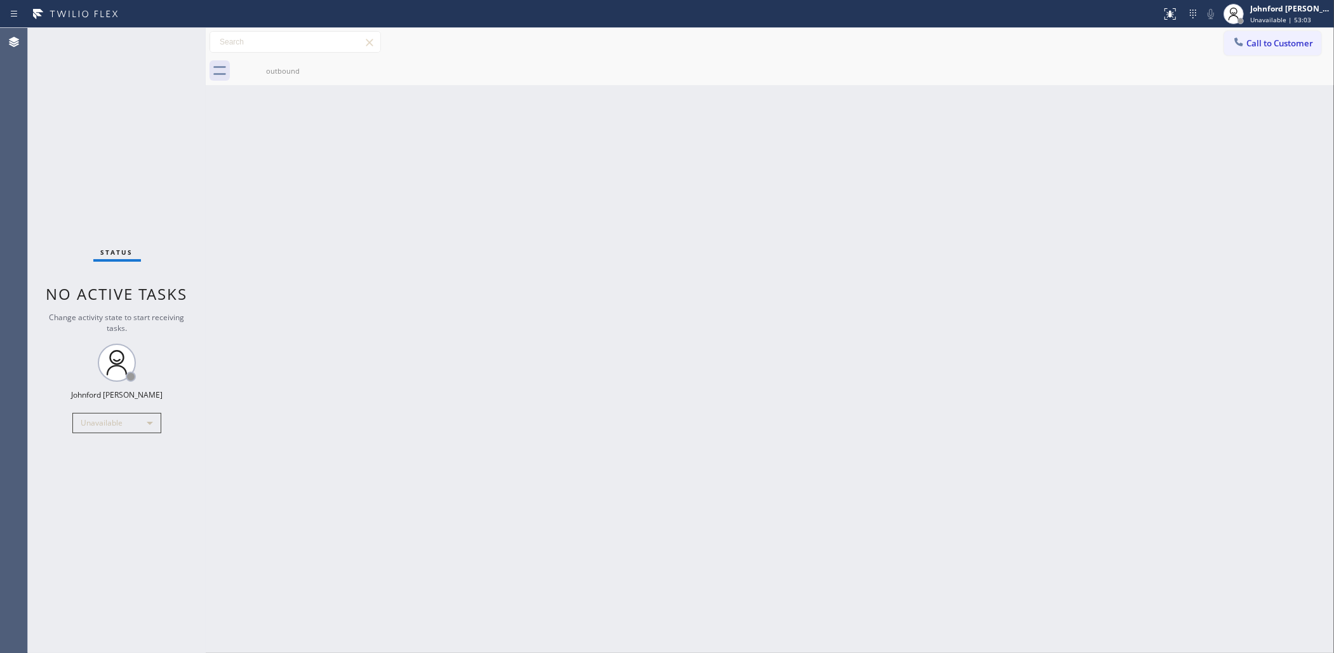
drag, startPoint x: 1263, startPoint y: 32, endPoint x: 1214, endPoint y: 29, distance: 49.0
click at [1266, 31] on button "Call to Customer" at bounding box center [1272, 43] width 97 height 24
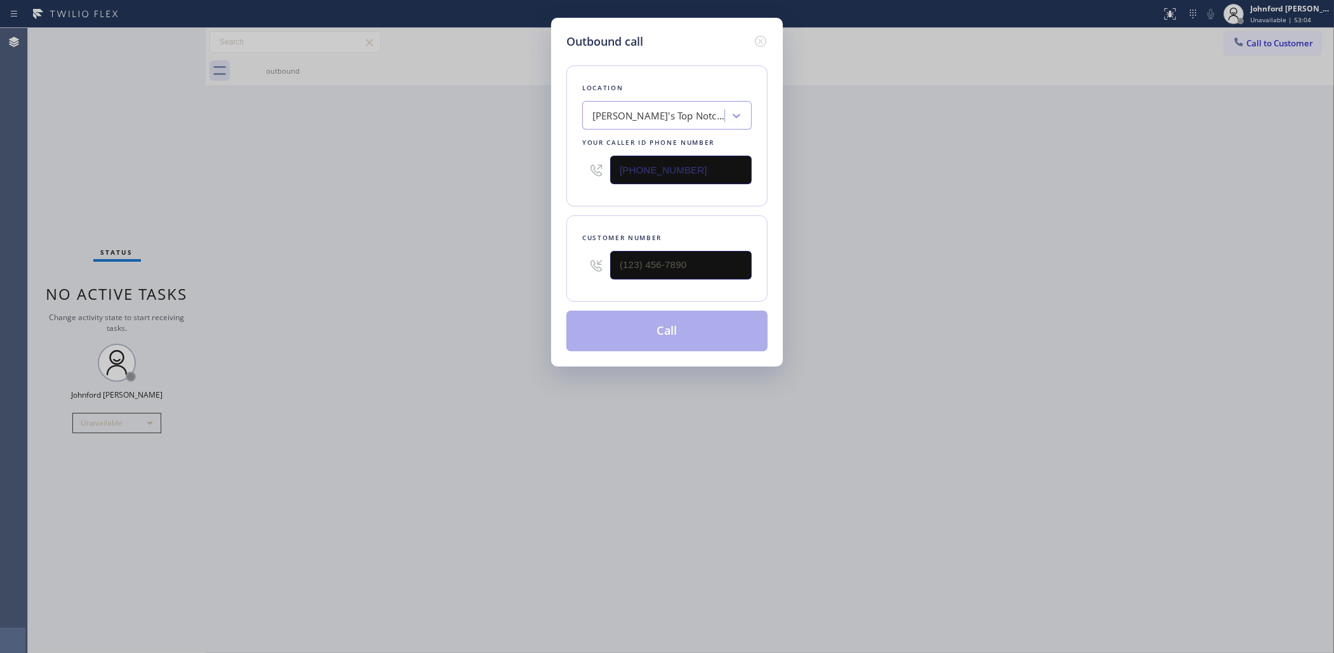
drag, startPoint x: 647, startPoint y: 172, endPoint x: 437, endPoint y: 185, distance: 210.0
click at [475, 181] on div "Outbound call Location [PERSON_NAME]'s Top Notch Plumbing Services Your caller …" at bounding box center [667, 326] width 1334 height 653
paste input "518) 255-7297"
type input "[PHONE_NUMBER]"
type input "(___) ___-____"
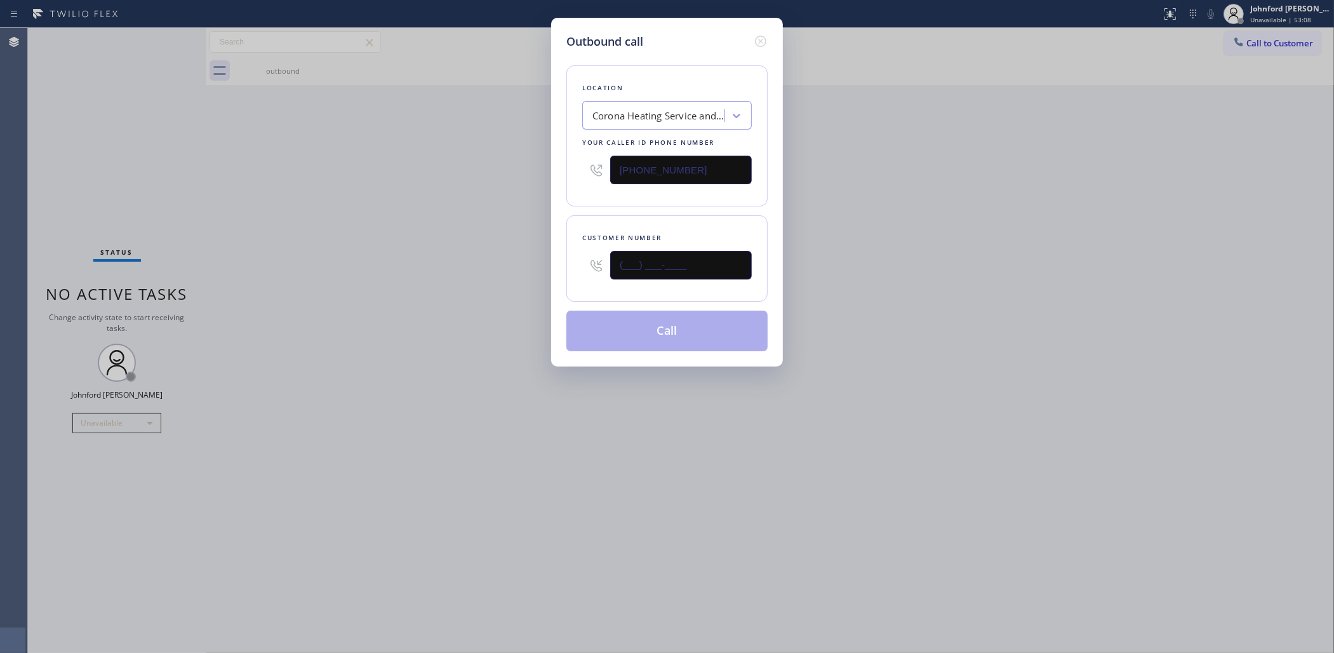
drag, startPoint x: 710, startPoint y: 255, endPoint x: 493, endPoint y: 260, distance: 216.6
click at [493, 260] on div "Outbound call Location Corona Heating Service and Repair Your caller id phone n…" at bounding box center [667, 326] width 1334 height 653
click at [423, 260] on div "Outbound call Location Corona Heating Service and Repair Your caller id phone n…" at bounding box center [667, 326] width 1334 height 653
click at [674, 278] on div at bounding box center [681, 265] width 142 height 41
click at [673, 259] on input "(___) ___-____" at bounding box center [681, 265] width 142 height 29
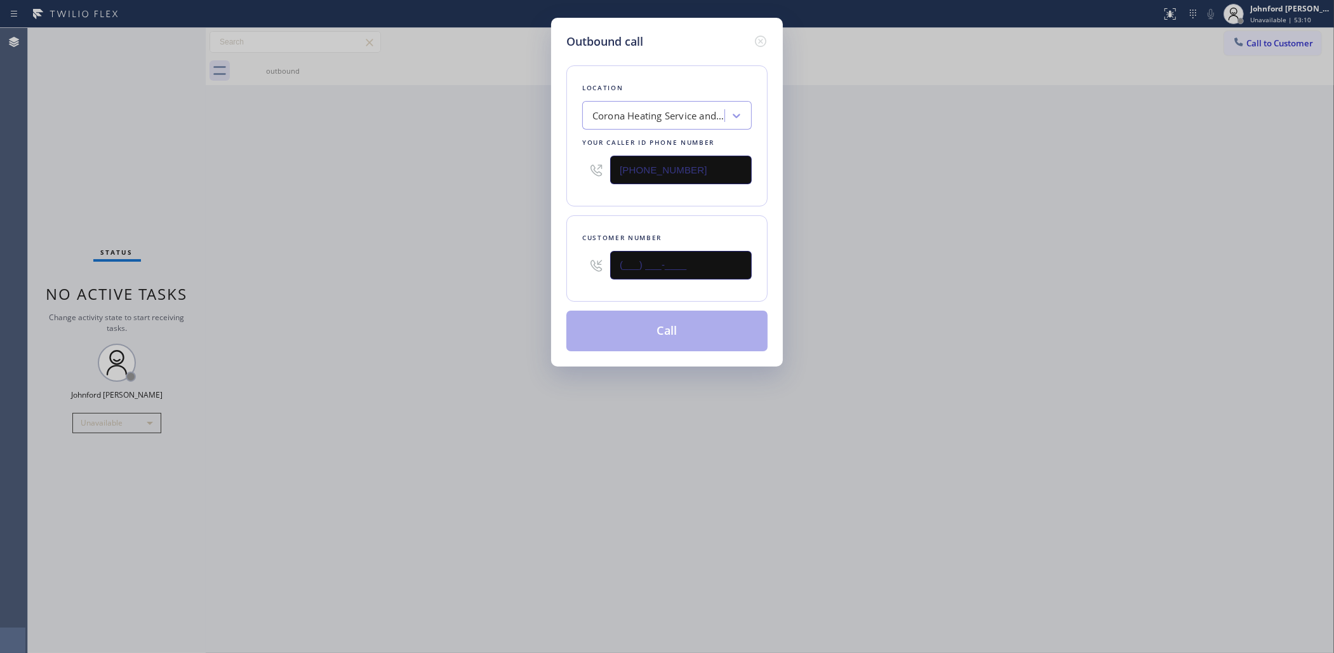
paste input "458) 287-6854"
type input "[PHONE_NUMBER]"
click at [462, 258] on div "Outbound call Location Corona Heating Service and Repair Your caller id phone n…" at bounding box center [667, 326] width 1334 height 653
click at [640, 331] on button "Call" at bounding box center [666, 331] width 201 height 41
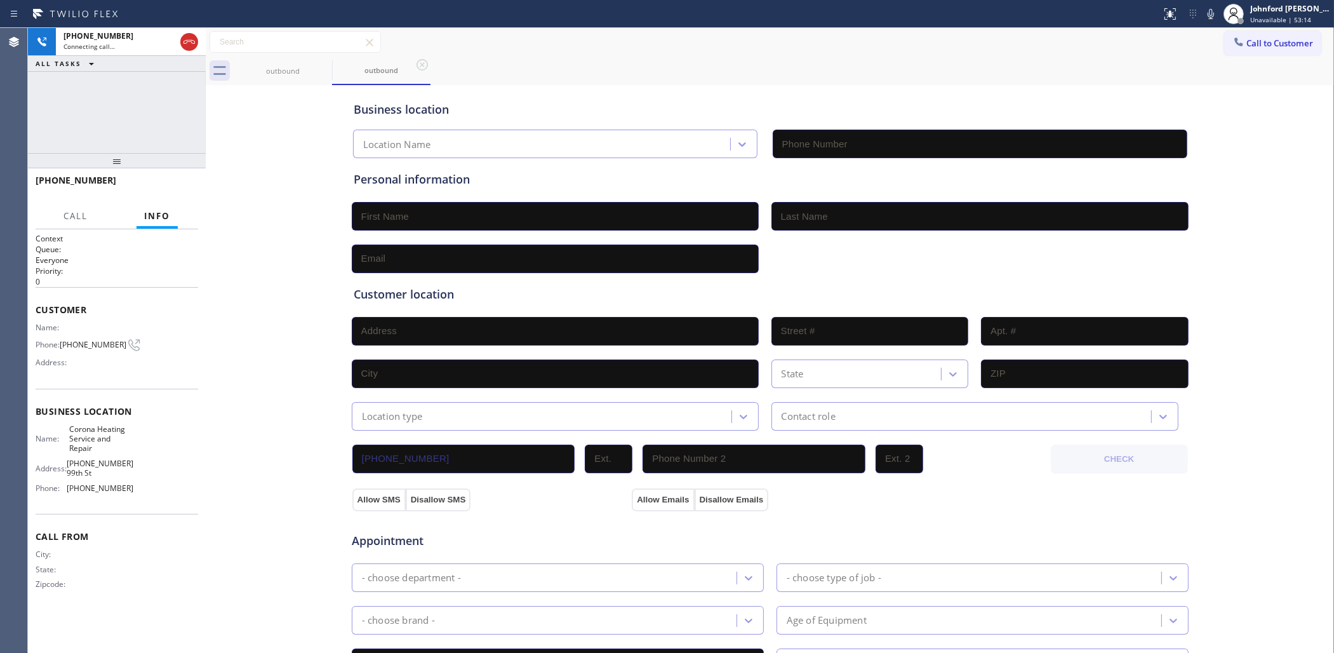
type input "[PHONE_NUMBER]"
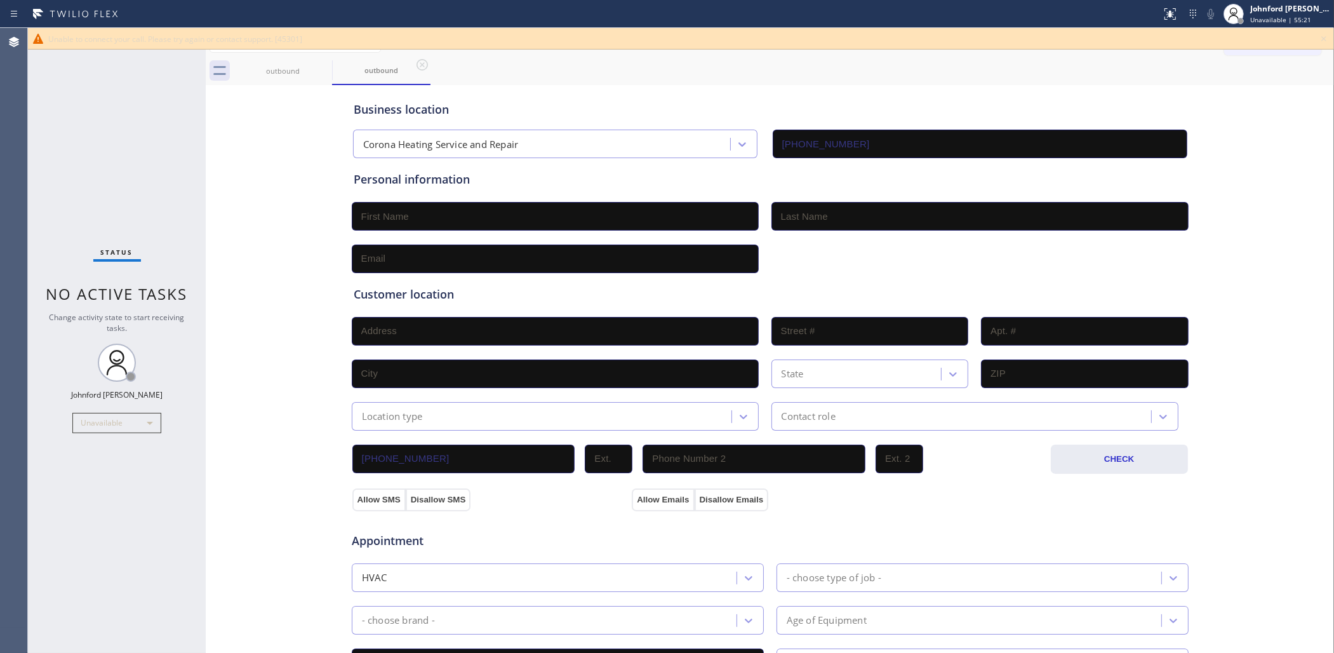
drag, startPoint x: 45, startPoint y: 201, endPoint x: 128, endPoint y: 125, distance: 111.9
click at [45, 191] on div "Status No active tasks Change activity state to start receiving tasks. [PERSON_…" at bounding box center [117, 340] width 178 height 625
click at [1325, 39] on icon at bounding box center [1323, 38] width 15 height 15
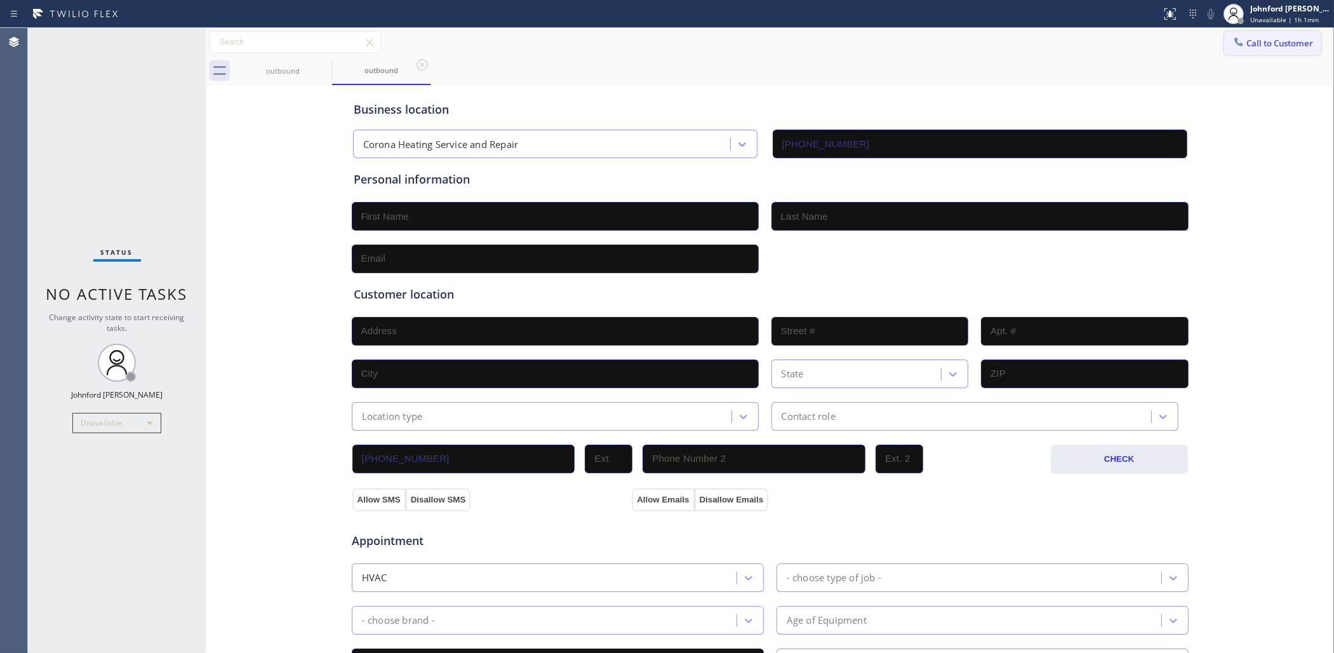
click at [1248, 39] on span "Call to Customer" at bounding box center [1280, 42] width 67 height 11
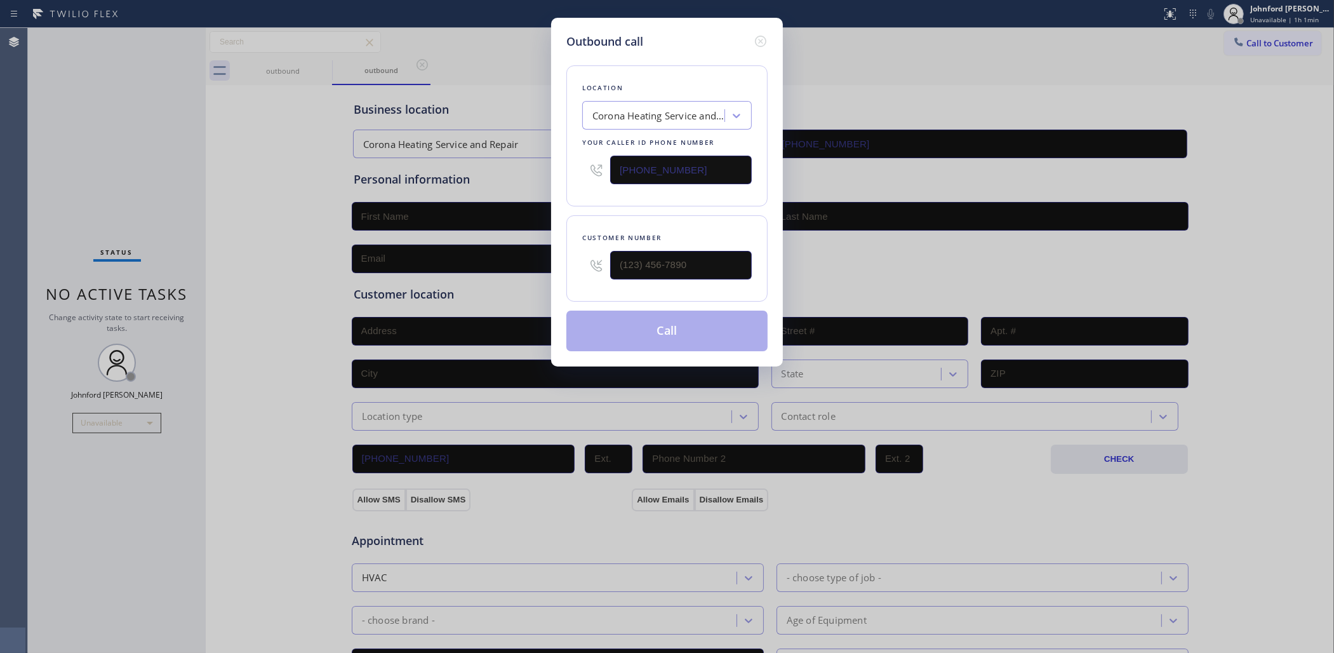
drag, startPoint x: 732, startPoint y: 162, endPoint x: 579, endPoint y: 166, distance: 152.5
click at [547, 175] on div "Outbound call Location Corona Heating Service and Repair Your caller id phone n…" at bounding box center [667, 326] width 1334 height 653
paste input "480) 613-4808"
type input "[PHONE_NUMBER]"
drag, startPoint x: 690, startPoint y: 248, endPoint x: 594, endPoint y: 251, distance: 95.9
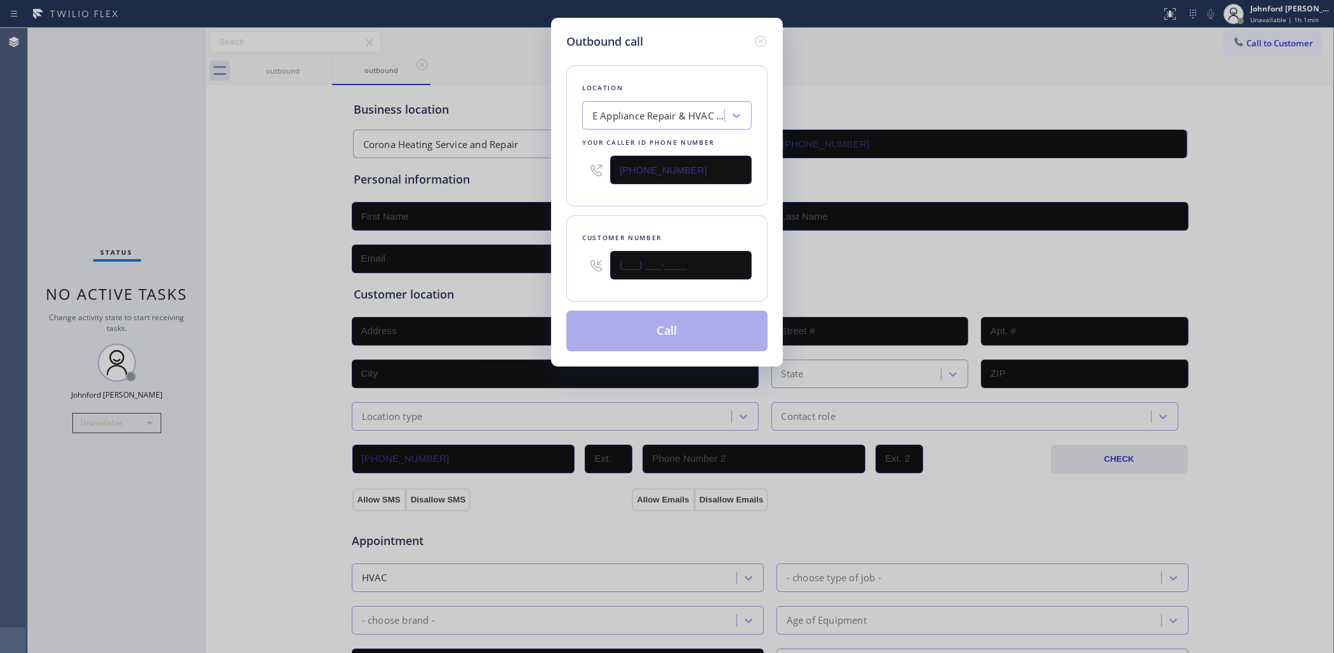
click at [573, 251] on div "Customer number (___) ___-____" at bounding box center [666, 258] width 201 height 86
paste input "480) 244-7948"
type input "[PHONE_NUMBER]"
click at [633, 208] on div "Location E Appliance Repair & HVAC [PERSON_NAME] Your caller id phone number [P…" at bounding box center [666, 200] width 201 height 301
click at [655, 332] on button "Call" at bounding box center [666, 331] width 201 height 41
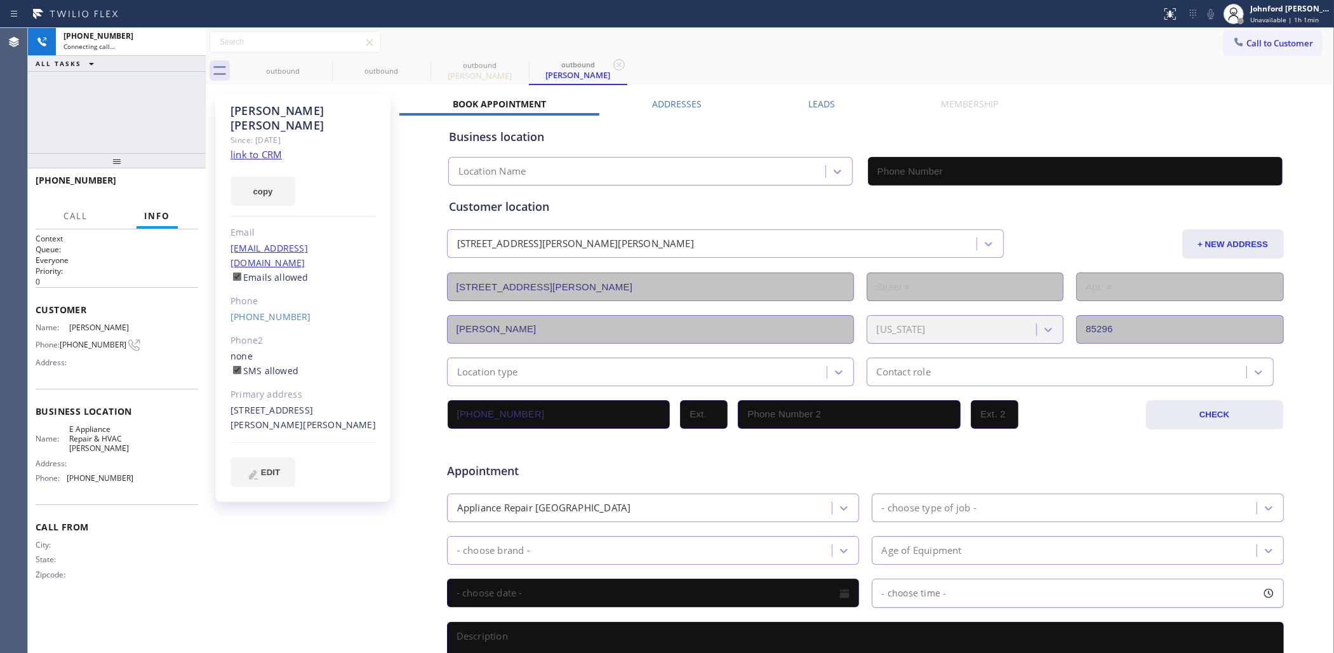
type input "[PHONE_NUMBER]"
click at [1210, 18] on icon at bounding box center [1211, 14] width 6 height 10
click at [93, 110] on div "[PHONE_NUMBER] Live | 00:02 ALL TASKS ALL TASKS ACTIVE TASKS TASKS IN WRAP UP" at bounding box center [117, 90] width 178 height 125
click at [956, 77] on div "outbound outbound outbound [PERSON_NAME] outbound [PERSON_NAME]" at bounding box center [784, 71] width 1101 height 29
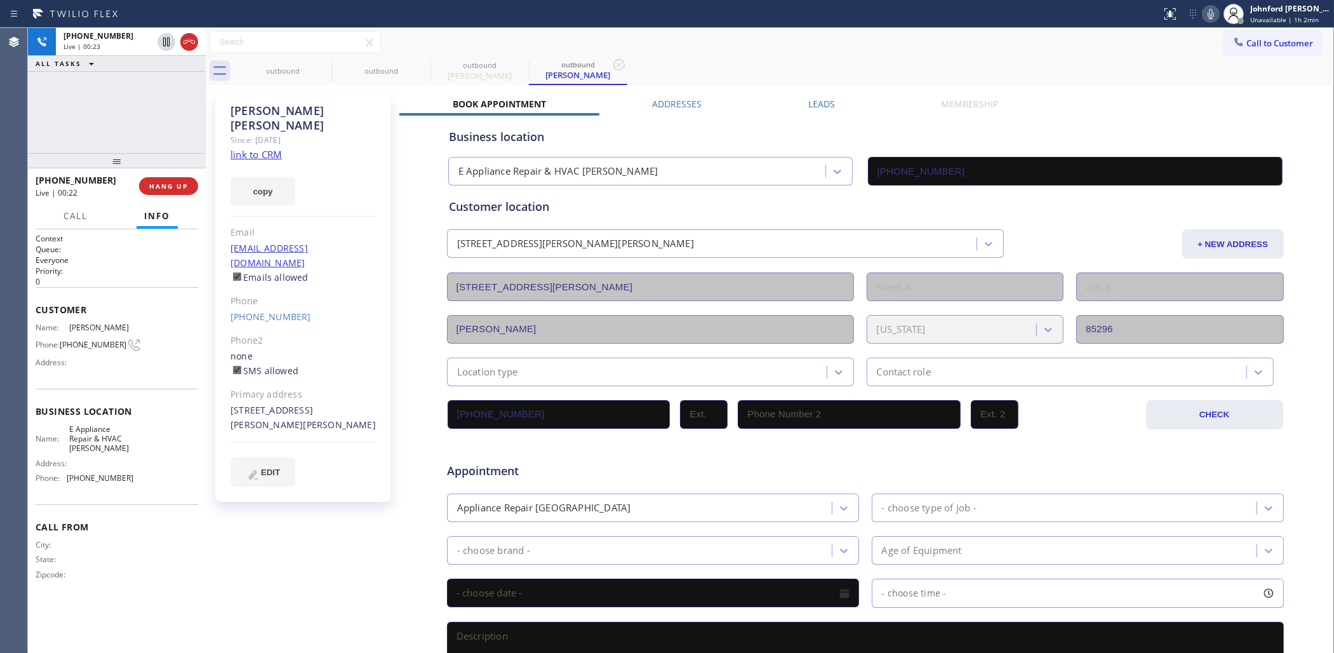
drag, startPoint x: 98, startPoint y: 100, endPoint x: 300, endPoint y: 96, distance: 201.4
click at [98, 100] on div "[PHONE_NUMBER] Live | 00:23 ALL TASKS ALL TASKS ACTIVE TASKS TASKS IN WRAP UP" at bounding box center [117, 90] width 178 height 125
click at [1217, 13] on icon at bounding box center [1210, 13] width 15 height 15
click at [1209, 17] on icon at bounding box center [1210, 13] width 15 height 15
click at [314, 67] on div "outbound" at bounding box center [283, 71] width 96 height 10
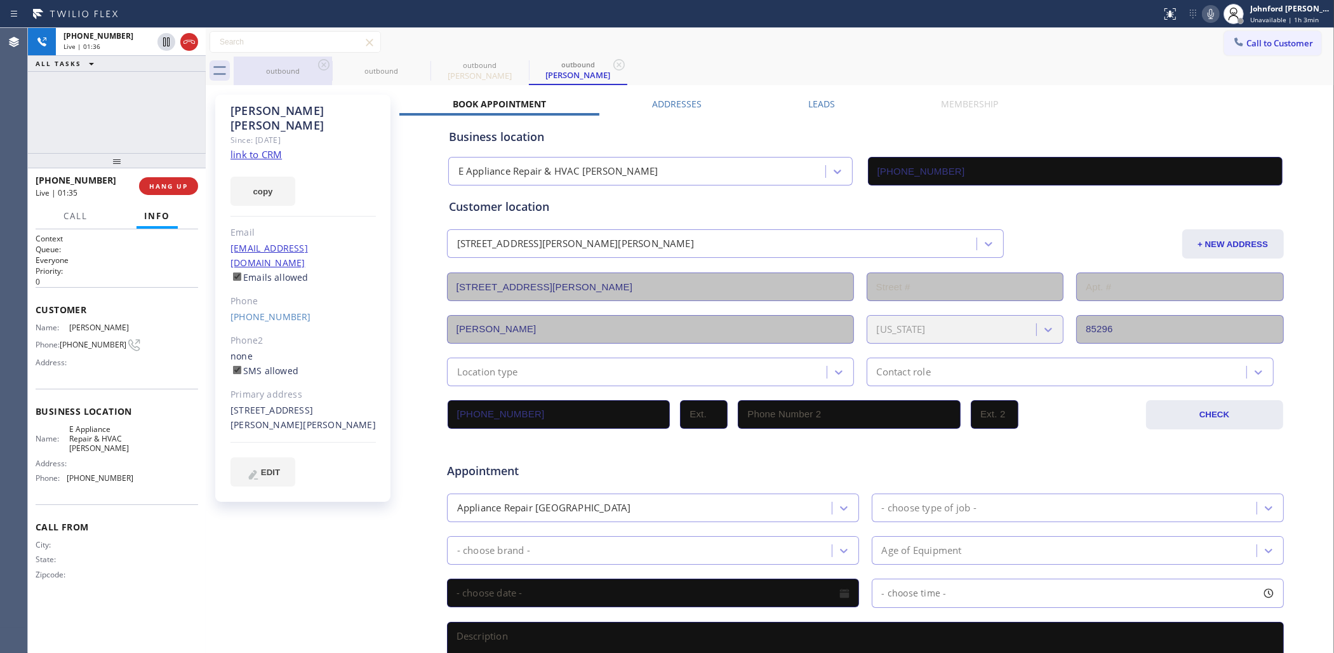
click at [314, 64] on div "outbound" at bounding box center [283, 71] width 96 height 29
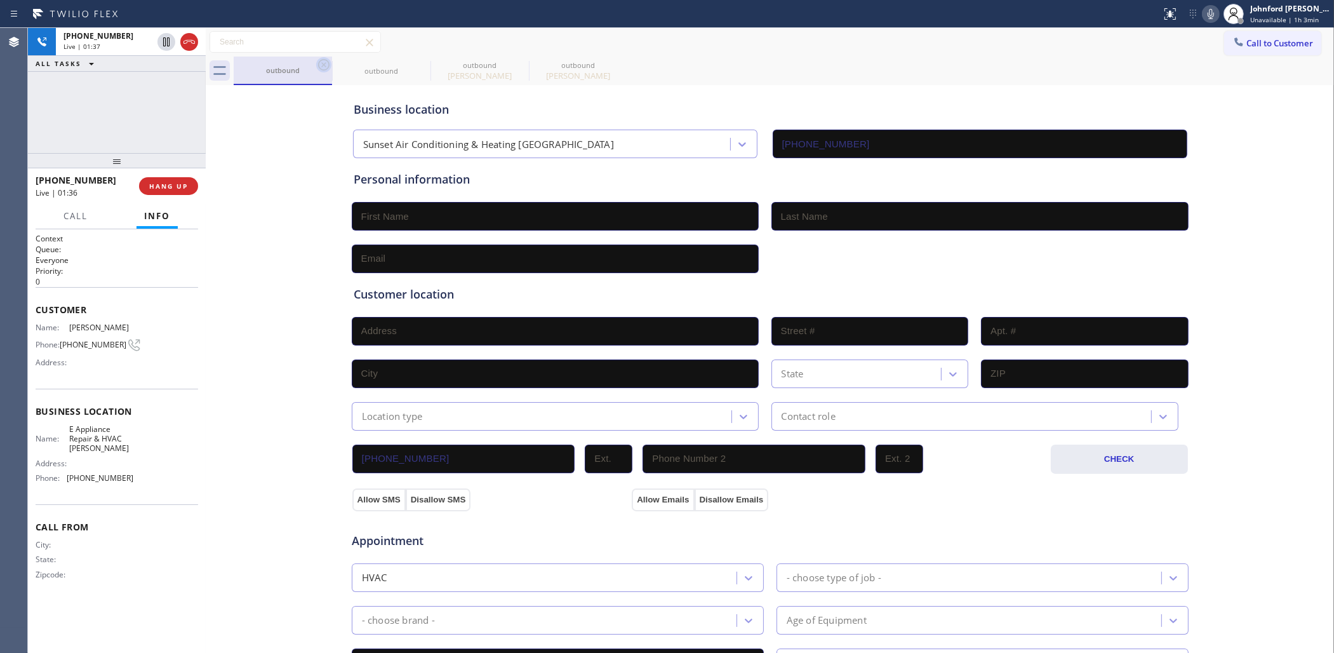
click at [318, 64] on icon at bounding box center [323, 64] width 11 height 11
type input "[PHONE_NUMBER]"
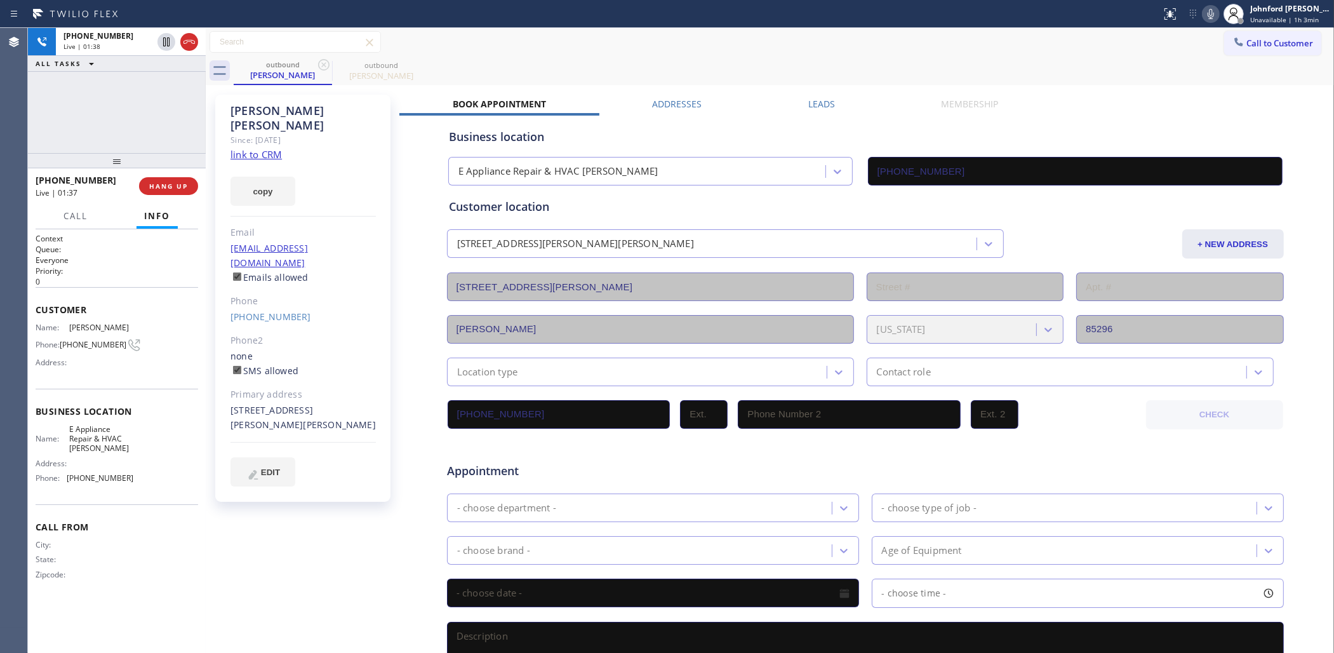
click at [772, 61] on div "outbound [PERSON_NAME] outbound [PERSON_NAME]" at bounding box center [784, 71] width 1101 height 29
click at [1210, 18] on icon at bounding box center [1211, 14] width 6 height 10
click at [163, 182] on span "HANG UP" at bounding box center [168, 186] width 39 height 9
click at [109, 427] on span "E Appliance Repair & HVAC [PERSON_NAME]" at bounding box center [101, 438] width 64 height 29
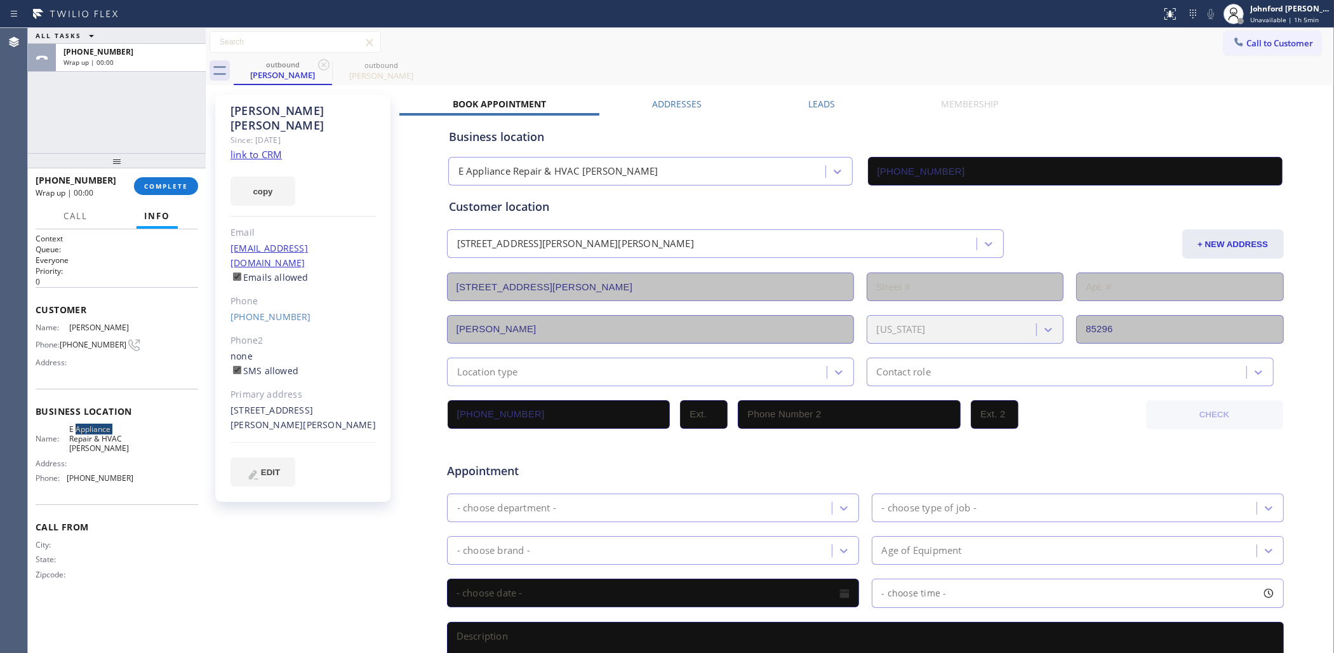
click at [109, 427] on span "E Appliance Repair & HVAC [PERSON_NAME]" at bounding box center [101, 438] width 64 height 29
copy span "E Appliance Repair & HVAC [PERSON_NAME]"
click at [88, 115] on div "ALL TASKS ALL TASKS ACTIVE TASKS TASKS IN WRAP UP [PHONE_NUMBER] Wrap up | 00:36" at bounding box center [117, 90] width 178 height 125
click at [172, 184] on span "COMPLETE" at bounding box center [166, 186] width 44 height 9
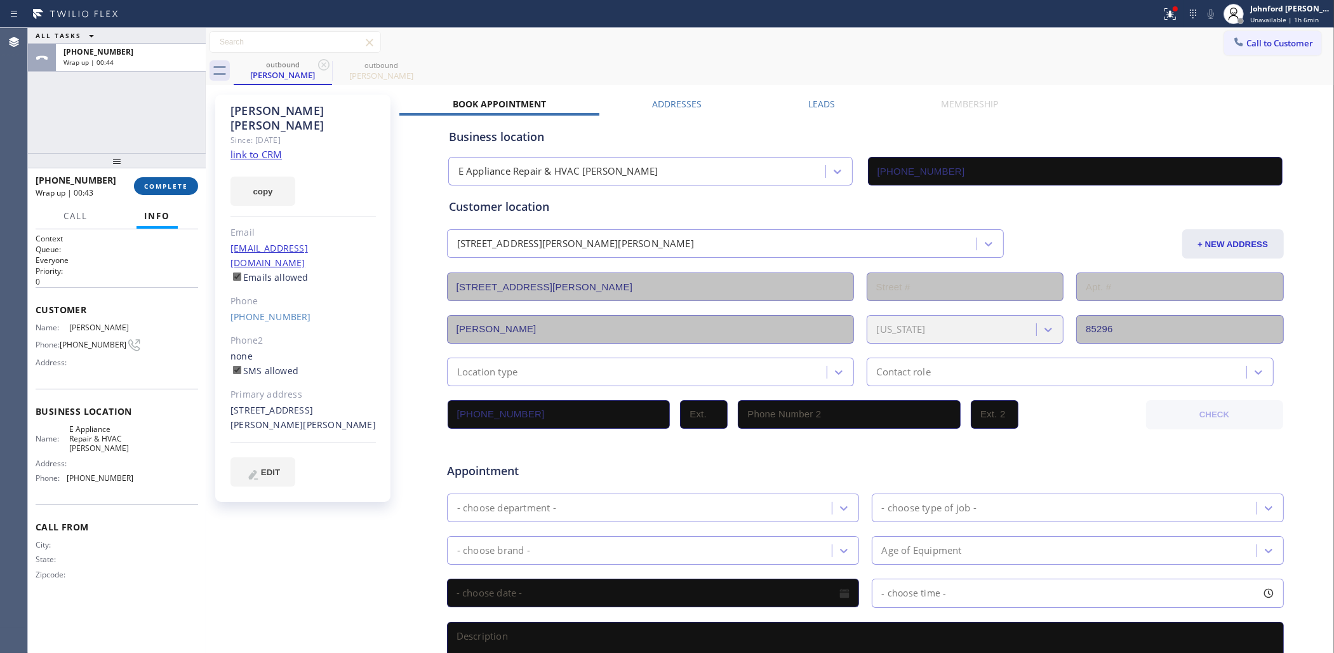
click at [166, 178] on button "COMPLETE" at bounding box center [166, 186] width 64 height 18
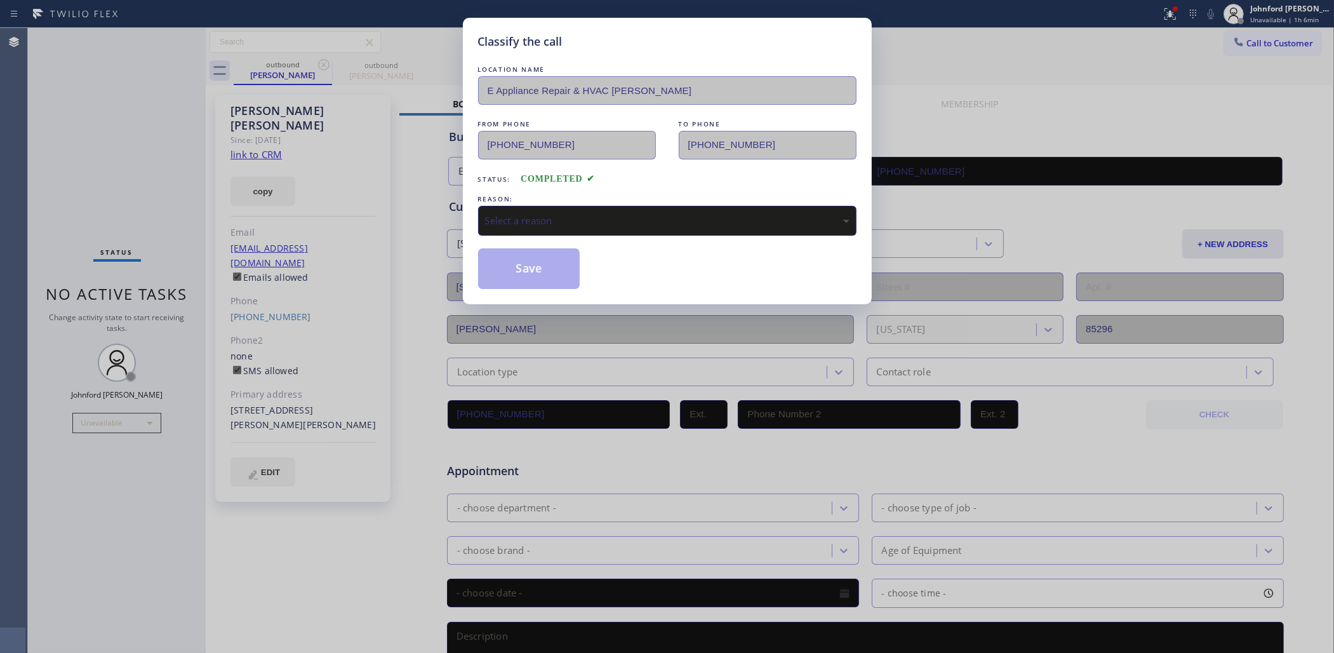
click at [543, 217] on div "Select a reason" at bounding box center [667, 220] width 365 height 15
click at [529, 264] on button "Save" at bounding box center [529, 268] width 102 height 41
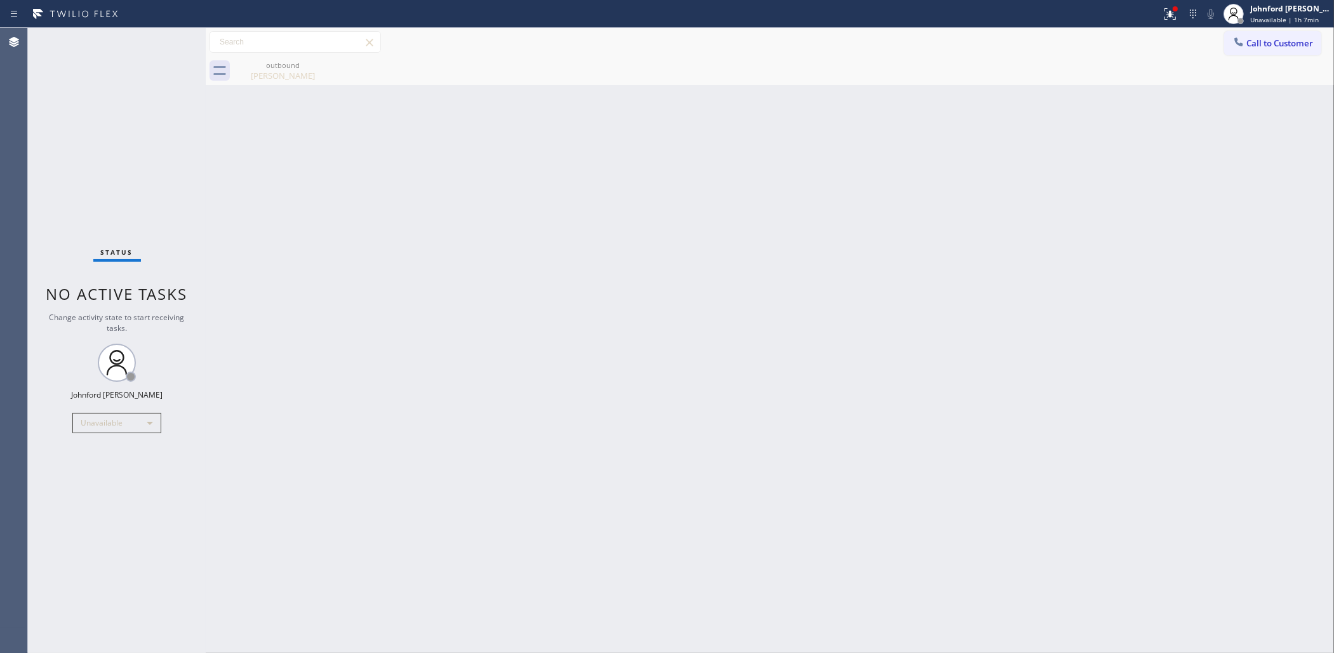
click at [1280, 39] on span "Call to Customer" at bounding box center [1280, 42] width 67 height 11
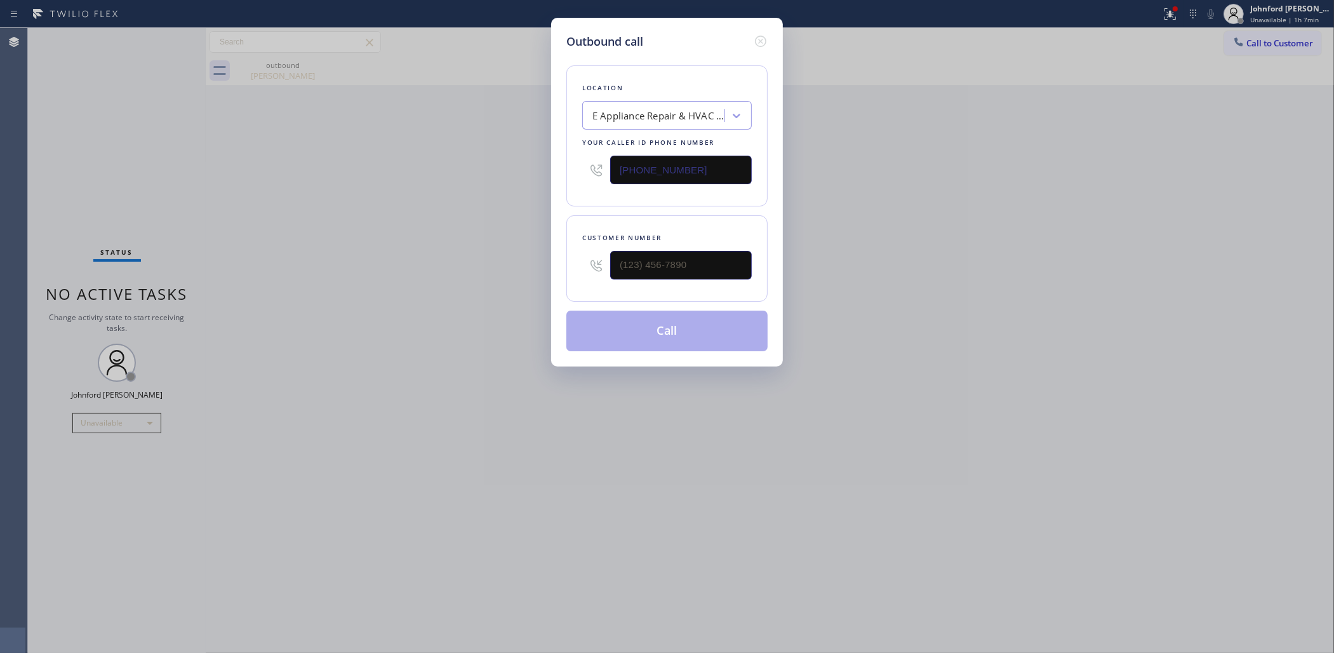
drag, startPoint x: 633, startPoint y: 178, endPoint x: 554, endPoint y: 178, distance: 78.7
click at [554, 178] on div "Outbound call Location E Appliance Repair & HVAC [PERSON_NAME] Your caller id p…" at bounding box center [667, 192] width 232 height 349
drag, startPoint x: 726, startPoint y: 166, endPoint x: 566, endPoint y: 166, distance: 159.4
click at [566, 166] on div "Location E Appliance Repair & HVAC [PERSON_NAME] Your caller id phone number [P…" at bounding box center [666, 135] width 201 height 141
drag, startPoint x: 695, startPoint y: 165, endPoint x: 687, endPoint y: 168, distance: 9.4
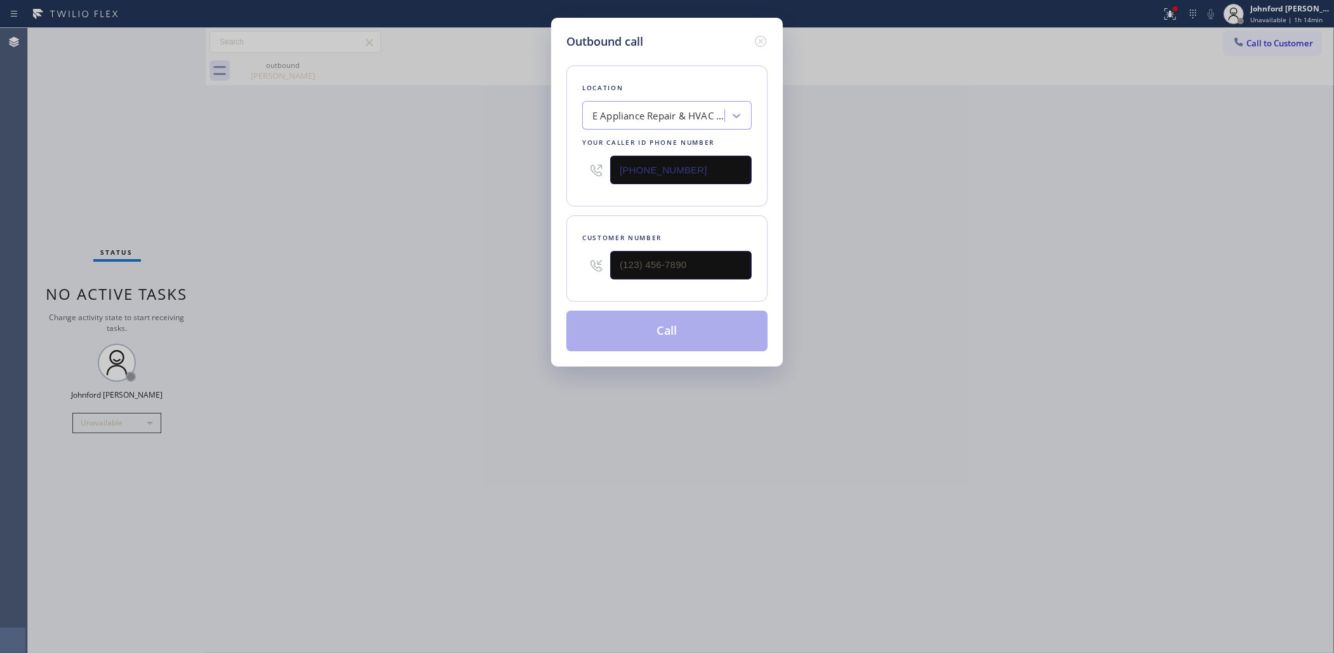
click at [693, 165] on input "[PHONE_NUMBER]" at bounding box center [681, 170] width 142 height 29
drag, startPoint x: 694, startPoint y: 270, endPoint x: 534, endPoint y: 264, distance: 160.1
click at [534, 264] on div "Outbound call Location E Appliance Repair & HVAC [PERSON_NAME] Your caller id p…" at bounding box center [667, 326] width 1334 height 653
paste input "646) 662-2122"
type input "[PHONE_NUMBER]"
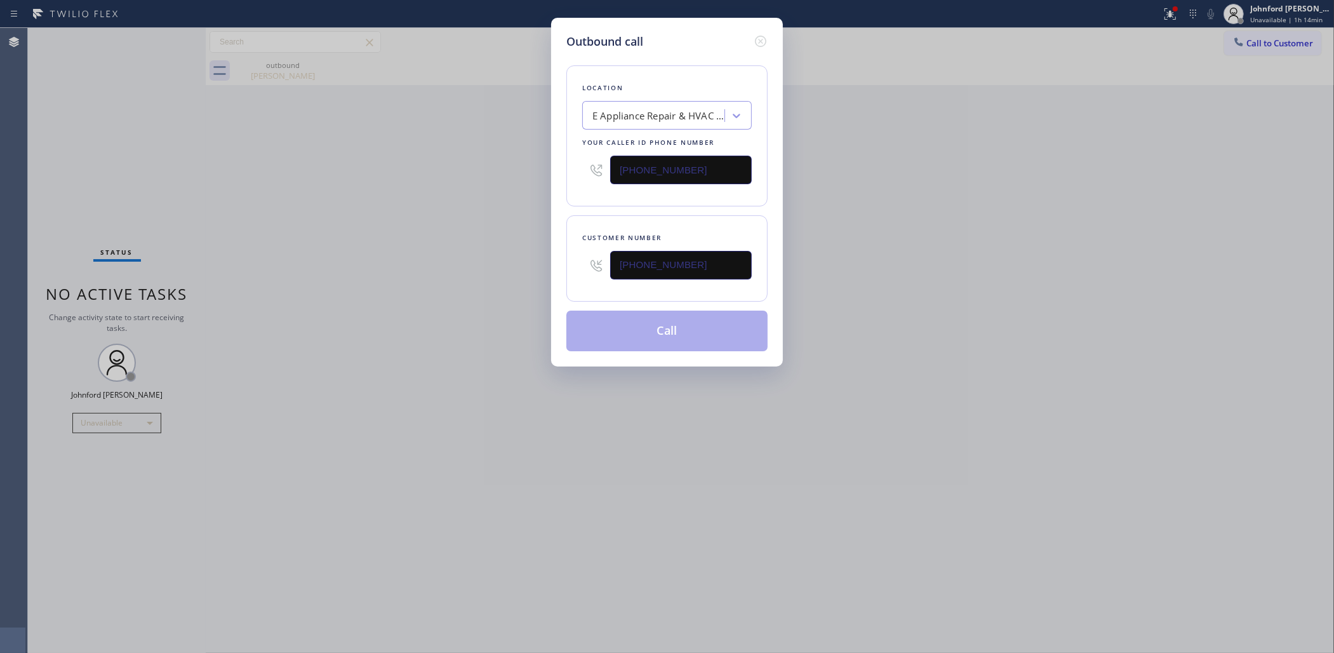
click at [1179, 192] on div "Outbound call Location E Appliance Repair & HVAC [PERSON_NAME] Your caller id p…" at bounding box center [667, 326] width 1334 height 653
drag, startPoint x: 709, startPoint y: 171, endPoint x: 591, endPoint y: 169, distance: 118.2
click at [591, 169] on div "[PHONE_NUMBER]" at bounding box center [667, 169] width 170 height 41
paste input "305) 239-8487"
type input "[PHONE_NUMBER]"
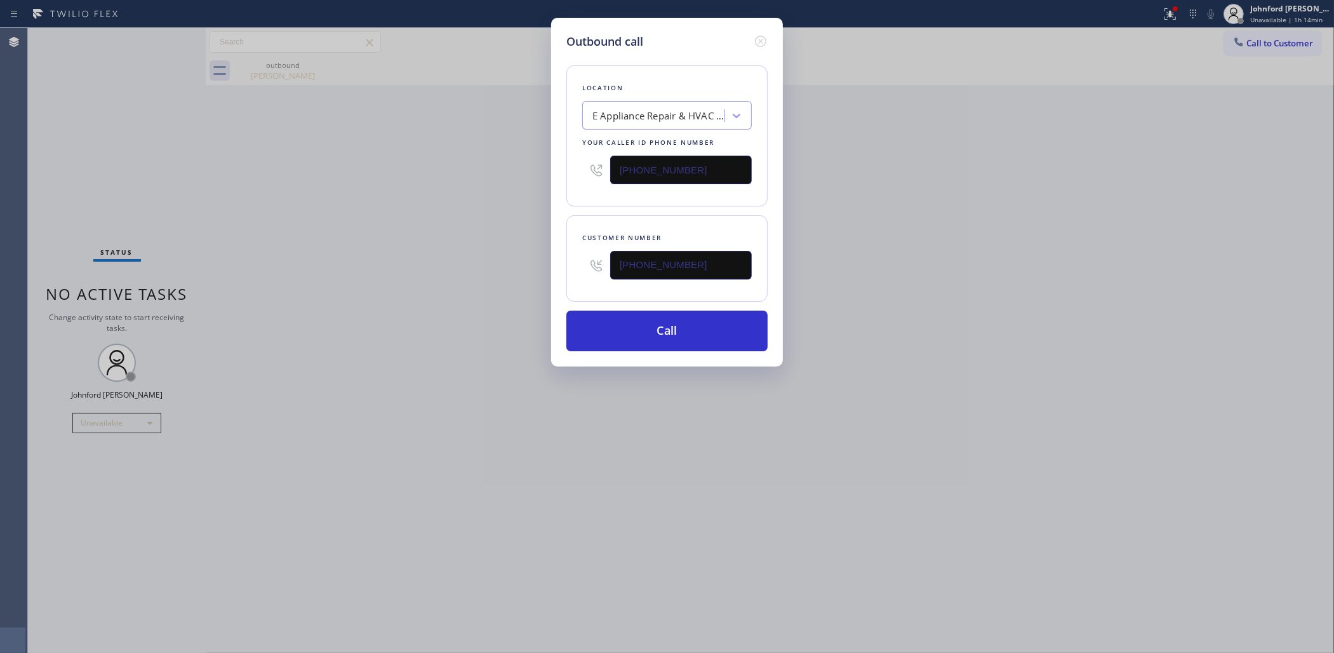
click at [494, 178] on div "Outbound call Location E Appliance Repair & HVAC [PERSON_NAME] Your caller id p…" at bounding box center [667, 326] width 1334 height 653
click at [613, 319] on button "Call" at bounding box center [666, 331] width 201 height 41
drag, startPoint x: 980, startPoint y: 264, endPoint x: 997, endPoint y: 121, distance: 143.9
click at [988, 251] on div "Outbound call Location Elite AC Heating Repair Your caller id phone number [PHO…" at bounding box center [667, 326] width 1334 height 653
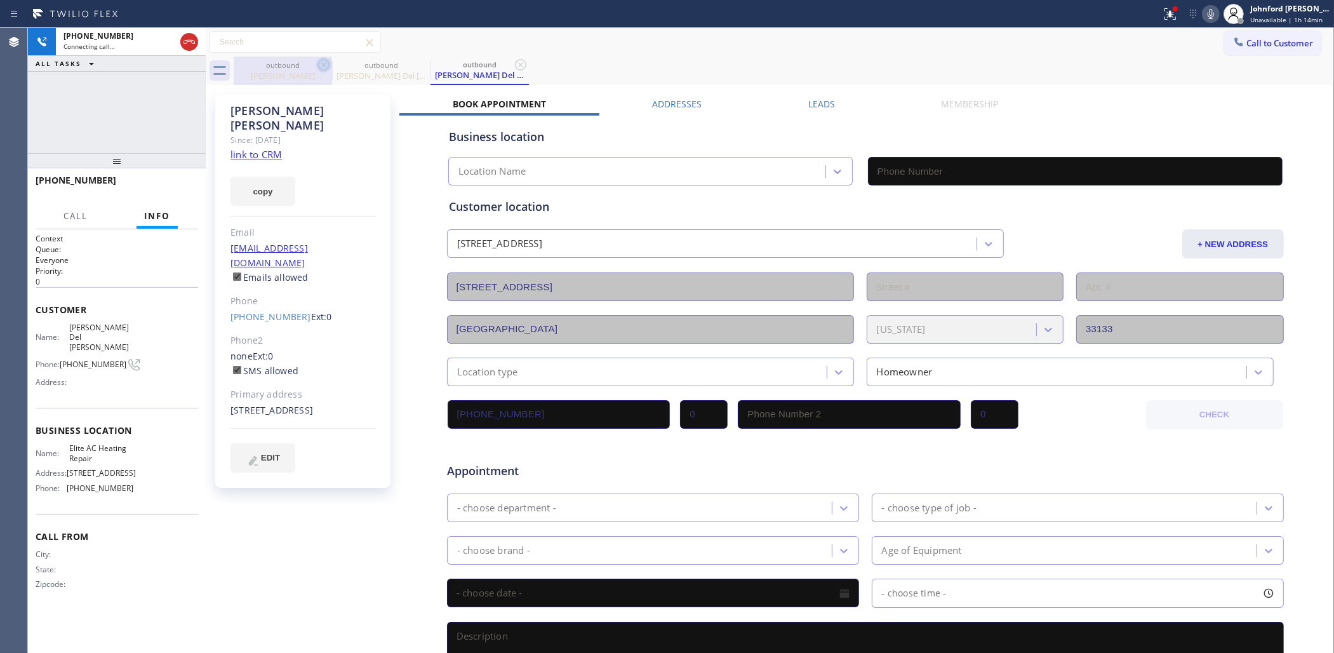
click at [327, 62] on icon at bounding box center [323, 64] width 15 height 15
click at [0, 0] on icon at bounding box center [0, 0] width 0 height 0
type input "[PHONE_NUMBER]"
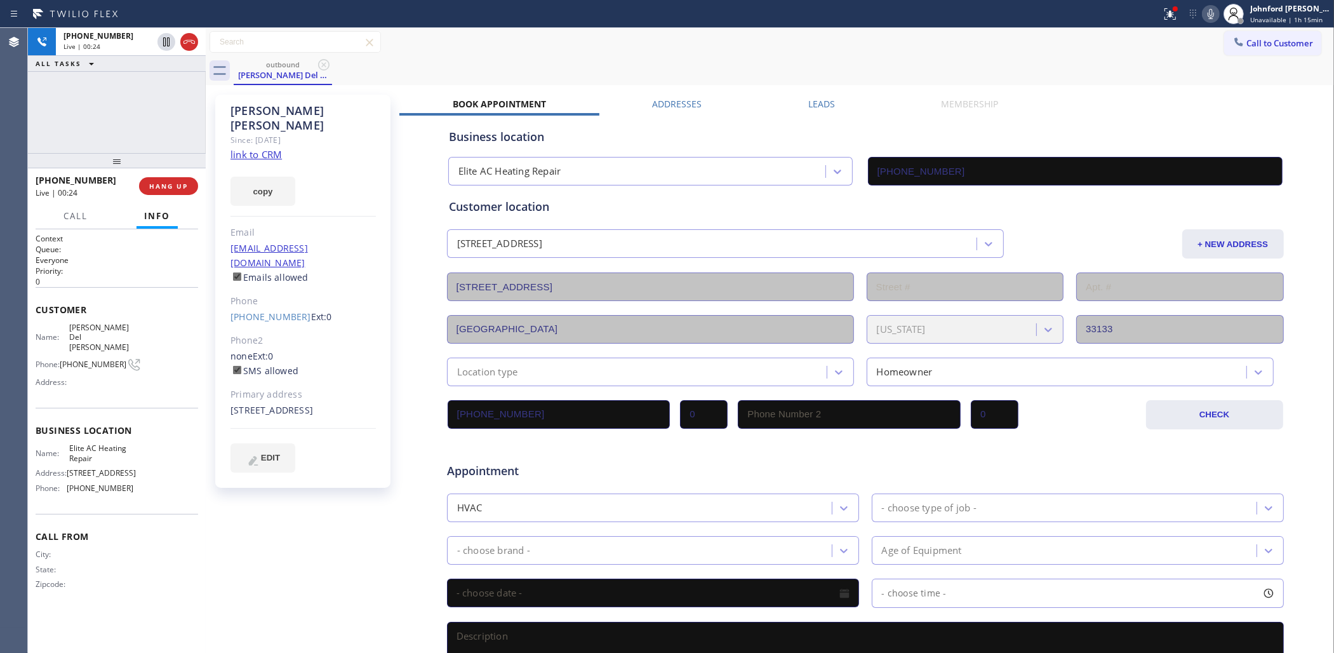
drag, startPoint x: 109, startPoint y: 163, endPoint x: 108, endPoint y: 115, distance: 48.3
click at [108, 115] on div "[PHONE_NUMBER] Live | 00:24 ALL TASKS ALL TASKS ACTIVE TASKS TASKS IN WRAP UP […" at bounding box center [117, 340] width 178 height 625
click at [156, 191] on button "HANG UP" at bounding box center [168, 186] width 59 height 18
click at [194, 177] on div "[PHONE_NUMBER] Live | 00:25 HANG UP" at bounding box center [117, 186] width 163 height 33
click at [93, 135] on div "ALL TASKS ALL TASKS ACTIVE TASKS TASKS IN WRAP UP [PHONE_NUMBER] Wrap up | 00:29" at bounding box center [117, 90] width 178 height 125
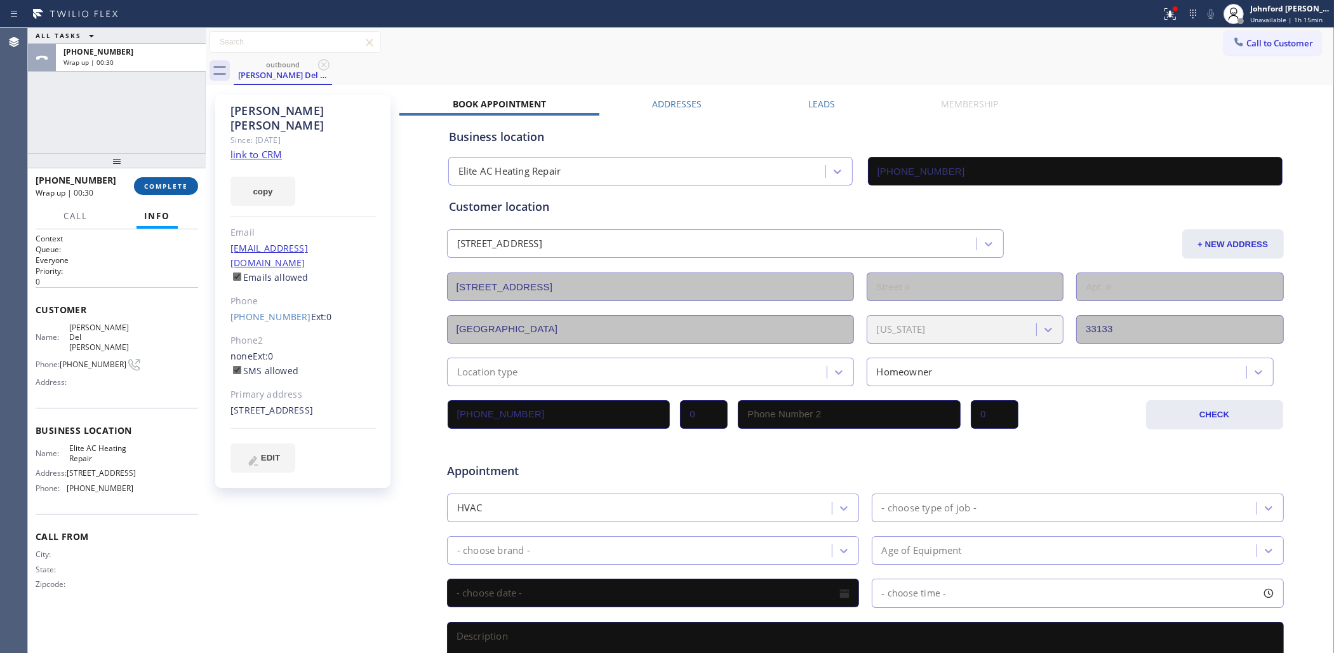
click at [165, 185] on span "COMPLETE" at bounding box center [166, 186] width 44 height 9
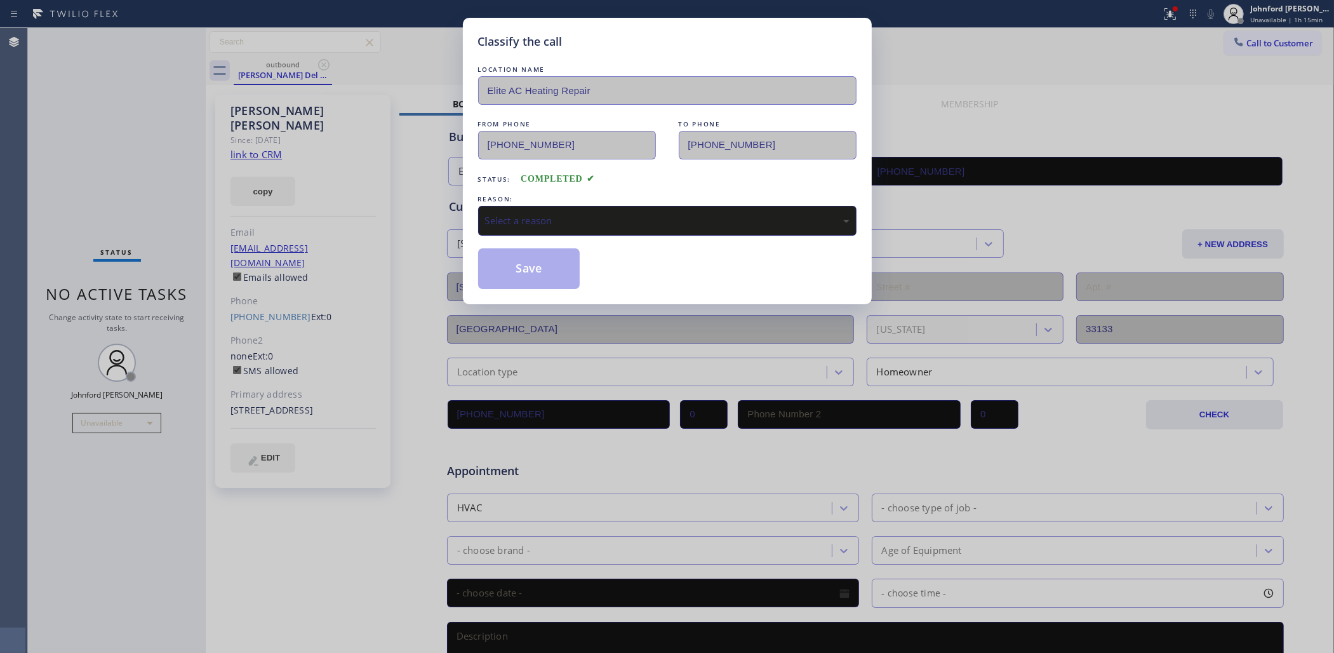
click at [502, 213] on div "Select a reason" at bounding box center [667, 220] width 365 height 15
drag, startPoint x: 533, startPoint y: 273, endPoint x: 354, endPoint y: 112, distance: 241.5
click at [532, 272] on button "Save" at bounding box center [529, 268] width 102 height 41
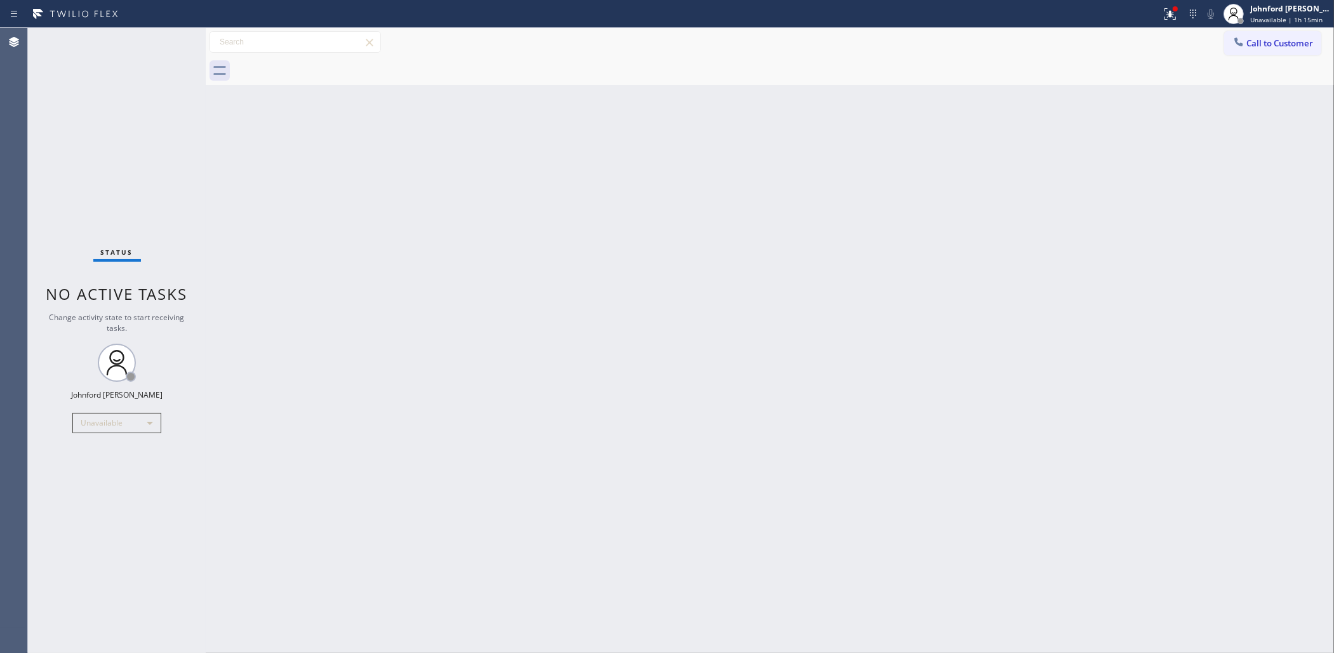
click at [17, 195] on div "Agent Desktop" at bounding box center [13, 340] width 27 height 625
click at [1172, 16] on icon at bounding box center [1170, 13] width 11 height 11
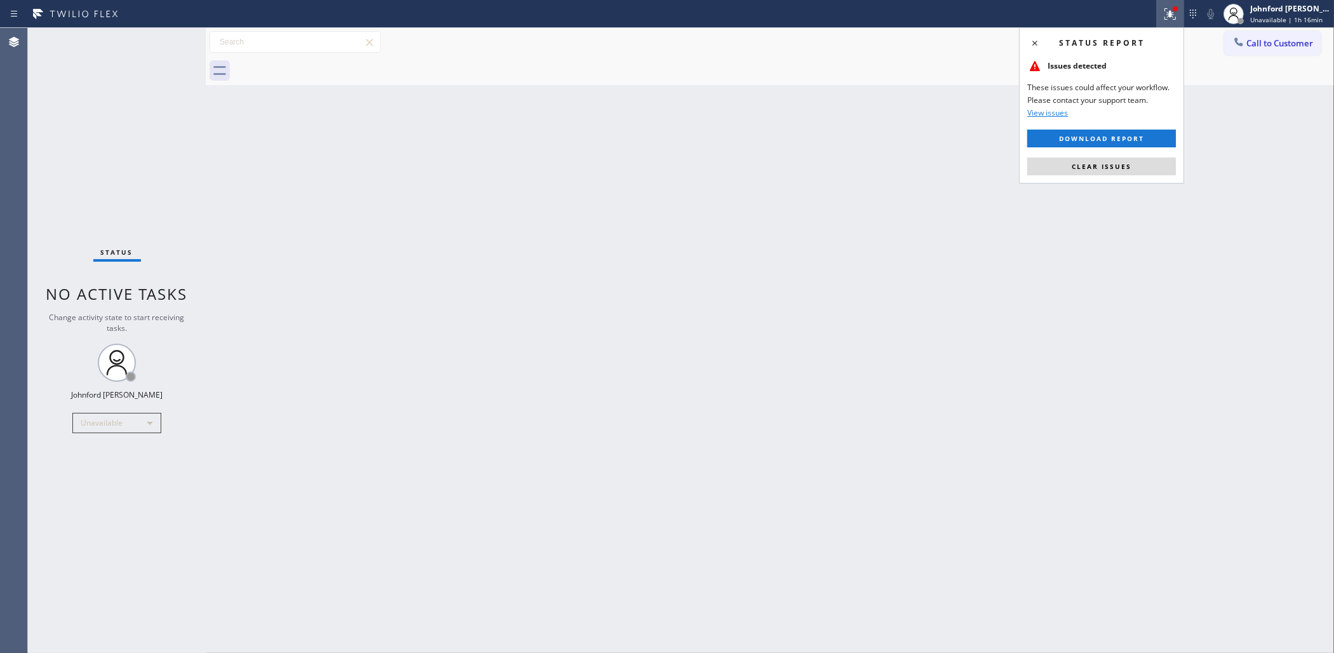
click at [1068, 179] on div "Status report Issues detected These issues could affect your workflow. Please c…" at bounding box center [1101, 105] width 165 height 156
click at [1069, 168] on button "Clear issues" at bounding box center [1102, 166] width 149 height 18
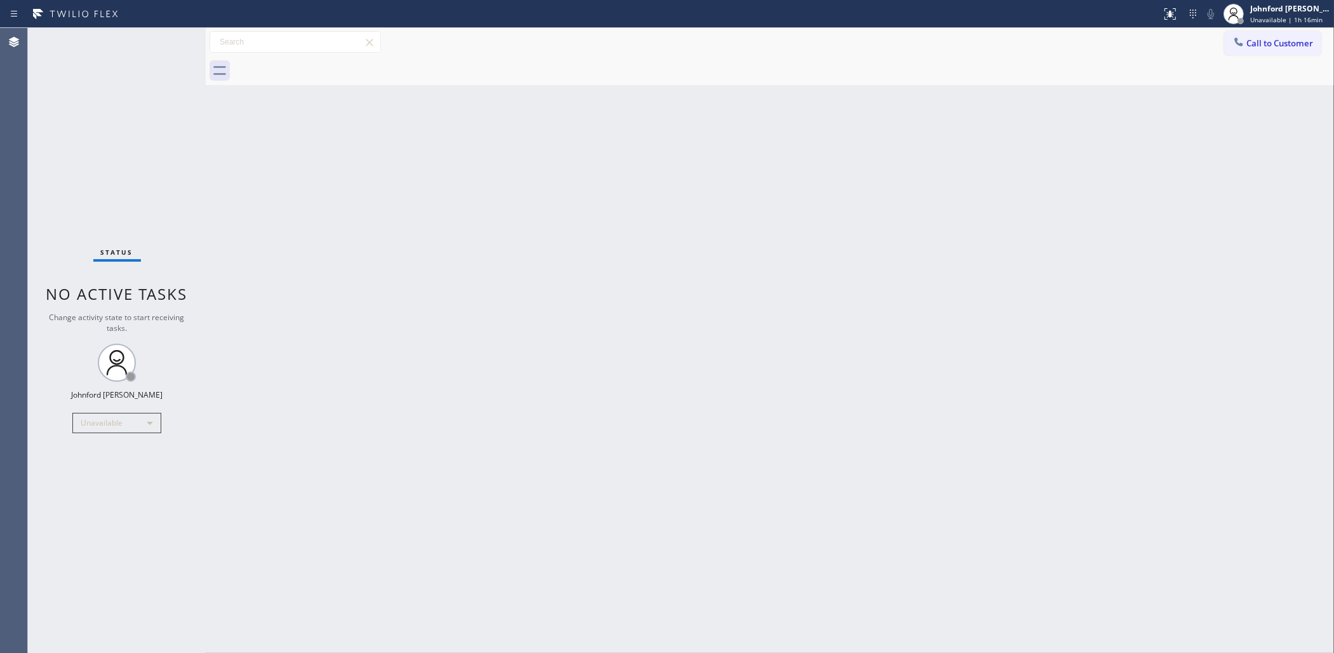
drag, startPoint x: 680, startPoint y: 319, endPoint x: 659, endPoint y: 518, distance: 200.5
click at [672, 329] on div "Back to Dashboard Change Sender ID Customers Technicians Select a contact Outbo…" at bounding box center [770, 340] width 1129 height 625
drag, startPoint x: 921, startPoint y: 332, endPoint x: 912, endPoint y: 313, distance: 21.3
click at [923, 323] on div "Back to Dashboard Change Sender ID Customers Technicians Select a contact Outbo…" at bounding box center [770, 340] width 1129 height 625
click at [1256, 38] on button "Call to Customer" at bounding box center [1272, 43] width 97 height 24
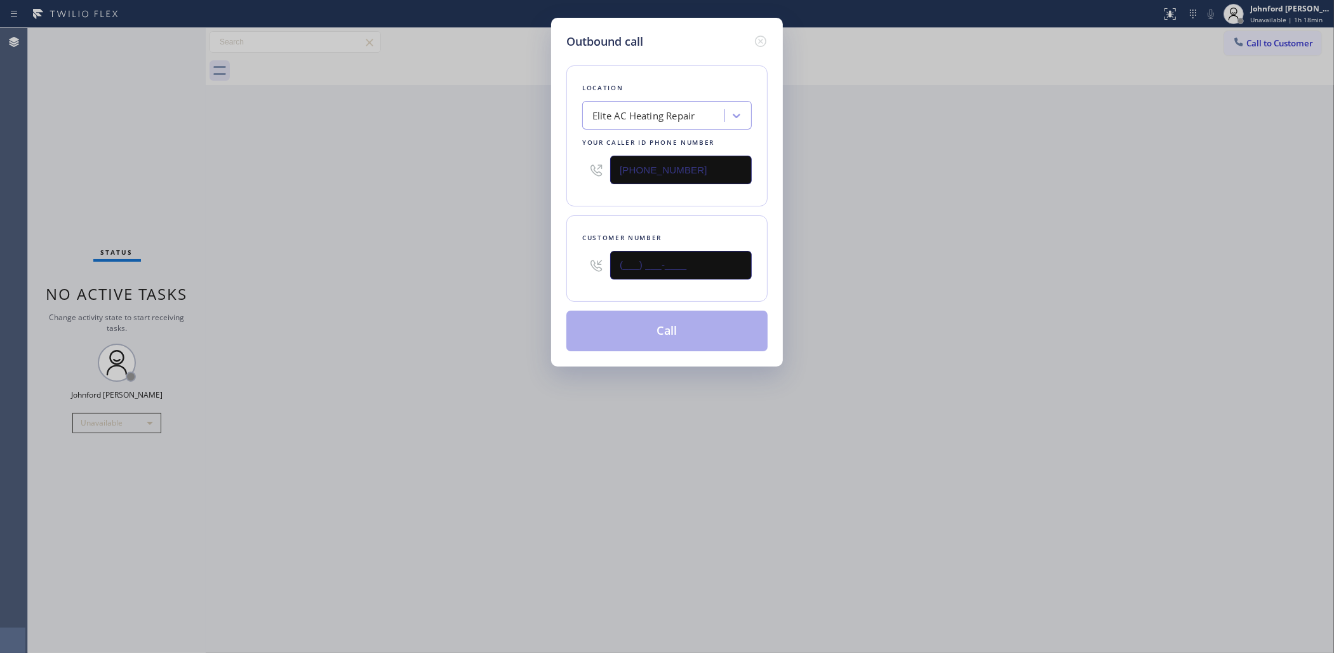
paste input "text"
type input "(___) ___-____"
click at [1037, 265] on div "Outbound call Location Elite AC Heating Repair Your caller id phone number [PHO…" at bounding box center [667, 326] width 1334 height 653
drag, startPoint x: 702, startPoint y: 255, endPoint x: 587, endPoint y: 255, distance: 114.3
click at [582, 255] on div "(___) ___-____" at bounding box center [667, 265] width 170 height 41
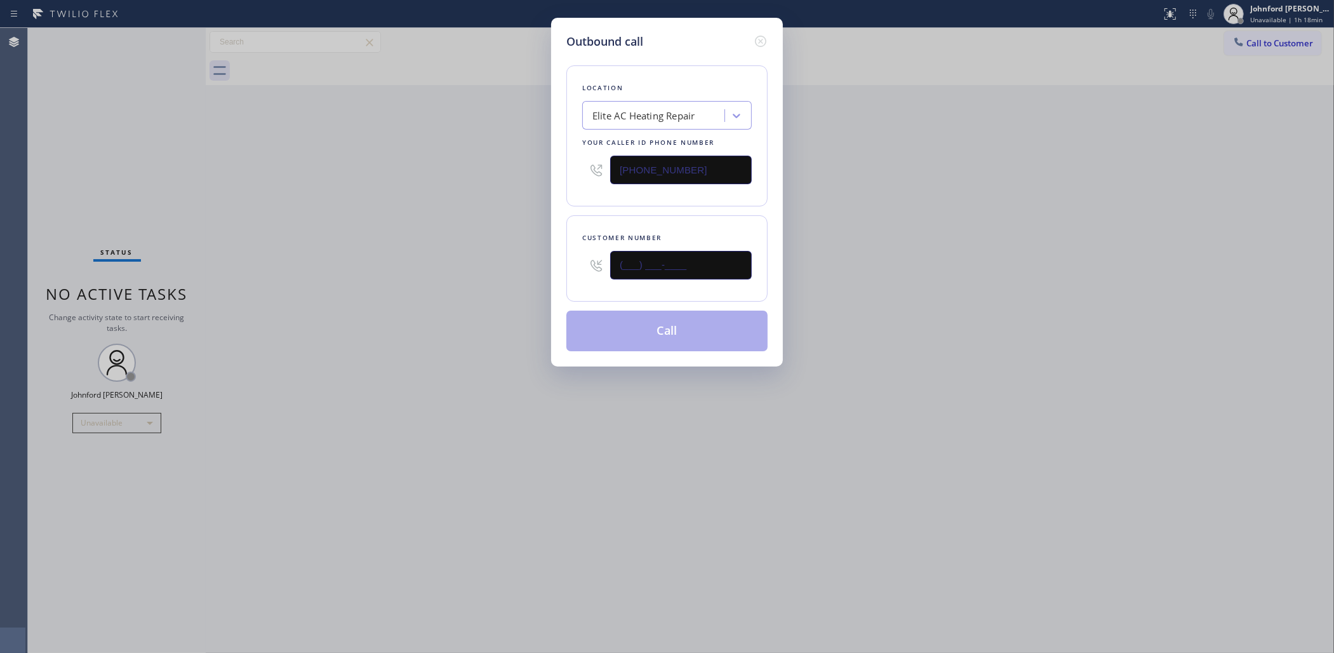
paste input "602) 741-3863"
type input "[PHONE_NUMBER]"
click at [887, 253] on div "Outbound call Location Elite AC Heating Repair Your caller id phone number [PHO…" at bounding box center [667, 326] width 1334 height 653
drag, startPoint x: 633, startPoint y: 166, endPoint x: 496, endPoint y: 170, distance: 136.6
click at [522, 166] on div "Outbound call Location Elite AC Heating Repair Your caller id phone number [PHO…" at bounding box center [667, 326] width 1334 height 653
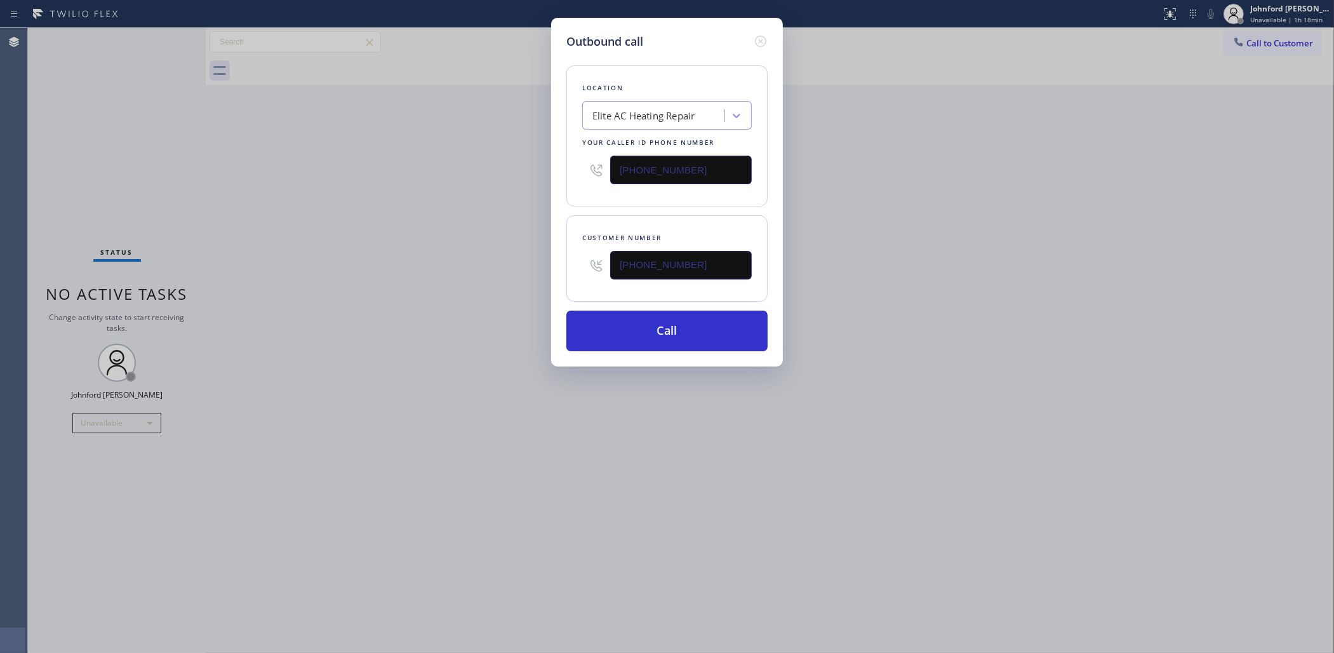
paste input "602) 806-7936"
type input "[PHONE_NUMBER]"
click at [481, 170] on div "Outbound call Location Elite AC Heating Repair Your caller id phone number [PHO…" at bounding box center [667, 326] width 1334 height 653
click at [656, 328] on button "Call" at bounding box center [666, 331] width 201 height 41
drag, startPoint x: 972, startPoint y: 271, endPoint x: 985, endPoint y: 254, distance: 20.8
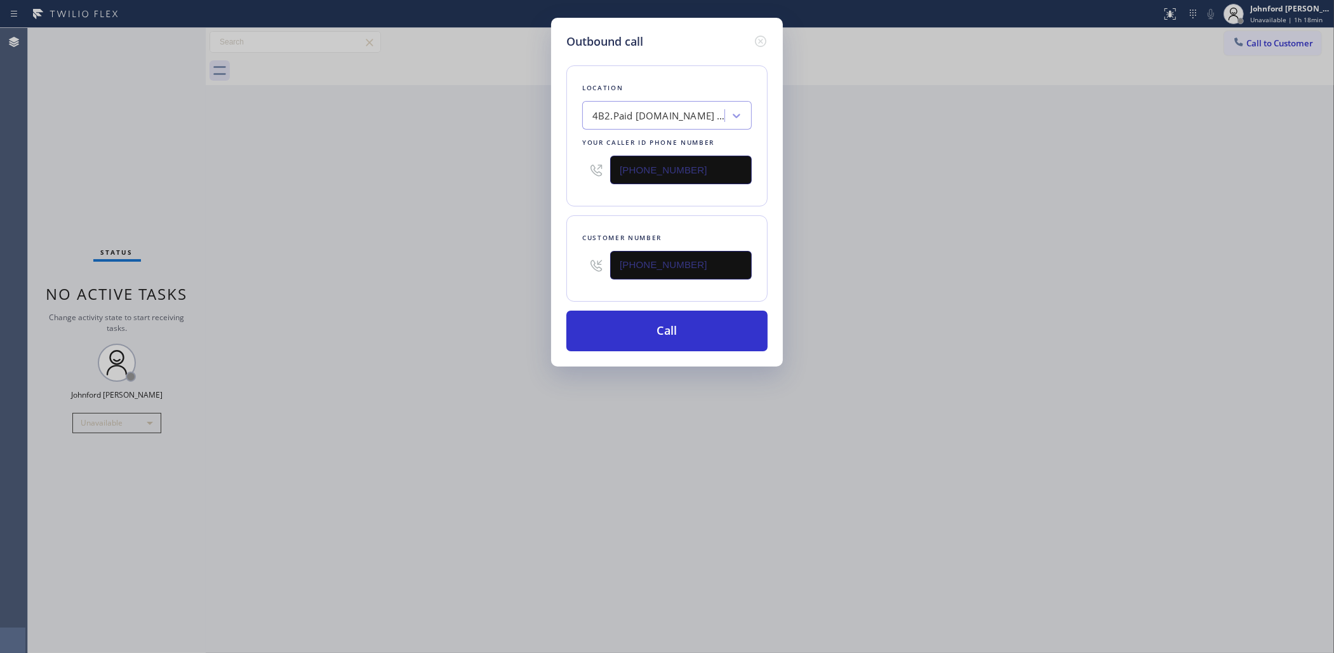
click at [979, 261] on div "Outbound call Location 4B2.Paid [DOMAIN_NAME] ([GEOGRAPHIC_DATA], Google Ads) Y…" at bounding box center [667, 326] width 1334 height 653
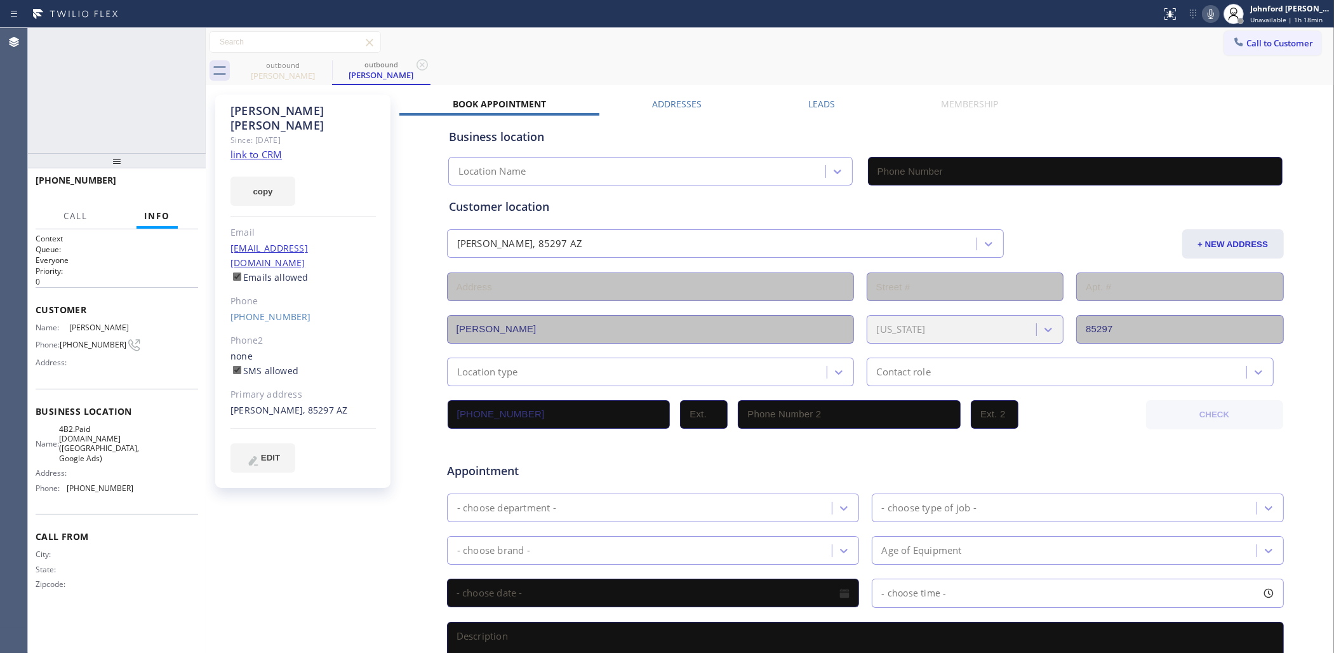
type input "[PHONE_NUMBER]"
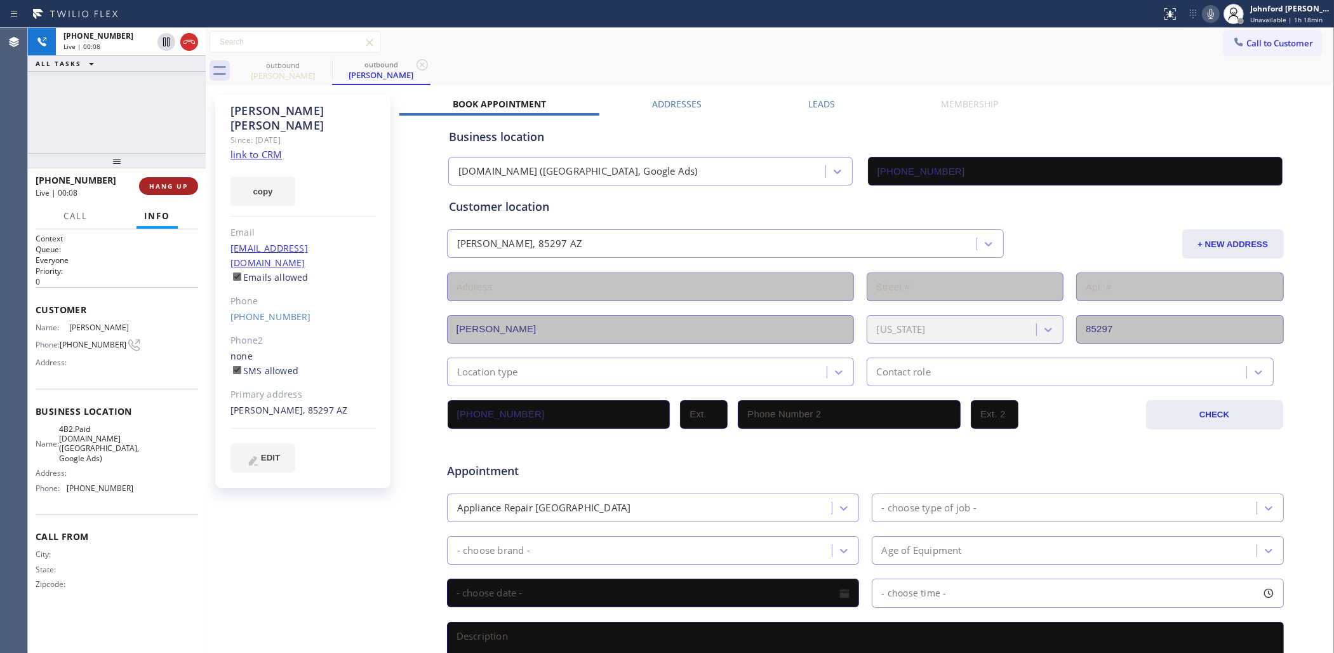
click at [187, 178] on button "HANG UP" at bounding box center [168, 186] width 59 height 18
click at [791, 32] on div "Call to Customer Outbound call Location [DOMAIN_NAME] ([GEOGRAPHIC_DATA], Googl…" at bounding box center [770, 42] width 1129 height 22
click at [268, 148] on link "link to CRM" at bounding box center [256, 154] width 51 height 13
click at [141, 184] on button "COMPLETE" at bounding box center [166, 186] width 64 height 18
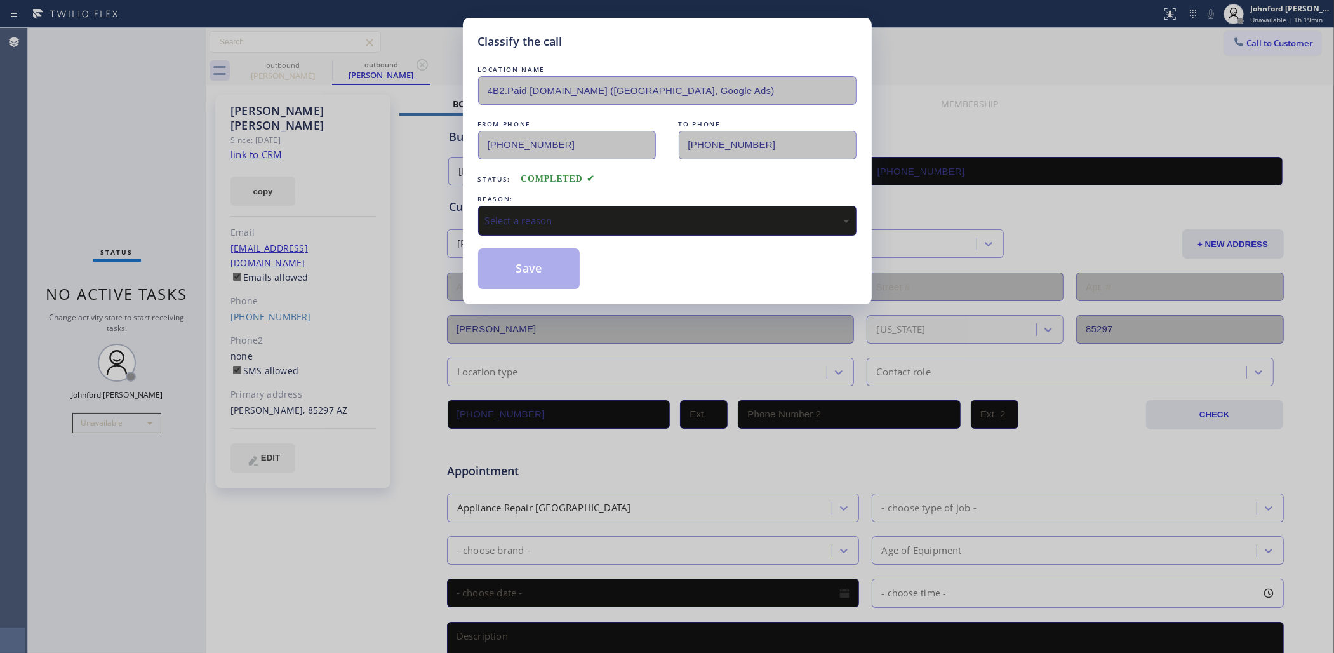
click at [566, 236] on div "LOCATION NAME 4B2.Paid [DOMAIN_NAME] ([GEOGRAPHIC_DATA], Google Ads) FROM PHONE…" at bounding box center [667, 176] width 379 height 226
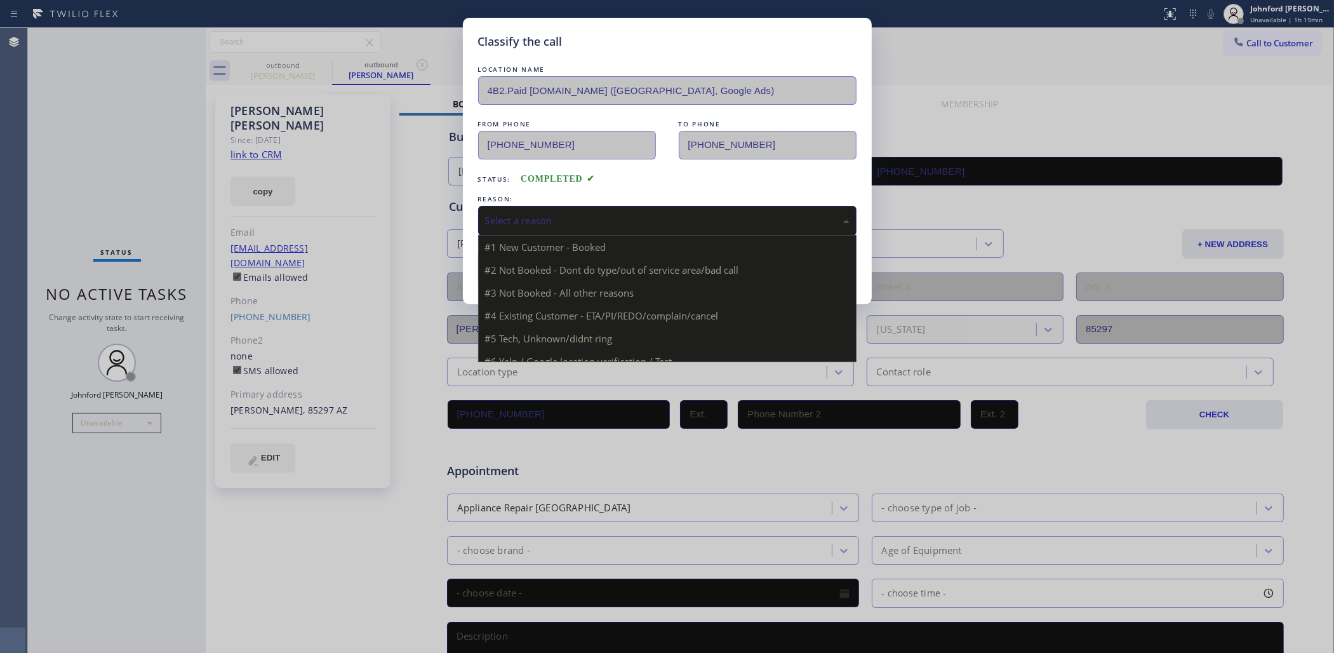
click at [570, 218] on div "Select a reason" at bounding box center [667, 220] width 365 height 15
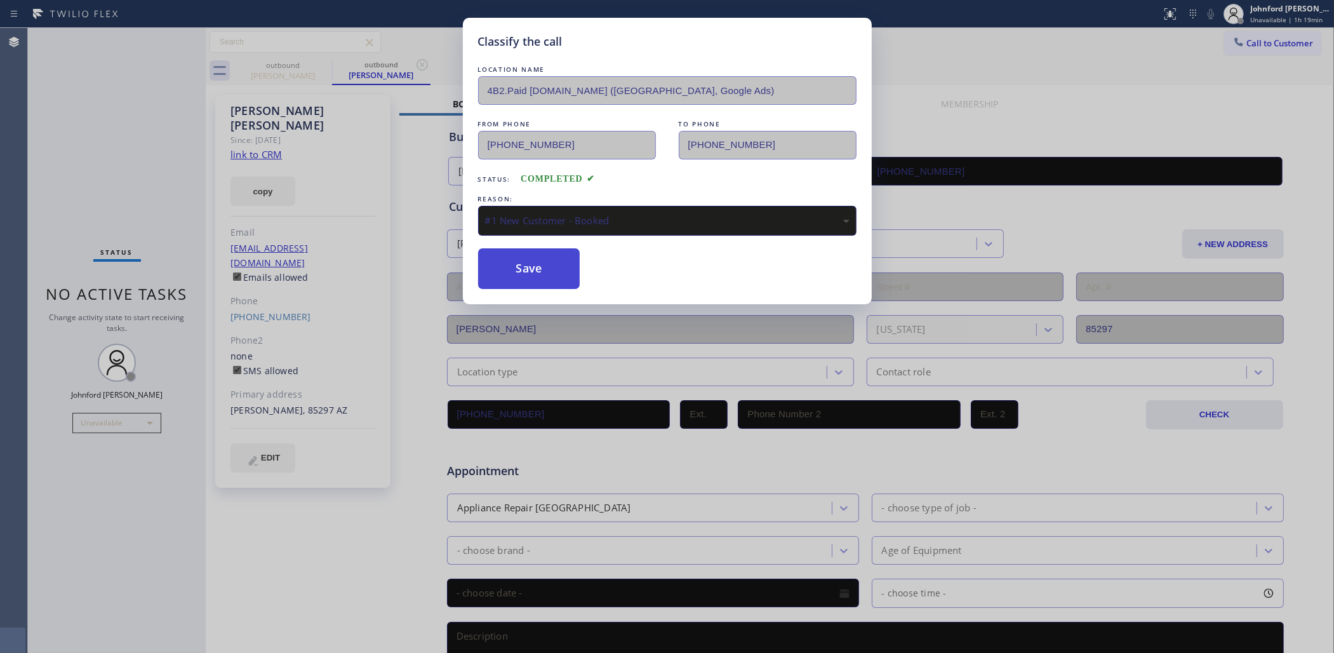
click at [525, 260] on button "Save" at bounding box center [529, 268] width 102 height 41
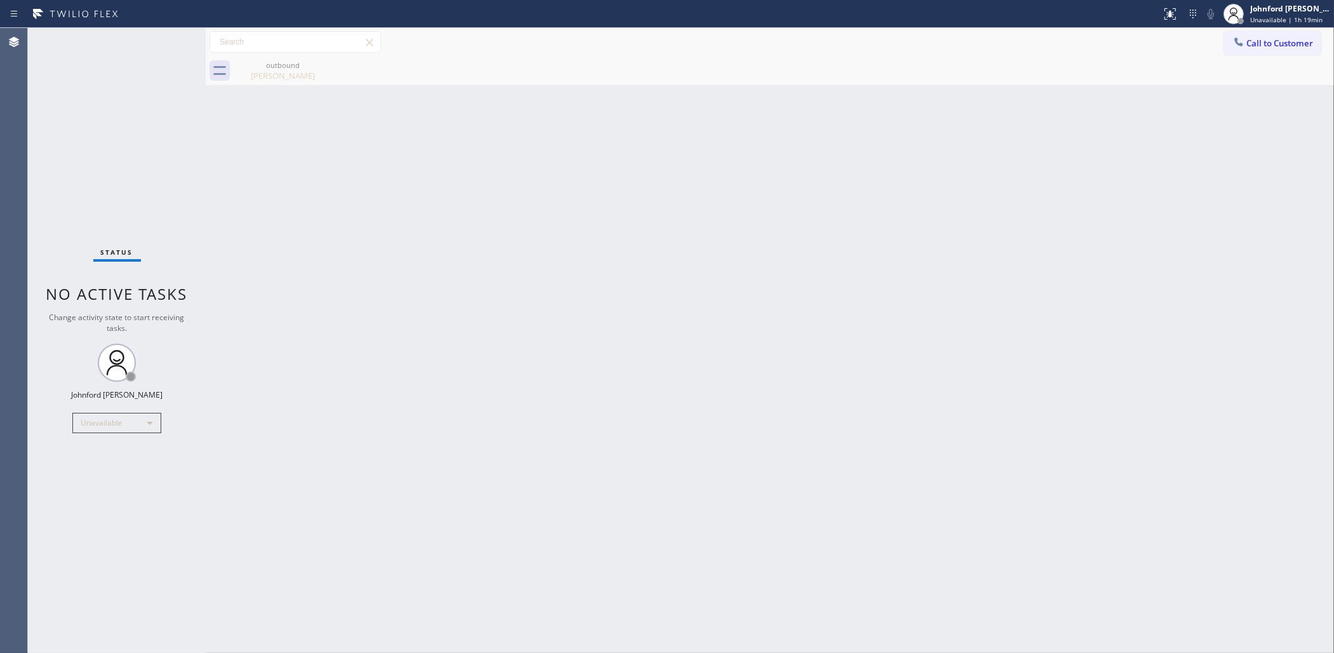
click at [251, 89] on div "Back to Dashboard Change Sender ID Customers Technicians Select a contact Outbo…" at bounding box center [770, 340] width 1129 height 625
click at [260, 70] on div "[PERSON_NAME]" at bounding box center [283, 75] width 96 height 11
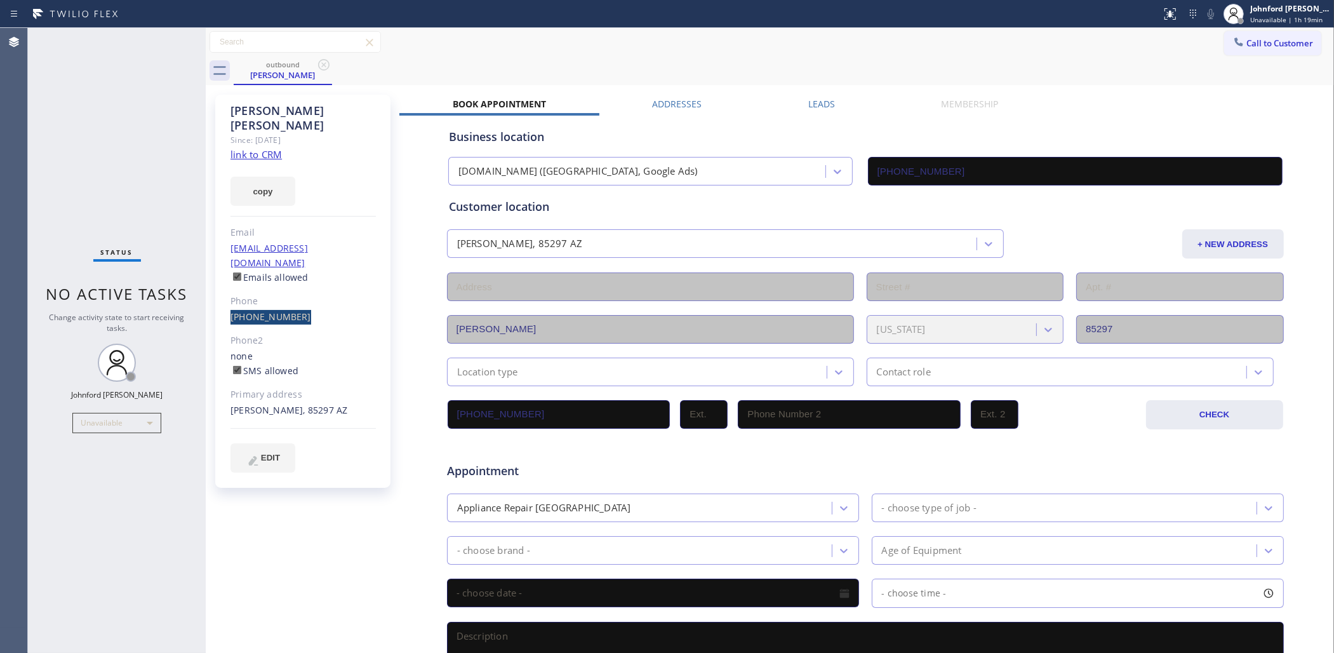
drag, startPoint x: 220, startPoint y: 292, endPoint x: 285, endPoint y: 211, distance: 103.4
click at [302, 286] on div "[PERSON_NAME] Since: [DATE] link to CRM copy Email [EMAIL_ADDRESS][DOMAIN_NAME]…" at bounding box center [302, 291] width 175 height 393
copy link "[PHONE_NUMBER]"
click at [1242, 48] on button "Call to Customer" at bounding box center [1272, 43] width 97 height 24
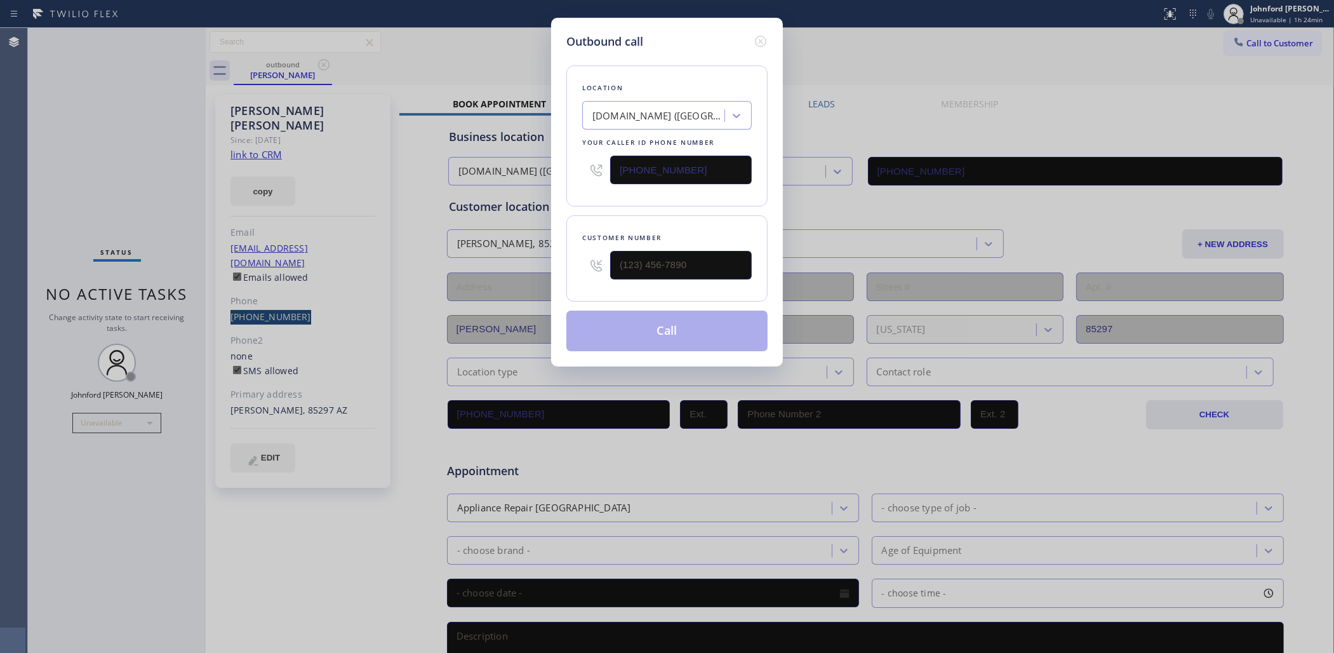
type input "(___) ___-____"
drag, startPoint x: 718, startPoint y: 271, endPoint x: 558, endPoint y: 274, distance: 160.1
click at [554, 274] on div "Outbound call Location [DOMAIN_NAME] ([GEOGRAPHIC_DATA], Google Ads) Your calle…" at bounding box center [667, 192] width 232 height 349
click at [669, 176] on input "[PHONE_NUMBER]" at bounding box center [681, 170] width 142 height 29
drag, startPoint x: 754, startPoint y: 172, endPoint x: 591, endPoint y: 168, distance: 163.3
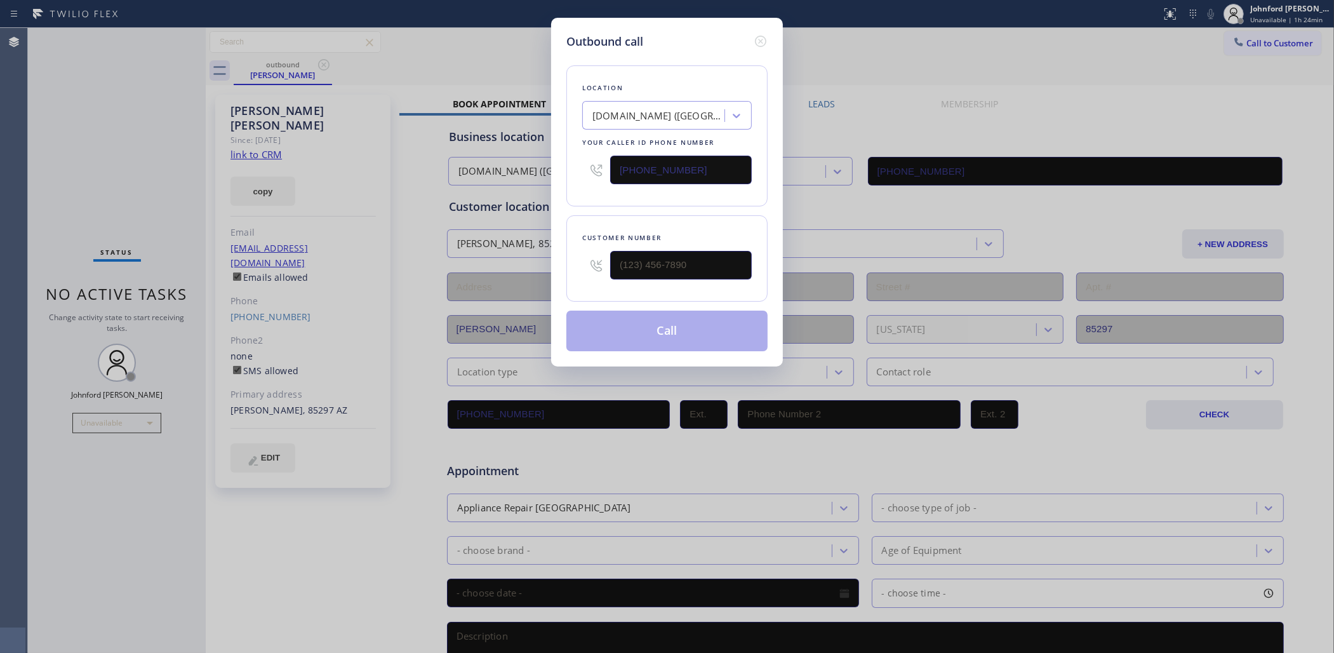
click at [591, 168] on div "Location [DOMAIN_NAME] ([GEOGRAPHIC_DATA], Google Ads) Your caller id phone num…" at bounding box center [666, 135] width 201 height 141
click at [712, 156] on input "(___) ___-____" at bounding box center [681, 170] width 142 height 29
drag, startPoint x: 699, startPoint y: 167, endPoint x: 599, endPoint y: 165, distance: 100.4
click at [599, 165] on div "(___) ___-____" at bounding box center [667, 169] width 170 height 41
paste input "206) 590-4500"
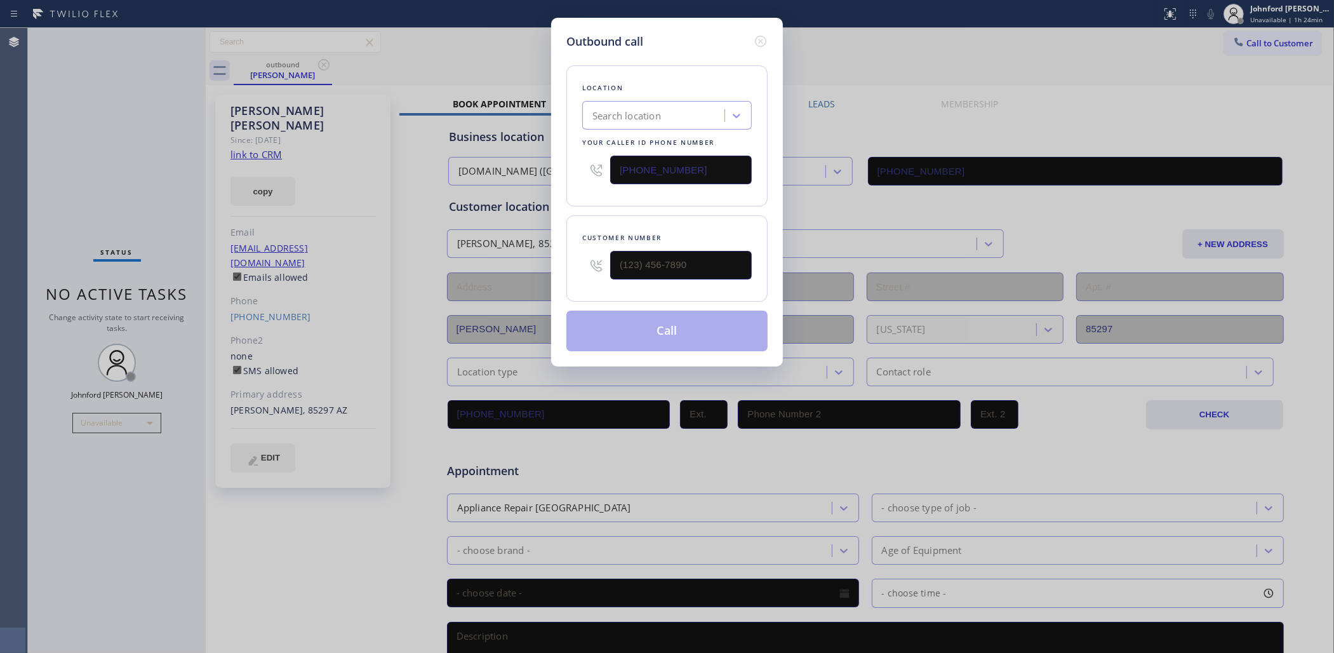
type input "[PHONE_NUMBER]"
drag, startPoint x: 687, startPoint y: 256, endPoint x: 601, endPoint y: 264, distance: 86.8
click at [601, 264] on div "(___) ___-____" at bounding box center [667, 265] width 170 height 41
paste input "206) 408-2422"
type input "[PHONE_NUMBER]"
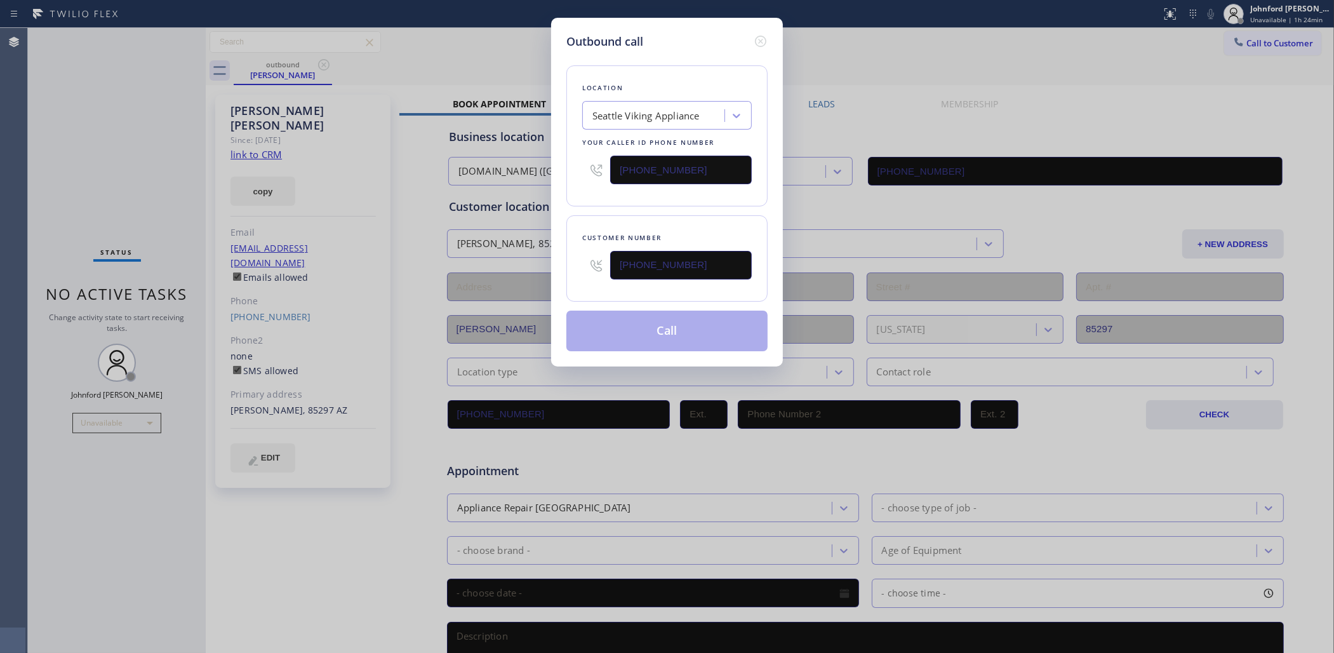
click at [664, 215] on div "Customer number [PHONE_NUMBER]" at bounding box center [666, 258] width 201 height 86
click at [659, 313] on button "Call" at bounding box center [666, 331] width 201 height 41
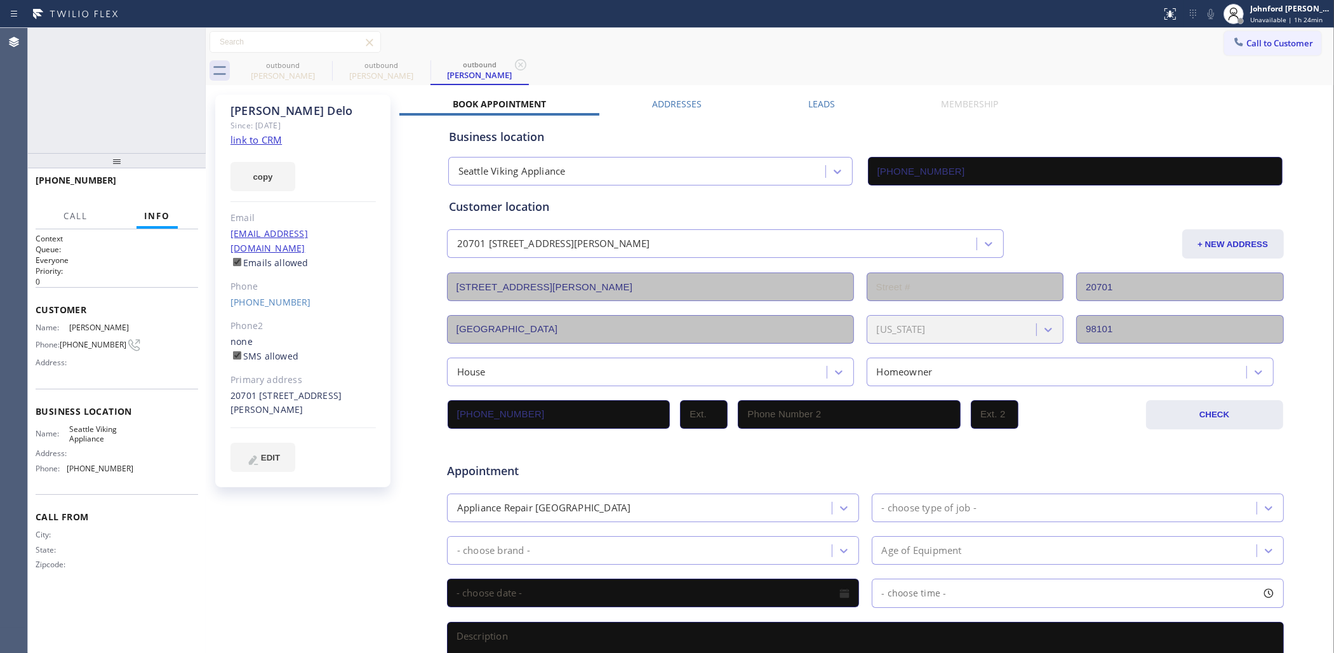
type input "[PHONE_NUMBER]"
click at [1214, 11] on icon at bounding box center [1210, 13] width 15 height 15
click at [751, 60] on div "outbound [PERSON_NAME] outbound [PERSON_NAME] outbound [PERSON_NAME]" at bounding box center [784, 71] width 1101 height 29
click at [163, 184] on span "HANG UP" at bounding box center [168, 186] width 39 height 9
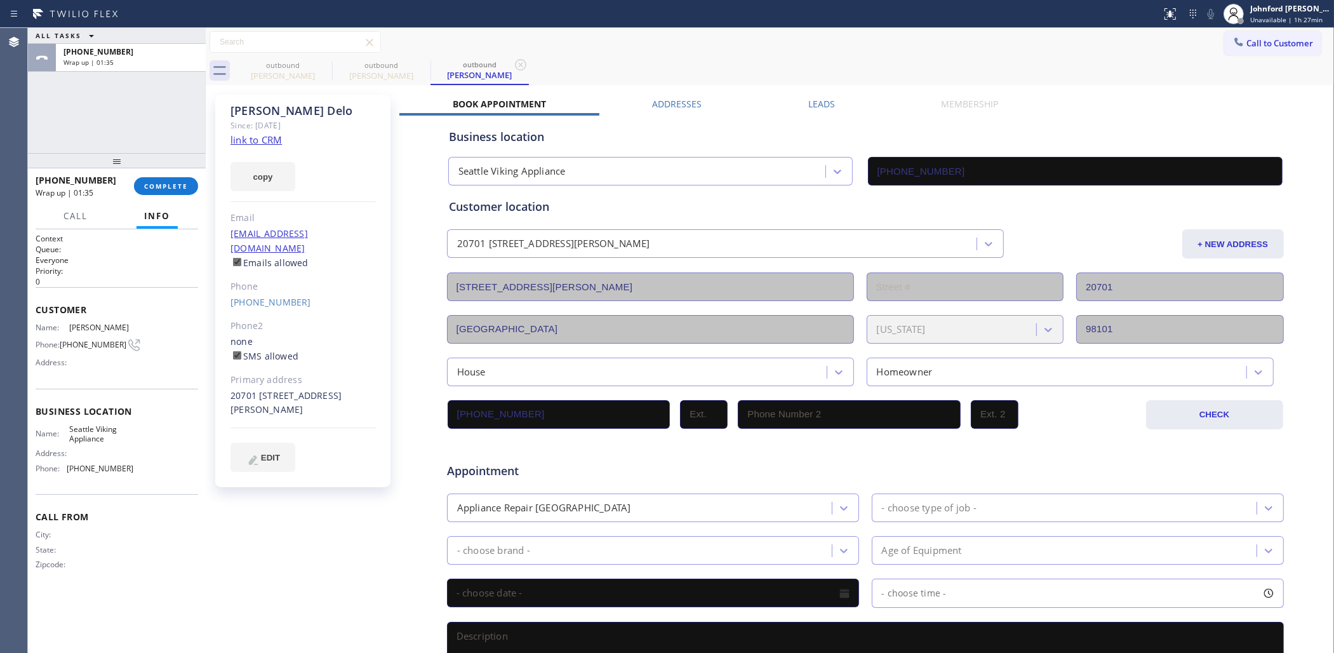
click at [84, 124] on div "ALL TASKS ALL TASKS ACTIVE TASKS TASKS IN WRAP UP [PHONE_NUMBER] Wrap up | 01:35" at bounding box center [117, 90] width 178 height 125
click at [163, 184] on span "COMPLETE" at bounding box center [166, 186] width 44 height 9
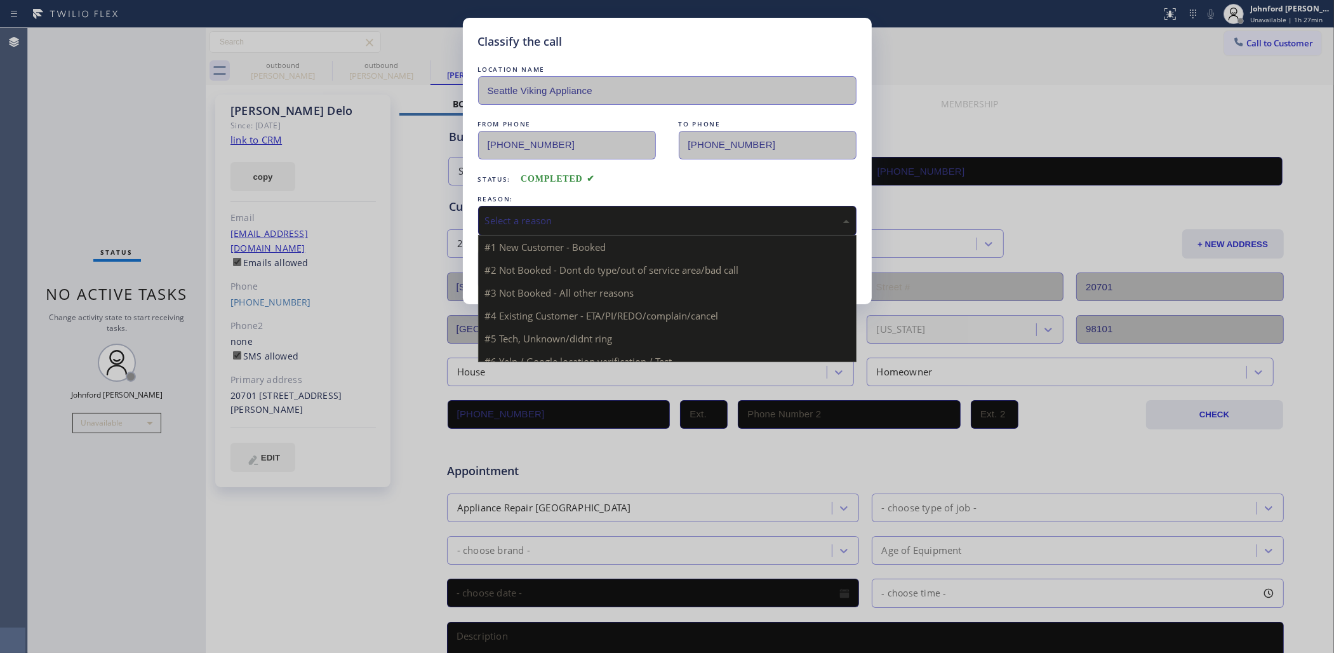
click at [582, 229] on div "Select a reason" at bounding box center [667, 221] width 379 height 30
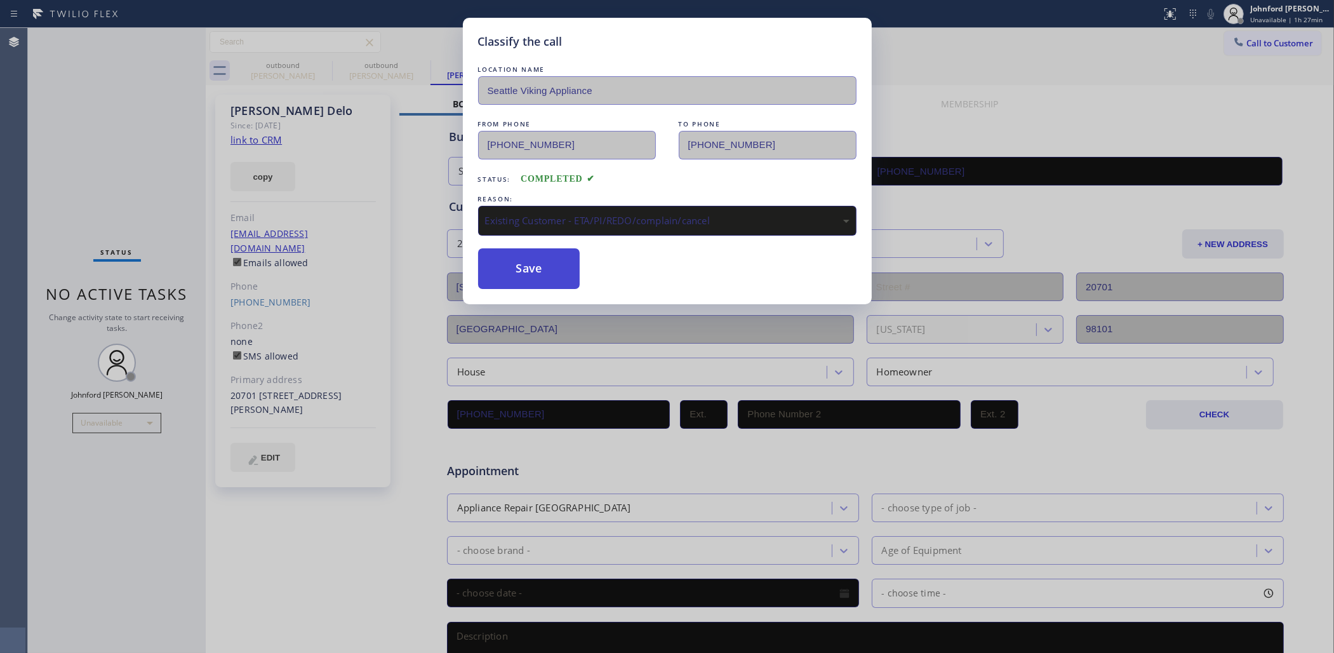
click at [535, 274] on button "Save" at bounding box center [529, 268] width 102 height 41
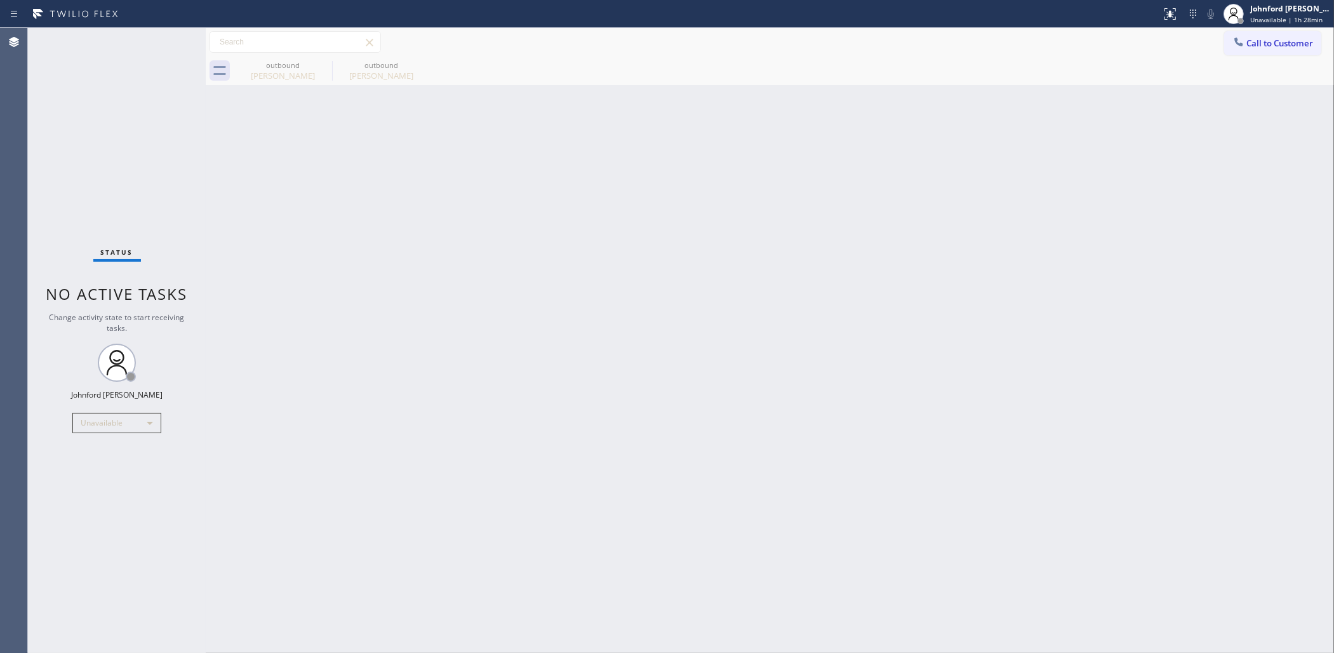
click at [1026, 205] on div "Back to Dashboard Change Sender ID Customers Technicians Select a contact Outbo…" at bounding box center [770, 340] width 1129 height 625
click at [137, 408] on div "Status No active tasks Change activity state to start receiving tasks. [PERSON_…" at bounding box center [117, 340] width 178 height 625
click at [135, 408] on div "Status No active tasks Change activity state to start receiving tasks. [PERSON_…" at bounding box center [117, 340] width 178 height 625
click at [126, 420] on div "Unavailable" at bounding box center [116, 423] width 89 height 20
click at [90, 486] on li "Break" at bounding box center [116, 488] width 86 height 15
